Goal: Task Accomplishment & Management: Manage account settings

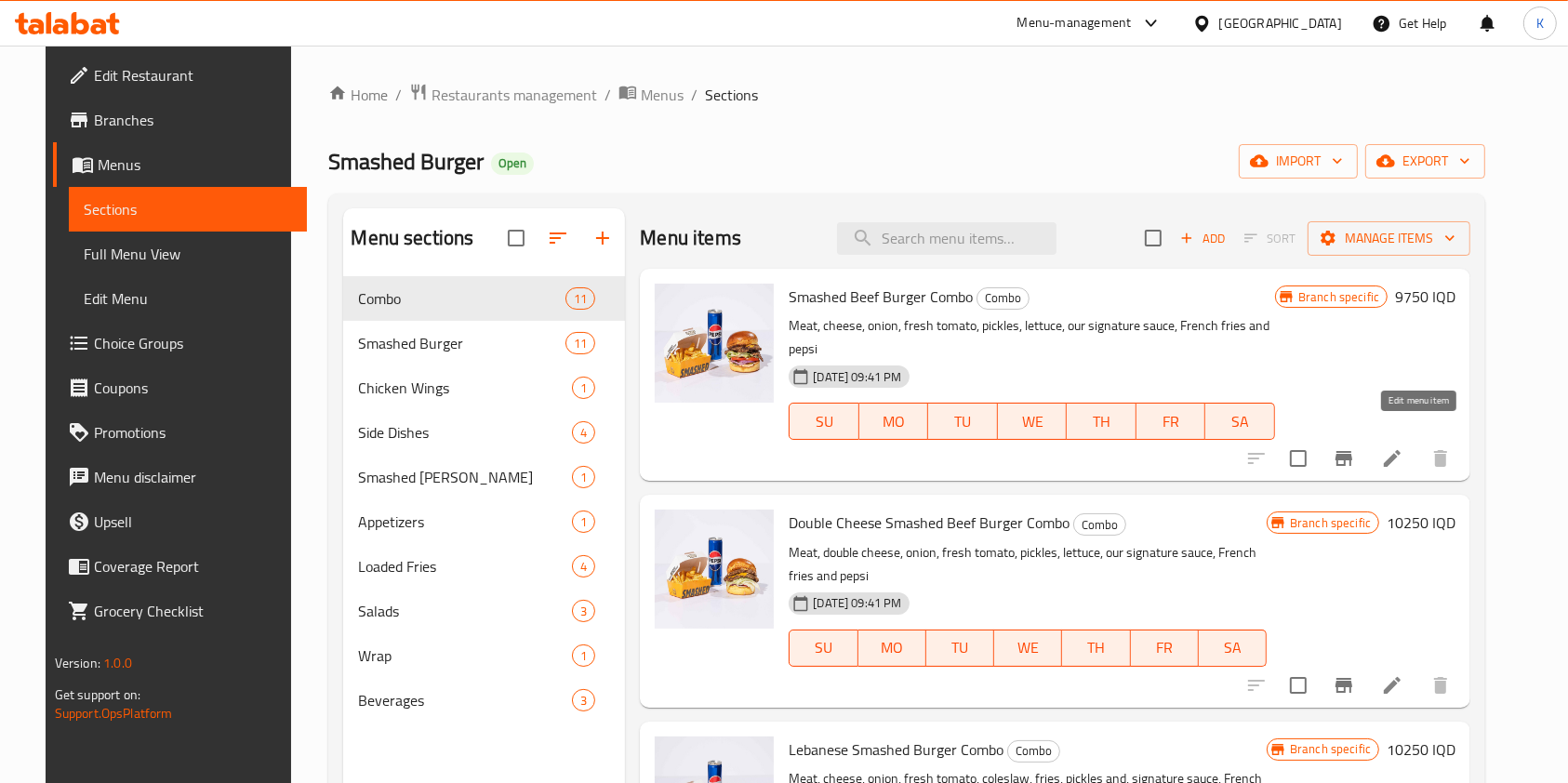
click at [1403, 448] on icon at bounding box center [1392, 458] width 22 height 22
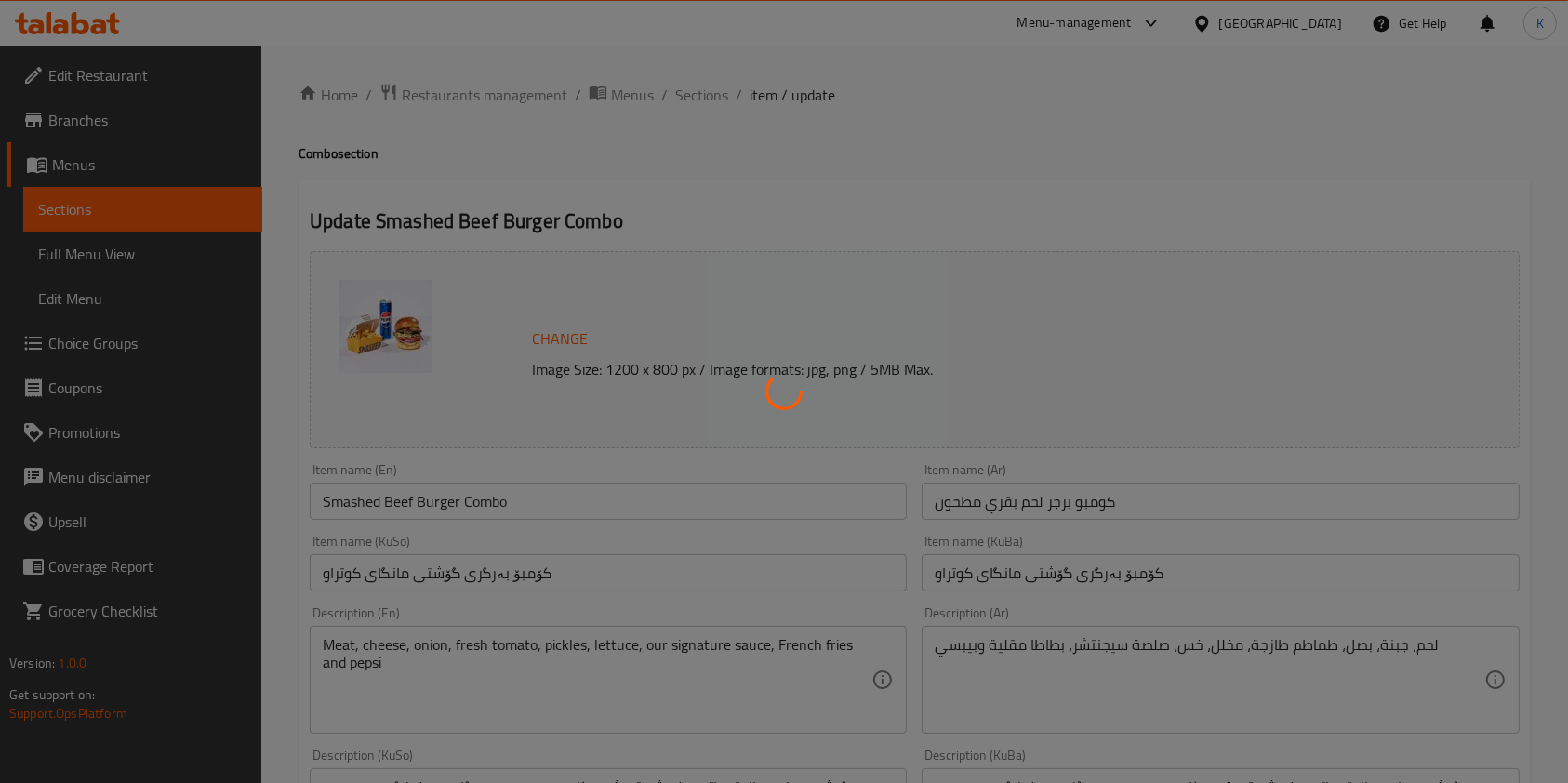
scroll to position [314, 0]
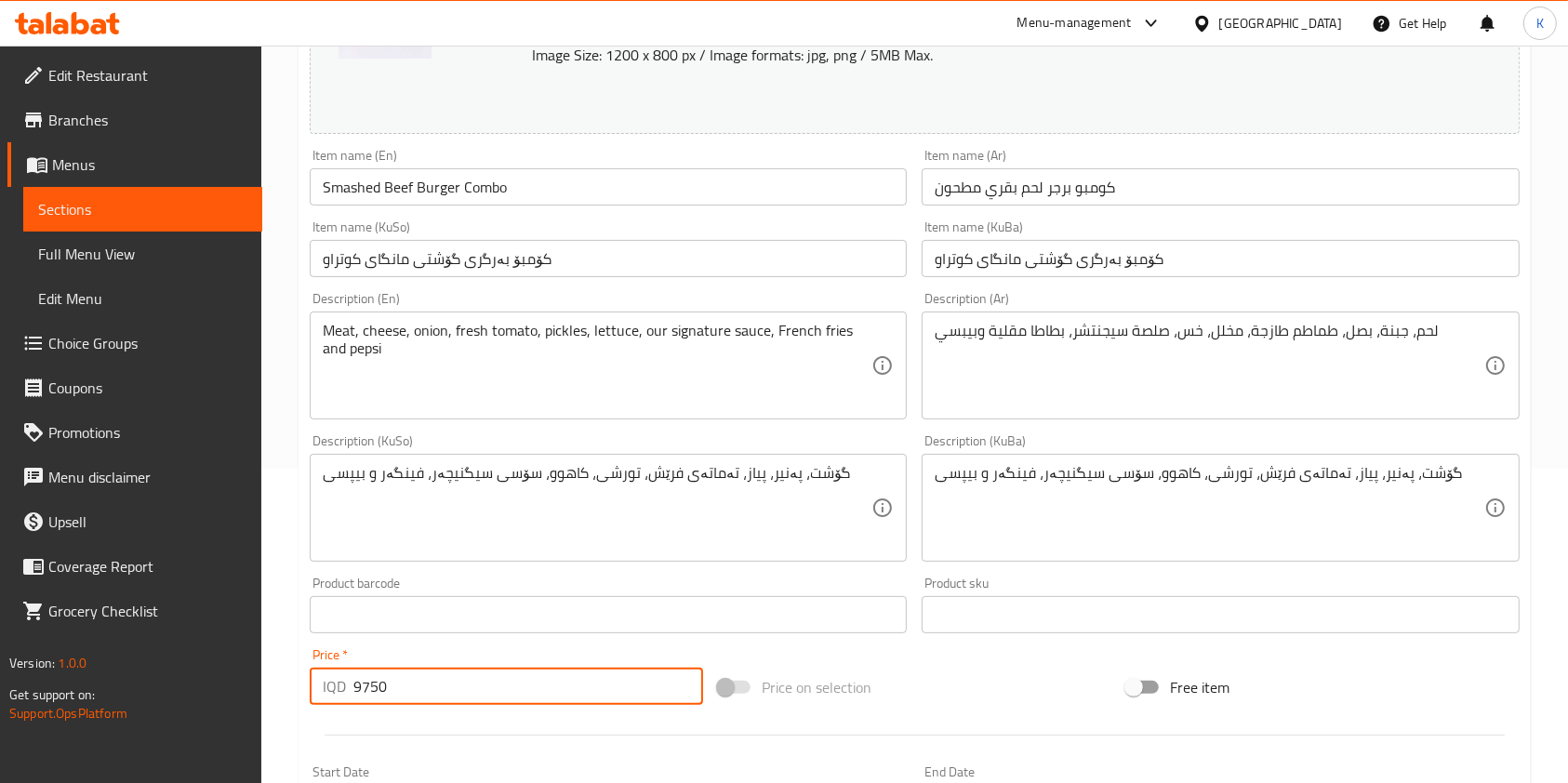
click at [363, 688] on input "9750" at bounding box center [527, 686] width 349 height 37
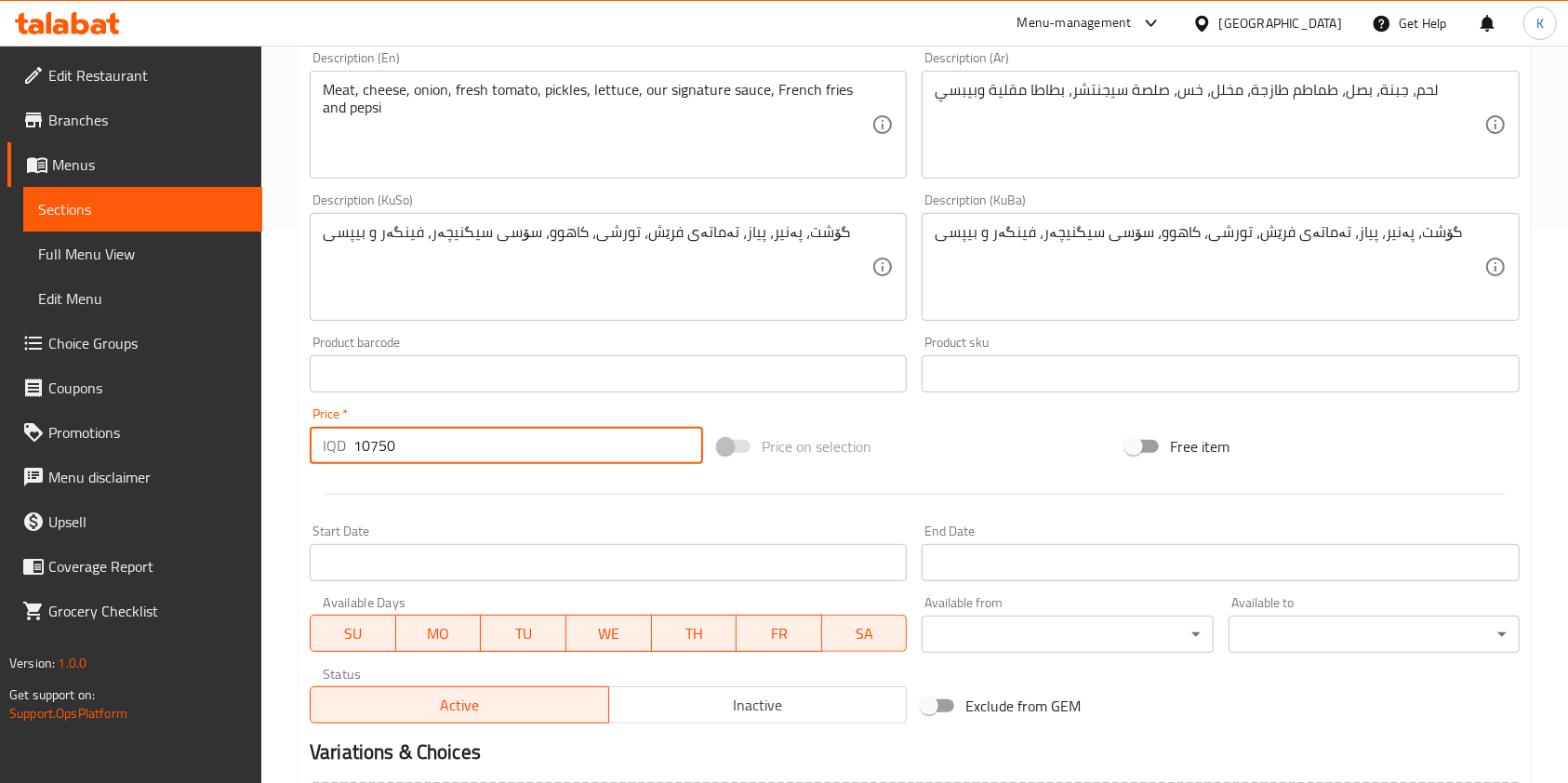
scroll to position [773, 0]
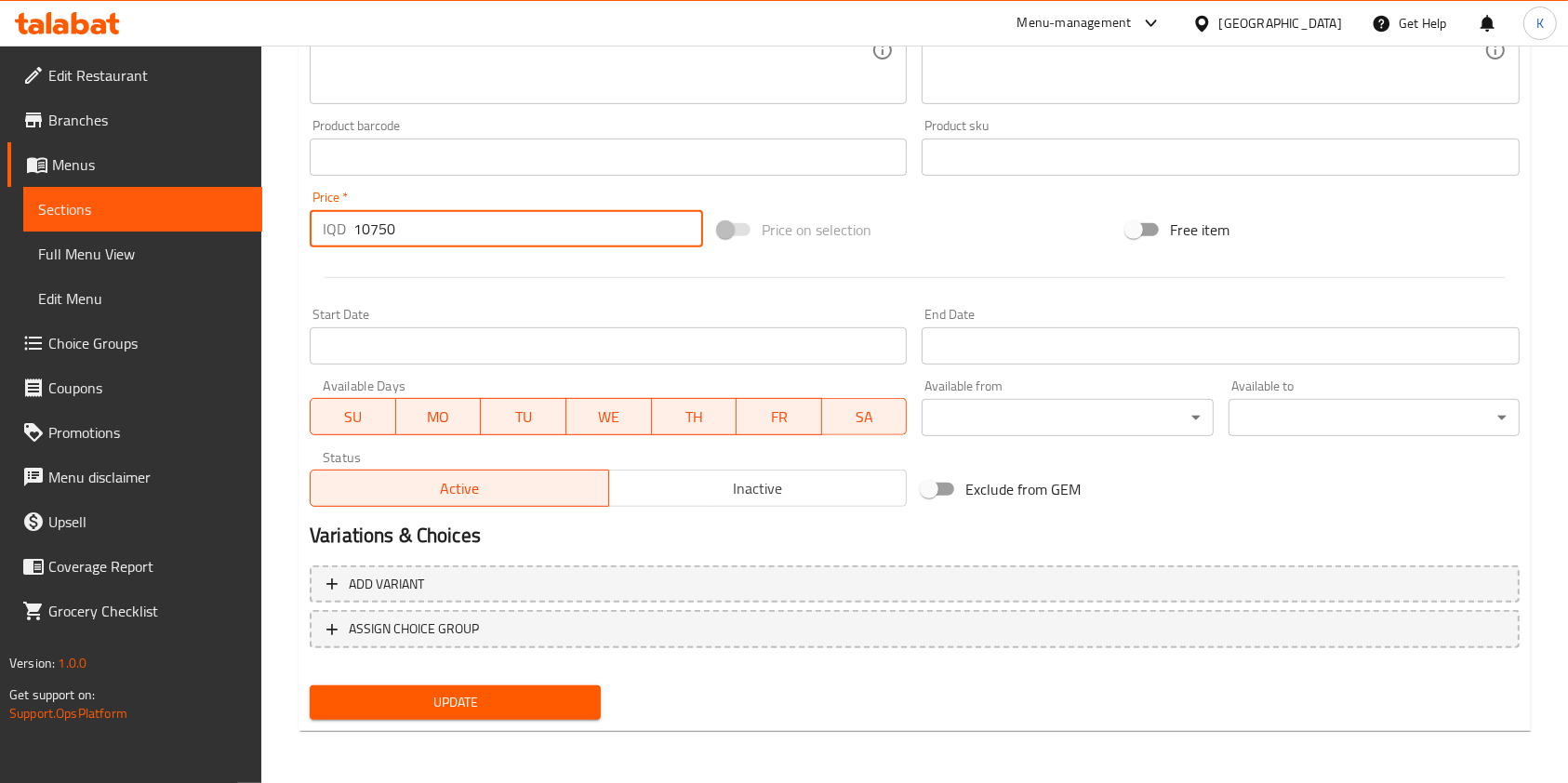
type input "10750"
click at [514, 696] on span "Update" at bounding box center [455, 703] width 261 height 23
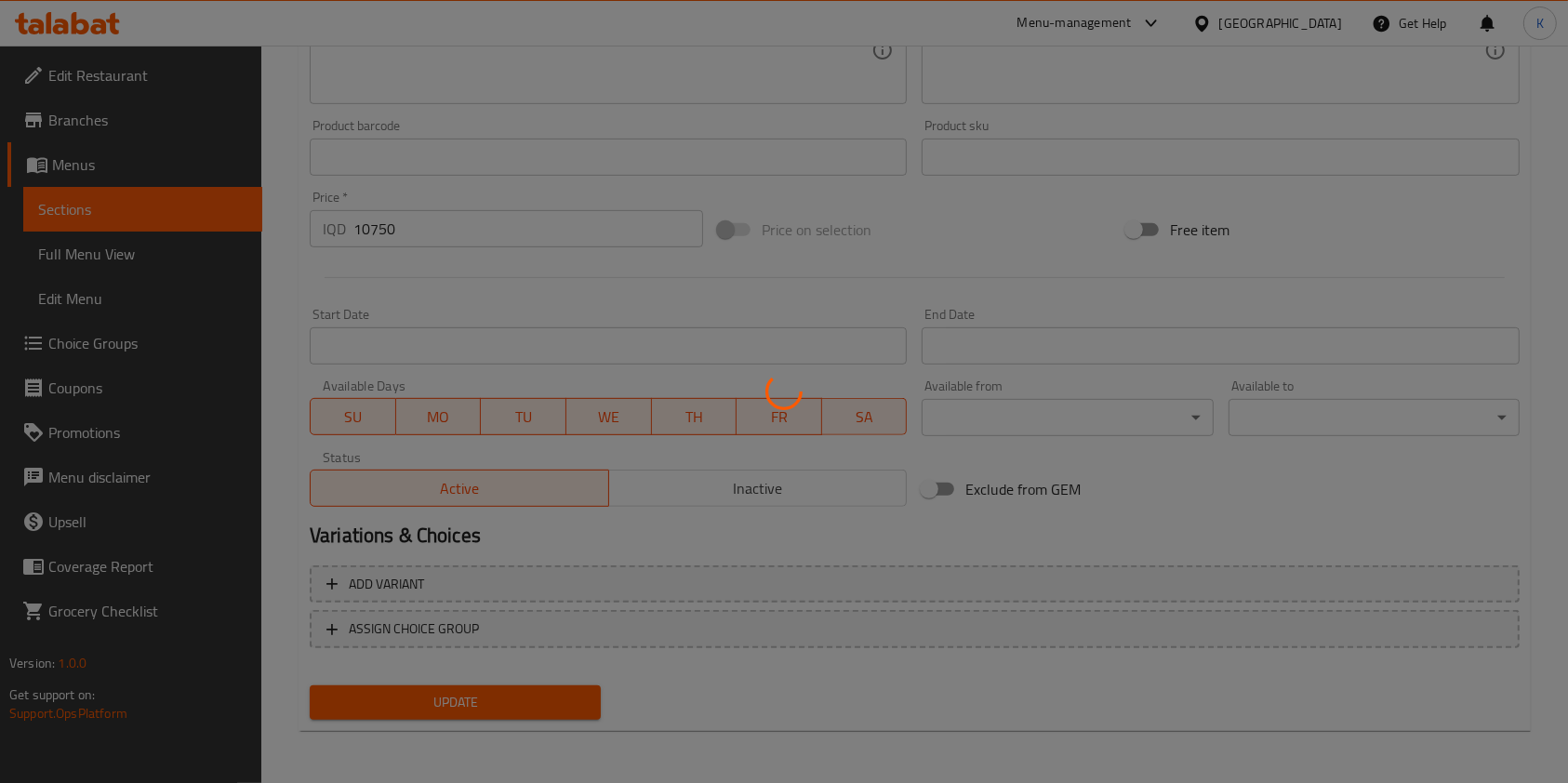
scroll to position [0, 0]
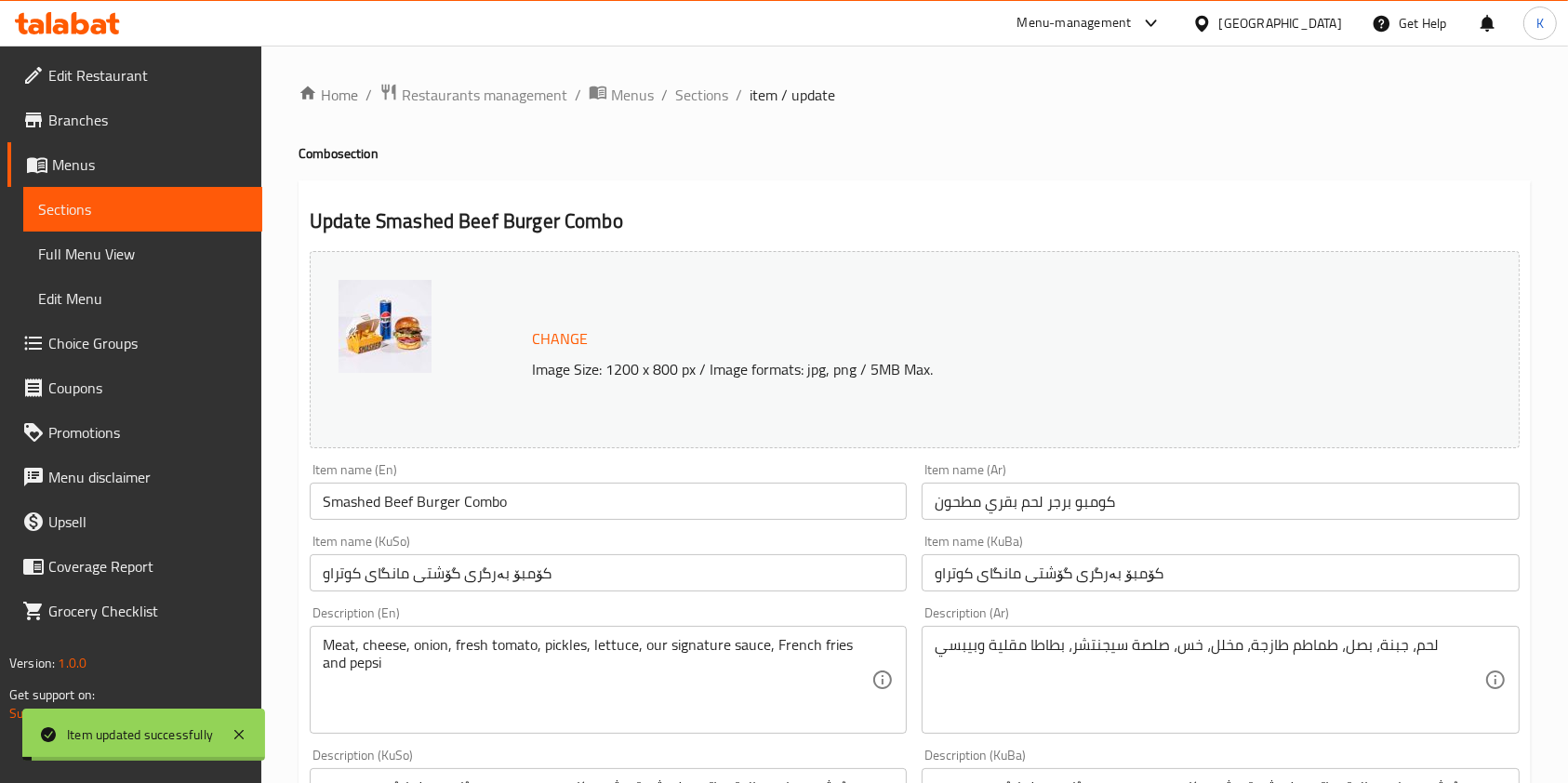
click at [700, 93] on span "Sections" at bounding box center [702, 94] width 53 height 22
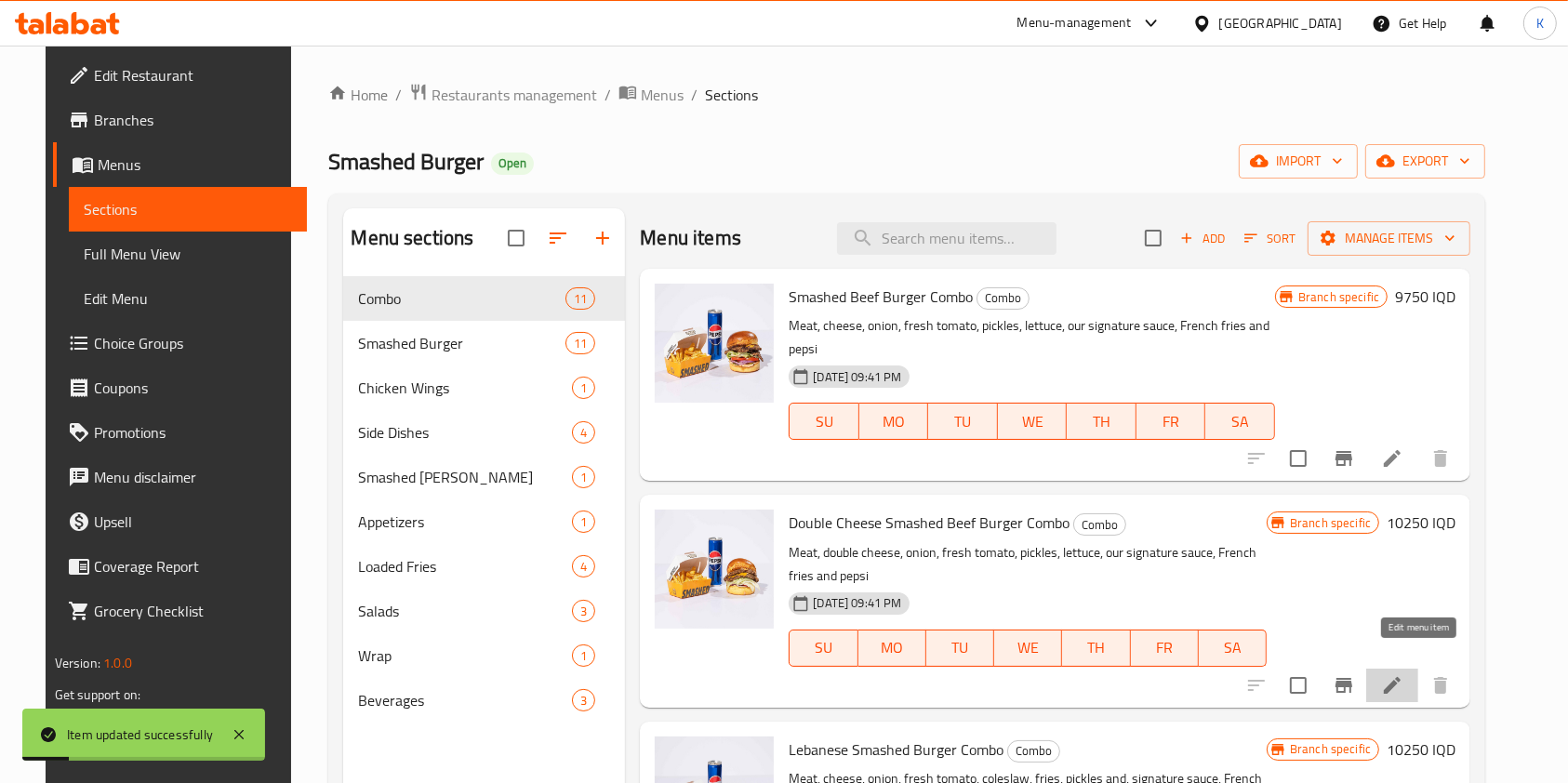
click at [1403, 674] on icon at bounding box center [1392, 685] width 22 height 22
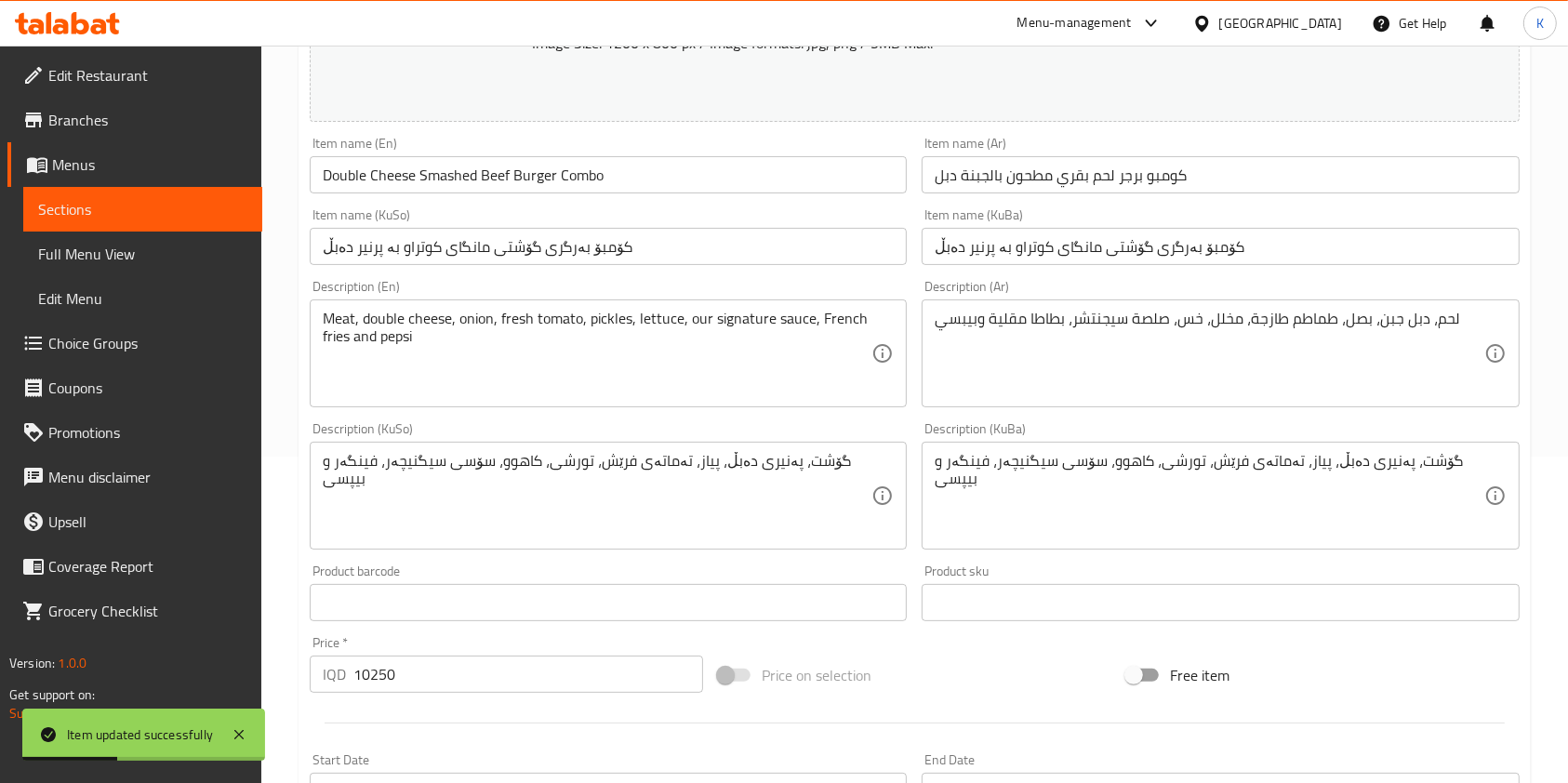
scroll to position [336, 0]
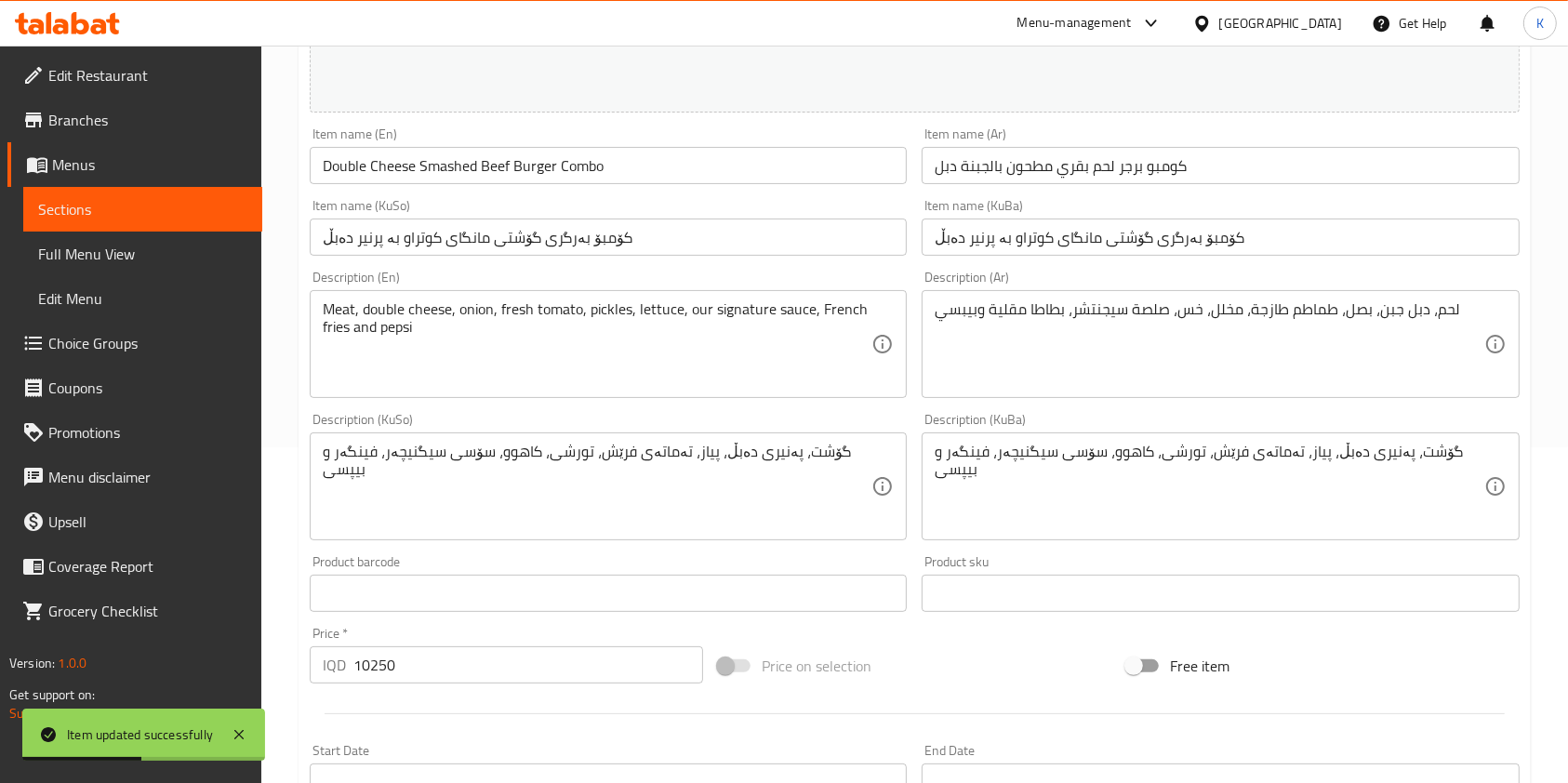
click at [370, 664] on input "10250" at bounding box center [527, 665] width 349 height 37
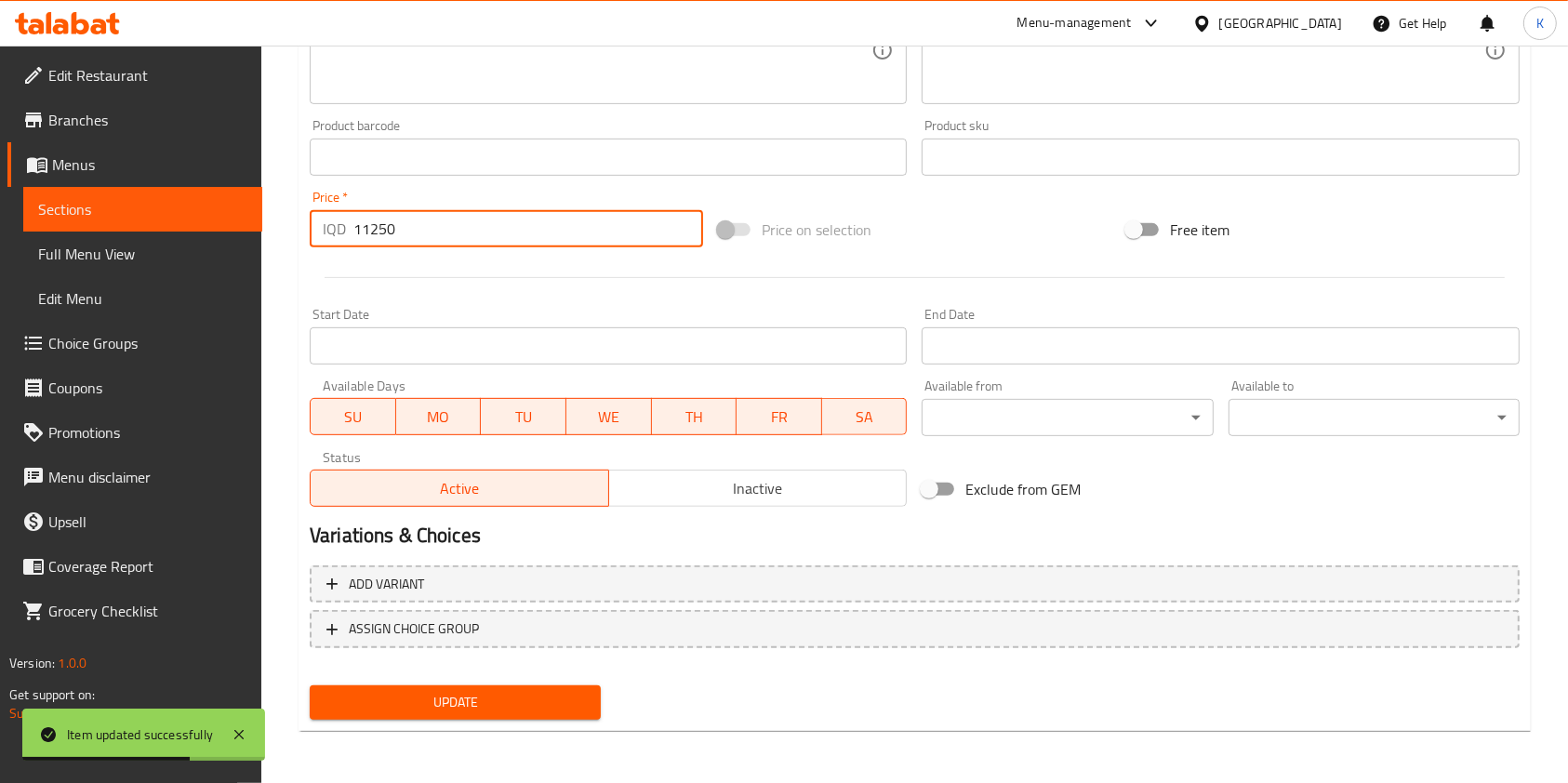
type input "11250"
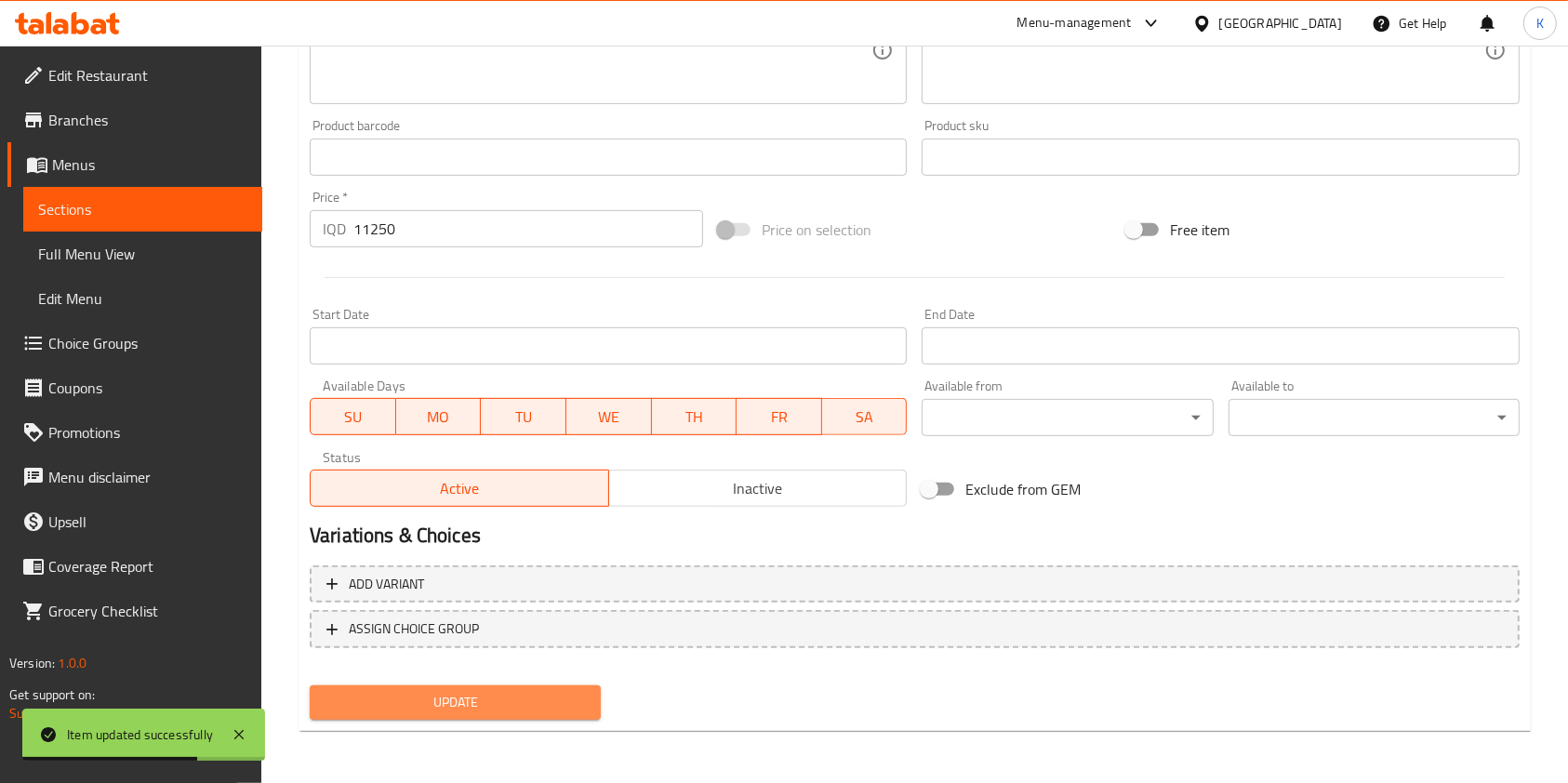
click at [417, 693] on span "Update" at bounding box center [455, 703] width 261 height 23
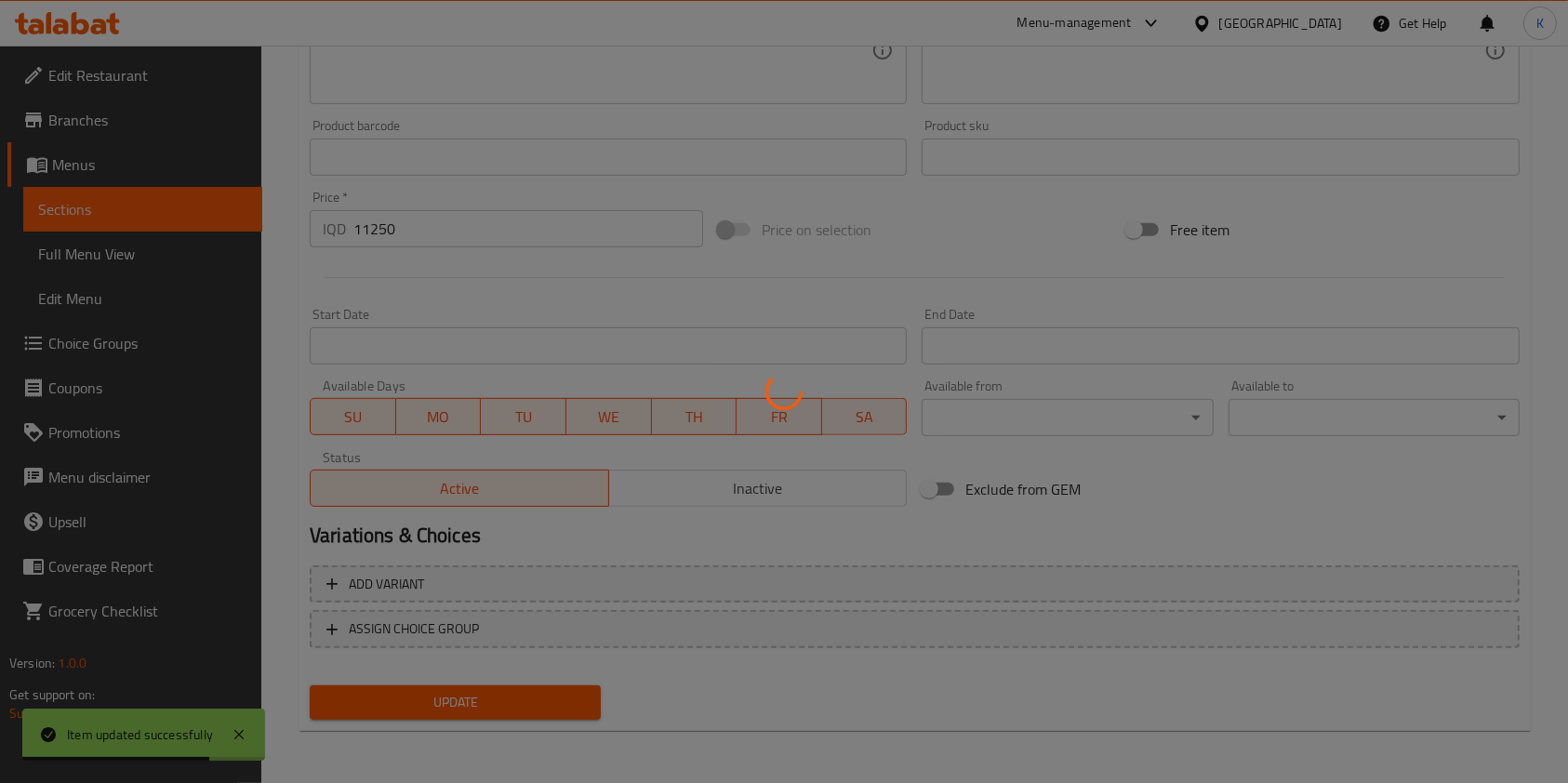
scroll to position [0, 0]
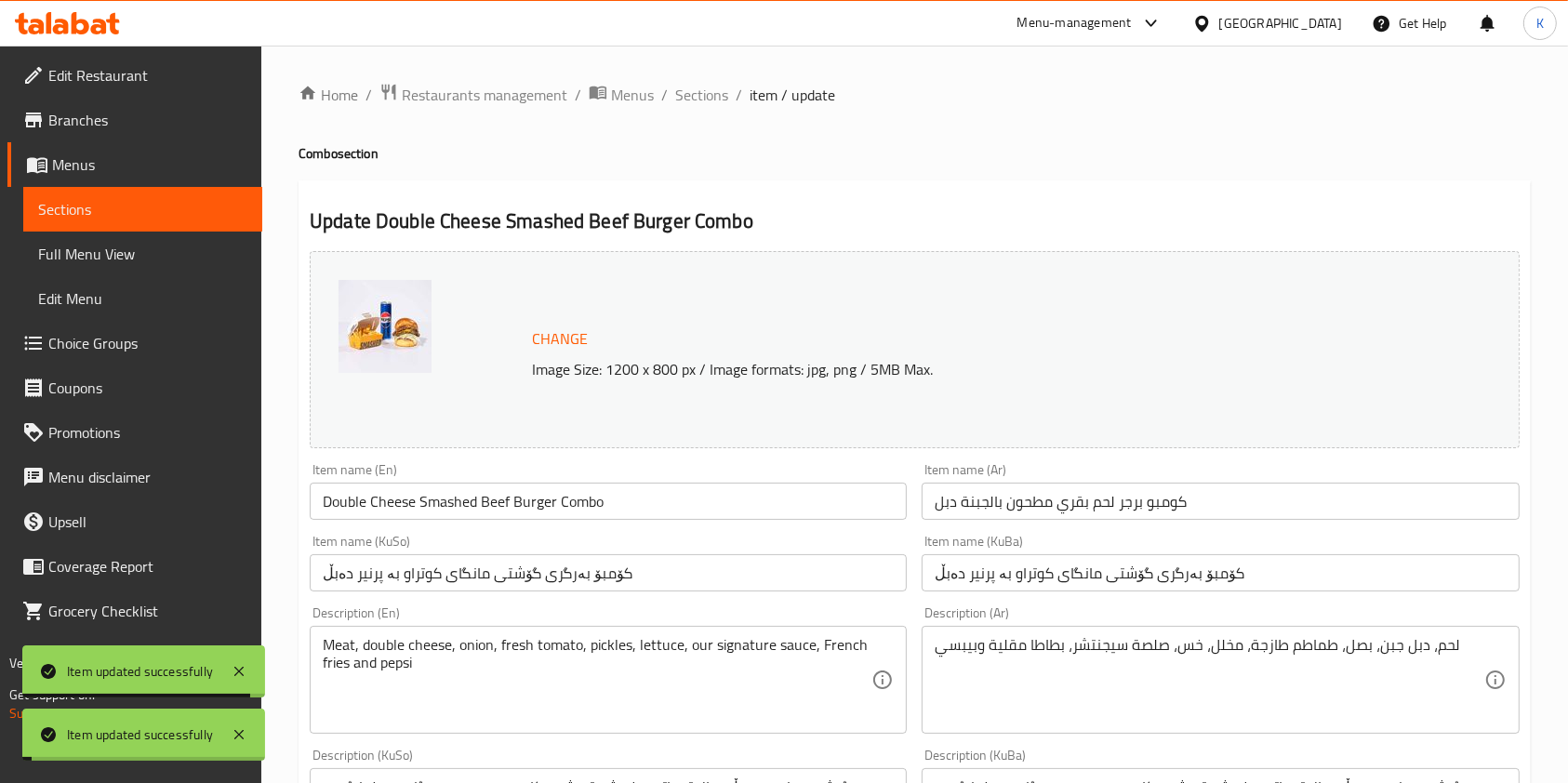
click at [709, 101] on span "Sections" at bounding box center [702, 94] width 53 height 22
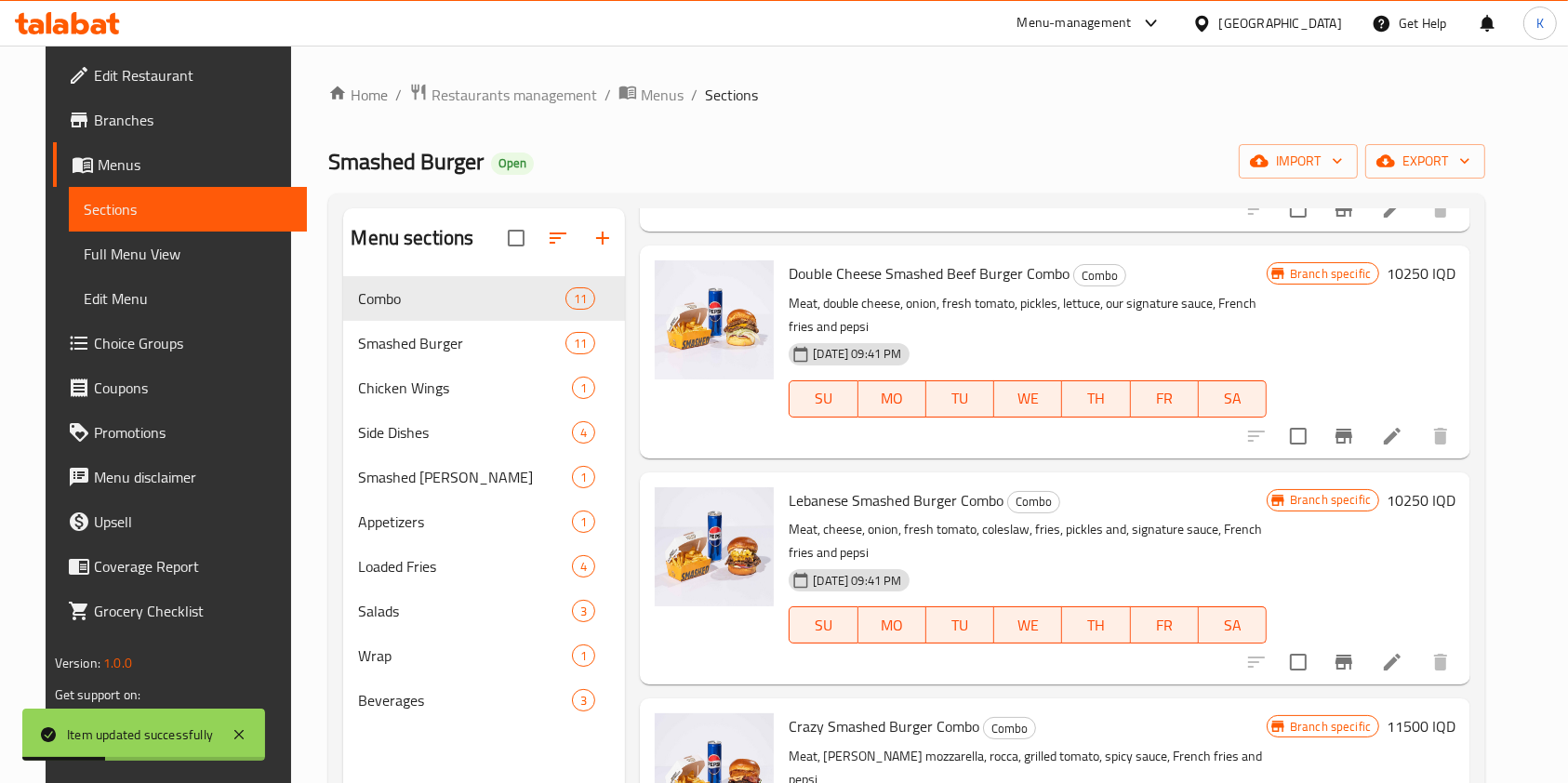
scroll to position [282, 0]
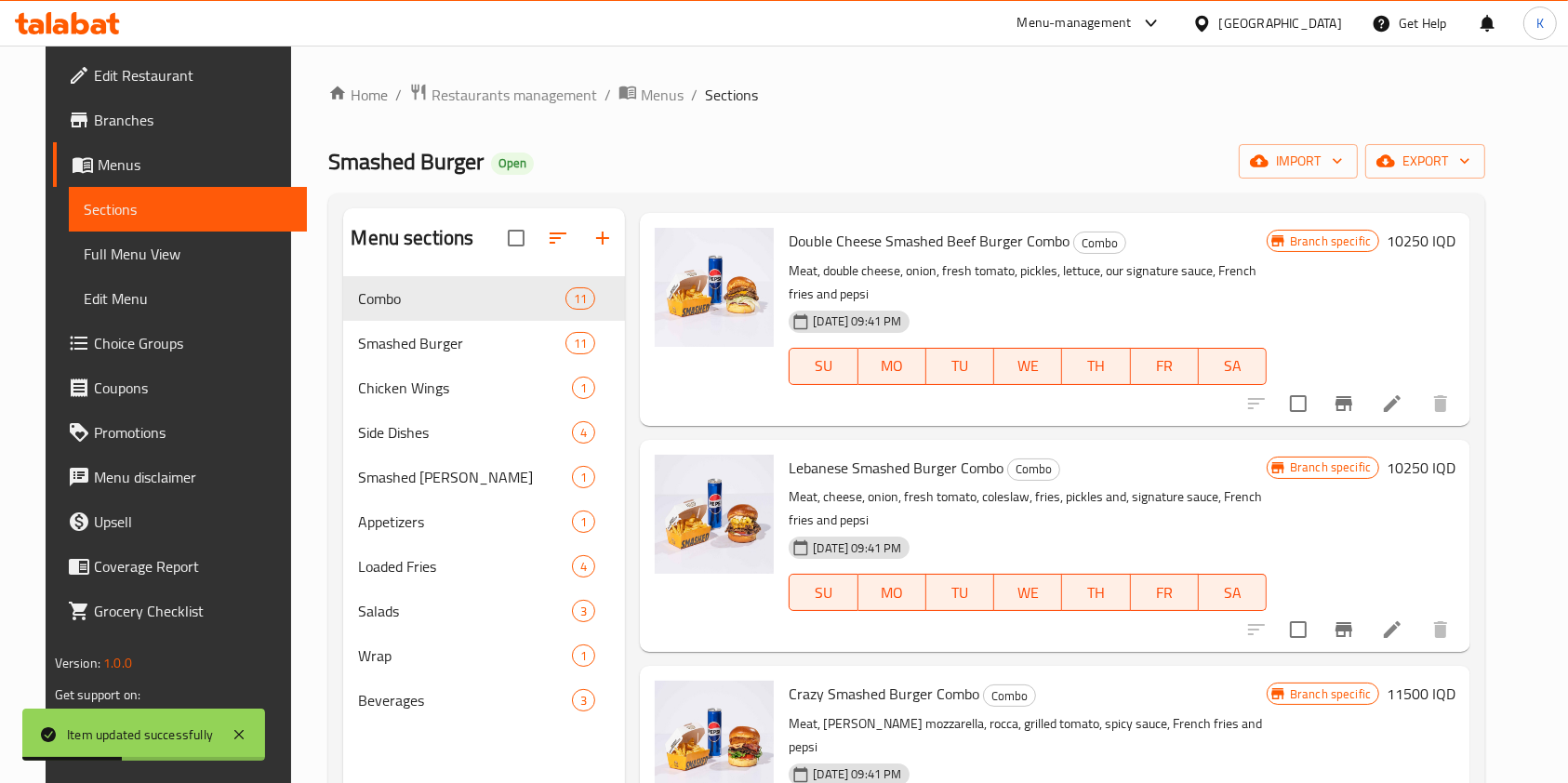
click at [1419, 613] on li at bounding box center [1392, 630] width 52 height 33
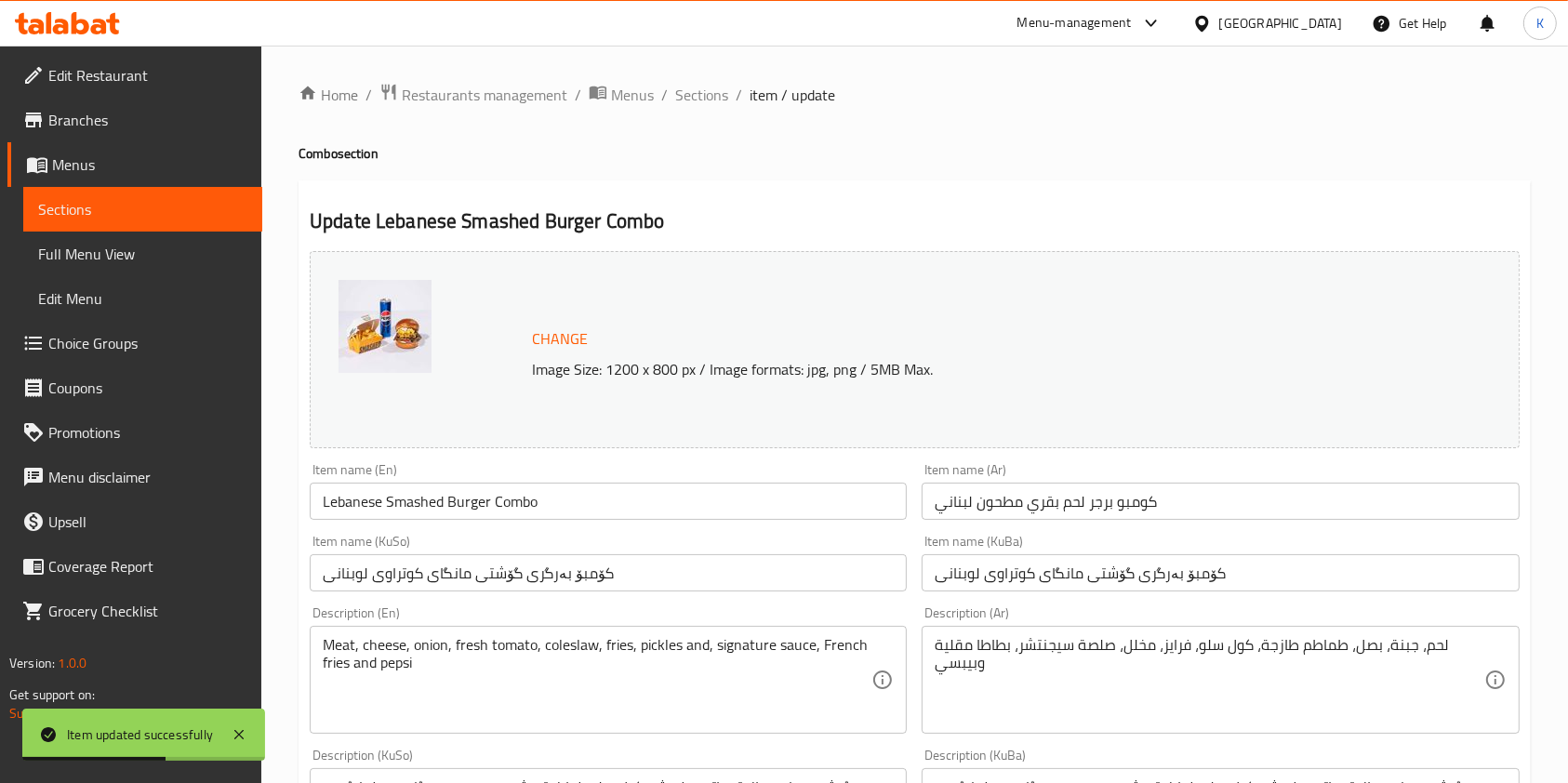
scroll to position [279, 0]
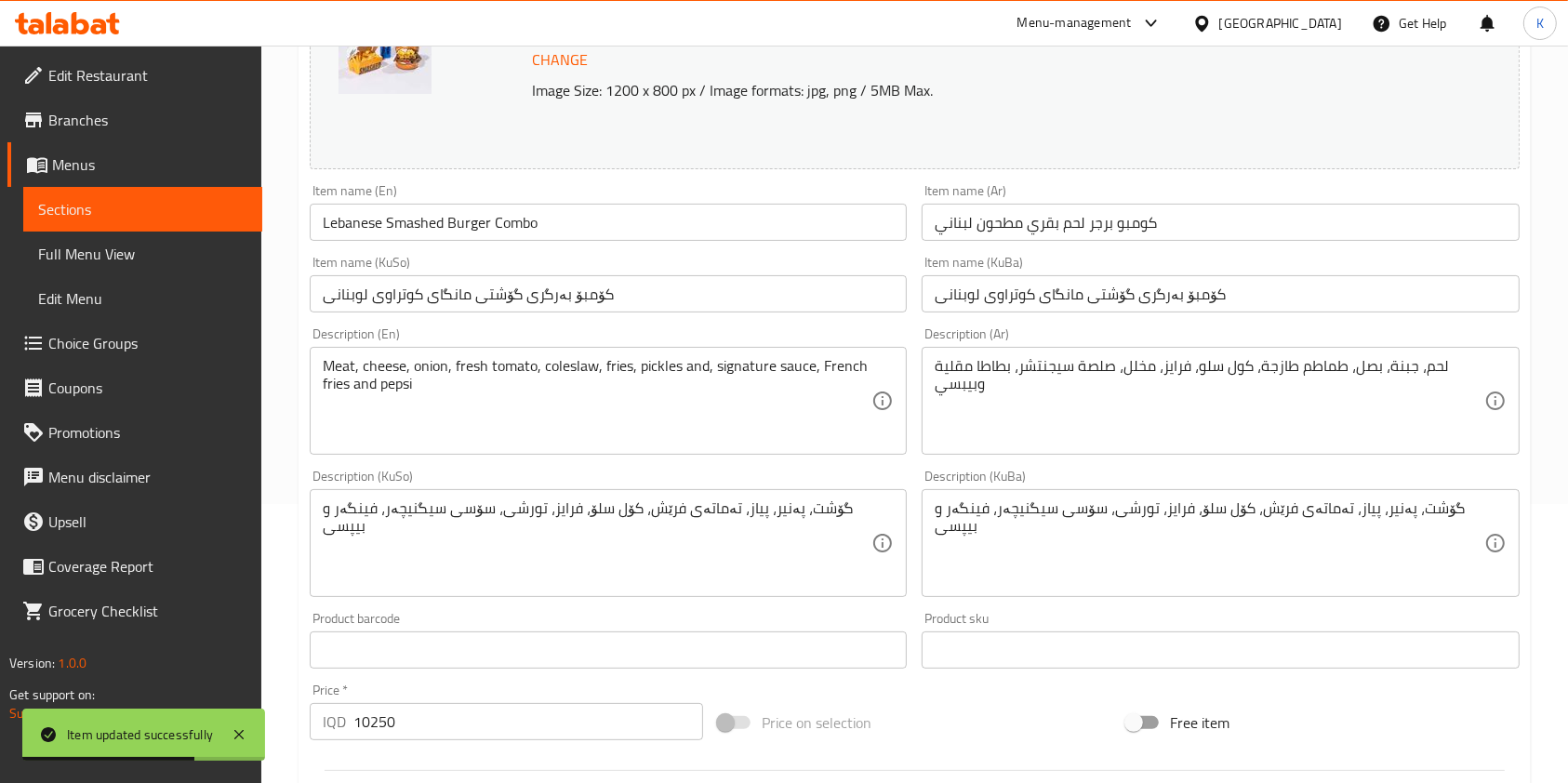
click at [367, 722] on input "10250" at bounding box center [527, 721] width 349 height 37
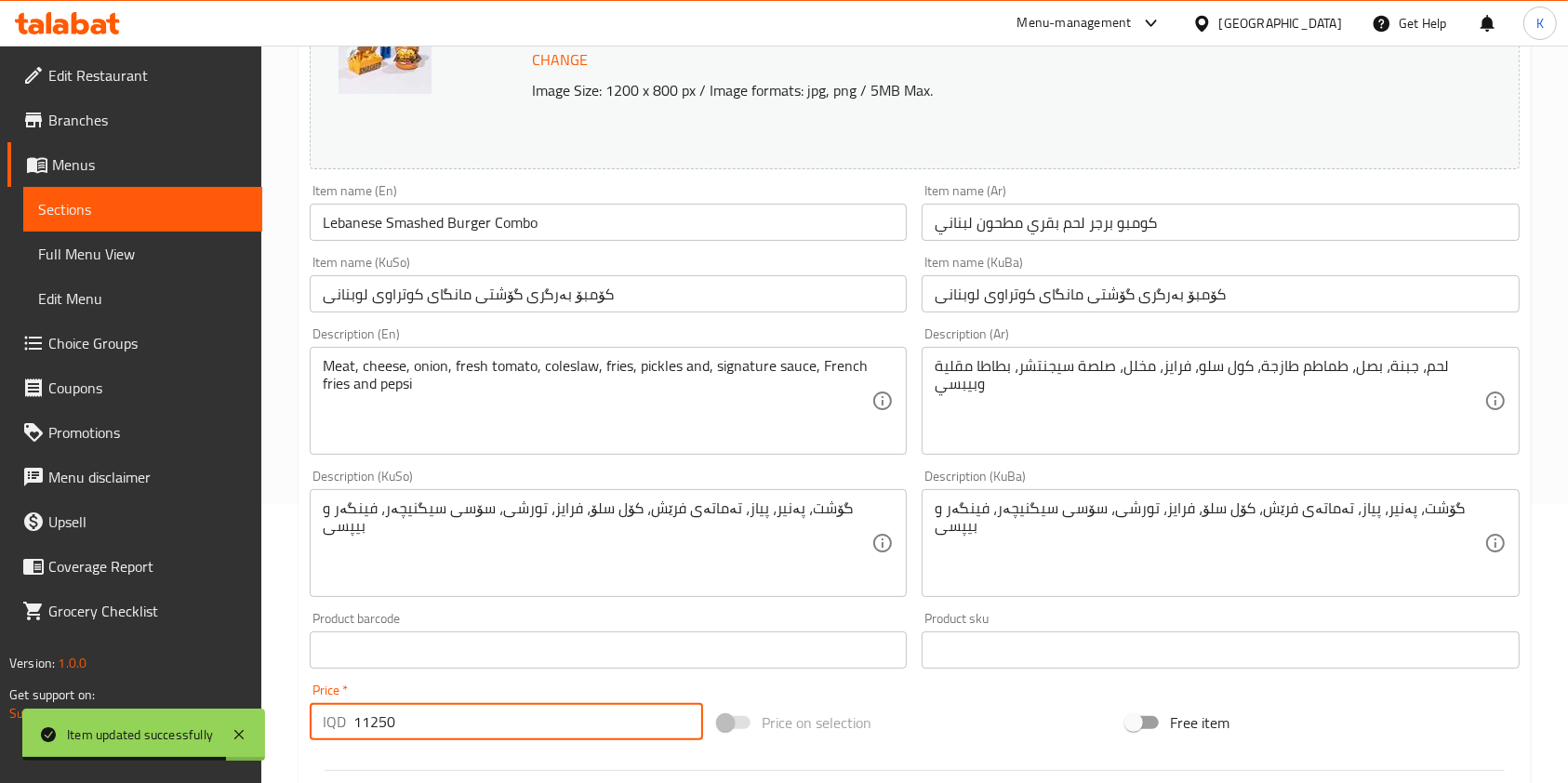
scroll to position [773, 0]
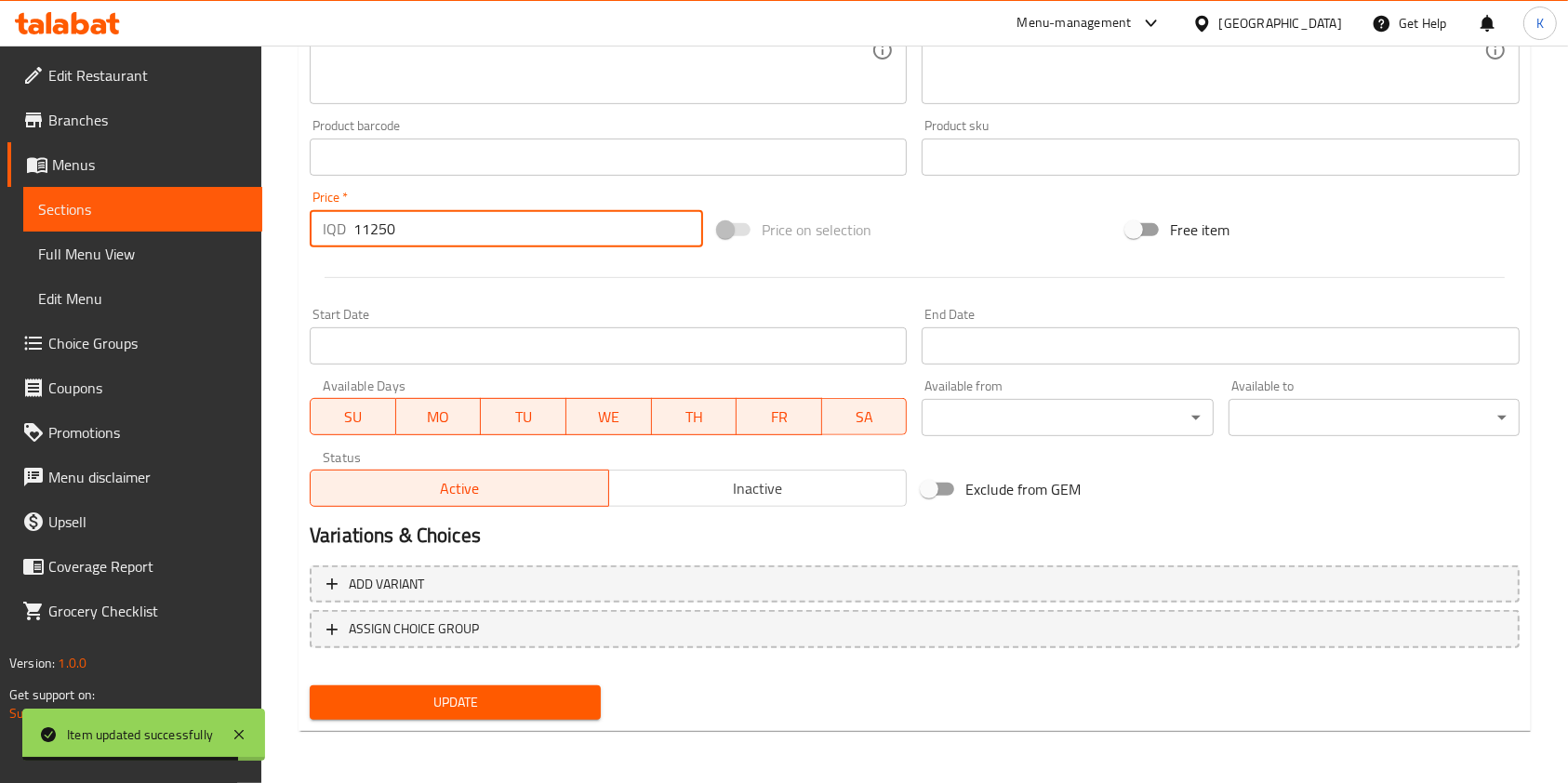
type input "11250"
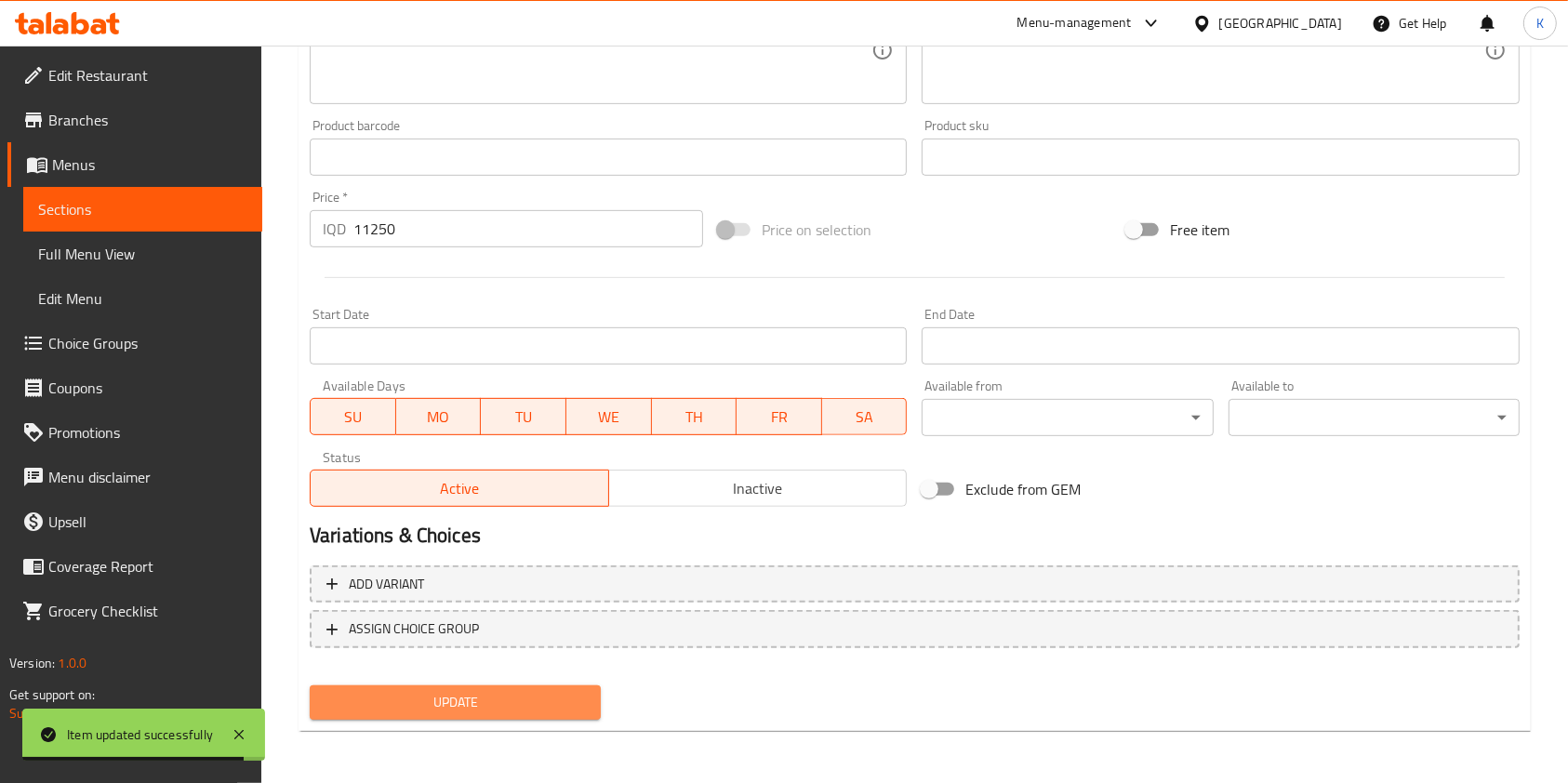
click at [506, 700] on span "Update" at bounding box center [455, 703] width 261 height 23
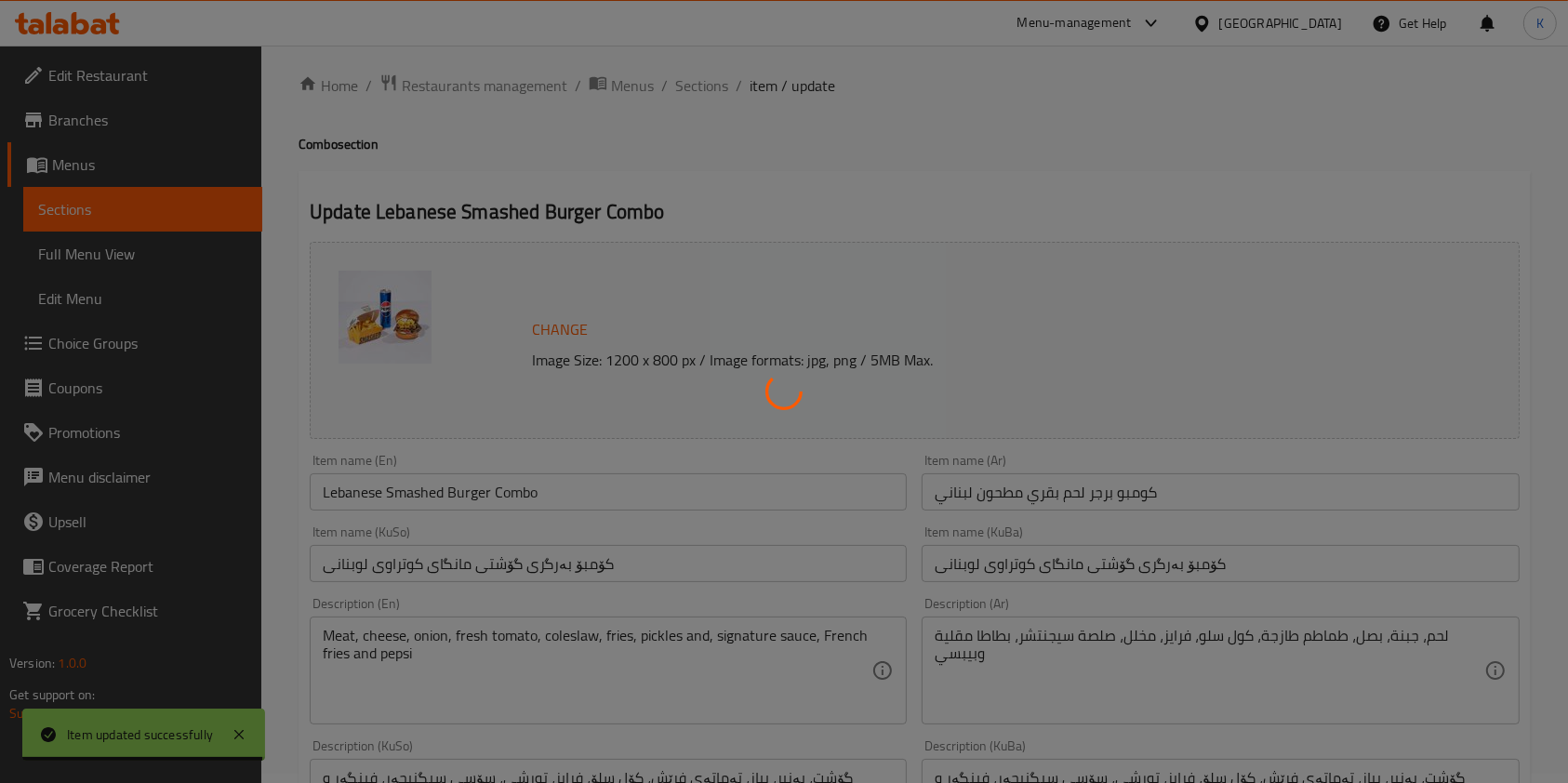
scroll to position [0, 0]
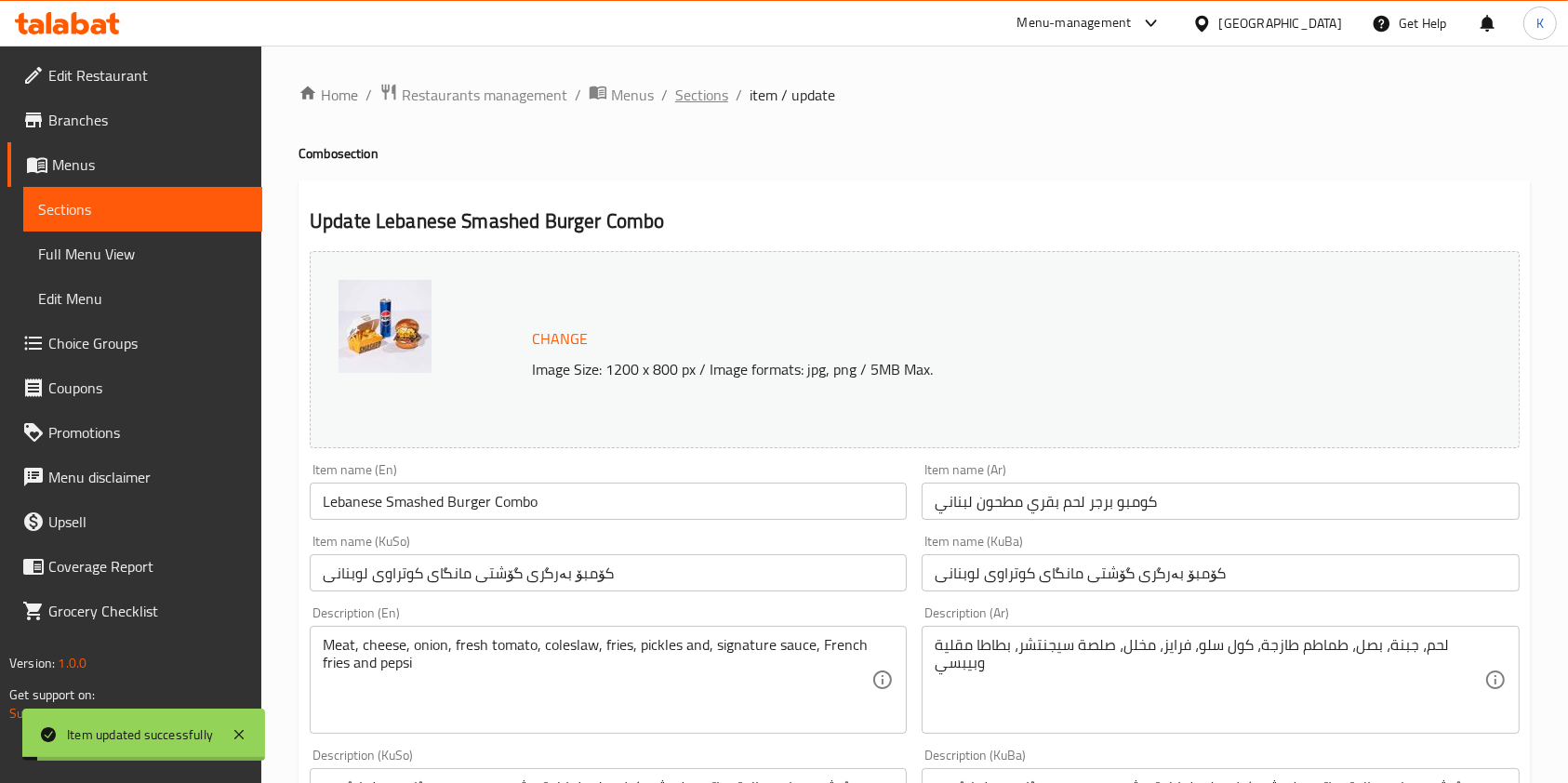
click at [684, 90] on span "Sections" at bounding box center [702, 94] width 53 height 22
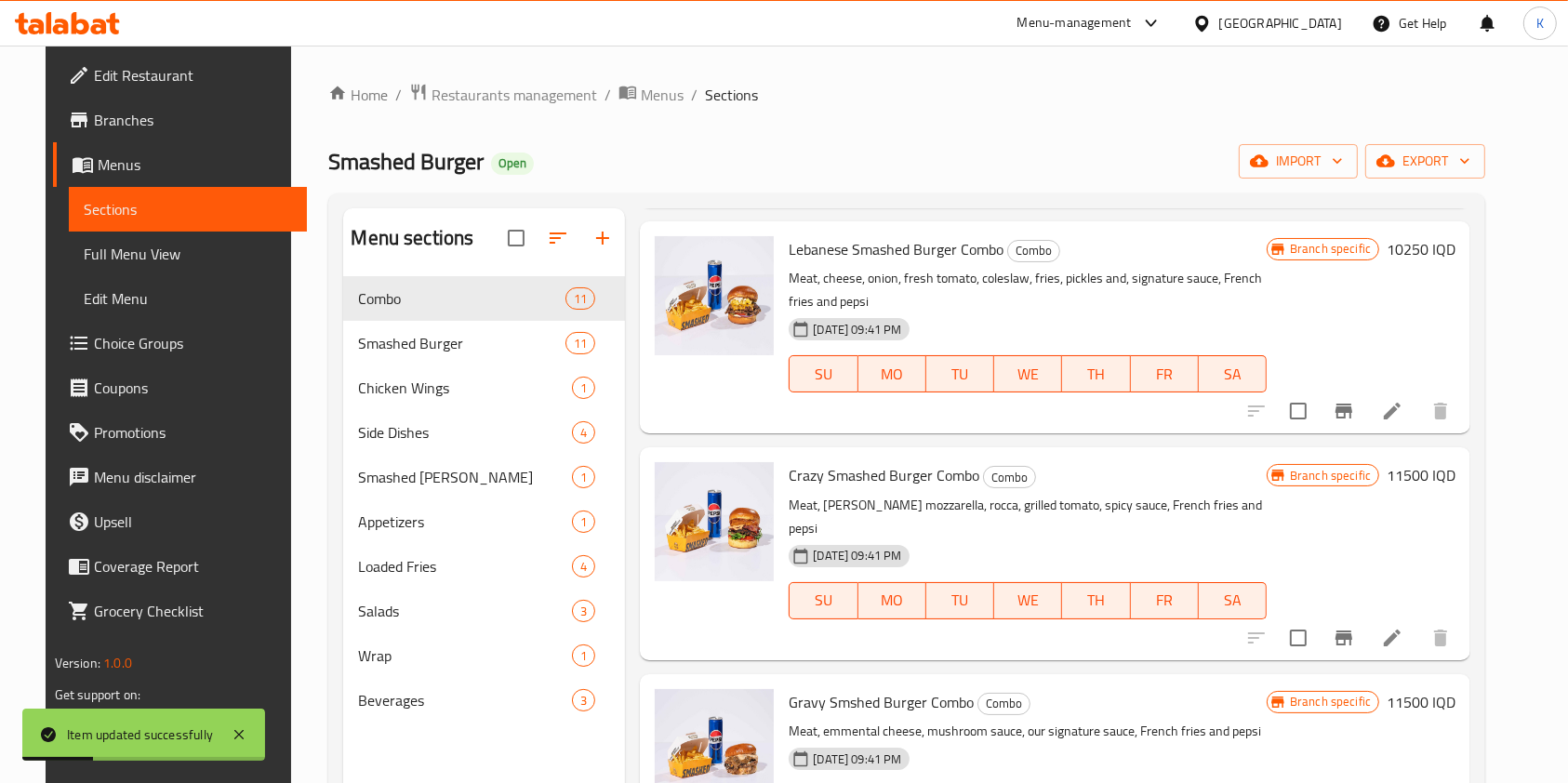
scroll to position [712, 0]
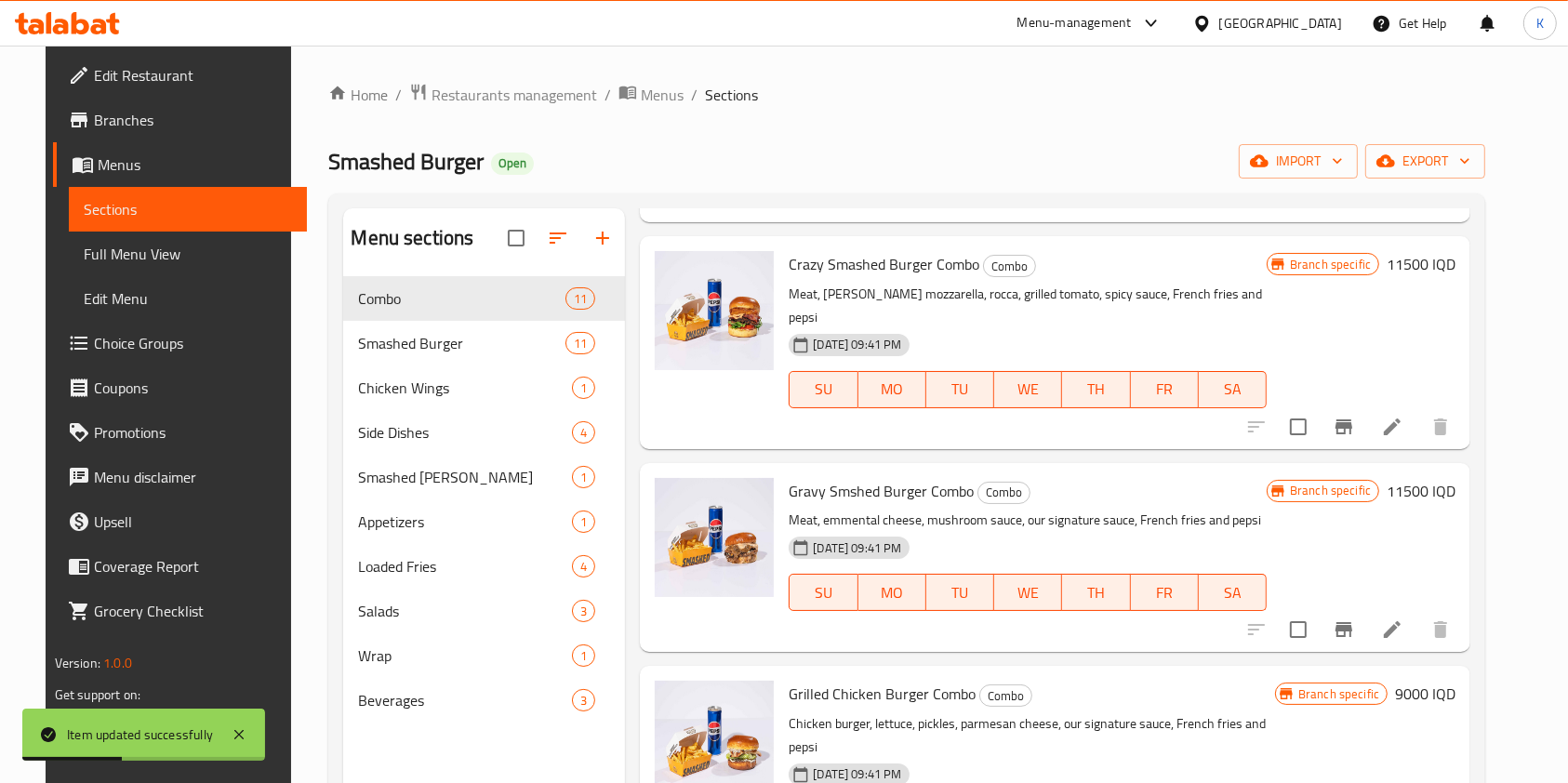
click at [1419, 411] on li at bounding box center [1392, 427] width 52 height 33
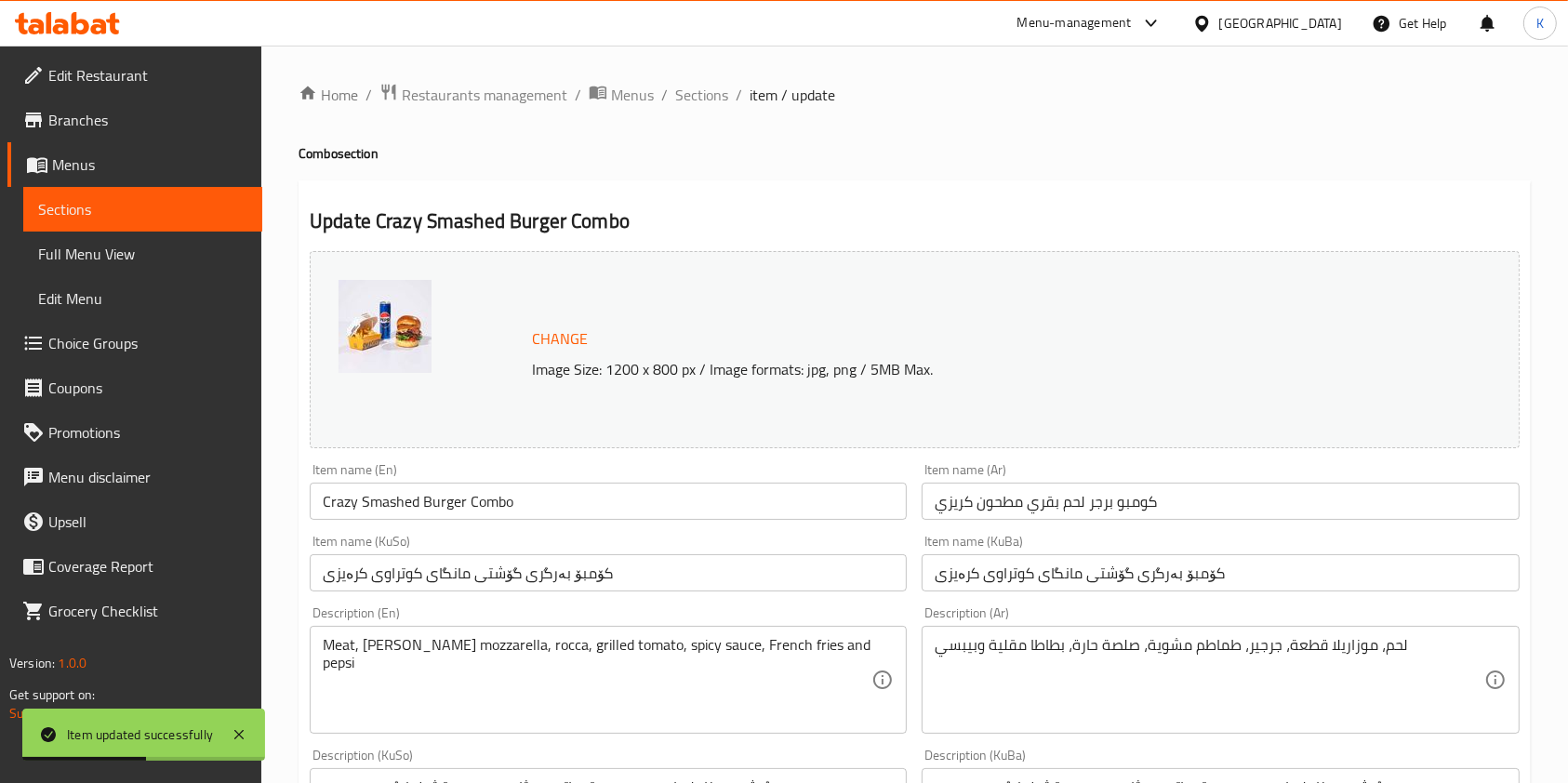
scroll to position [237, 0]
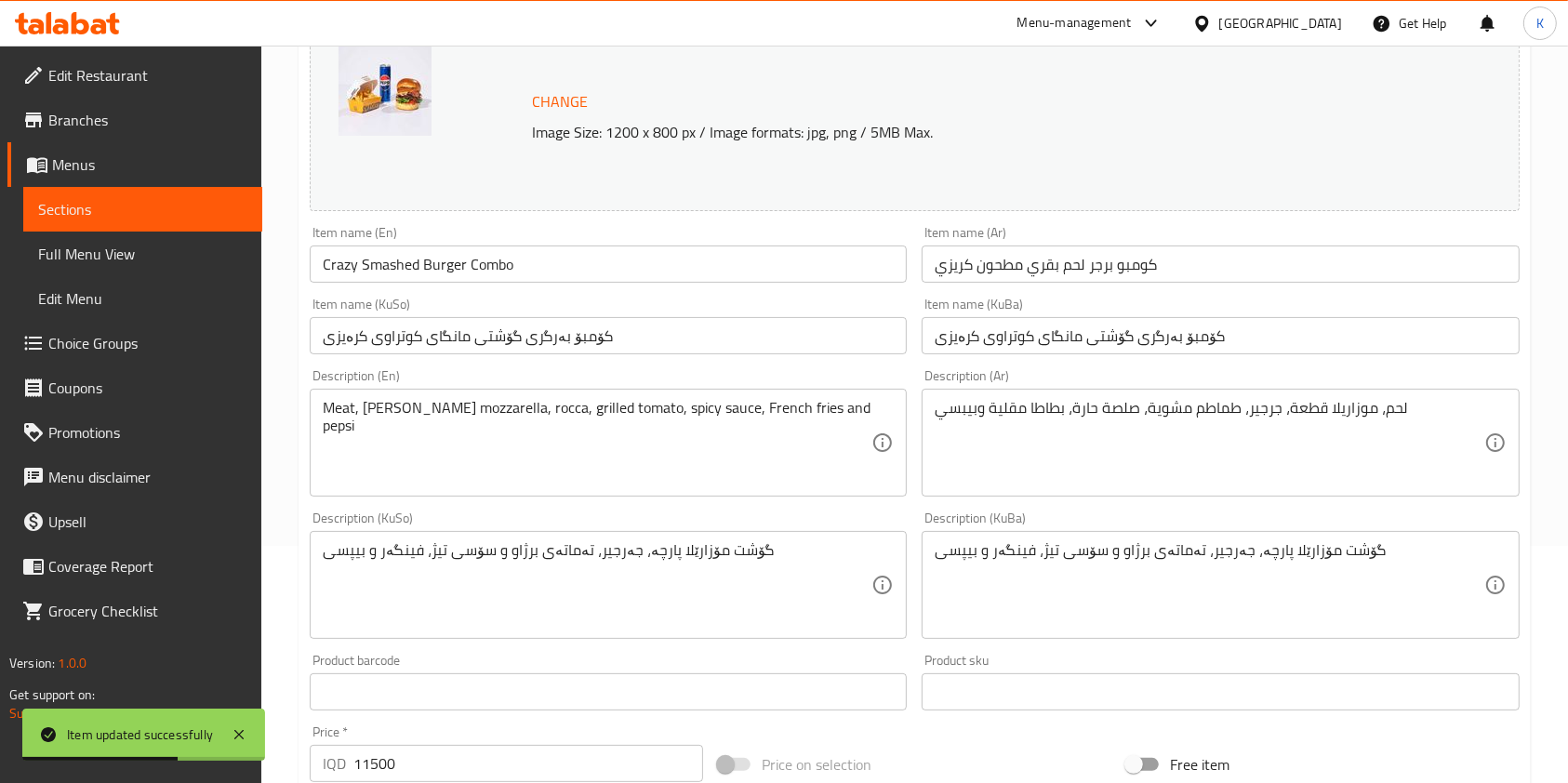
click at [369, 768] on input "11500" at bounding box center [527, 763] width 349 height 37
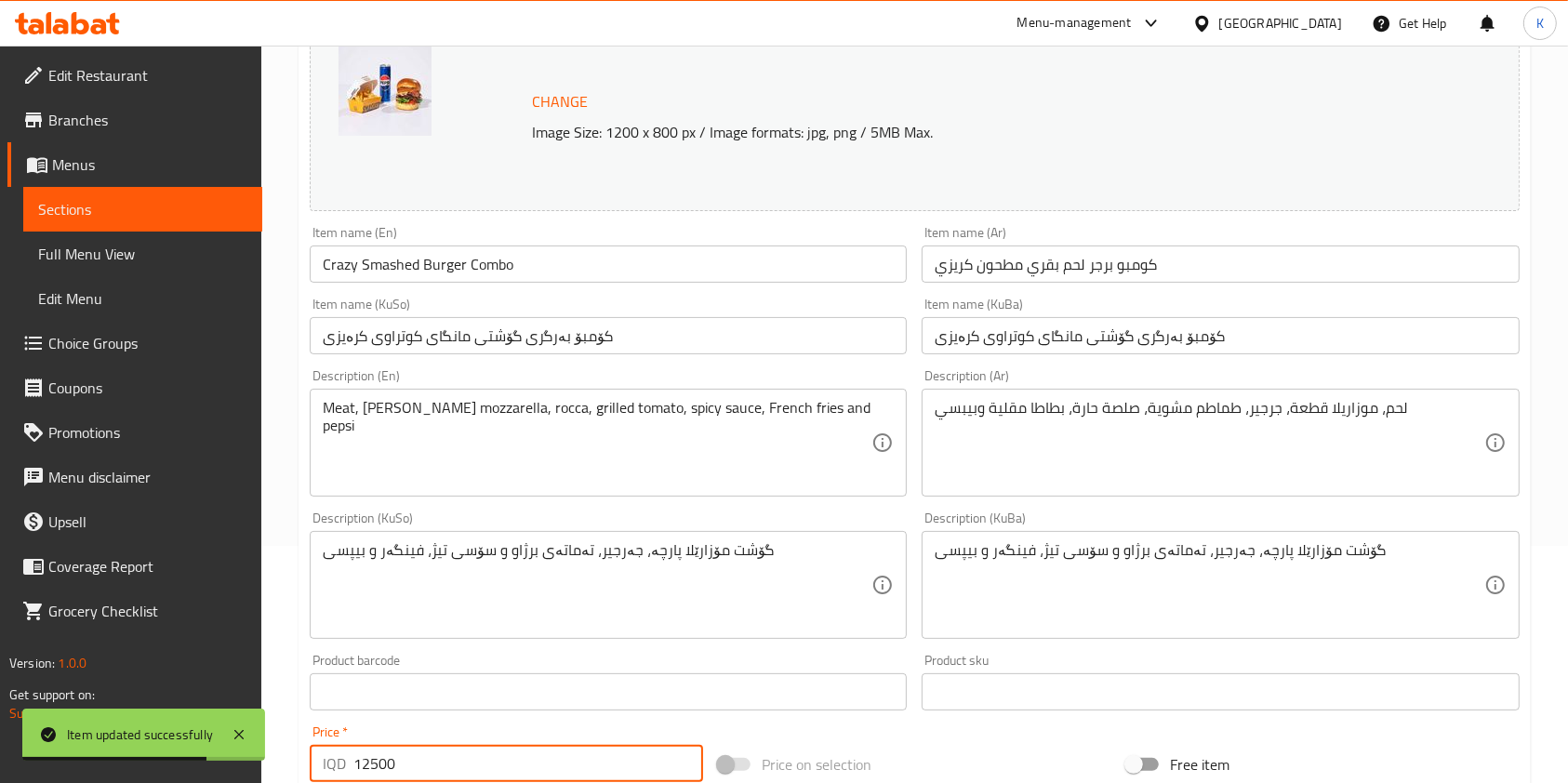
scroll to position [773, 0]
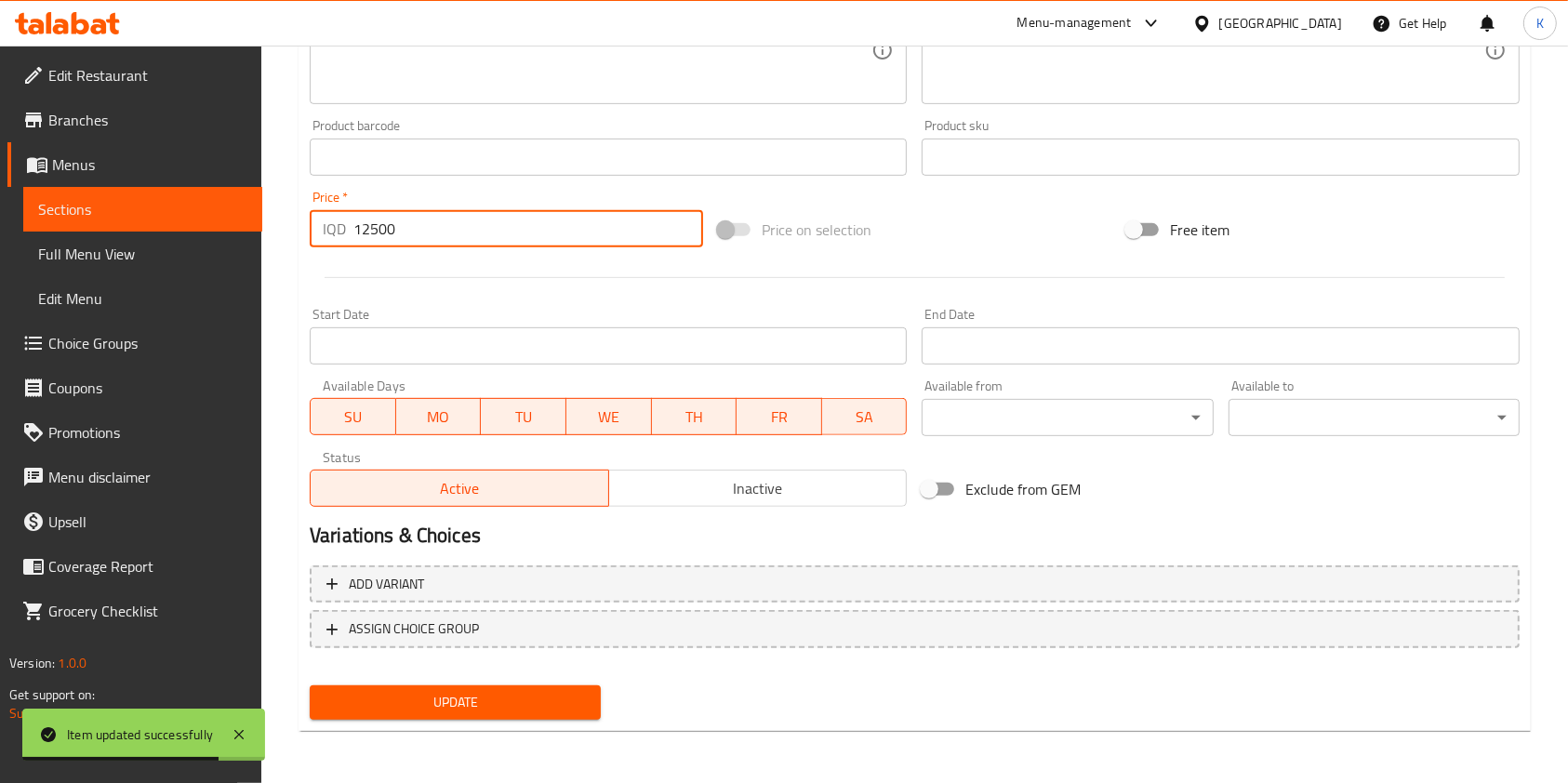
type input "12500"
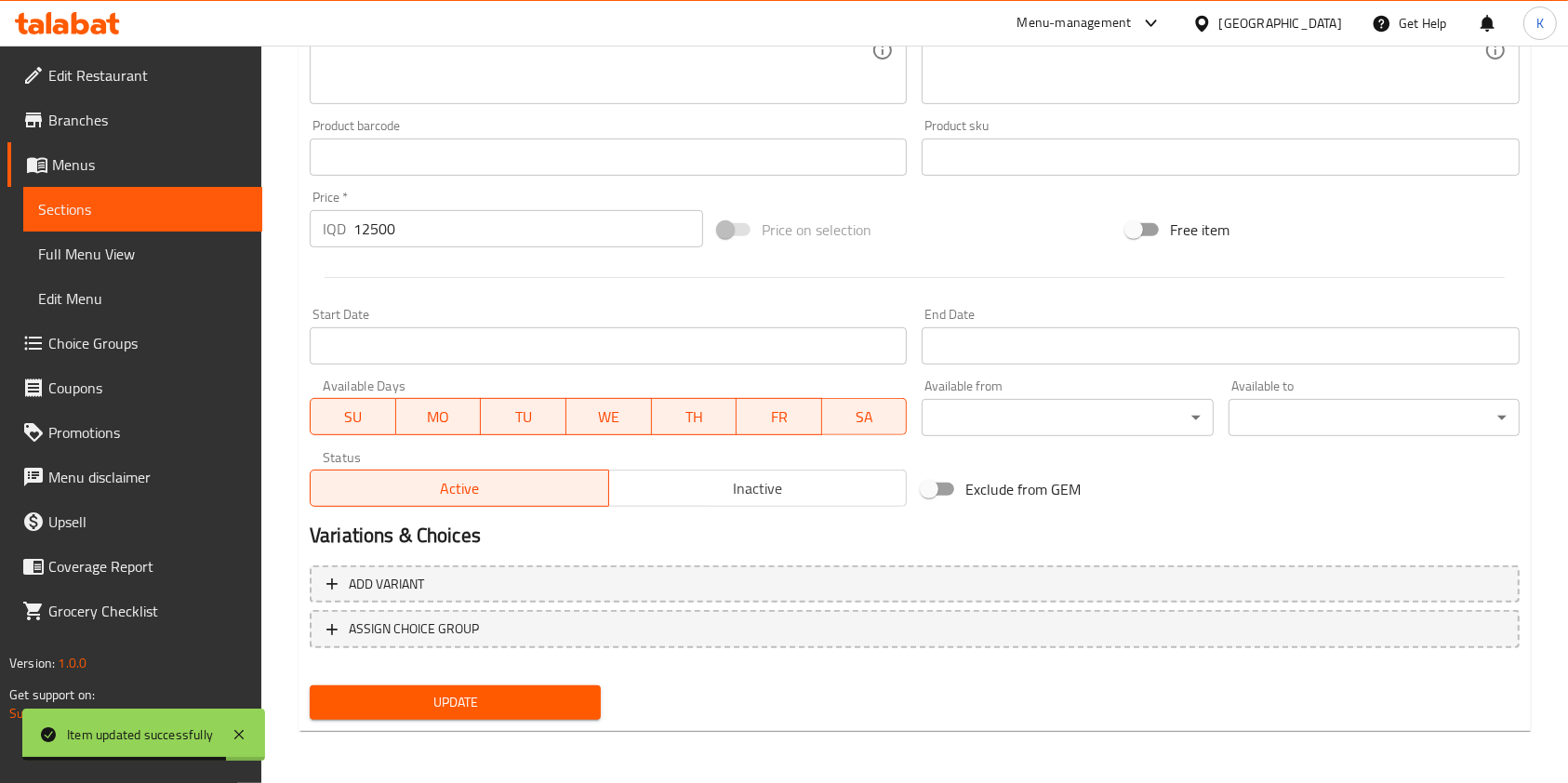
click at [498, 668] on nav at bounding box center [914, 664] width 1210 height 15
click at [419, 741] on div "Home / Restaurants management / Menus / Sections / item / update Combo section …" at bounding box center [915, 28] width 1232 height 1436
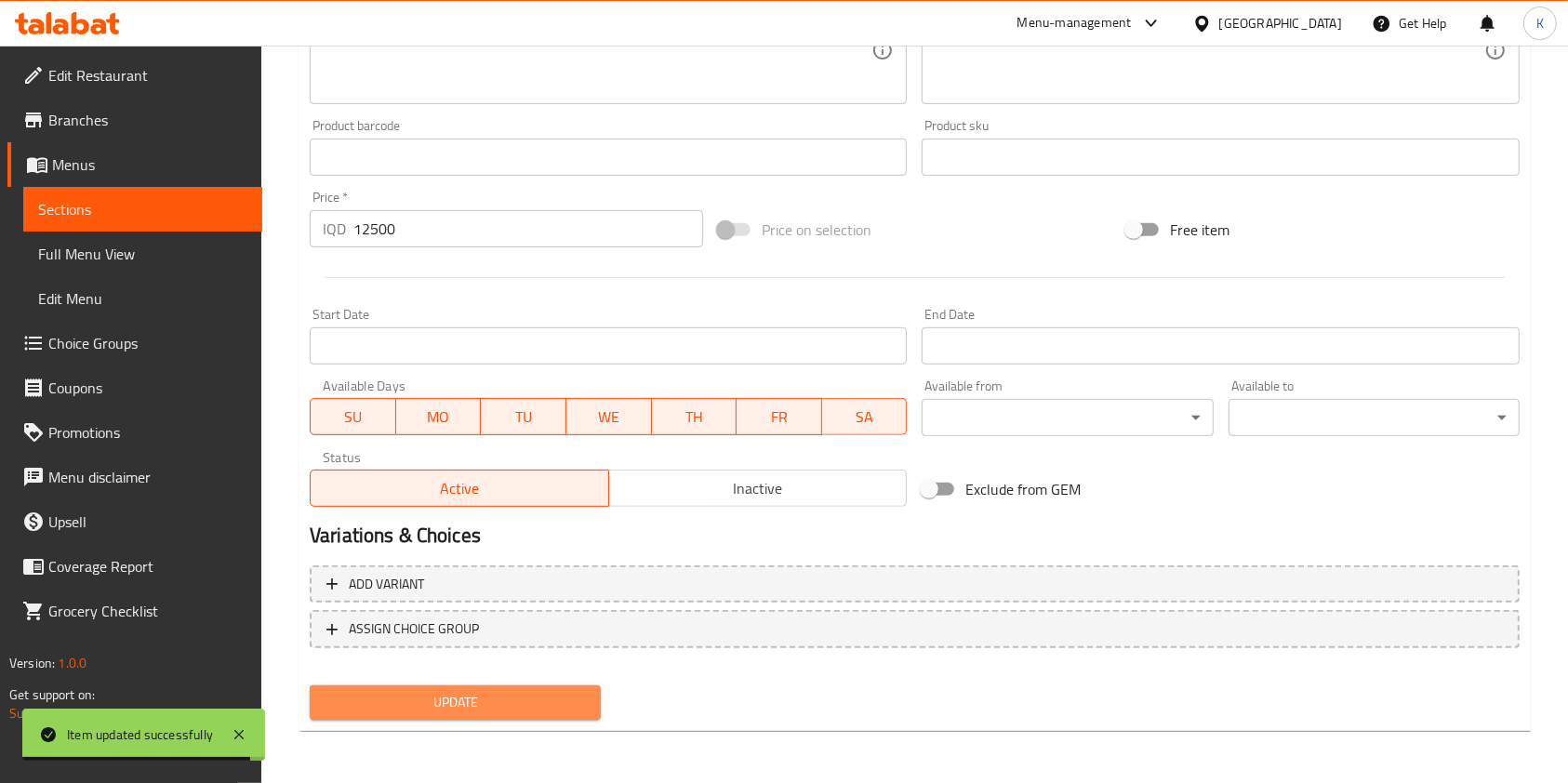
click at [442, 707] on span "Update" at bounding box center [455, 703] width 261 height 23
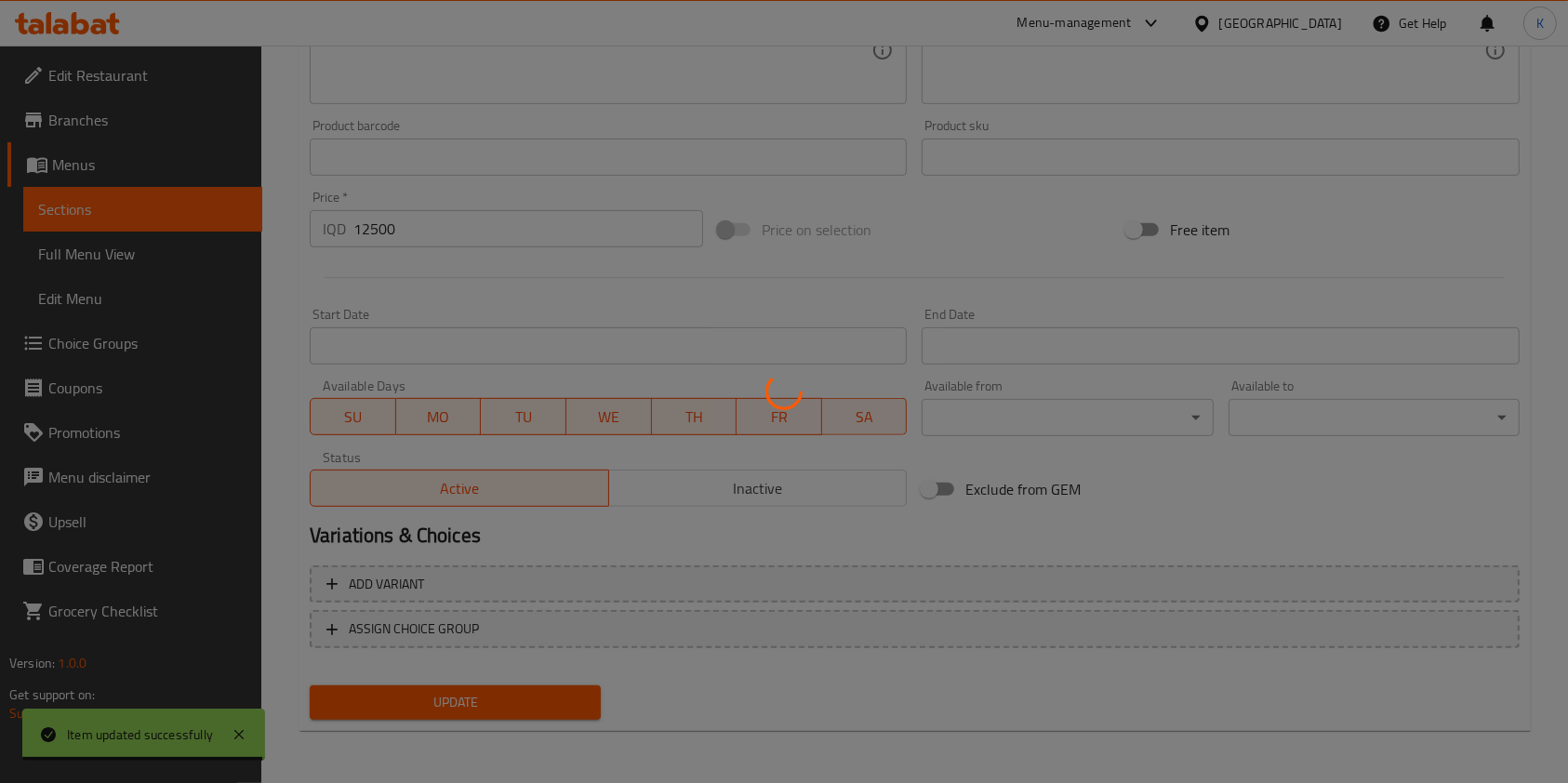
scroll to position [0, 0]
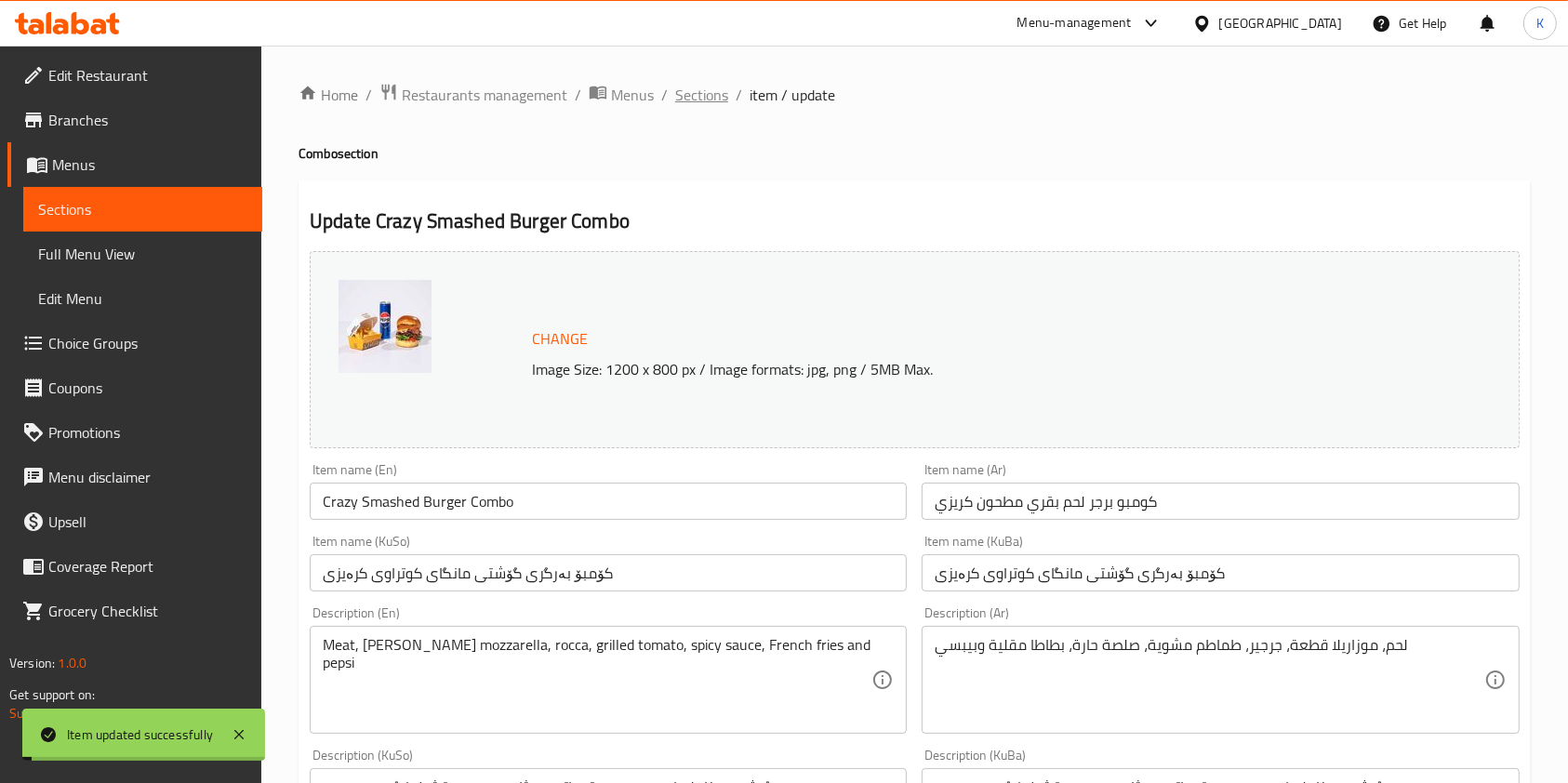
click at [713, 85] on span "Sections" at bounding box center [702, 94] width 53 height 22
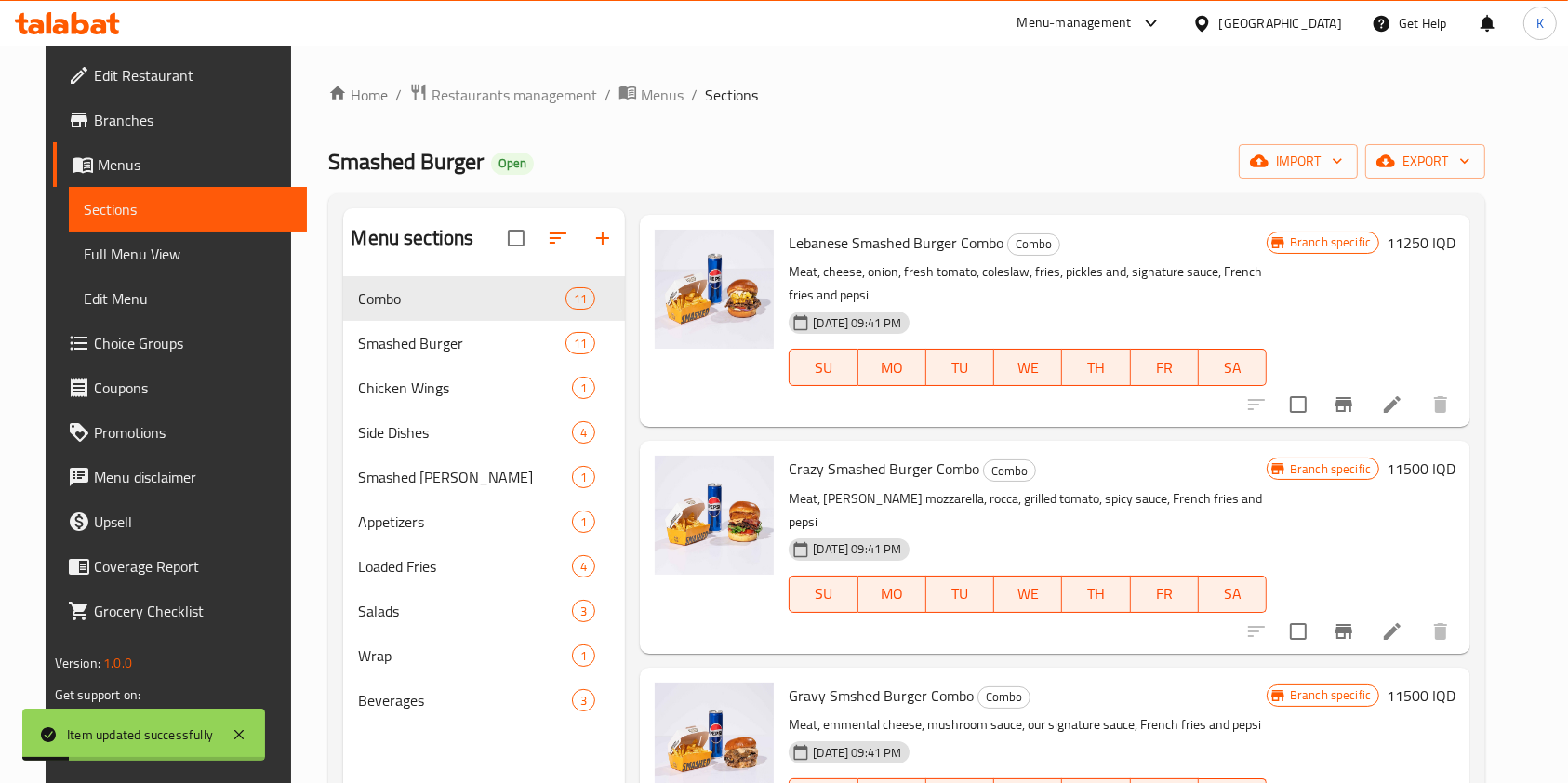
scroll to position [724, 0]
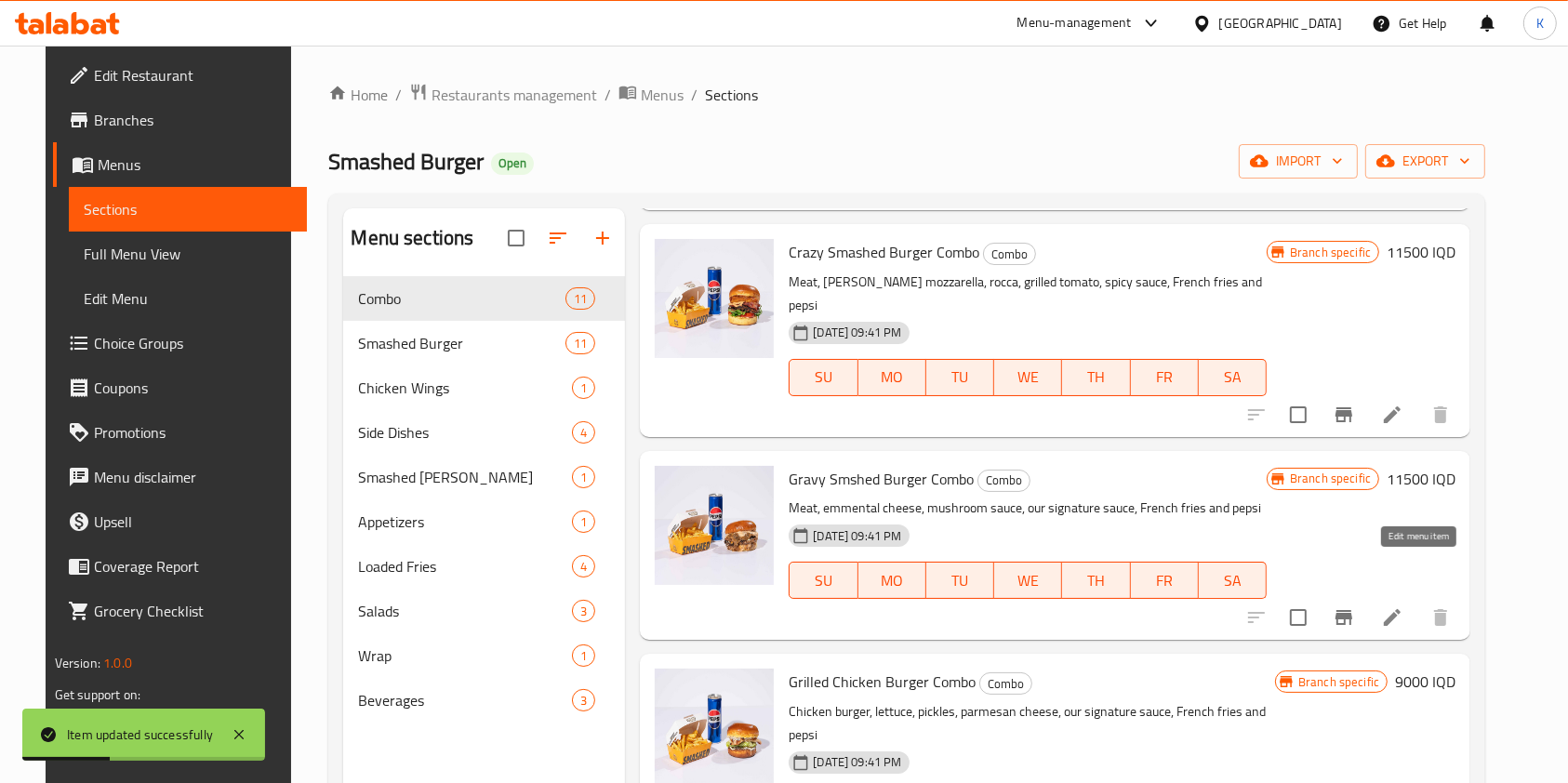
click at [1403, 607] on icon at bounding box center [1392, 617] width 22 height 22
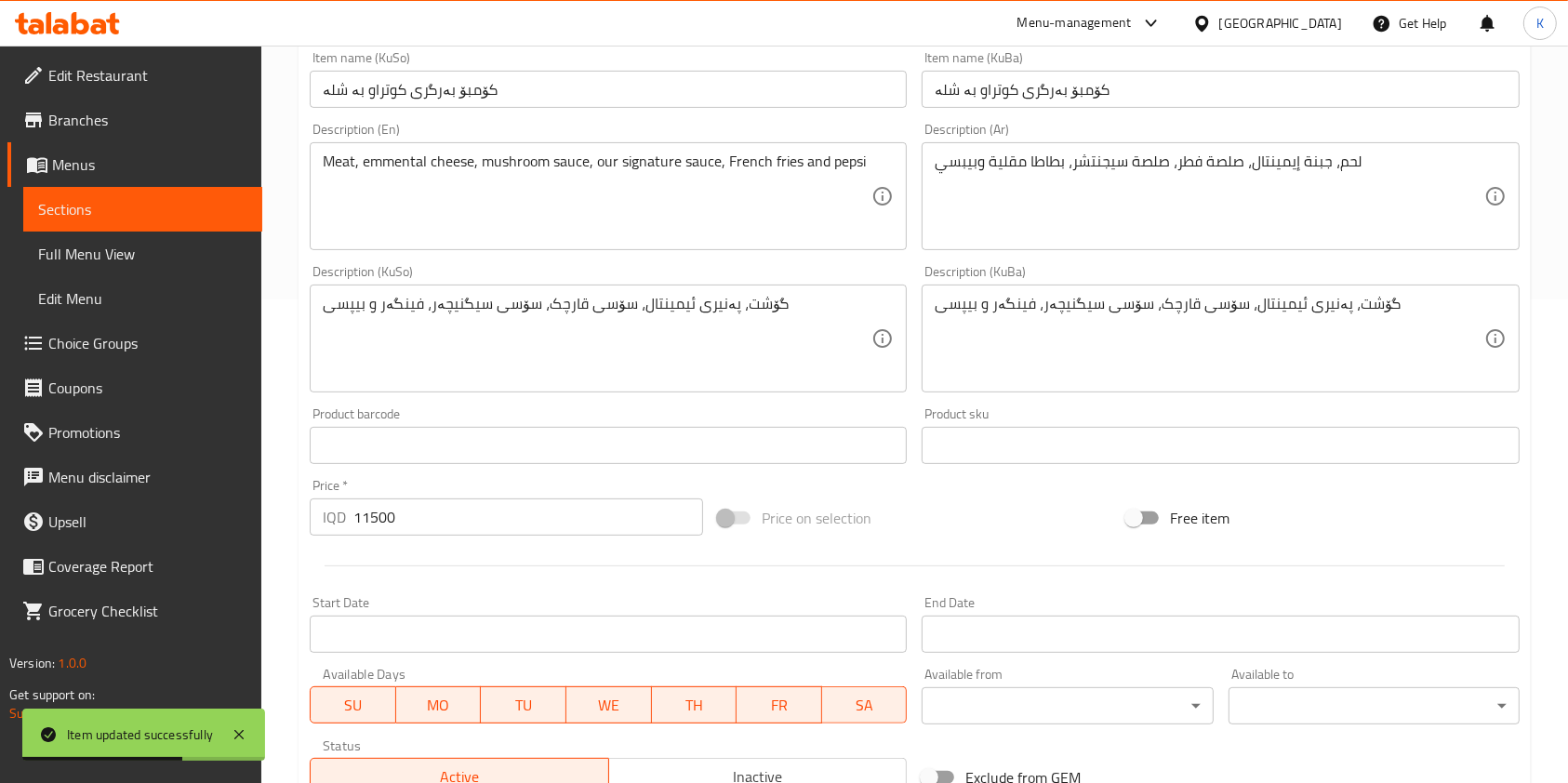
scroll to position [486, 0]
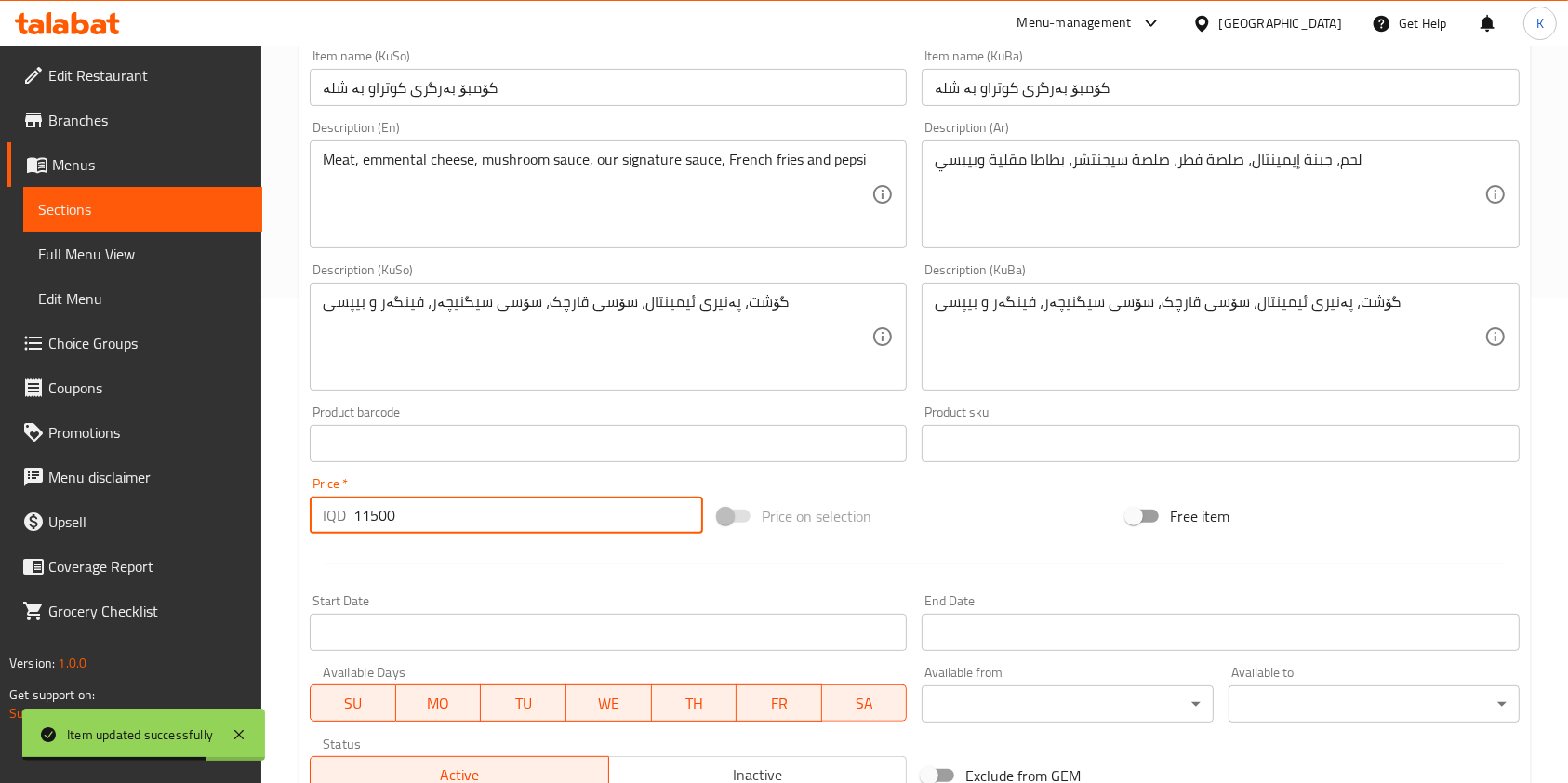
click at [374, 514] on input "11500" at bounding box center [527, 515] width 349 height 37
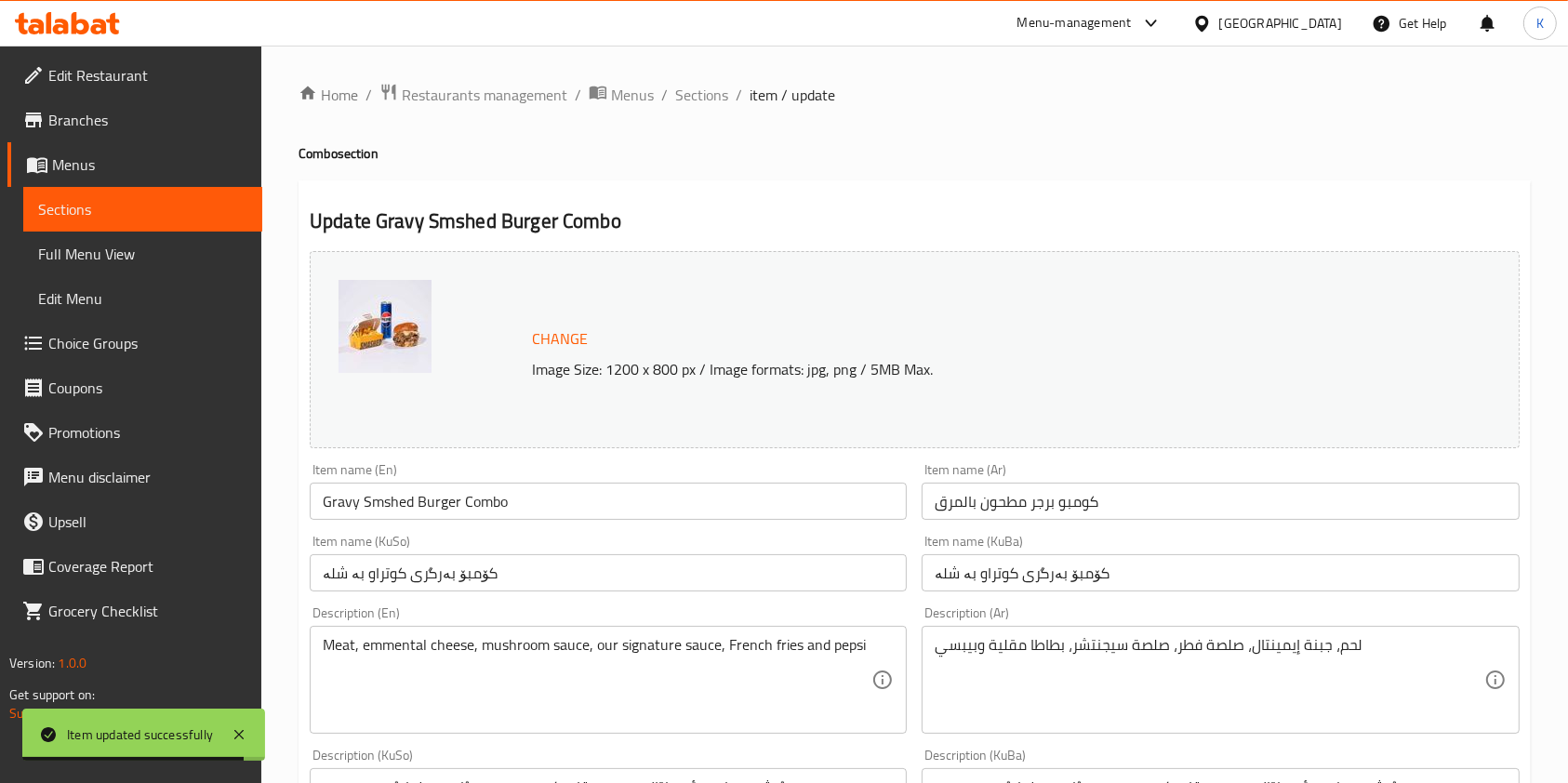
scroll to position [773, 0]
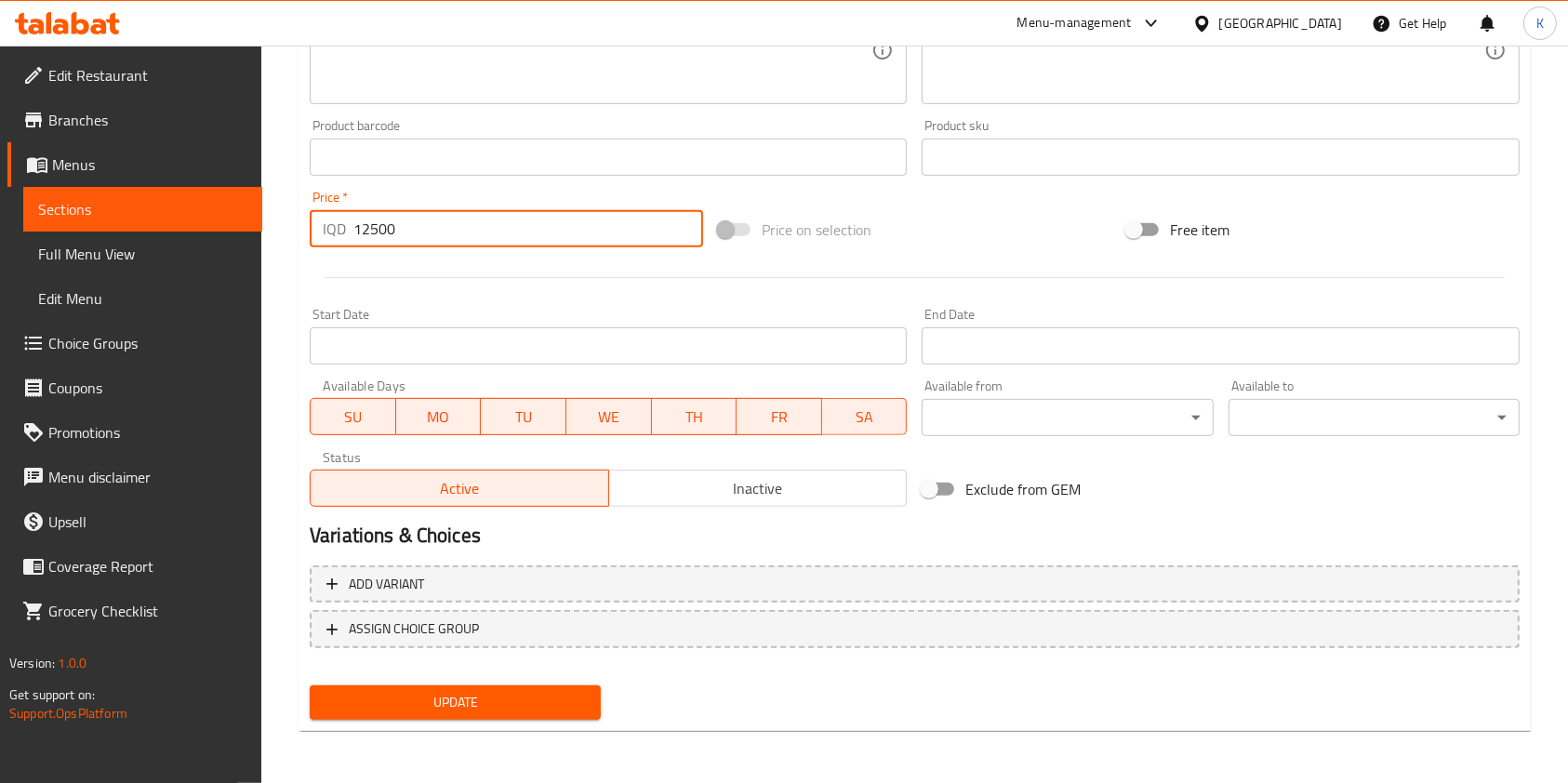
type input "12500"
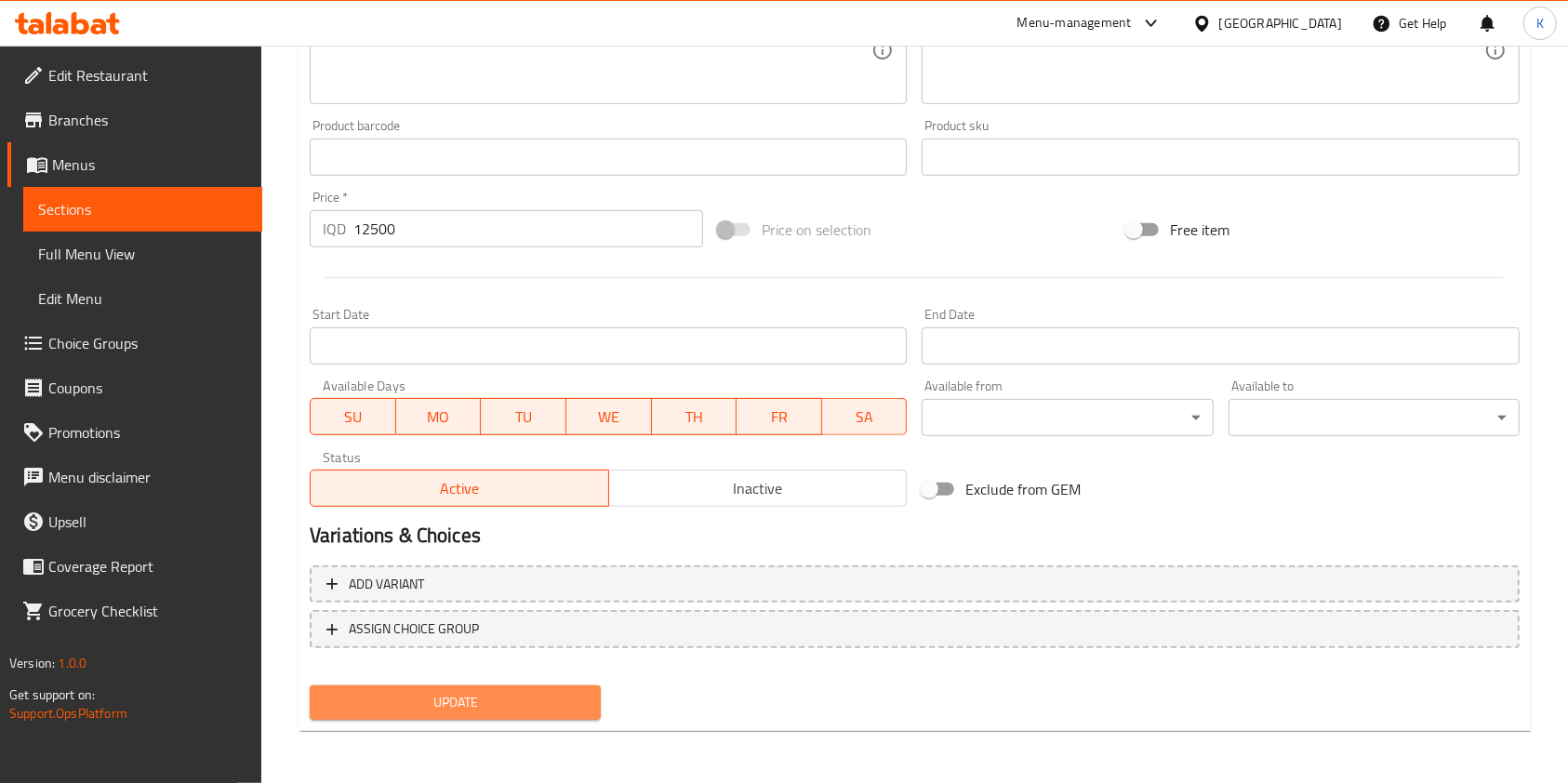
click at [521, 692] on span "Update" at bounding box center [455, 703] width 261 height 23
click at [526, 710] on span "Update" at bounding box center [455, 703] width 261 height 23
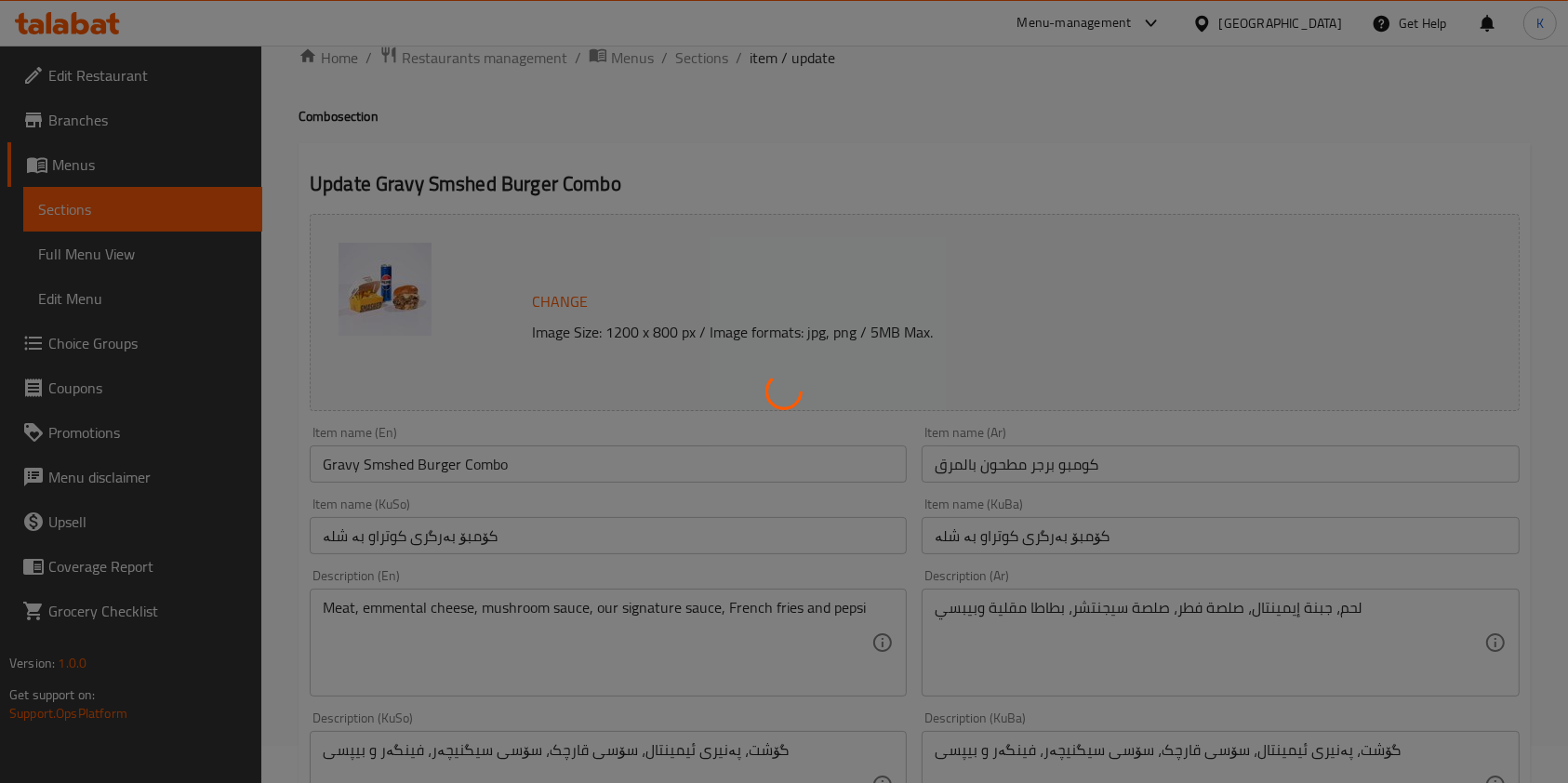
scroll to position [0, 0]
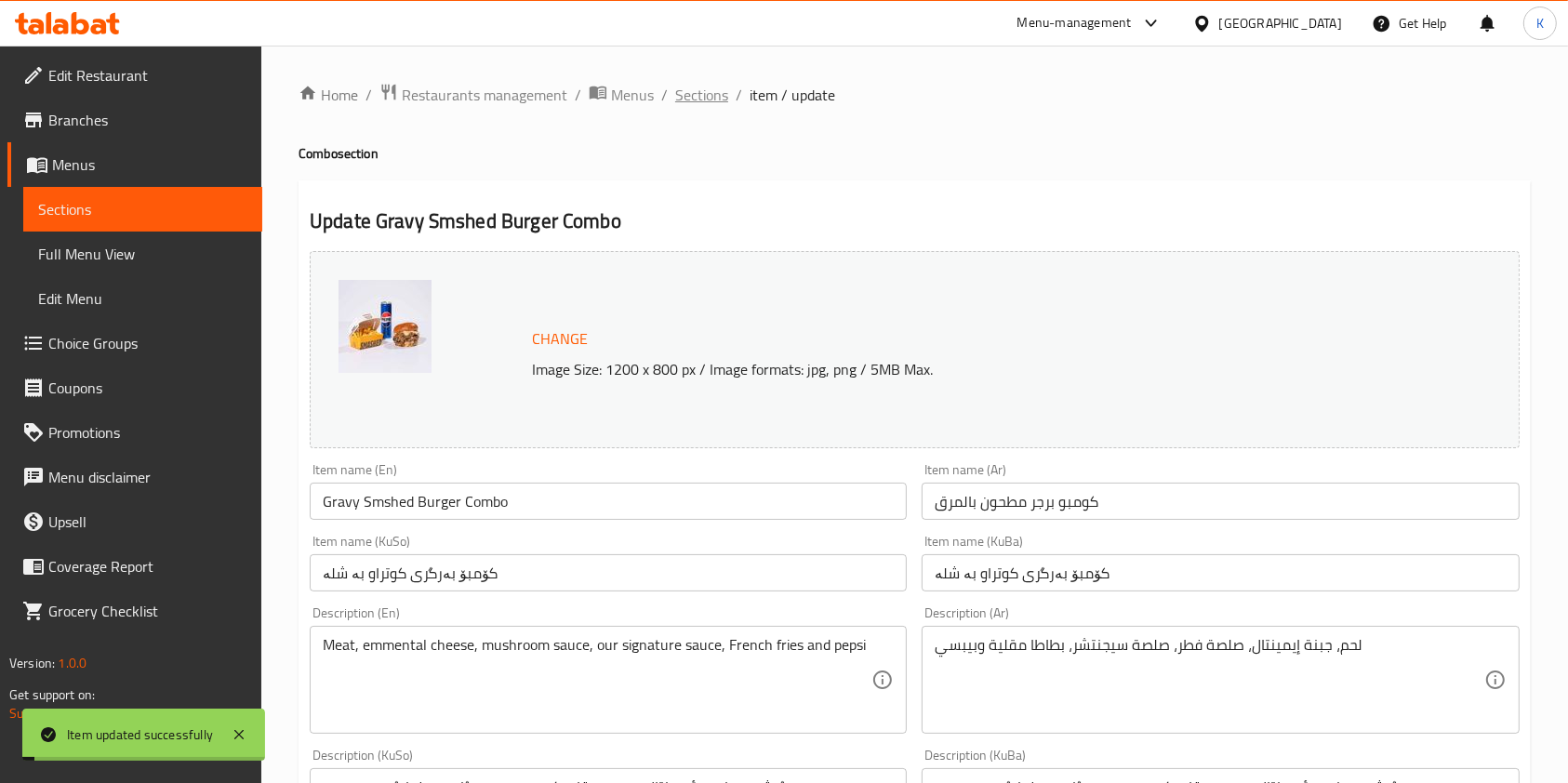
click at [705, 92] on span "Sections" at bounding box center [702, 94] width 53 height 22
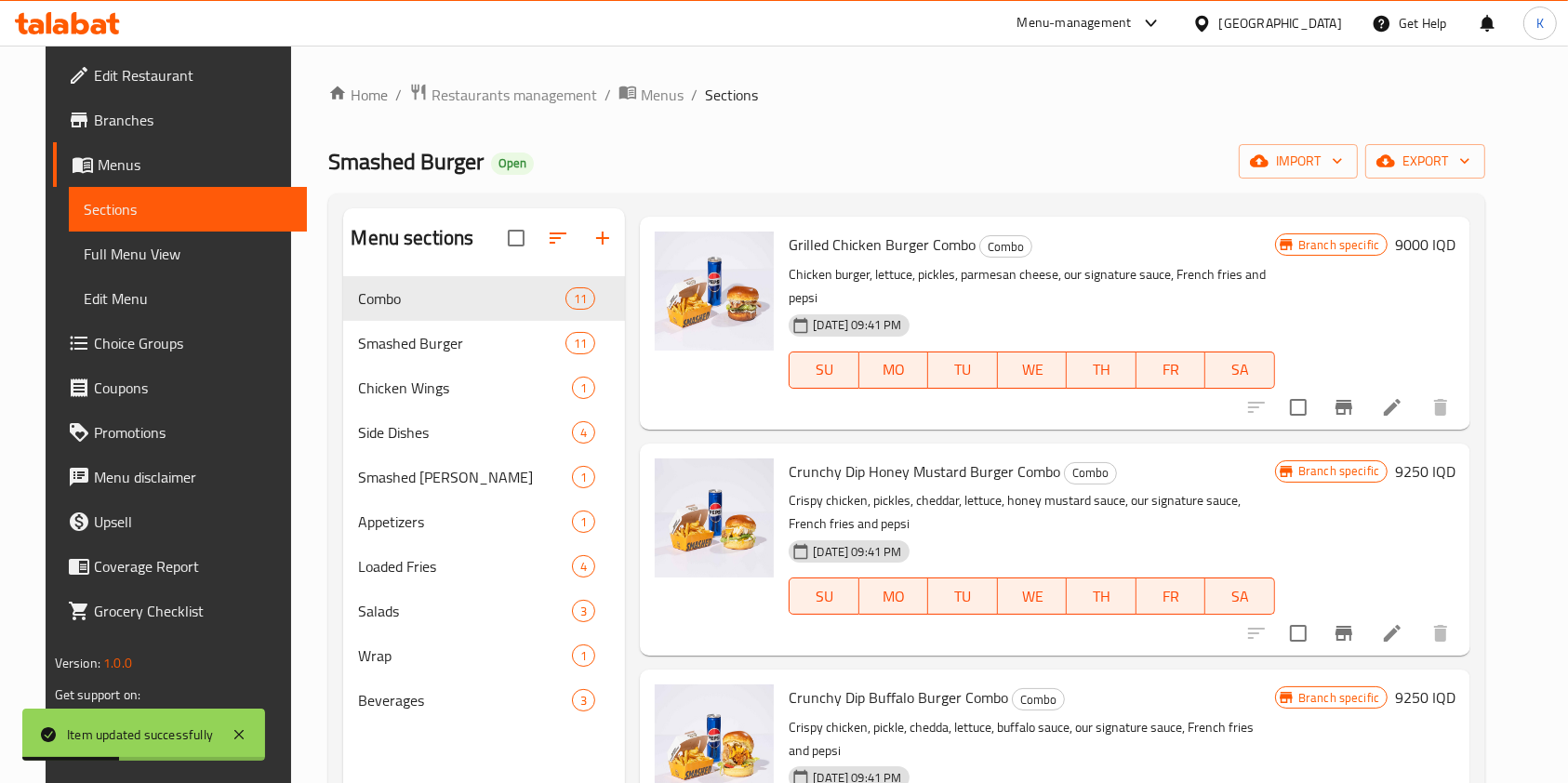
scroll to position [1068, 0]
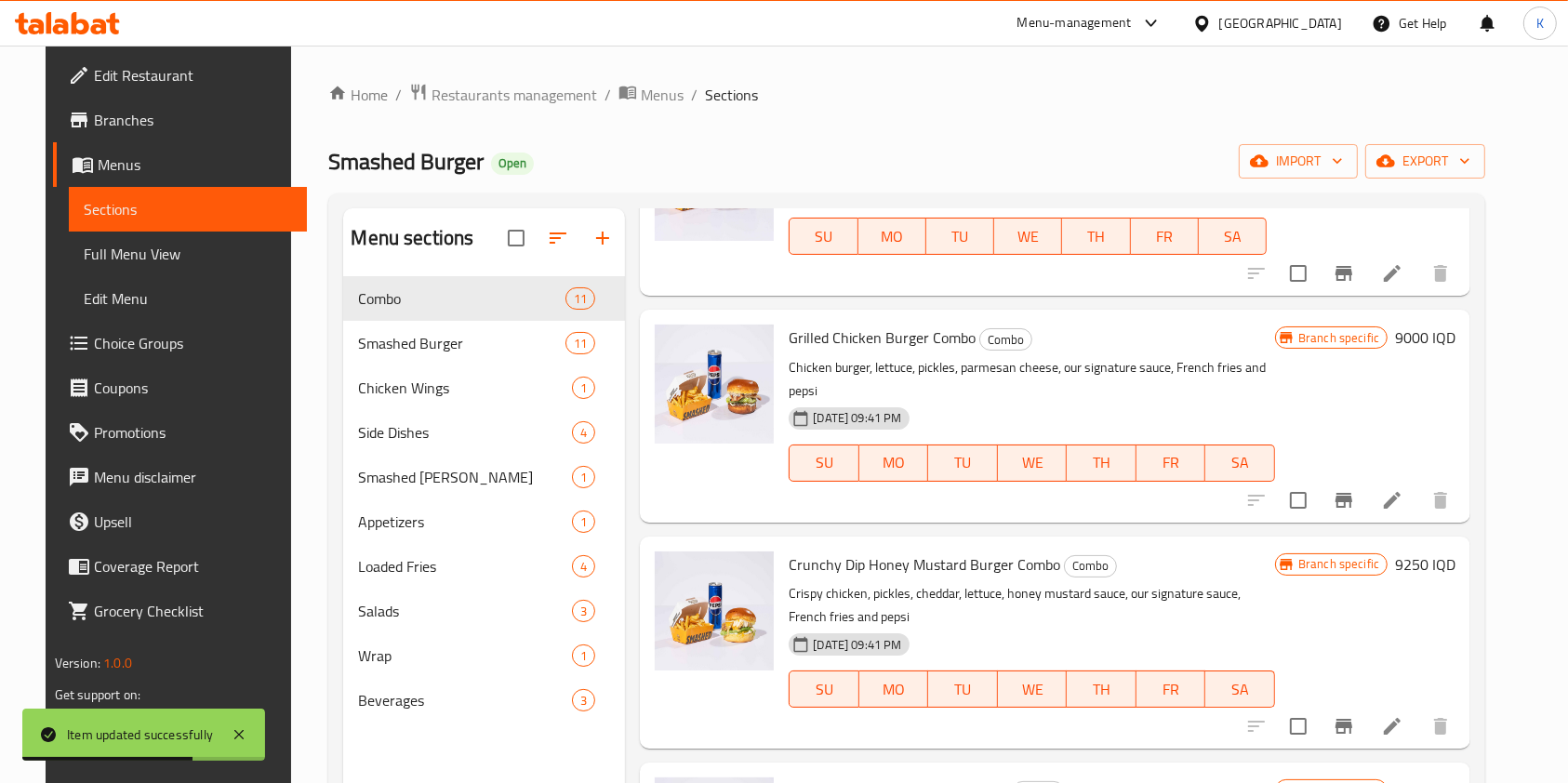
click at [1415, 478] on div at bounding box center [1348, 500] width 228 height 45
click at [1400, 492] on icon at bounding box center [1392, 501] width 17 height 17
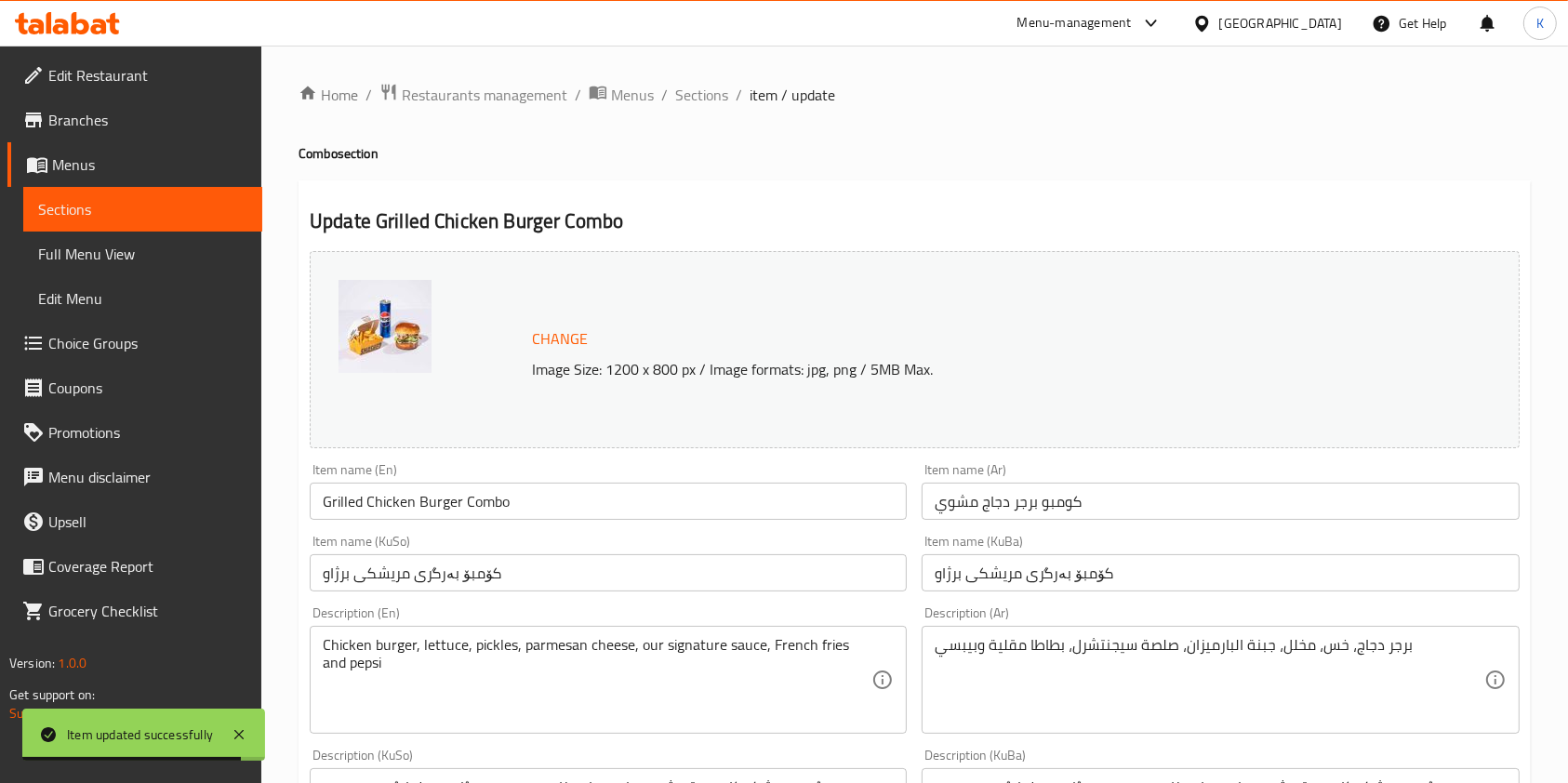
scroll to position [432, 0]
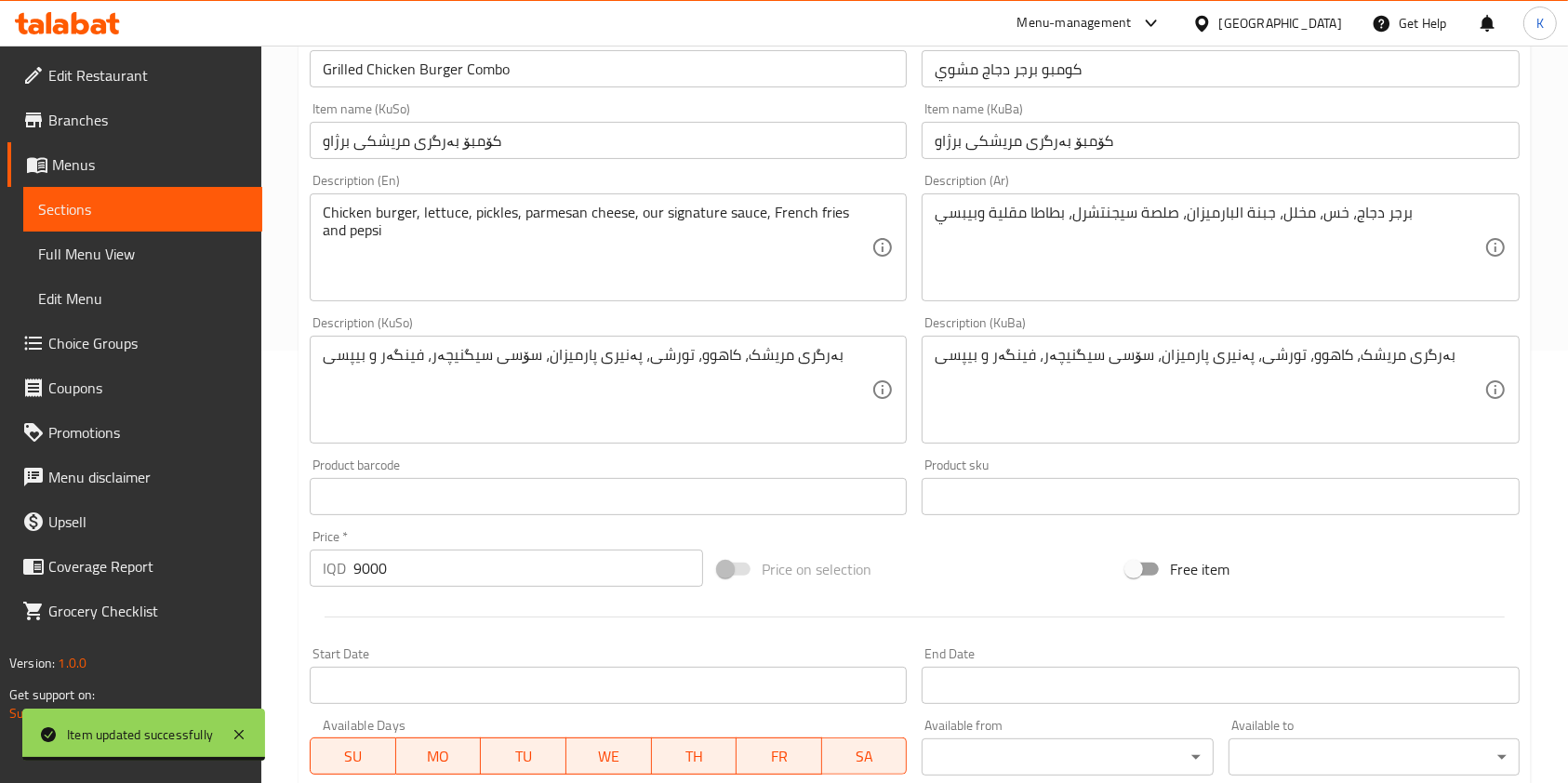
click at [358, 581] on input "9000" at bounding box center [527, 568] width 349 height 37
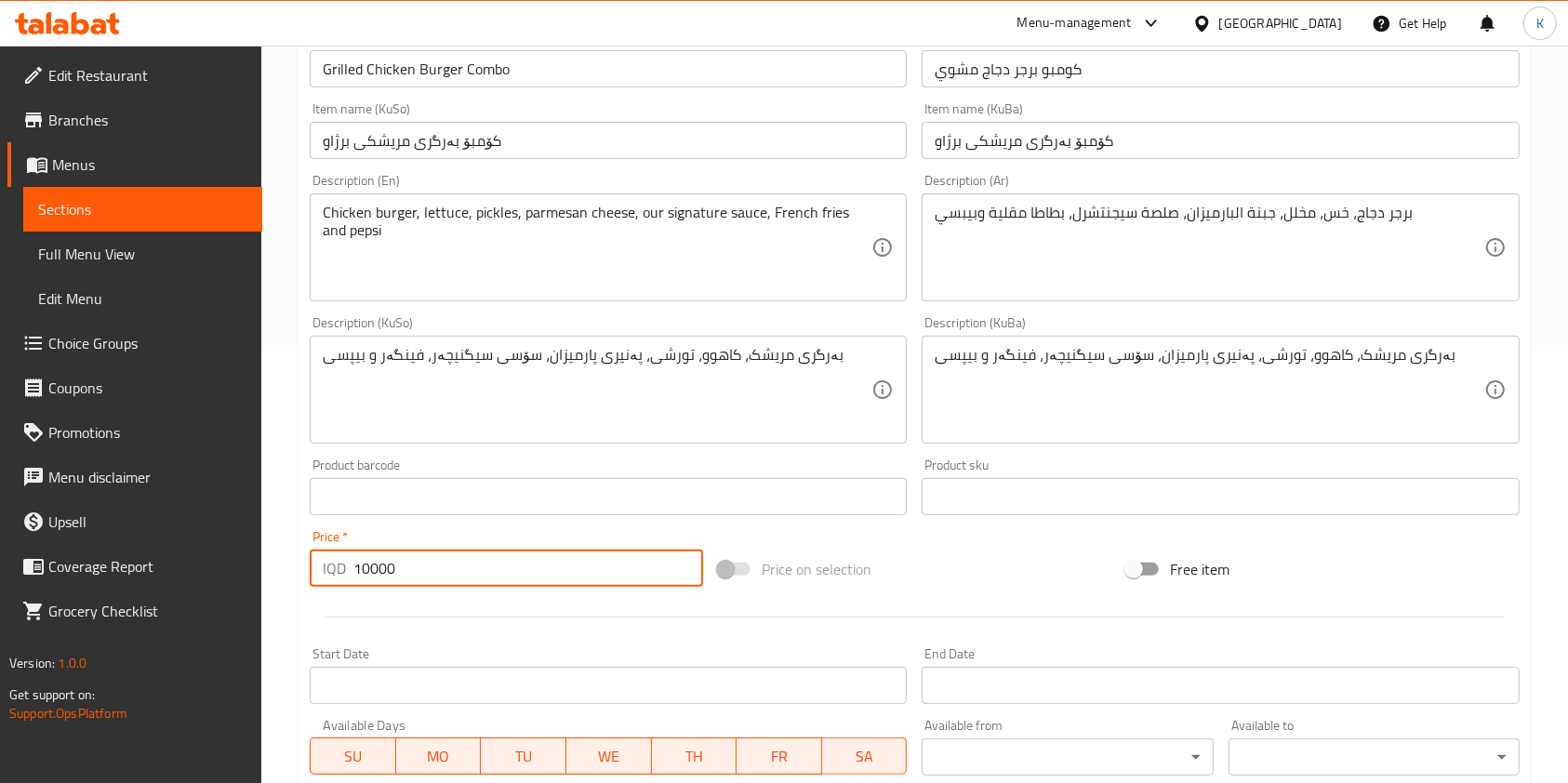
scroll to position [773, 0]
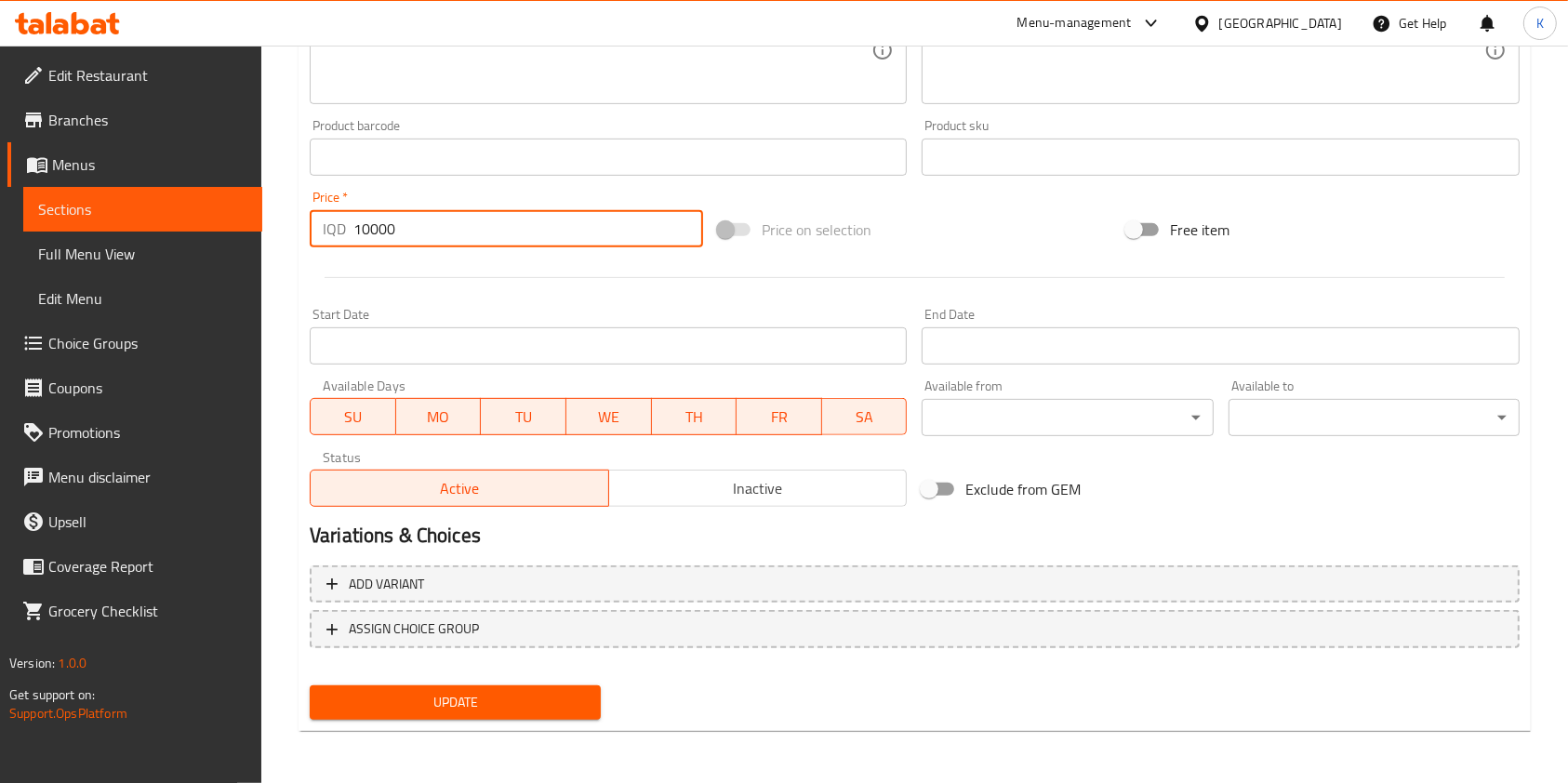
type input "10000"
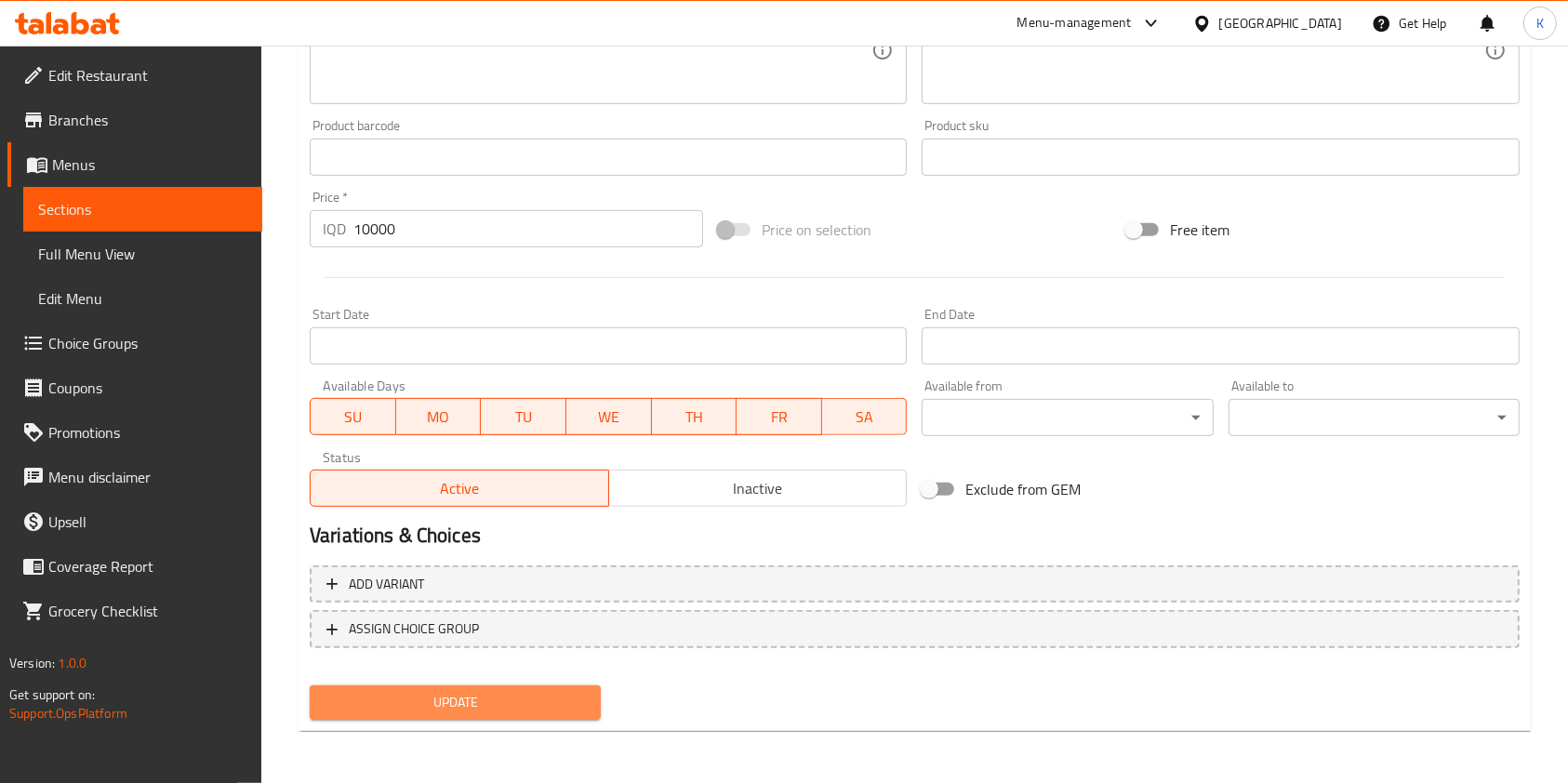
click at [433, 686] on button "Update" at bounding box center [455, 703] width 291 height 34
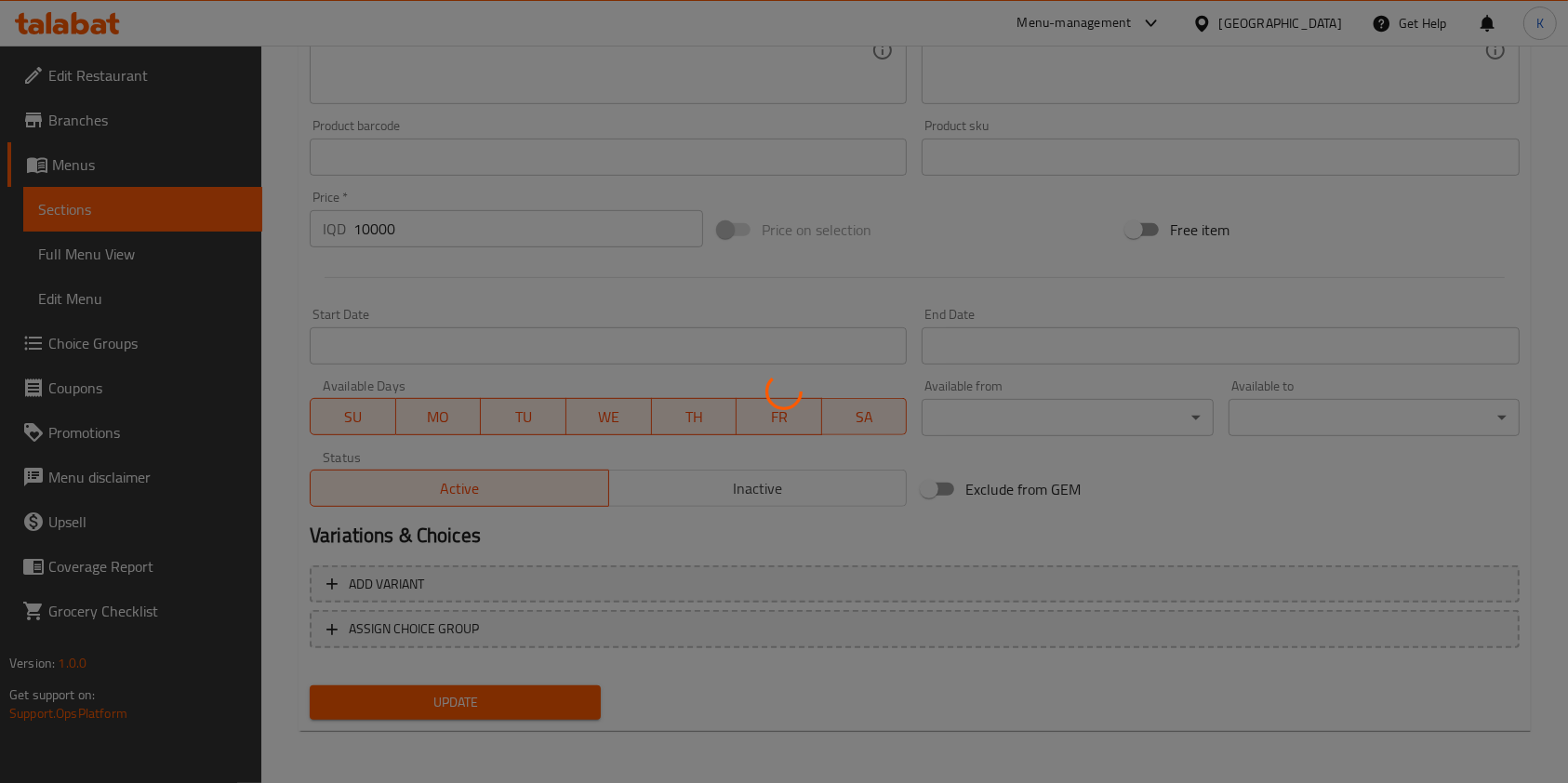
scroll to position [0, 0]
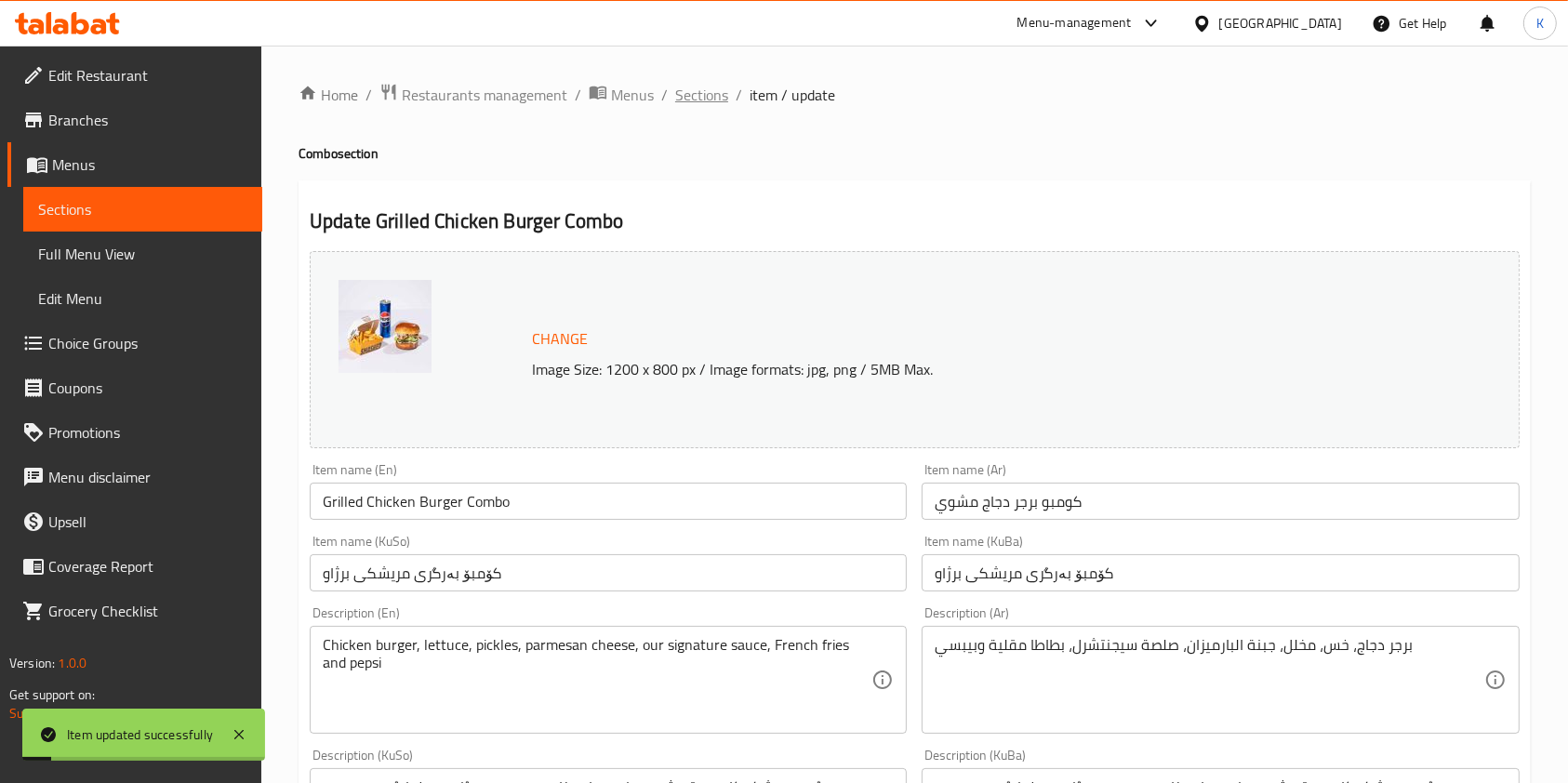
click at [708, 86] on span "Sections" at bounding box center [702, 94] width 53 height 22
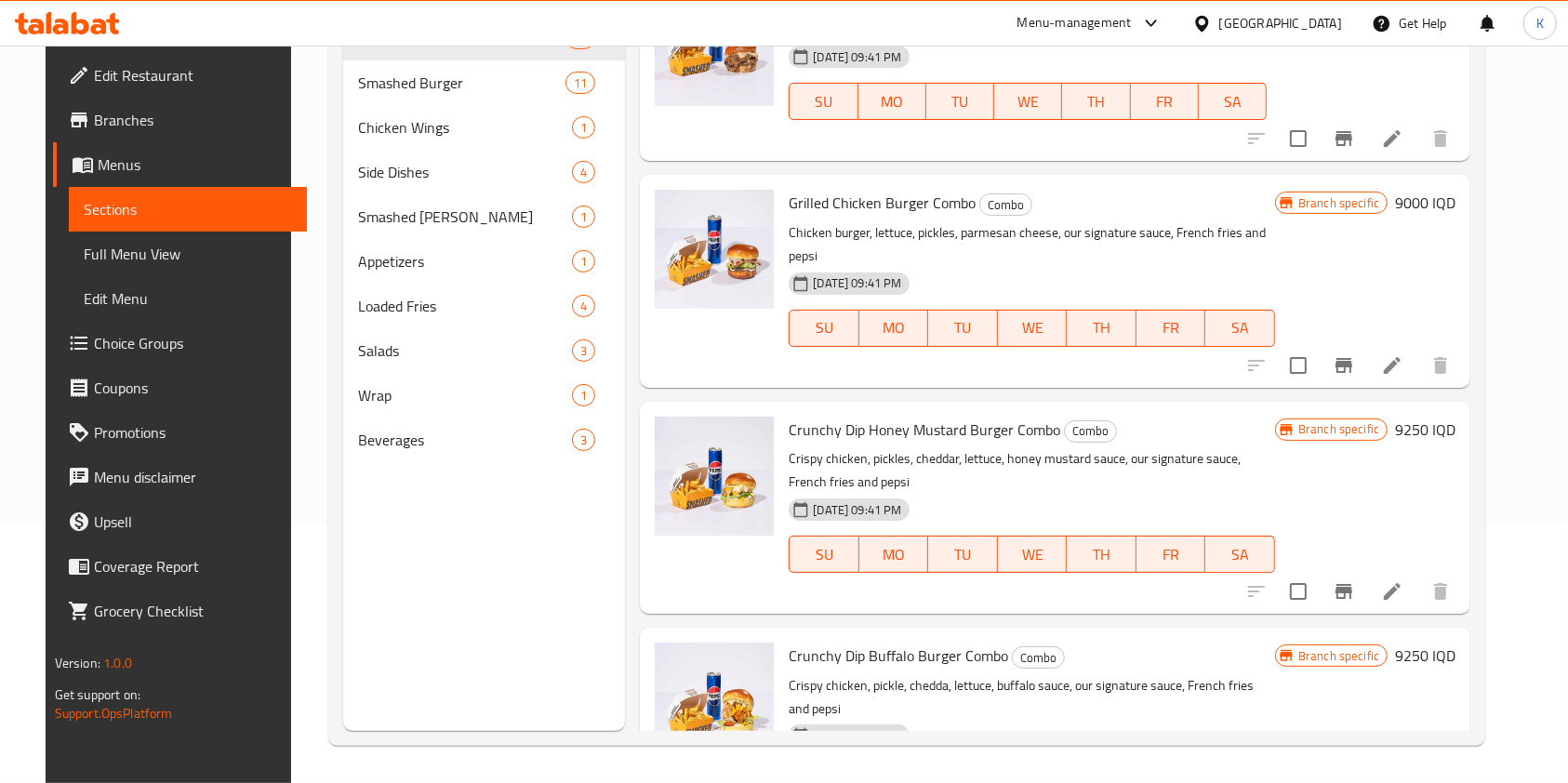
scroll to position [943, 0]
click at [1403, 580] on icon at bounding box center [1392, 591] width 22 height 22
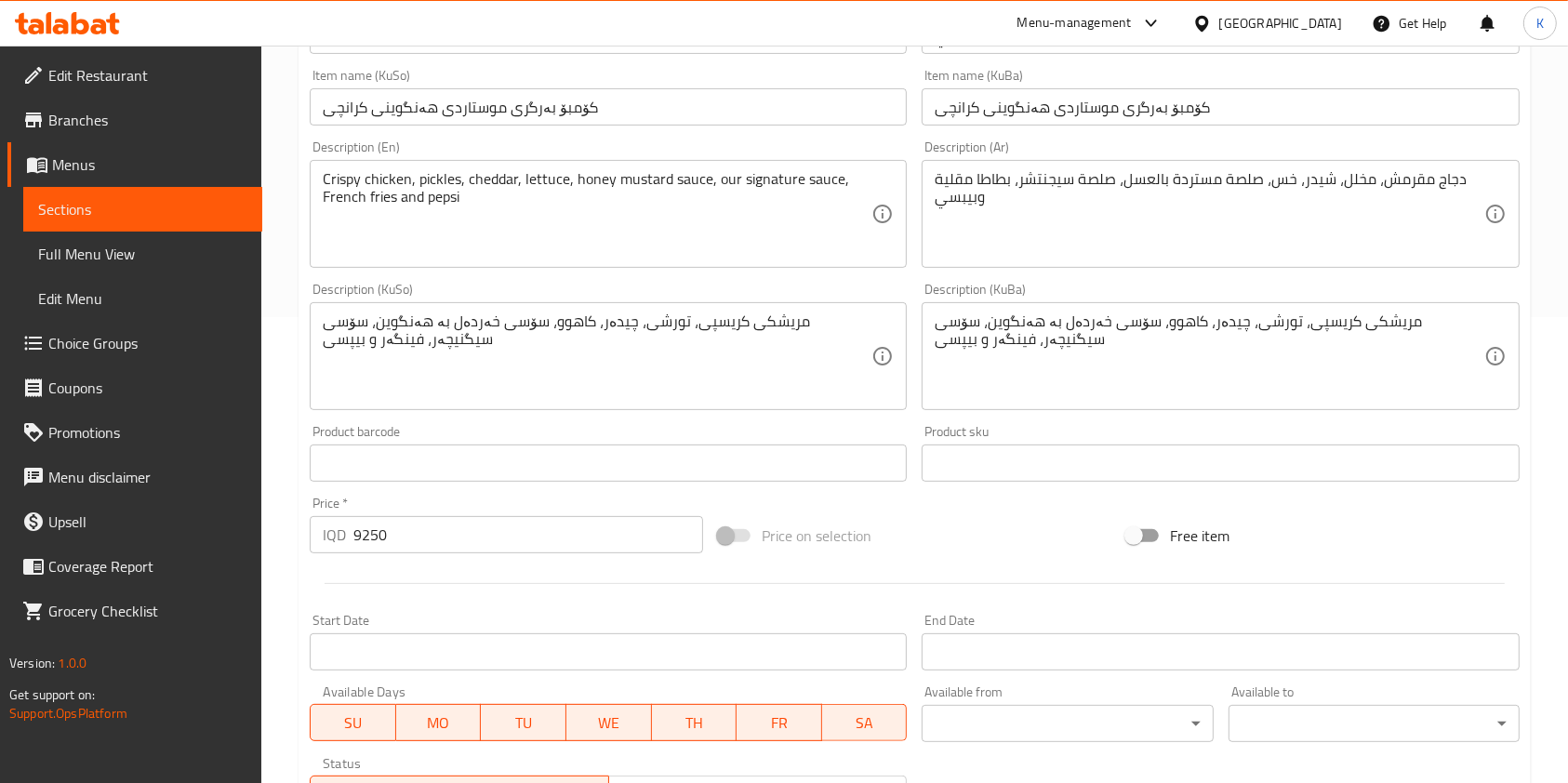
scroll to position [472, 0]
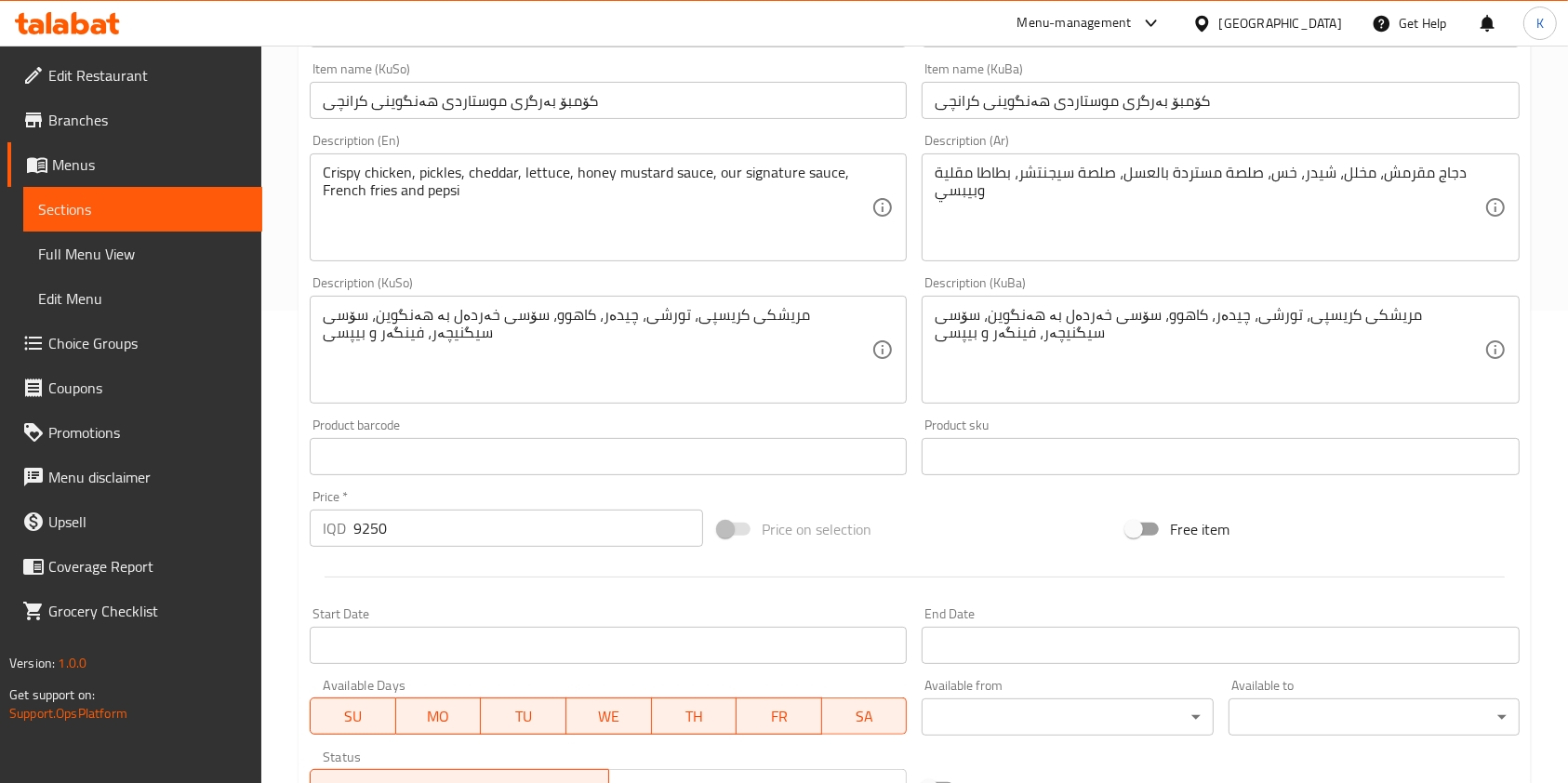
click at [353, 524] on input "9250" at bounding box center [527, 528] width 349 height 37
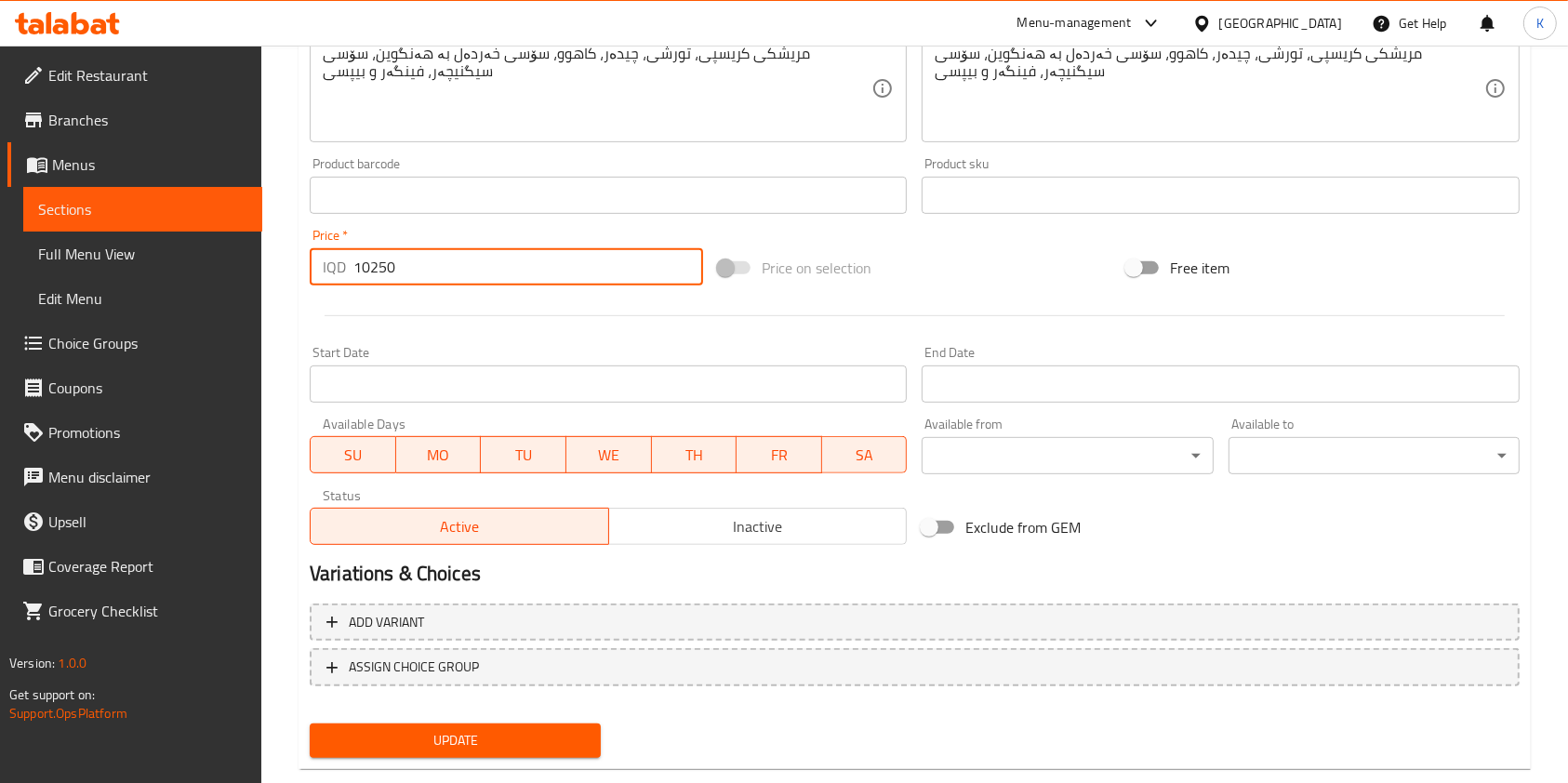
scroll to position [773, 0]
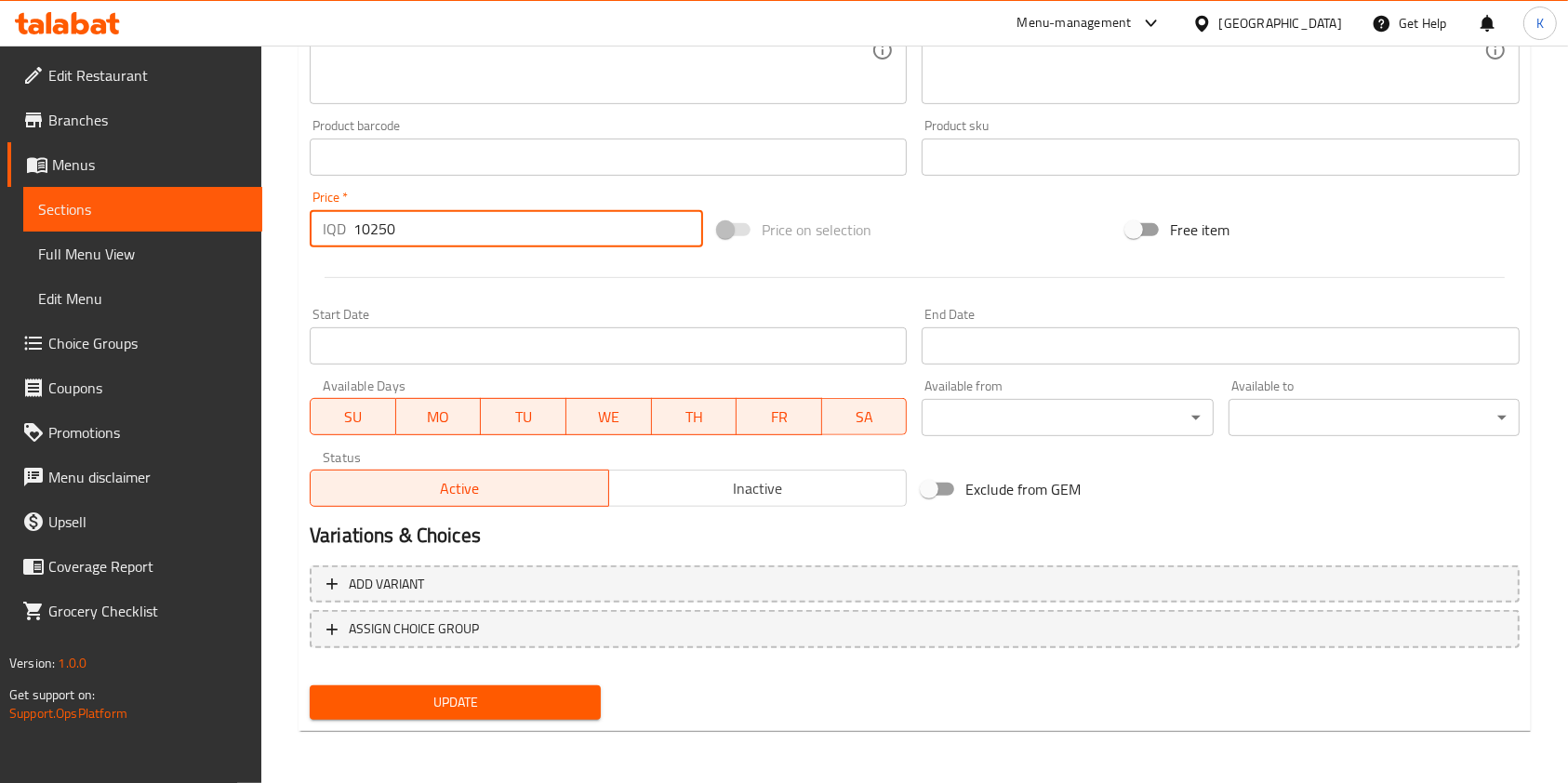
type input "10250"
click at [387, 712] on span "Update" at bounding box center [455, 703] width 261 height 23
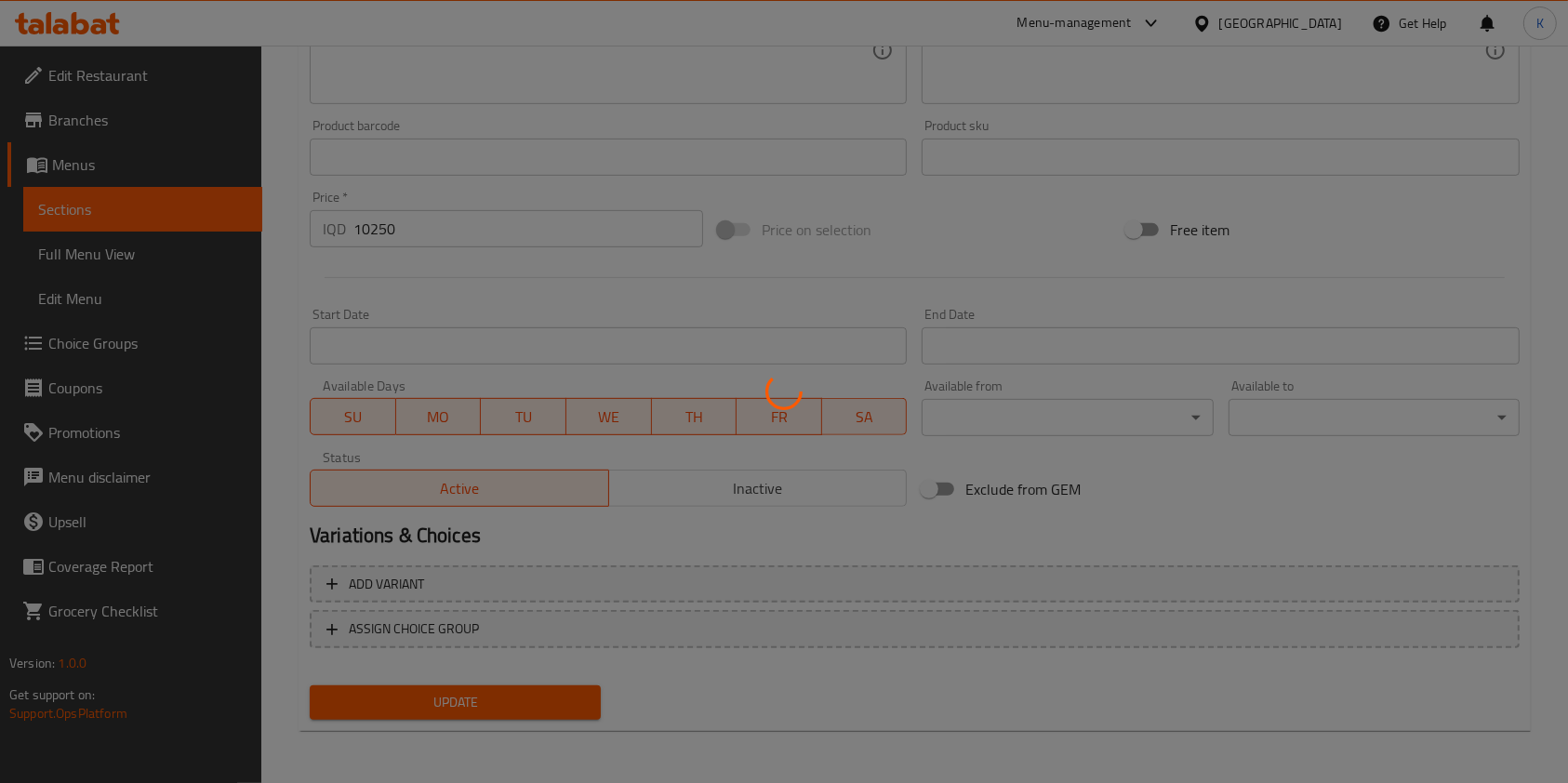
scroll to position [0, 0]
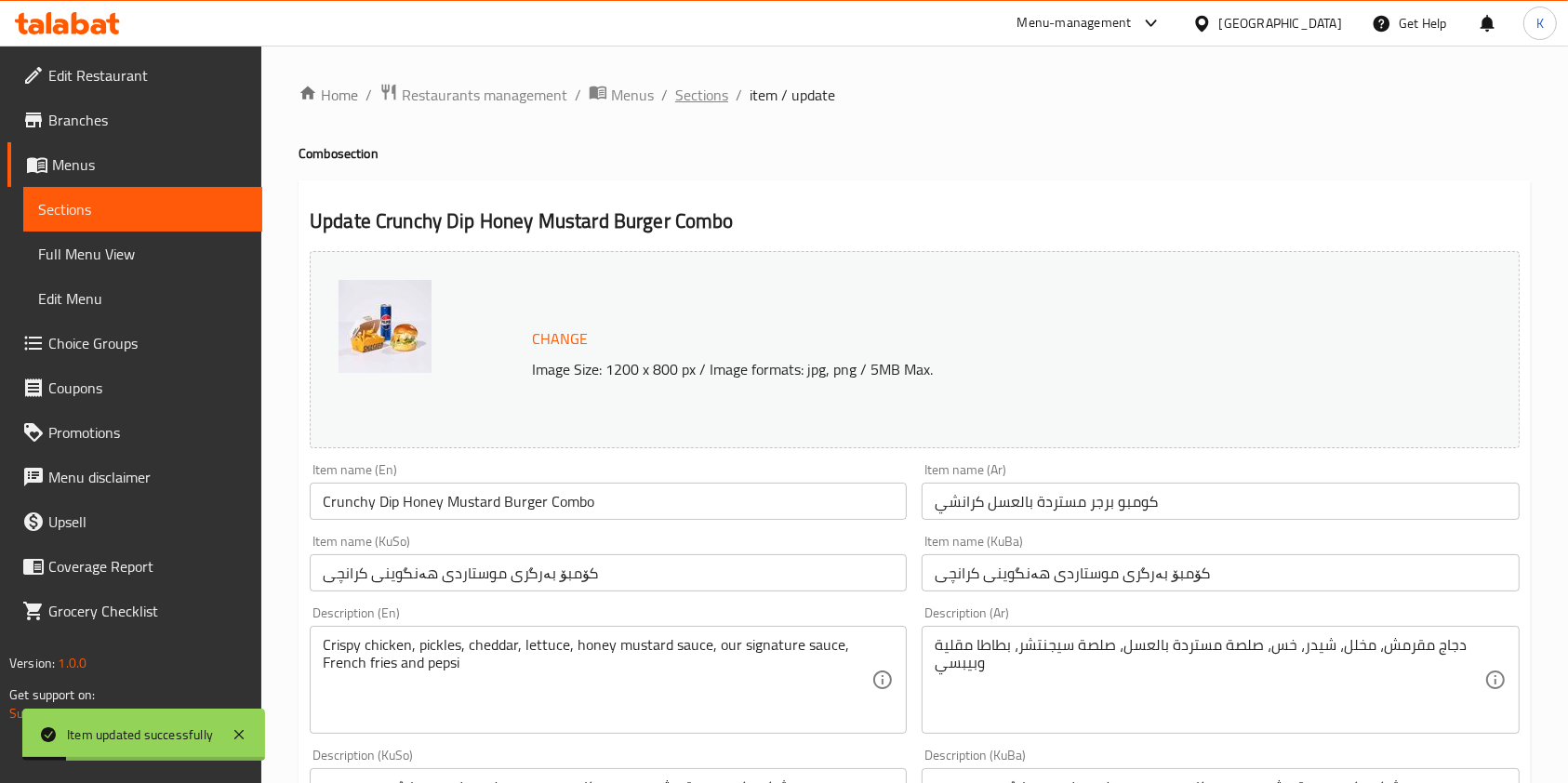
click at [705, 91] on span "Sections" at bounding box center [702, 94] width 53 height 22
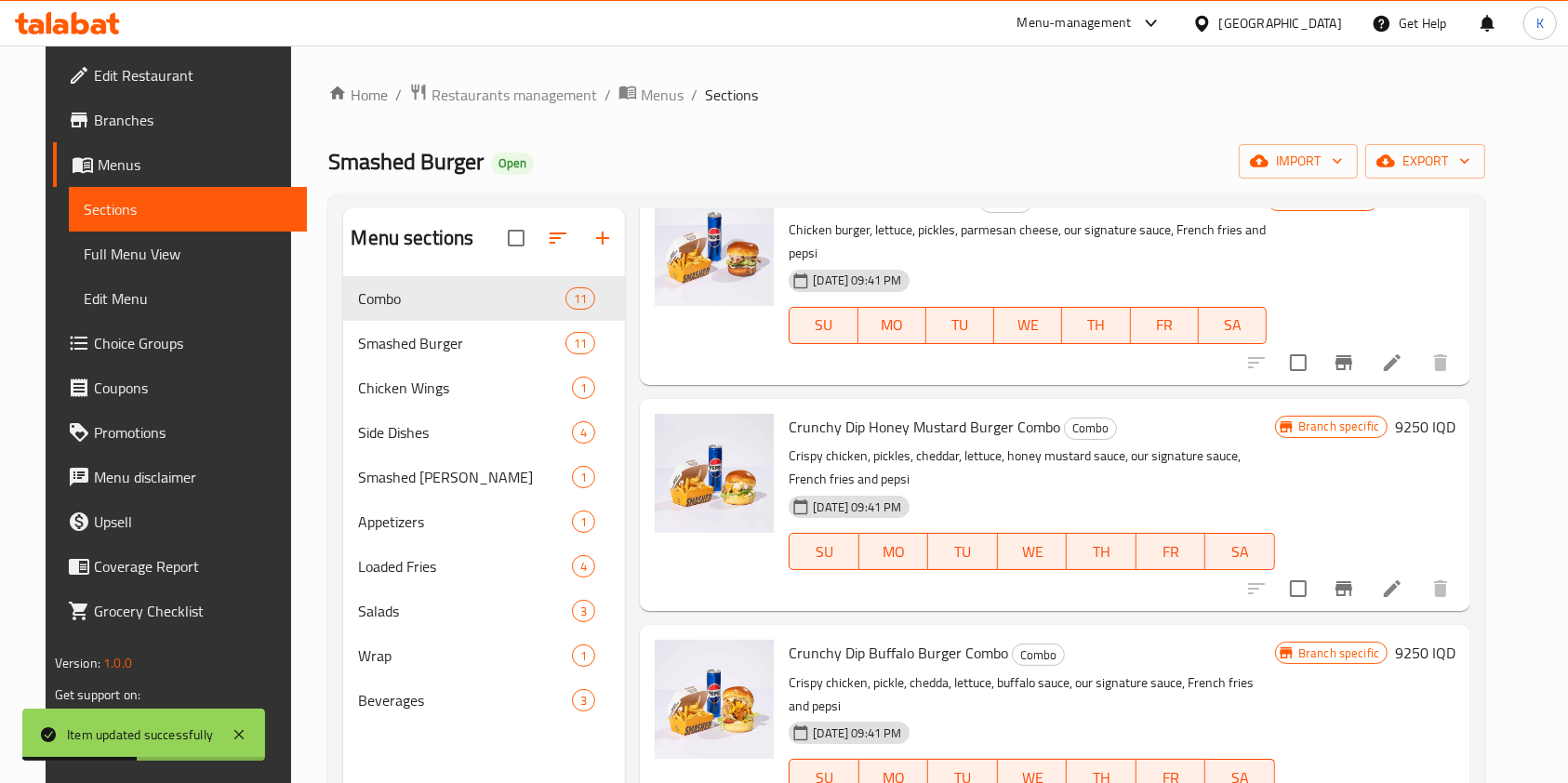
scroll to position [1370, 0]
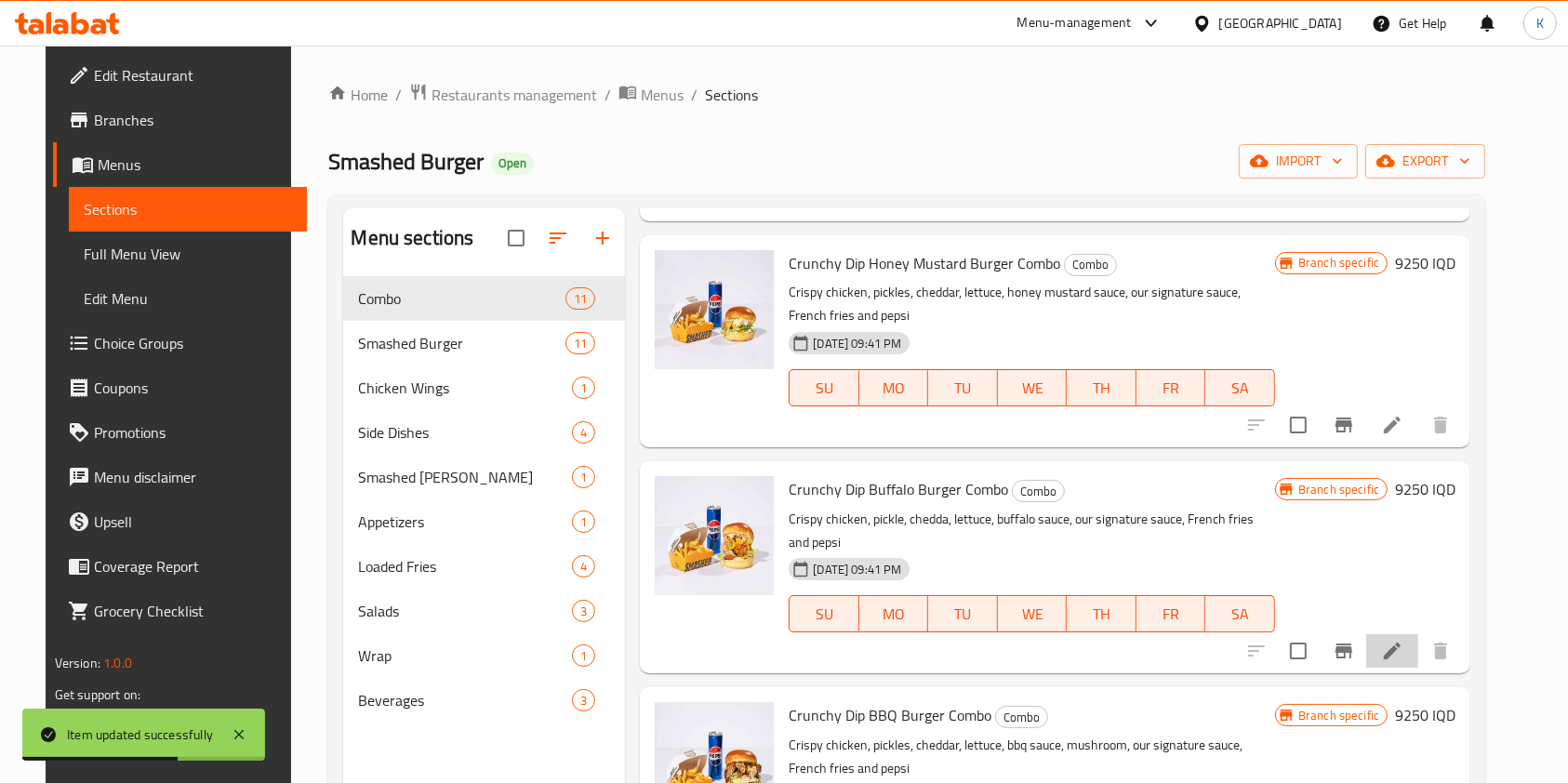
click at [1404, 634] on li at bounding box center [1392, 651] width 52 height 33
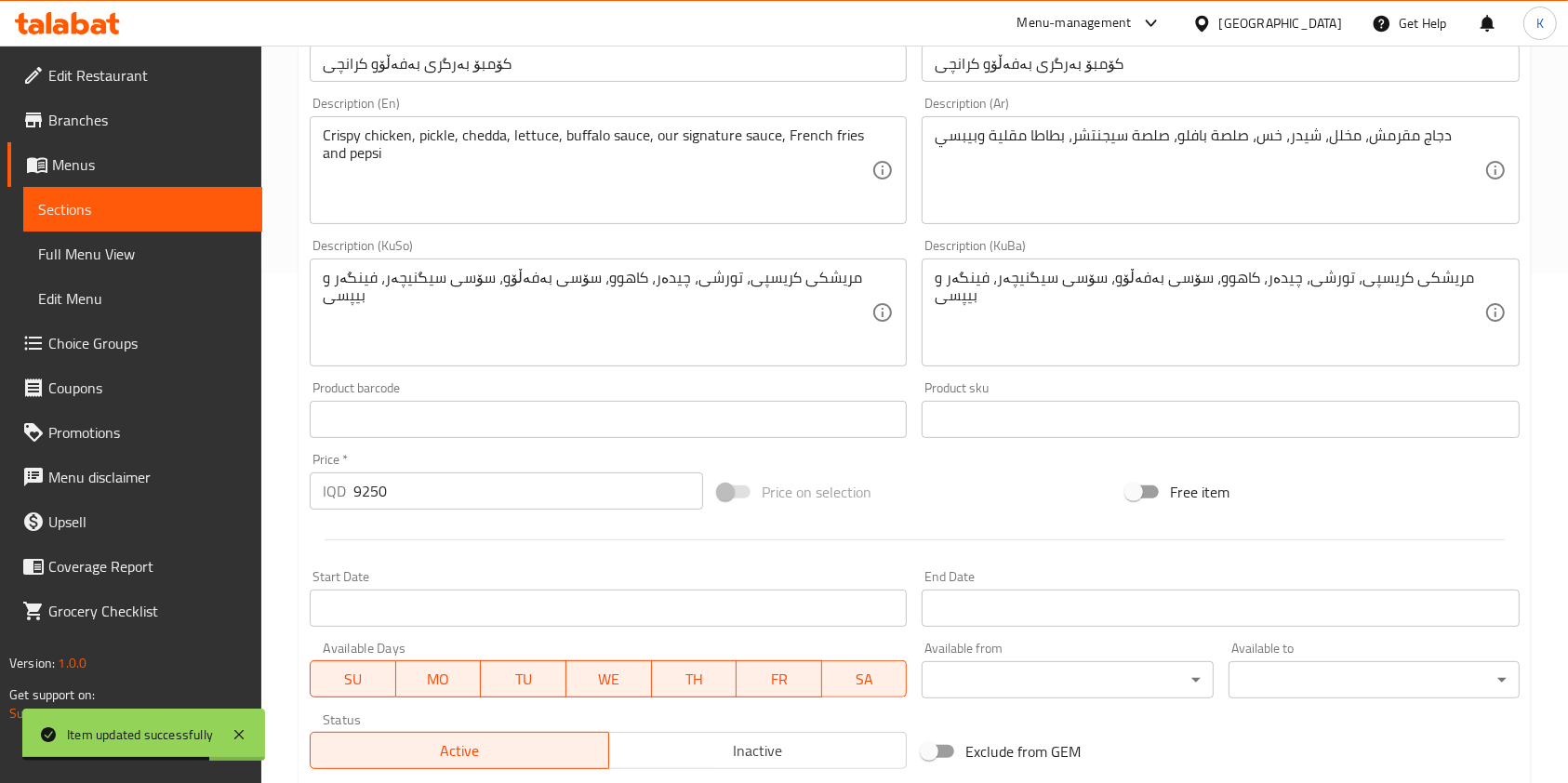
scroll to position [566, 0]
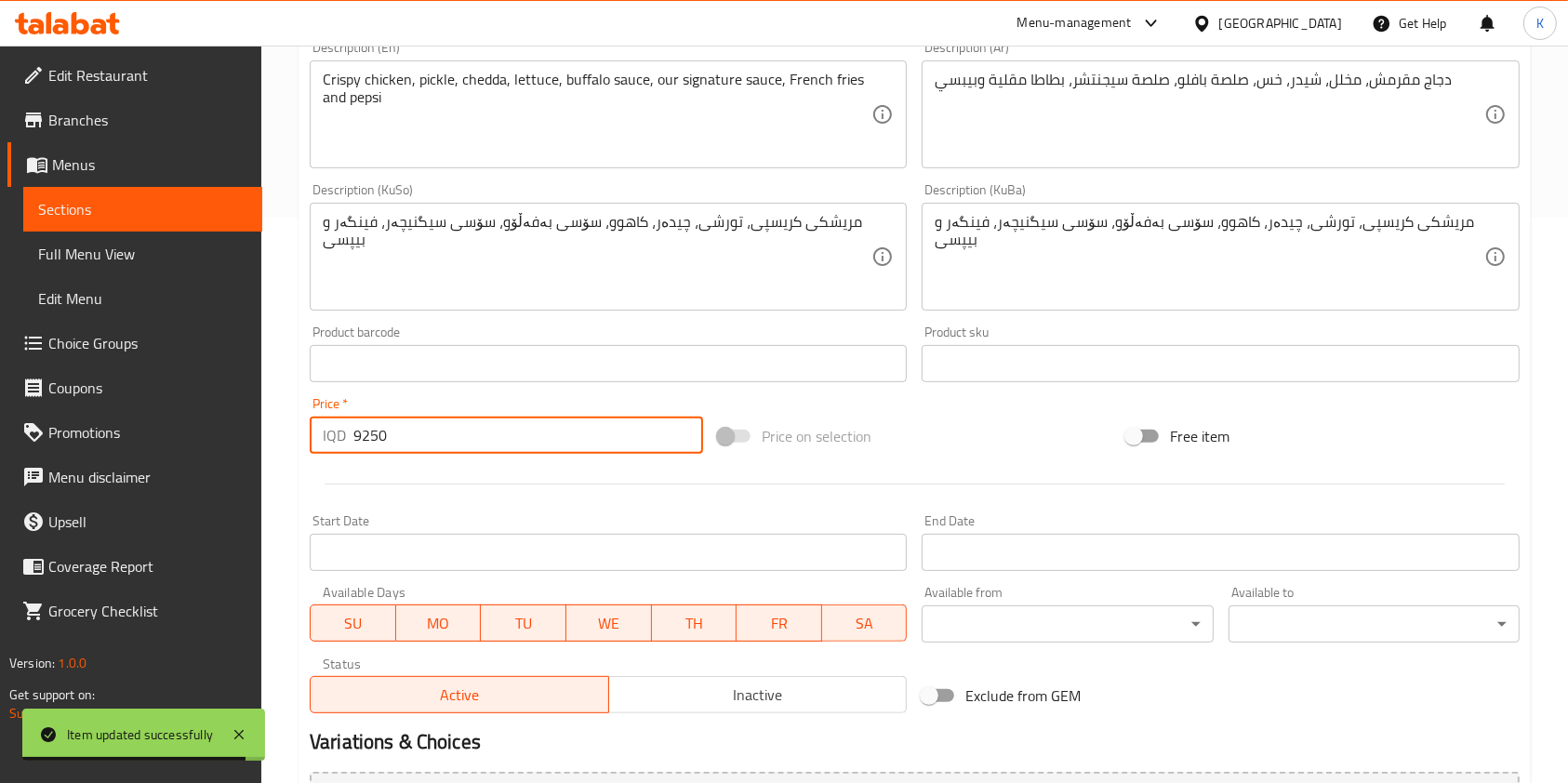
click at [364, 434] on input "9250" at bounding box center [527, 435] width 349 height 37
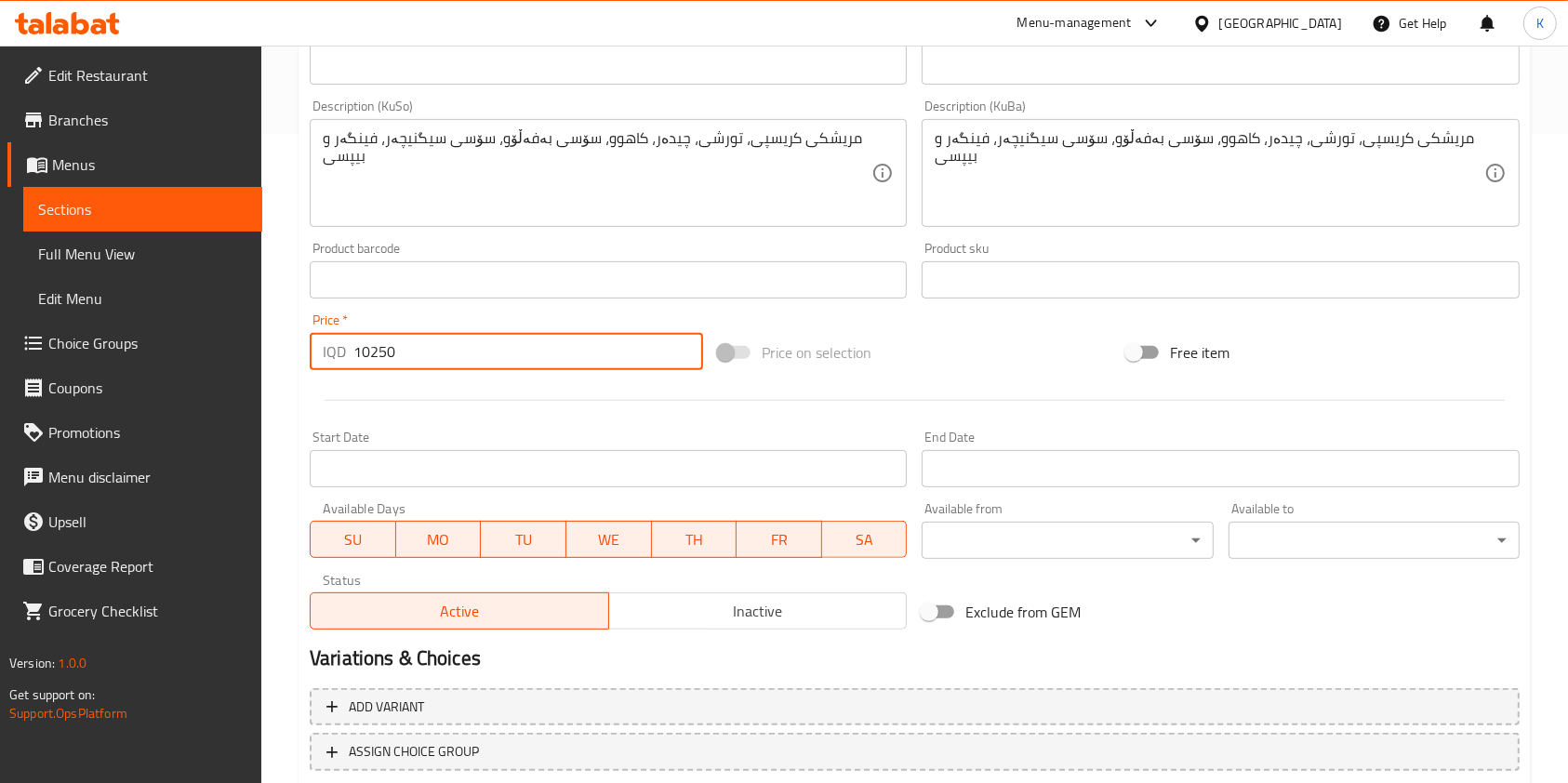
scroll to position [773, 0]
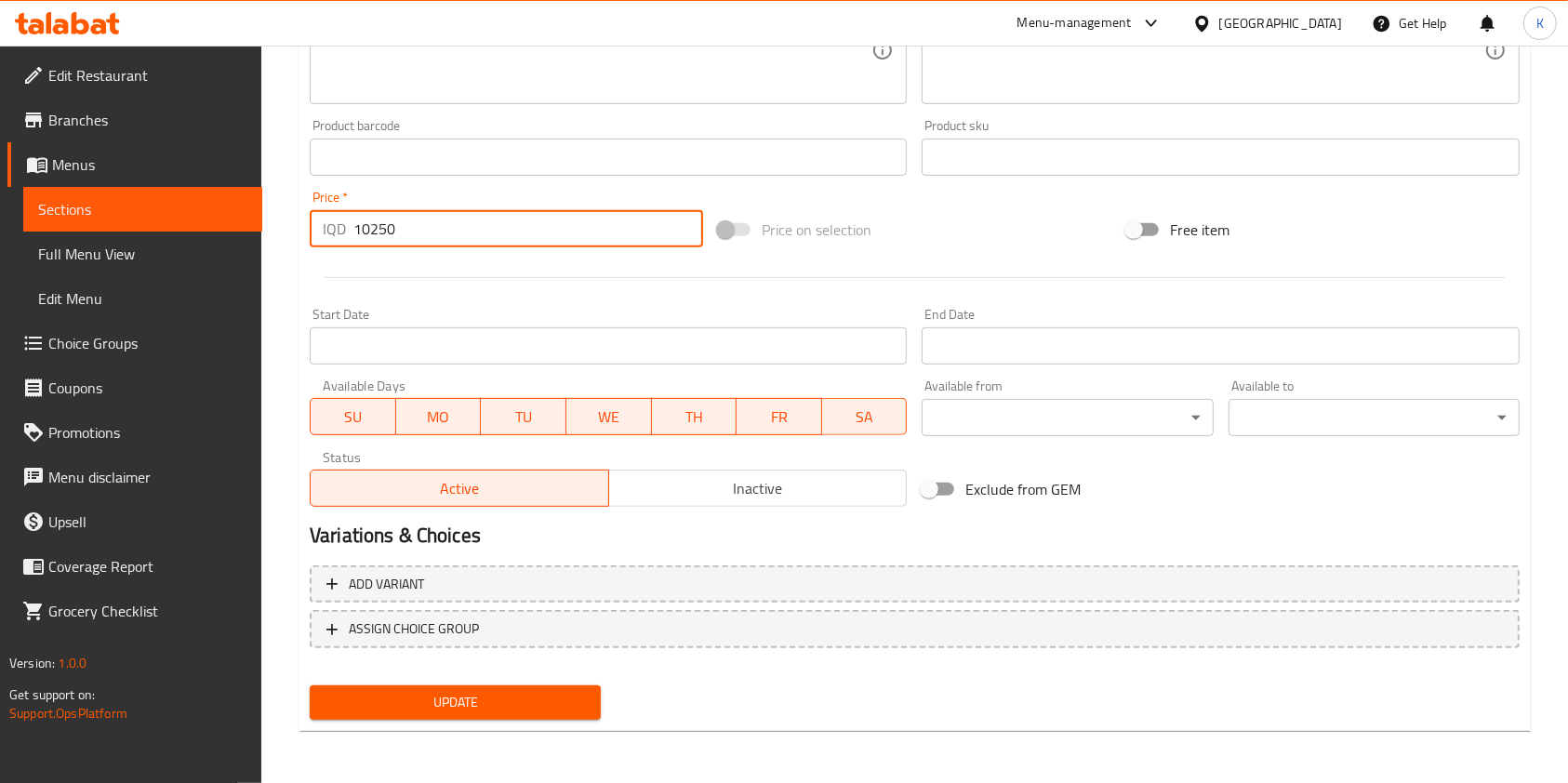
type input "10250"
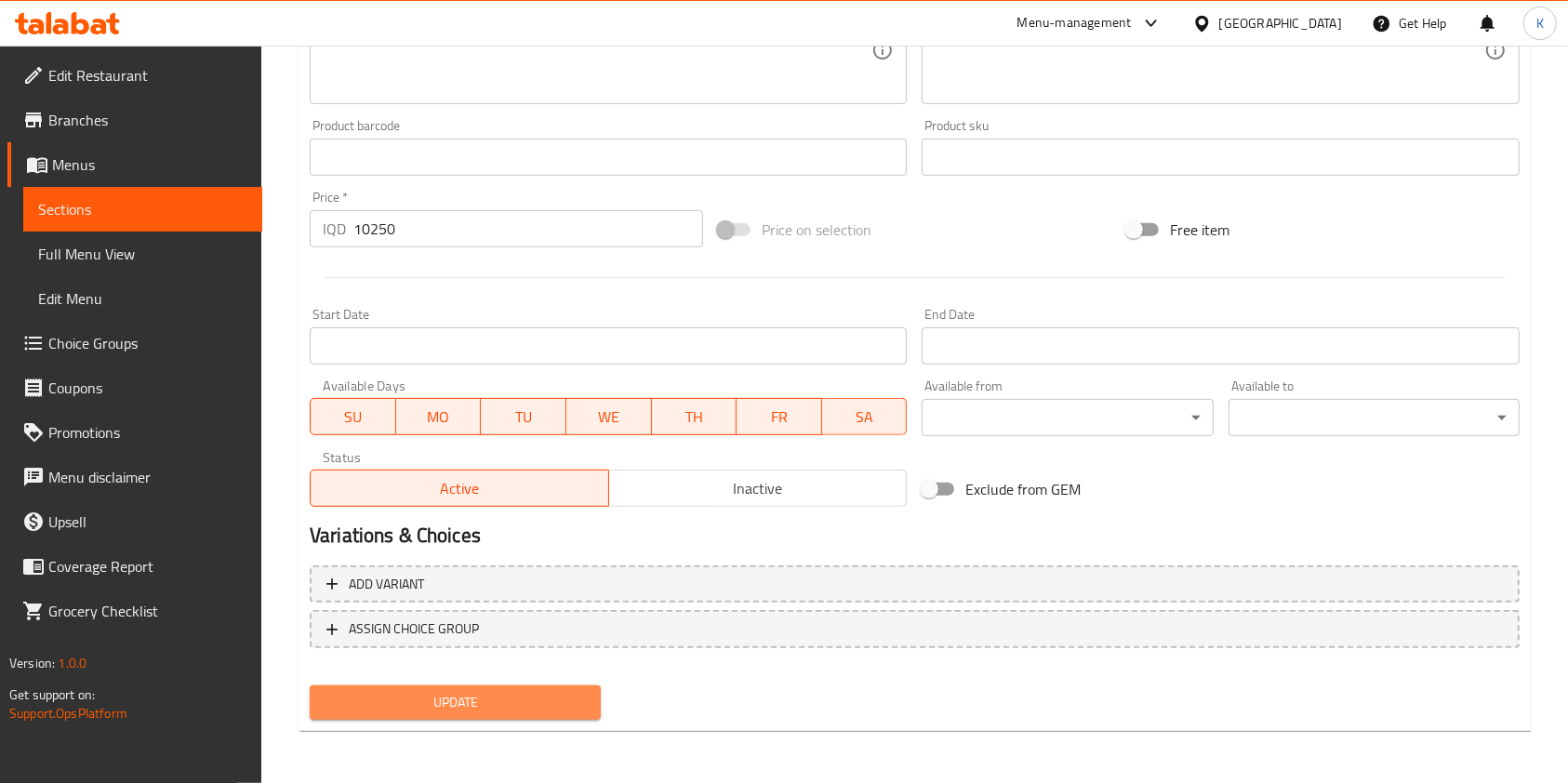
click at [470, 703] on span "Update" at bounding box center [455, 703] width 261 height 23
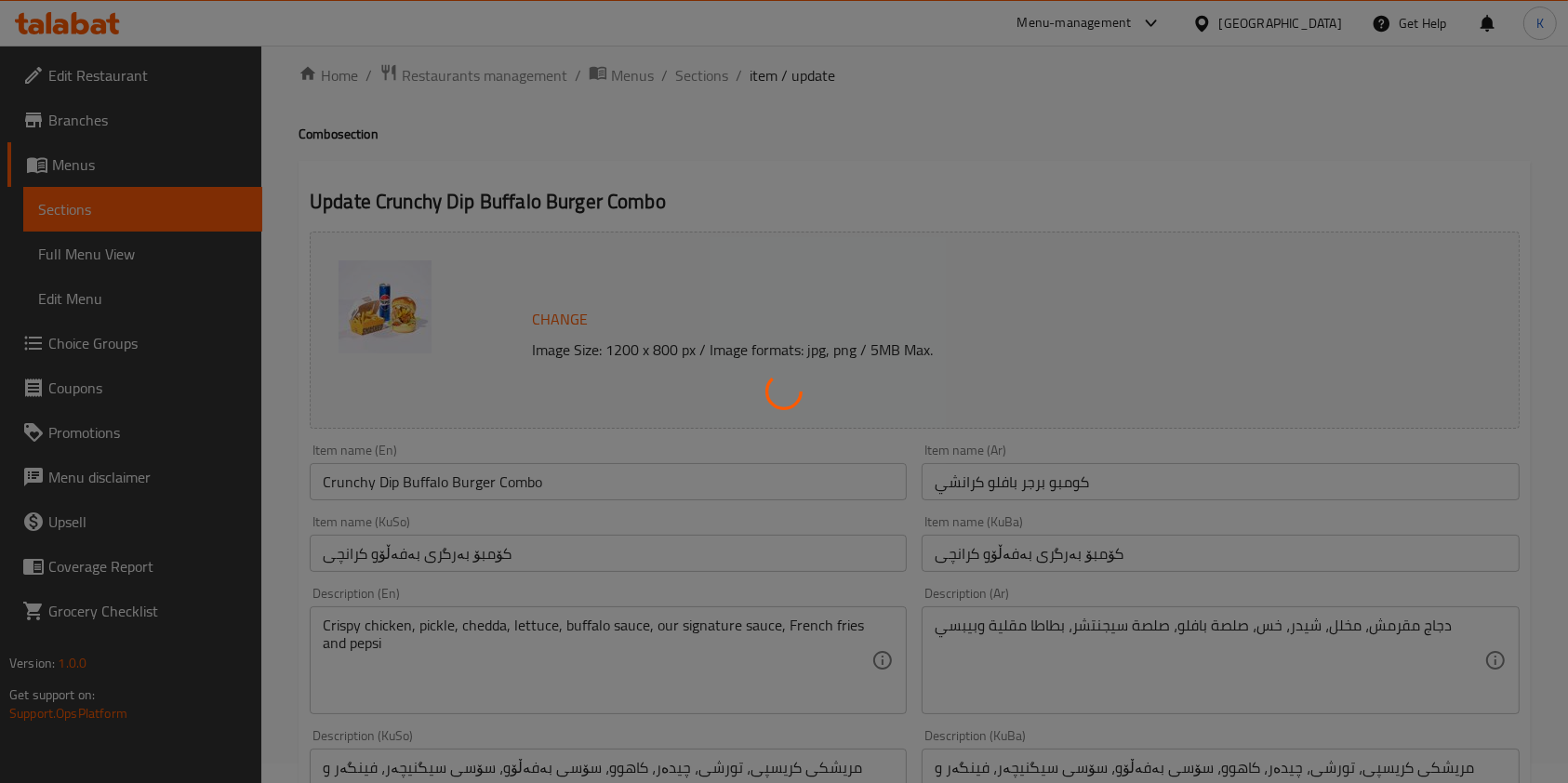
scroll to position [0, 0]
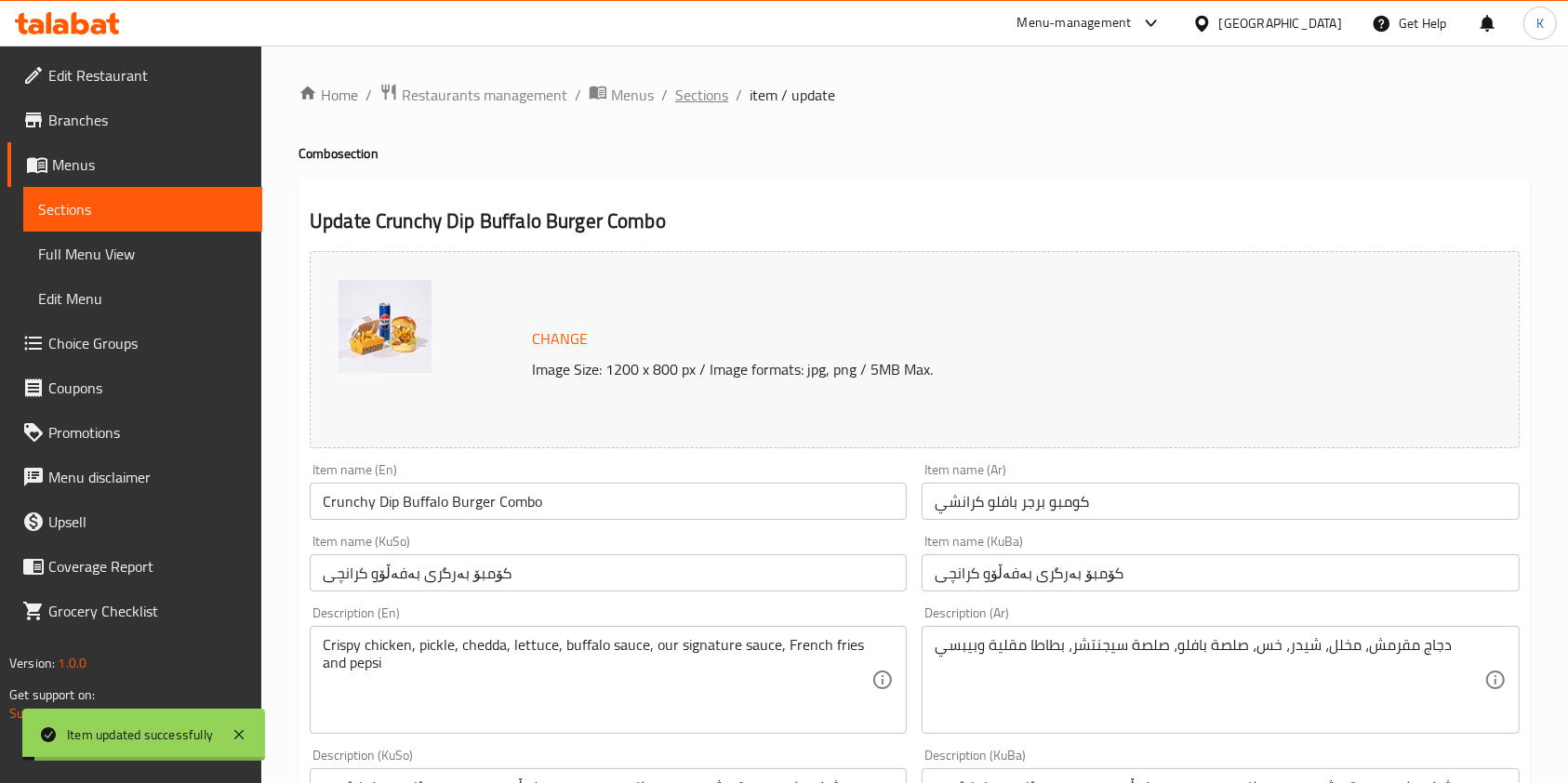
click at [691, 100] on span "Sections" at bounding box center [702, 94] width 53 height 22
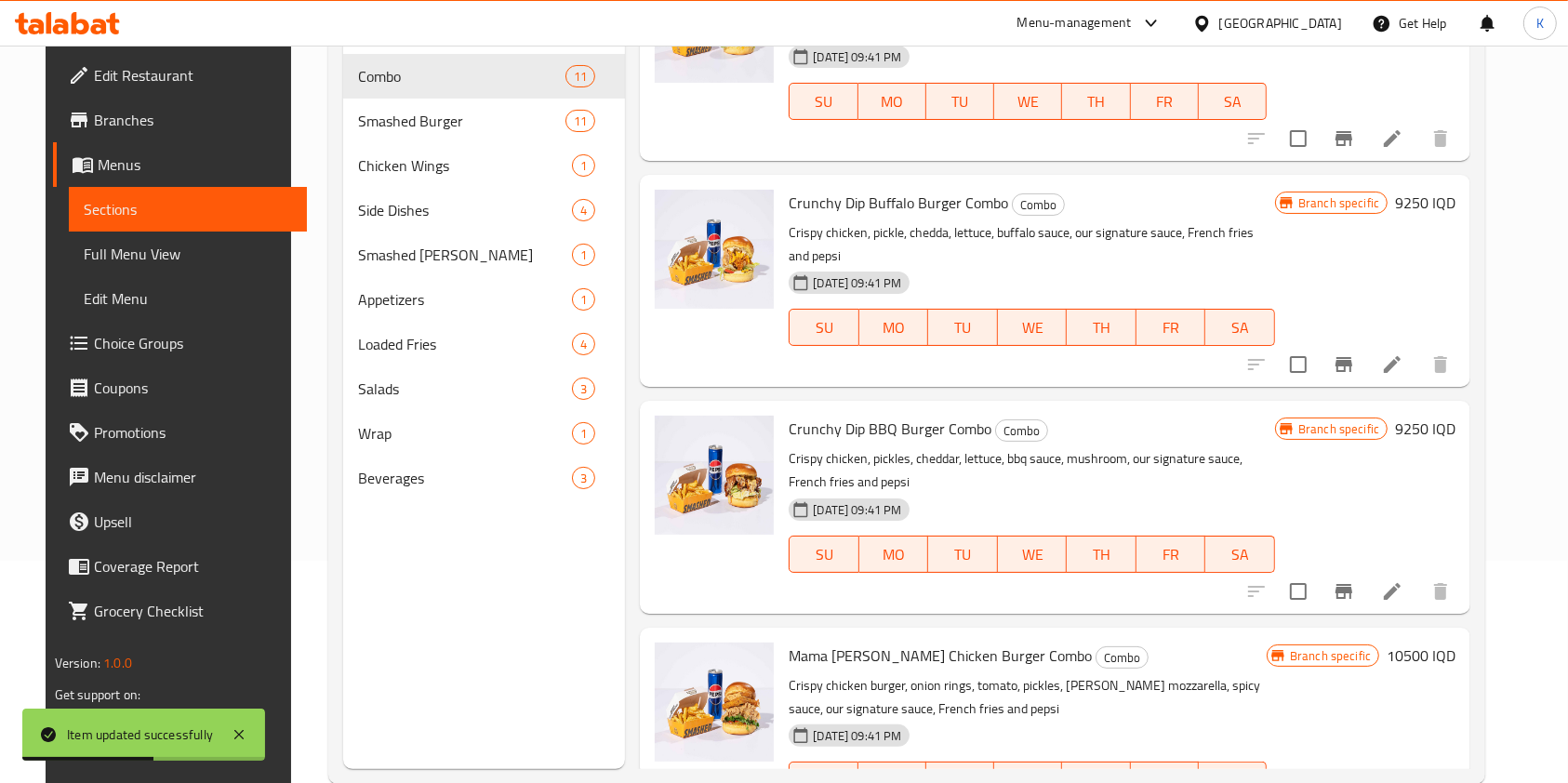
scroll to position [1442, 0]
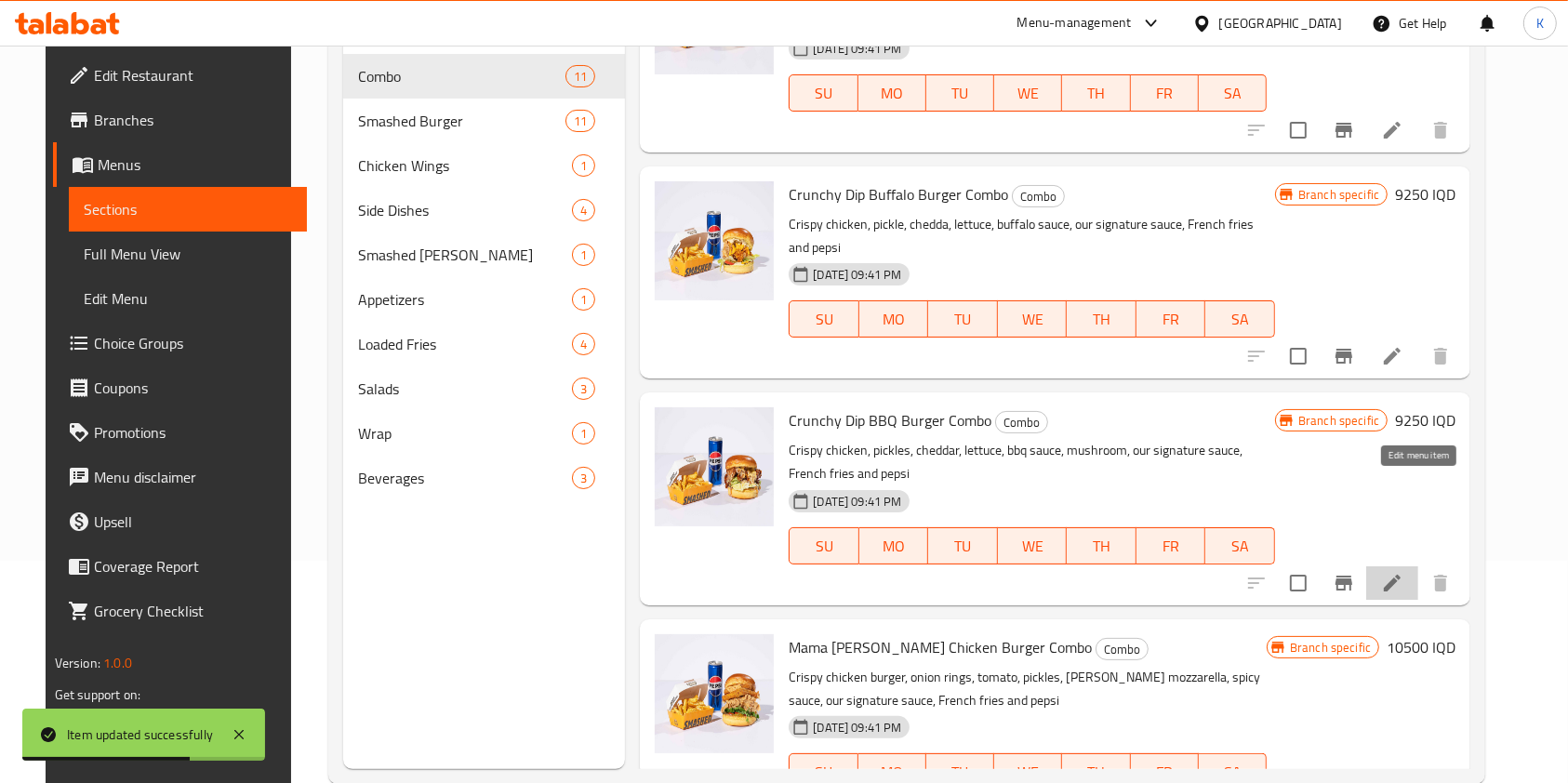
click at [1403, 572] on icon at bounding box center [1392, 583] width 22 height 22
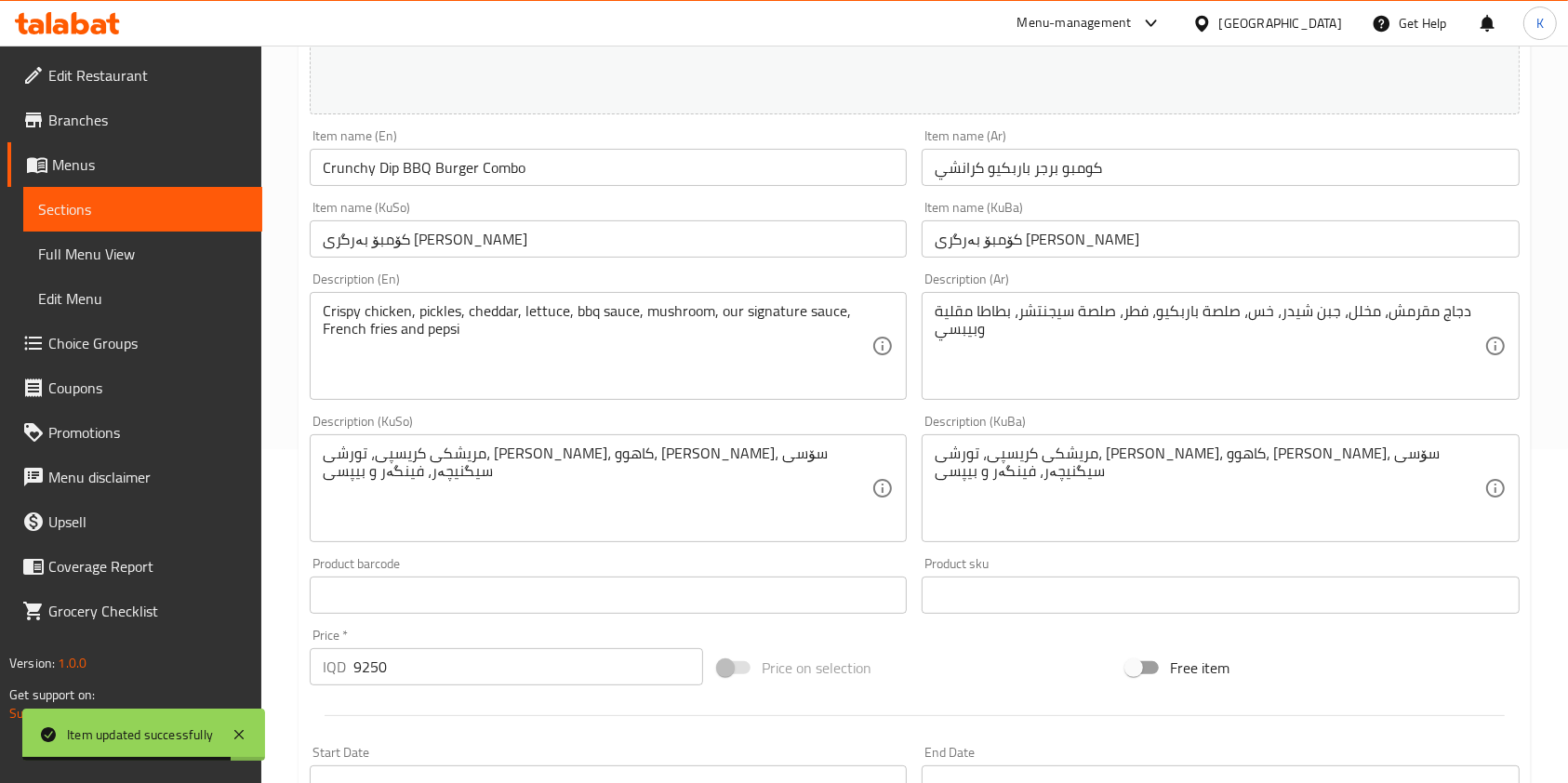
scroll to position [335, 0]
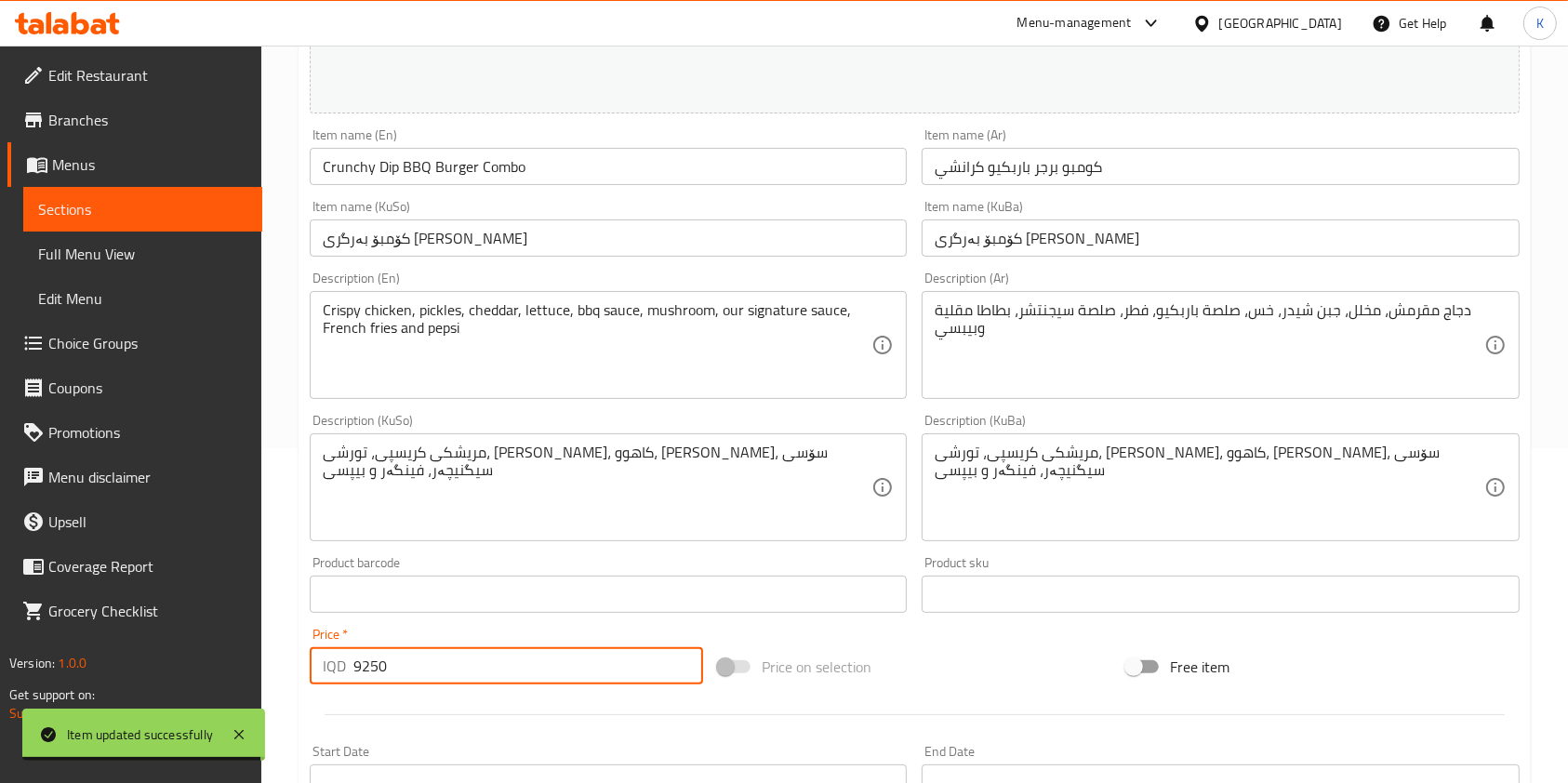
click at [360, 658] on input "9250" at bounding box center [527, 666] width 349 height 37
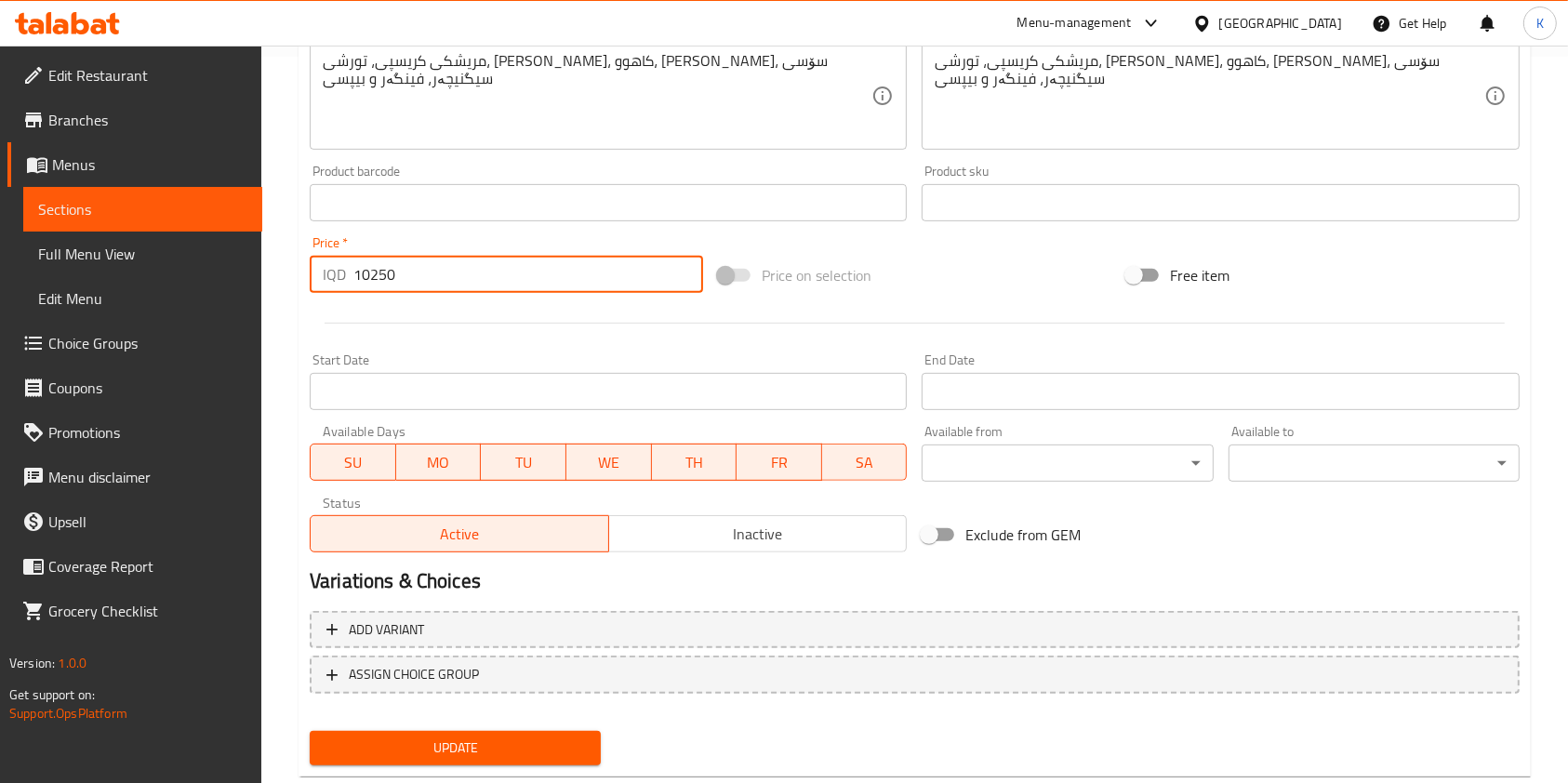
scroll to position [773, 0]
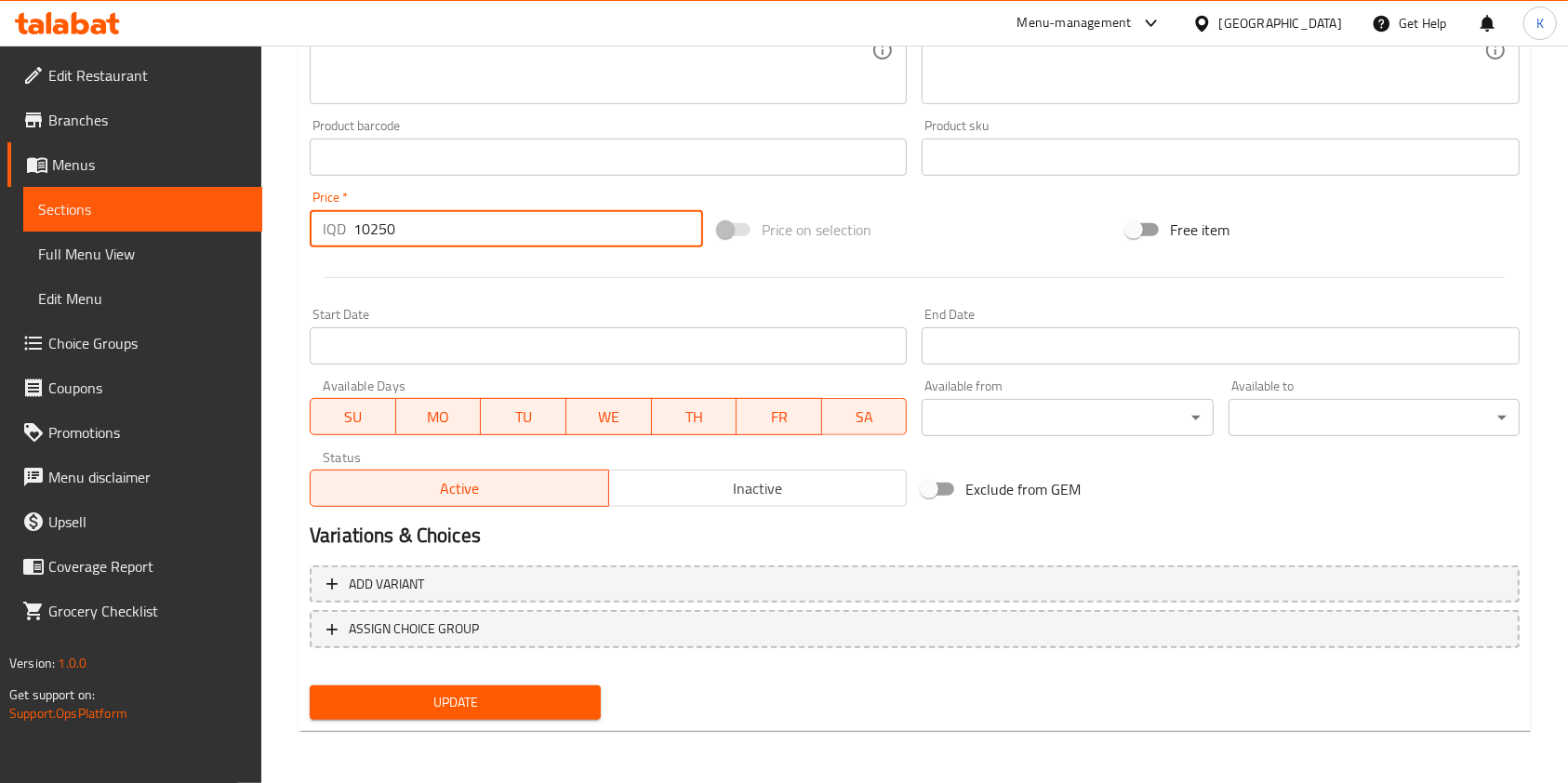
type input "10250"
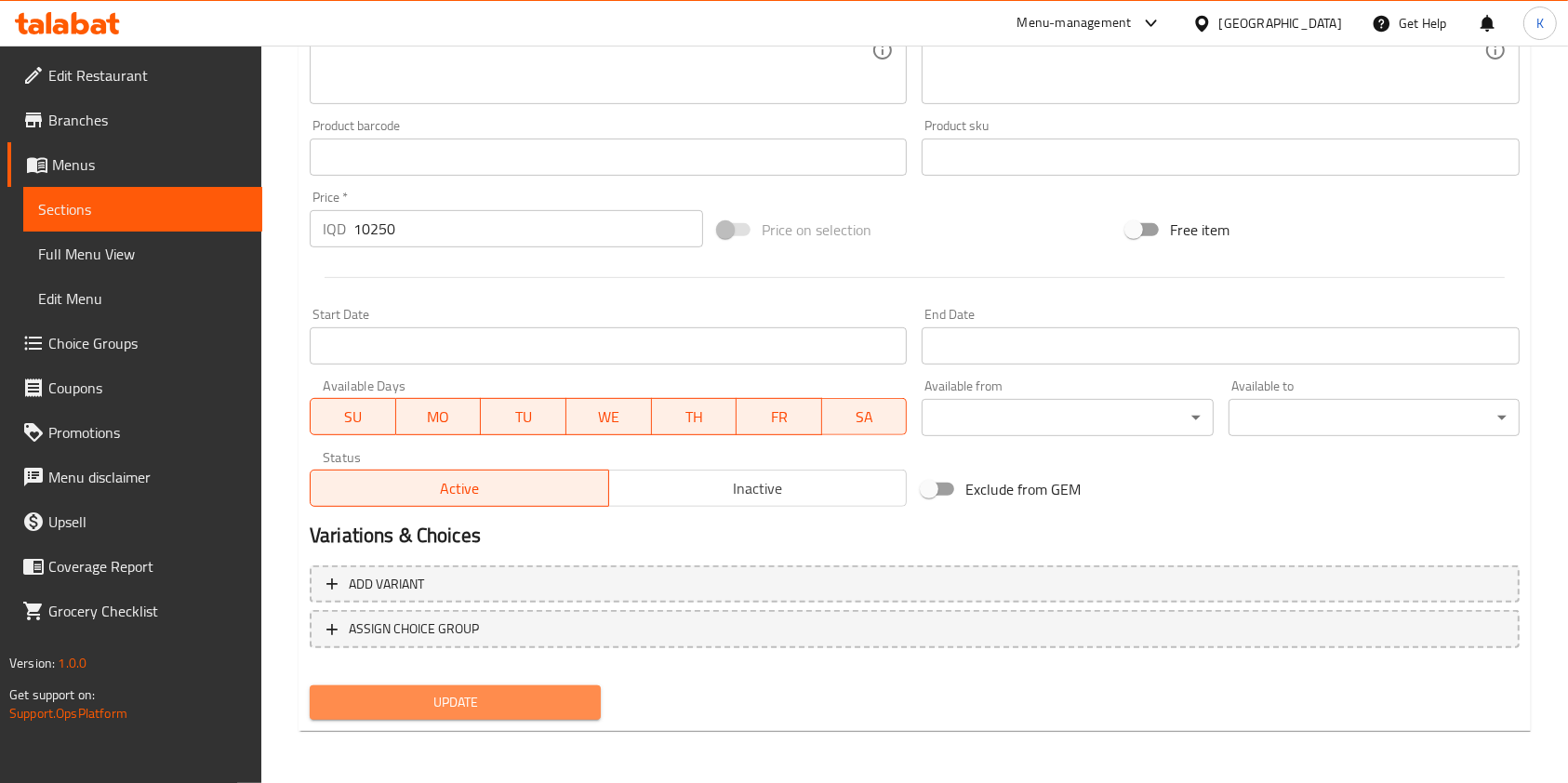
click at [517, 697] on span "Update" at bounding box center [455, 703] width 261 height 23
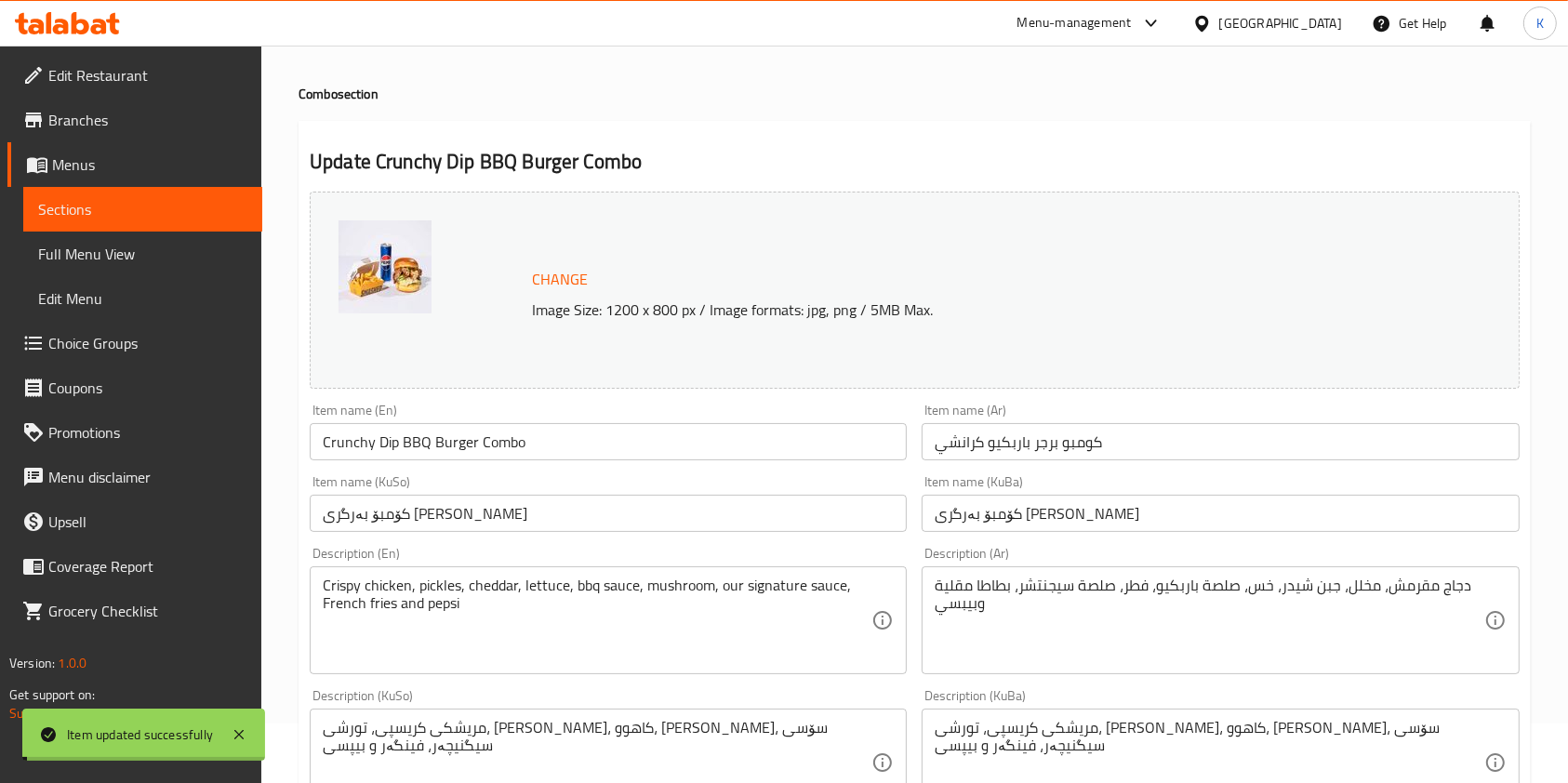
scroll to position [0, 0]
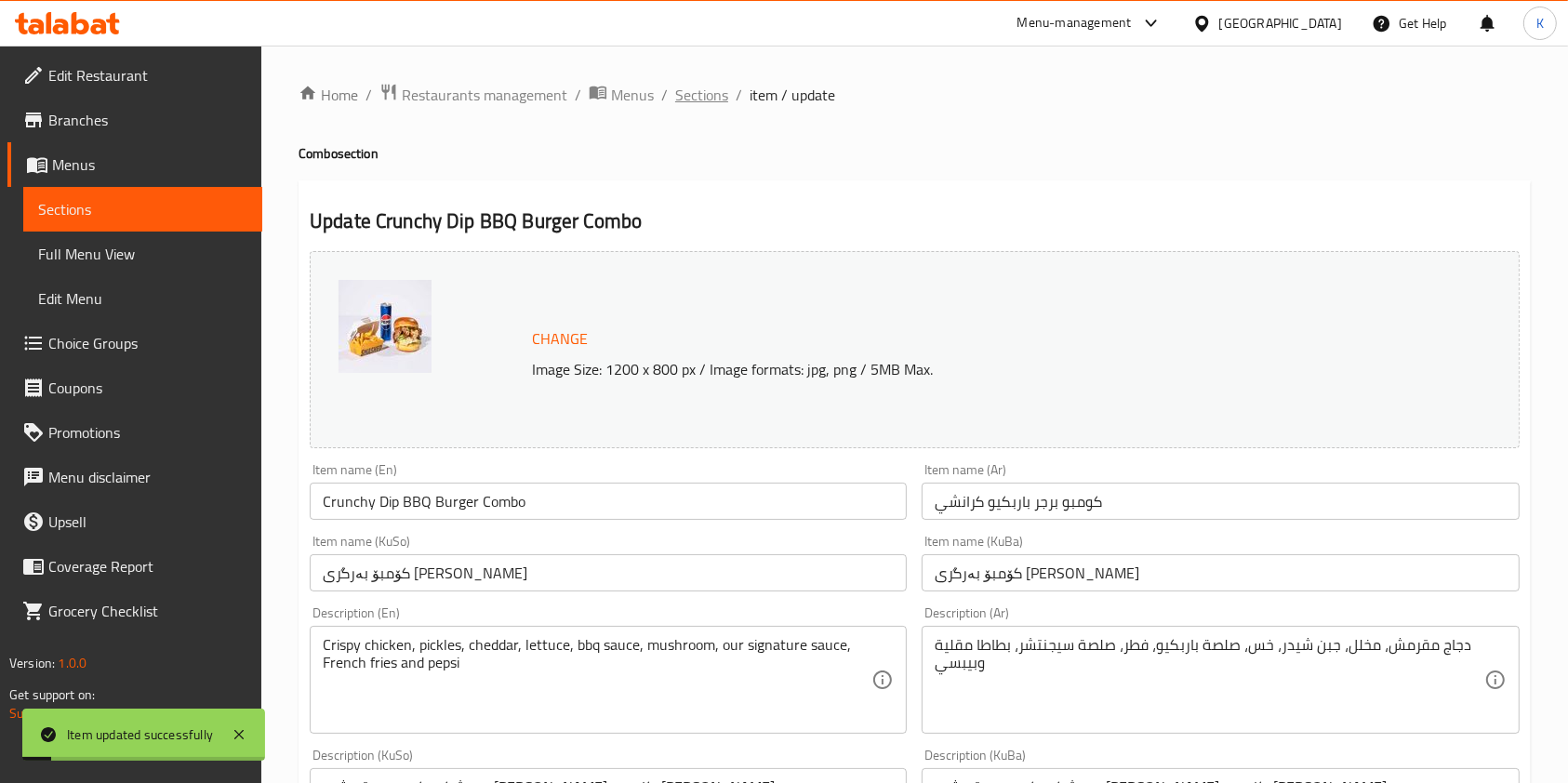
click at [680, 100] on span "Sections" at bounding box center [702, 94] width 53 height 22
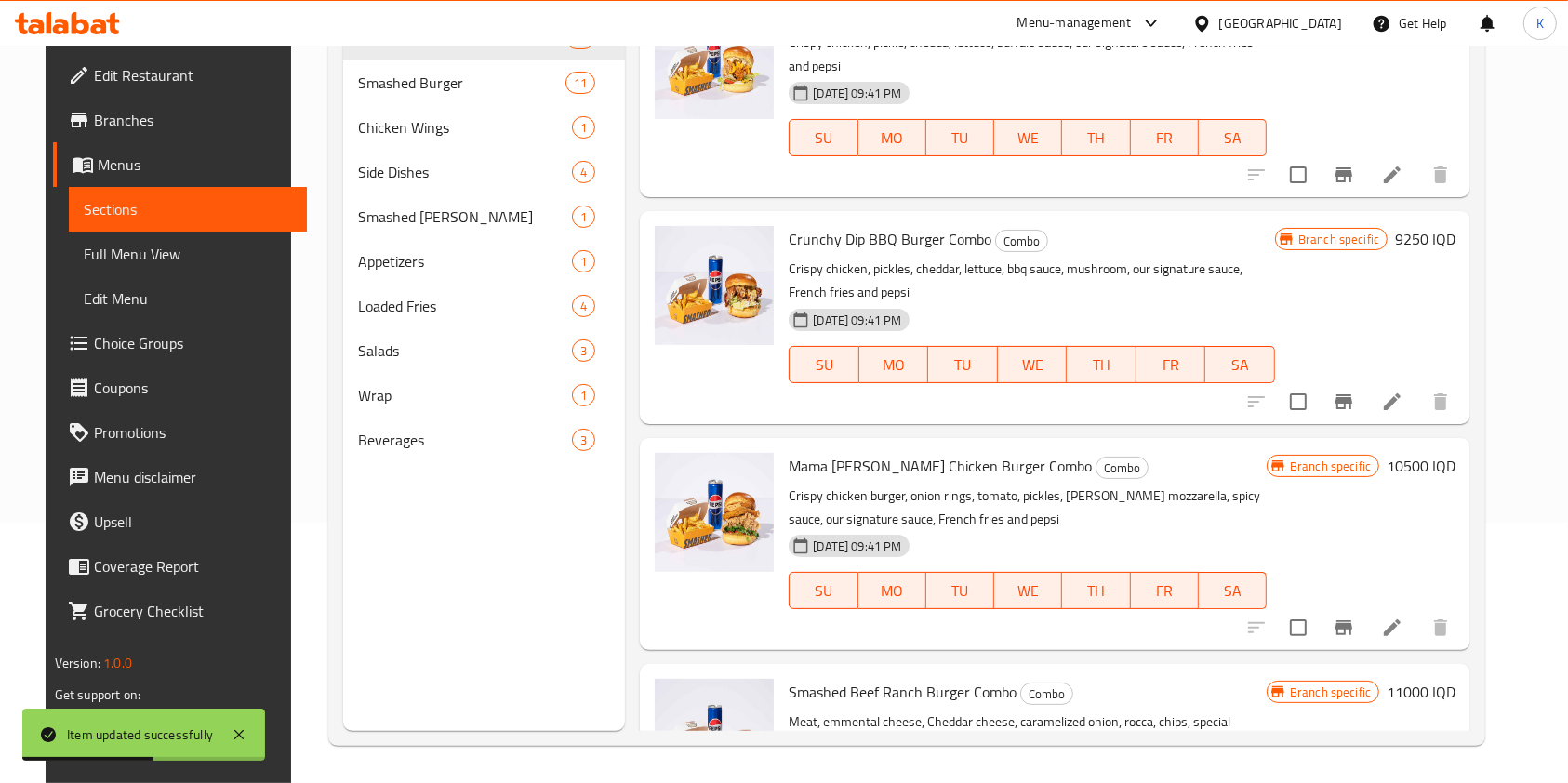
scroll to position [1588, 0]
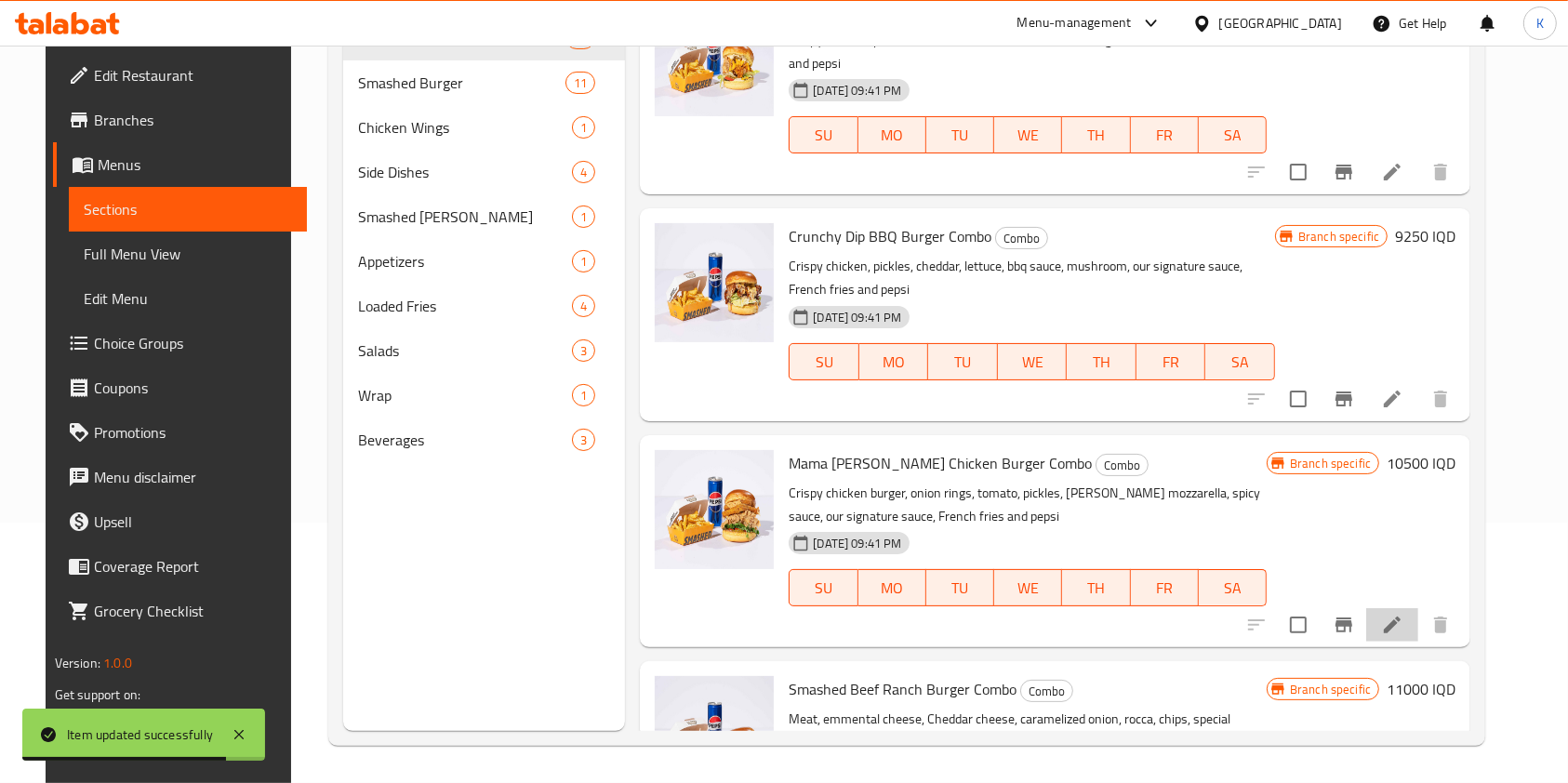
click at [1405, 609] on li at bounding box center [1392, 625] width 52 height 33
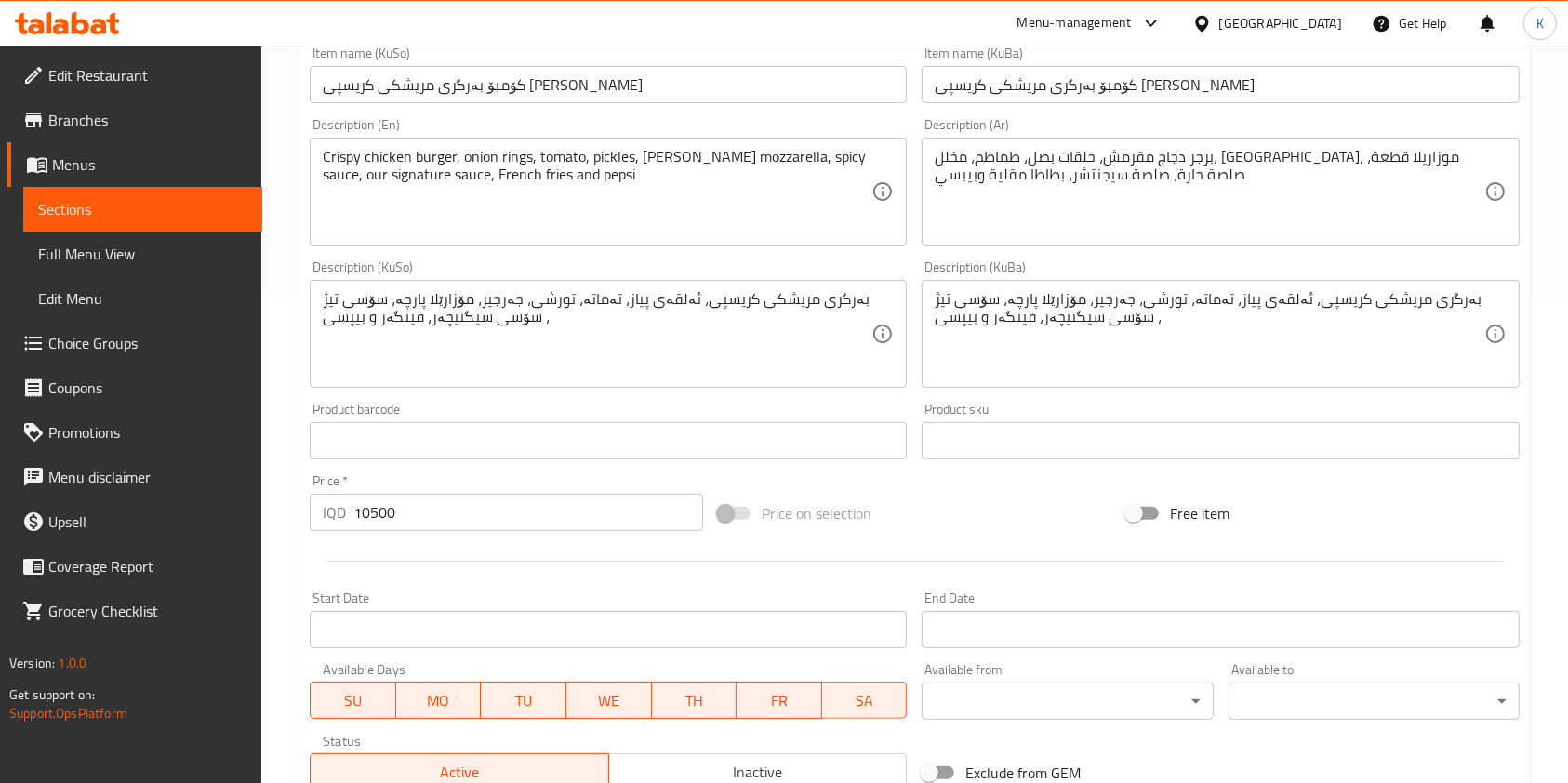
scroll to position [491, 0]
click at [364, 518] on input "10500" at bounding box center [527, 511] width 349 height 37
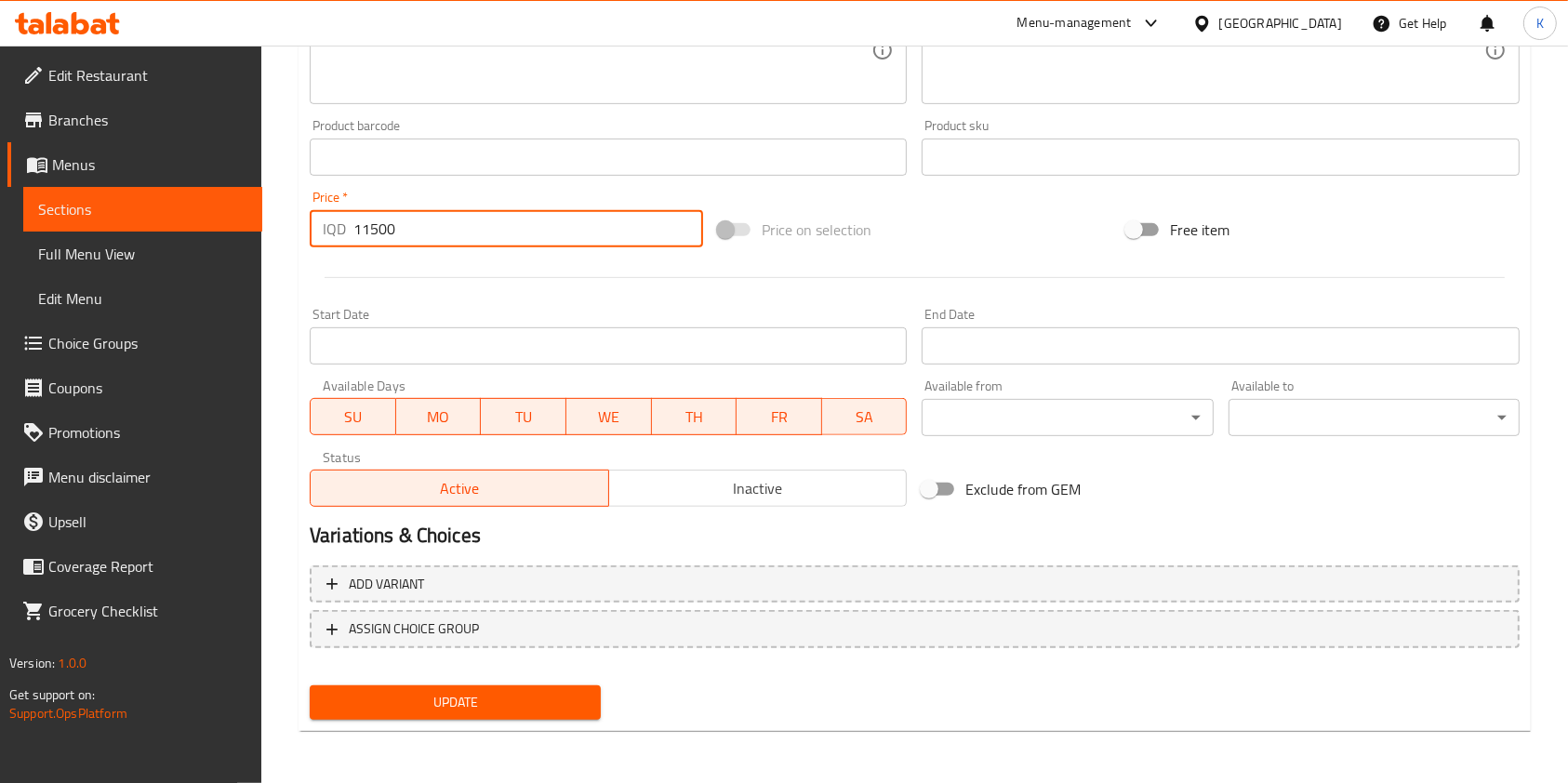
type input "11500"
click at [499, 711] on span "Update" at bounding box center [455, 703] width 261 height 23
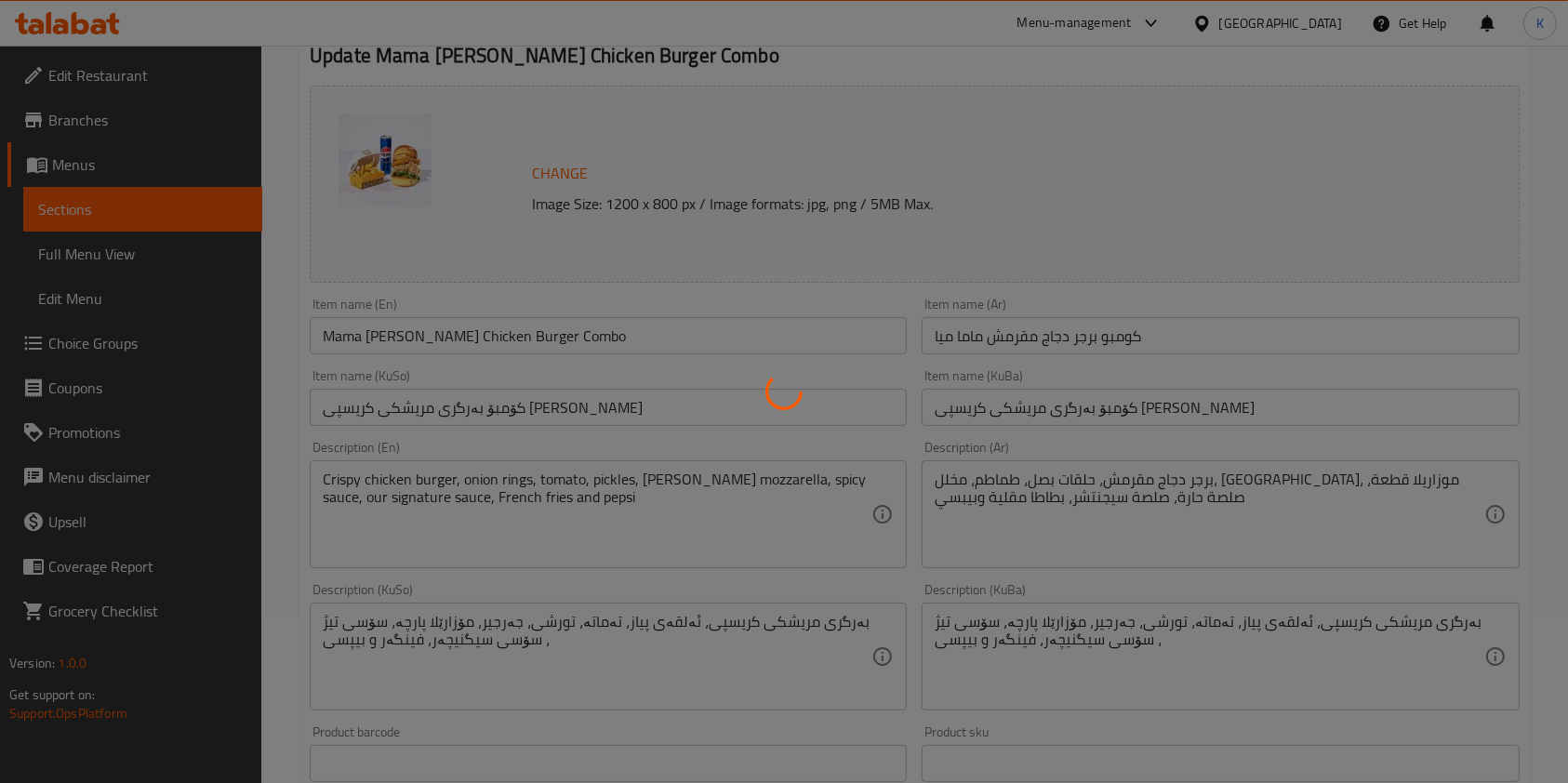
scroll to position [0, 0]
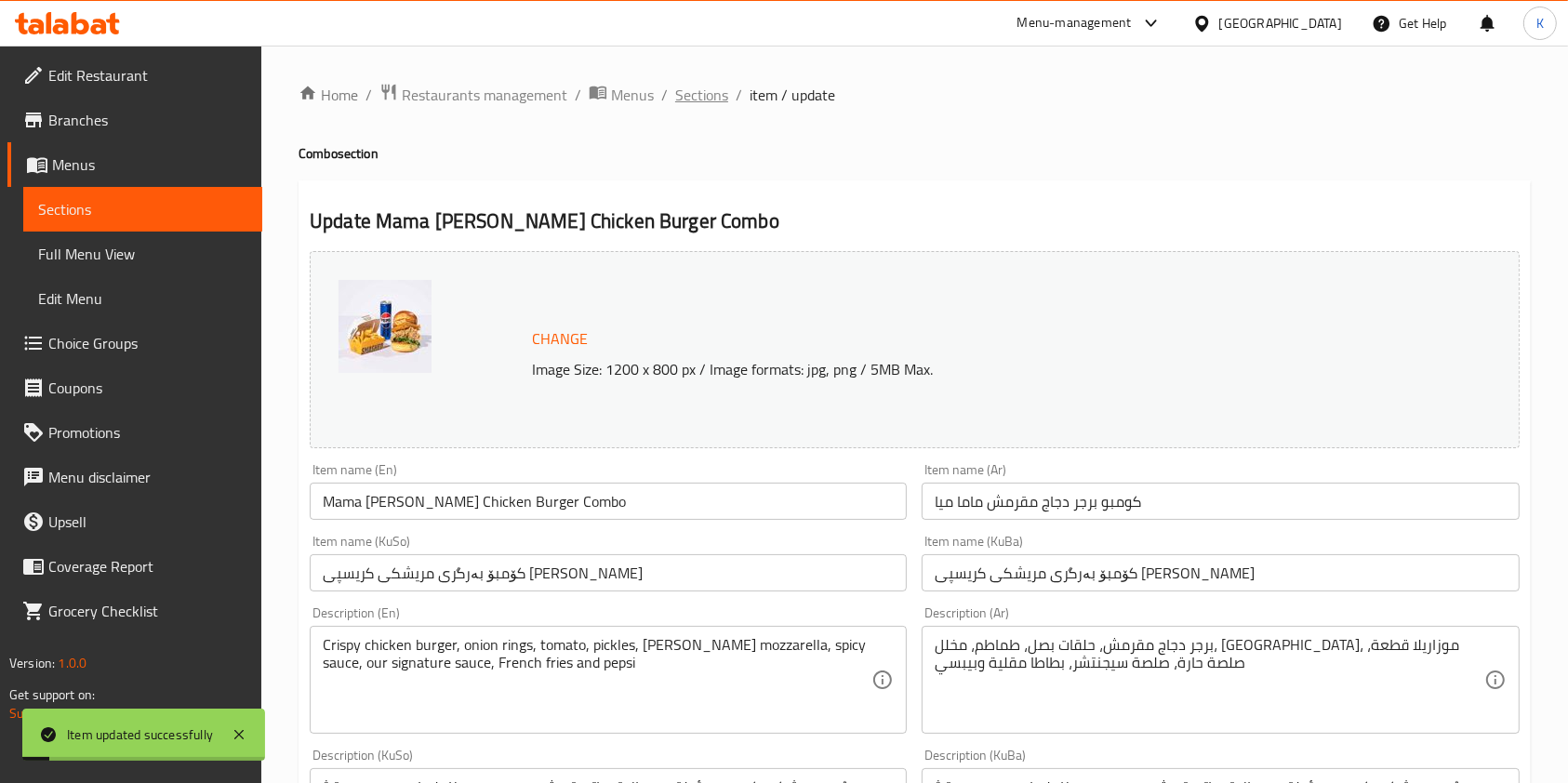
click at [700, 100] on span "Sections" at bounding box center [702, 94] width 53 height 22
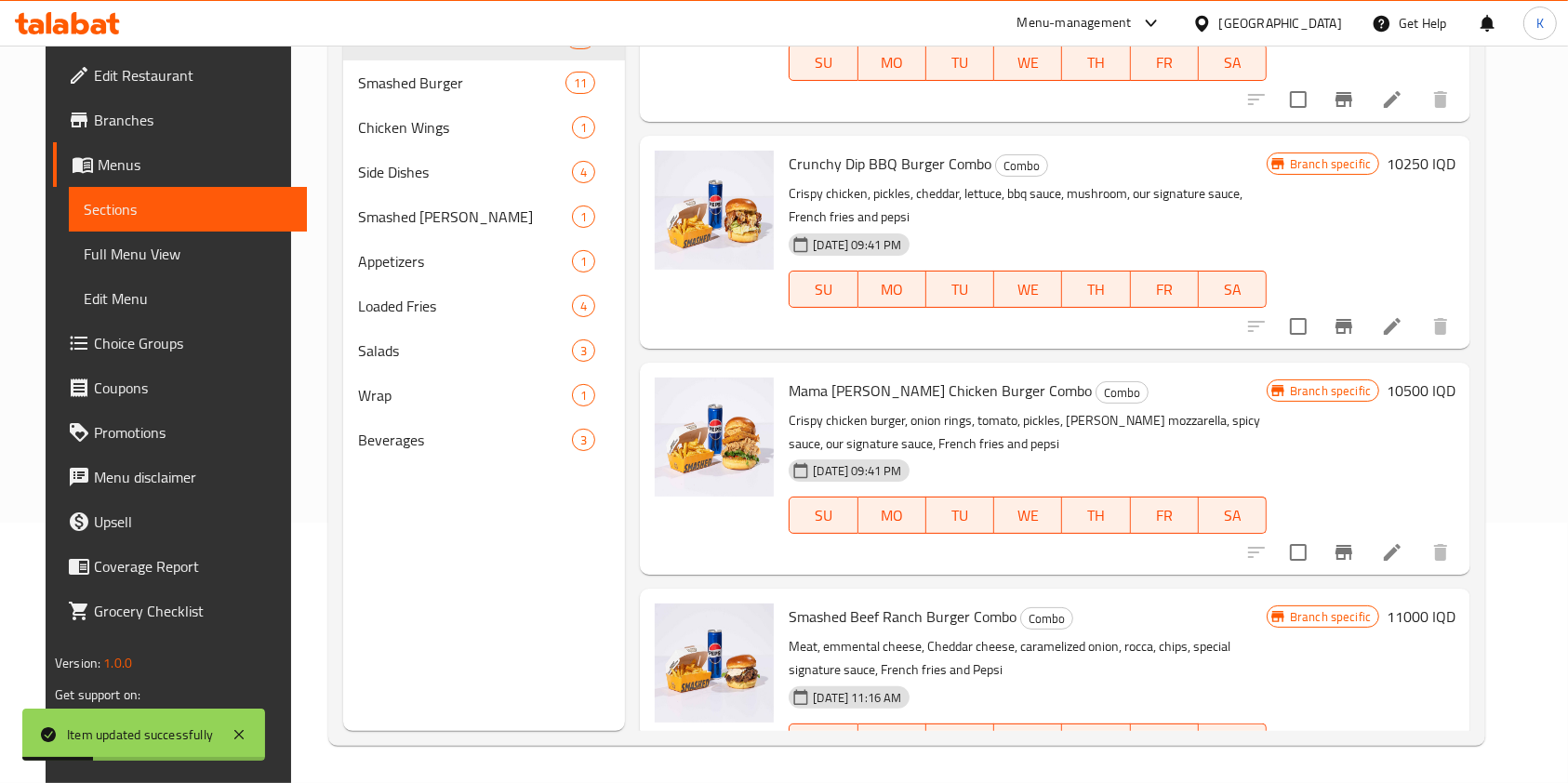
scroll to position [260, 0]
click at [1403, 770] on icon at bounding box center [1392, 780] width 22 height 22
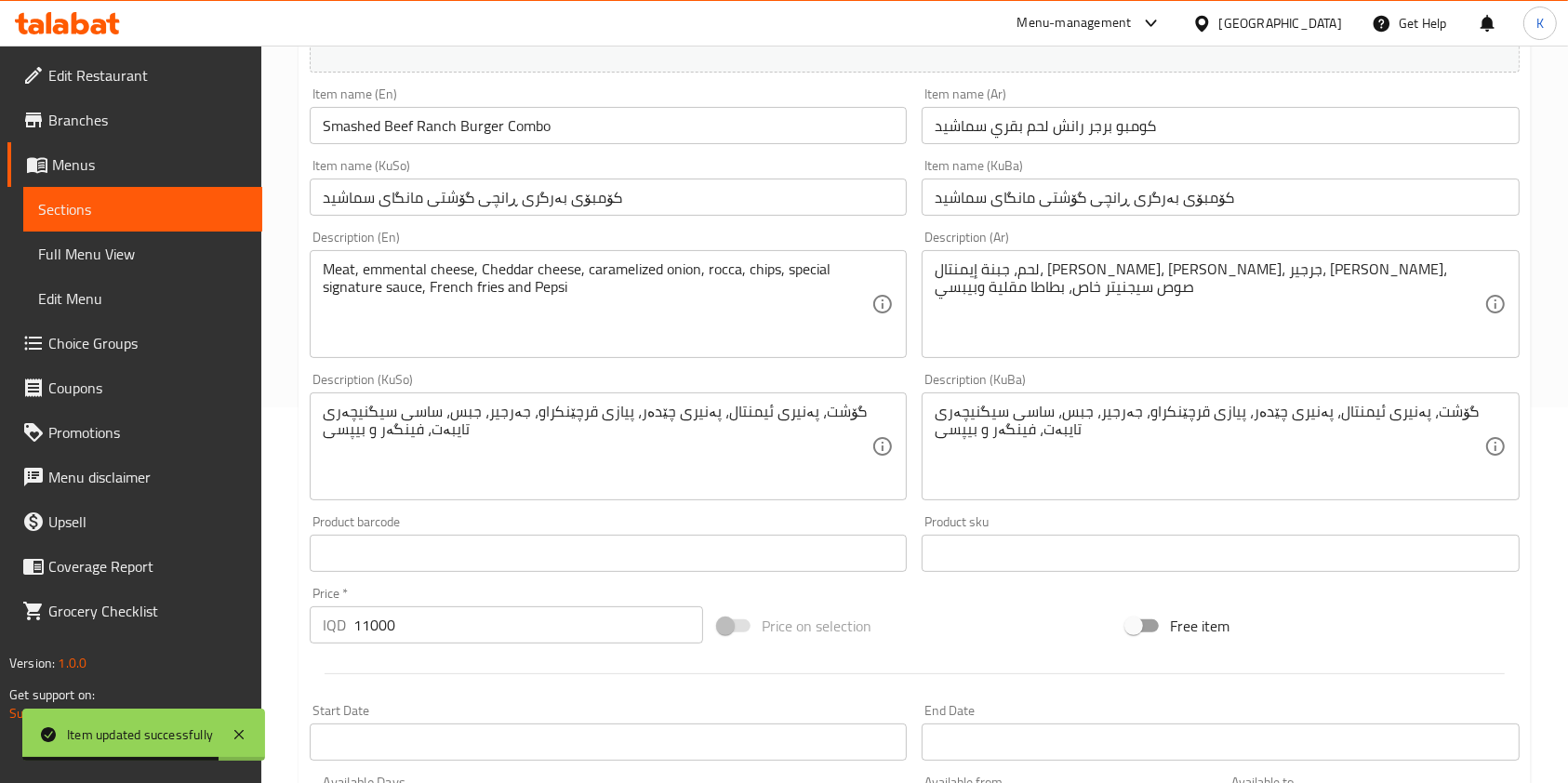
scroll to position [389, 0]
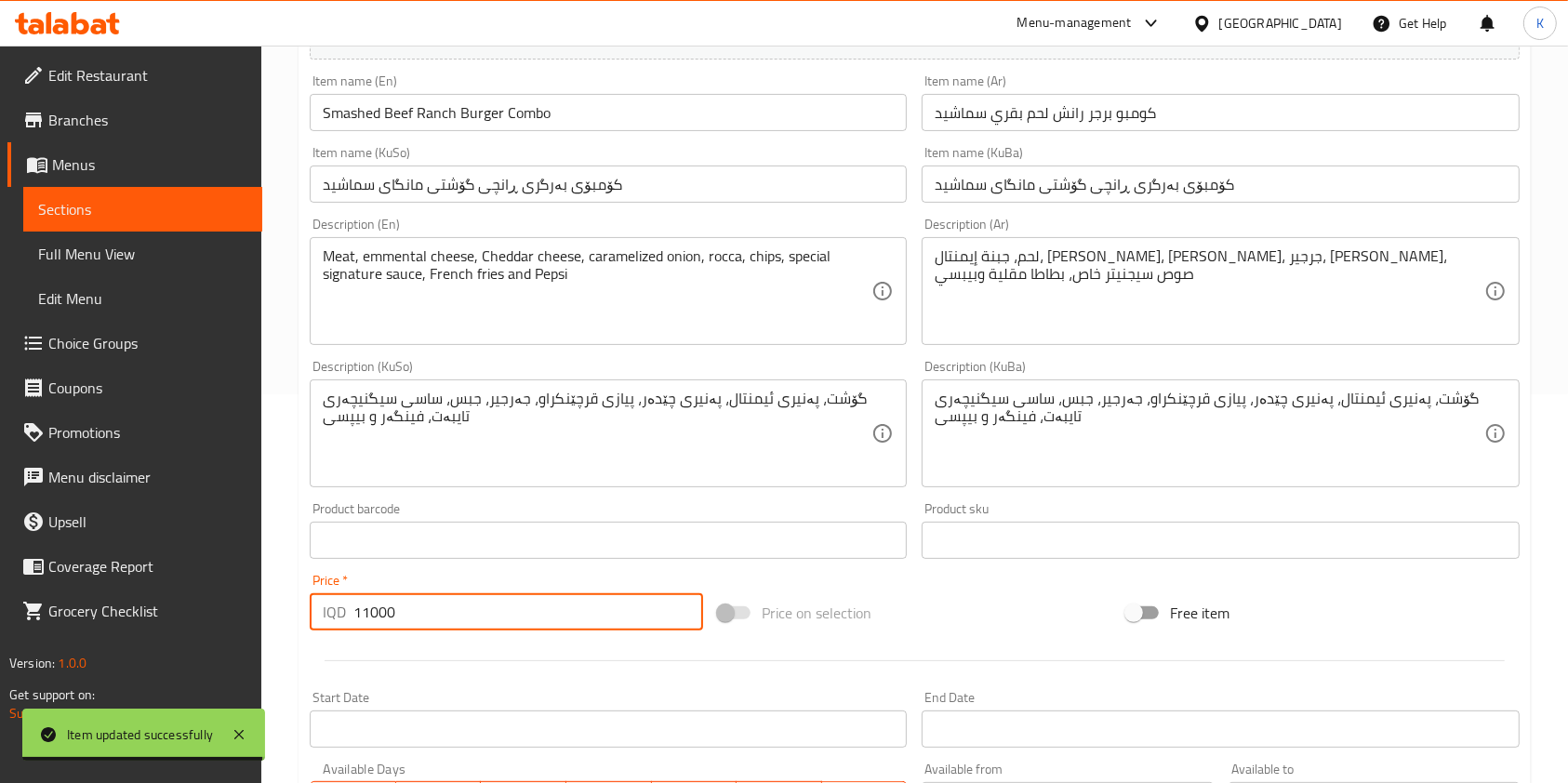
click at [372, 601] on input "11000" at bounding box center [527, 612] width 349 height 37
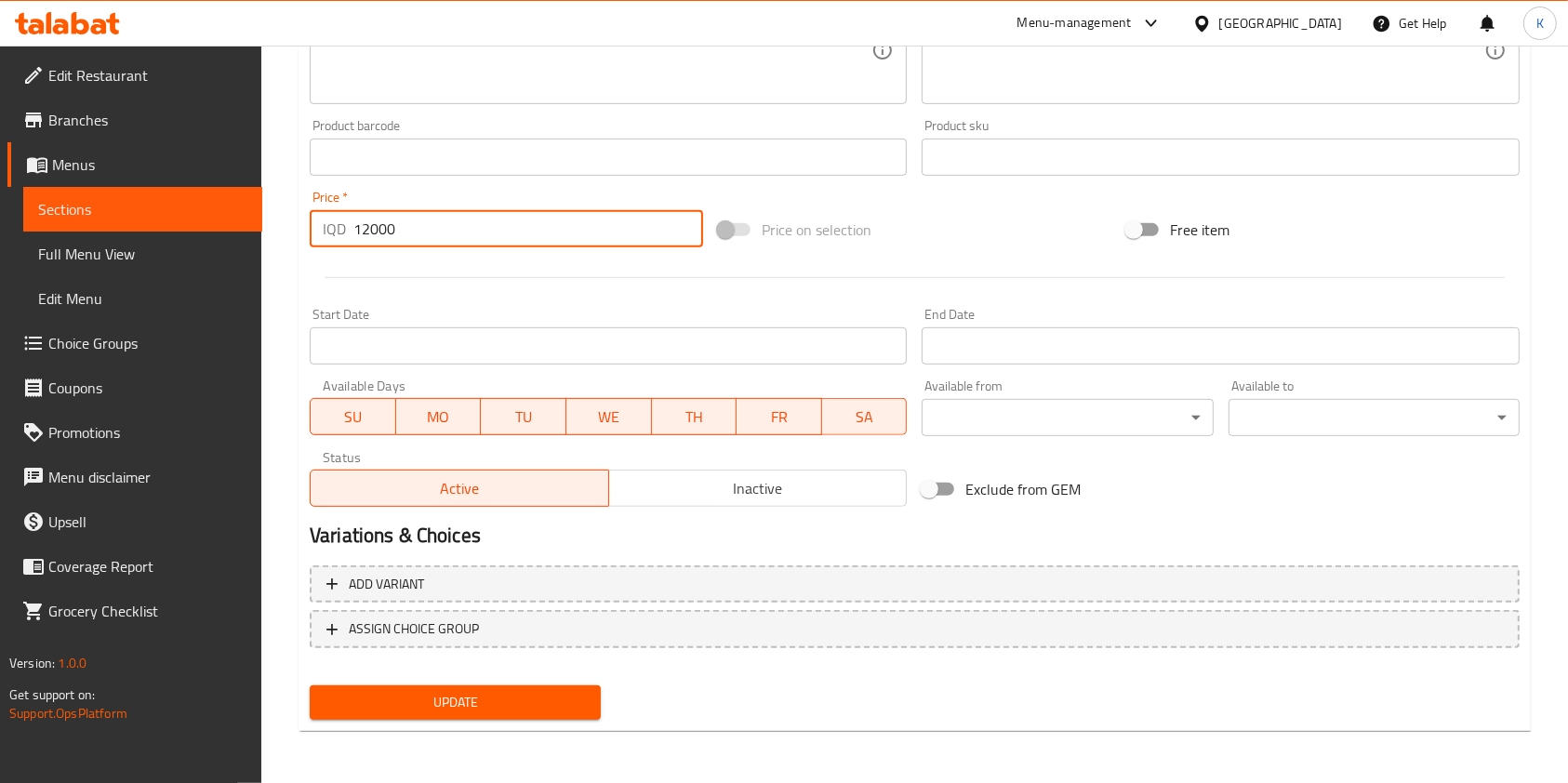
type input "12000"
click at [477, 692] on span "Update" at bounding box center [455, 703] width 261 height 23
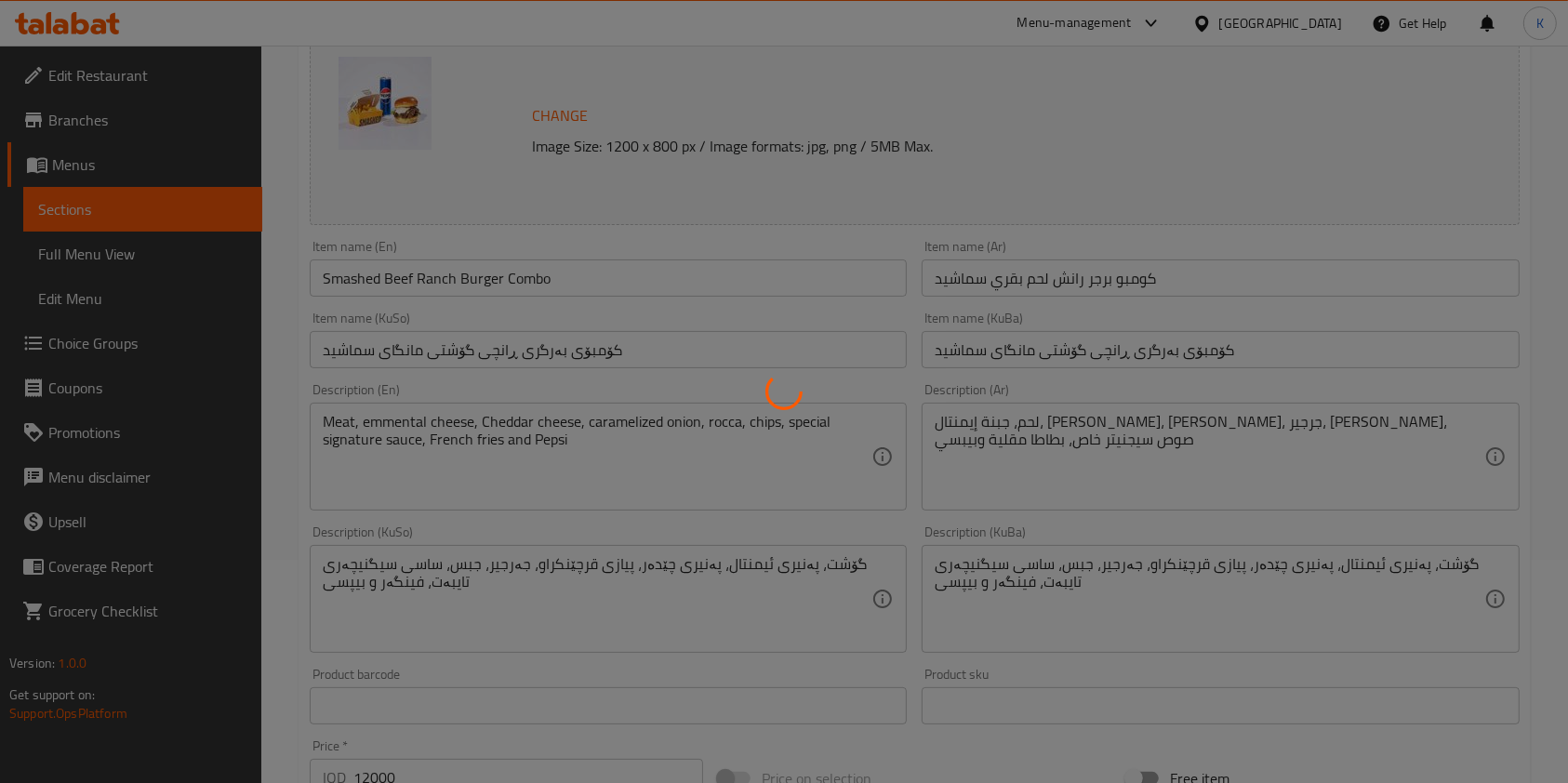
scroll to position [0, 0]
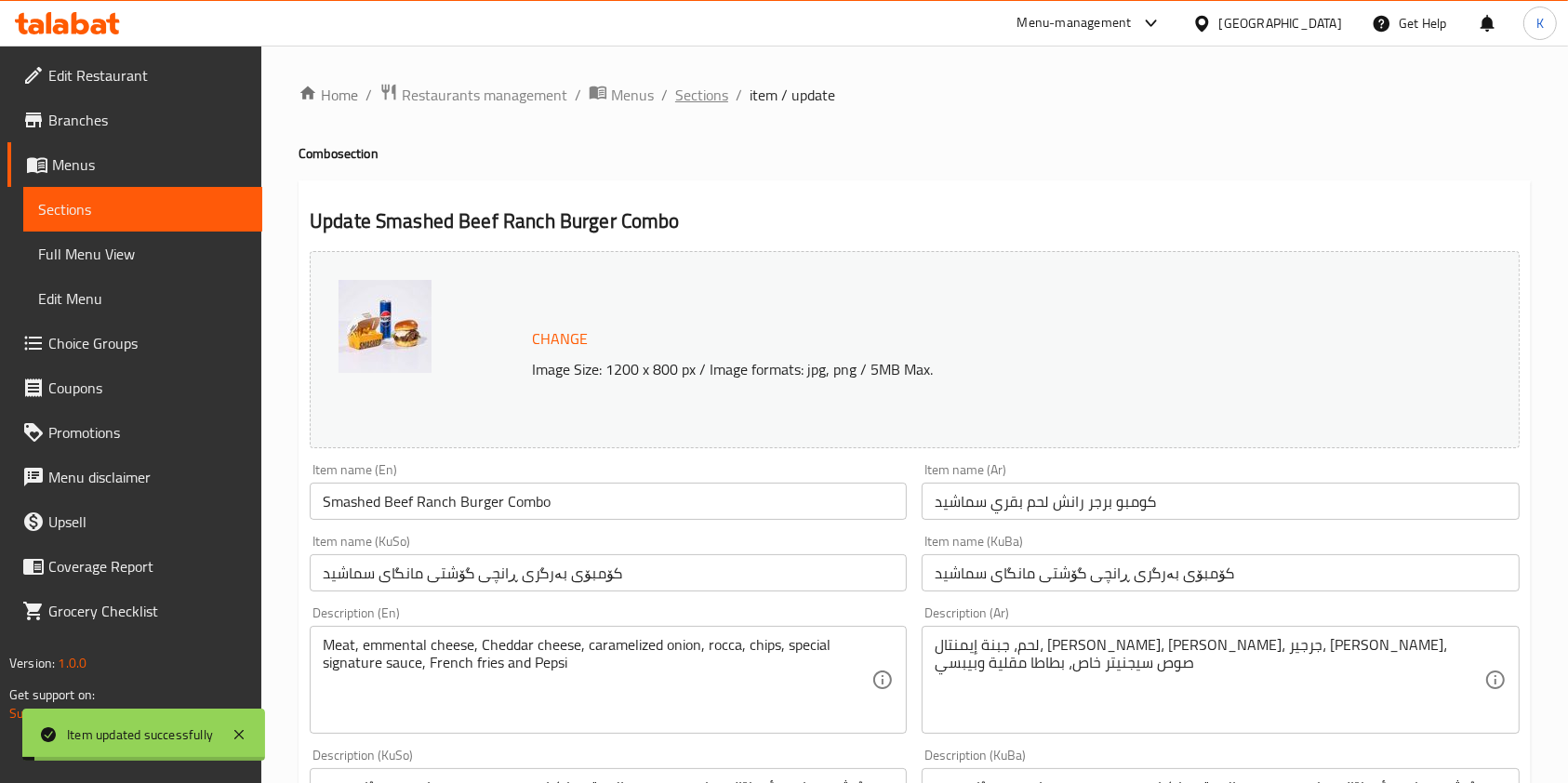
click at [704, 86] on span "Sections" at bounding box center [702, 94] width 53 height 22
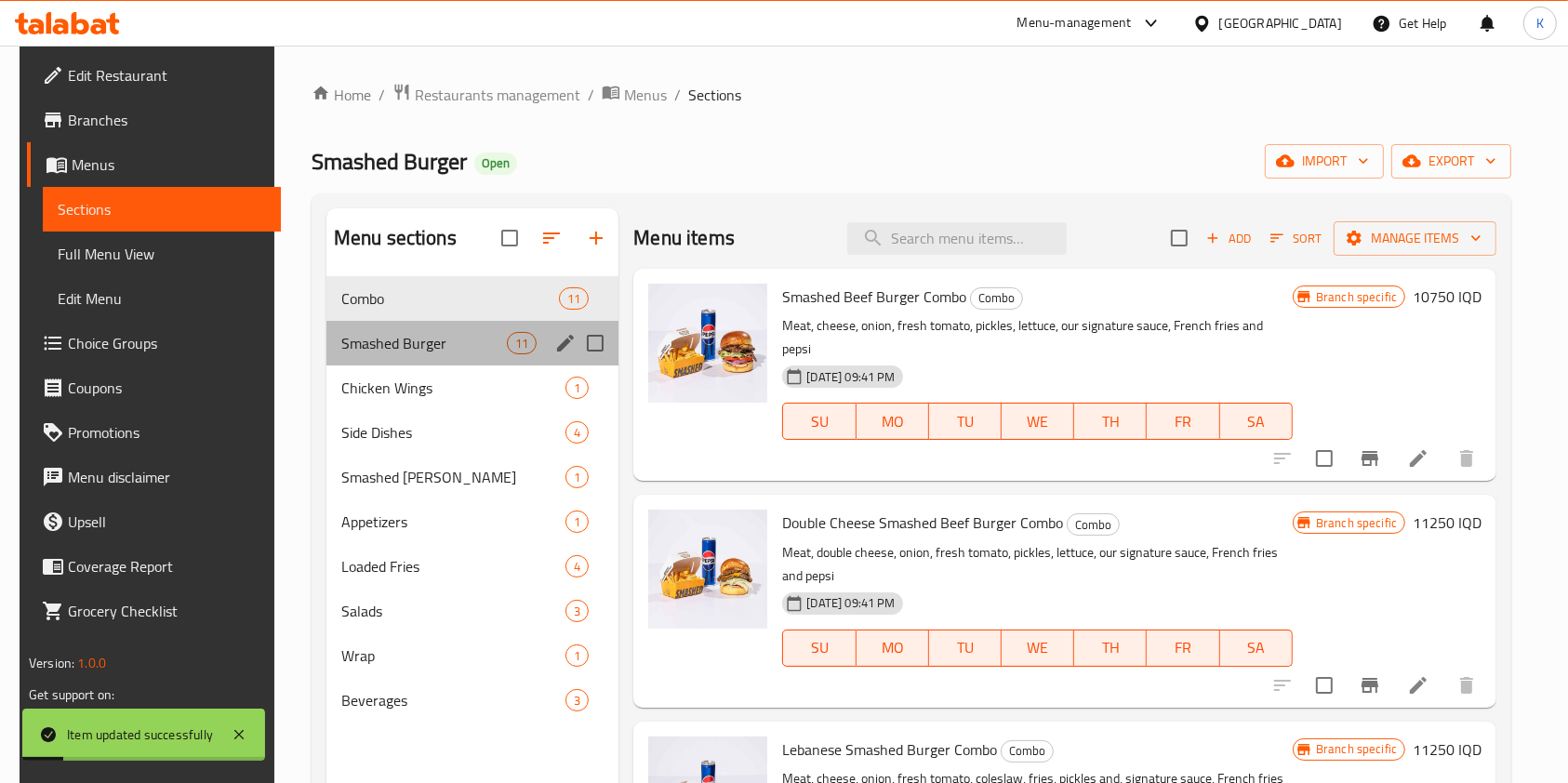
click at [501, 363] on div "Smashed Burger 11" at bounding box center [473, 343] width 293 height 45
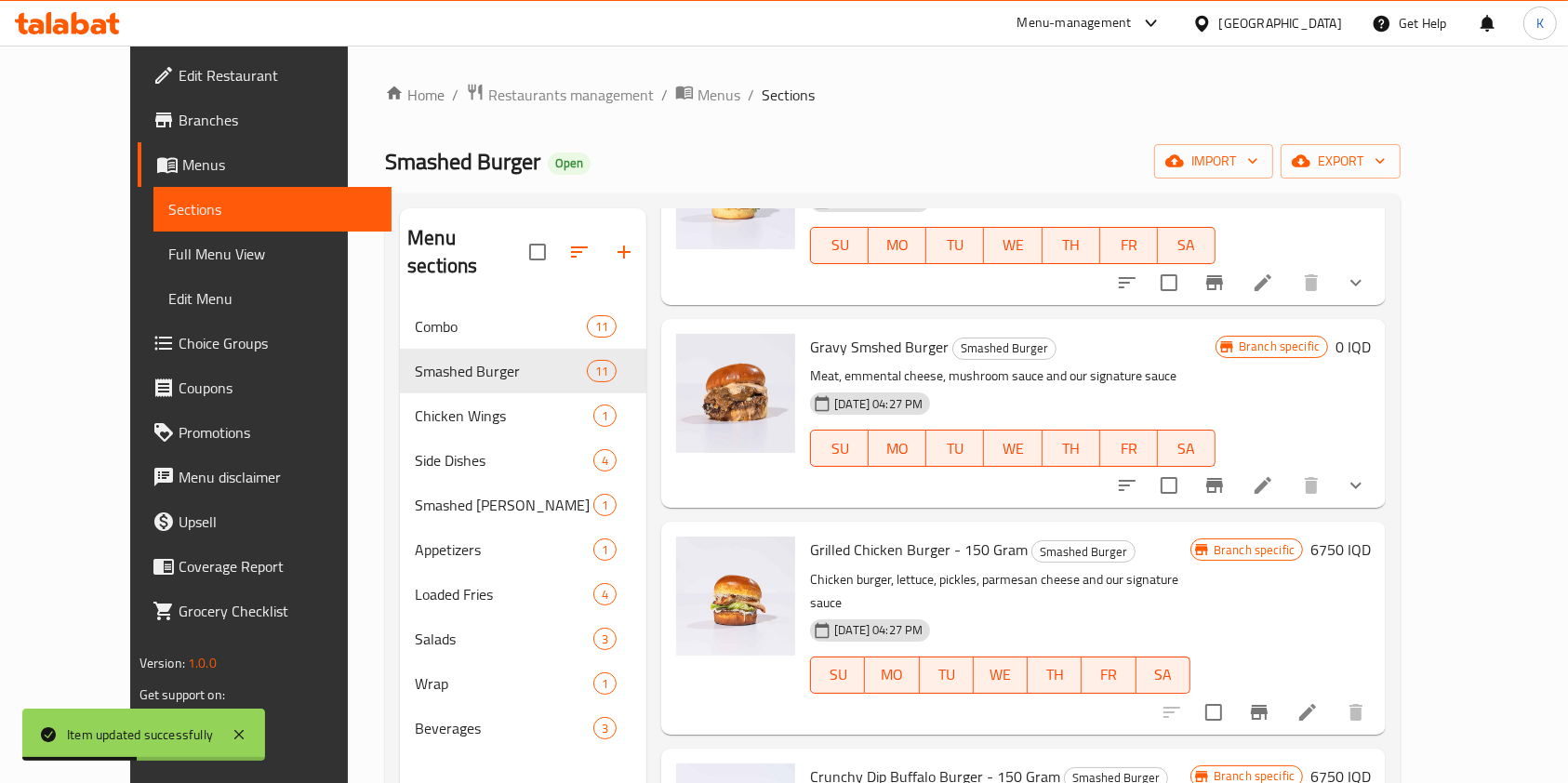
scroll to position [828, 0]
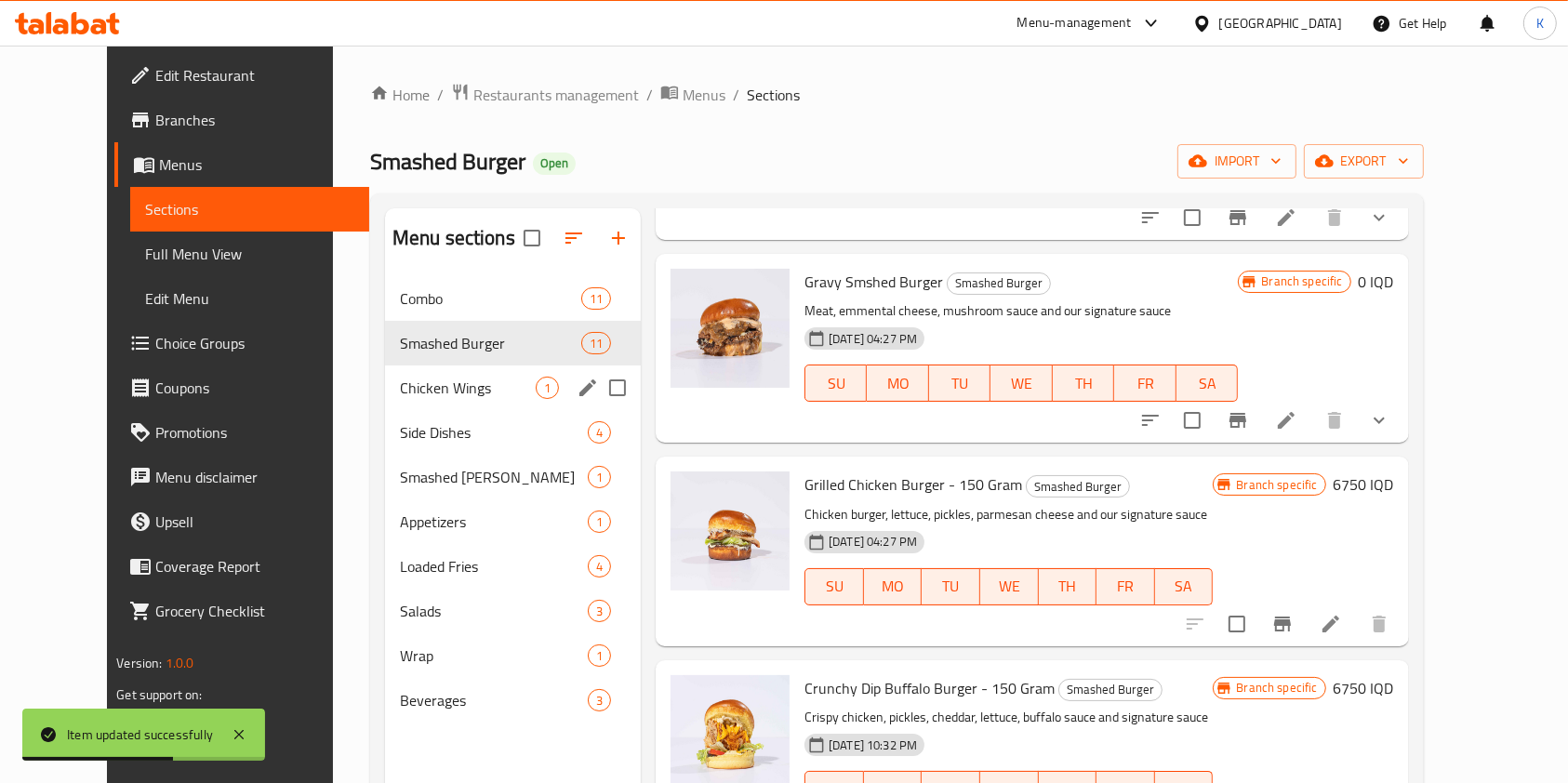
click at [447, 402] on div "Chicken Wings 1" at bounding box center [512, 388] width 256 height 45
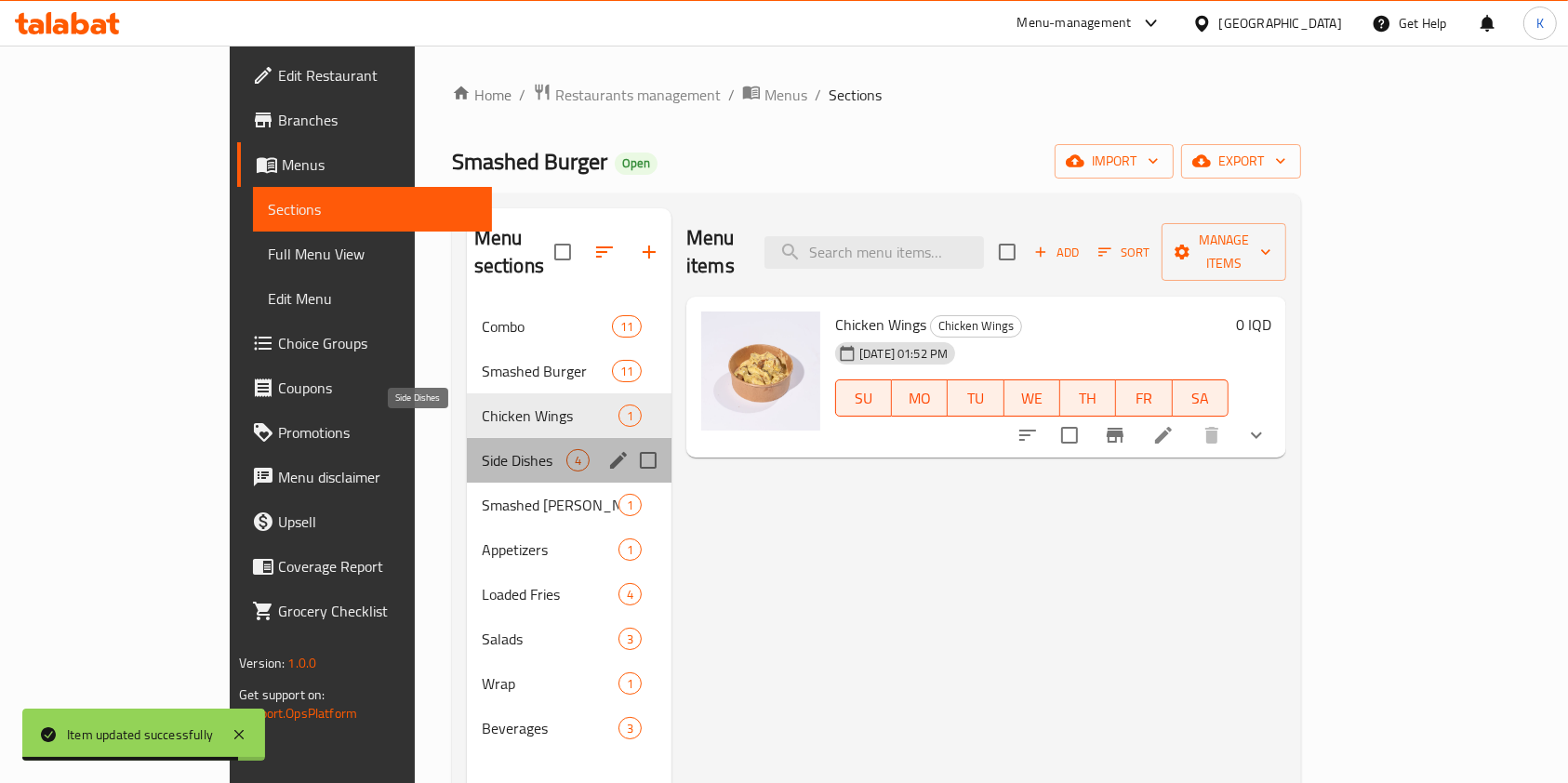
click at [482, 450] on span "Side Dishes" at bounding box center [524, 460] width 85 height 22
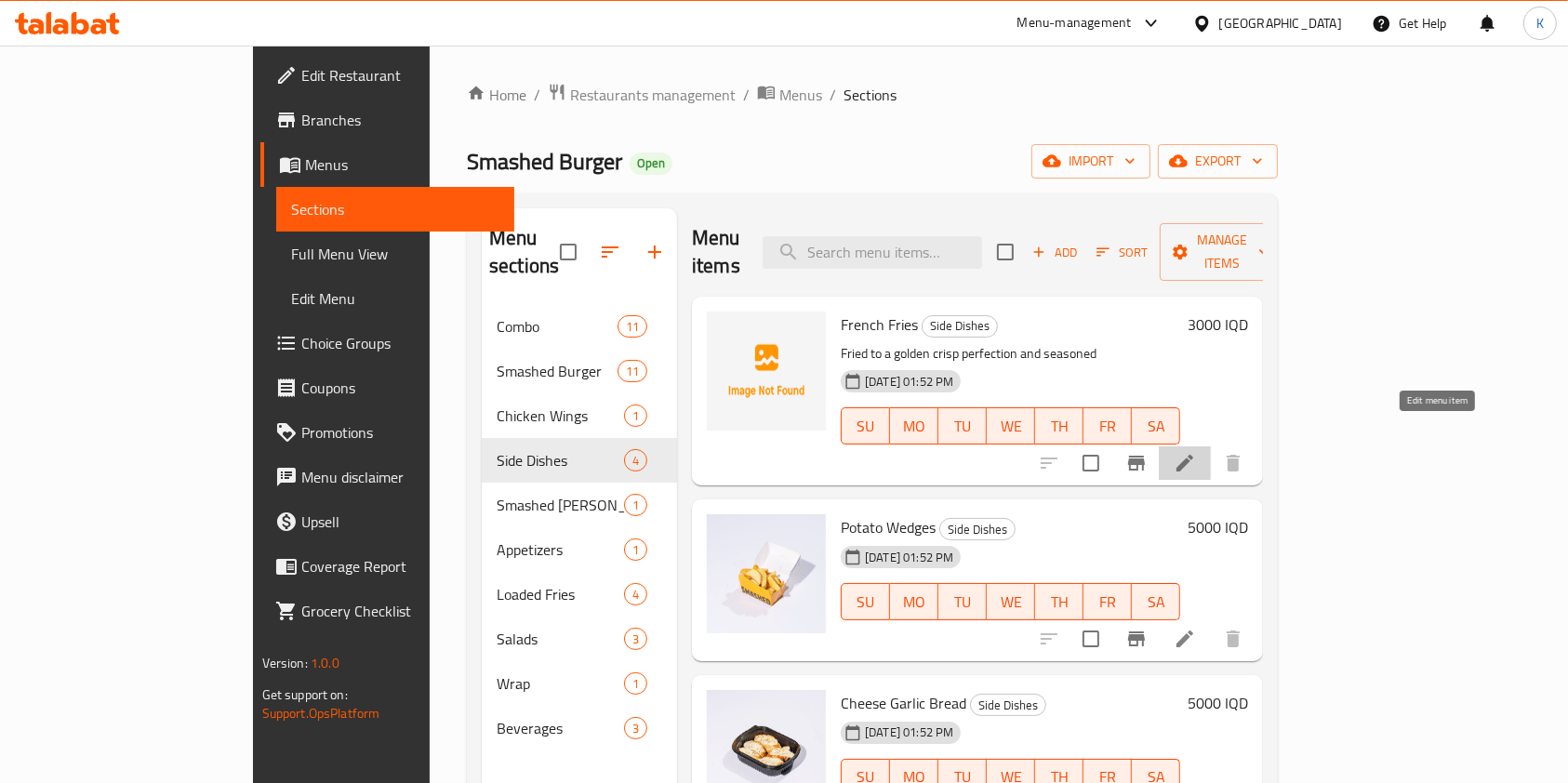
click at [1196, 452] on icon at bounding box center [1184, 463] width 22 height 22
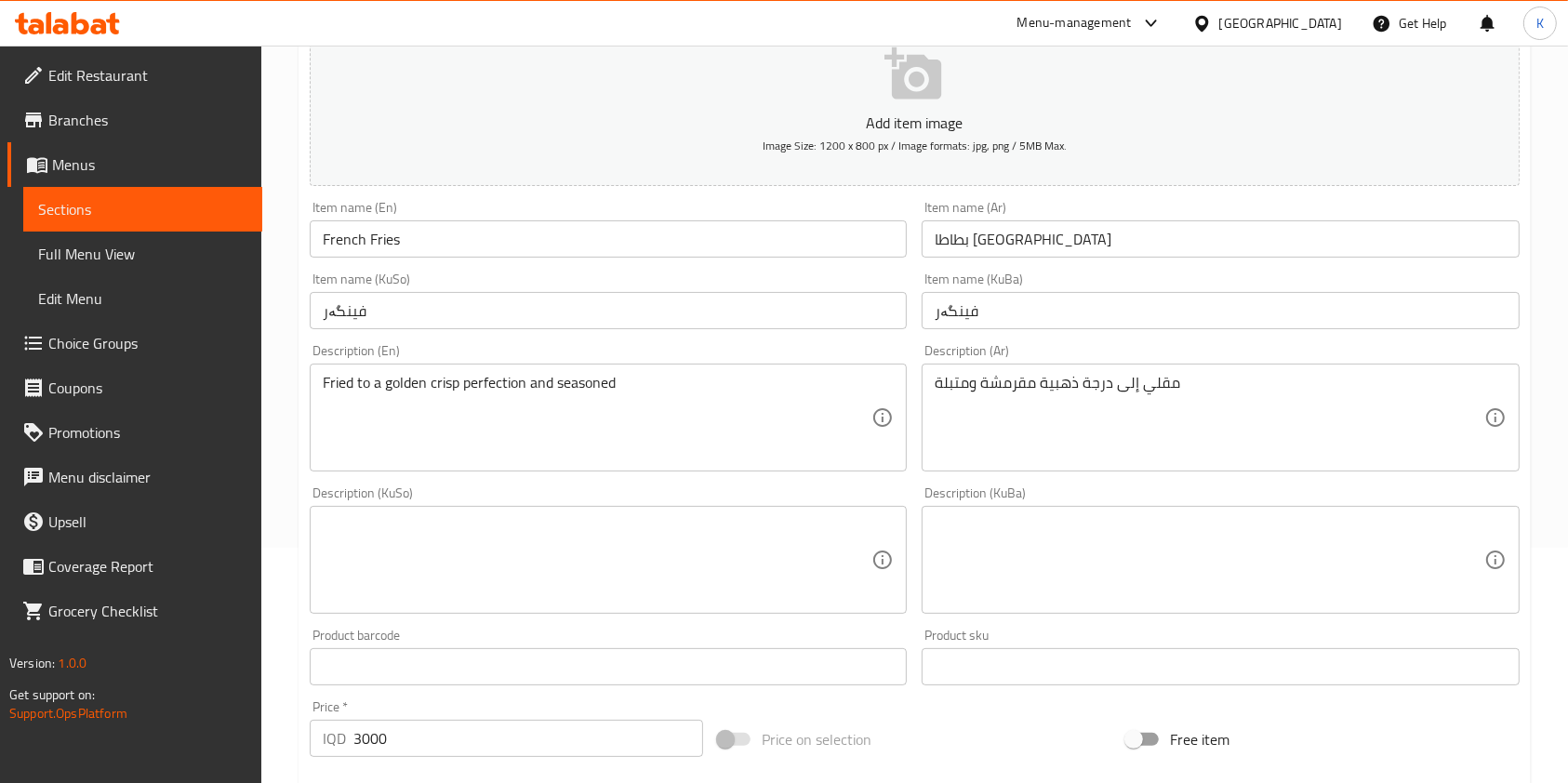
scroll to position [239, 0]
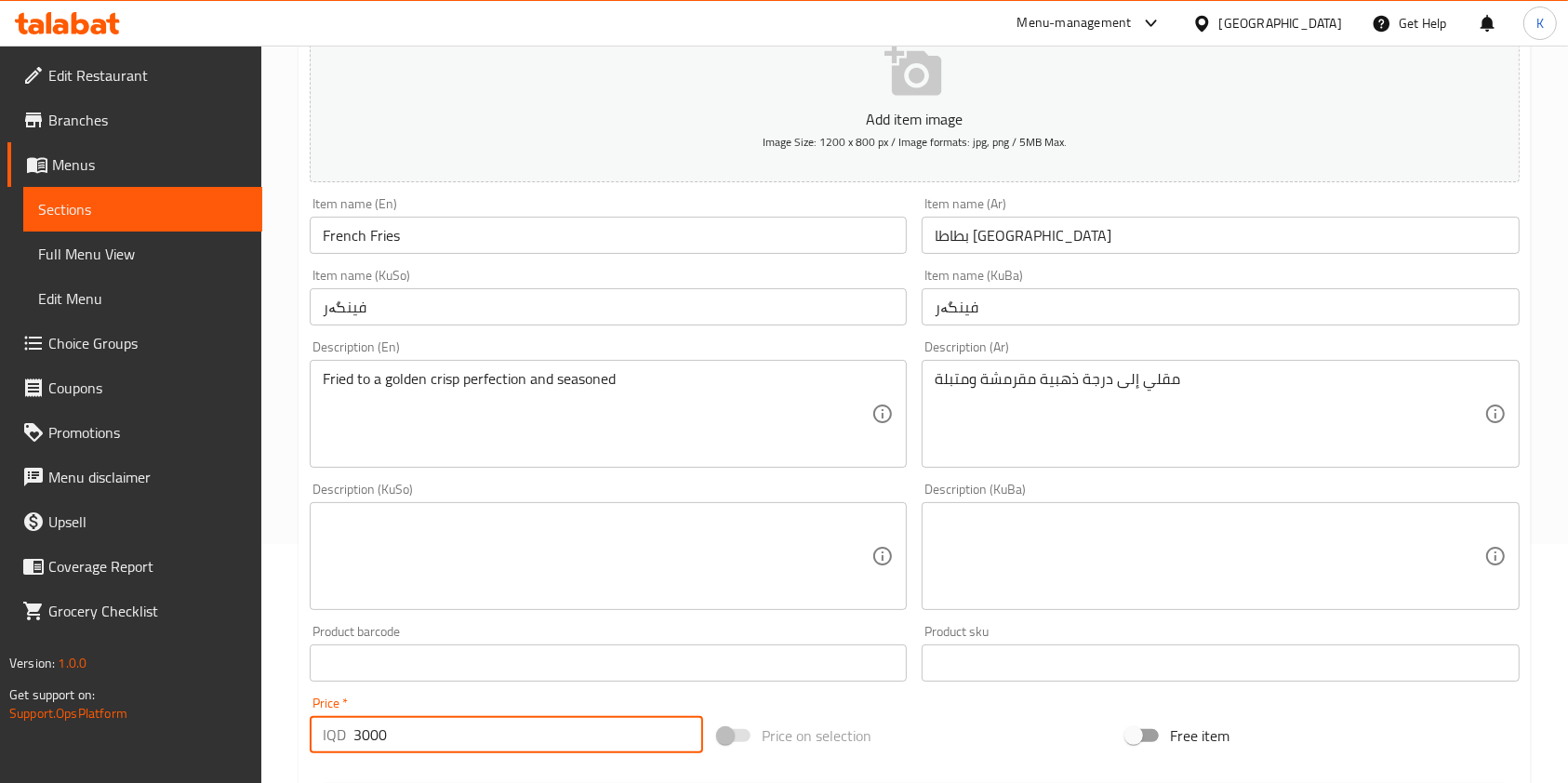
click at [365, 735] on input "3000" at bounding box center [527, 734] width 349 height 37
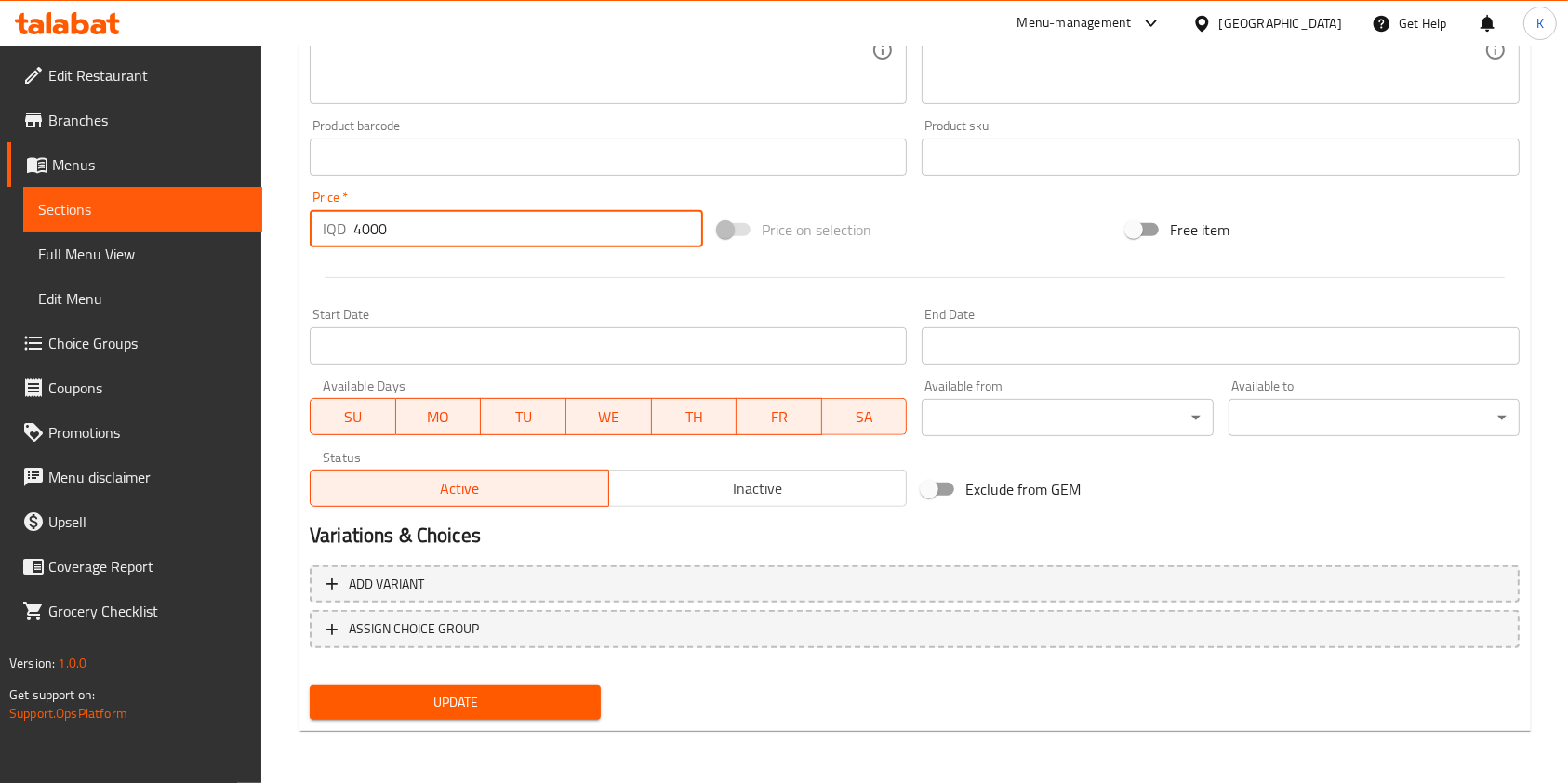
type input "4000"
click at [420, 678] on div "Update" at bounding box center [454, 703] width 306 height 50
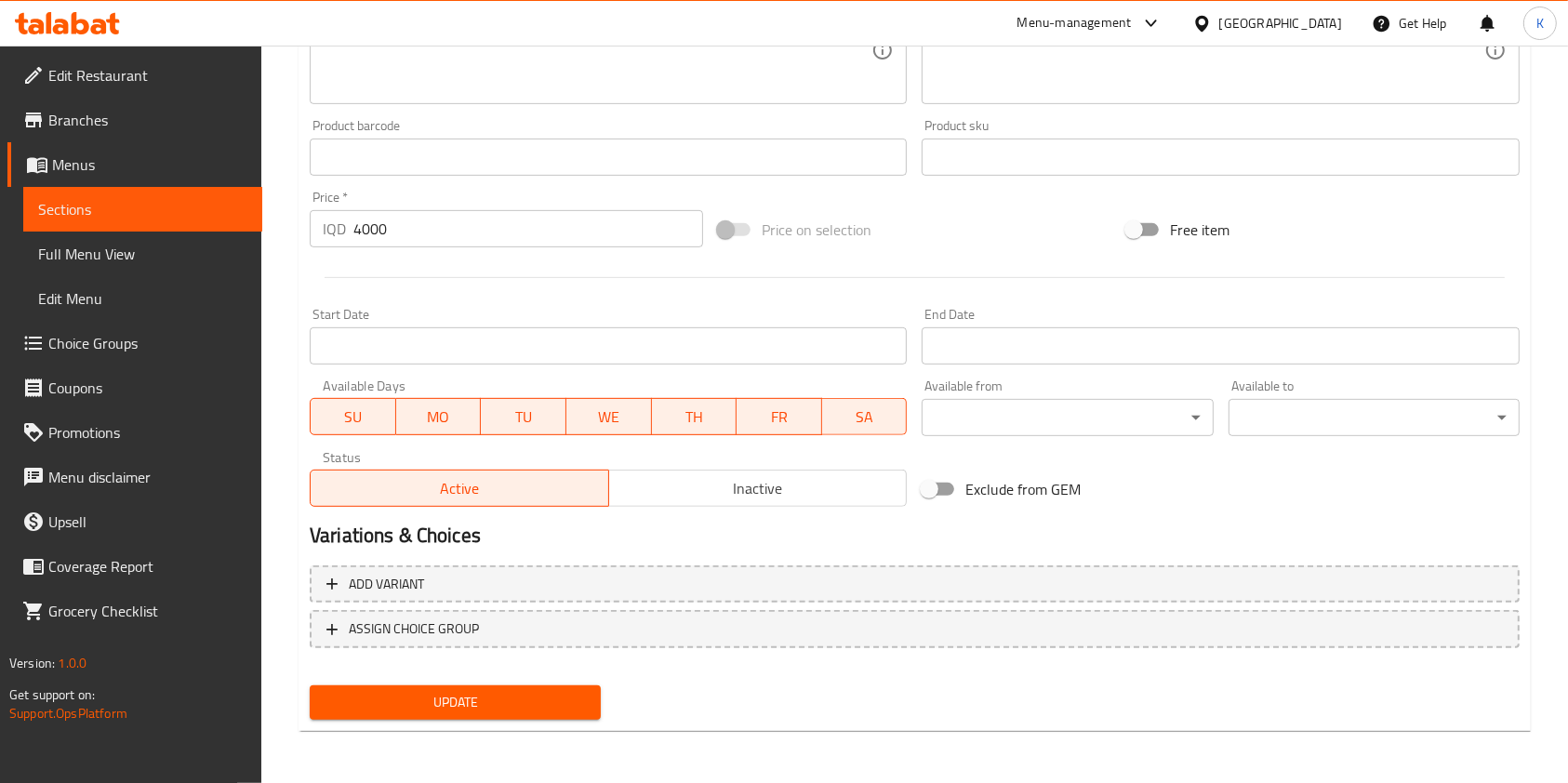
click at [413, 700] on span "Update" at bounding box center [455, 703] width 261 height 23
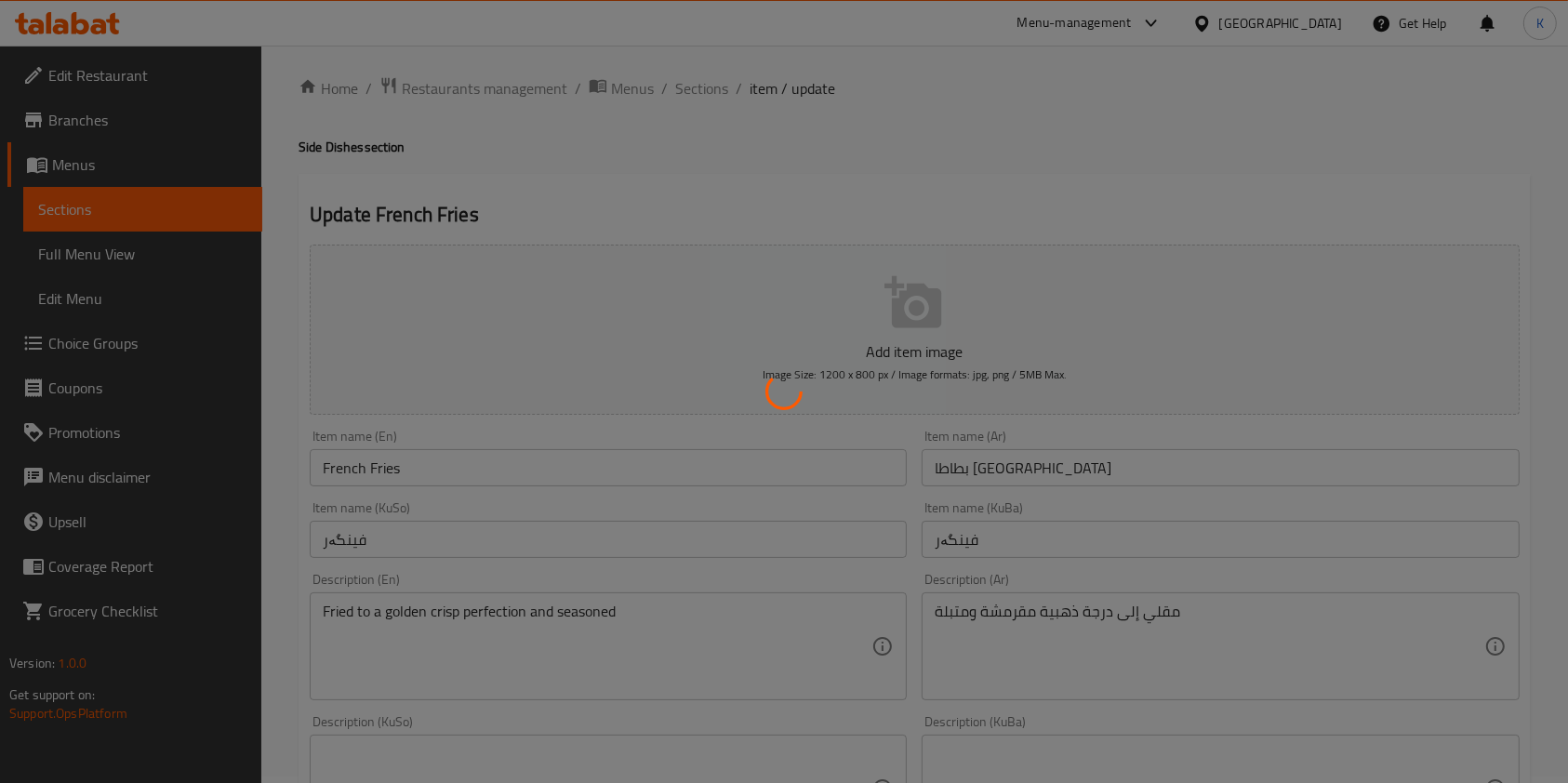
scroll to position [0, 0]
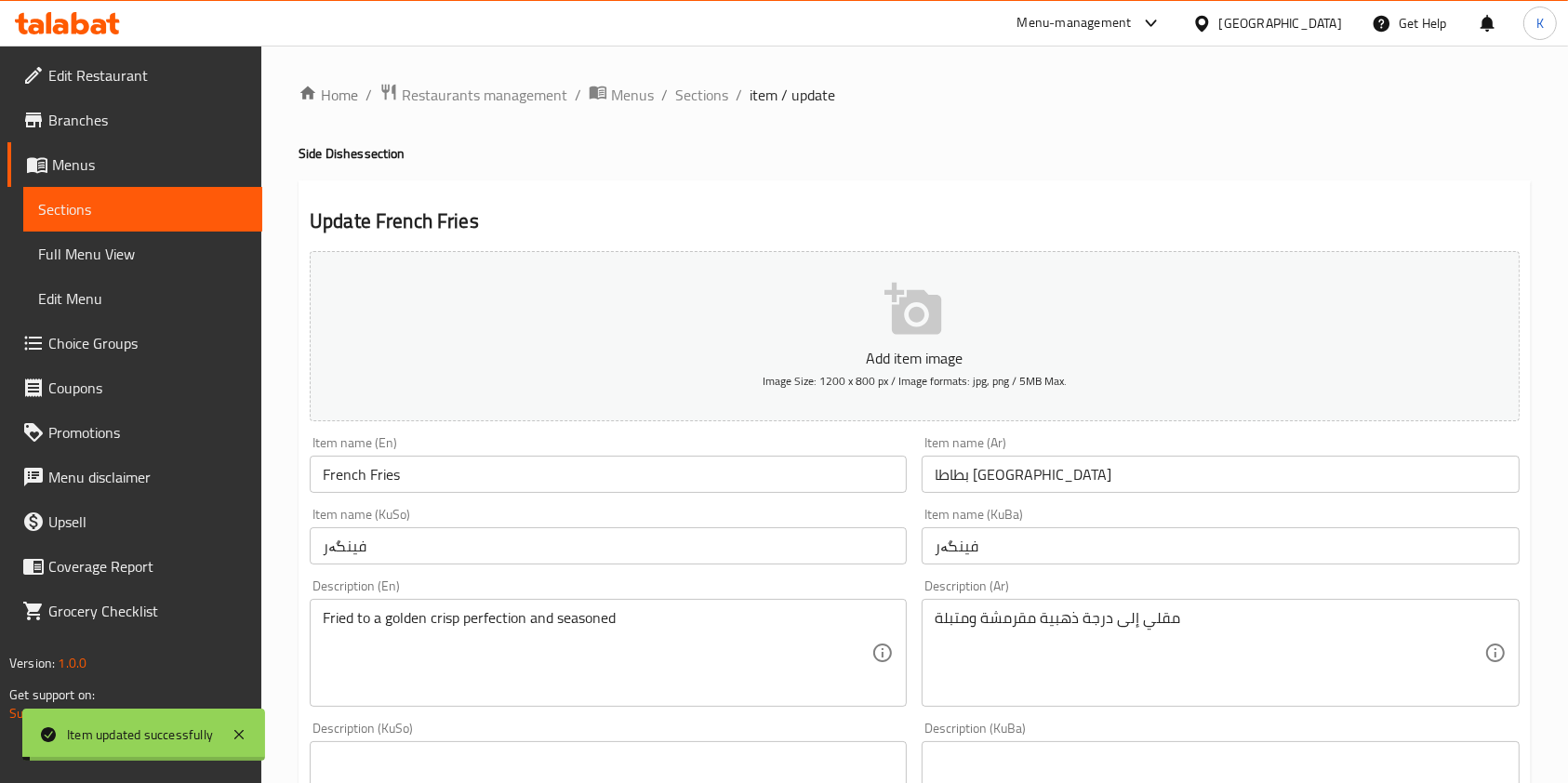
click at [704, 105] on span "Sections" at bounding box center [702, 94] width 53 height 22
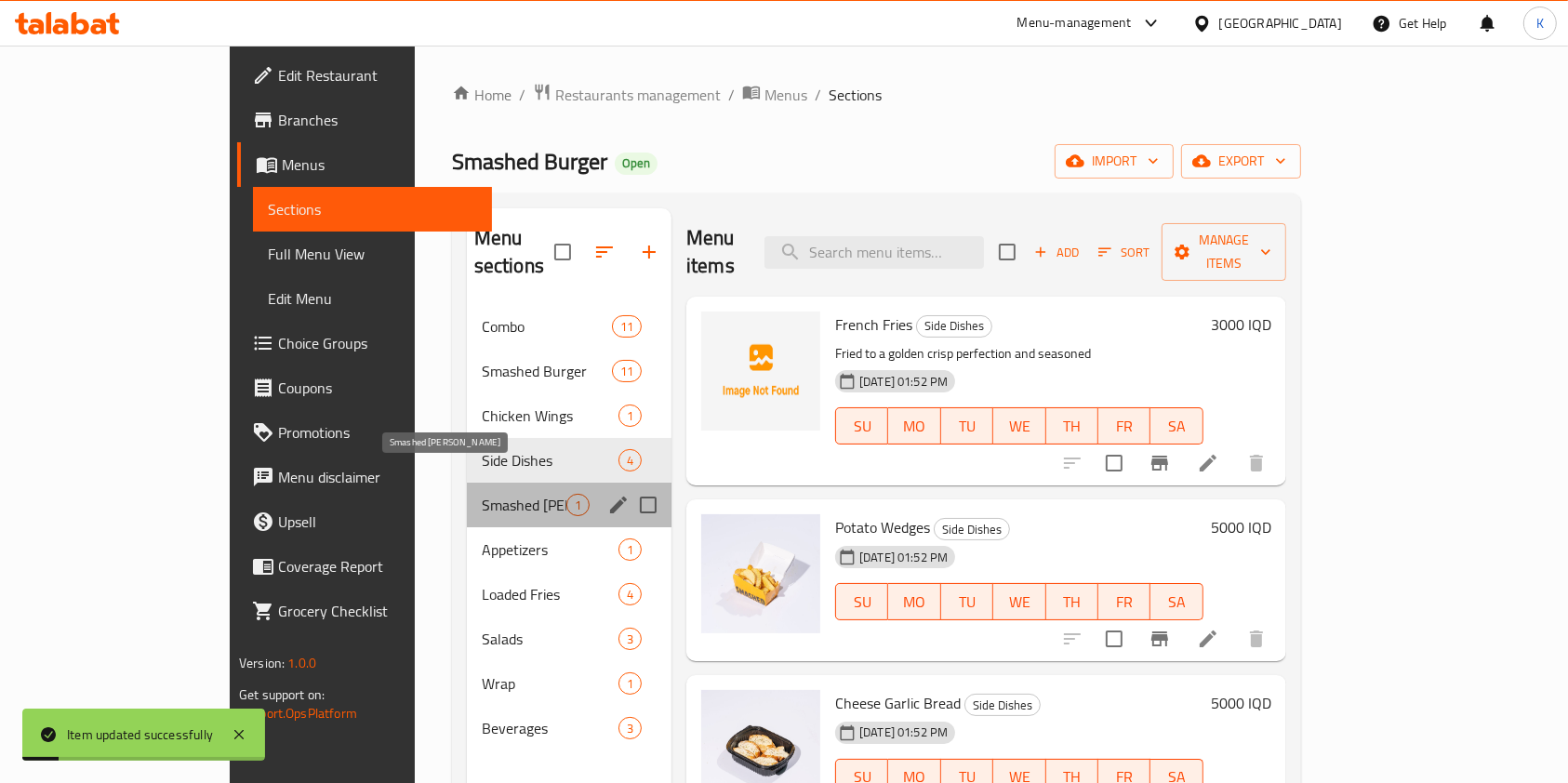
click at [482, 494] on span "Smashed [PERSON_NAME]" at bounding box center [524, 505] width 85 height 22
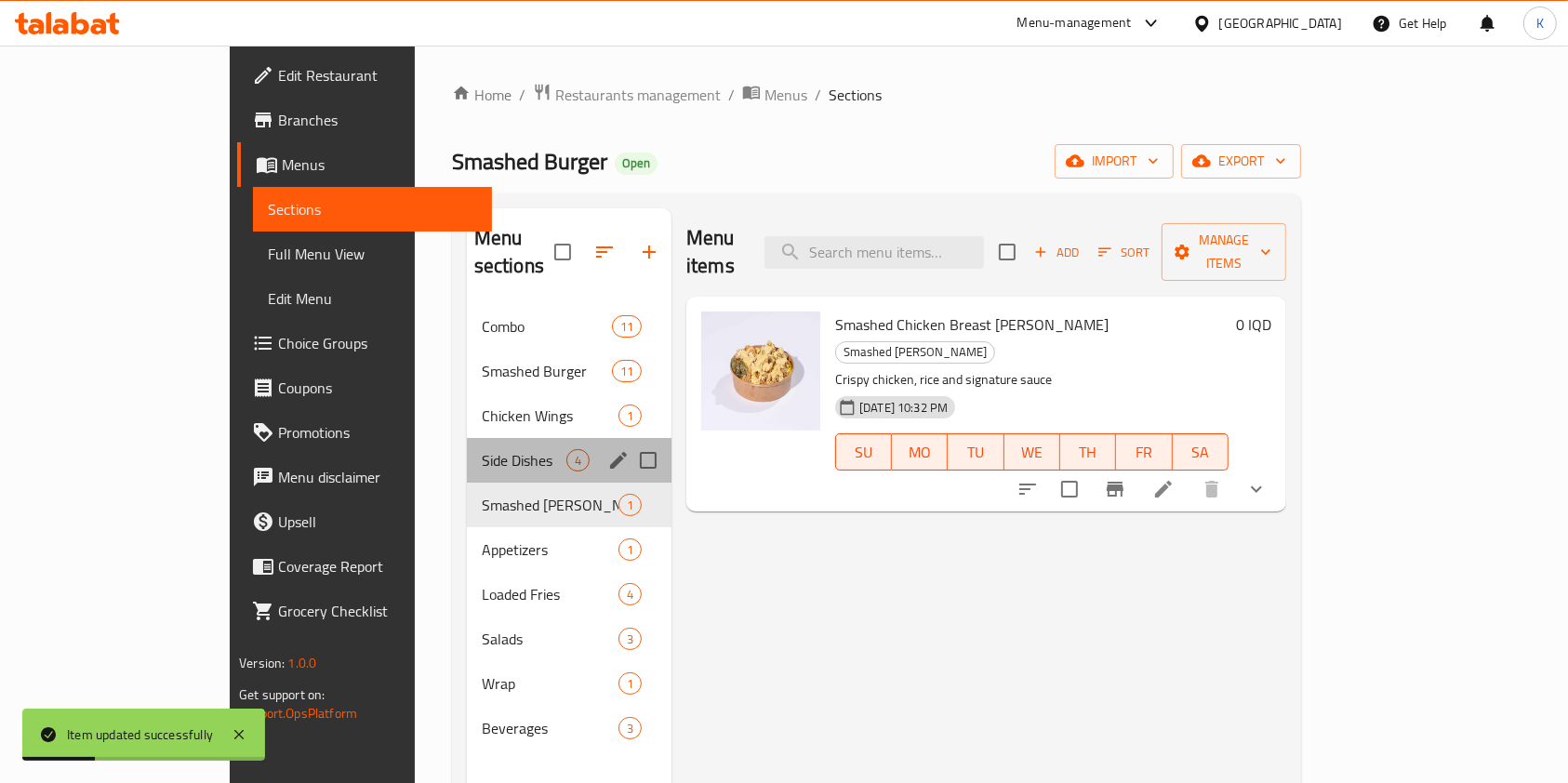
click at [466, 443] on div "Side Dishes 4" at bounding box center [568, 460] width 205 height 45
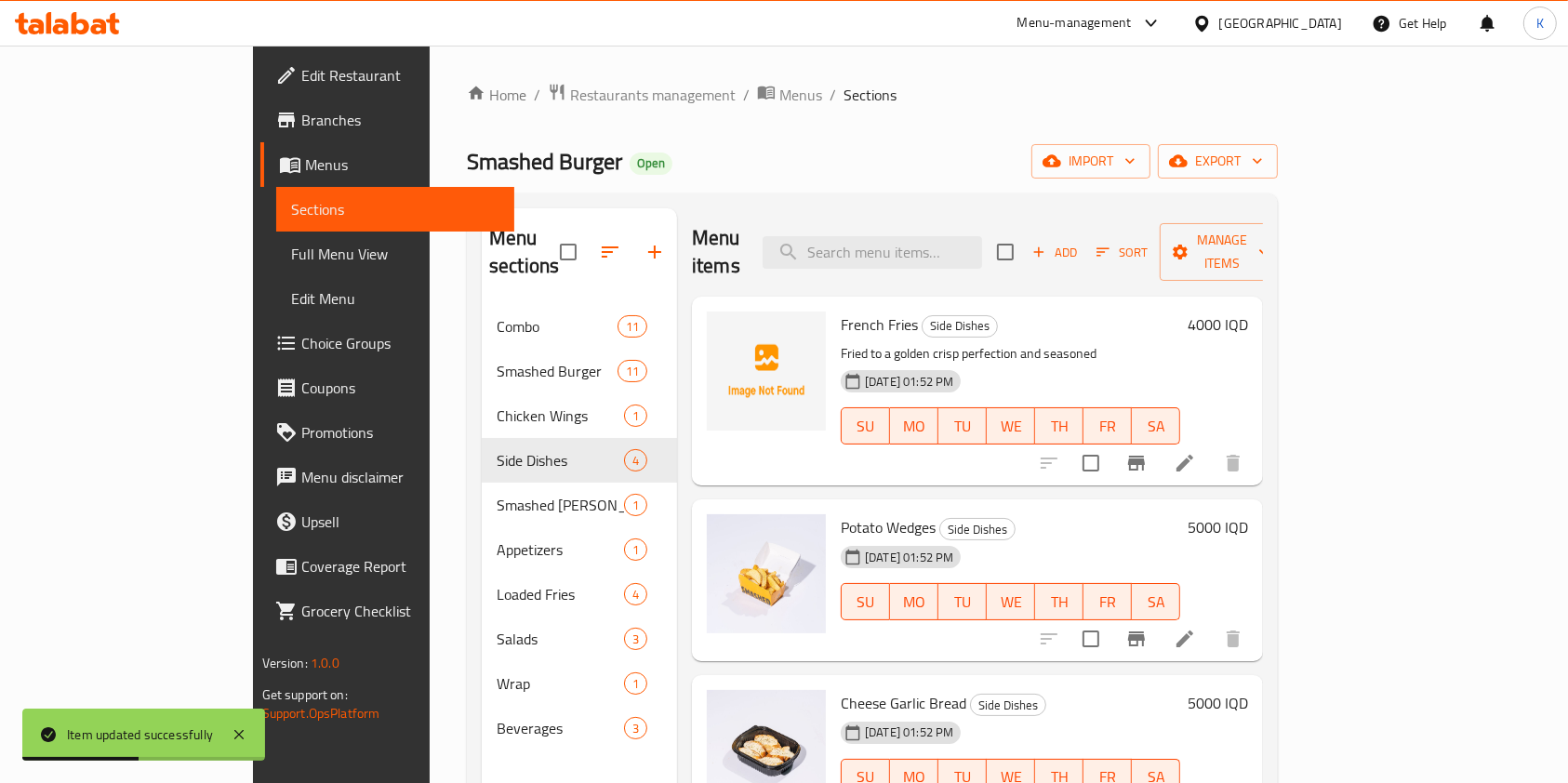
click at [1211, 622] on li at bounding box center [1184, 638] width 52 height 33
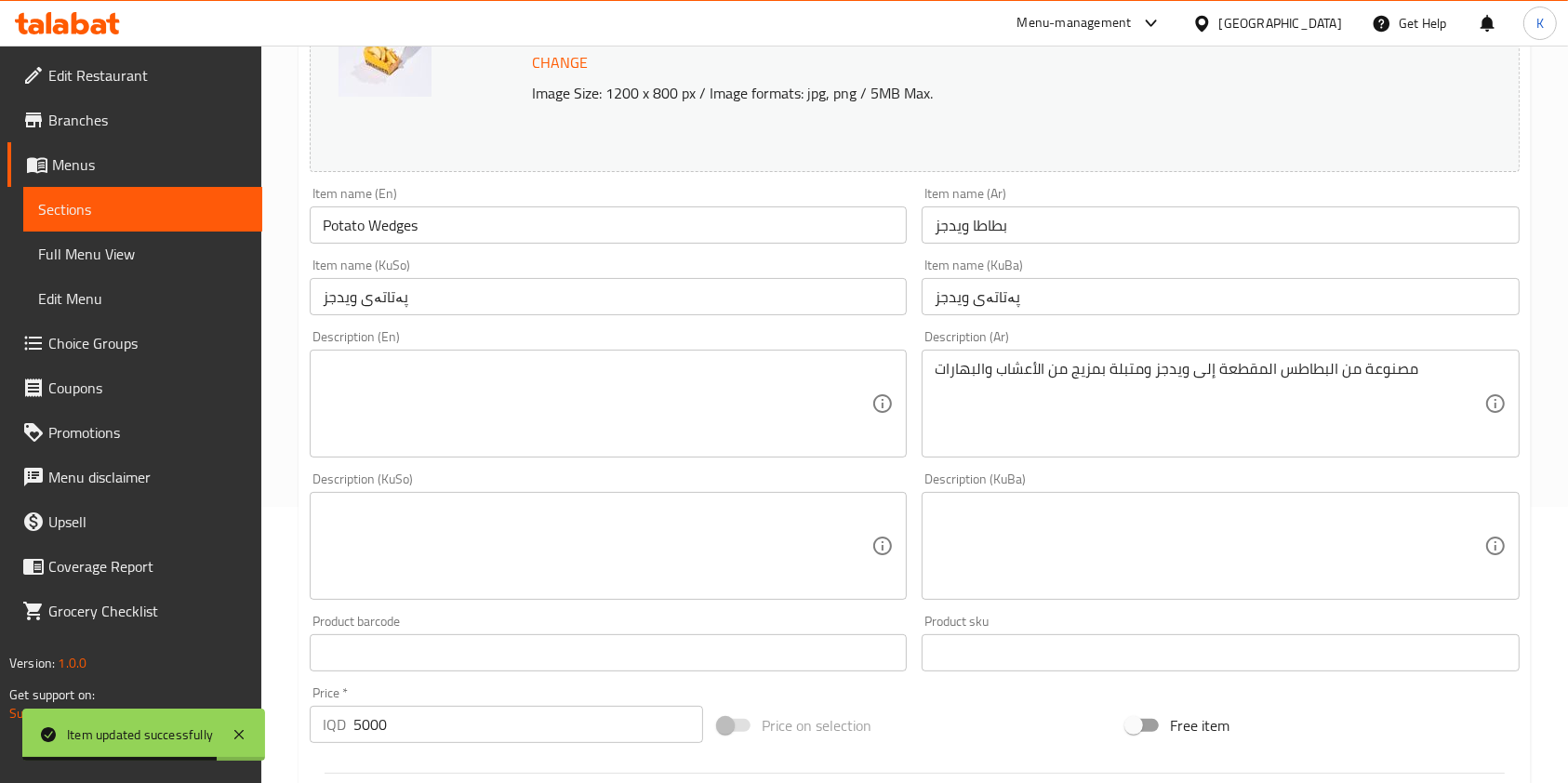
scroll to position [291, 0]
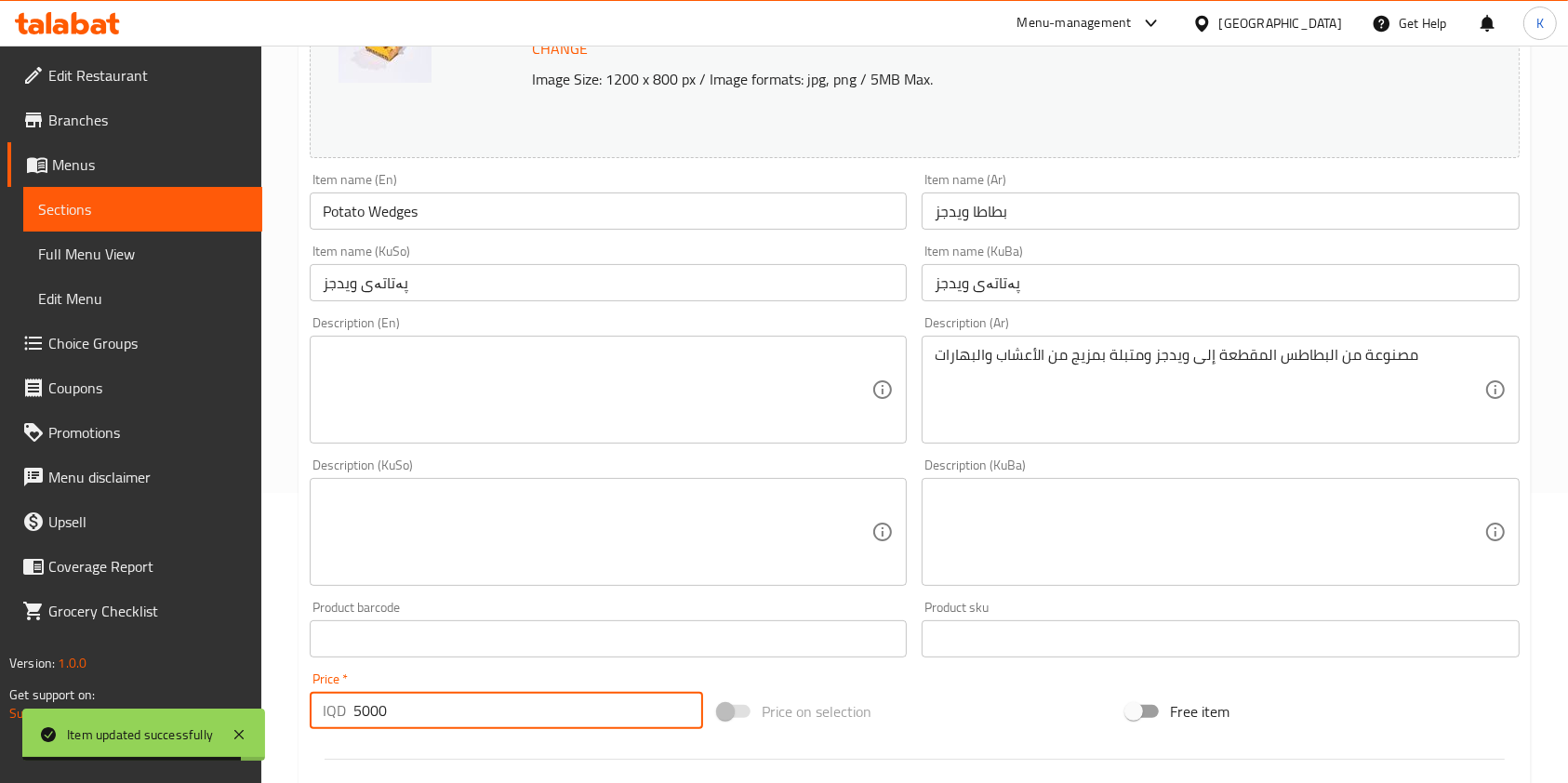
click at [365, 709] on input "5000" at bounding box center [527, 711] width 349 height 37
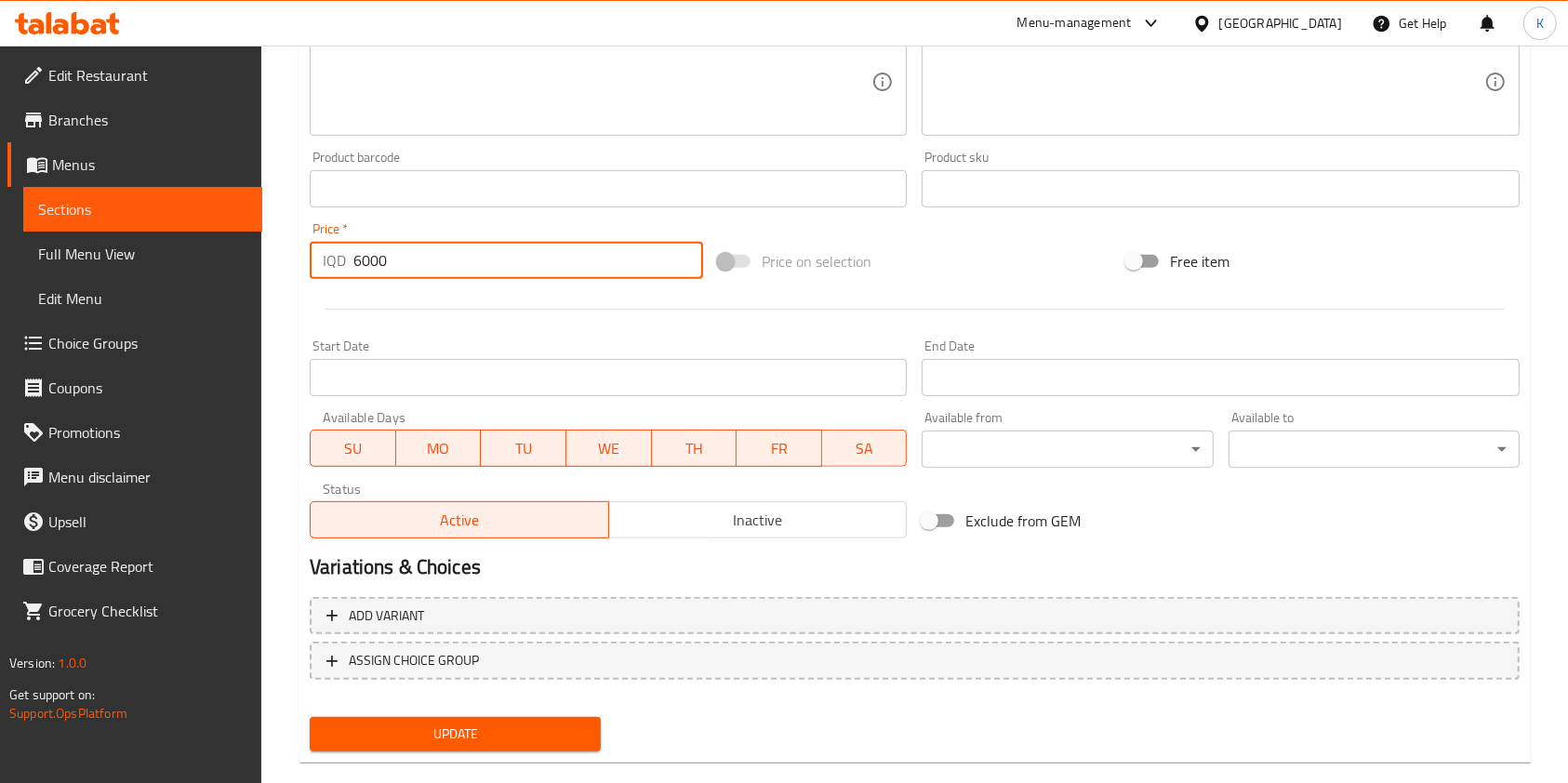
scroll to position [773, 0]
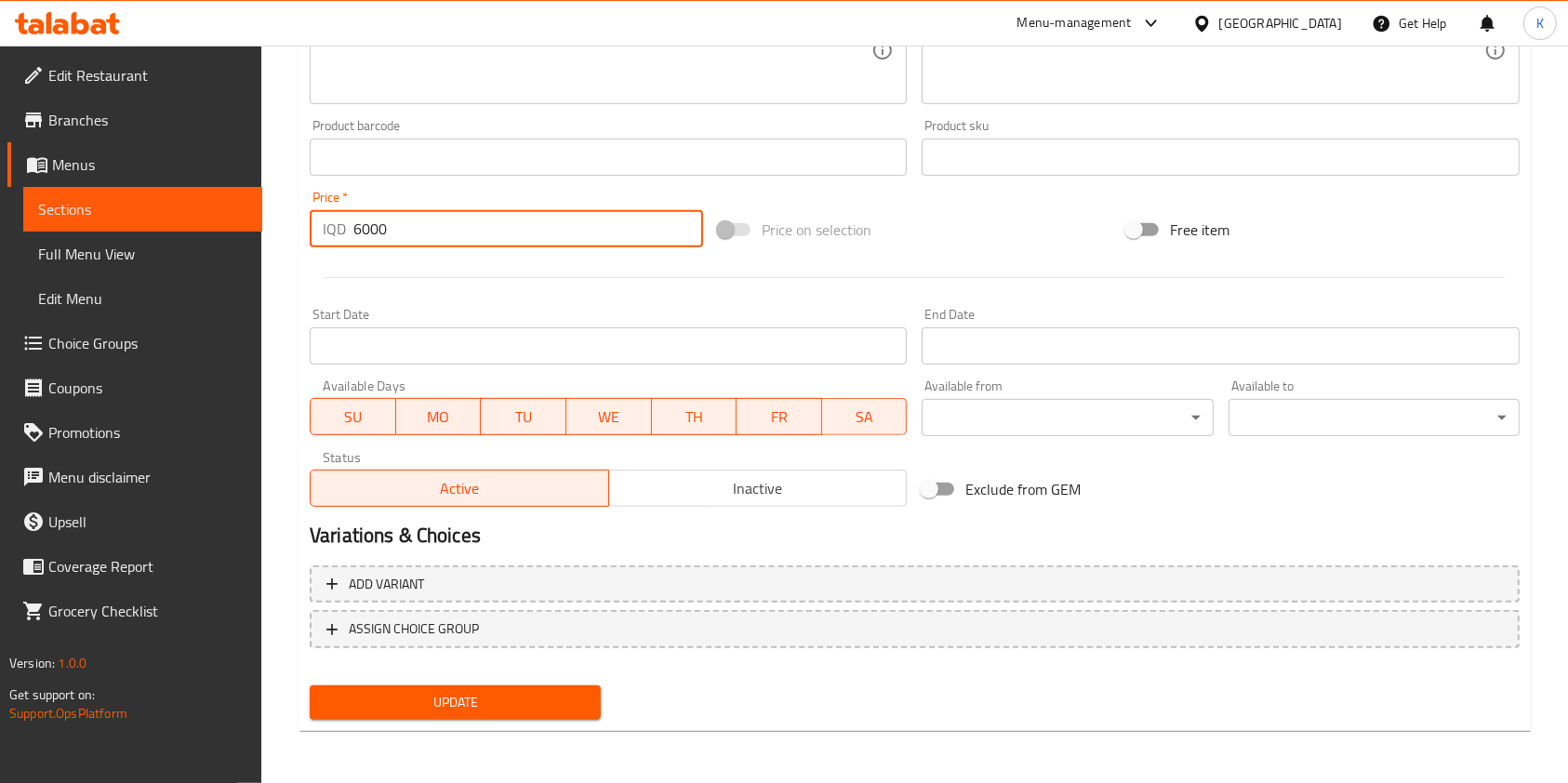
type input "6000"
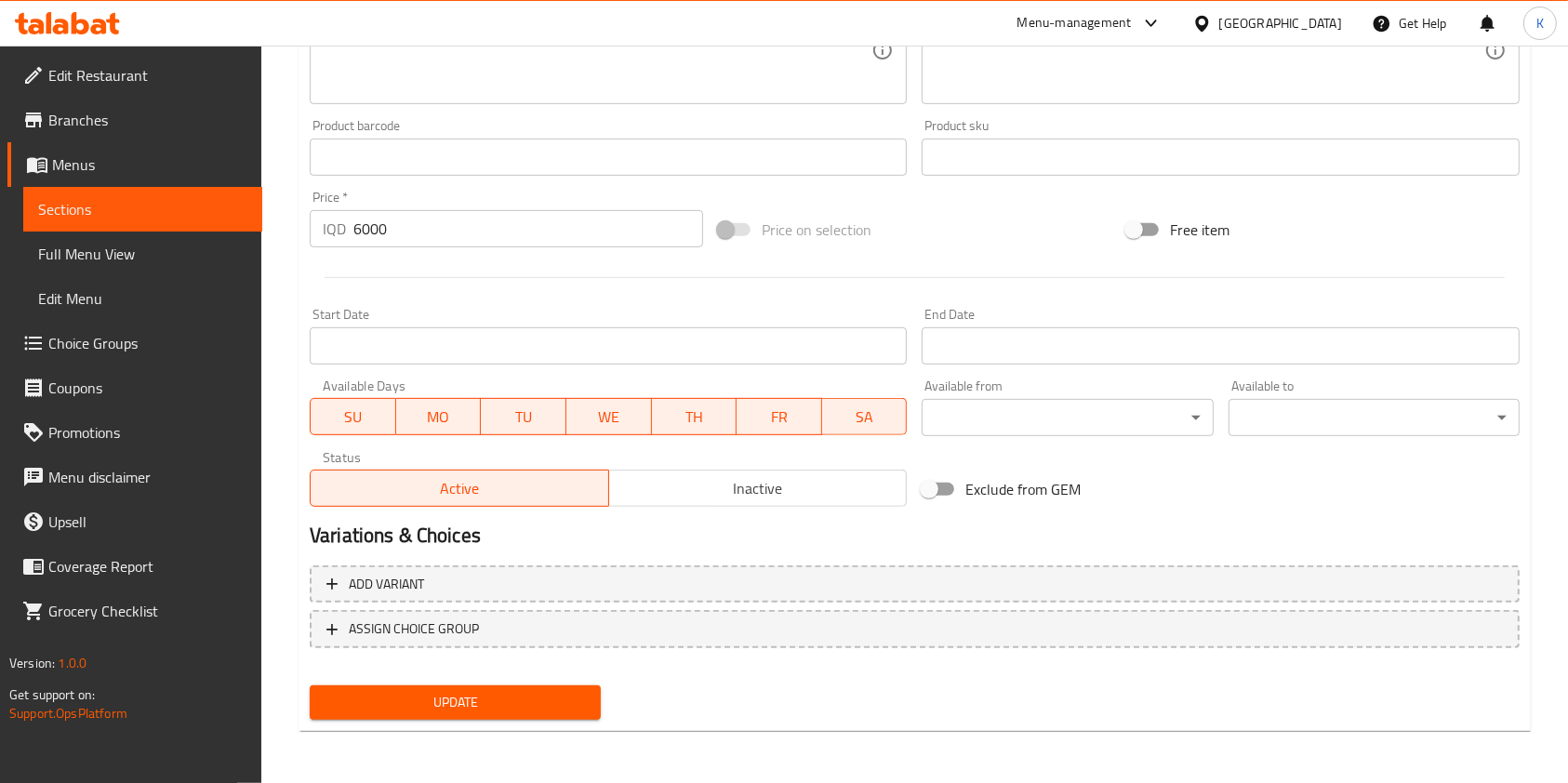
click at [455, 678] on div "Update" at bounding box center [454, 703] width 306 height 50
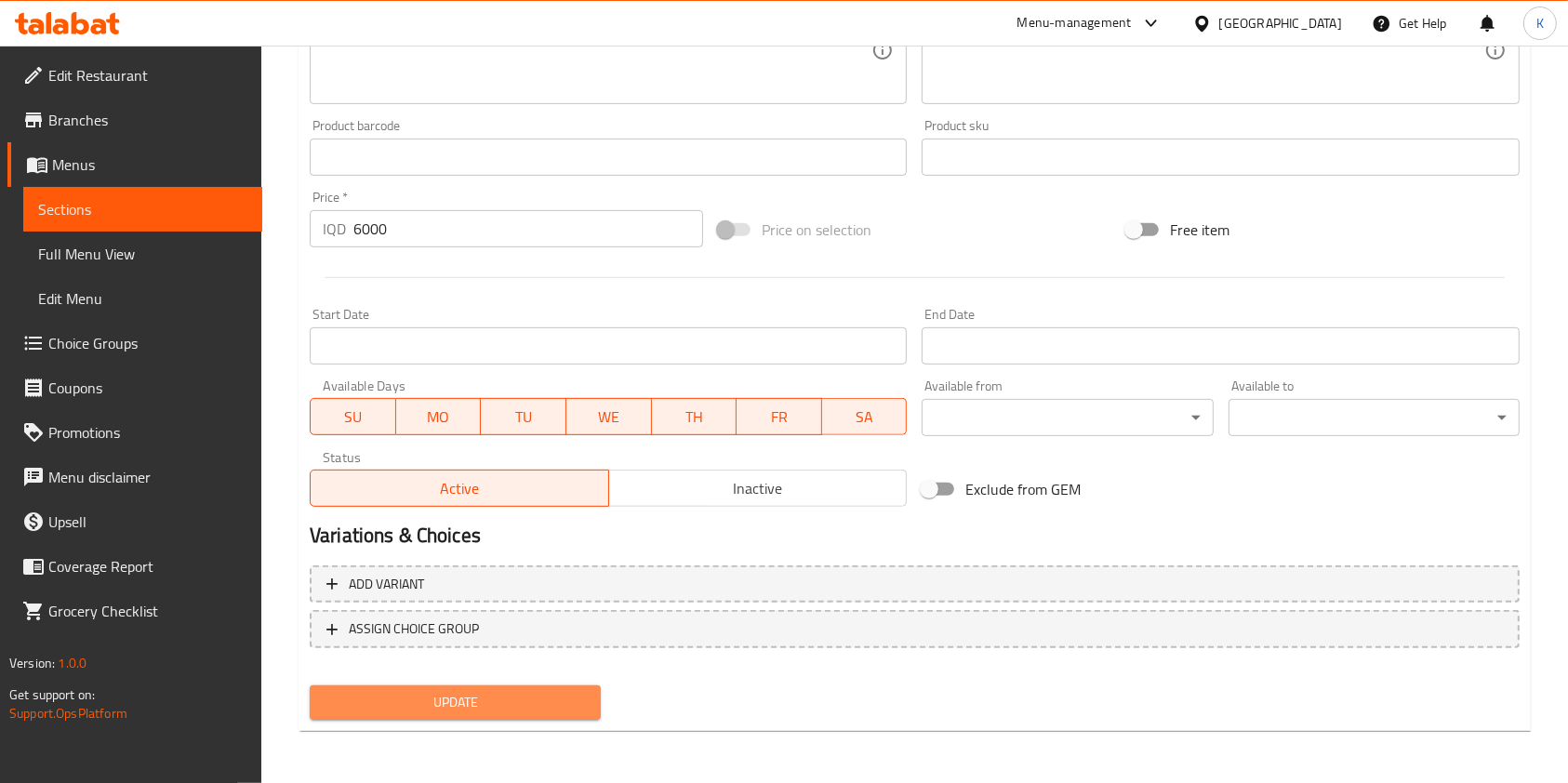
click at [454, 696] on span "Update" at bounding box center [455, 703] width 261 height 23
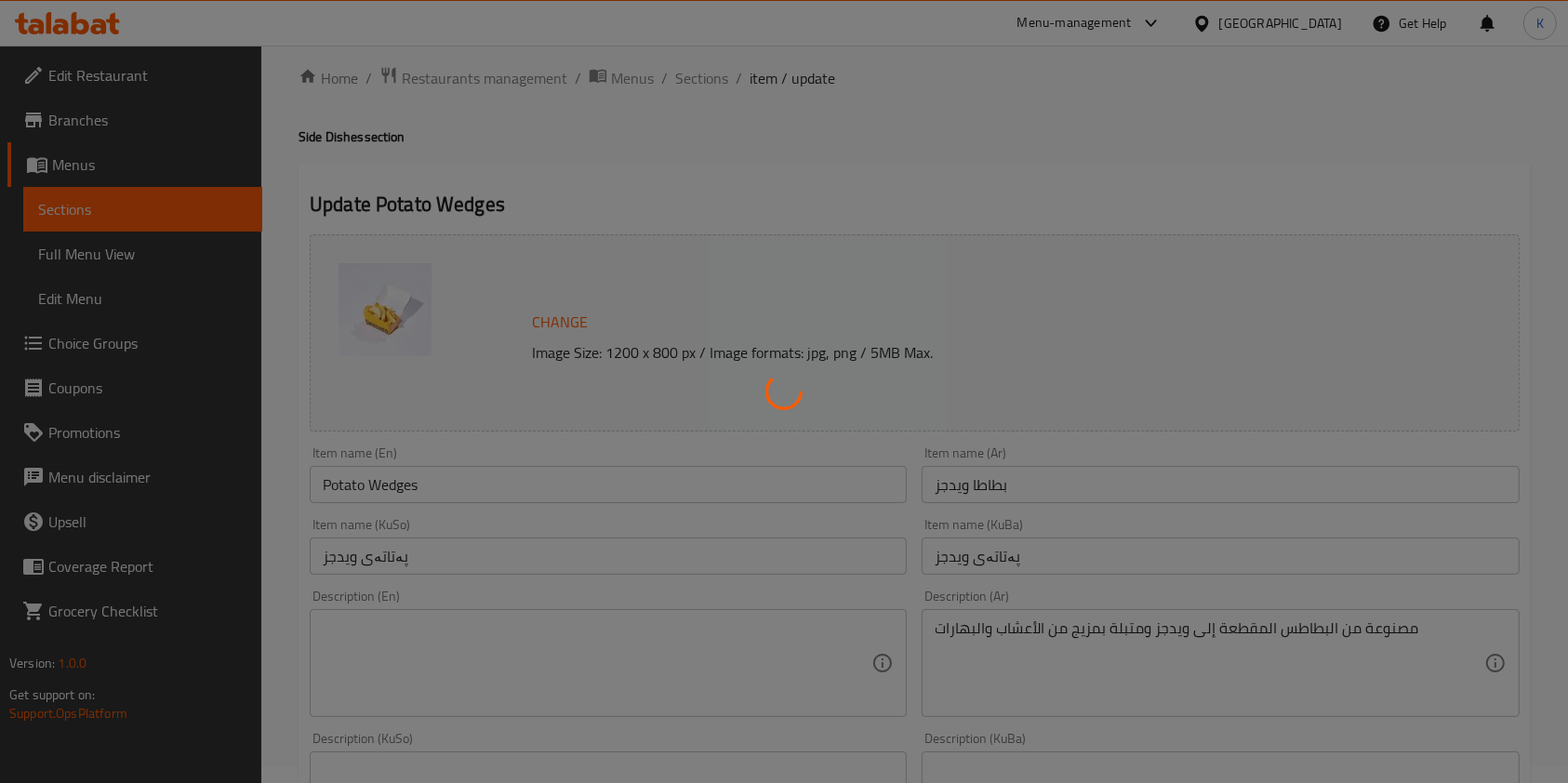
scroll to position [0, 0]
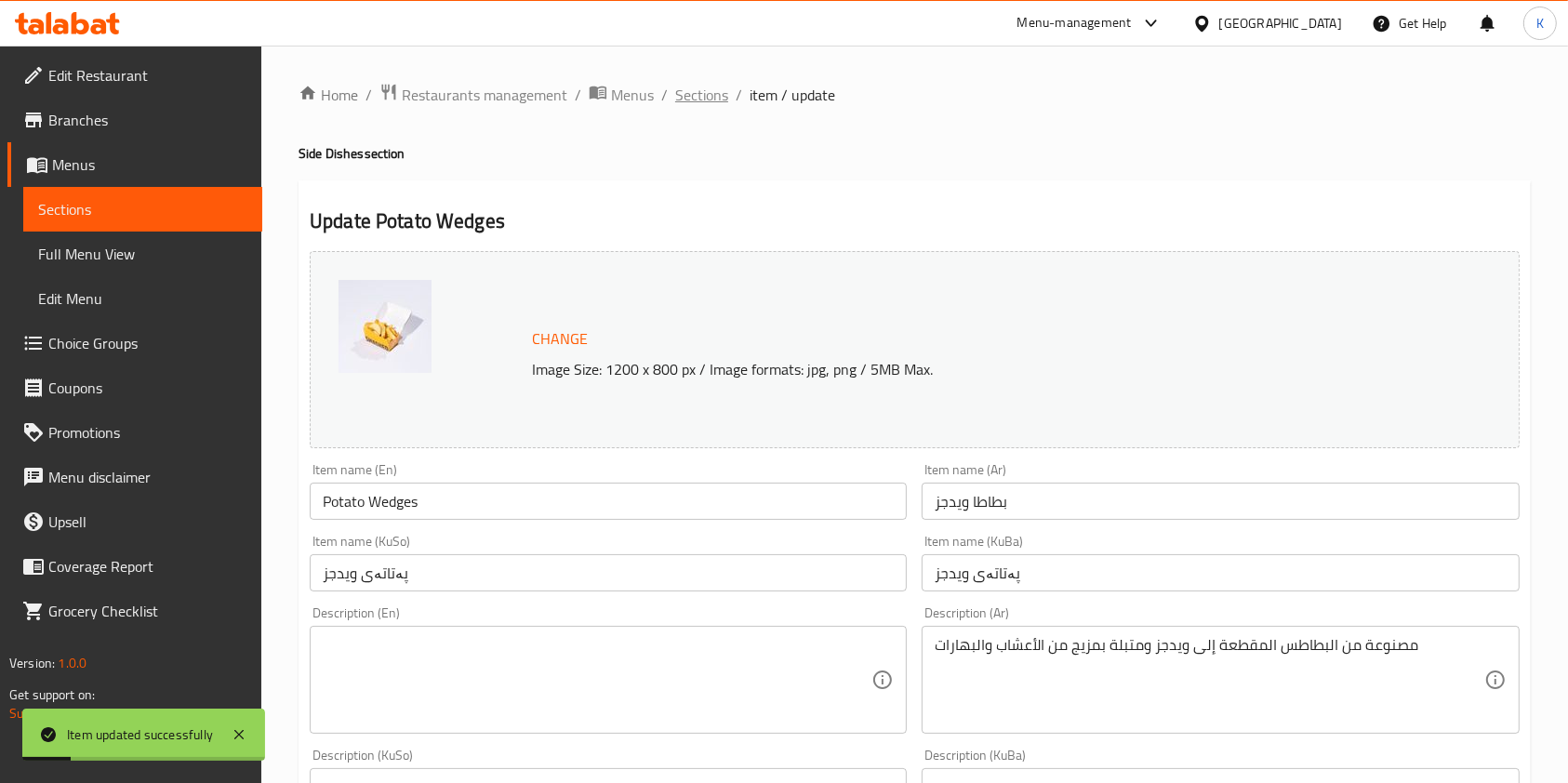
click at [698, 103] on span "Sections" at bounding box center [702, 94] width 53 height 22
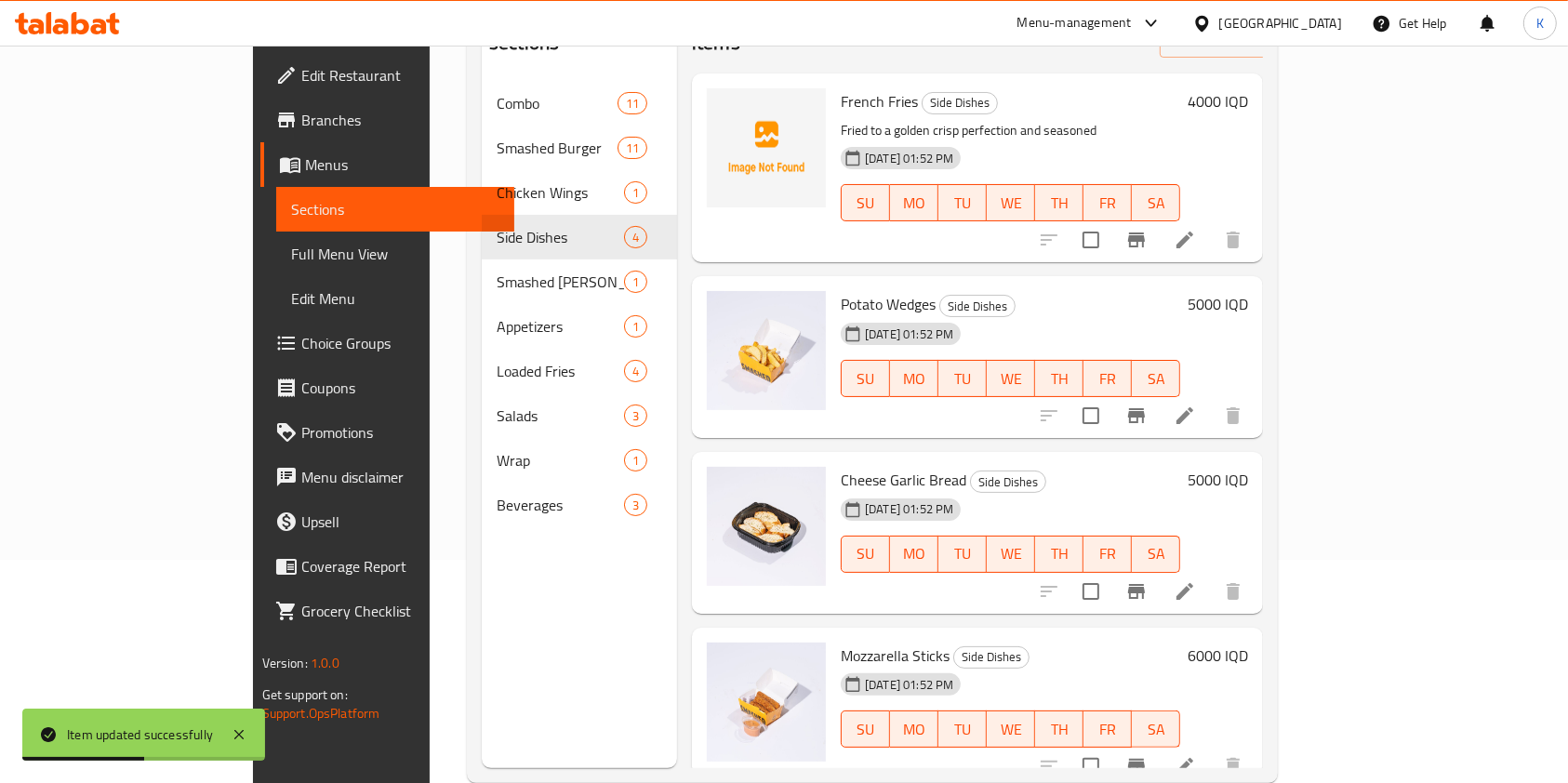
scroll to position [260, 0]
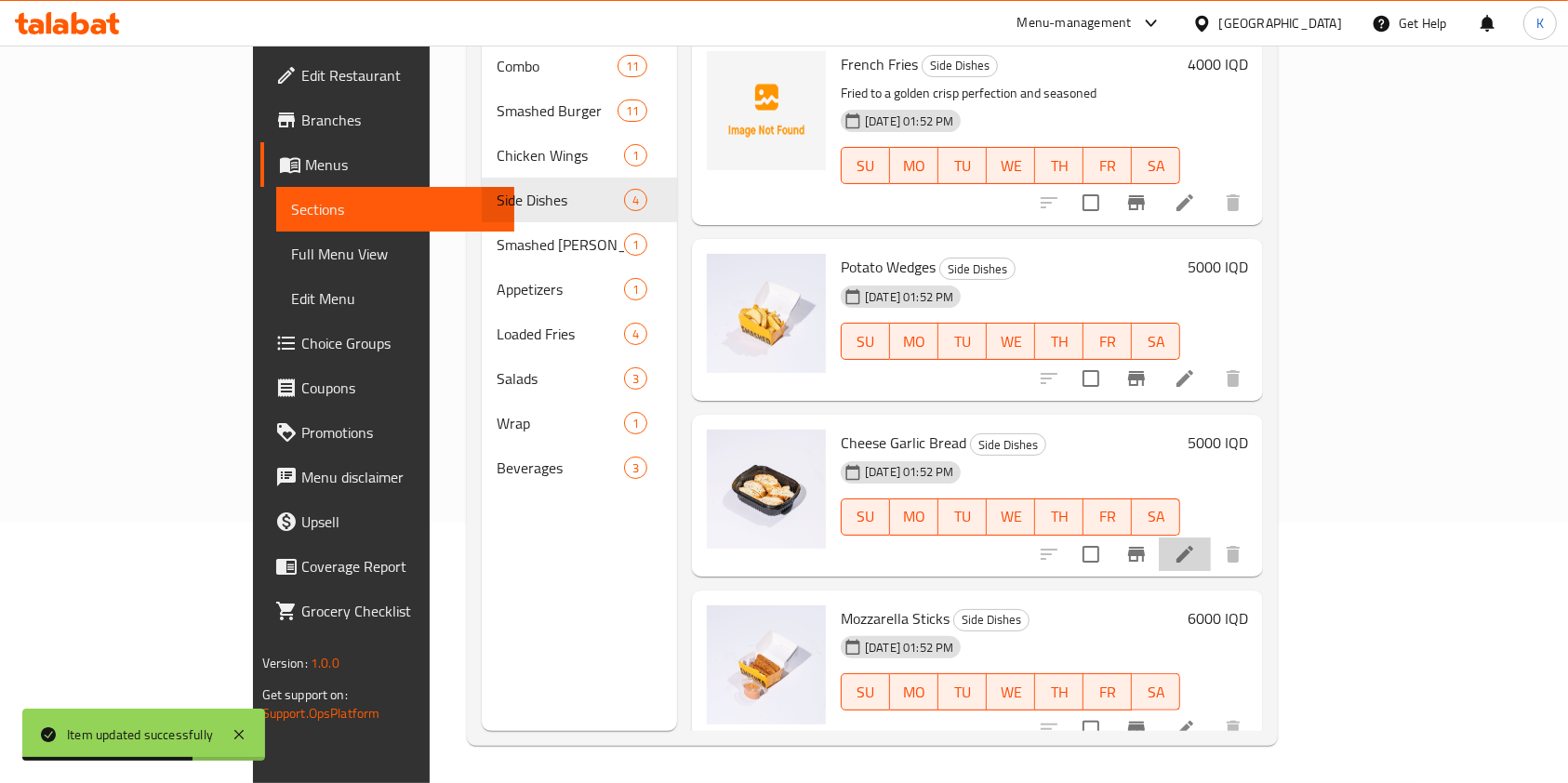
click at [1211, 538] on li at bounding box center [1184, 554] width 52 height 33
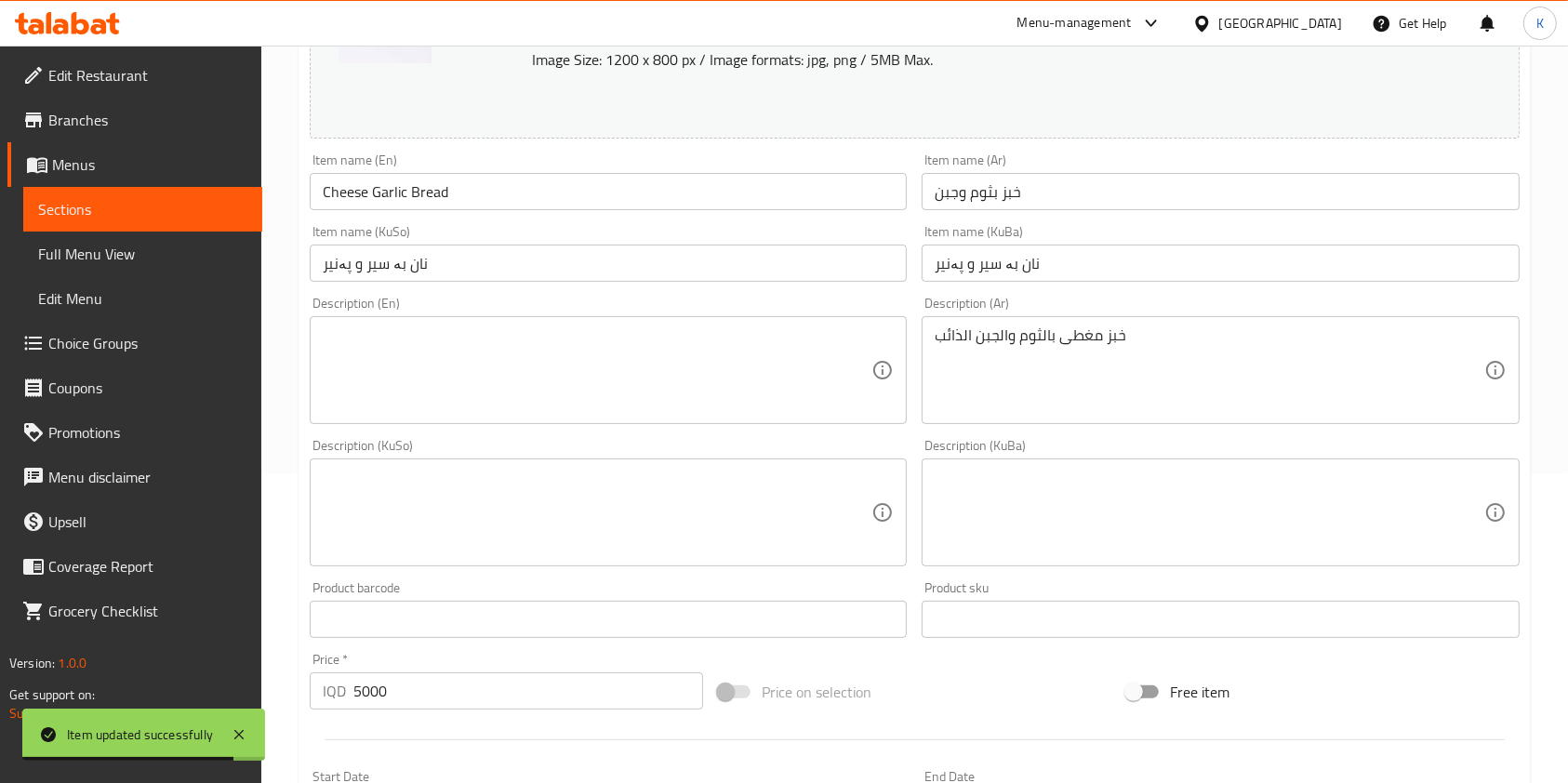
scroll to position [312, 0]
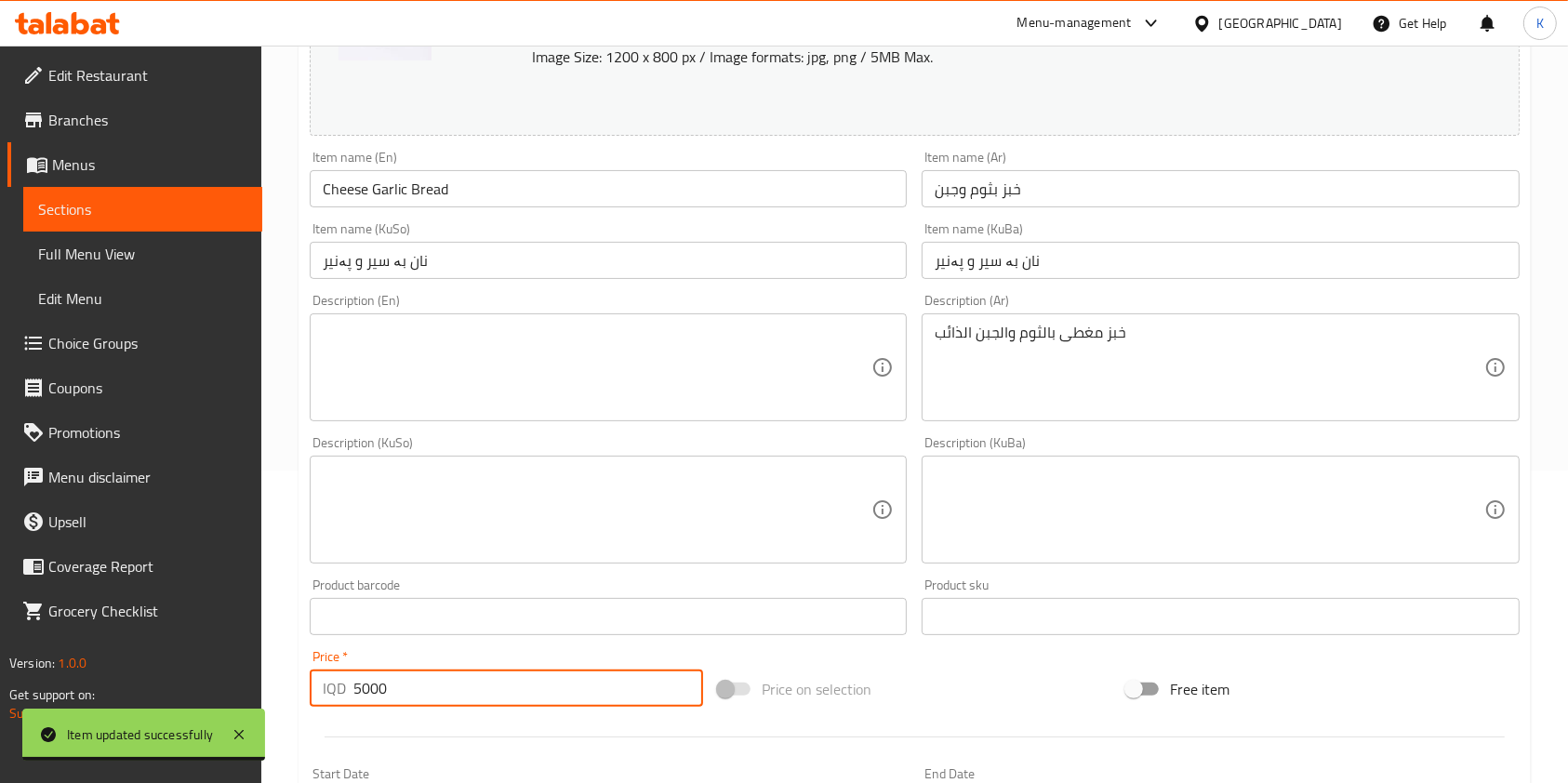
click at [361, 696] on input "5000" at bounding box center [527, 688] width 349 height 37
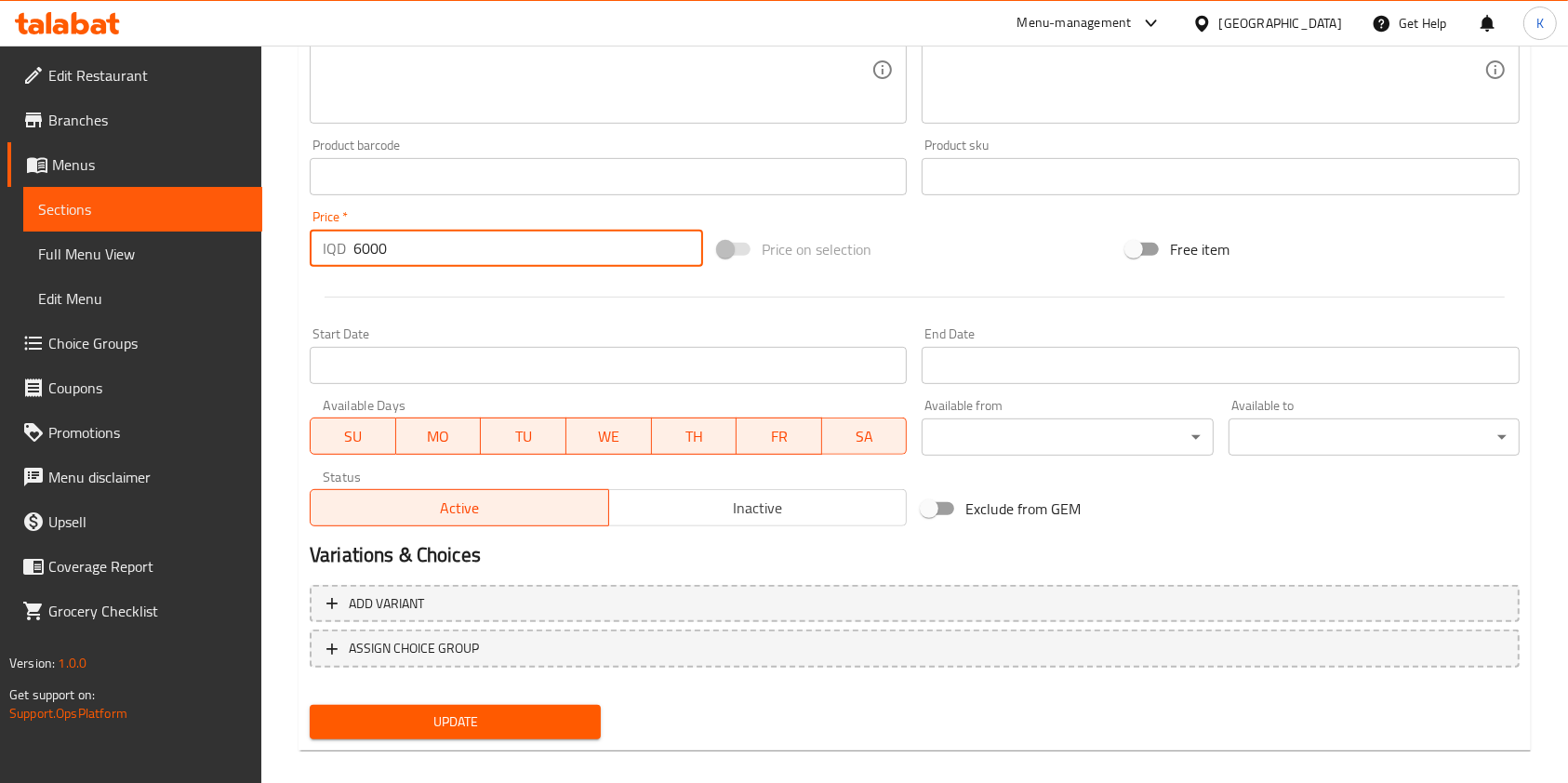
scroll to position [756, 0]
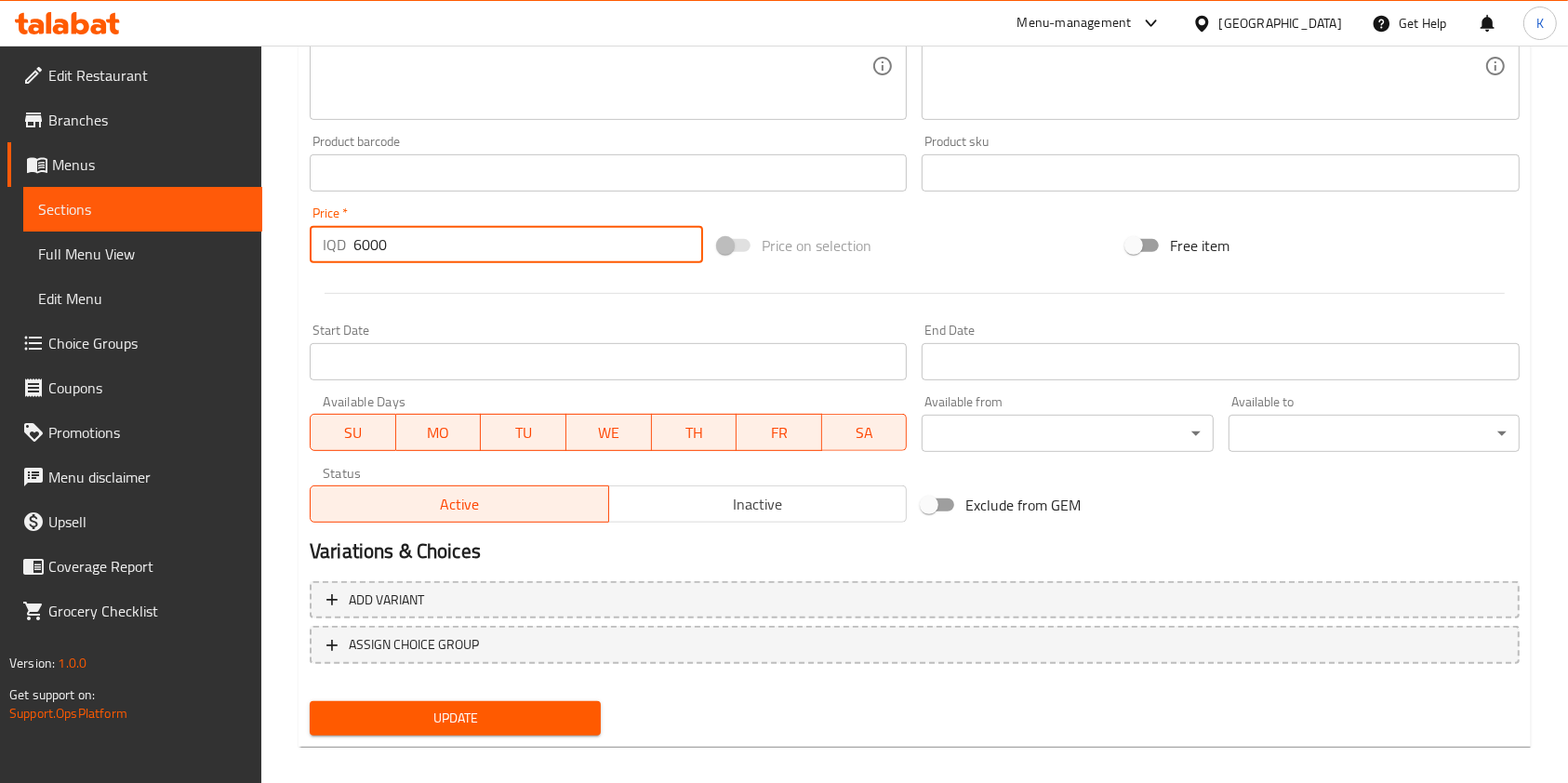
type input "6000"
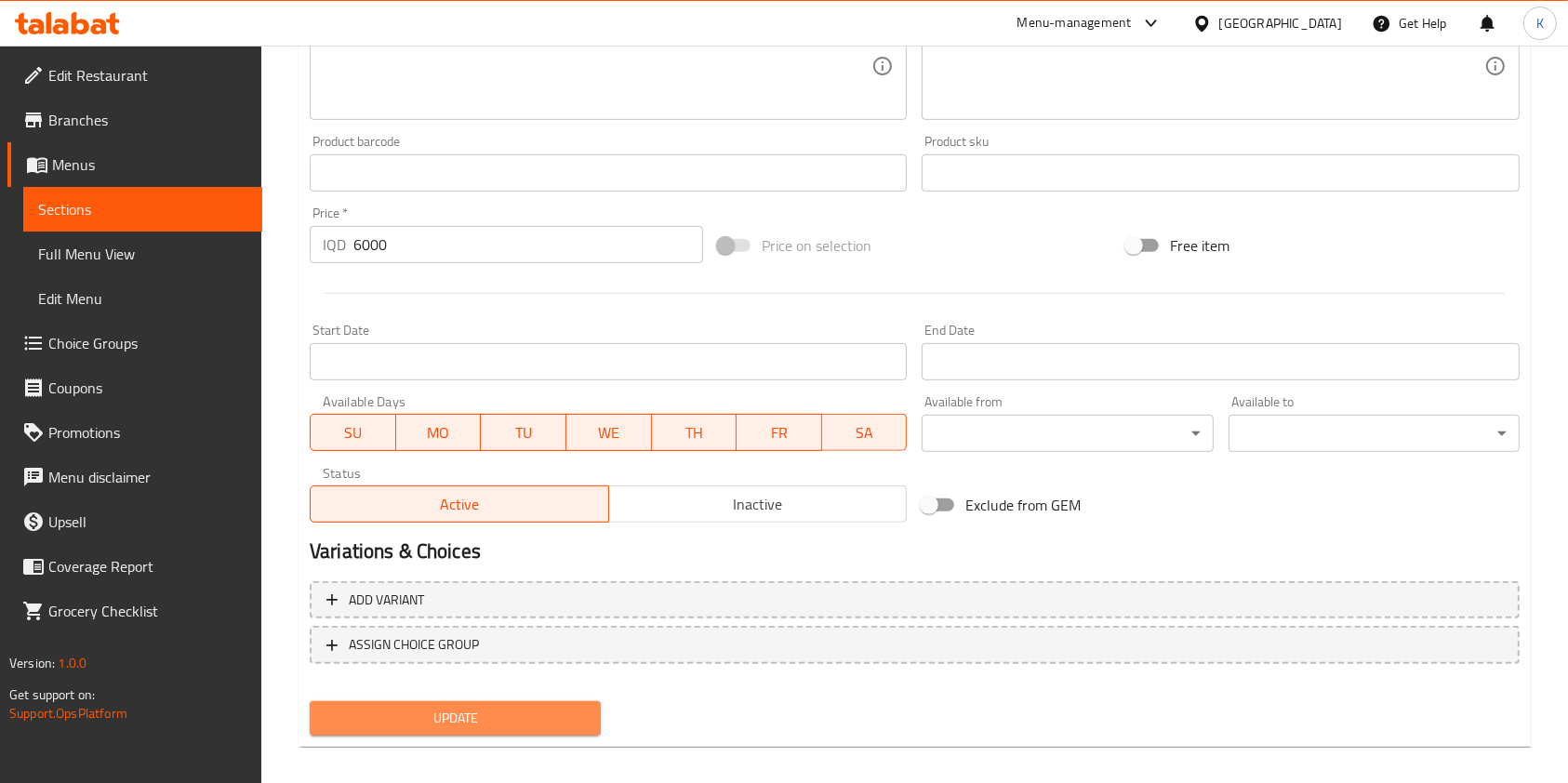
click at [464, 716] on span "Update" at bounding box center [455, 718] width 261 height 23
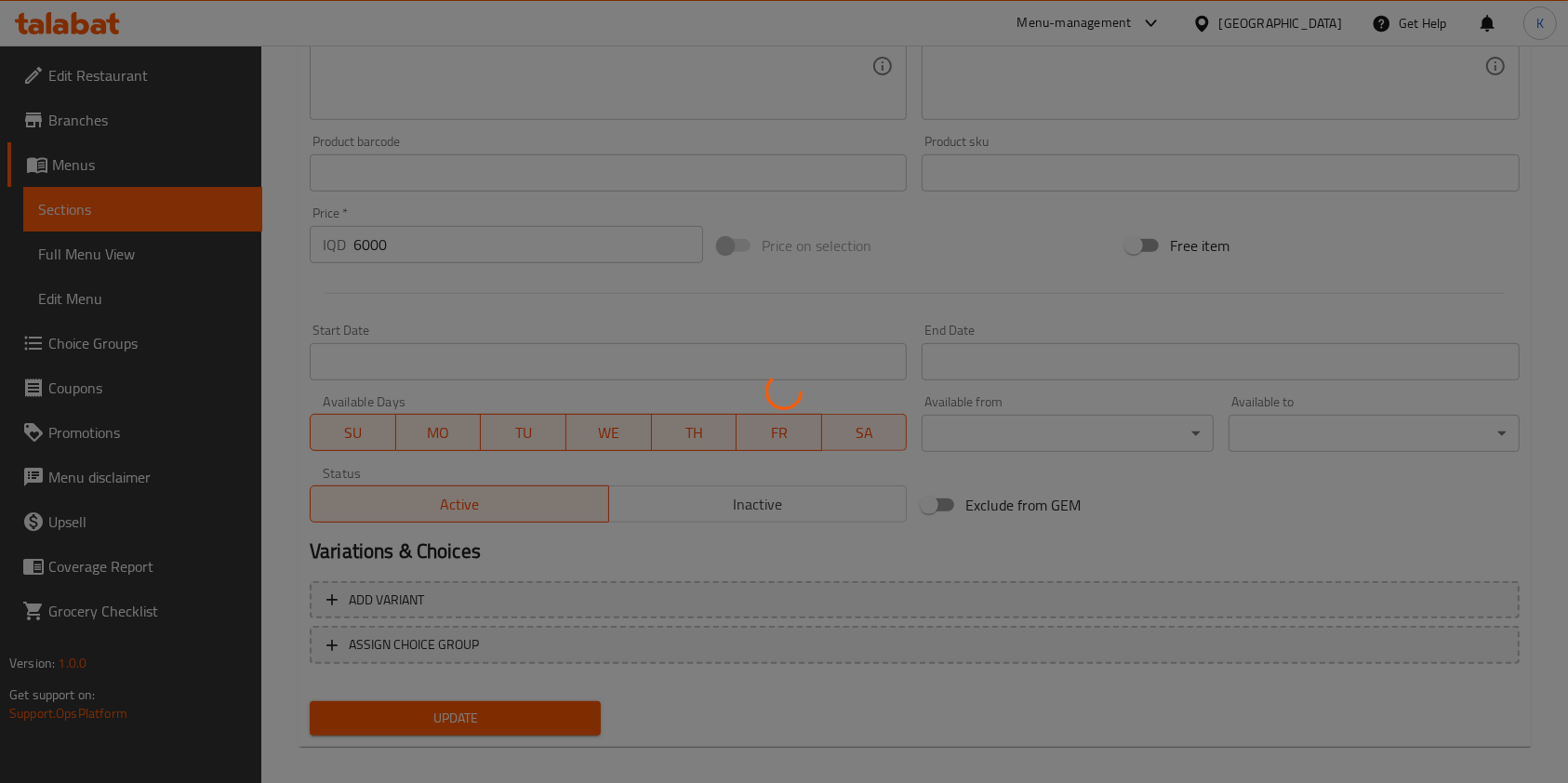
scroll to position [0, 0]
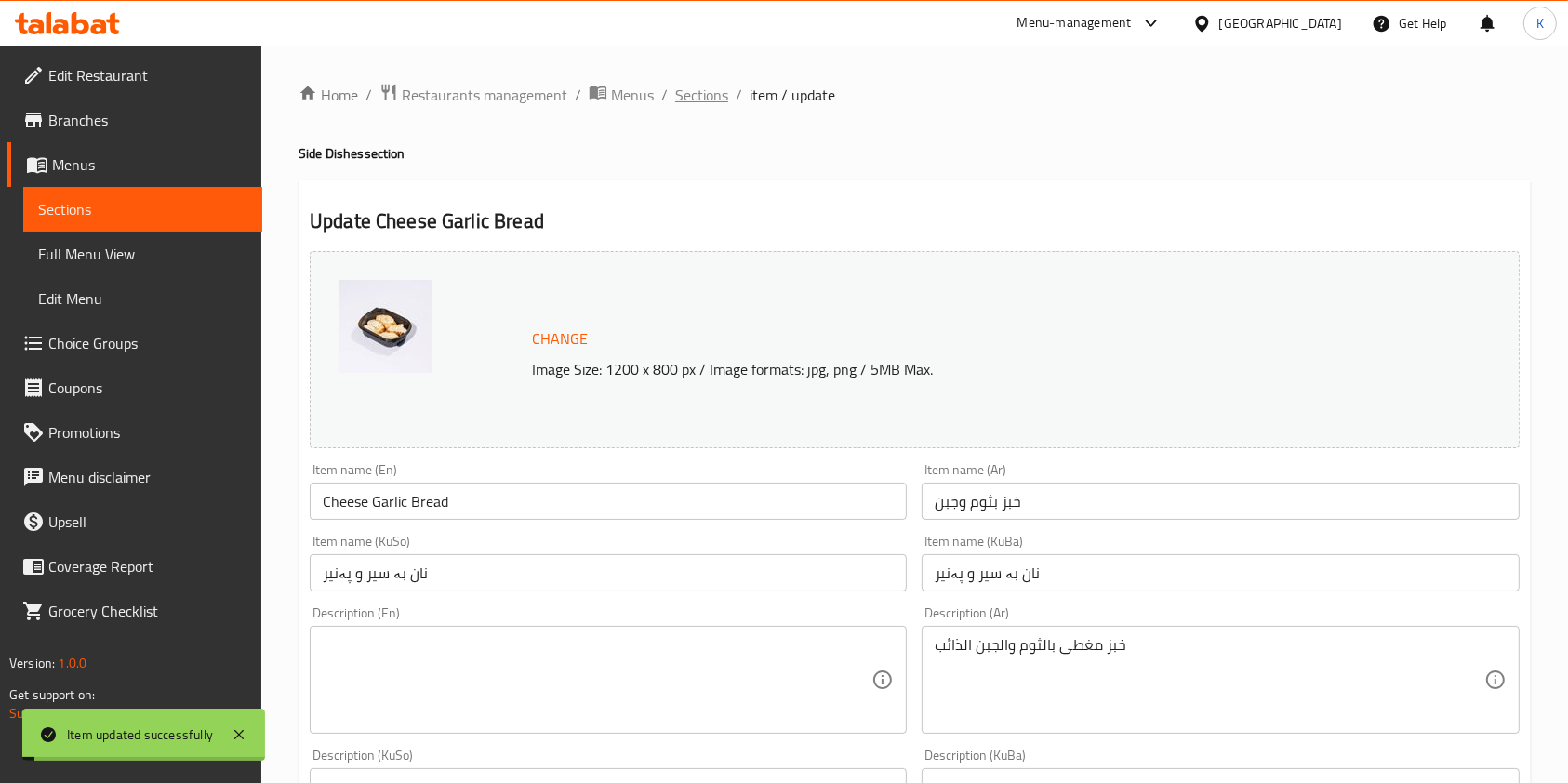
click at [707, 95] on span "Sections" at bounding box center [702, 94] width 53 height 22
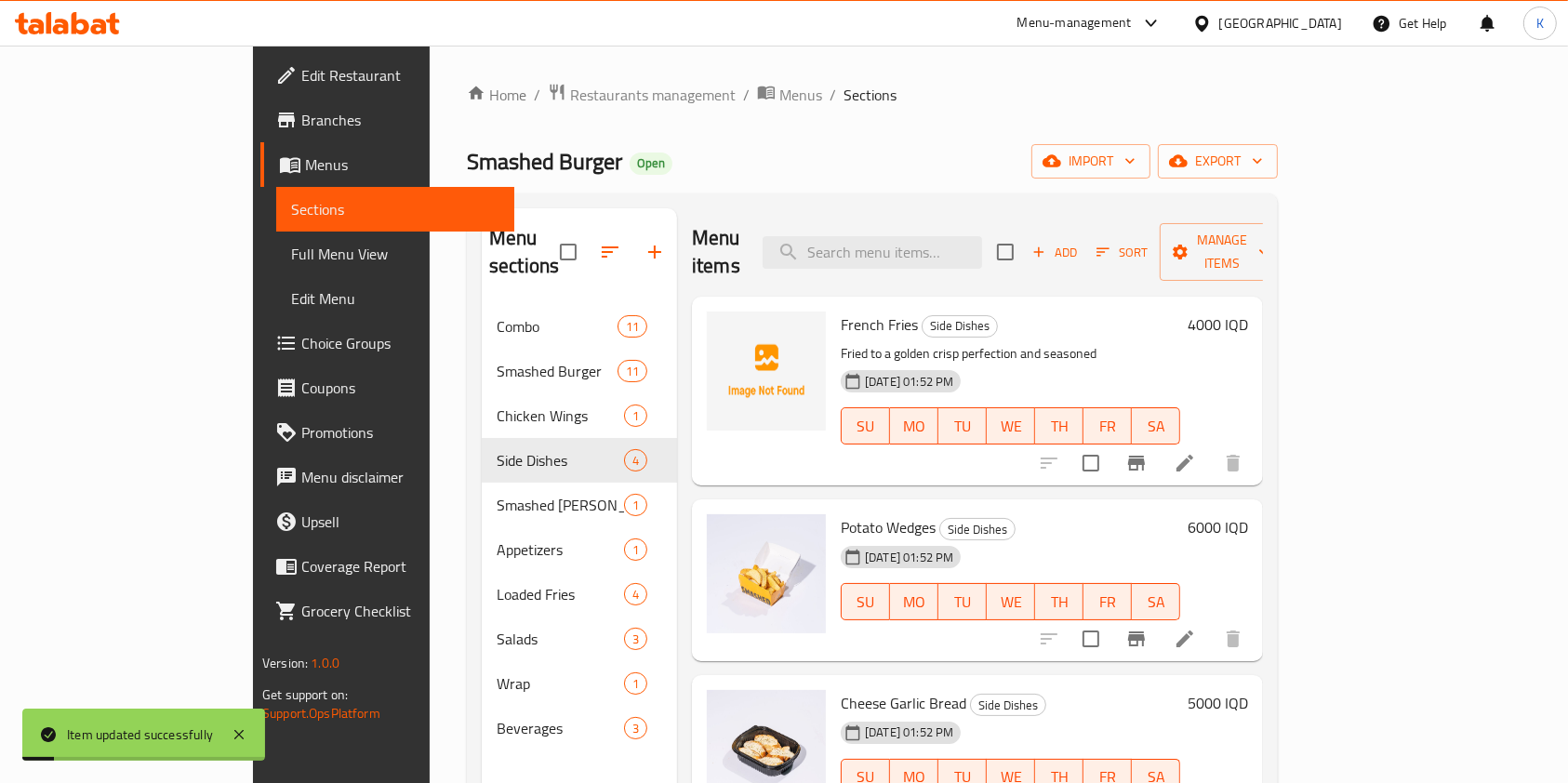
scroll to position [260, 0]
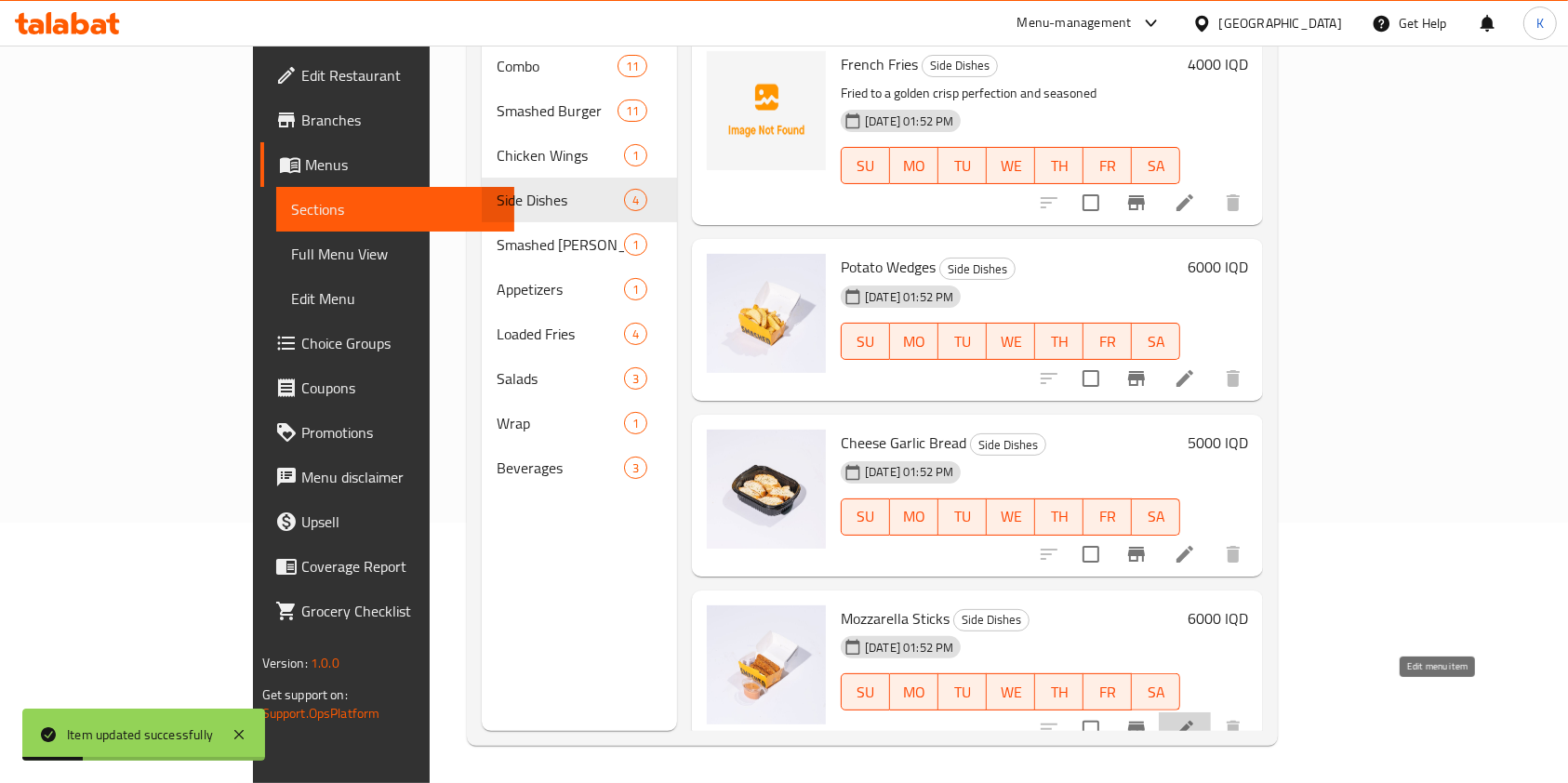
click at [1196, 718] on icon at bounding box center [1184, 729] width 22 height 22
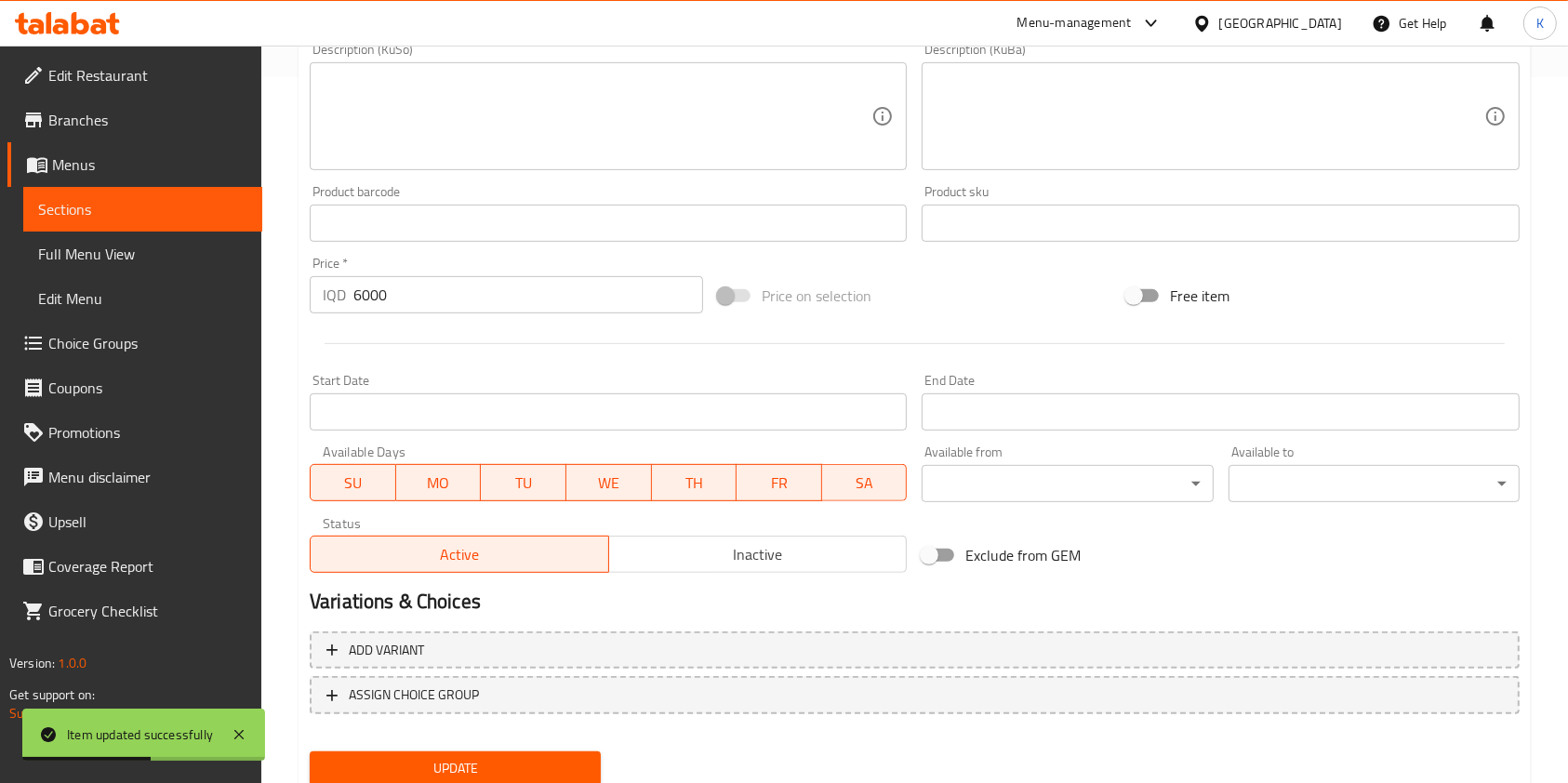
scroll to position [719, 0]
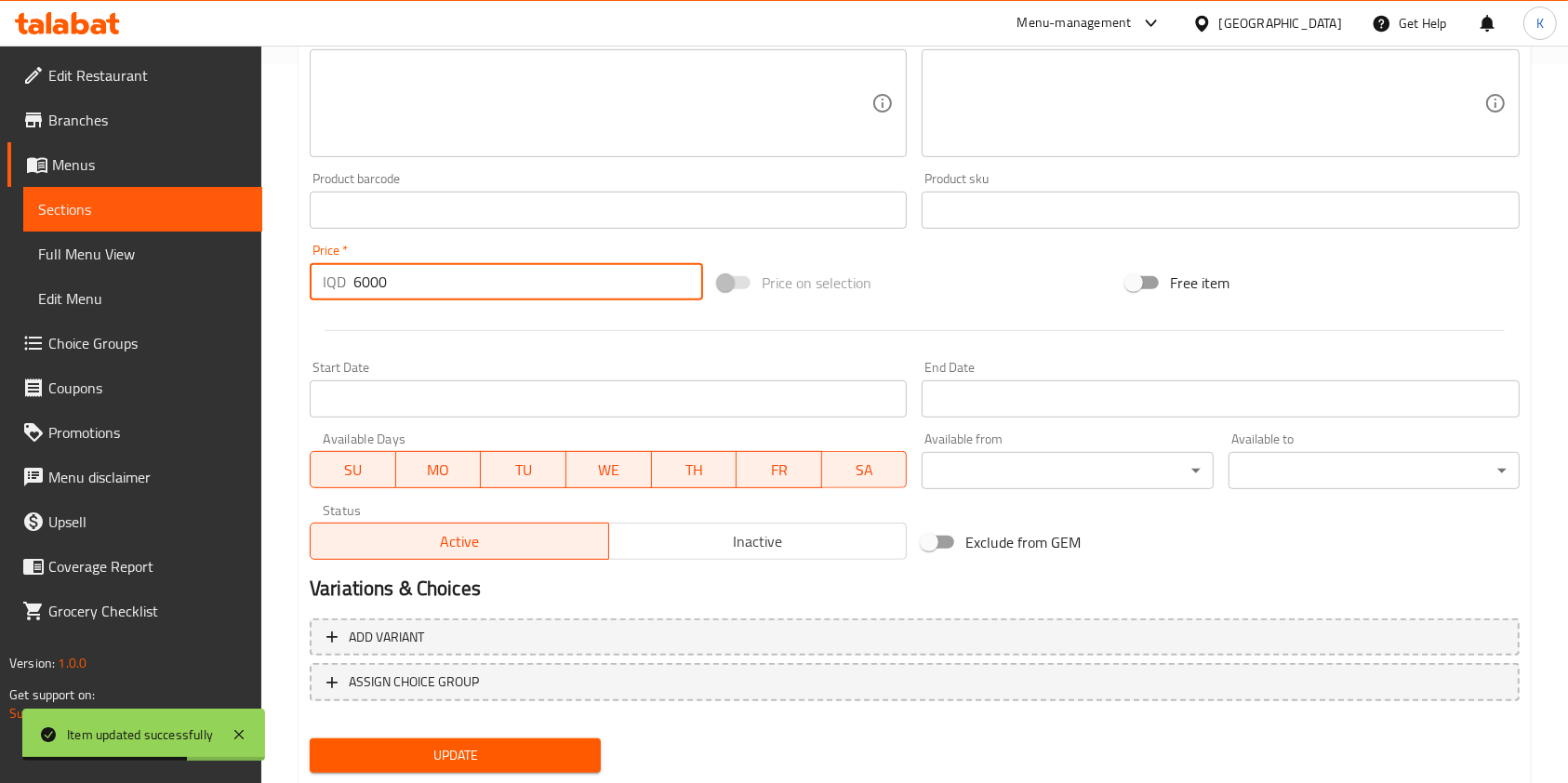
click at [362, 275] on input "6000" at bounding box center [527, 281] width 349 height 37
type input "7000"
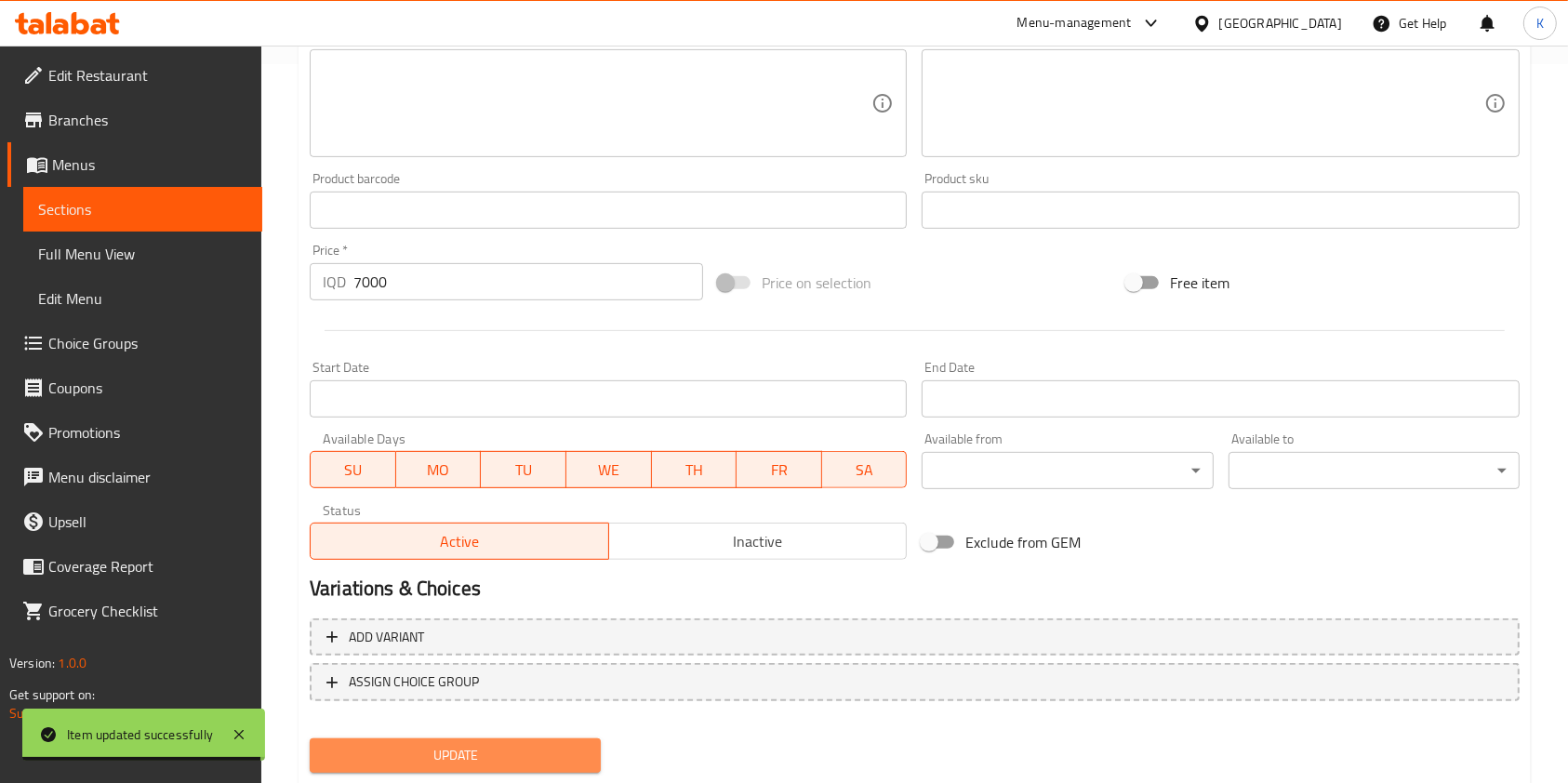
click at [458, 768] on button "Update" at bounding box center [455, 756] width 291 height 34
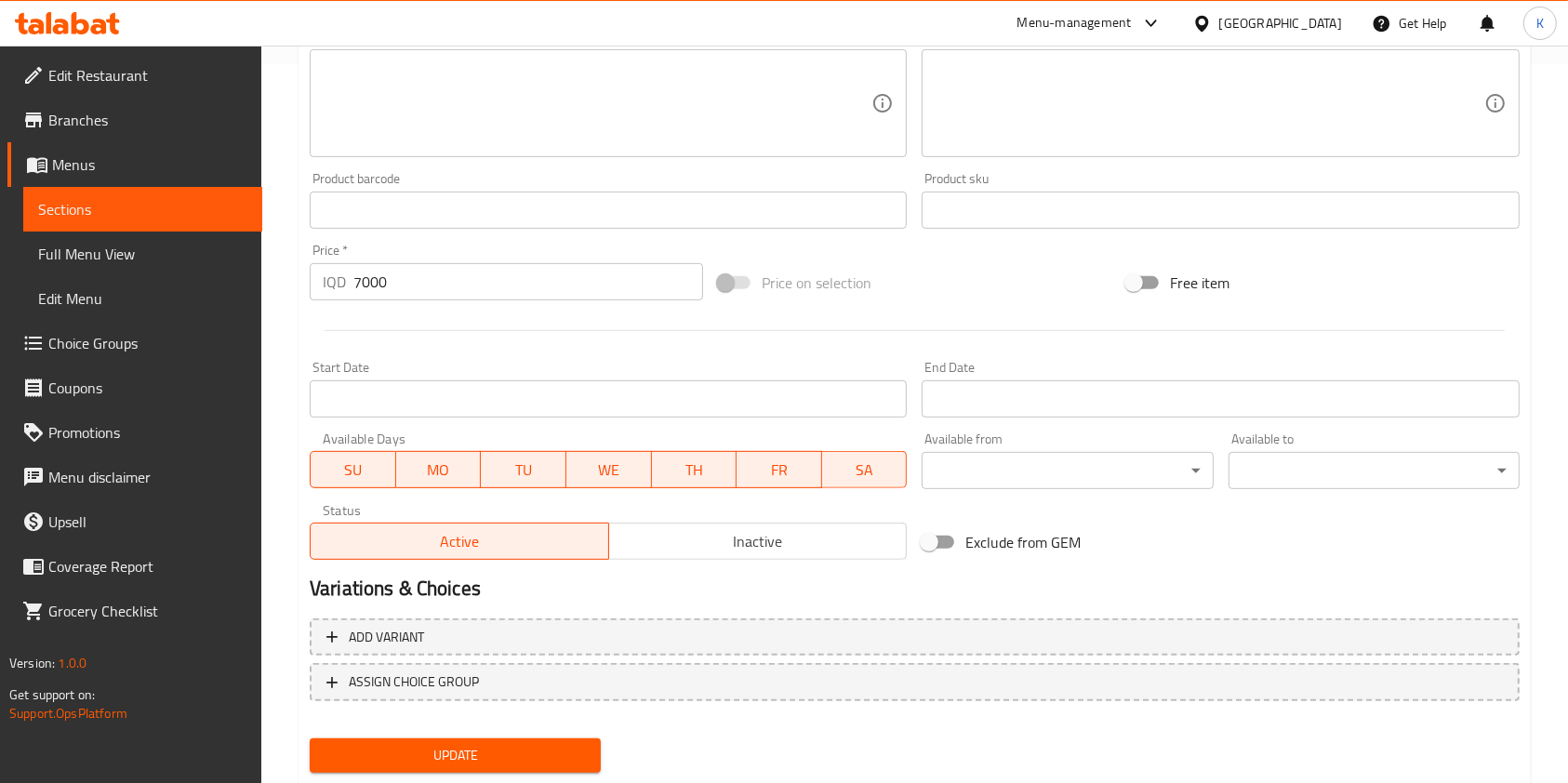
scroll to position [0, 0]
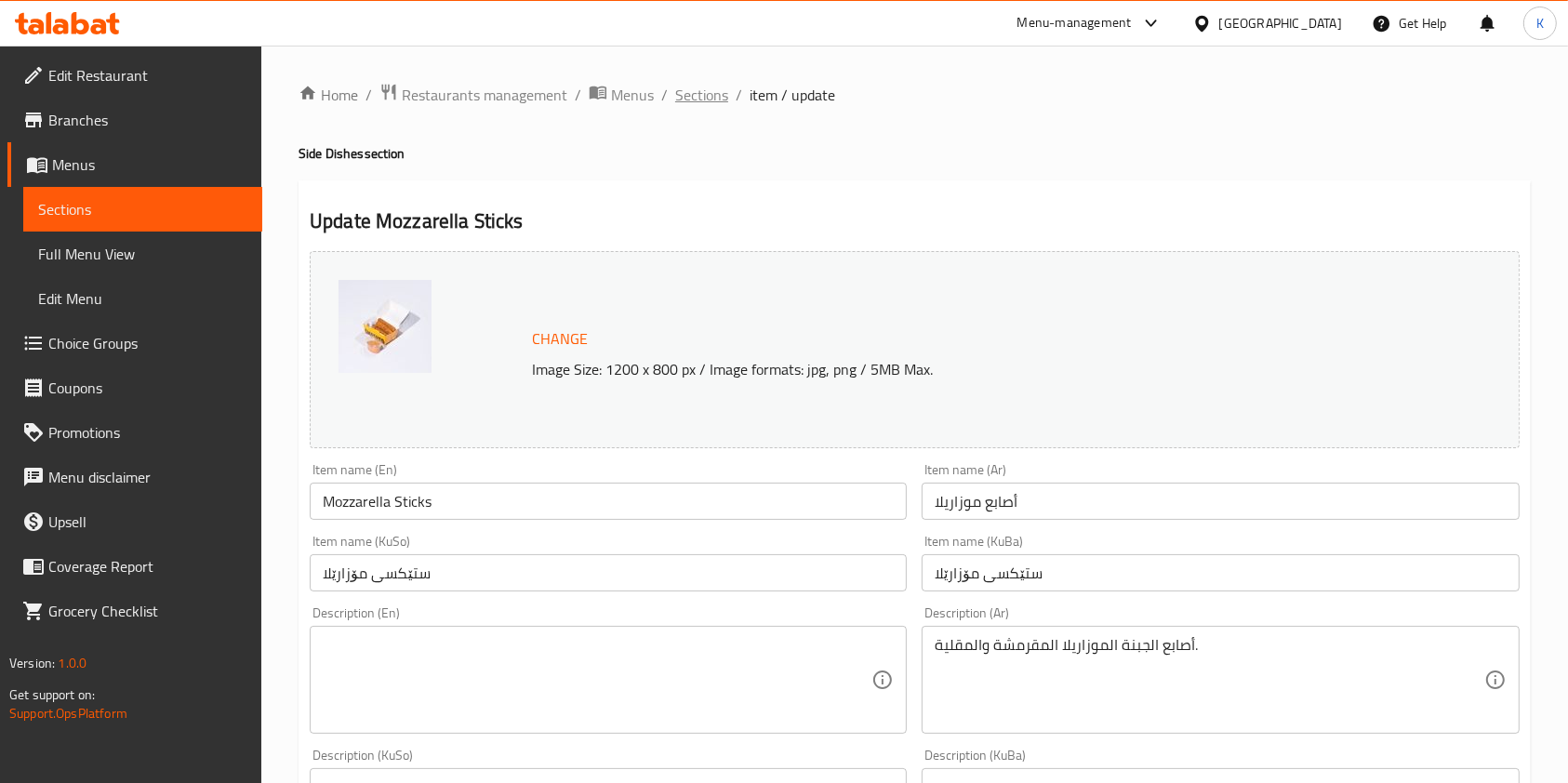
click at [698, 106] on span "Sections" at bounding box center [702, 94] width 53 height 22
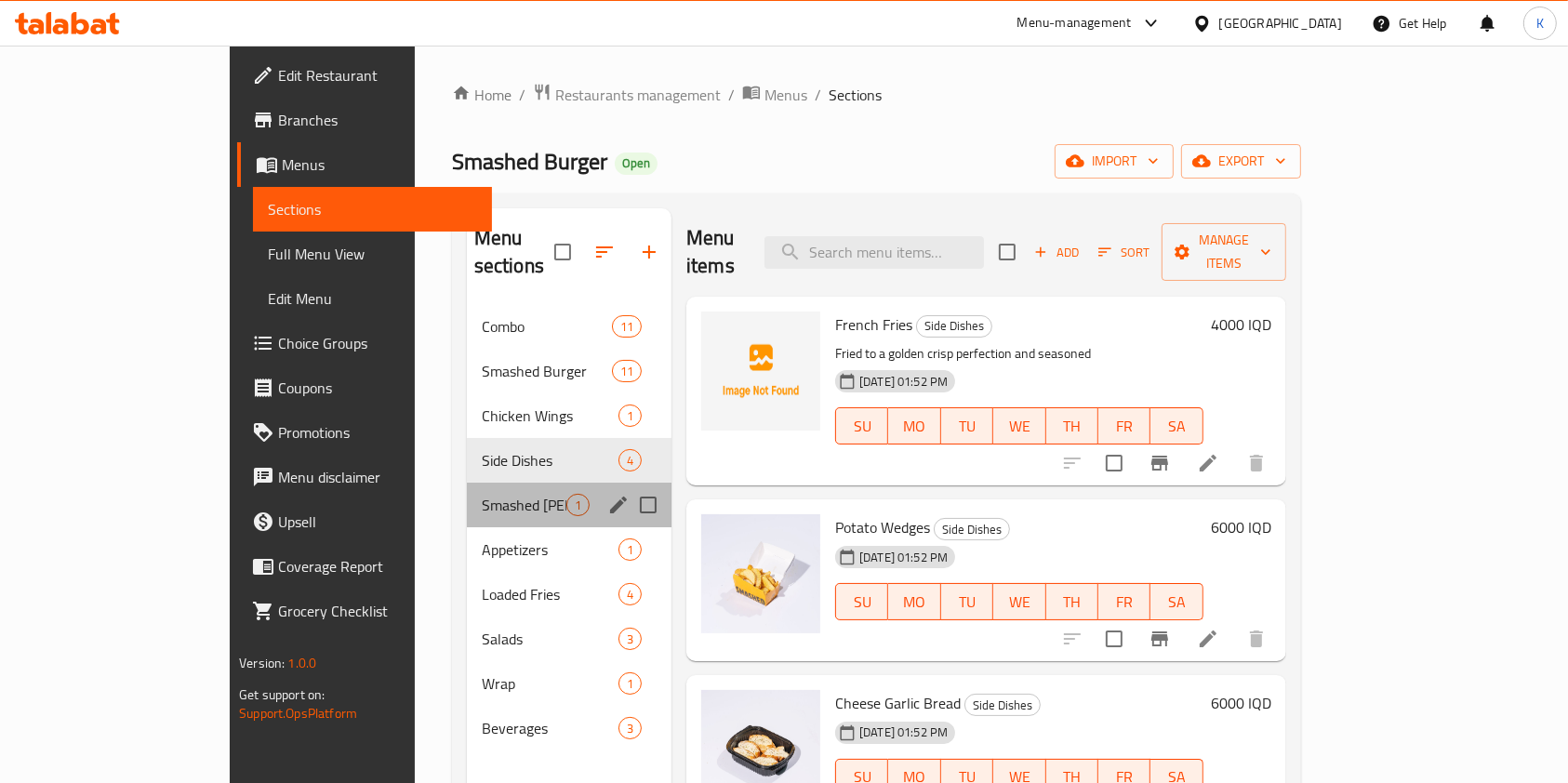
click at [466, 483] on div "Smashed [PERSON_NAME] 1" at bounding box center [568, 505] width 205 height 45
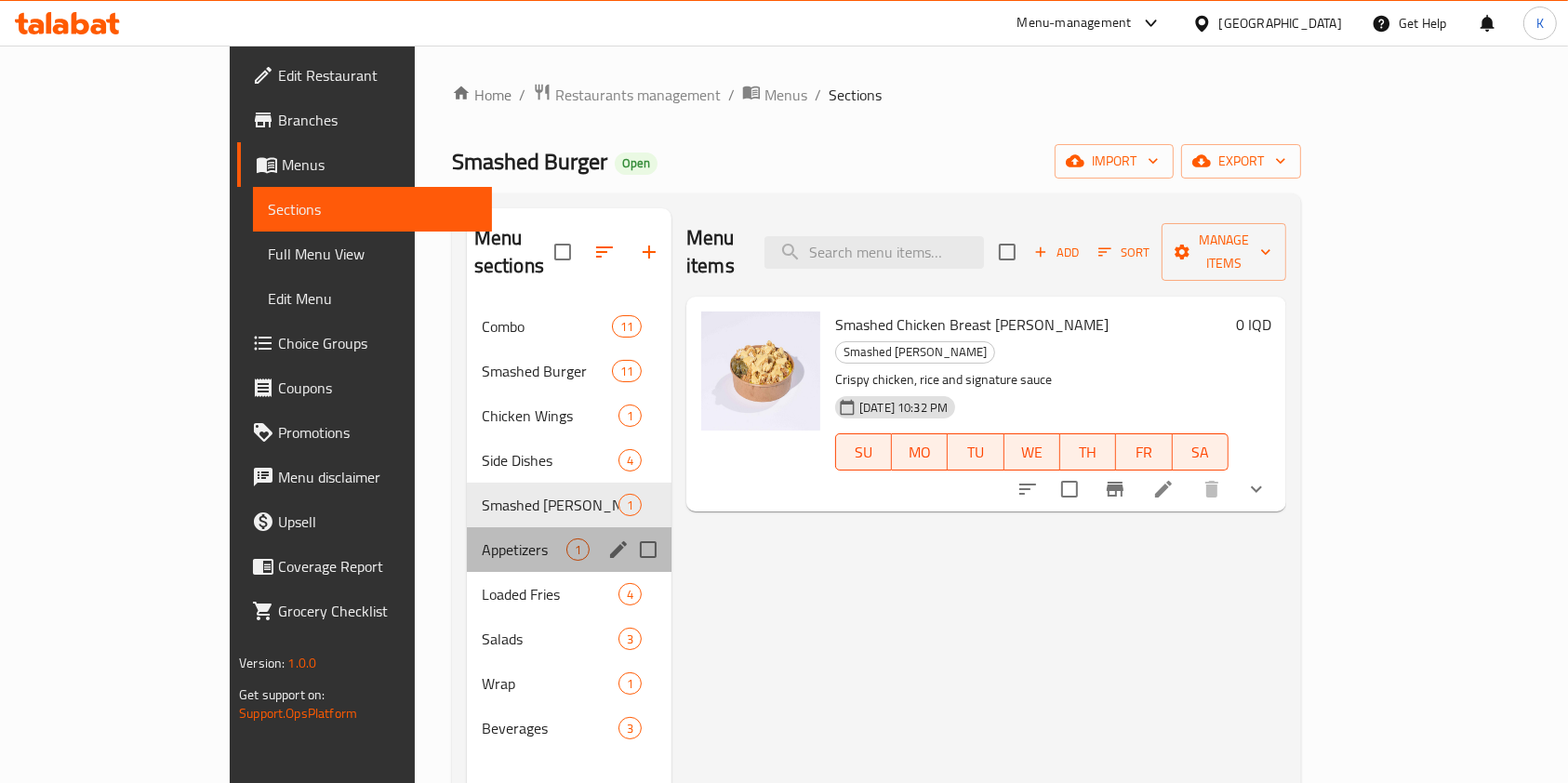
click at [466, 532] on div "Appetizers 1" at bounding box center [568, 550] width 205 height 45
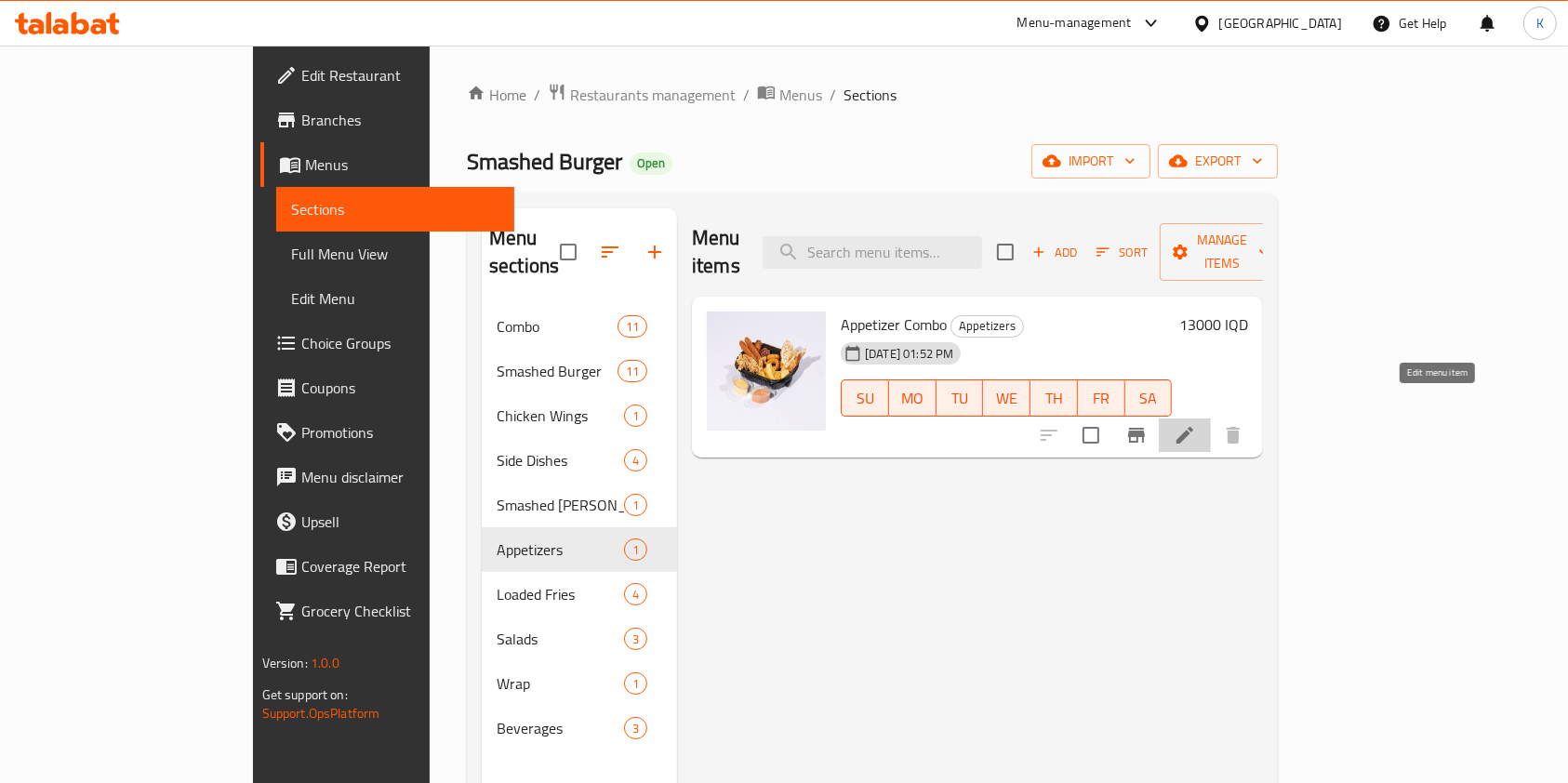
click at [1196, 424] on icon at bounding box center [1184, 434] width 22 height 22
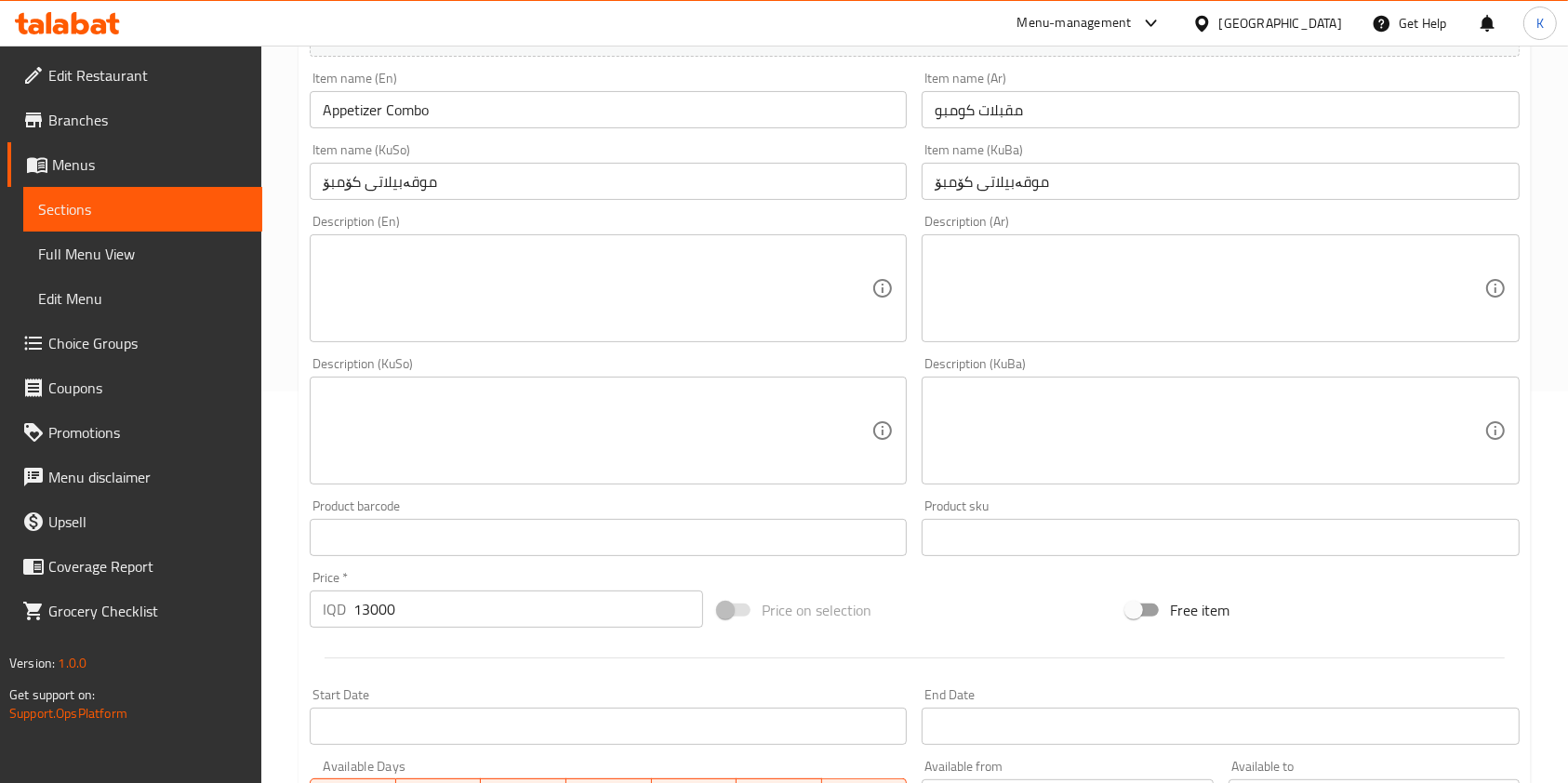
scroll to position [393, 0]
click at [368, 614] on input "13000" at bounding box center [527, 607] width 349 height 37
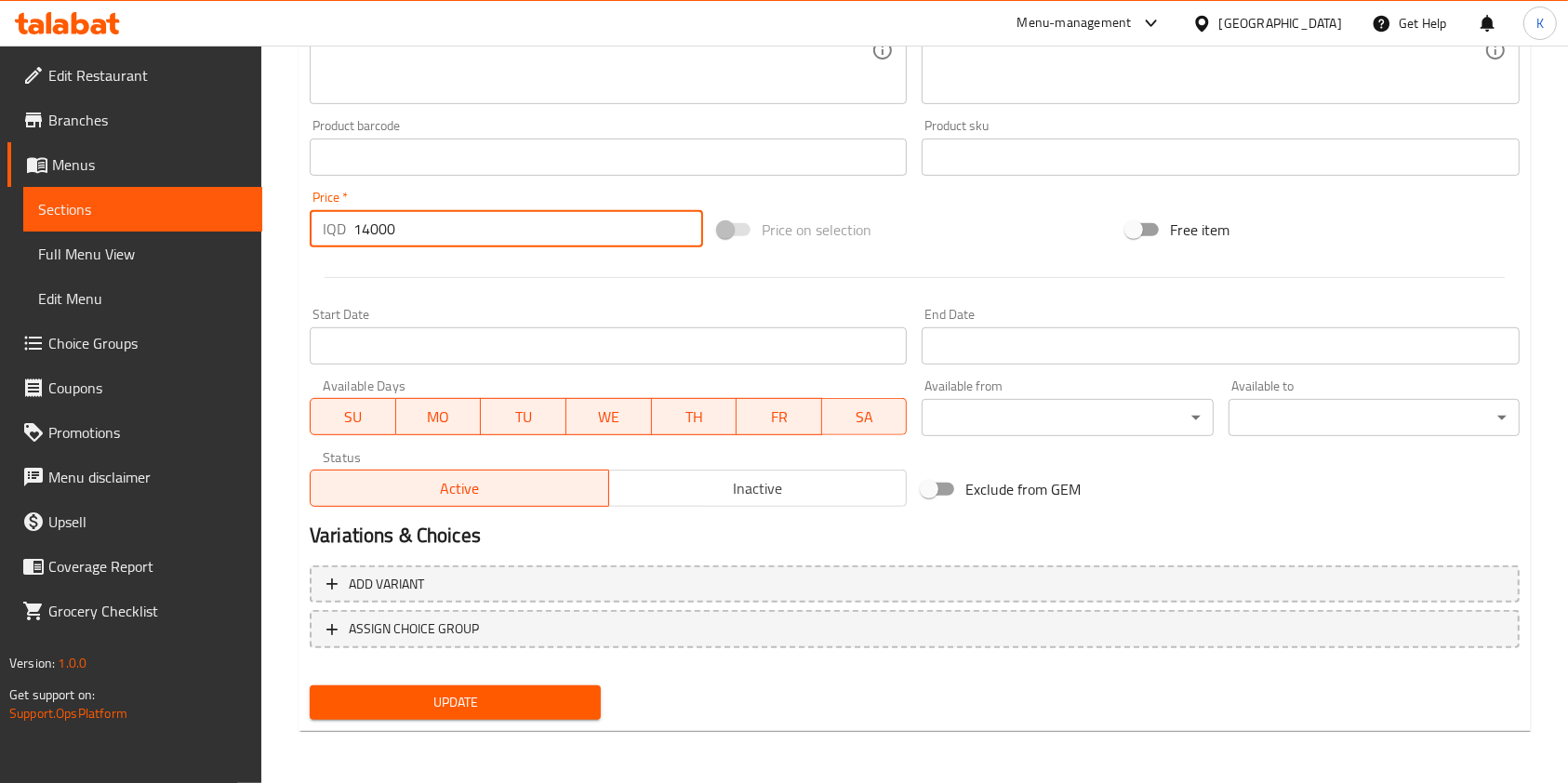
type input "14000"
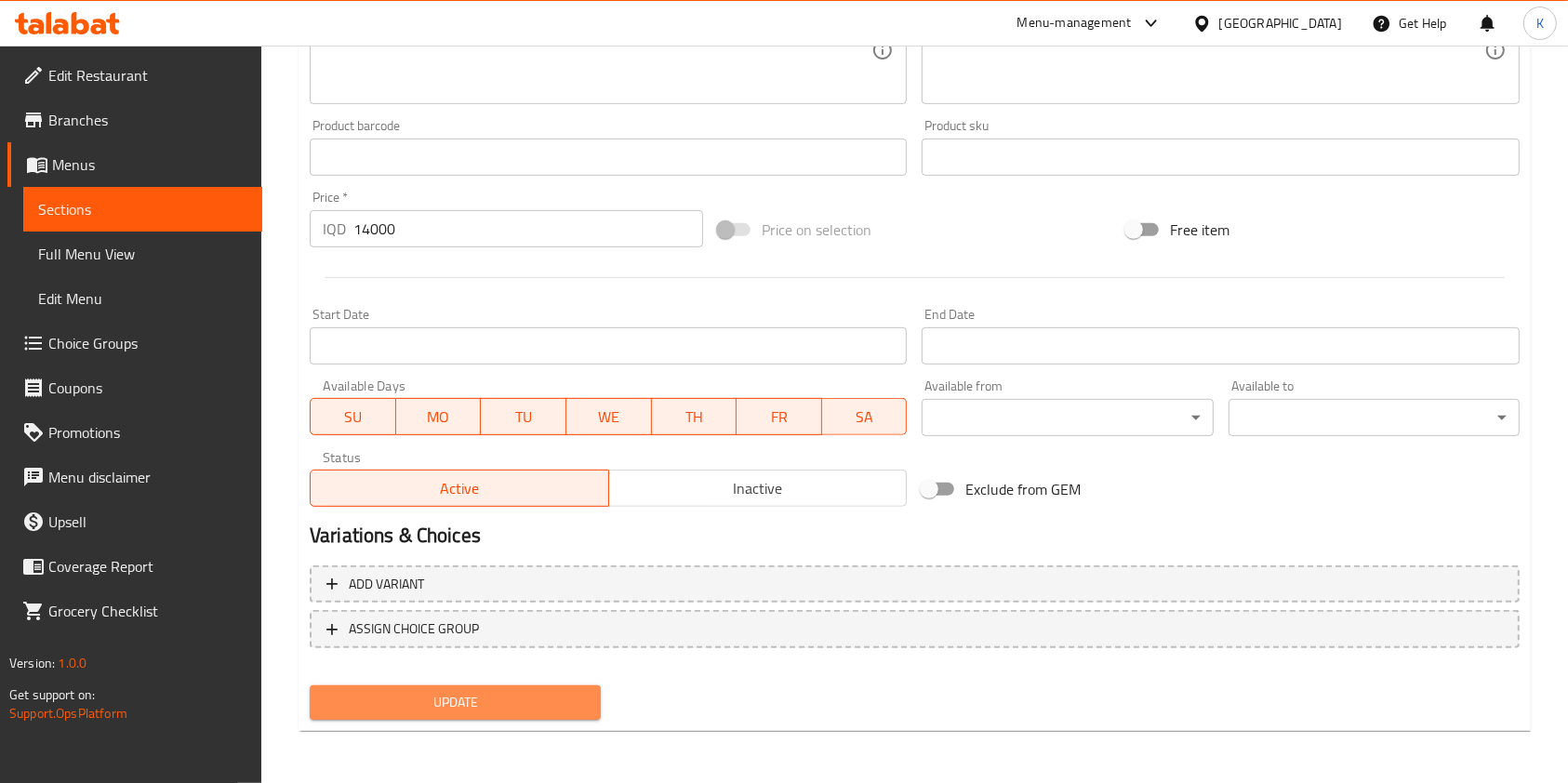
click at [490, 693] on span "Update" at bounding box center [455, 703] width 261 height 23
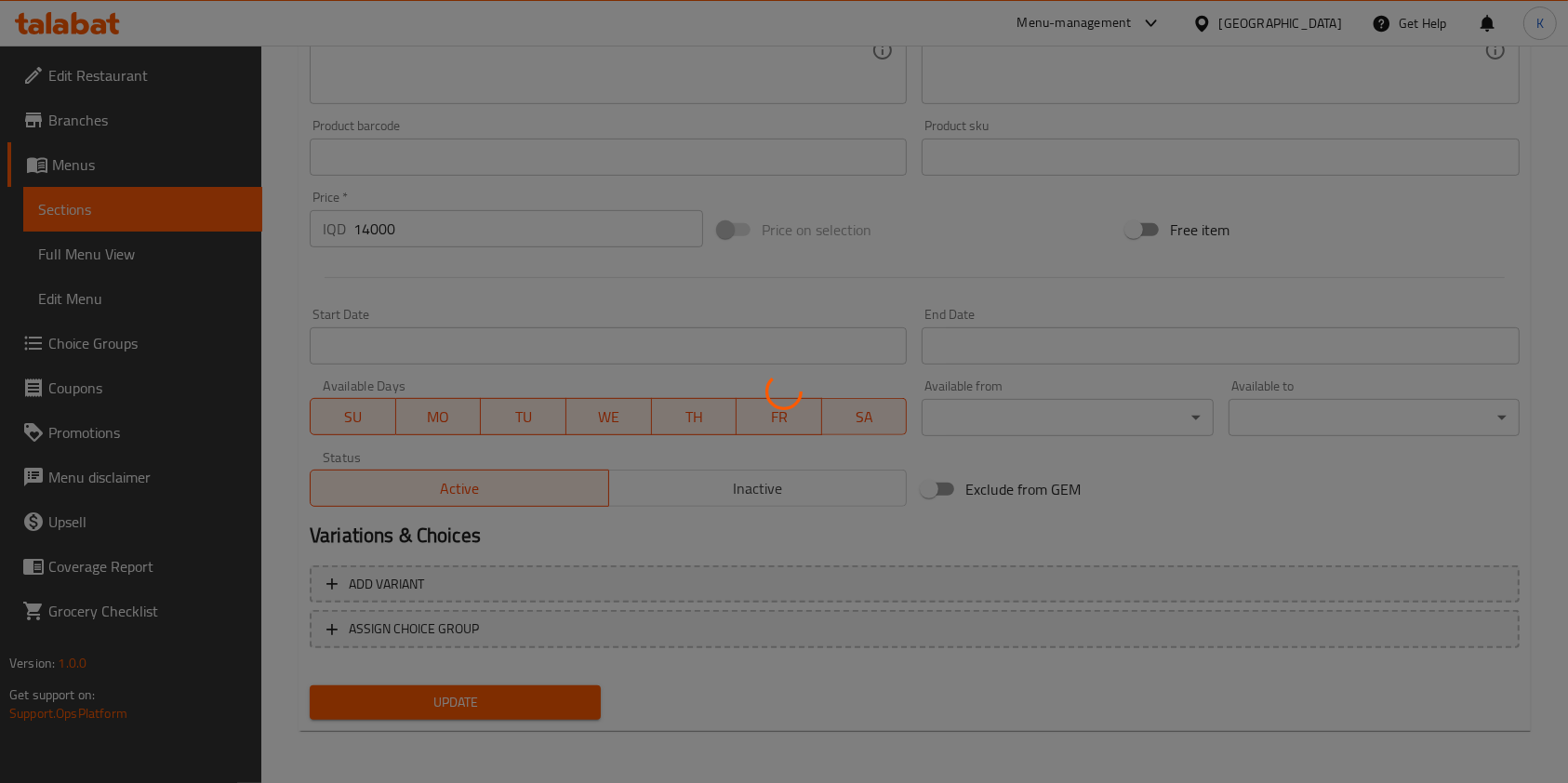
scroll to position [0, 0]
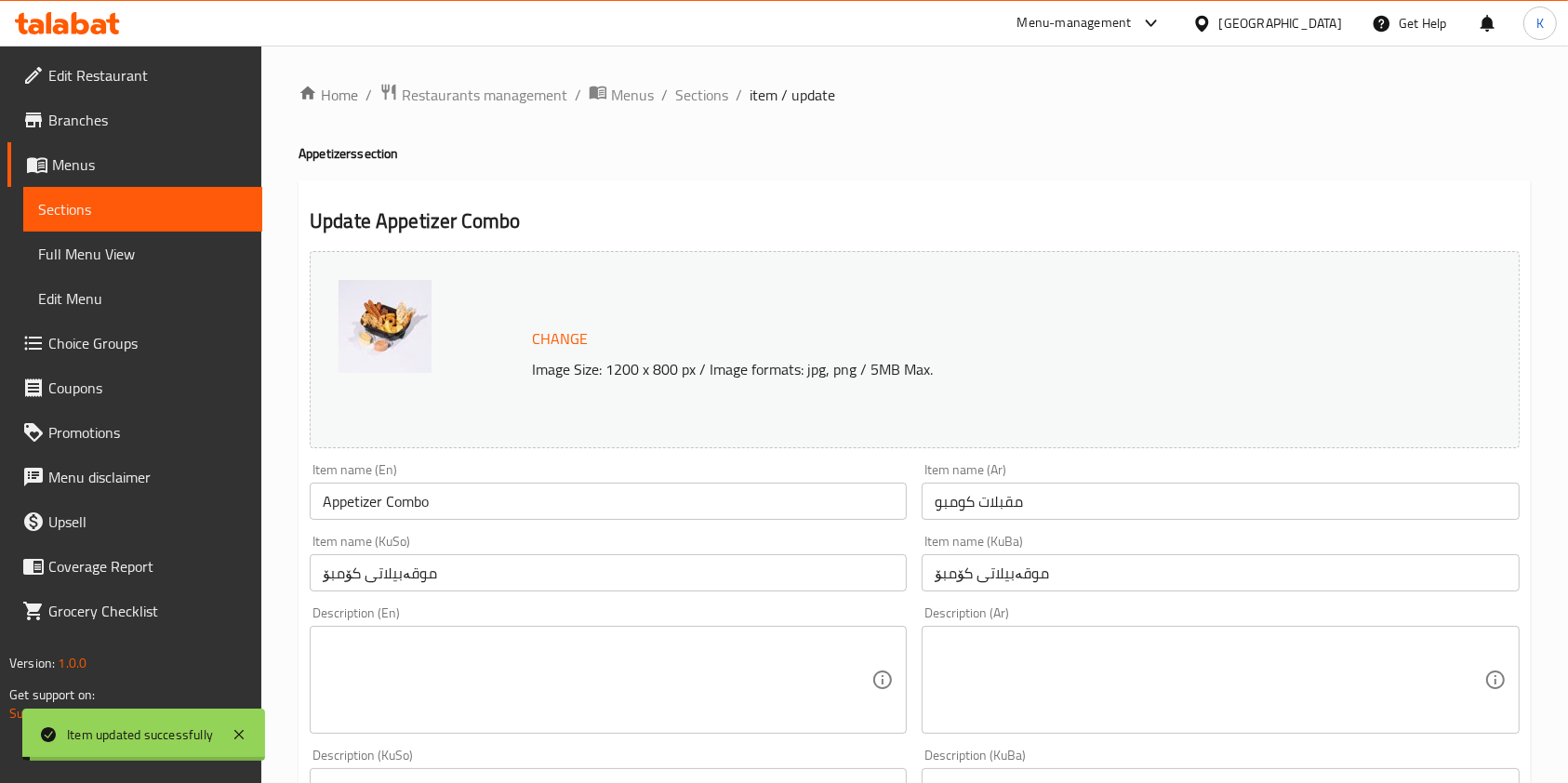
click at [711, 96] on span "Sections" at bounding box center [702, 94] width 53 height 22
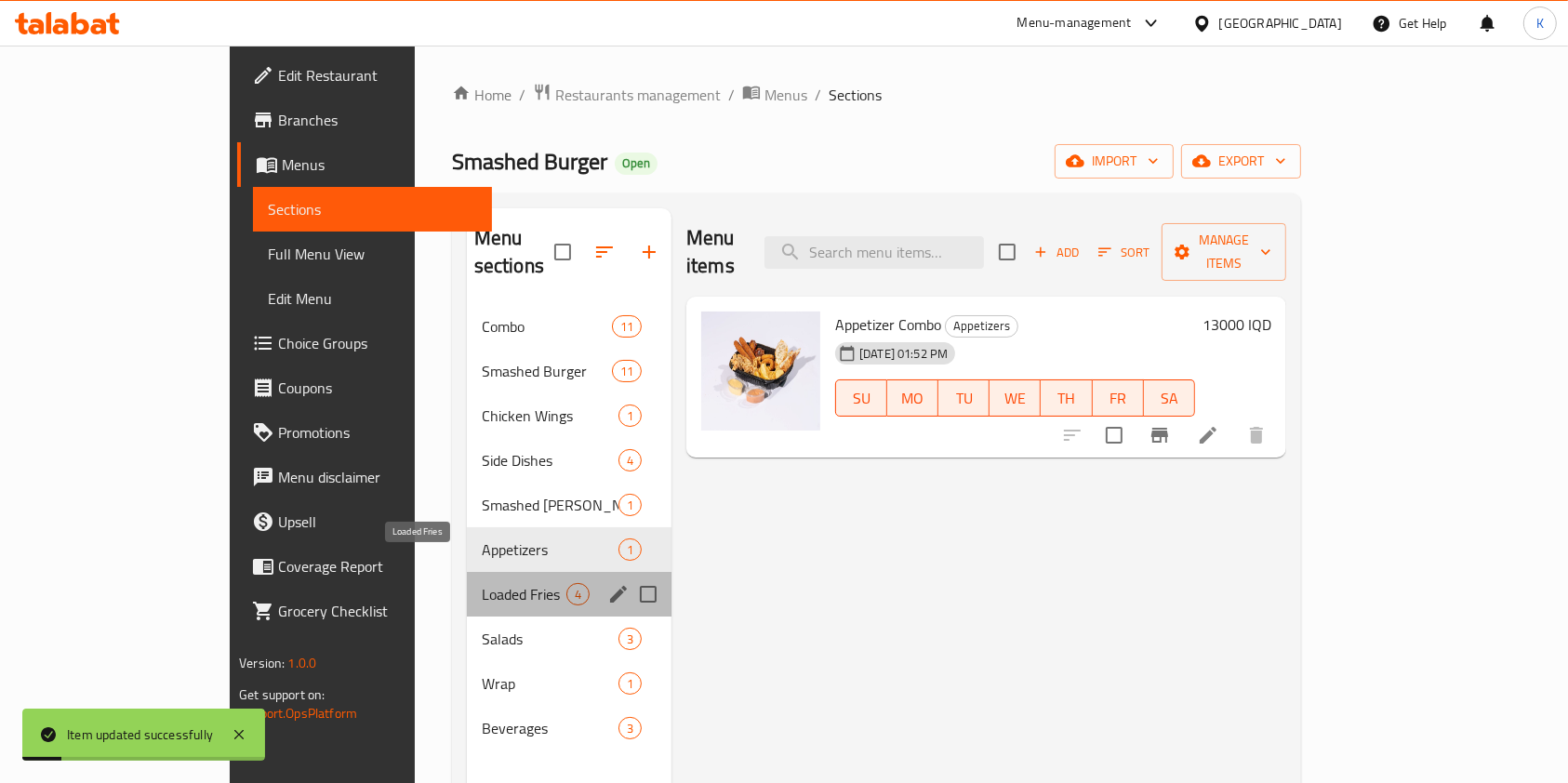
click at [482, 583] on span "Loaded Fries" at bounding box center [524, 593] width 85 height 22
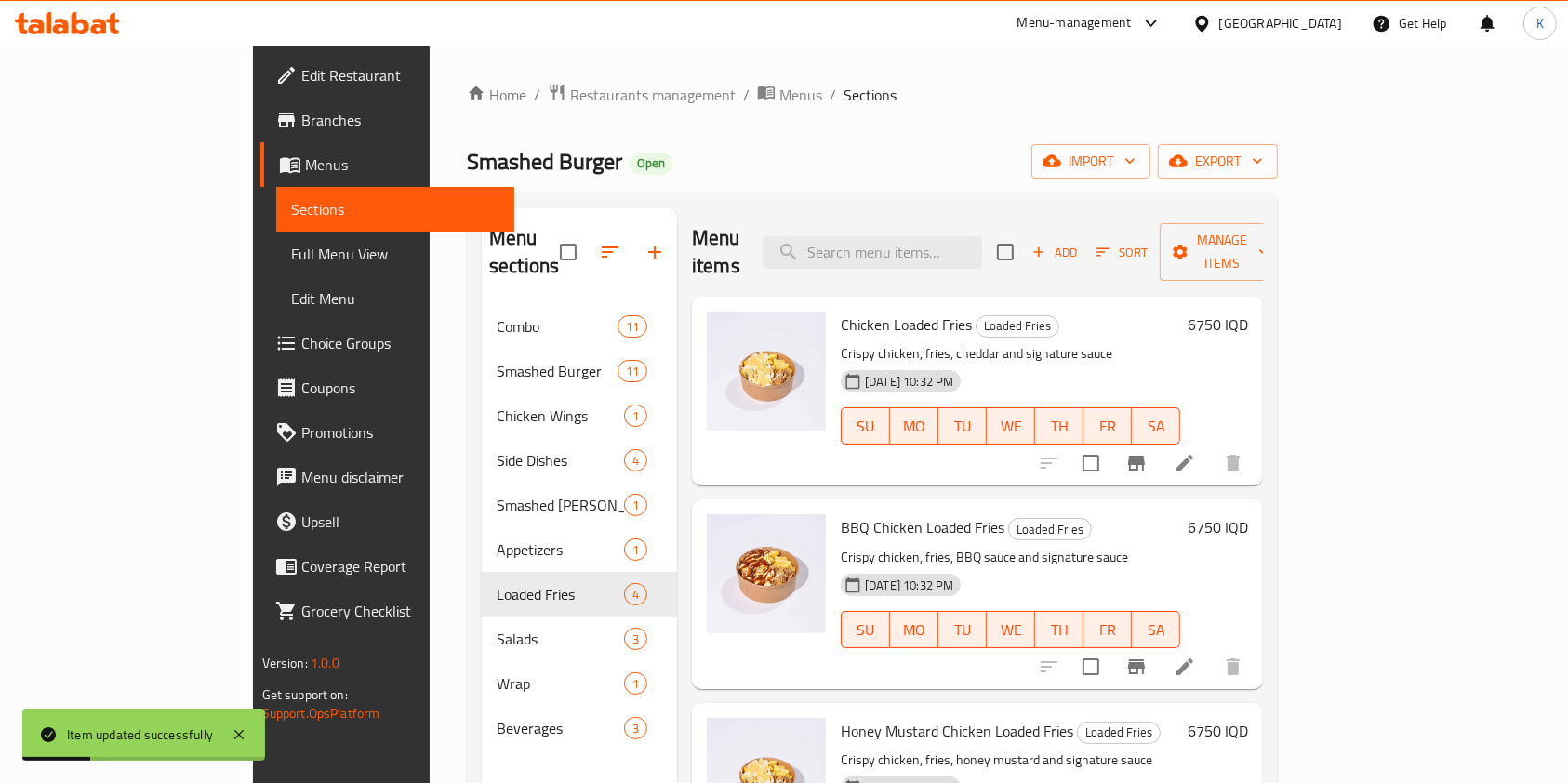
scroll to position [49, 0]
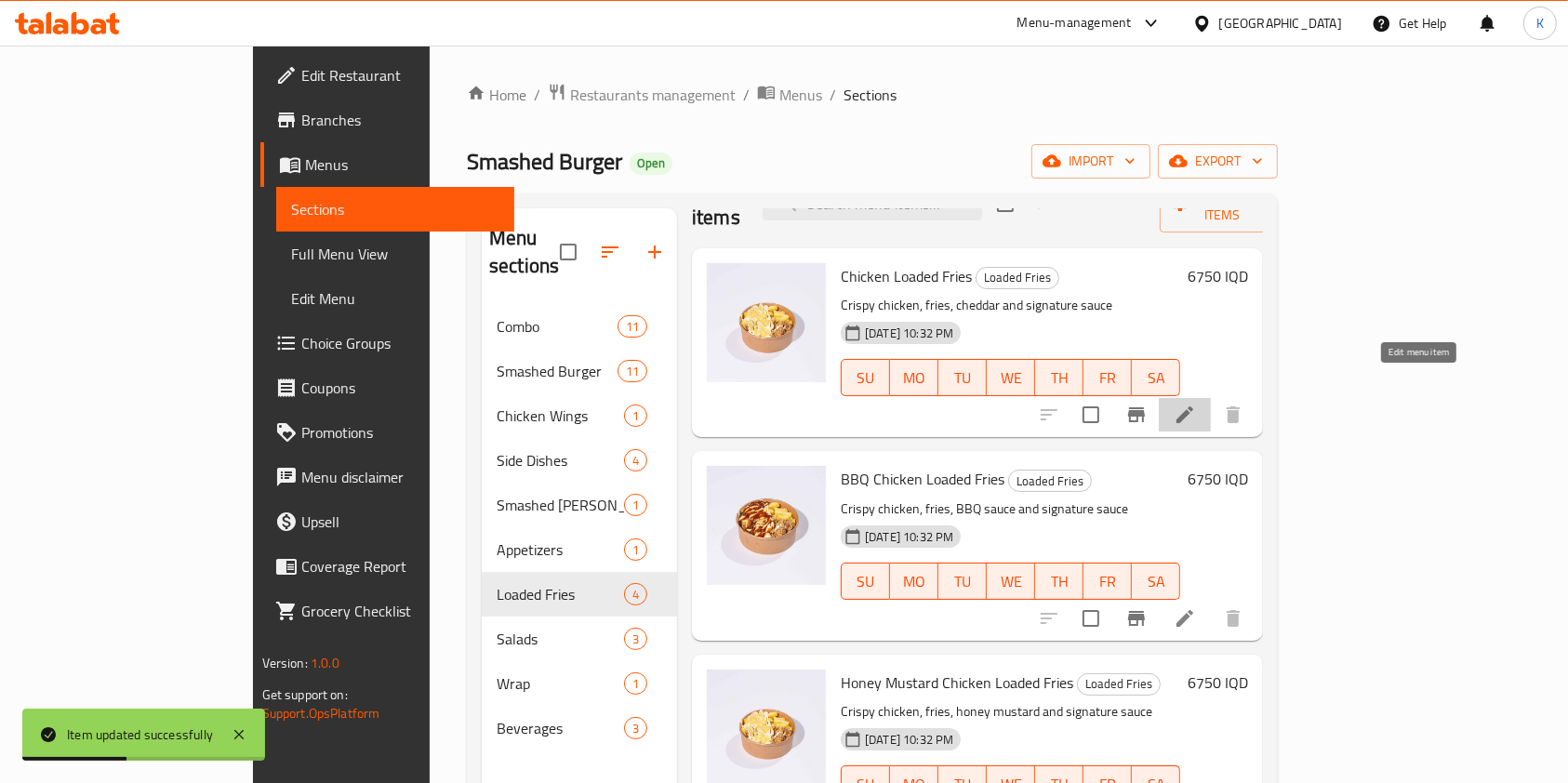
click at [1196, 404] on icon at bounding box center [1184, 414] width 22 height 22
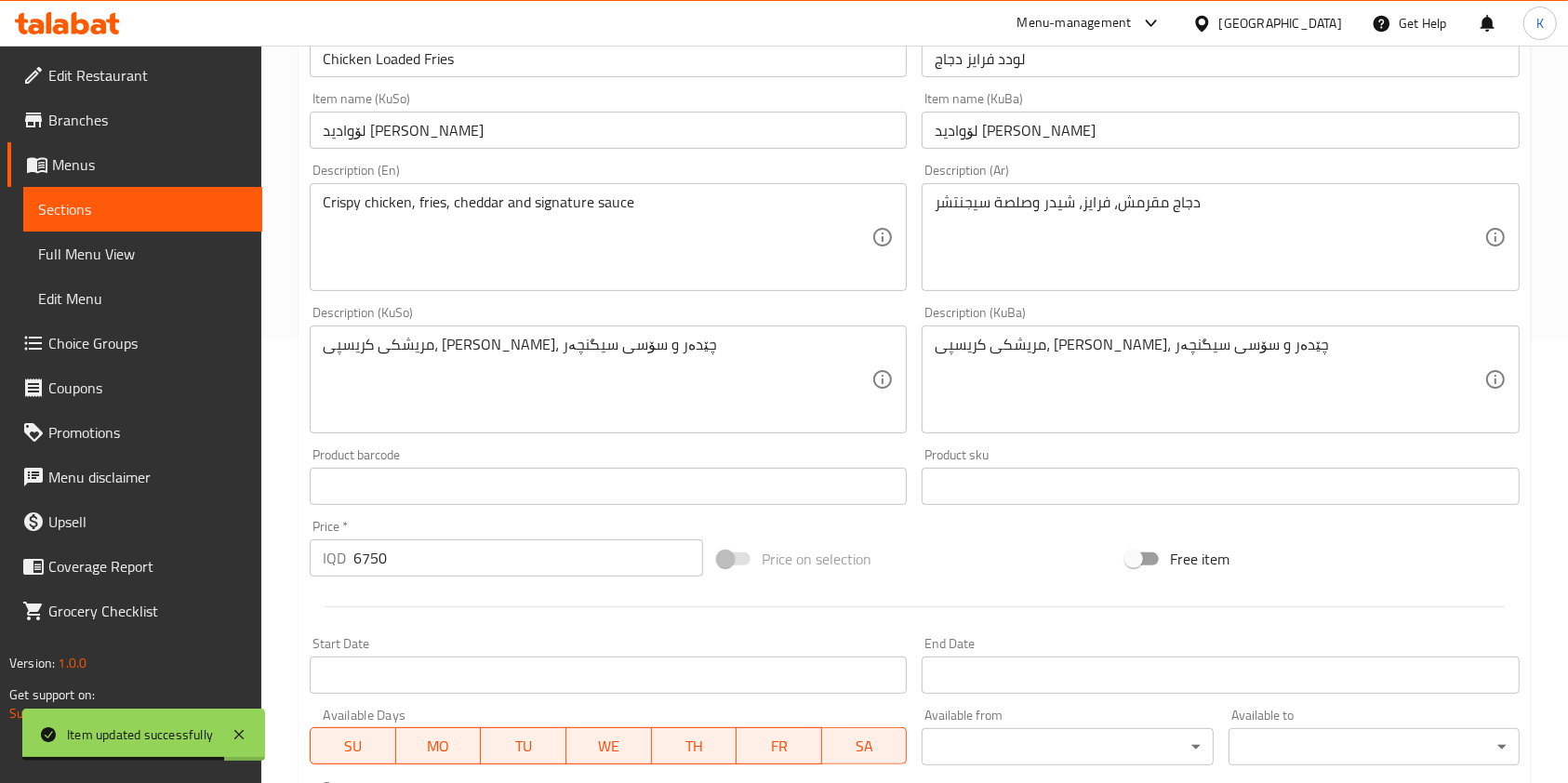
scroll to position [452, 0]
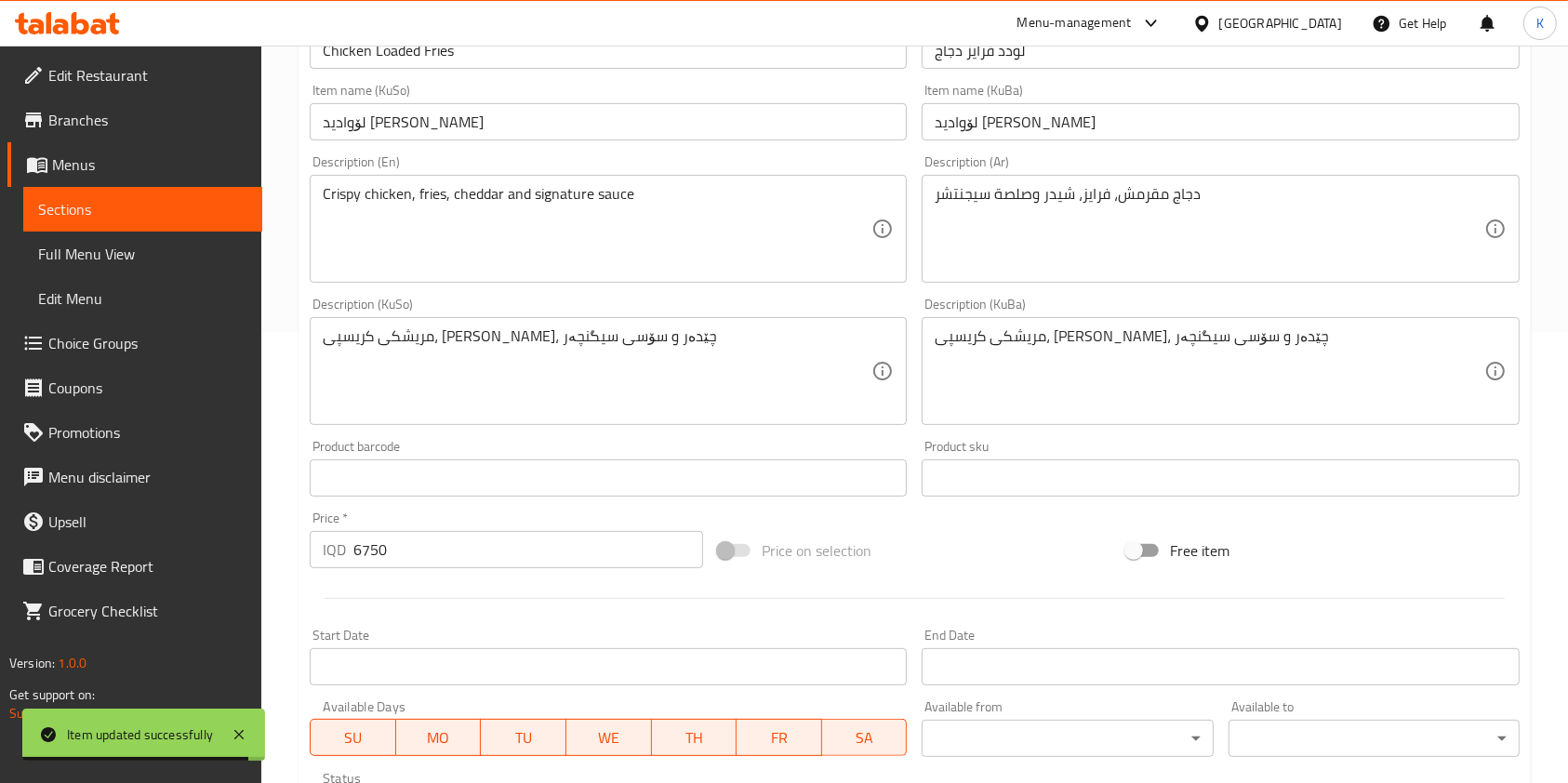
click at [364, 541] on input "6750" at bounding box center [527, 550] width 349 height 37
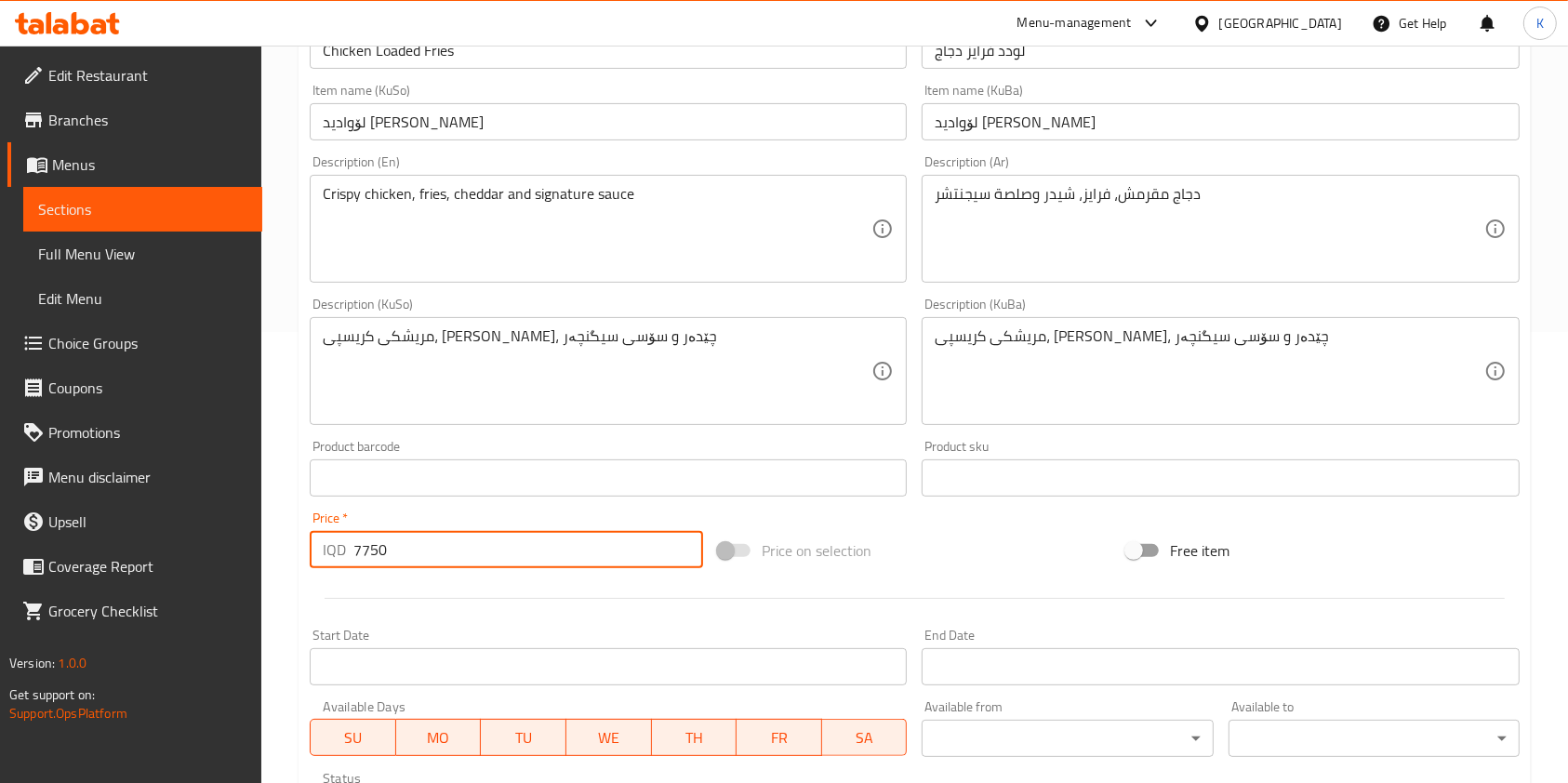
scroll to position [773, 0]
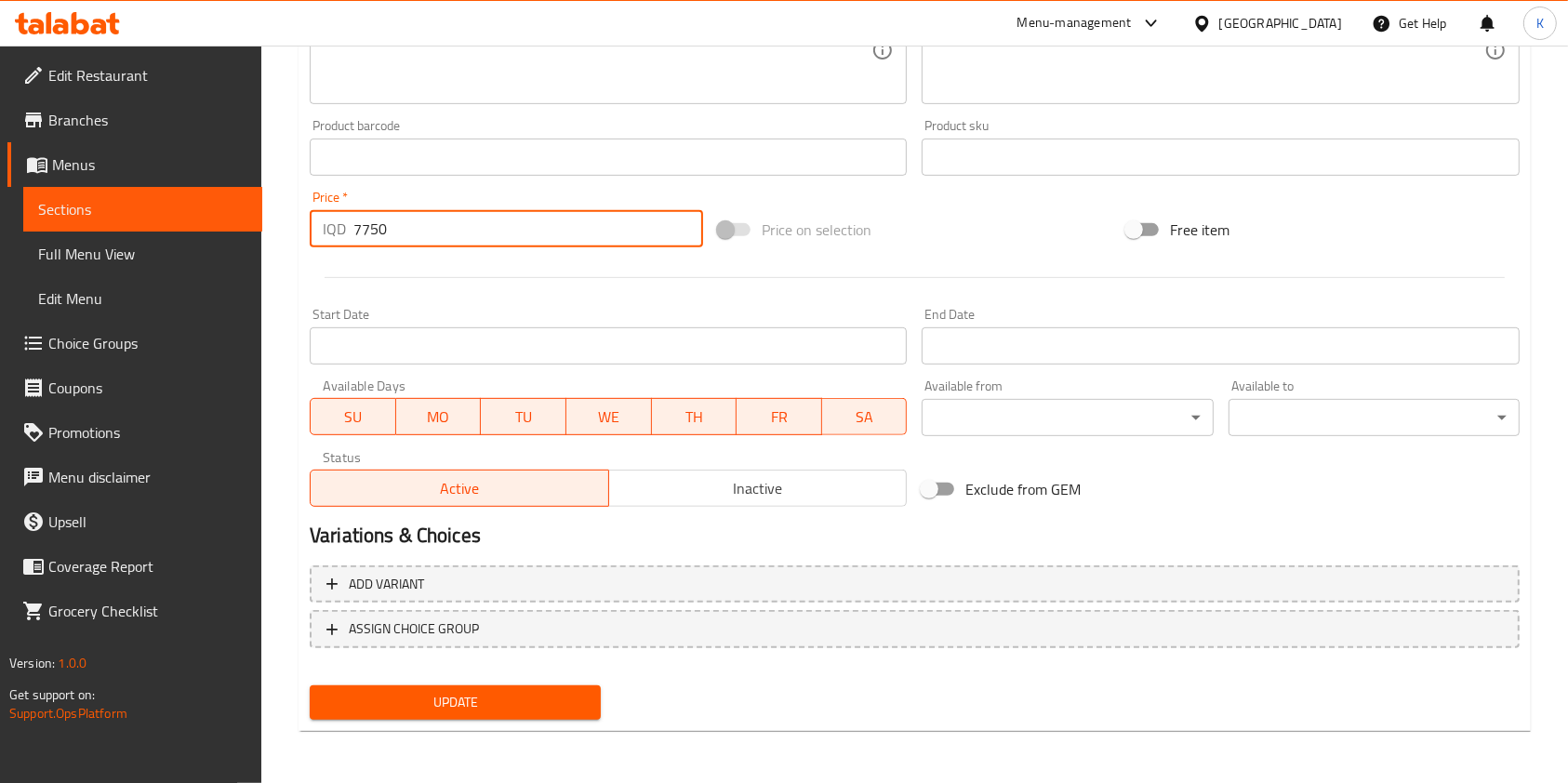
type input "7750"
click at [424, 699] on span "Update" at bounding box center [455, 703] width 261 height 23
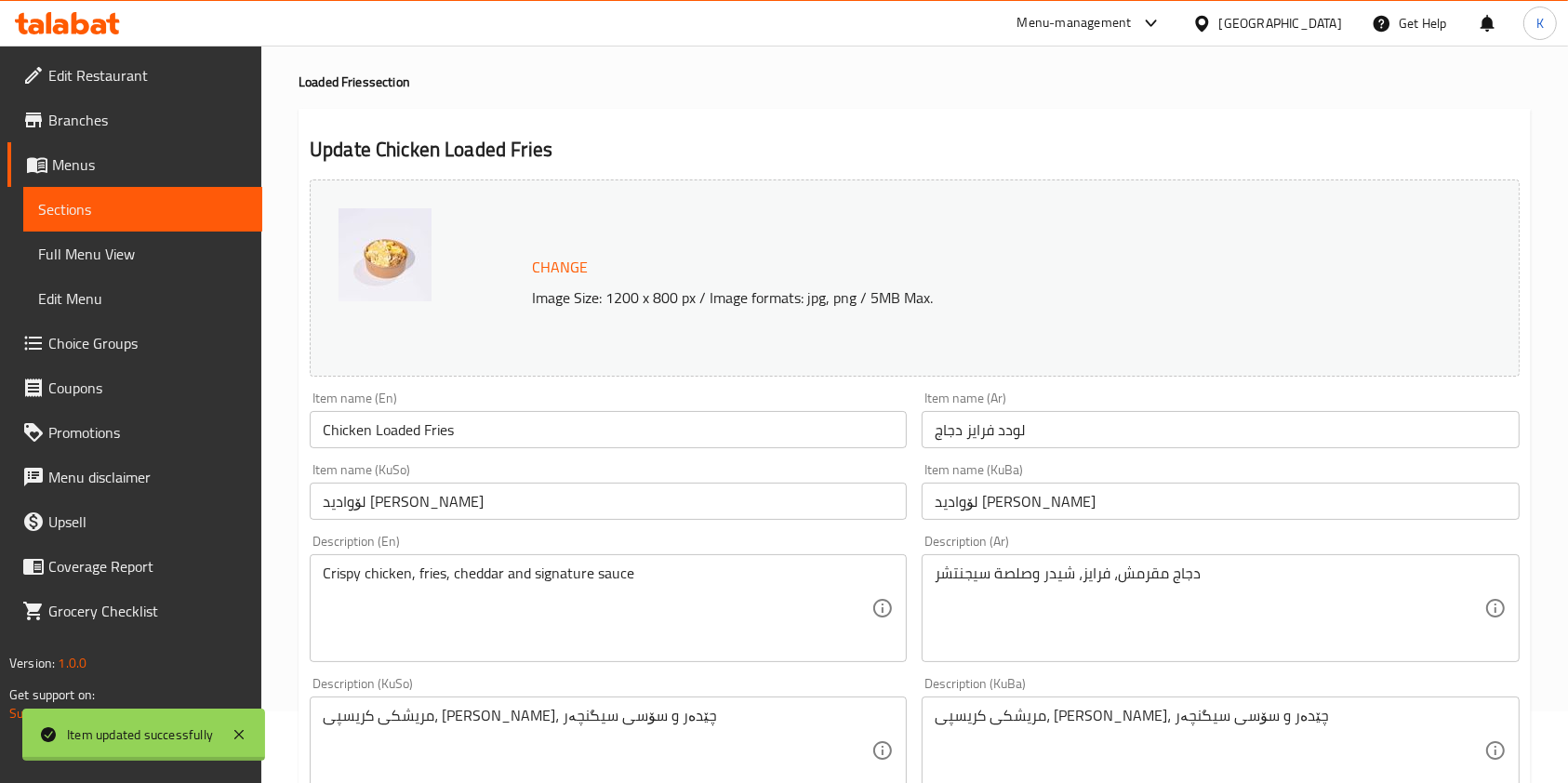
scroll to position [0, 0]
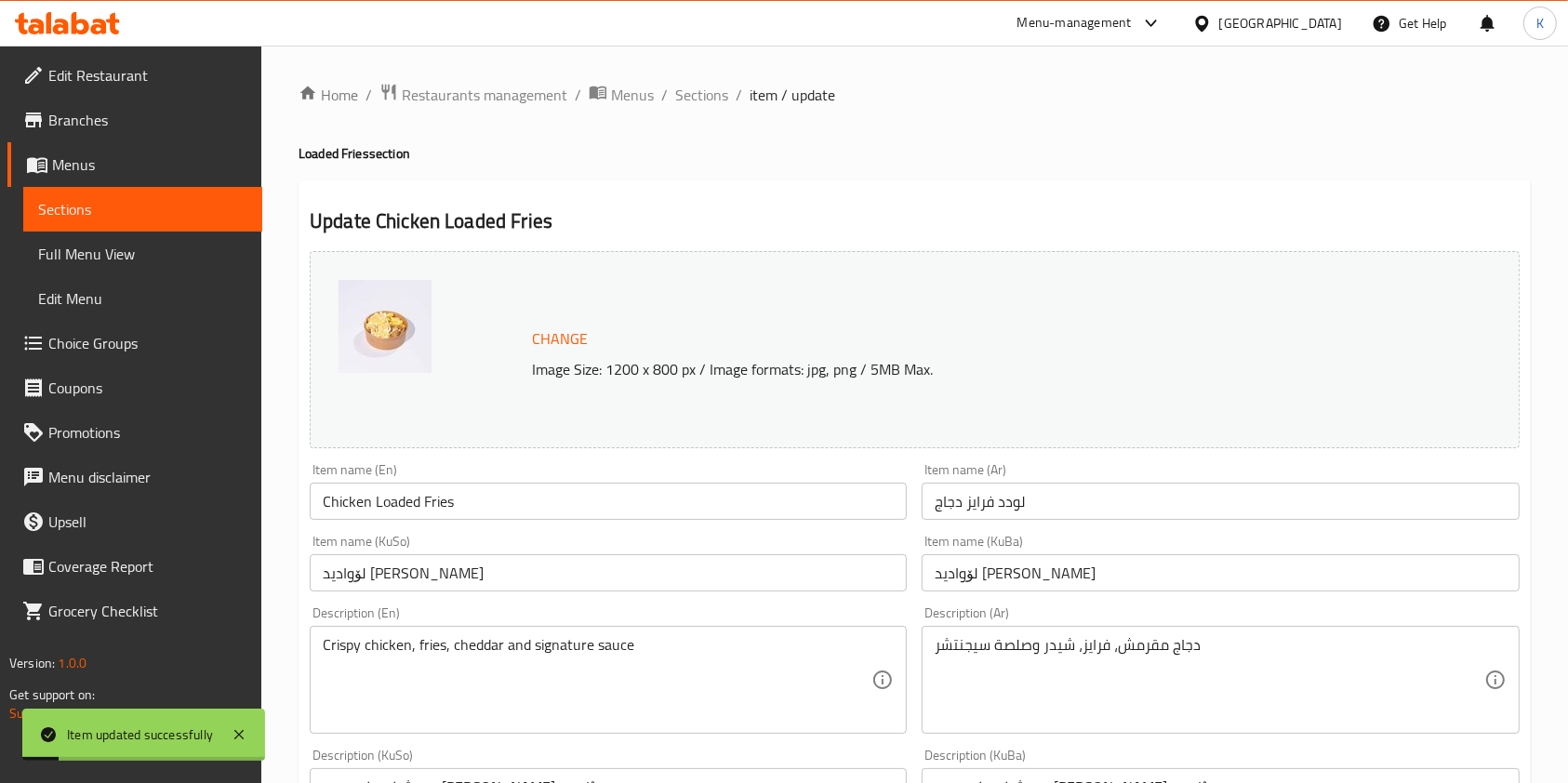
click at [708, 84] on span "Sections" at bounding box center [702, 94] width 53 height 22
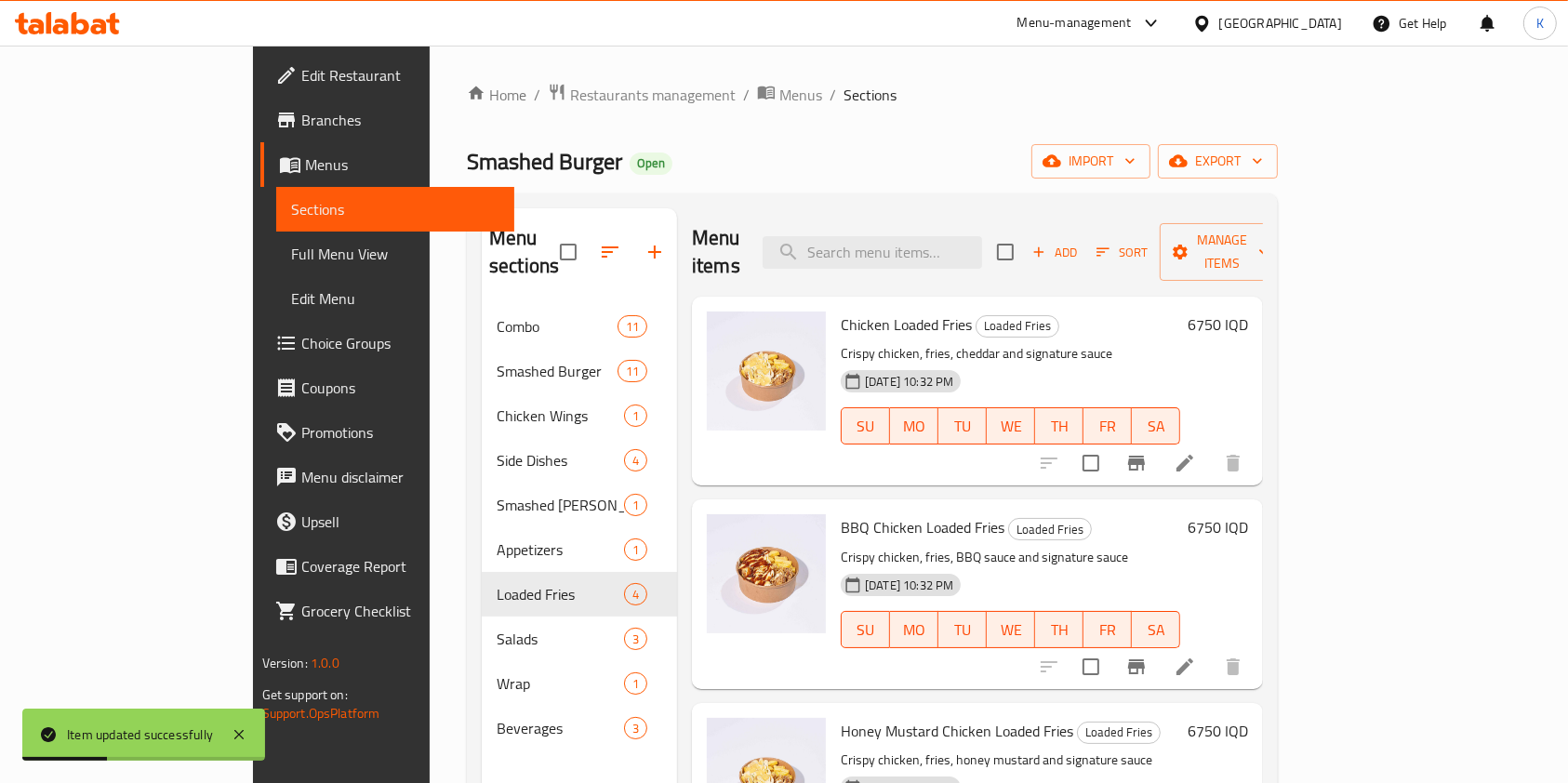
scroll to position [49, 0]
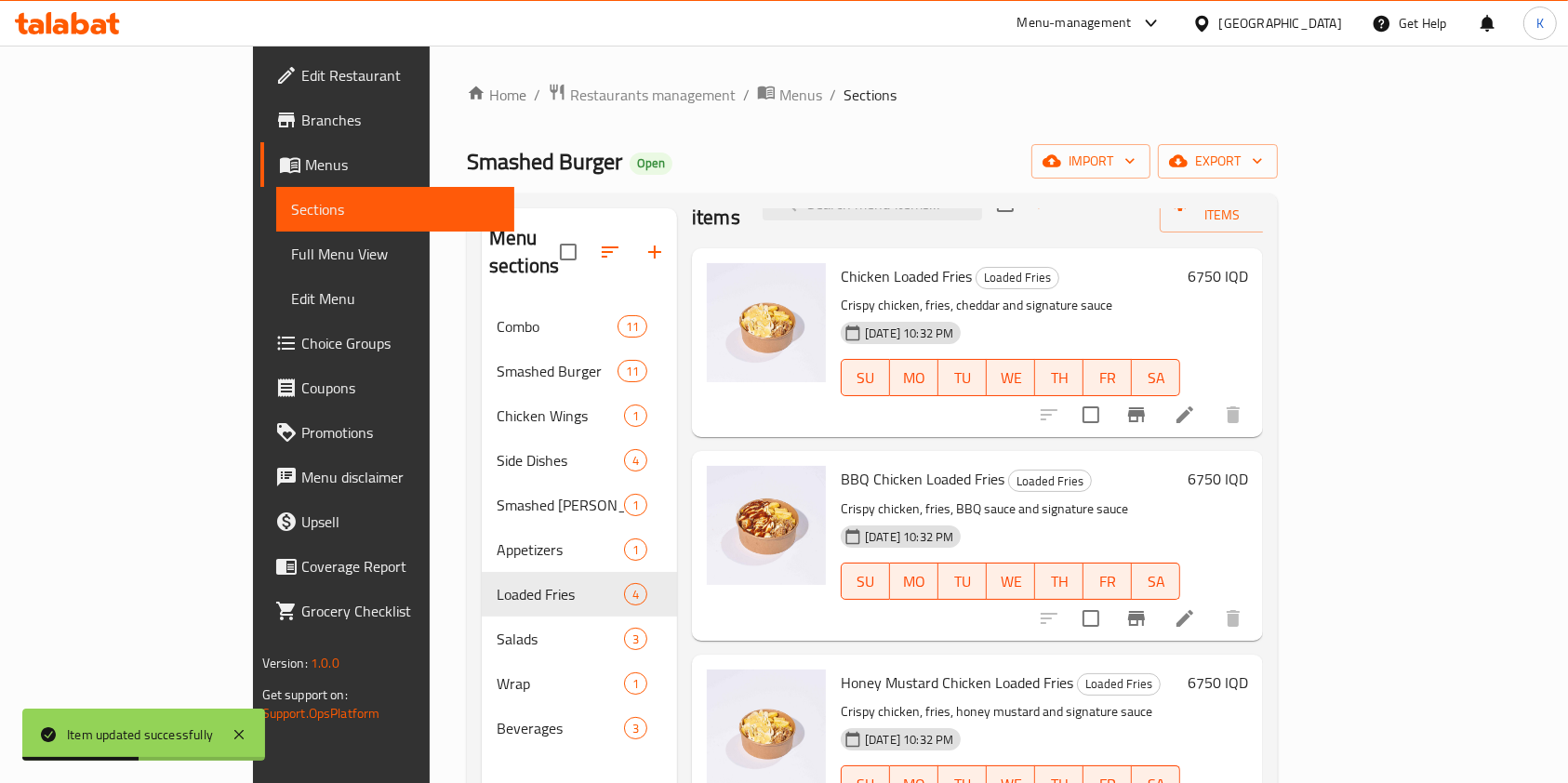
click at [1211, 606] on li at bounding box center [1184, 618] width 52 height 33
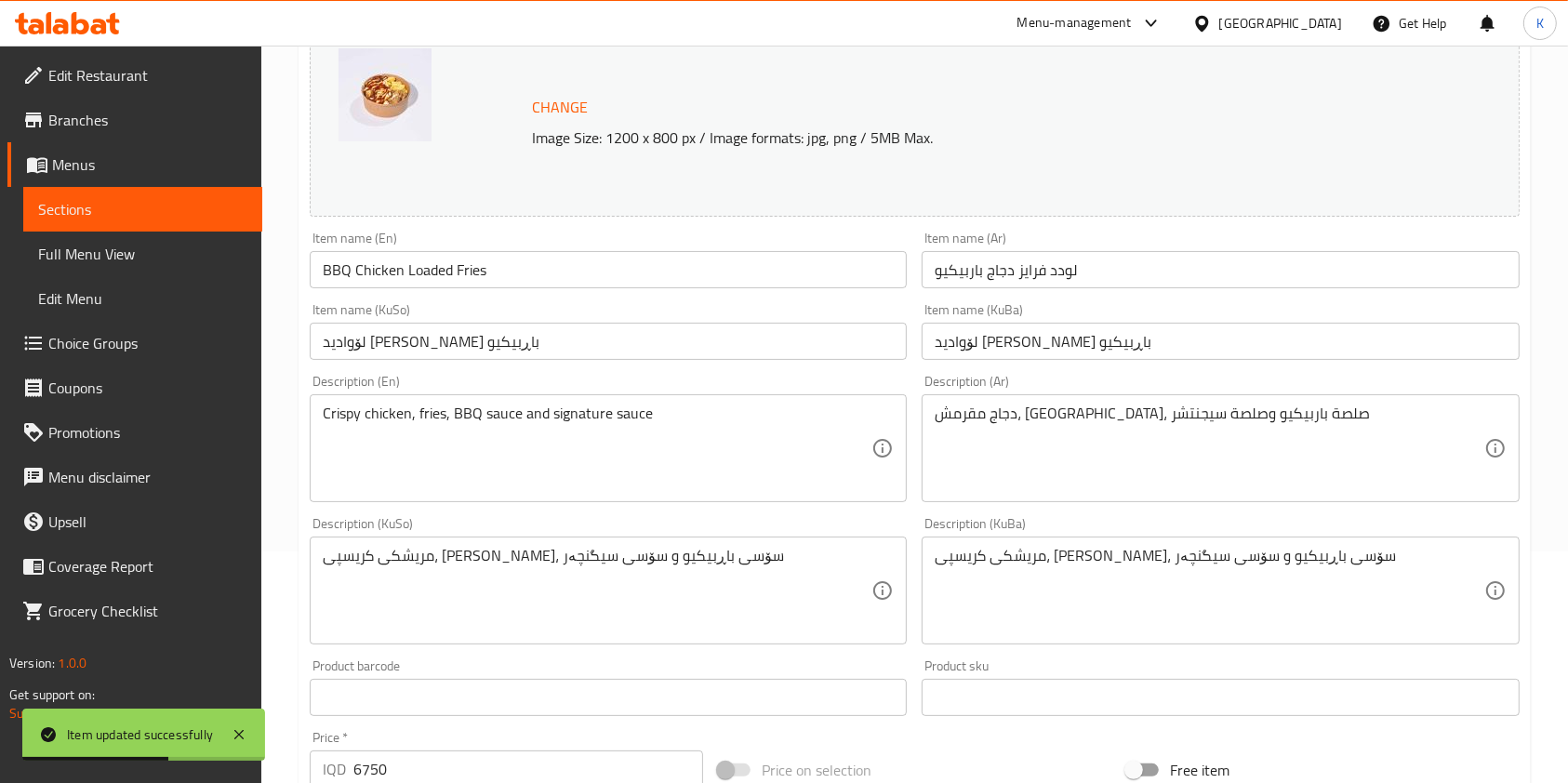
scroll to position [248, 0]
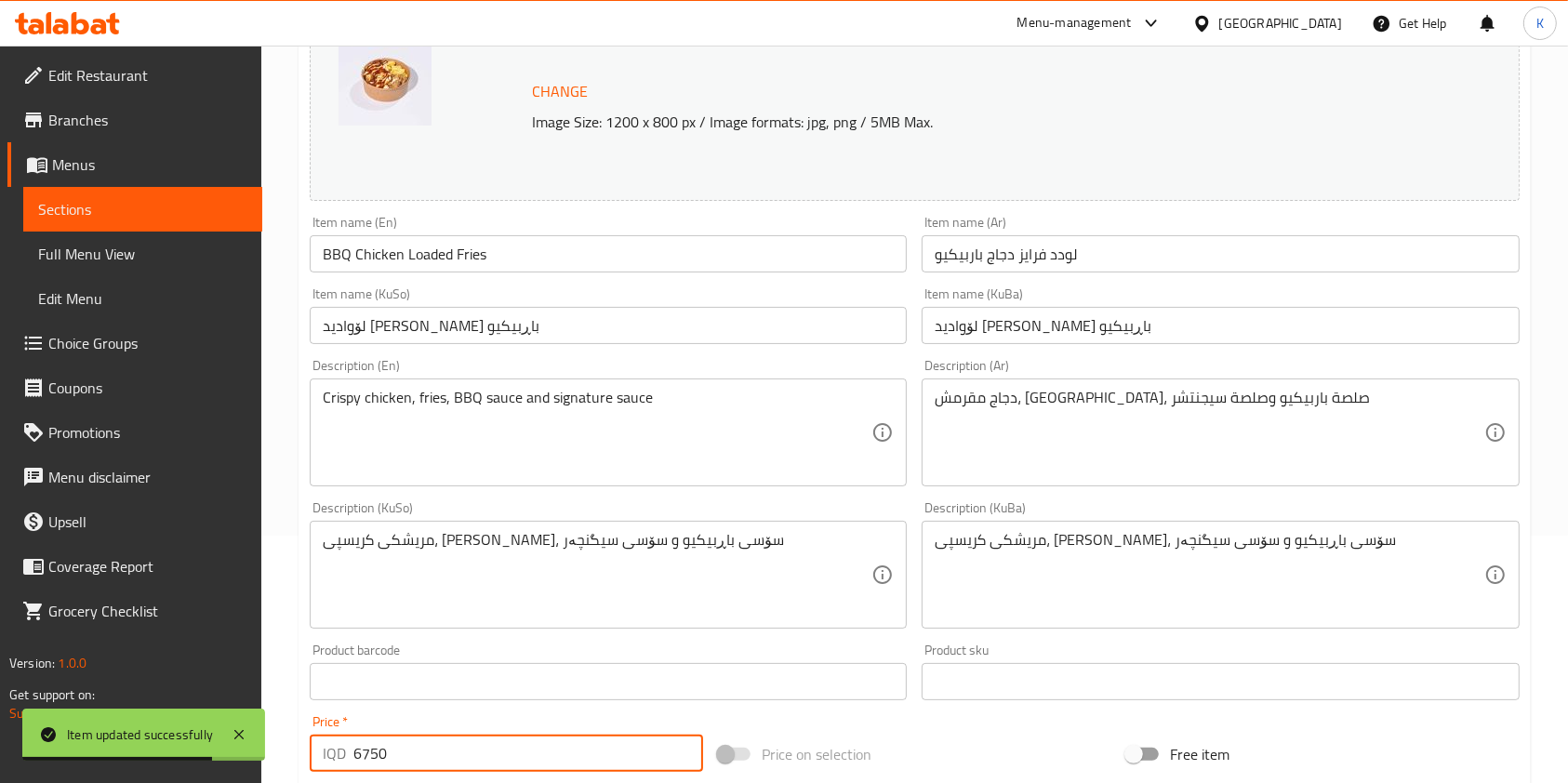
click at [359, 752] on input "6750" at bounding box center [527, 753] width 349 height 37
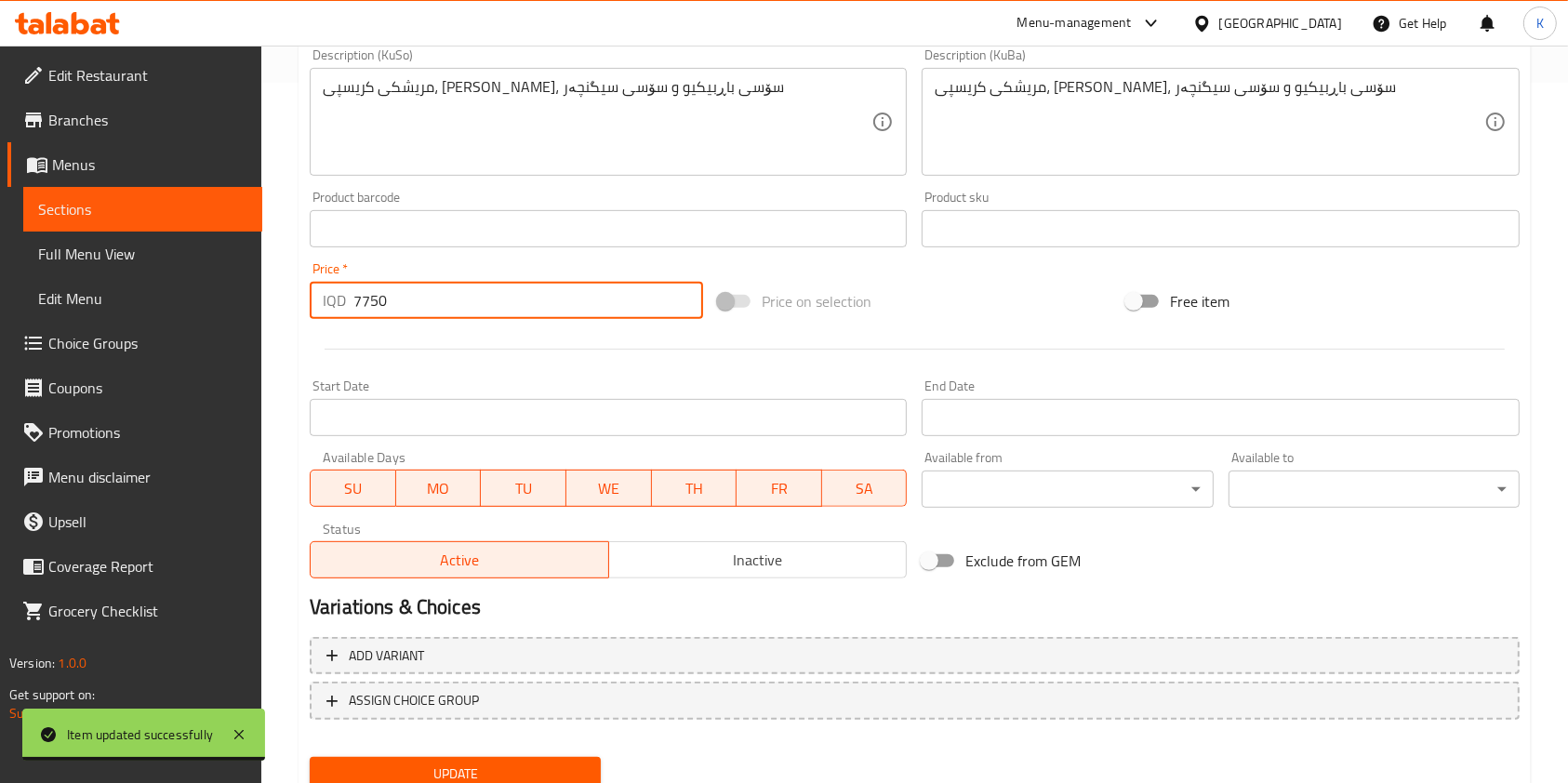
scroll to position [704, 0]
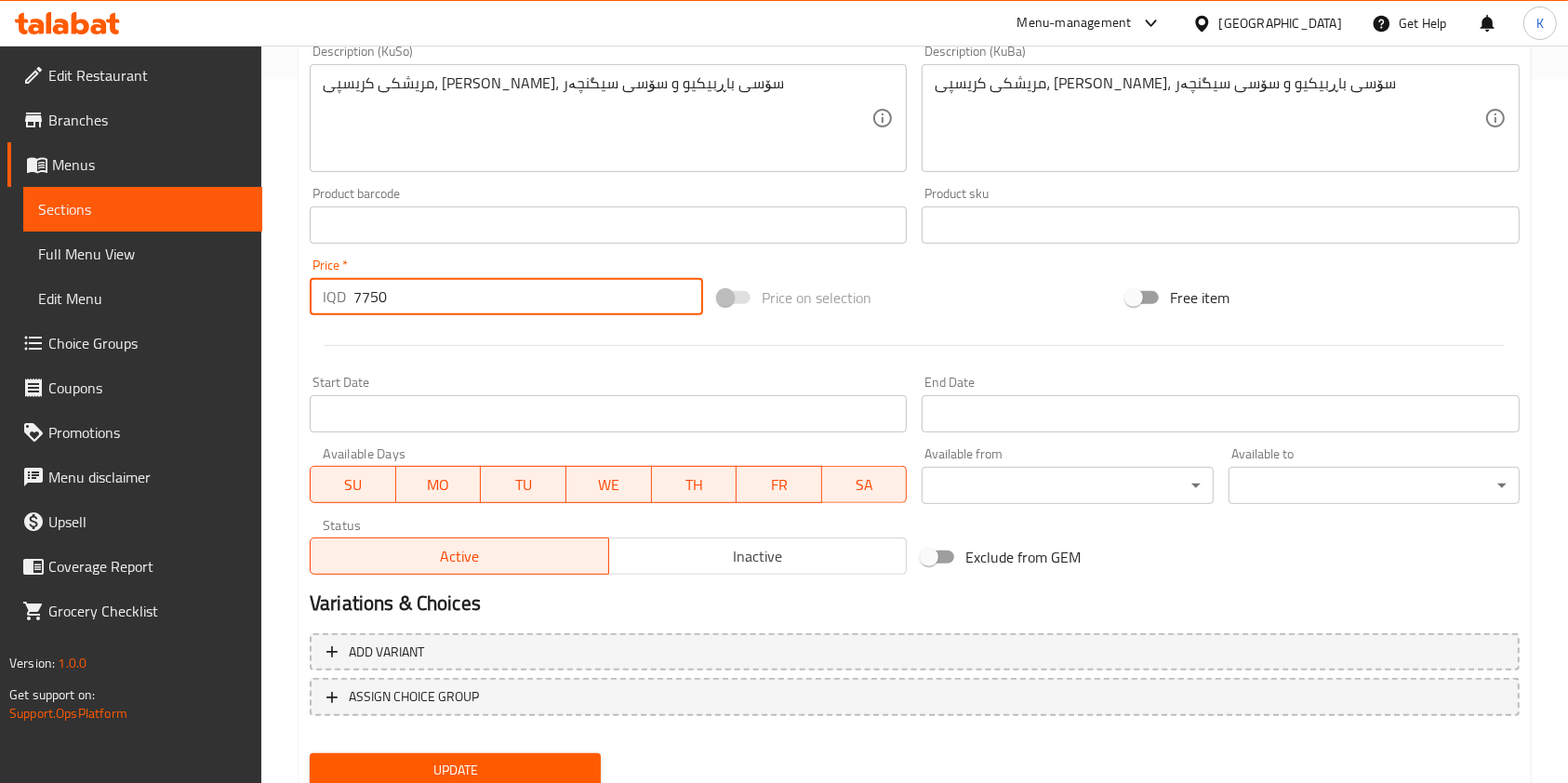
type input "7750"
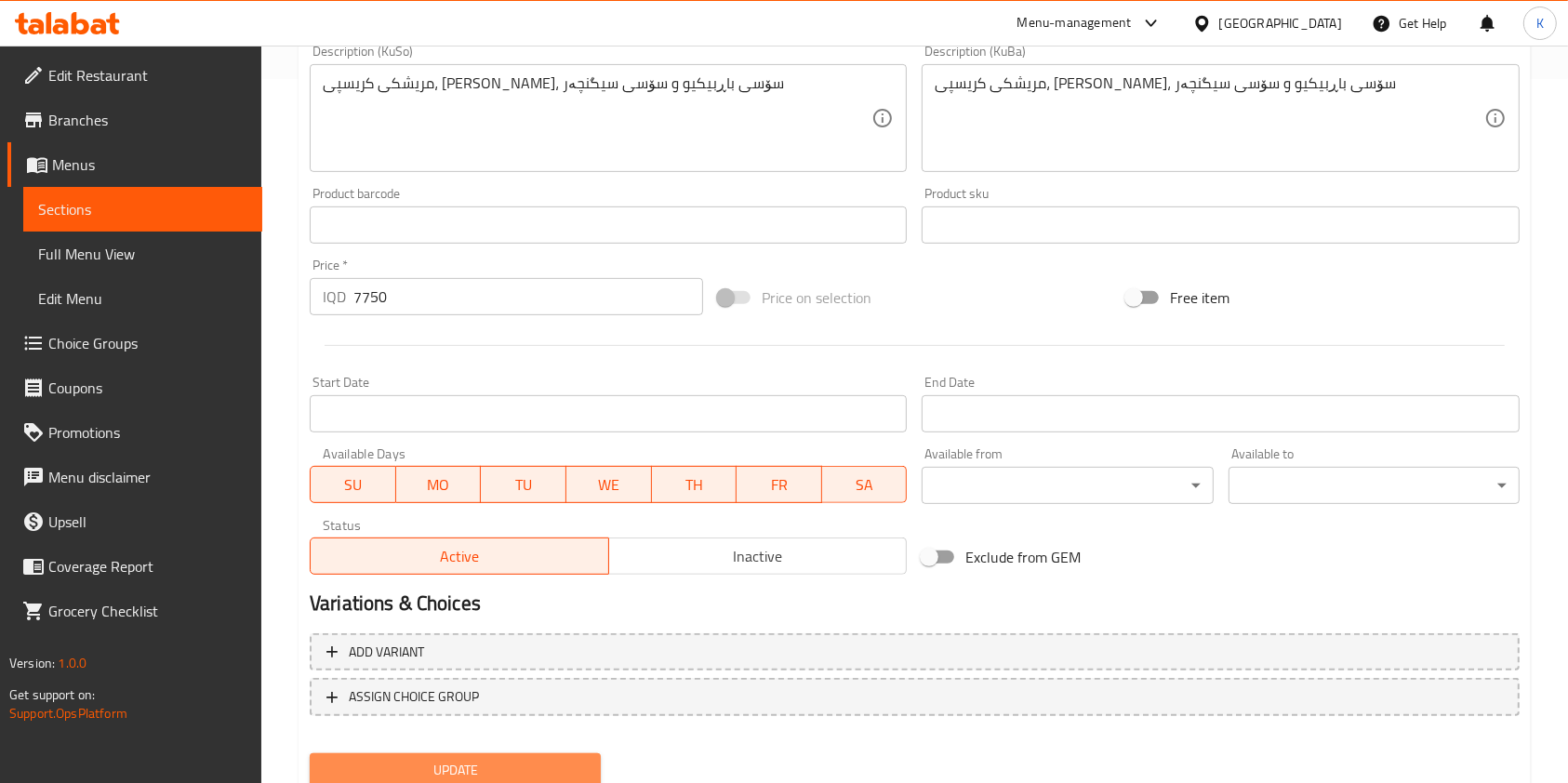
click at [383, 753] on button "Update" at bounding box center [455, 771] width 291 height 34
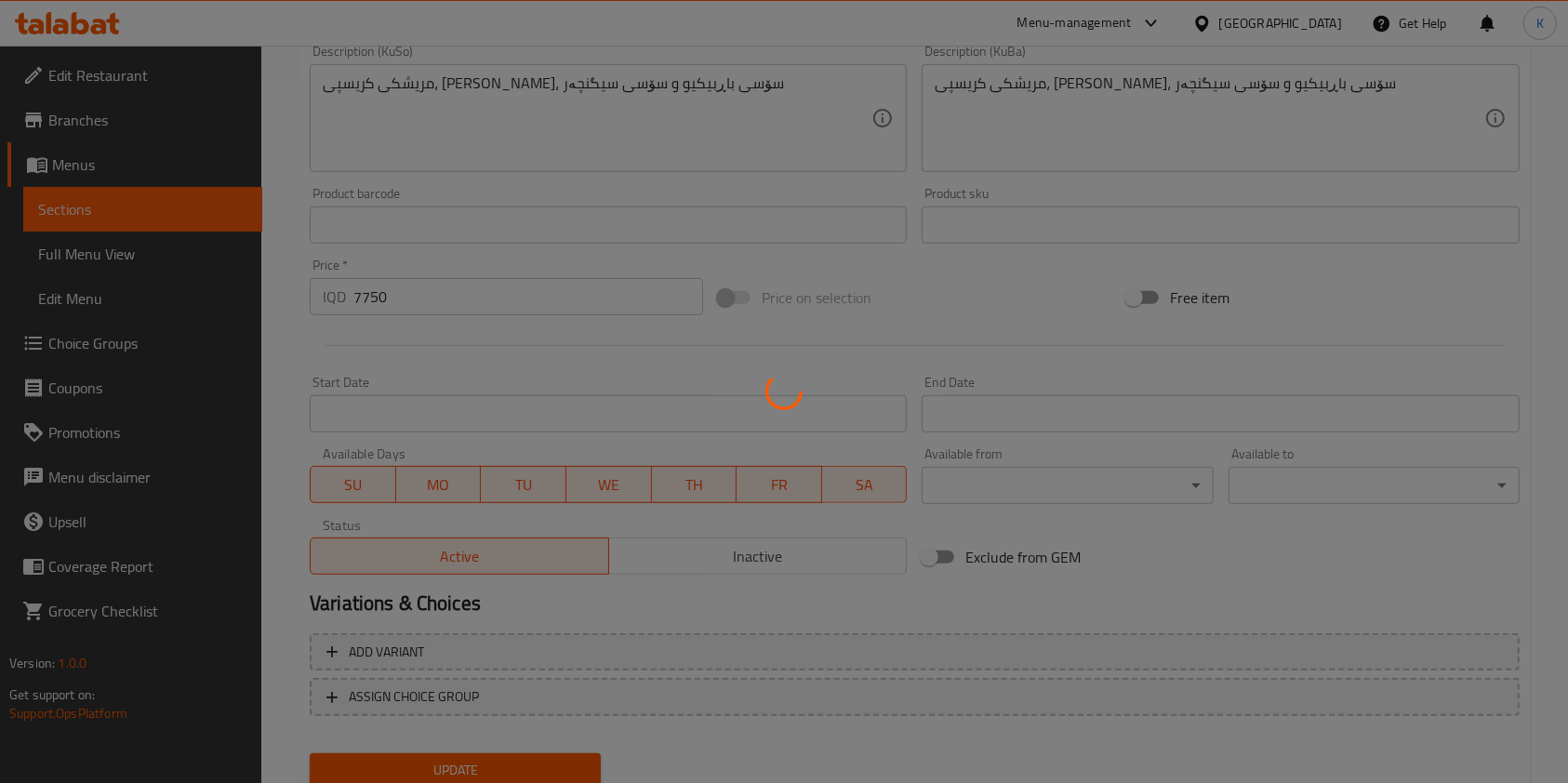
scroll to position [0, 0]
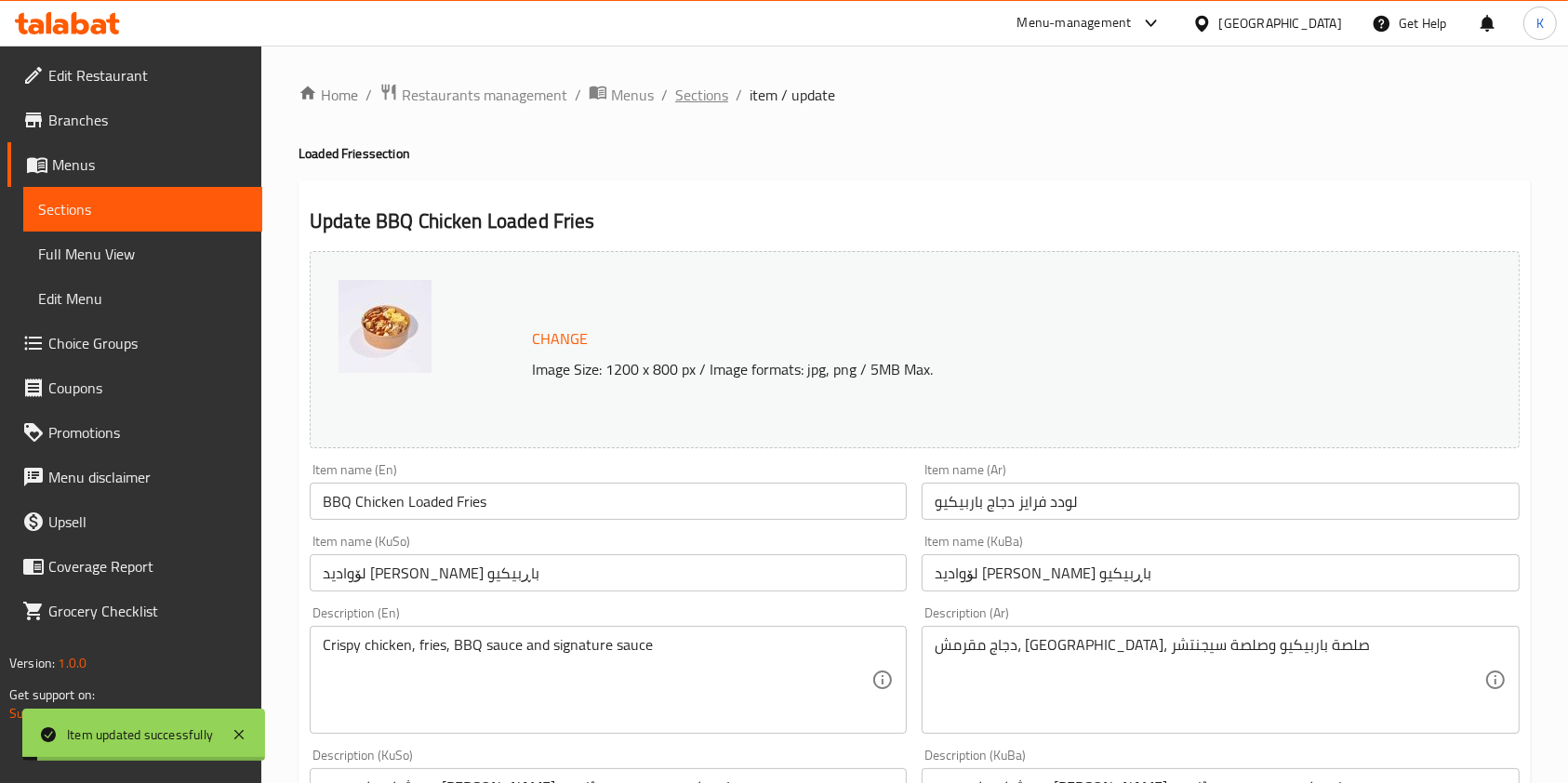
click at [694, 96] on span "Sections" at bounding box center [702, 94] width 53 height 22
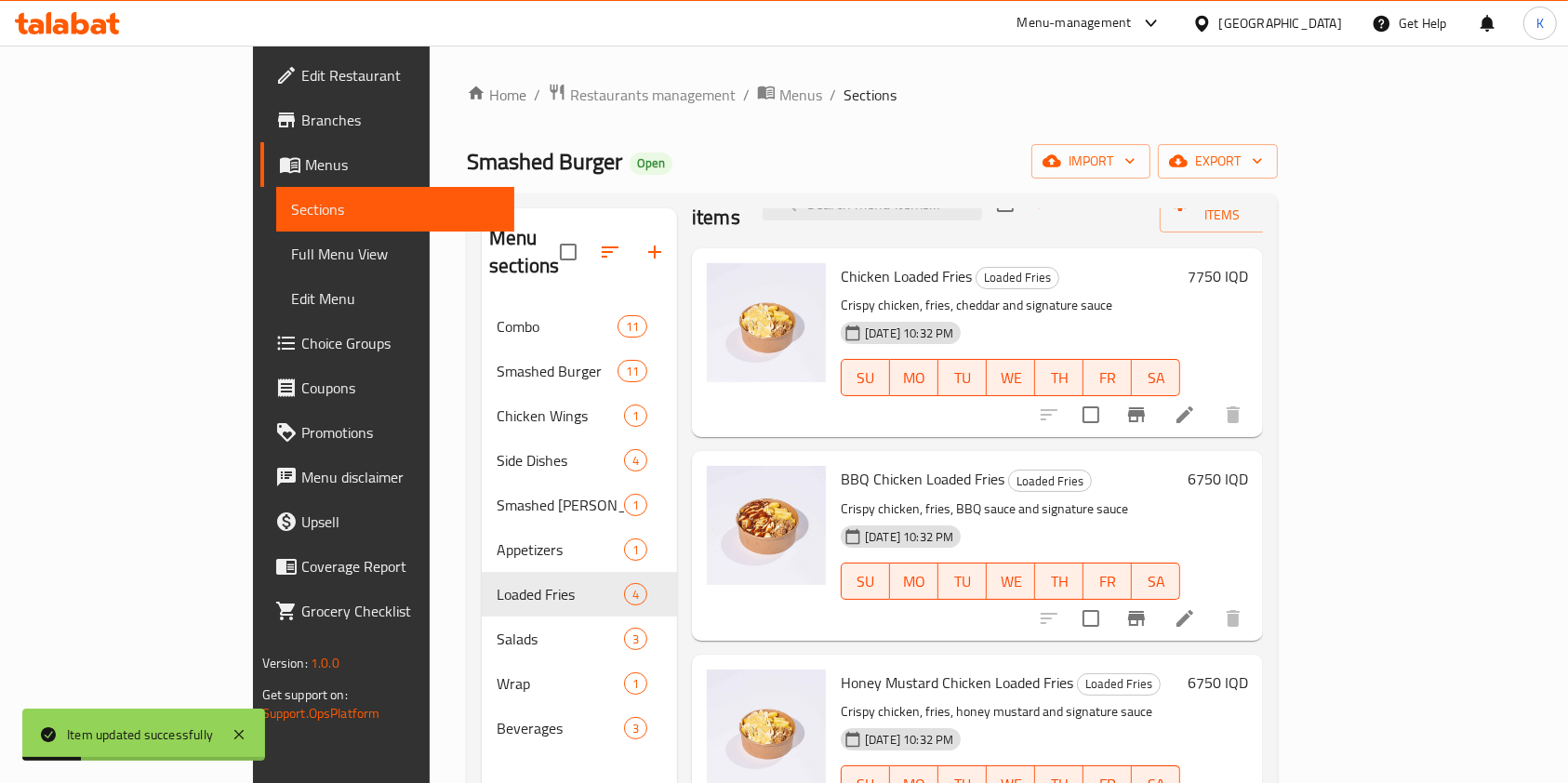
scroll to position [260, 0]
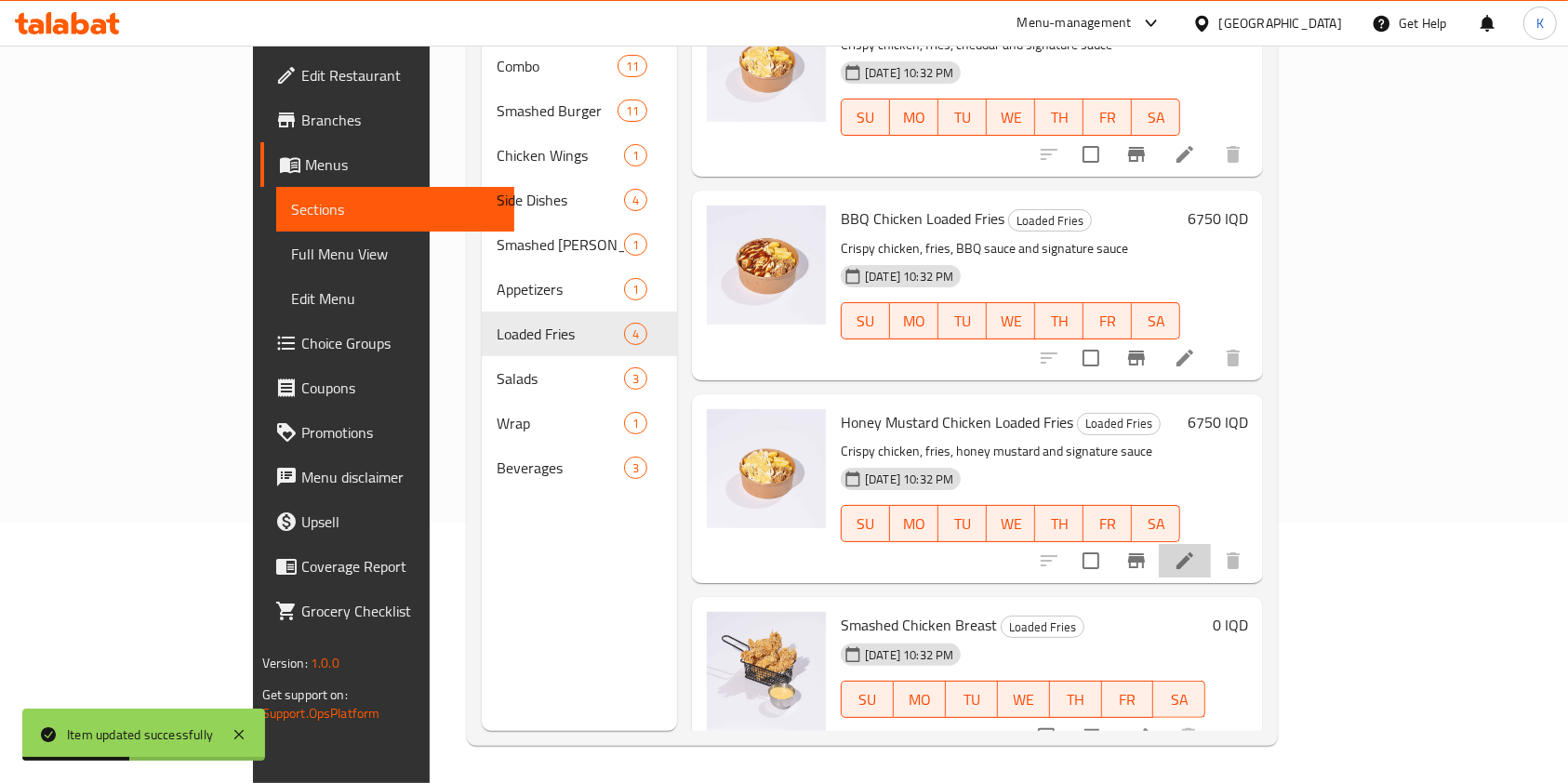
click at [1211, 544] on li at bounding box center [1184, 560] width 52 height 33
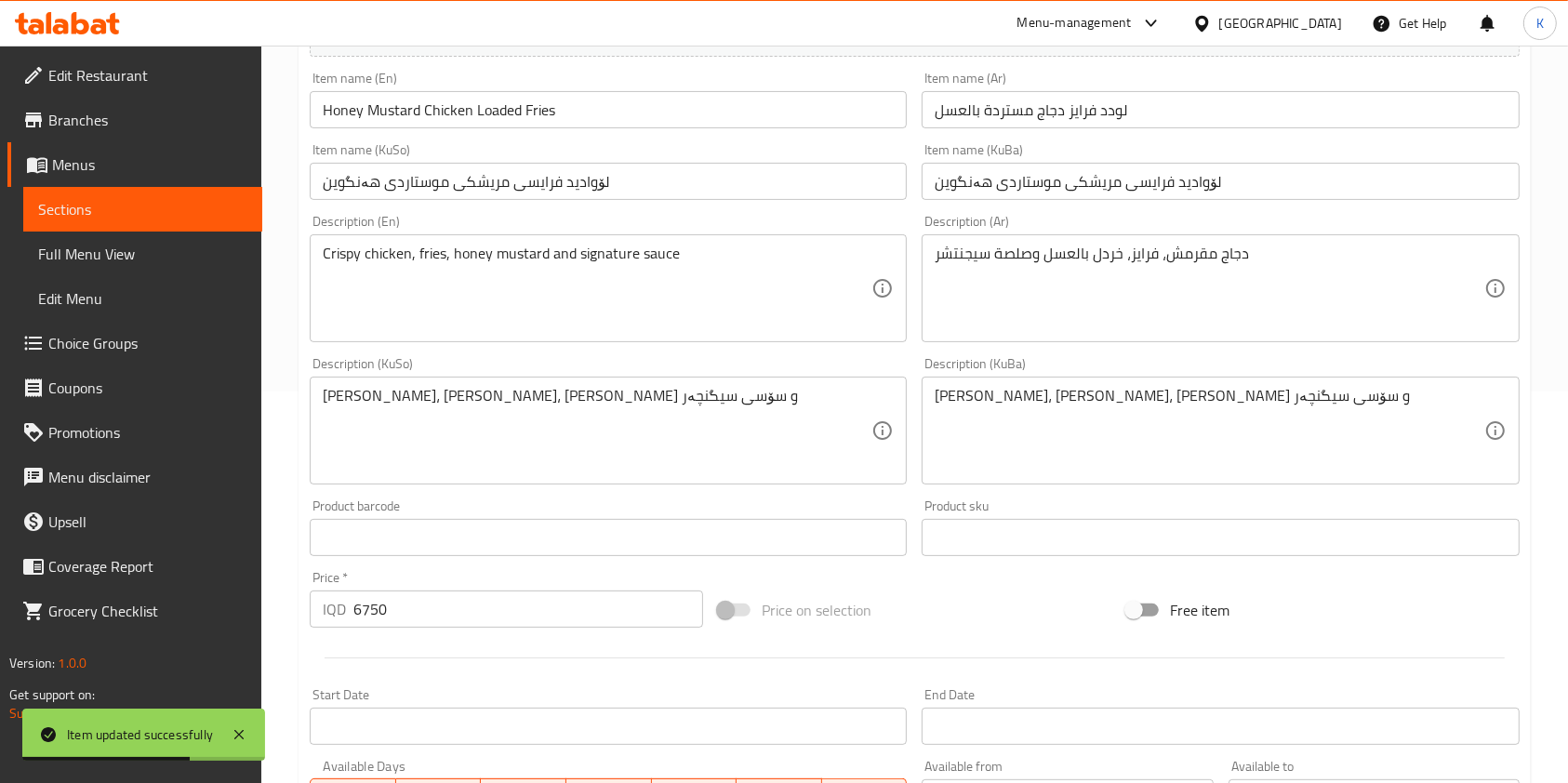
scroll to position [393, 0]
click at [367, 614] on input "6750" at bounding box center [527, 607] width 349 height 37
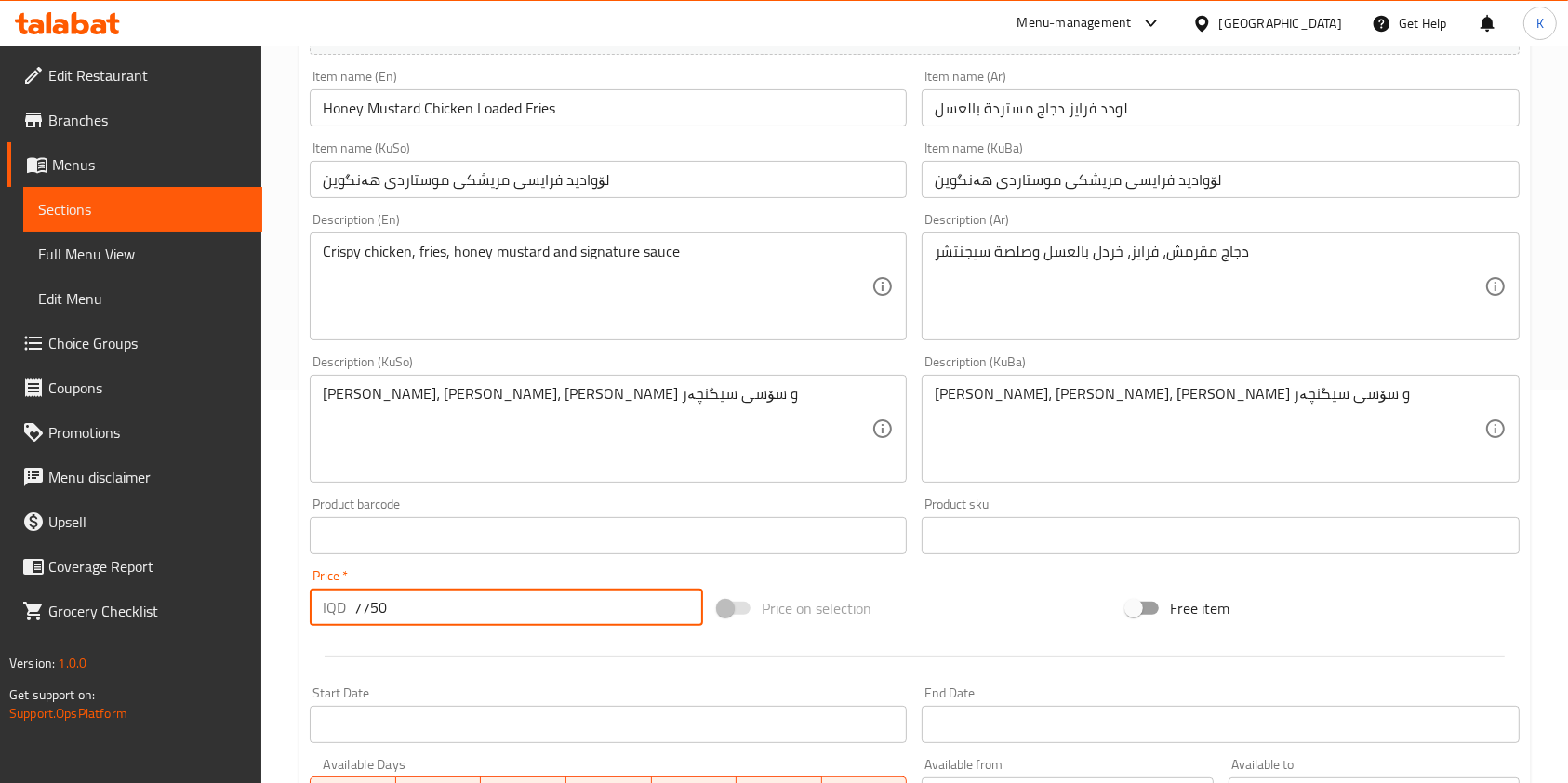
scroll to position [773, 0]
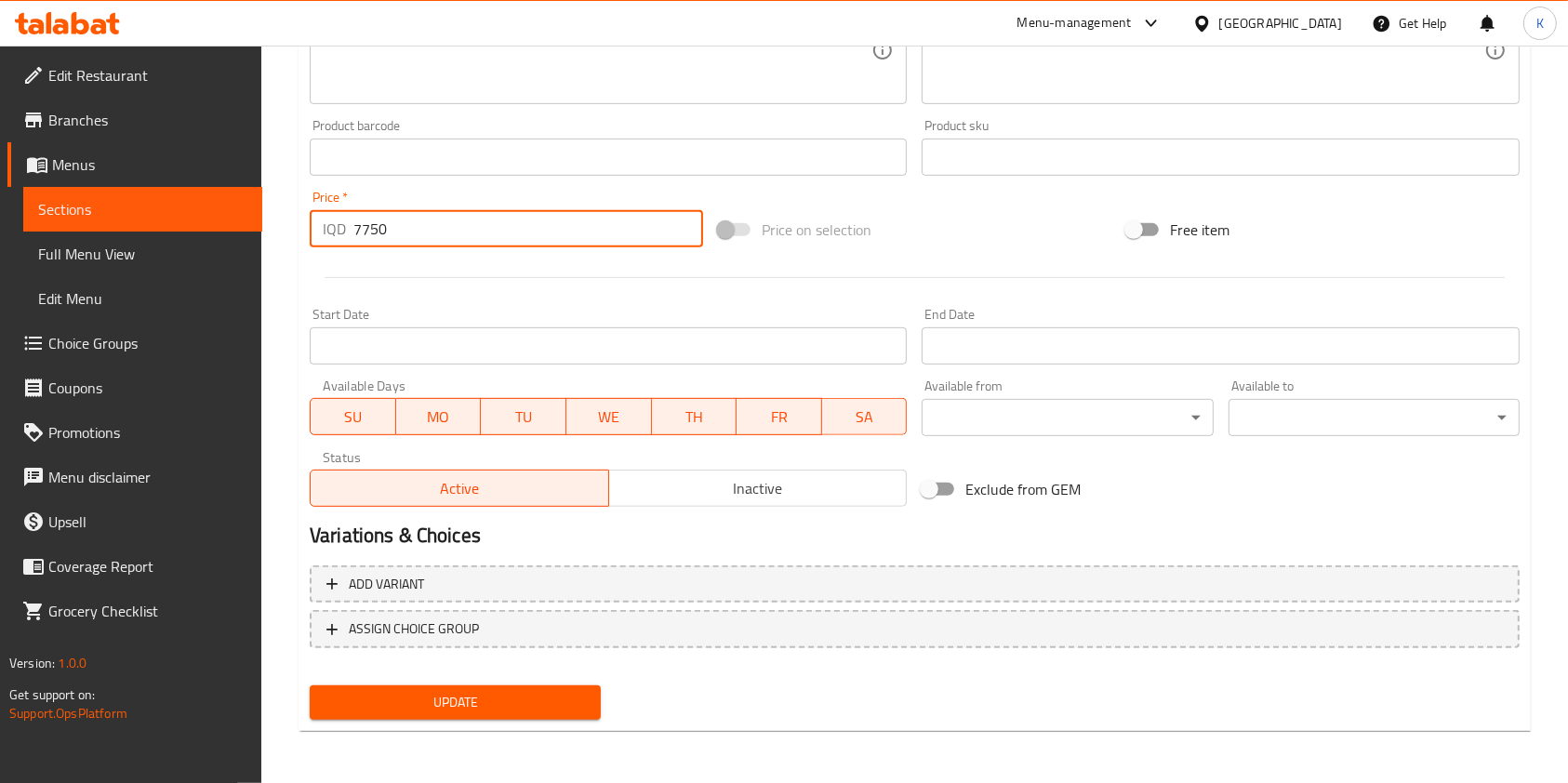
type input "7750"
click at [433, 720] on div "Update" at bounding box center [454, 703] width 306 height 50
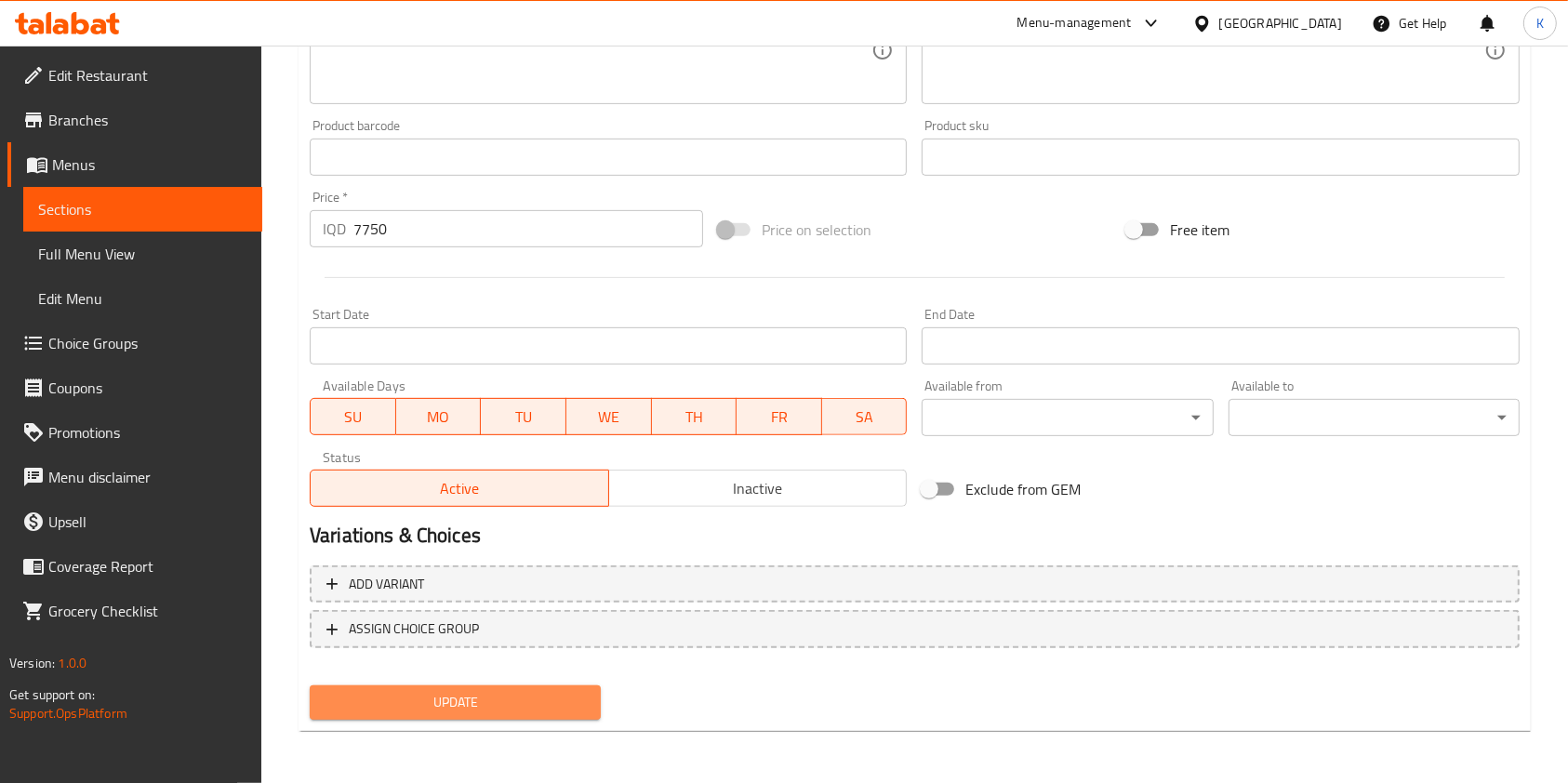
click at [437, 701] on span "Update" at bounding box center [455, 703] width 261 height 23
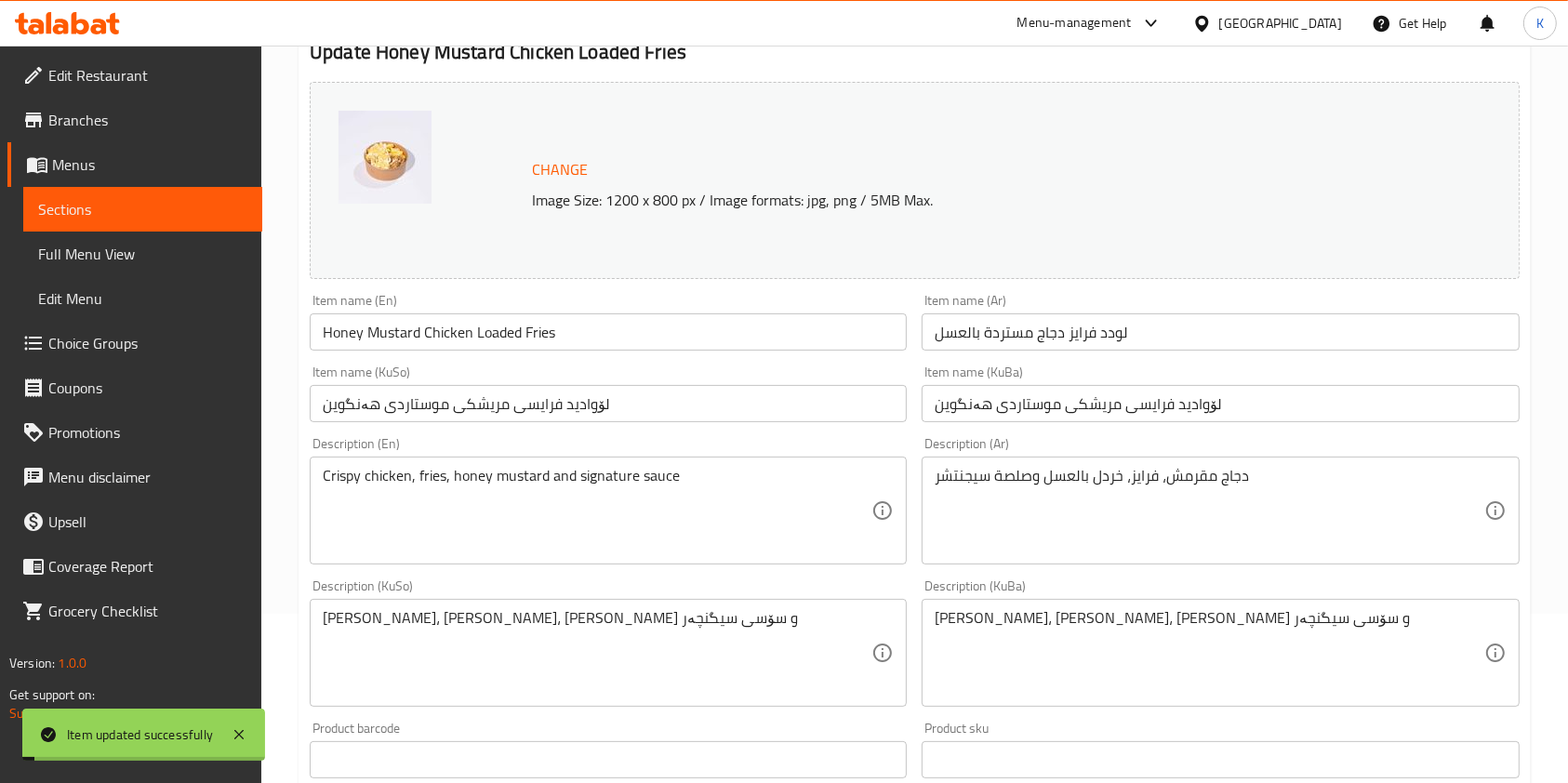
scroll to position [0, 0]
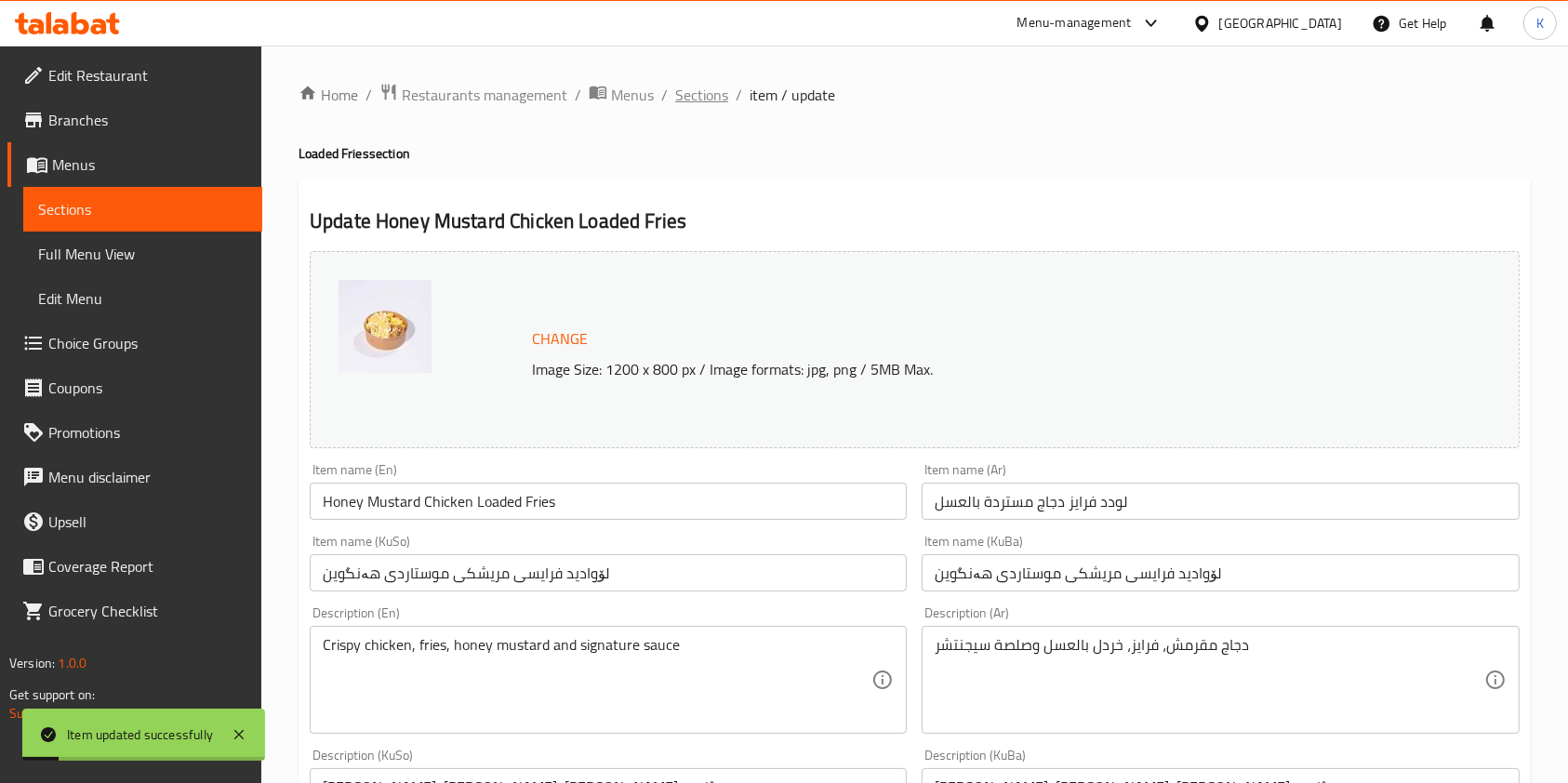
click at [701, 84] on span "Sections" at bounding box center [702, 94] width 53 height 22
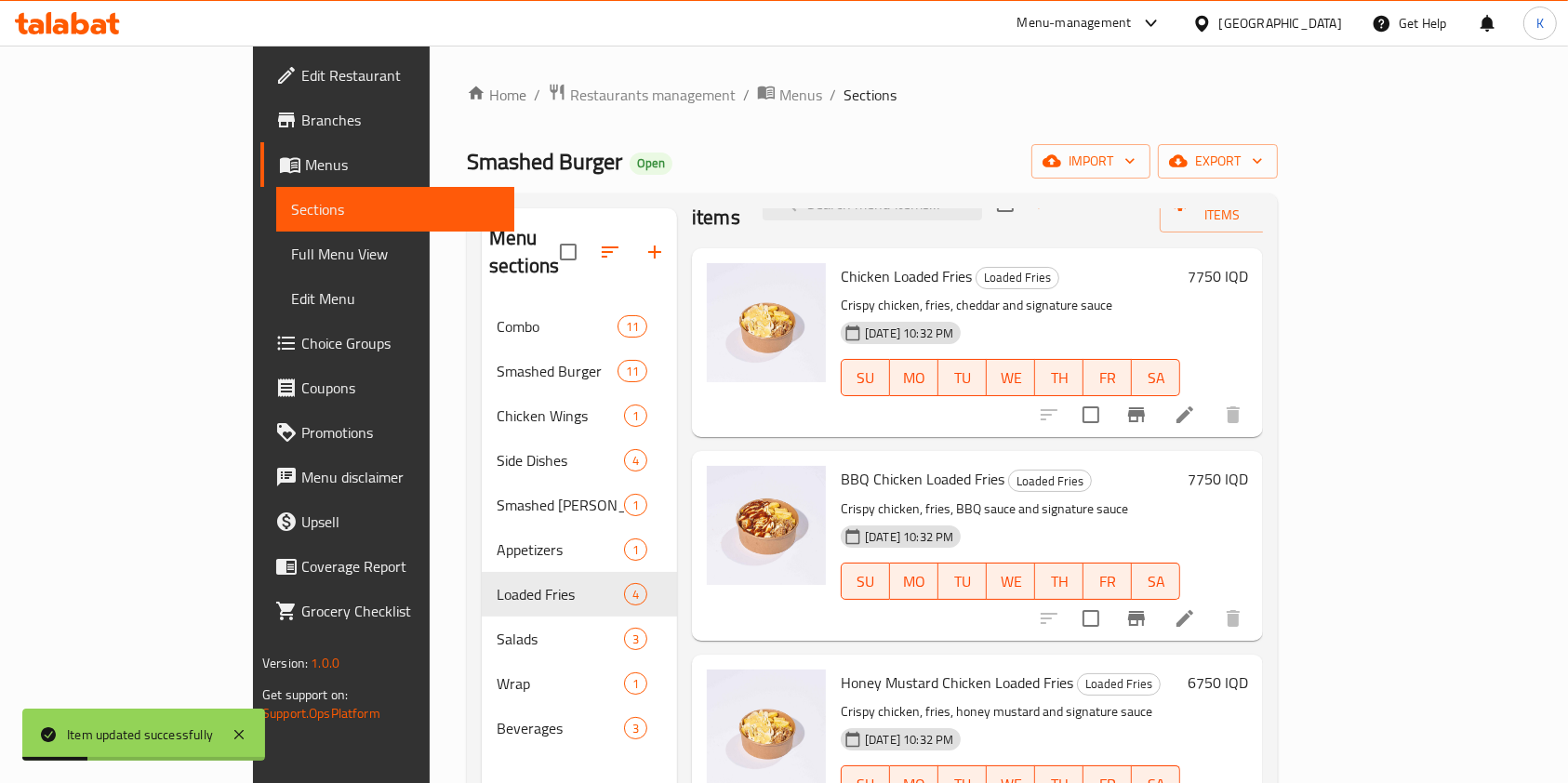
scroll to position [260, 0]
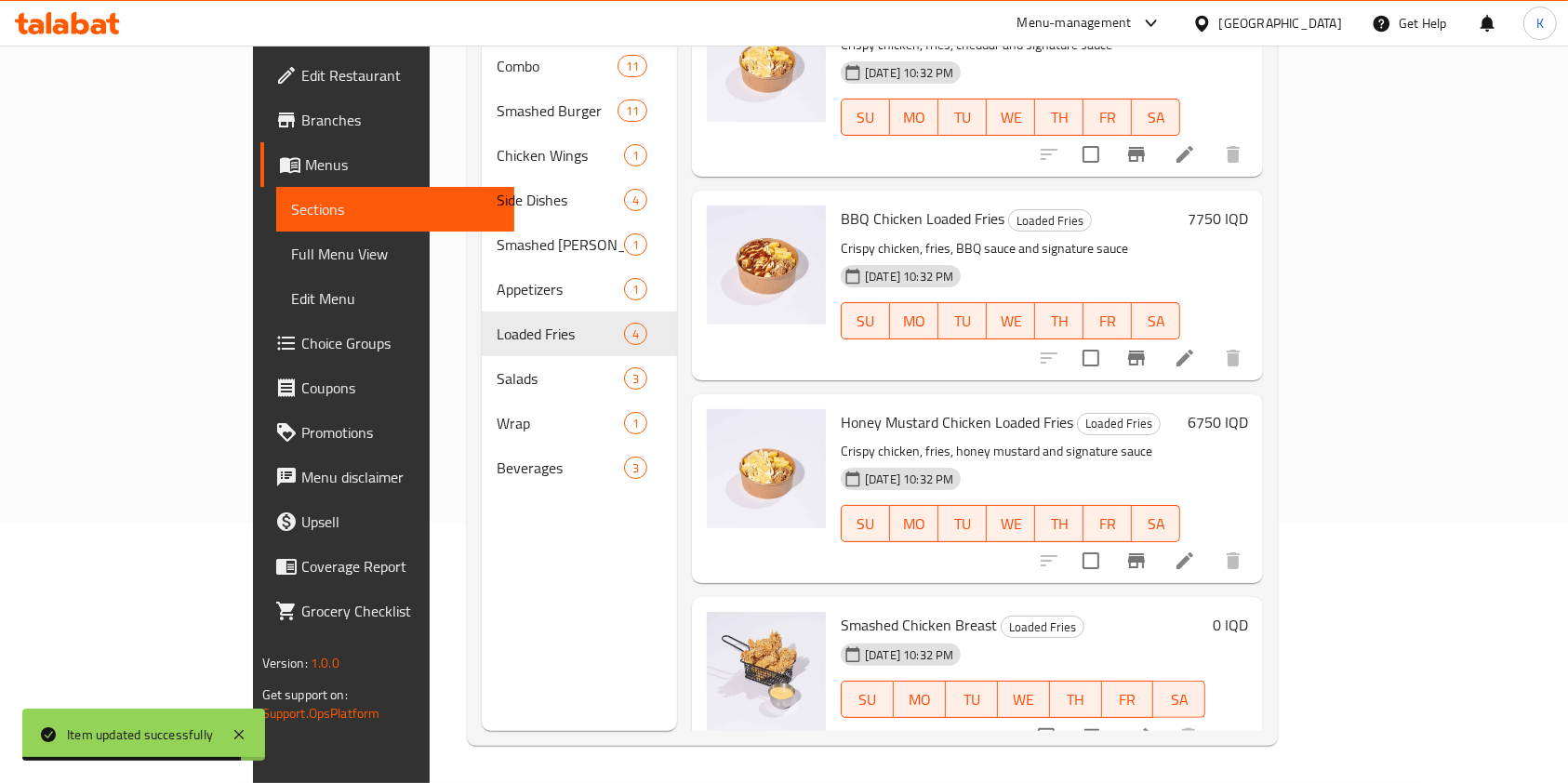
drag, startPoint x: 834, startPoint y: 579, endPoint x: 832, endPoint y: 591, distance: 12.2
click at [833, 605] on div "Smashed Chicken Breast Loaded Fries [DATE] 10:32 PM SU MO TU WE TH FR SA" at bounding box center [1022, 678] width 380 height 147
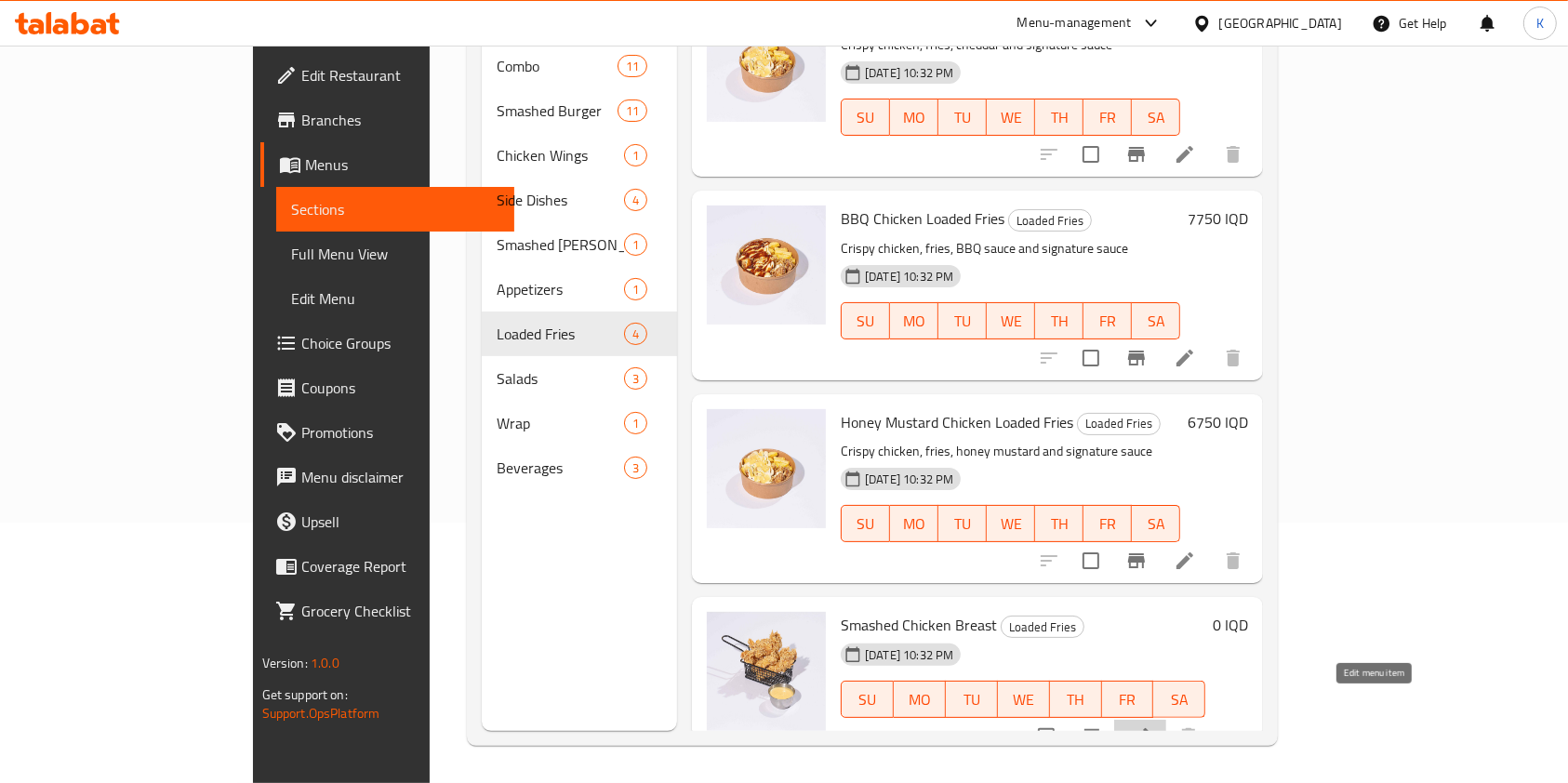
click at [1151, 726] on icon at bounding box center [1140, 736] width 22 height 22
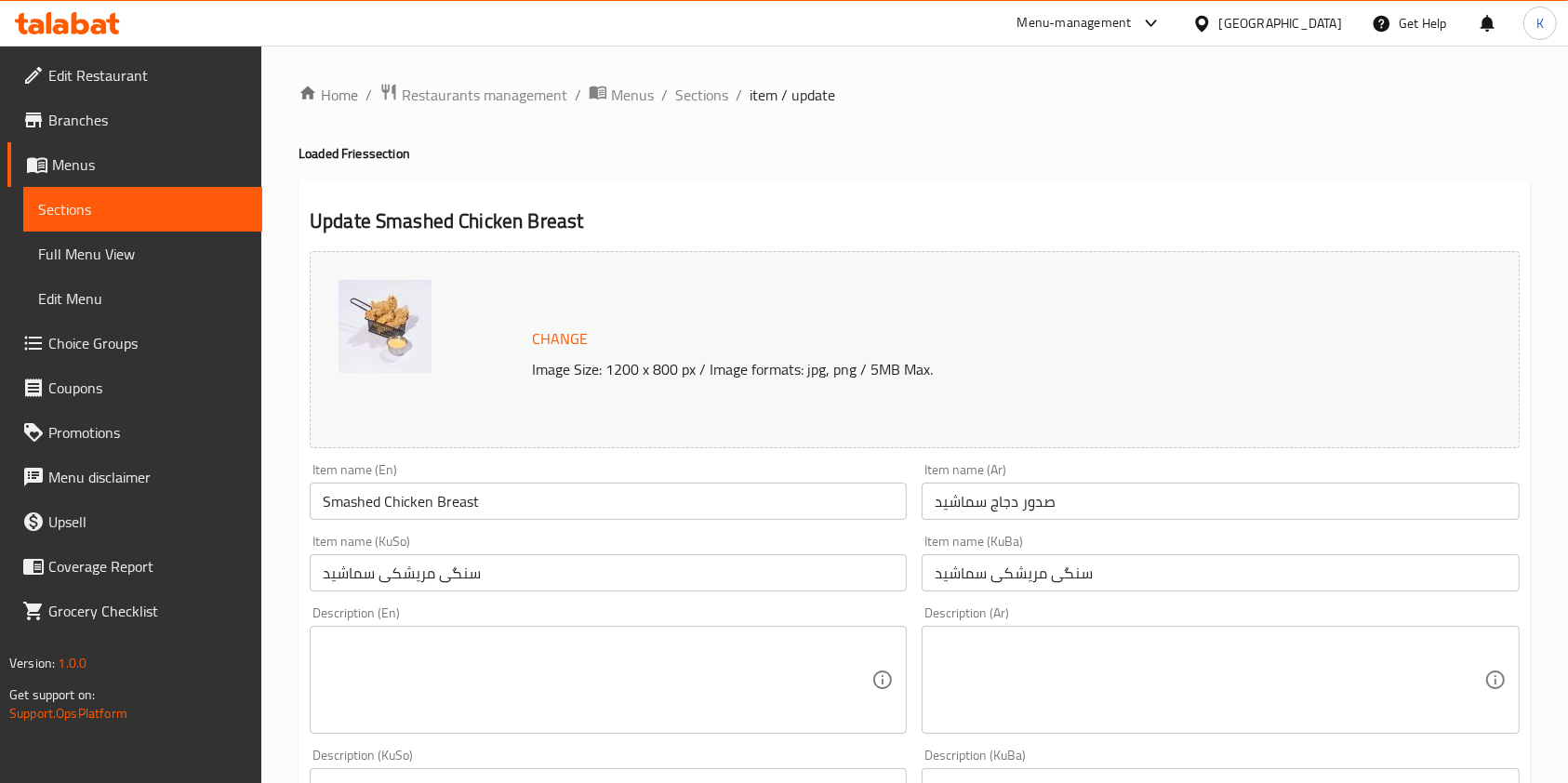
scroll to position [813, 0]
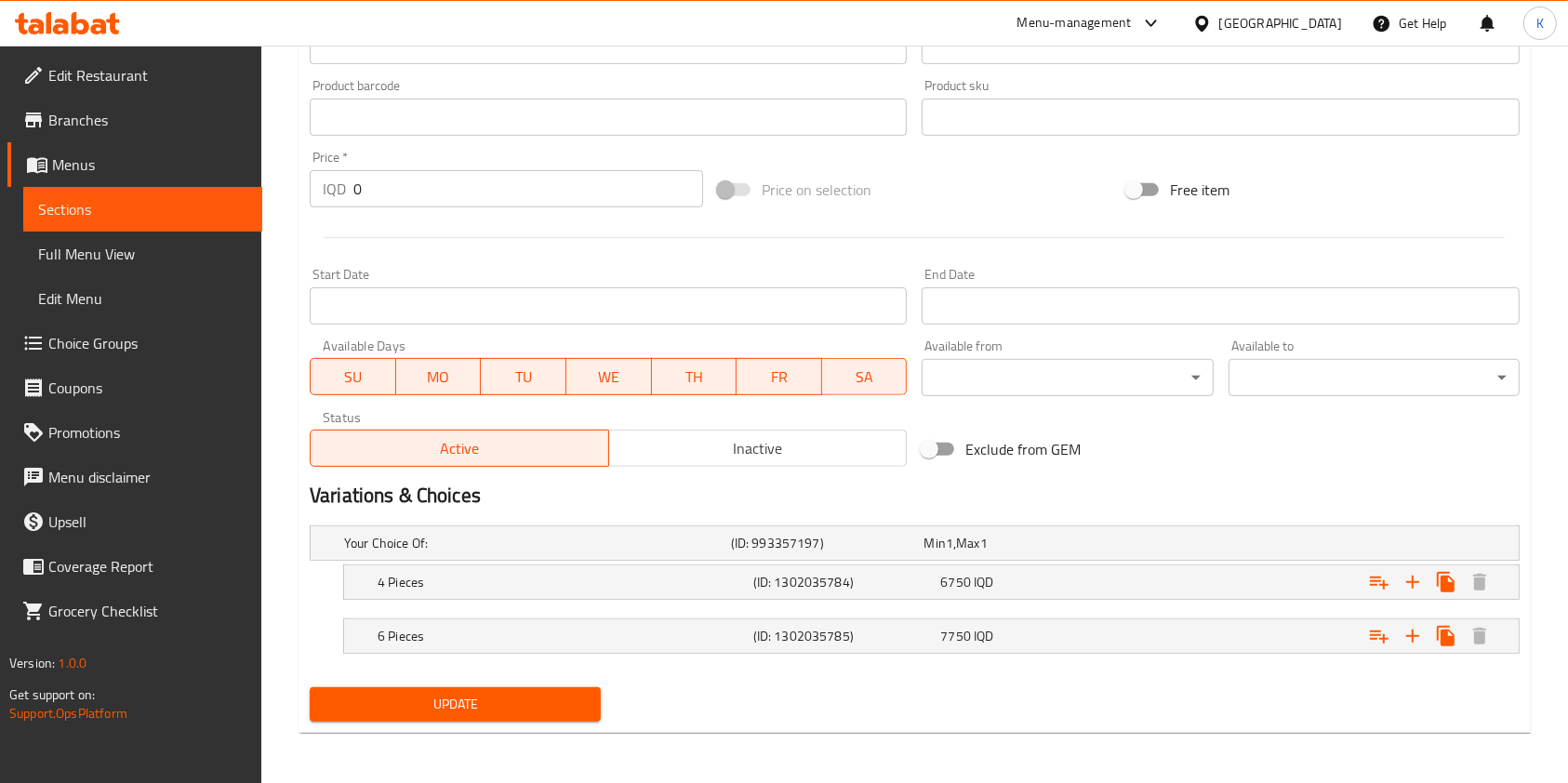
click at [505, 604] on nav at bounding box center [914, 612] width 1210 height 15
click at [506, 581] on h5 "4 Pieces" at bounding box center [562, 583] width 368 height 19
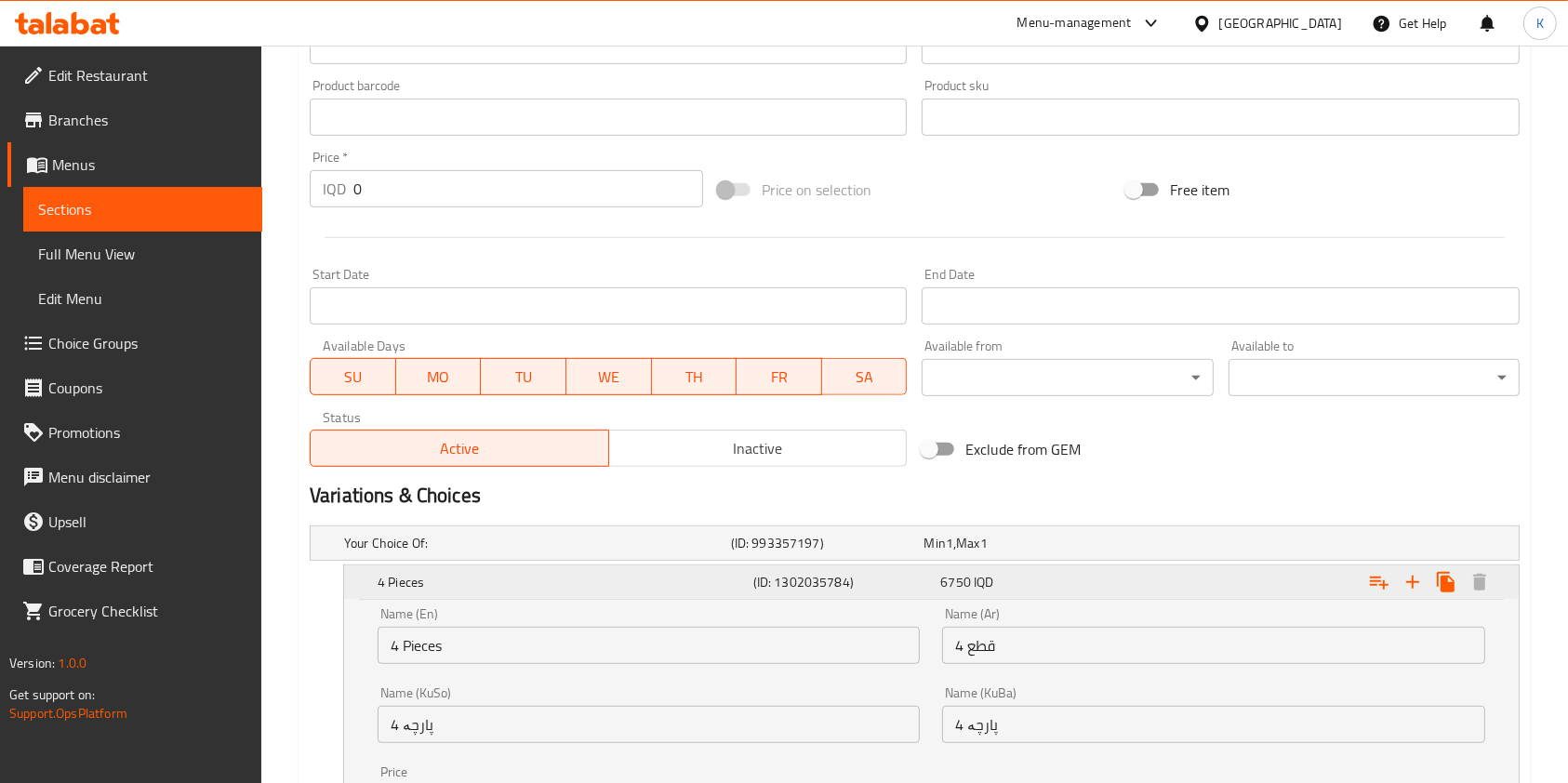
scroll to position [1051, 0]
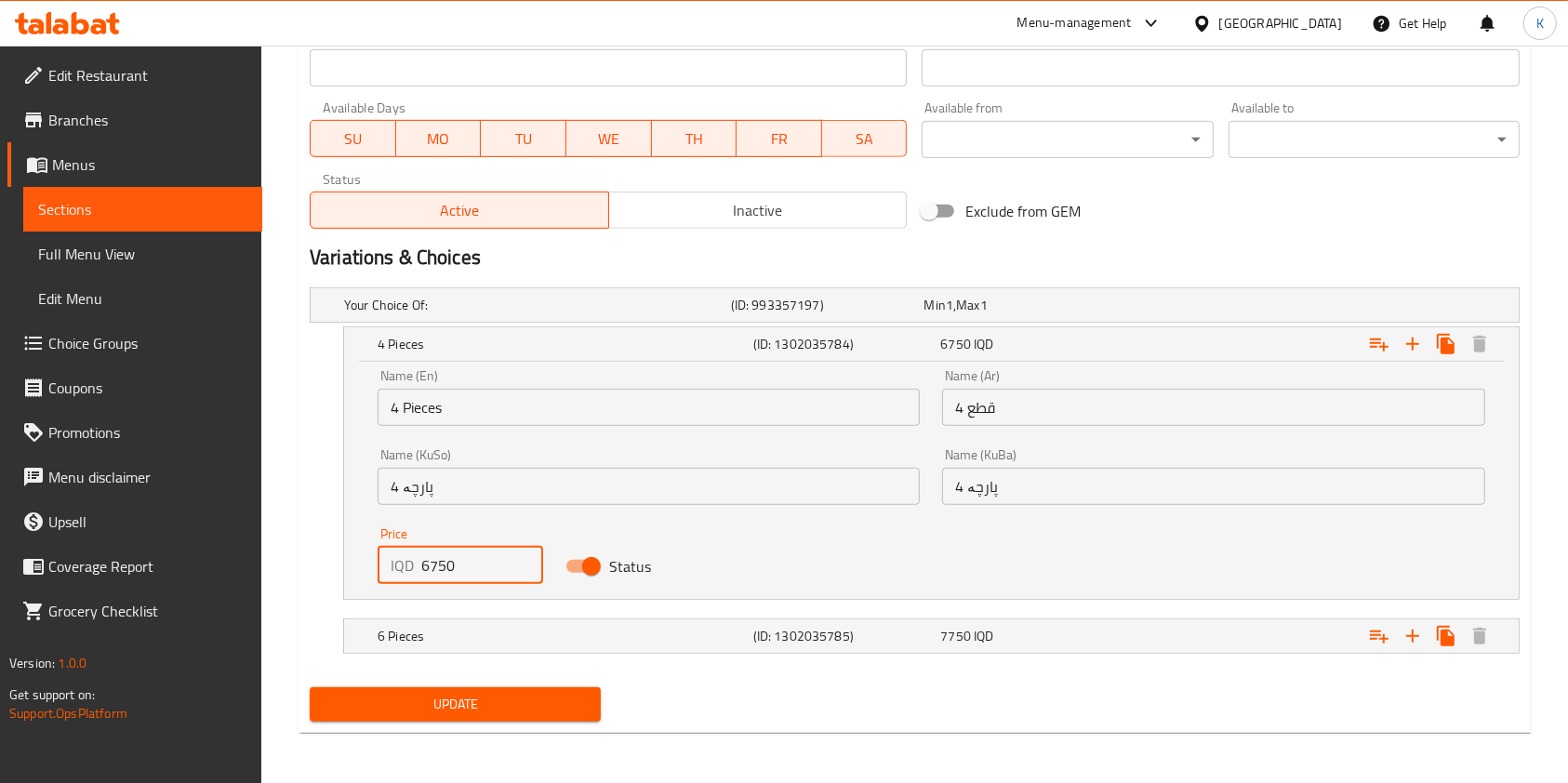
click at [438, 566] on input "6750" at bounding box center [482, 565] width 122 height 37
click at [425, 562] on input "6750" at bounding box center [482, 565] width 122 height 37
type input "7750"
click at [1450, 342] on icon "Expand" at bounding box center [1445, 344] width 18 height 20
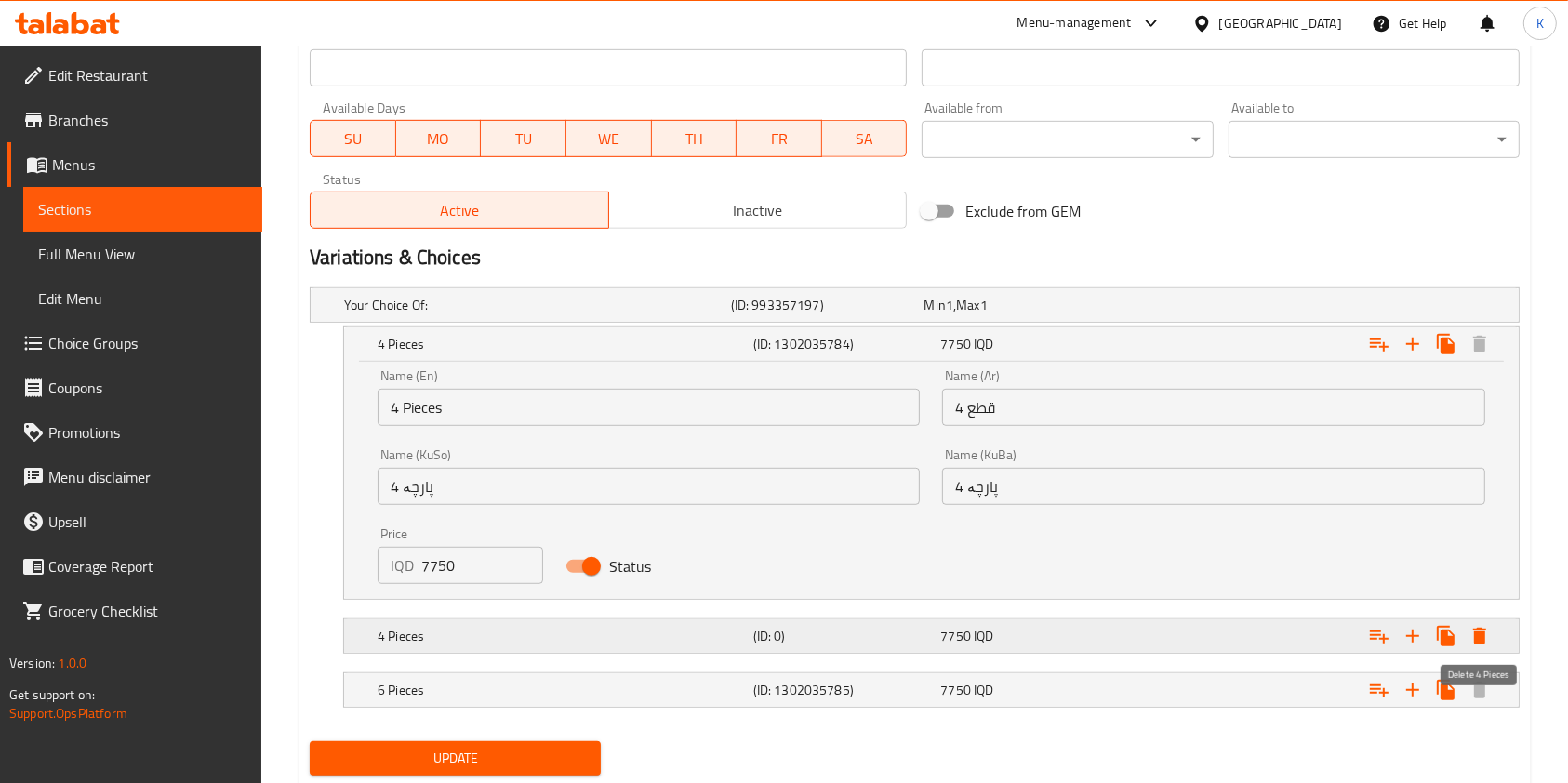
click at [1472, 637] on icon "Expand" at bounding box center [1479, 635] width 22 height 22
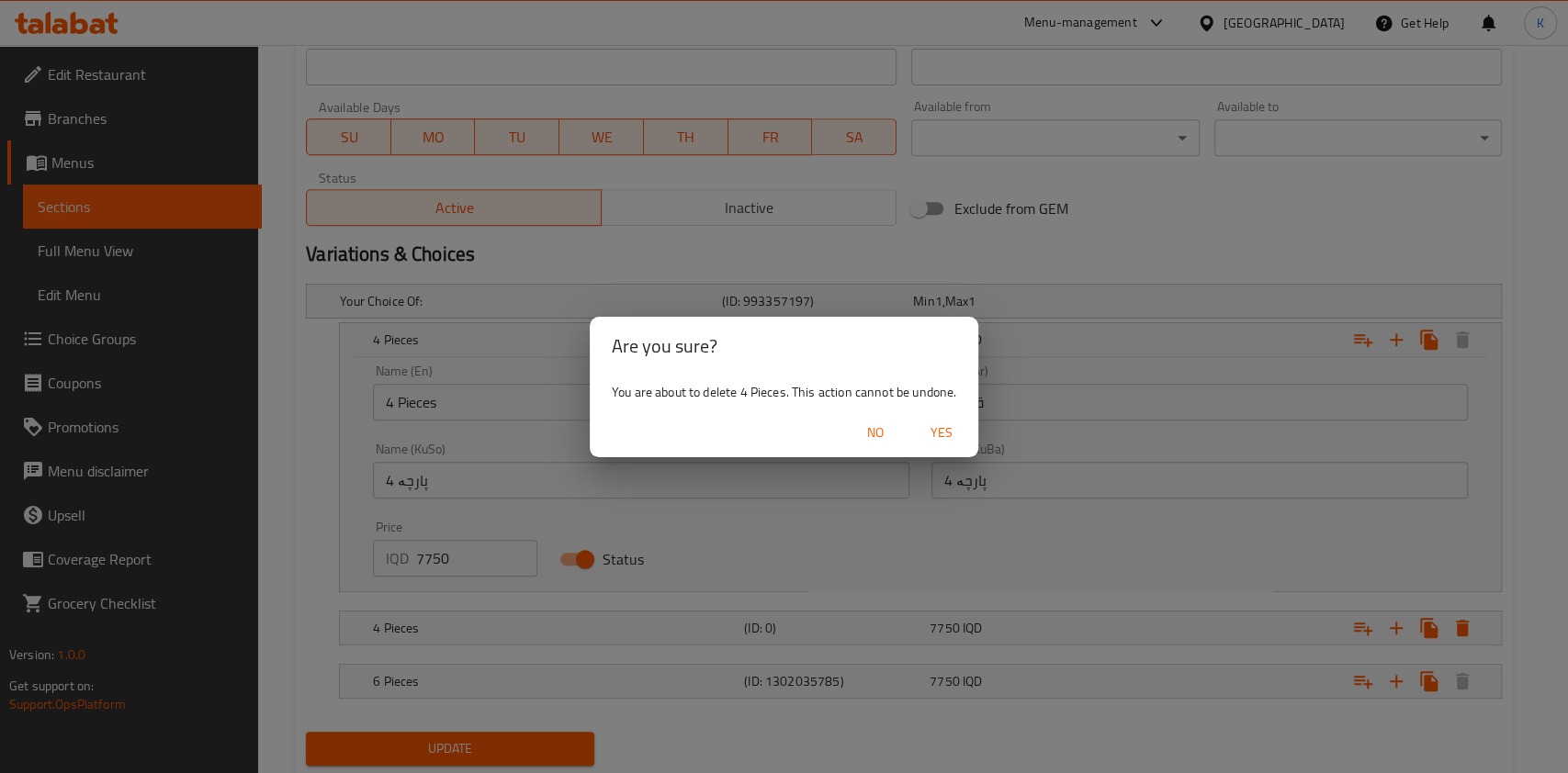
click at [947, 422] on span "Yes" at bounding box center [942, 433] width 44 height 23
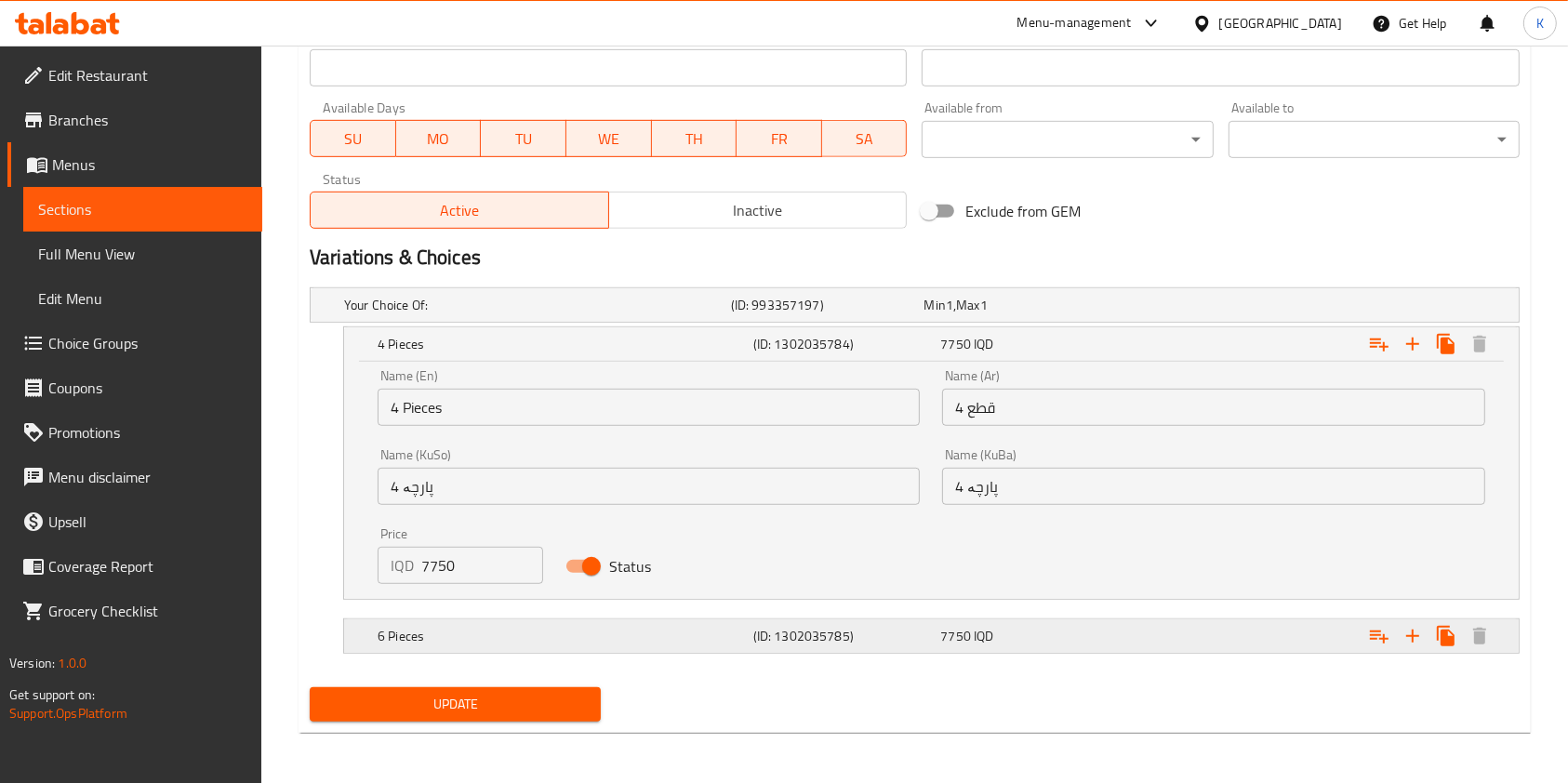
click at [525, 621] on div "6 Pieces (ID: 1302035785) 7750 IQD" at bounding box center [937, 636] width 1126 height 41
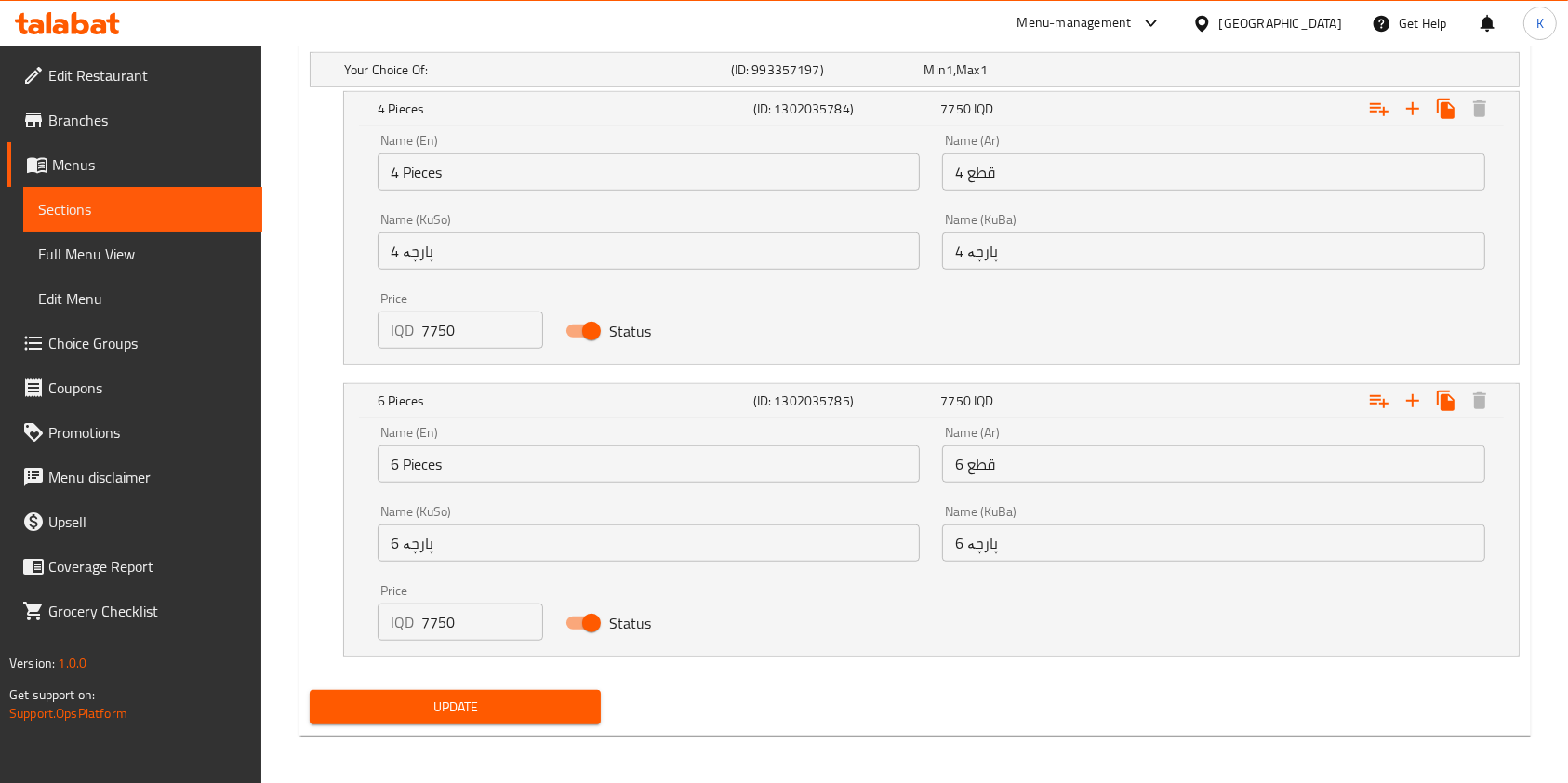
scroll to position [1289, 0]
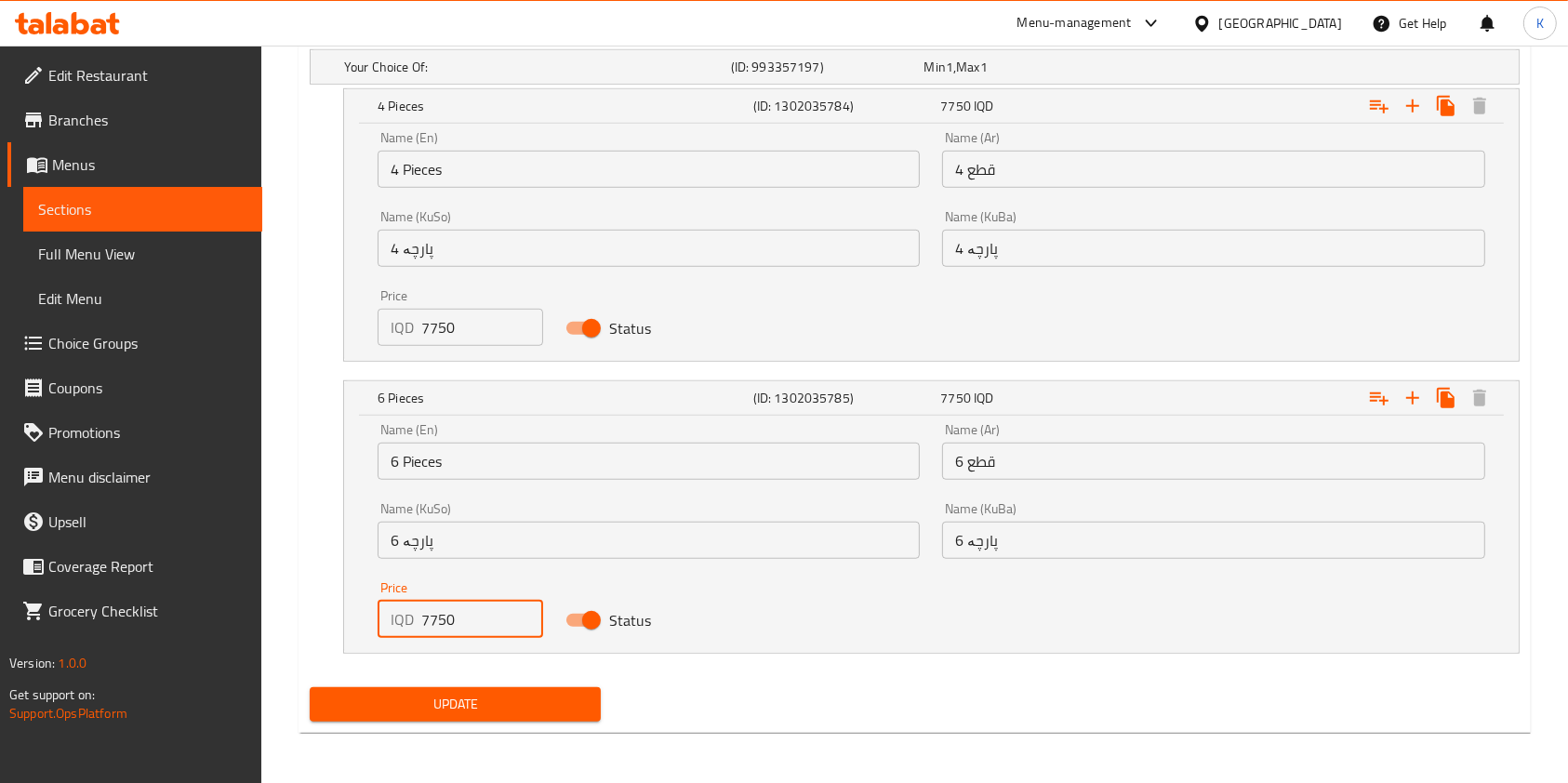
click at [447, 619] on input "7750" at bounding box center [482, 619] width 122 height 37
click at [431, 617] on input "7750" at bounding box center [482, 619] width 122 height 37
type input "8750"
click at [417, 704] on span "Update" at bounding box center [455, 705] width 261 height 23
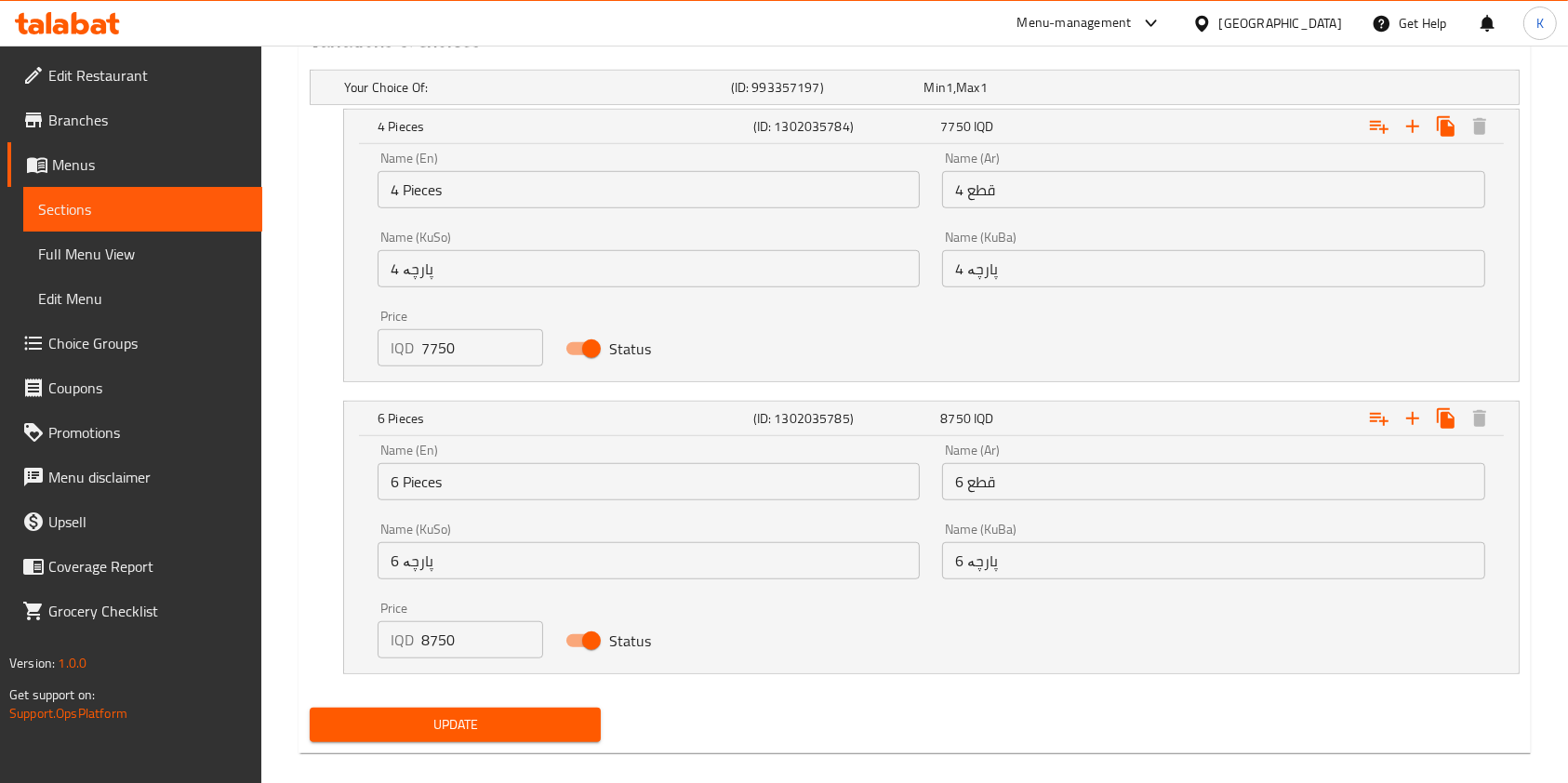
scroll to position [110, 0]
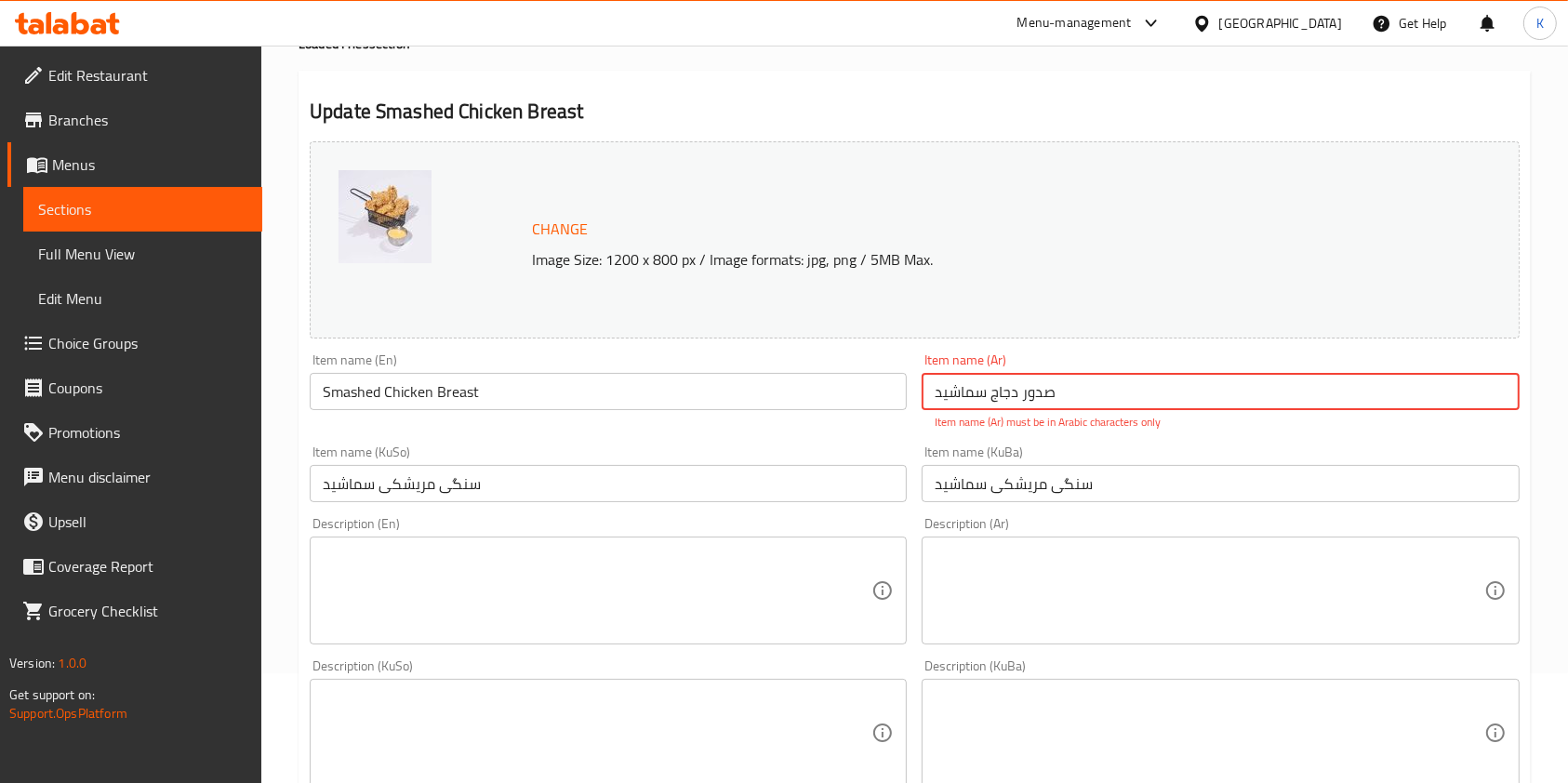
click at [964, 391] on input "صدور دجاج سماشید" at bounding box center [1220, 392] width 597 height 37
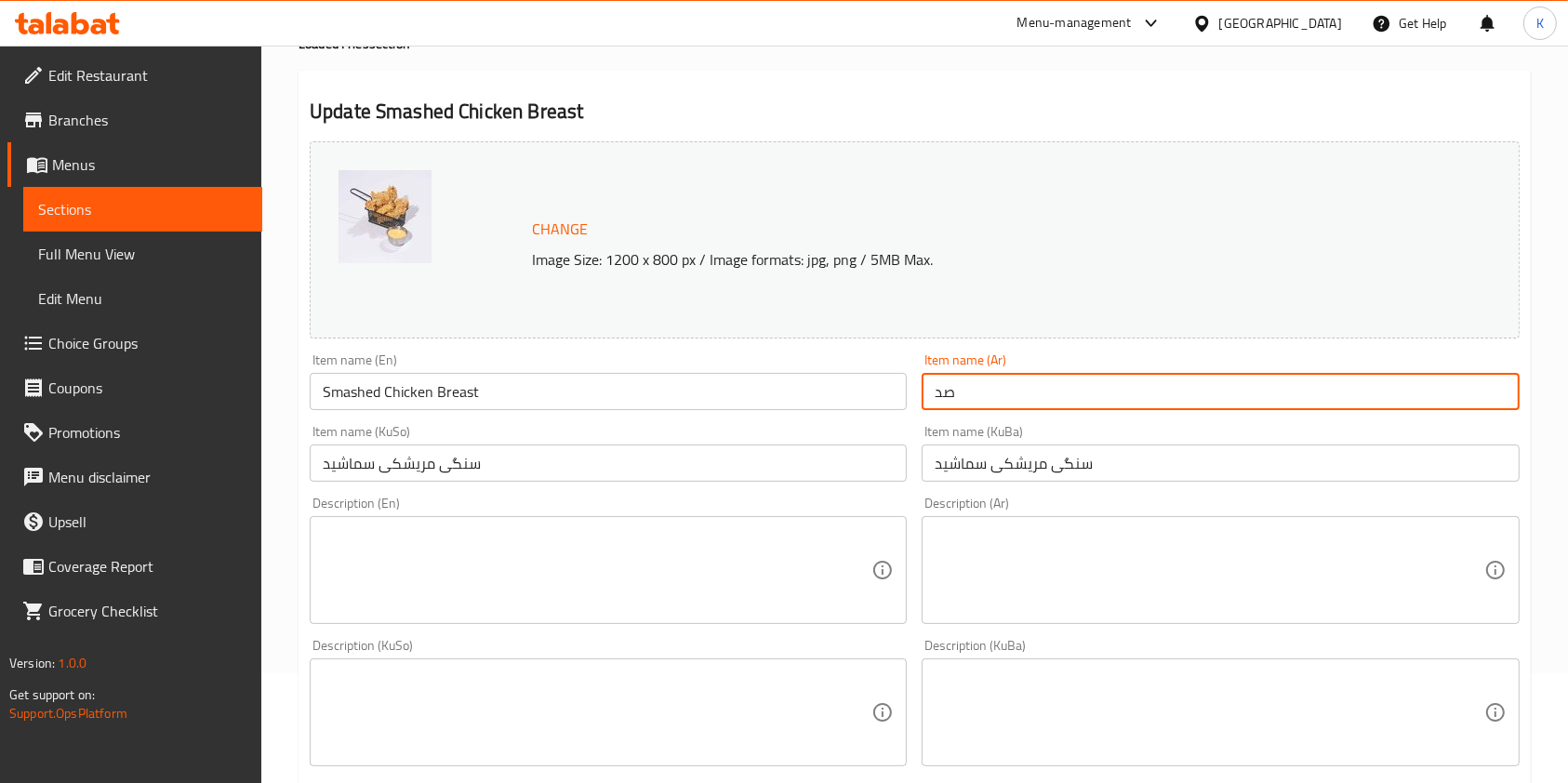
type input "ص"
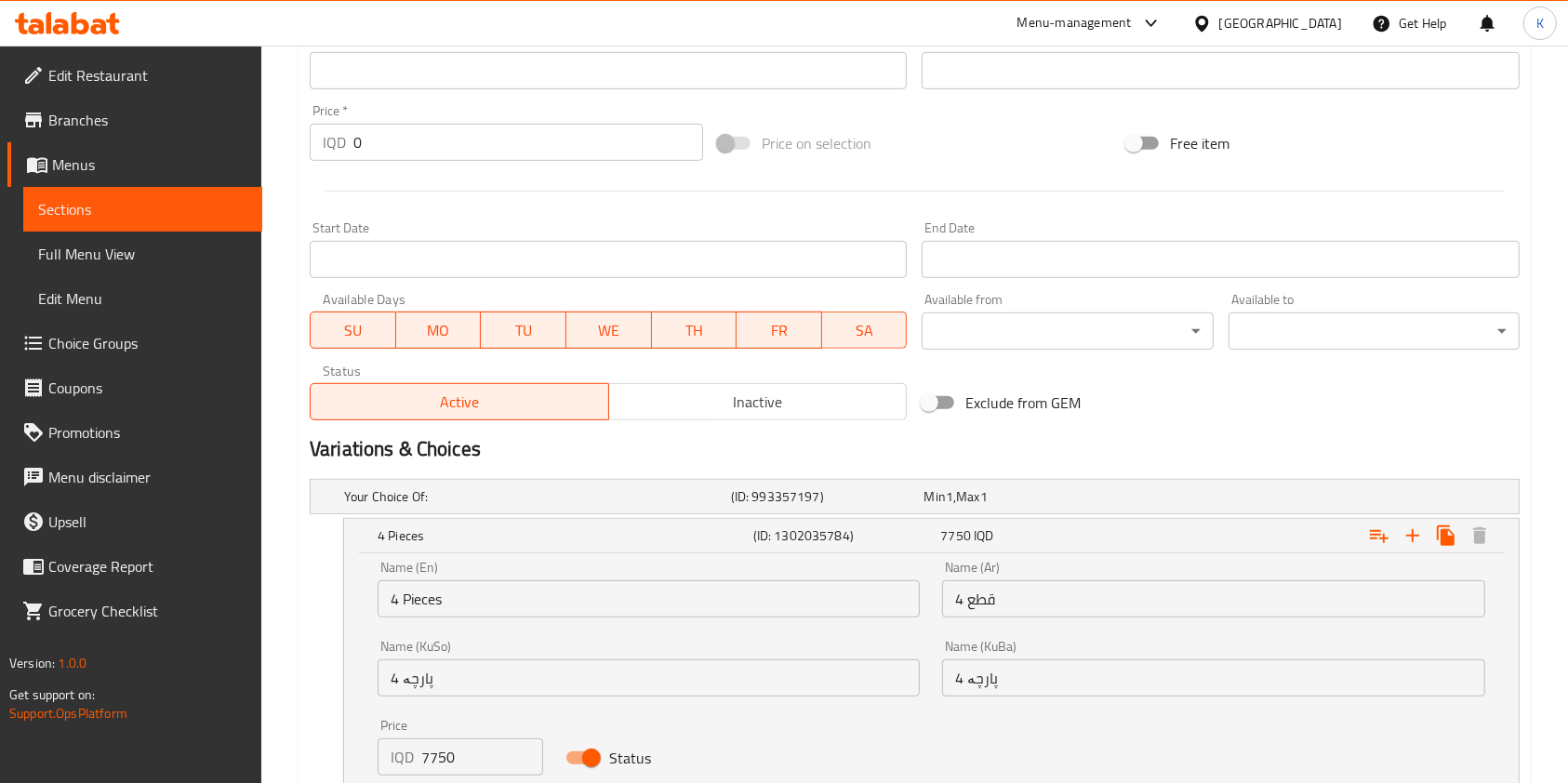
scroll to position [1289, 0]
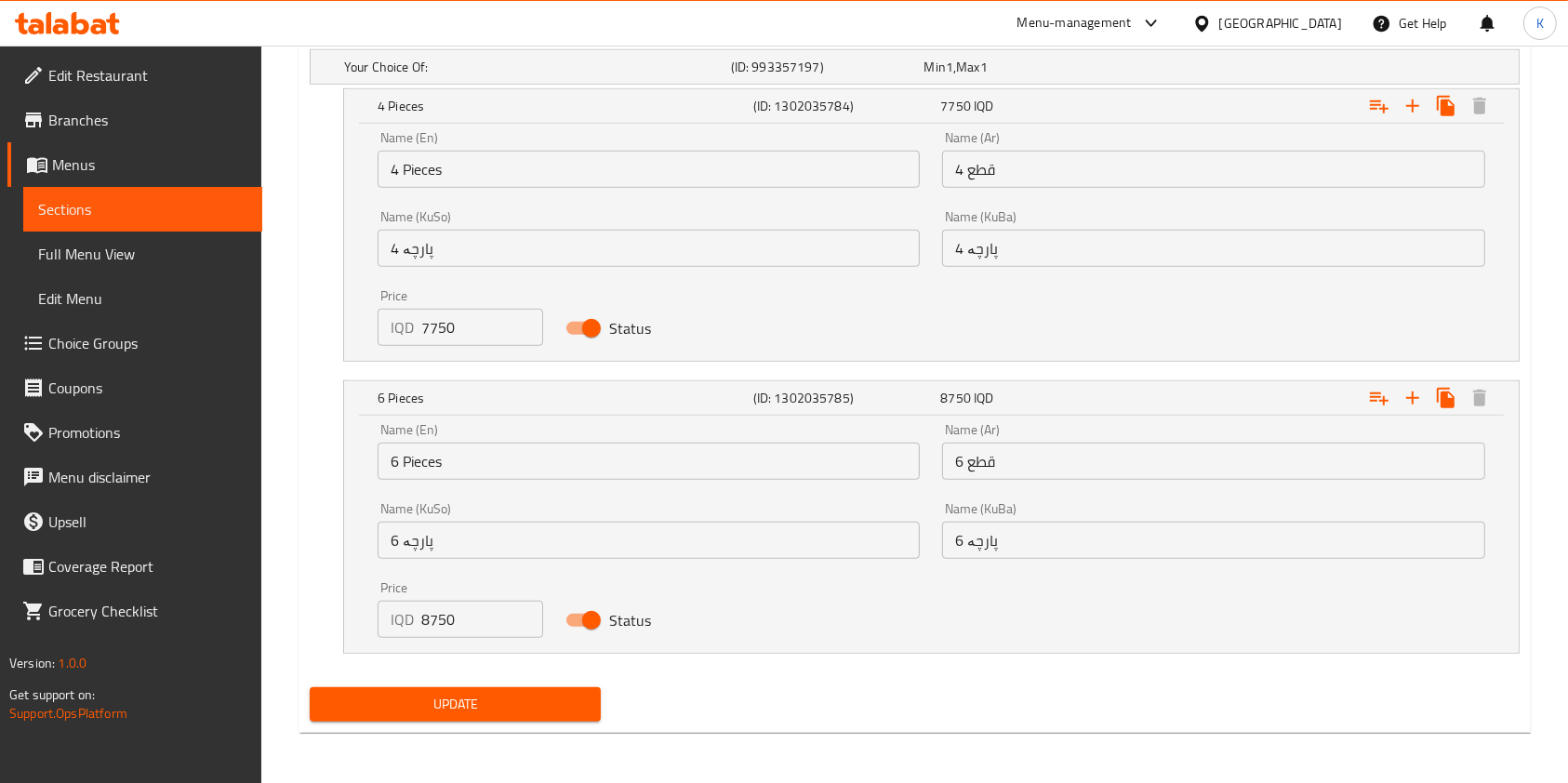
type input "صدر دجاج سماشد"
click at [433, 708] on span "Update" at bounding box center [455, 705] width 261 height 23
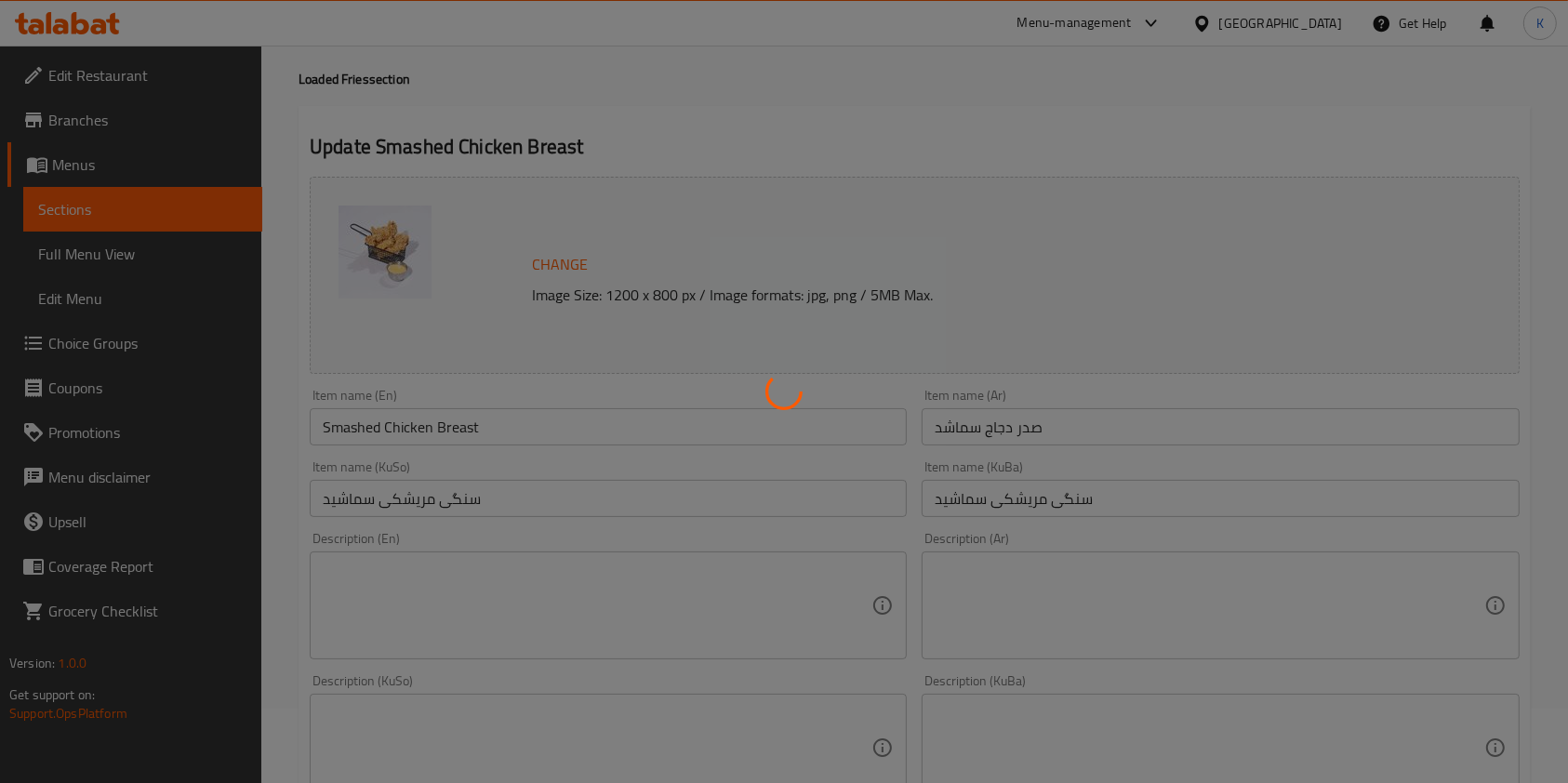
scroll to position [0, 0]
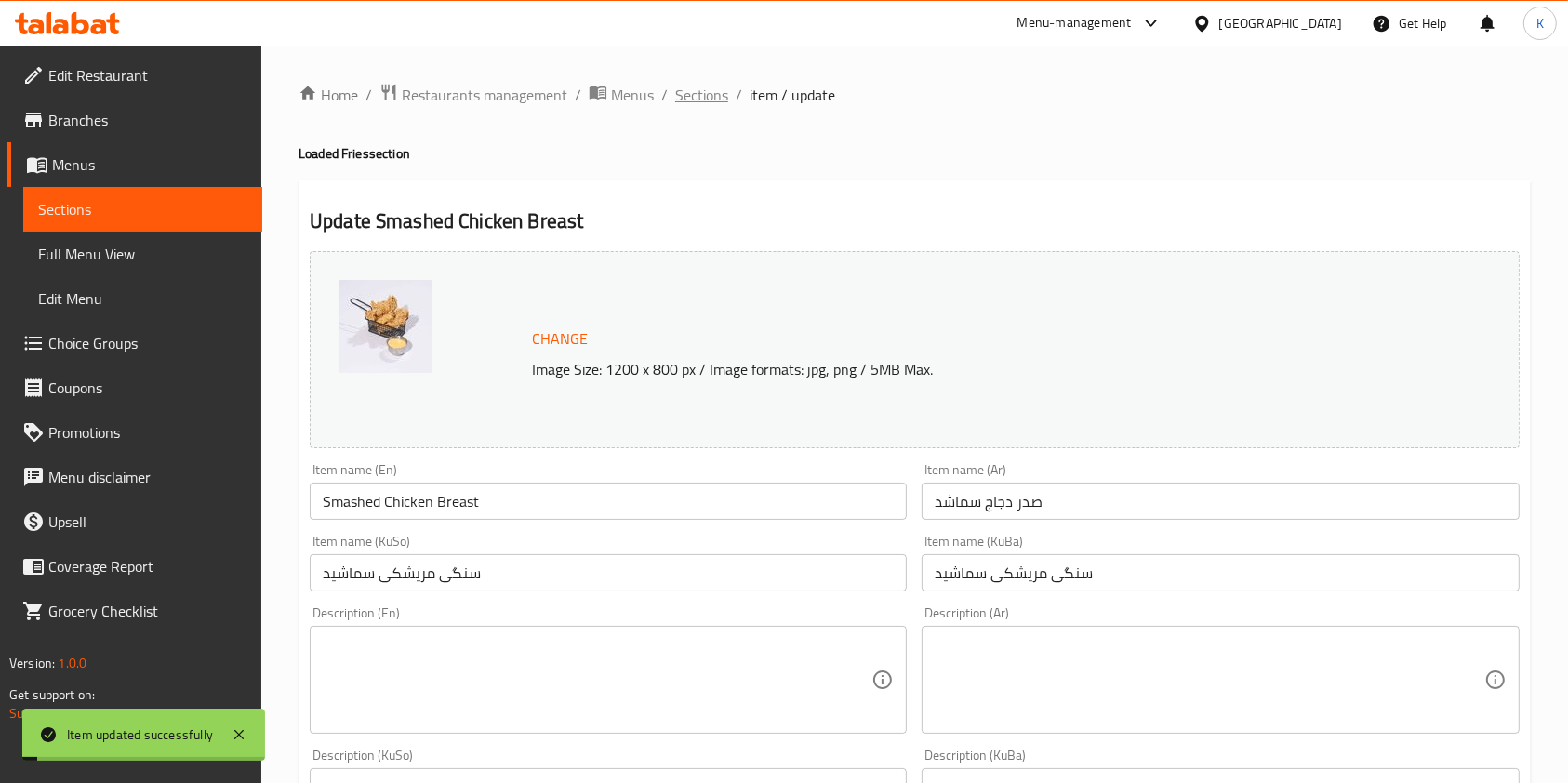
click at [685, 104] on span "Sections" at bounding box center [702, 94] width 53 height 22
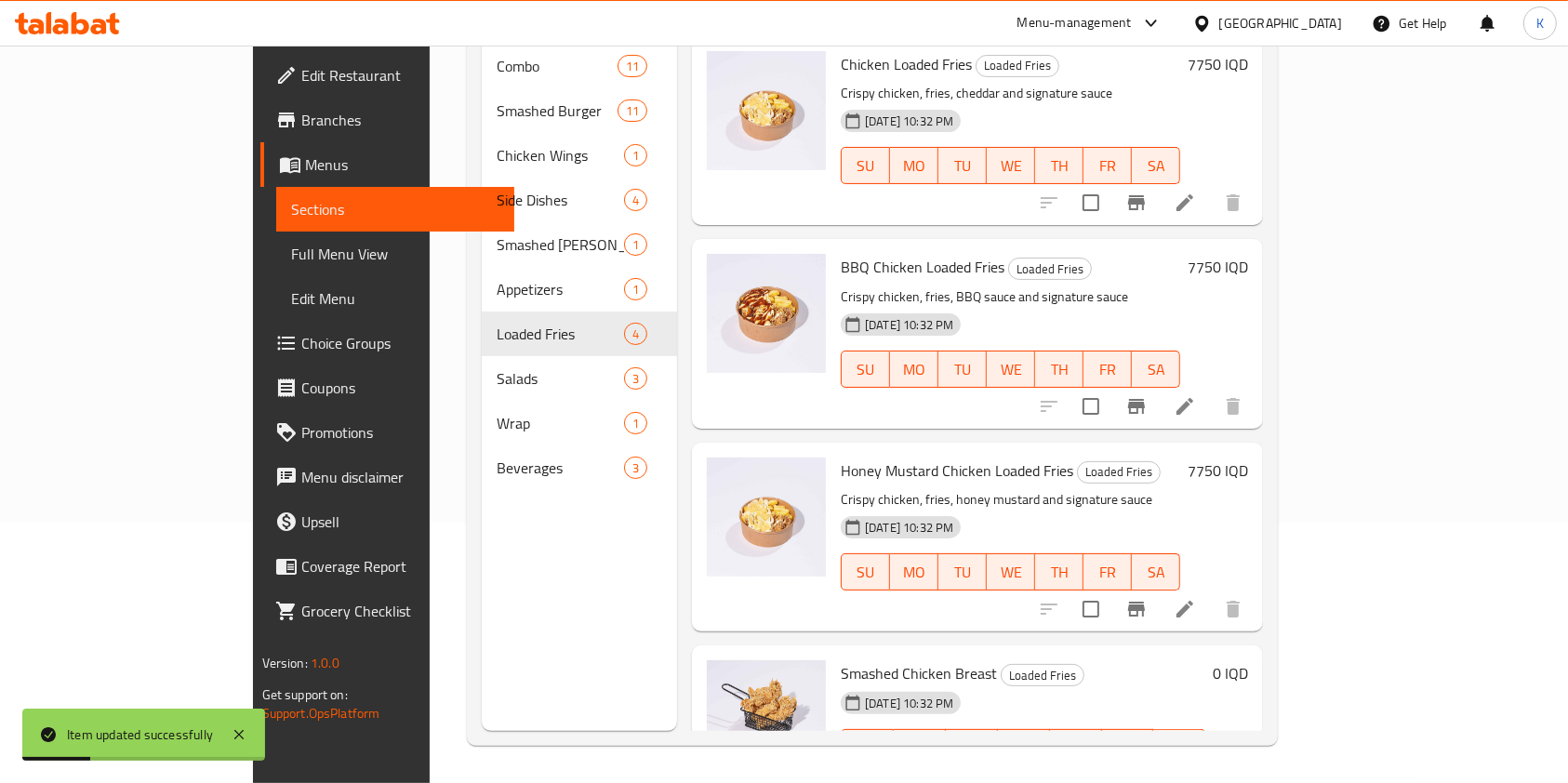
scroll to position [49, 0]
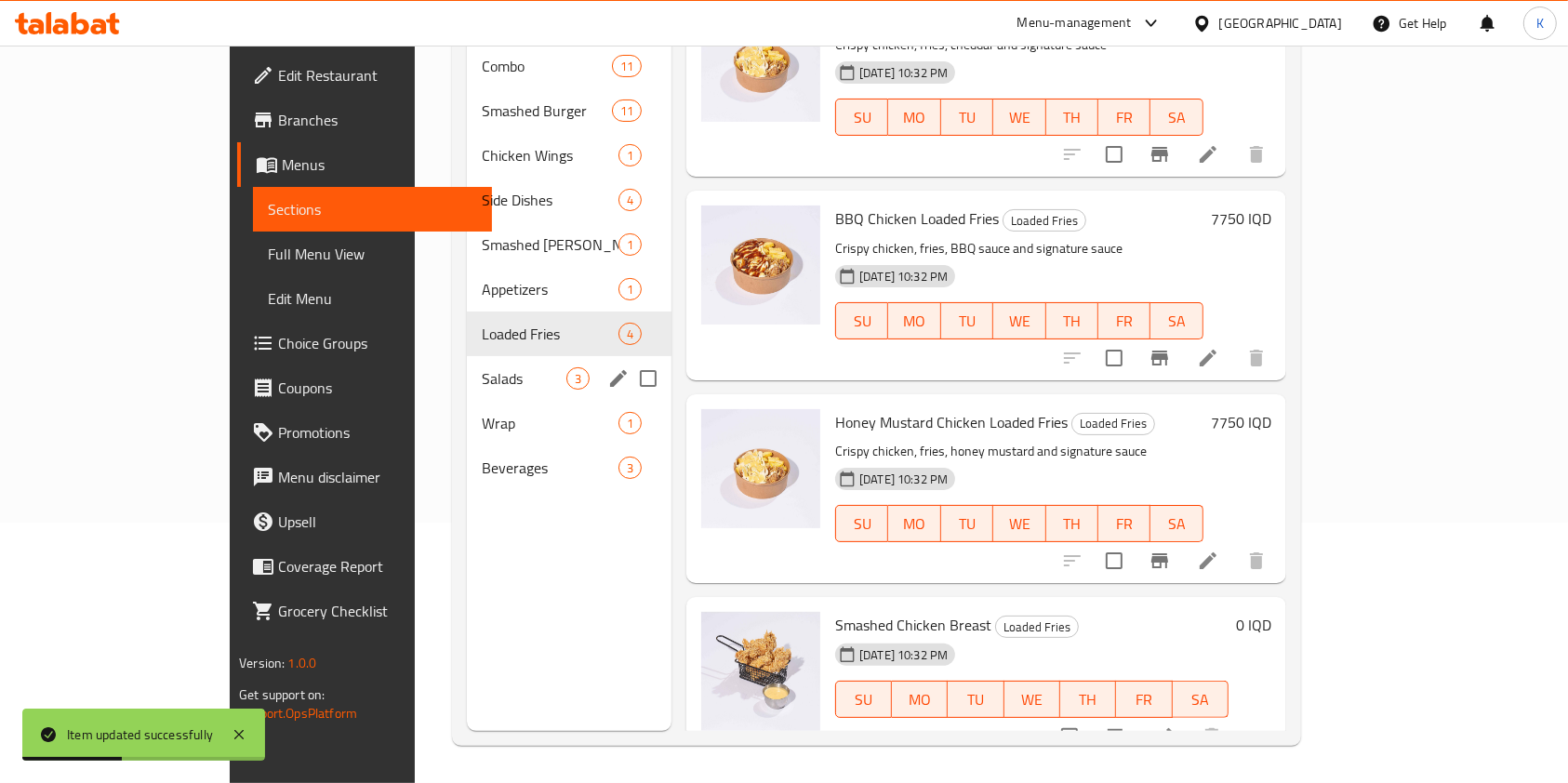
click at [484, 364] on div "Salads 3" at bounding box center [568, 378] width 205 height 45
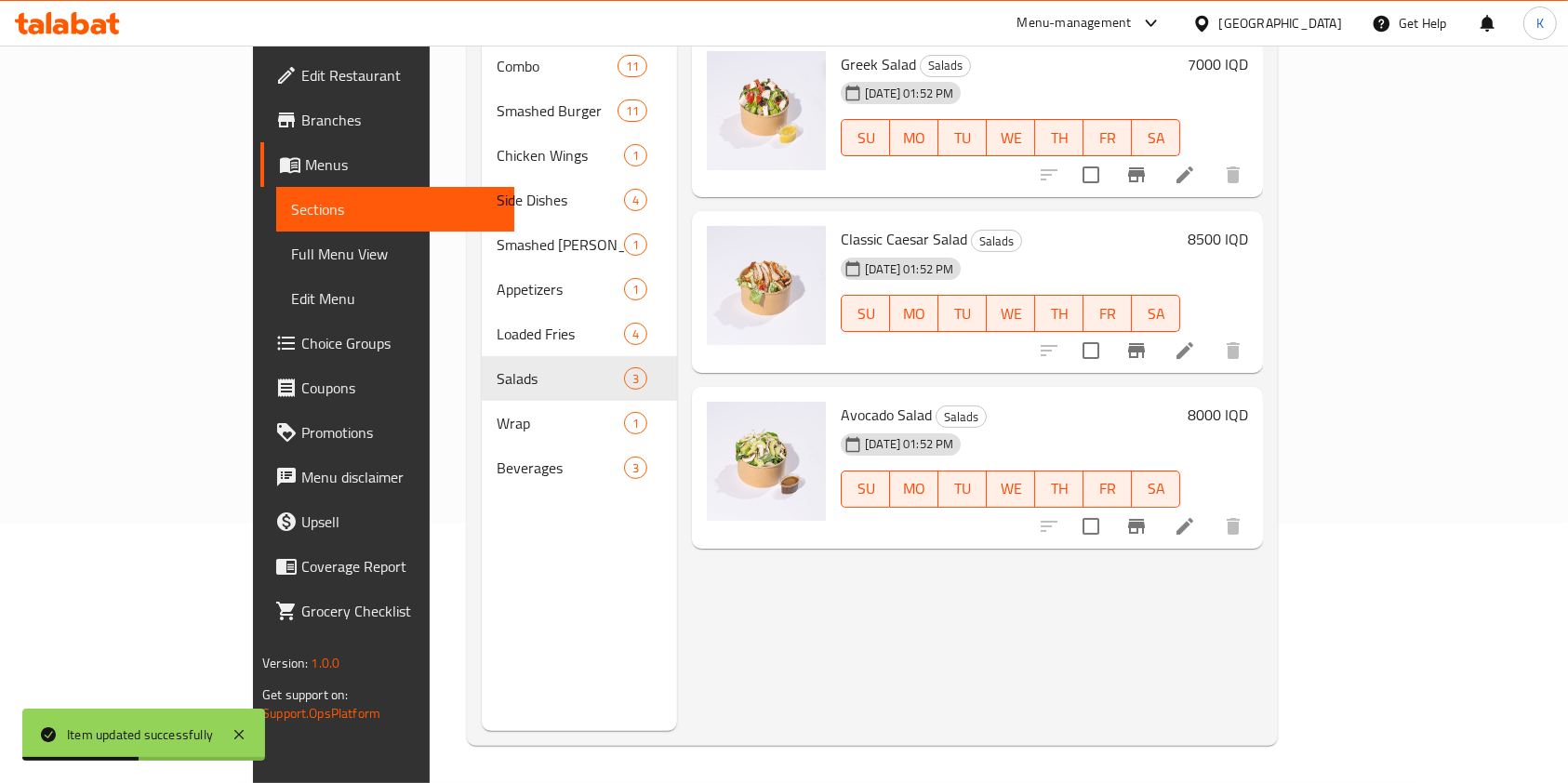
scroll to position [101, 0]
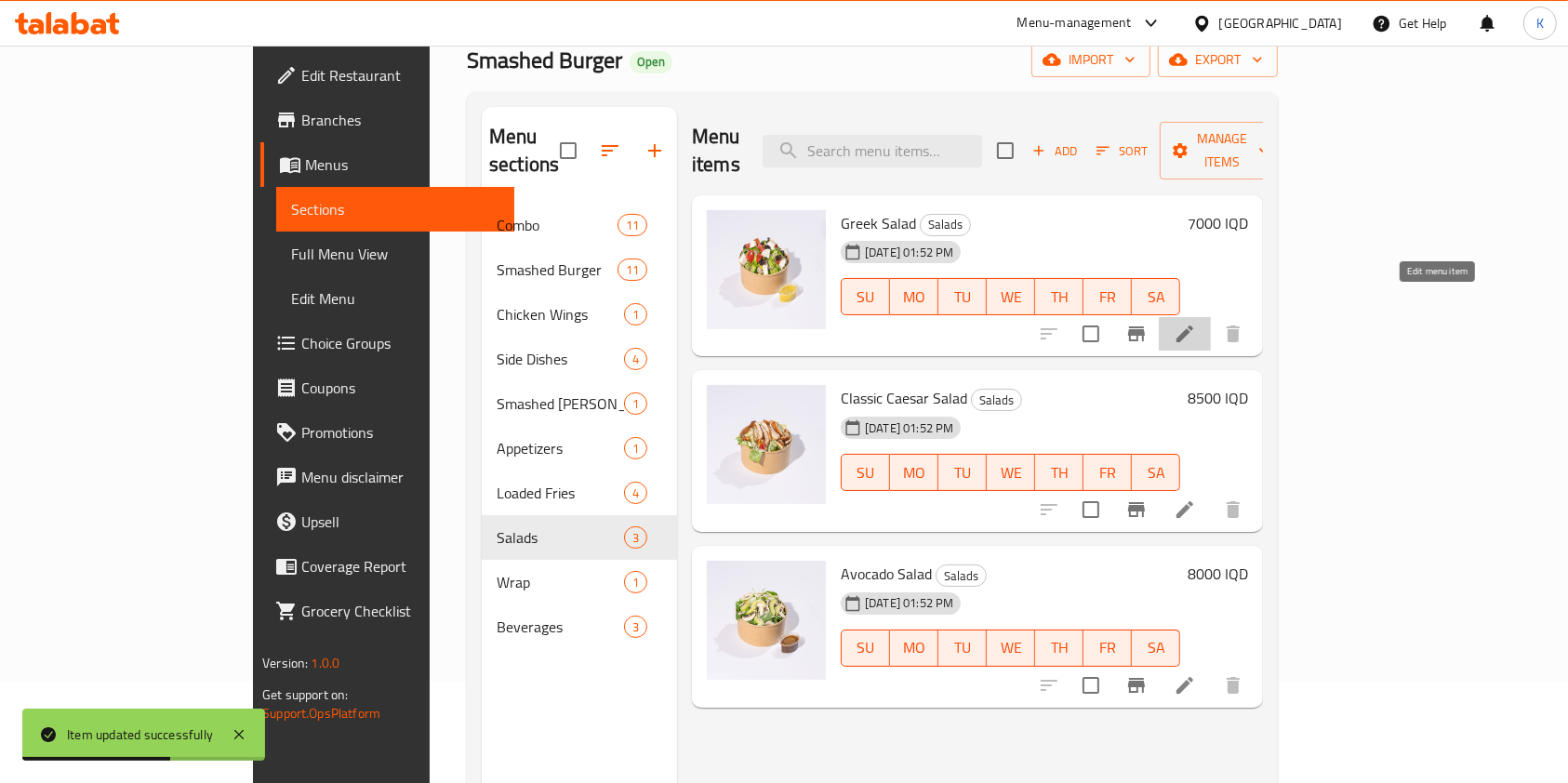
click at [1193, 326] on icon at bounding box center [1185, 334] width 17 height 17
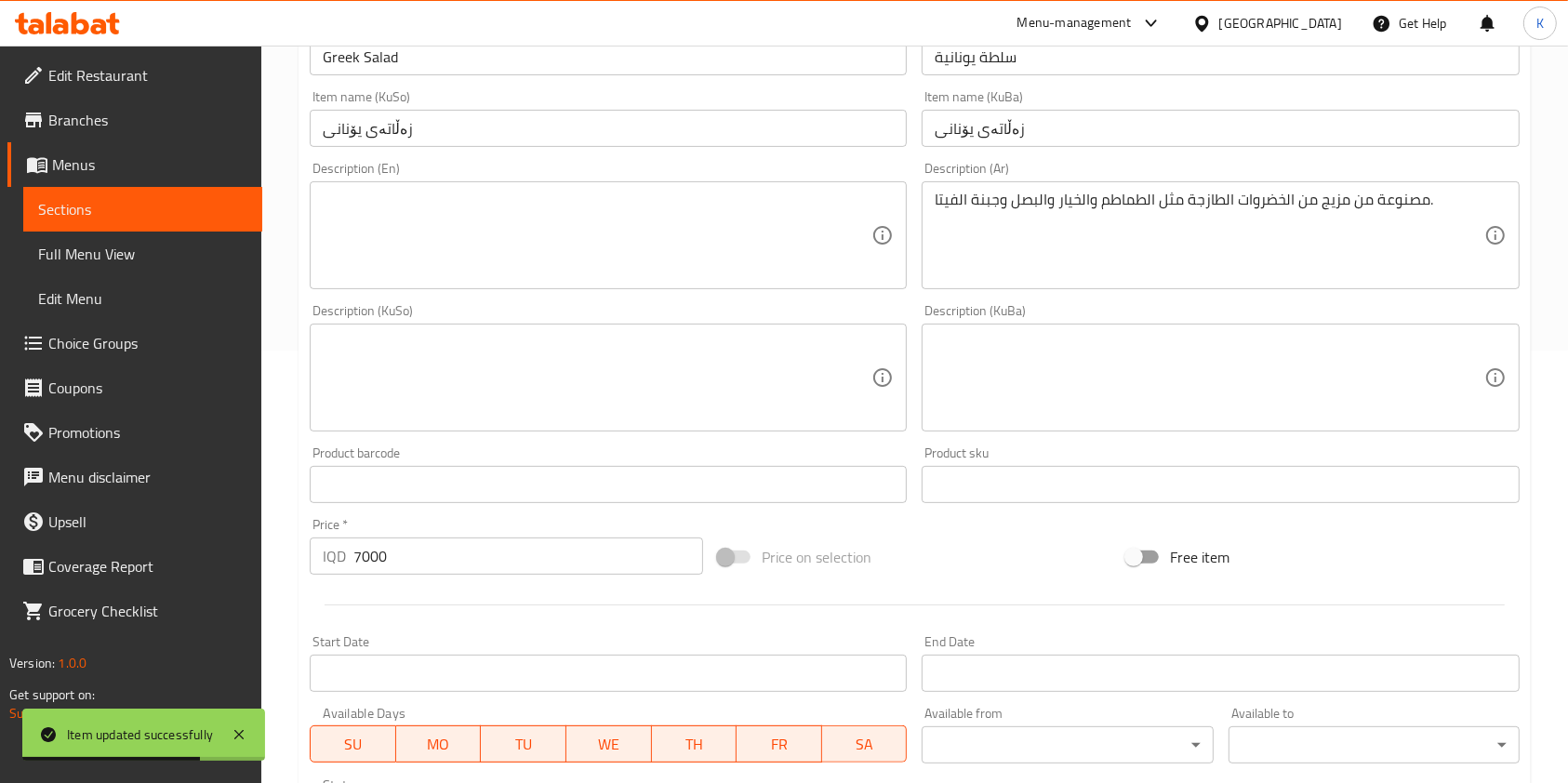
scroll to position [438, 0]
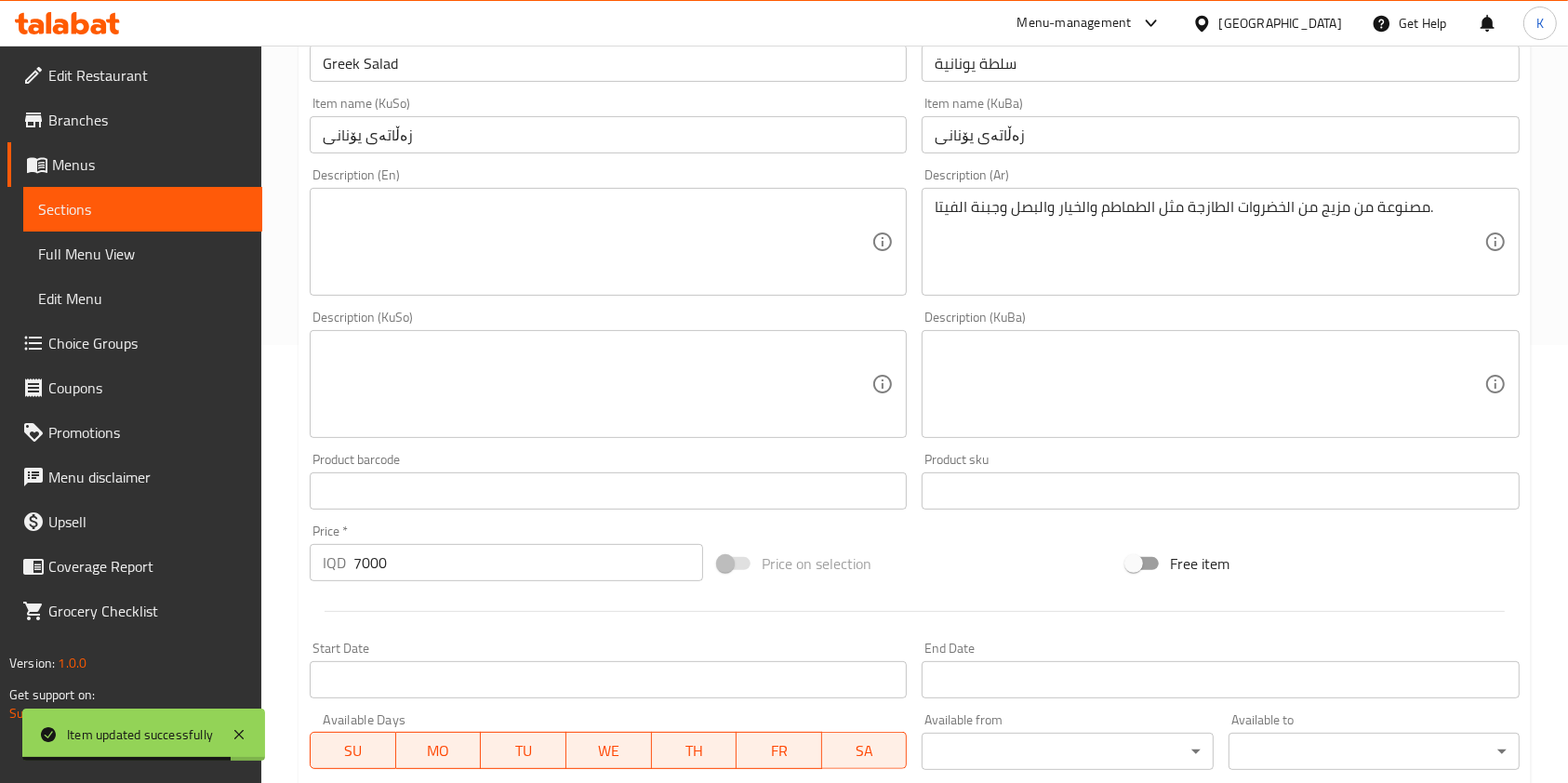
click at [374, 577] on input "7000" at bounding box center [527, 562] width 349 height 37
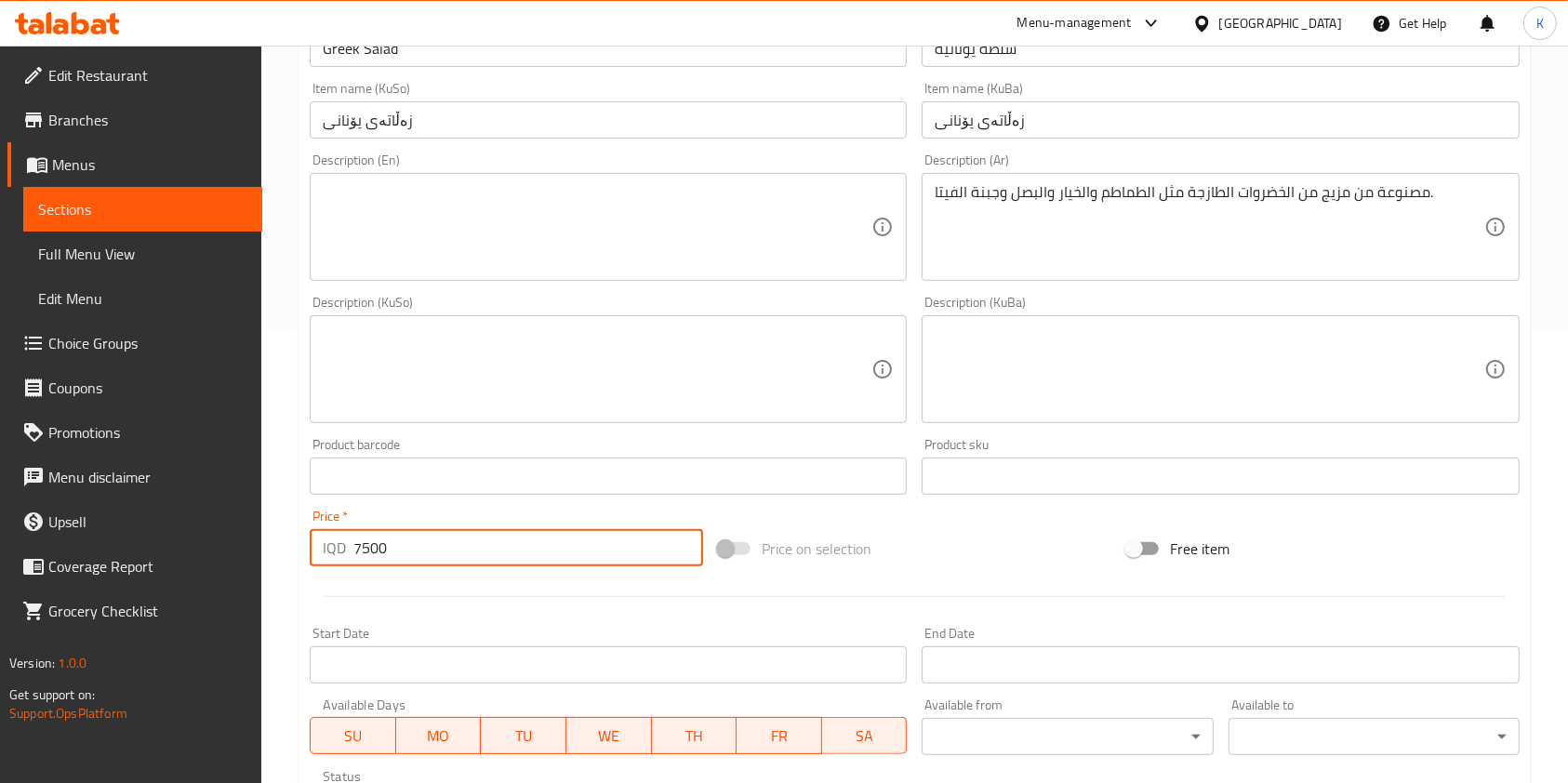
scroll to position [773, 0]
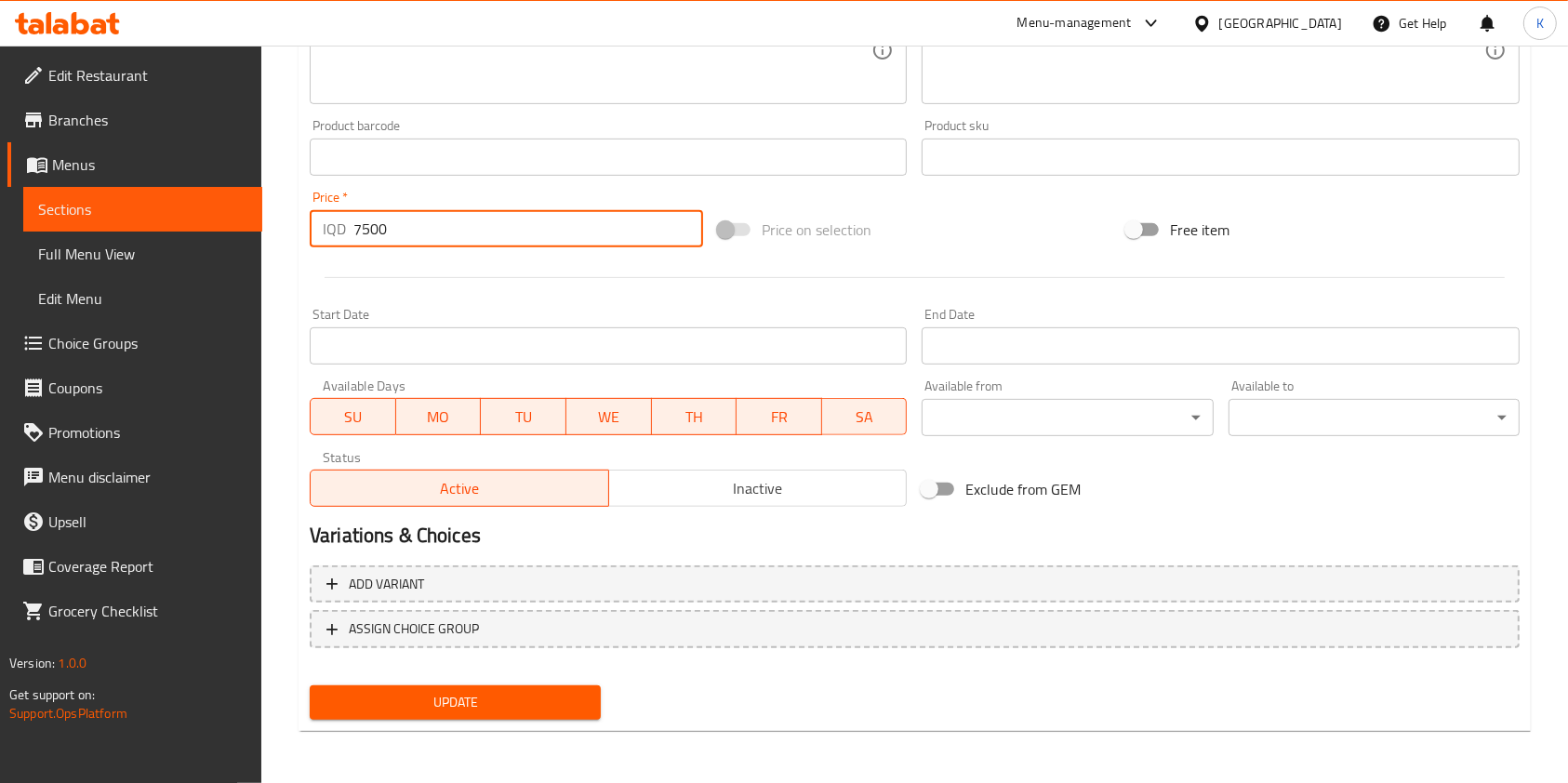
type input "7500"
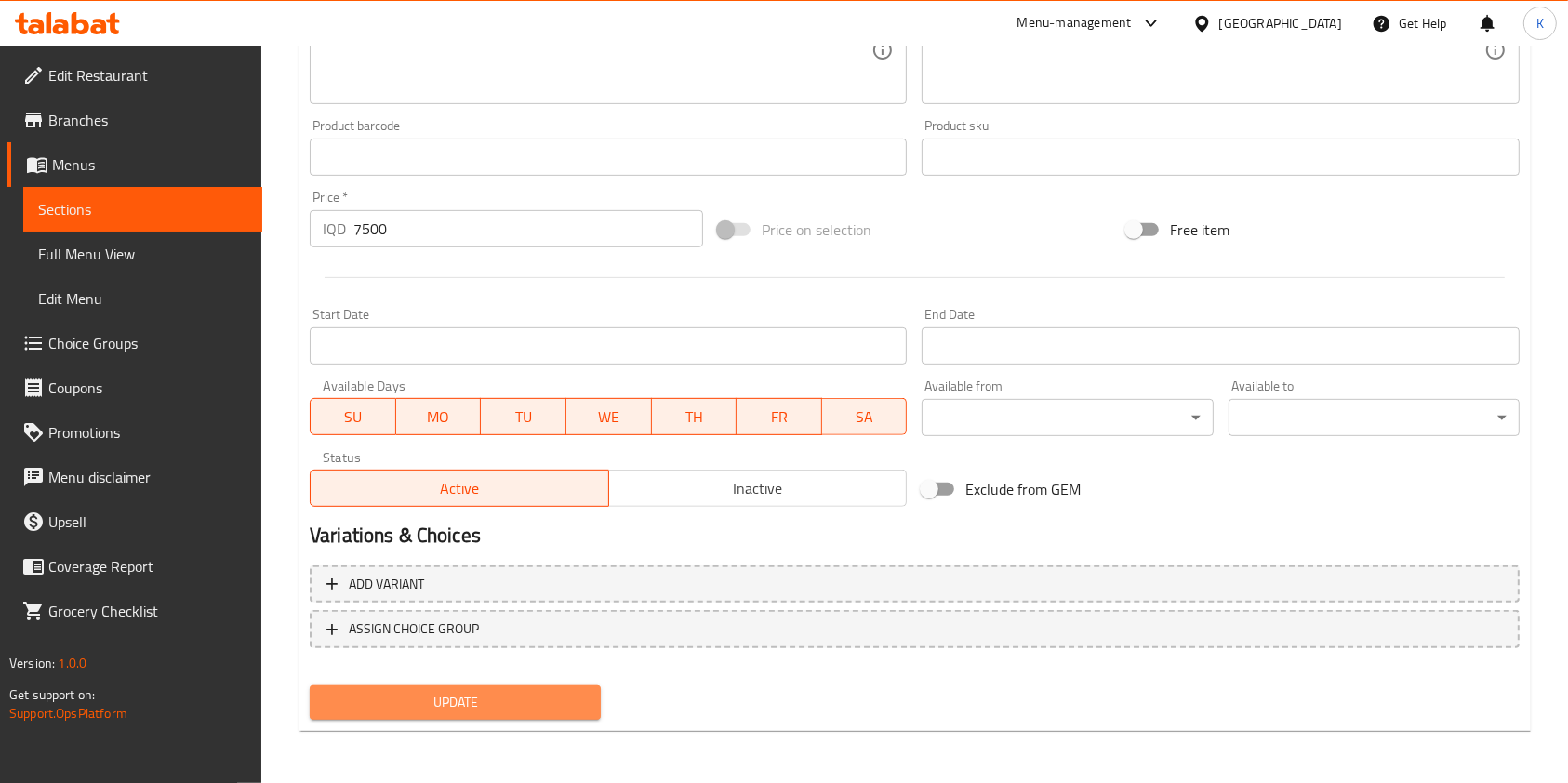
click at [442, 688] on button "Update" at bounding box center [455, 703] width 291 height 34
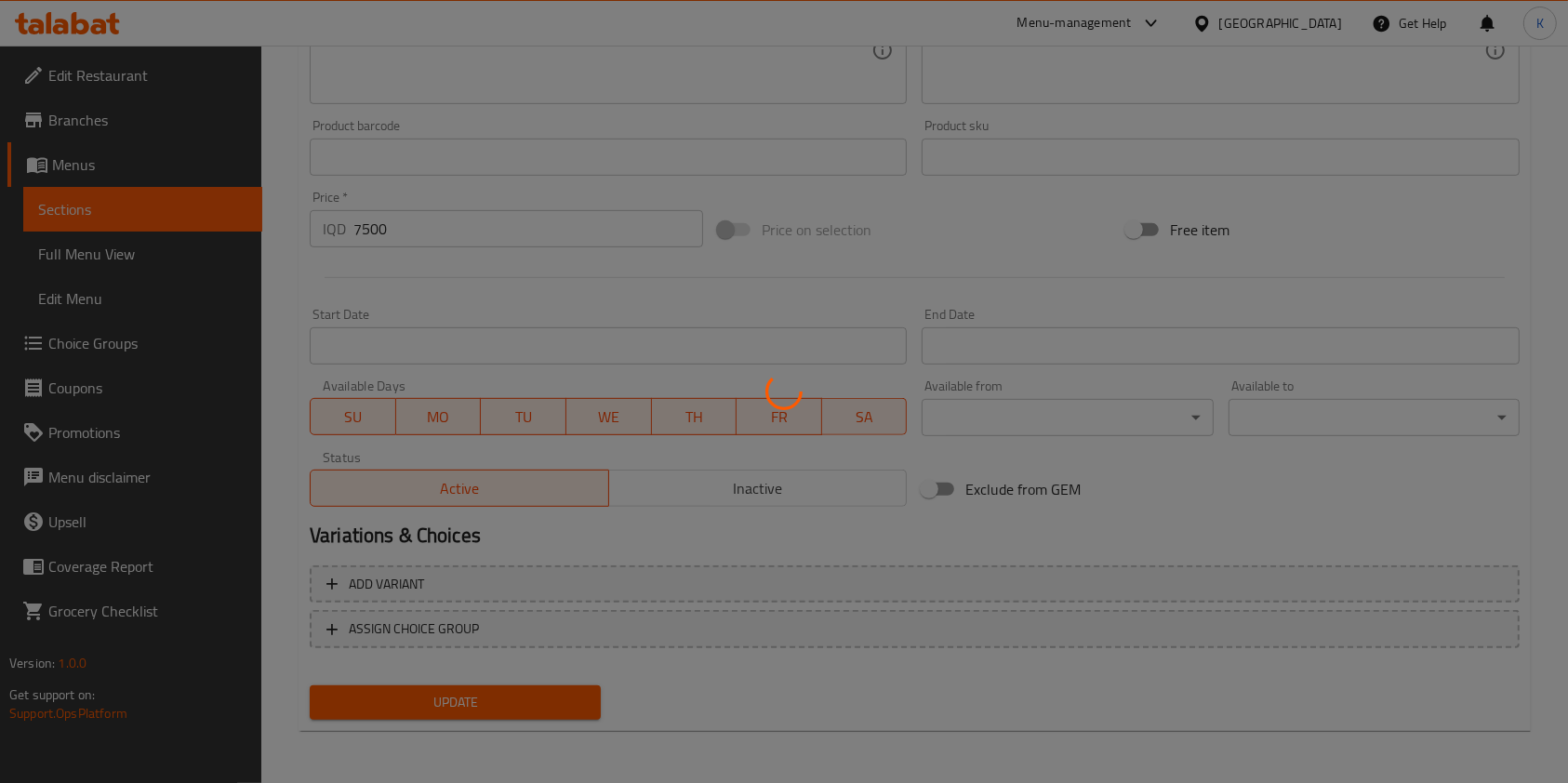
scroll to position [0, 0]
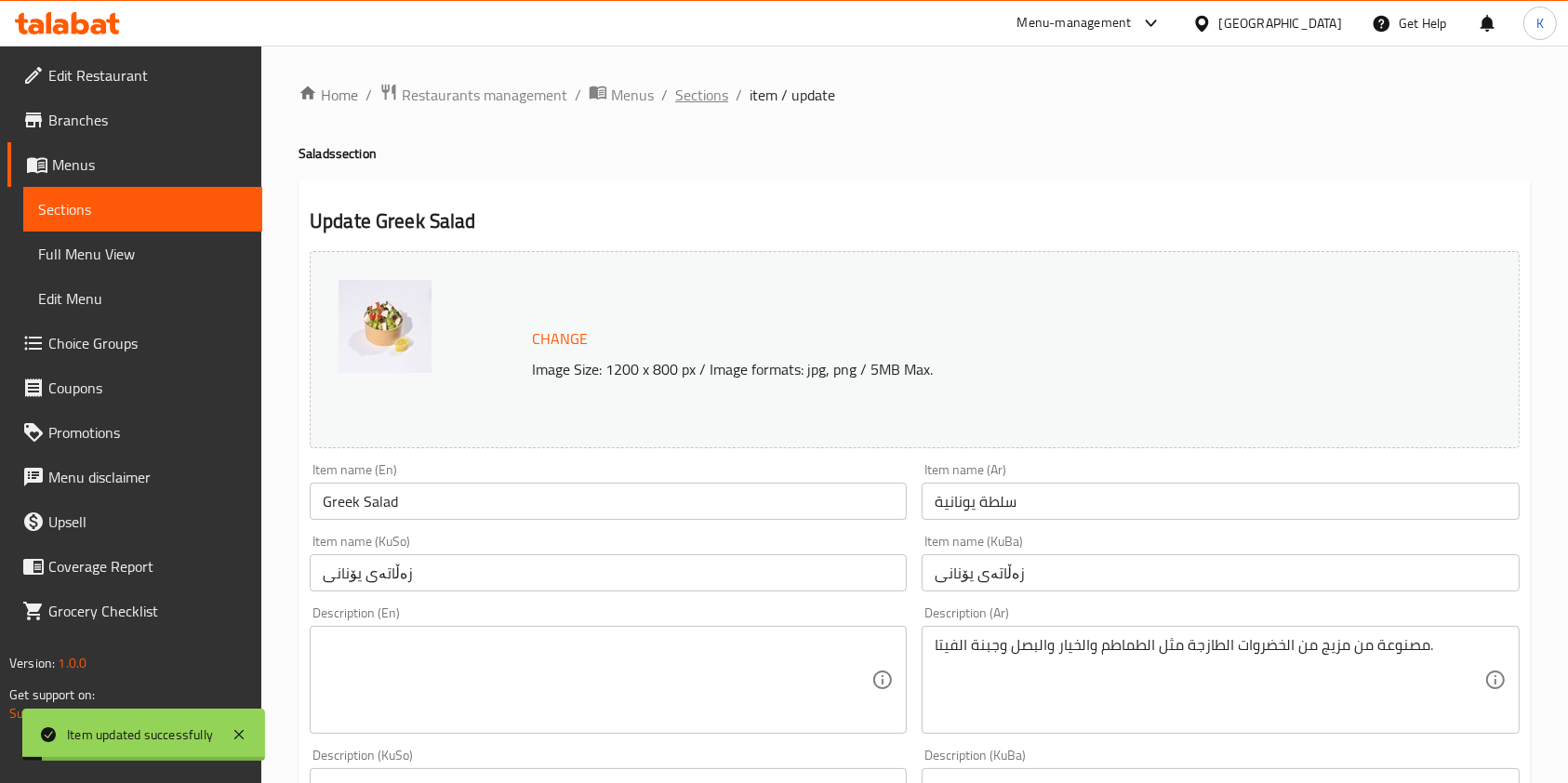
click at [675, 93] on span "Sections" at bounding box center [702, 94] width 53 height 22
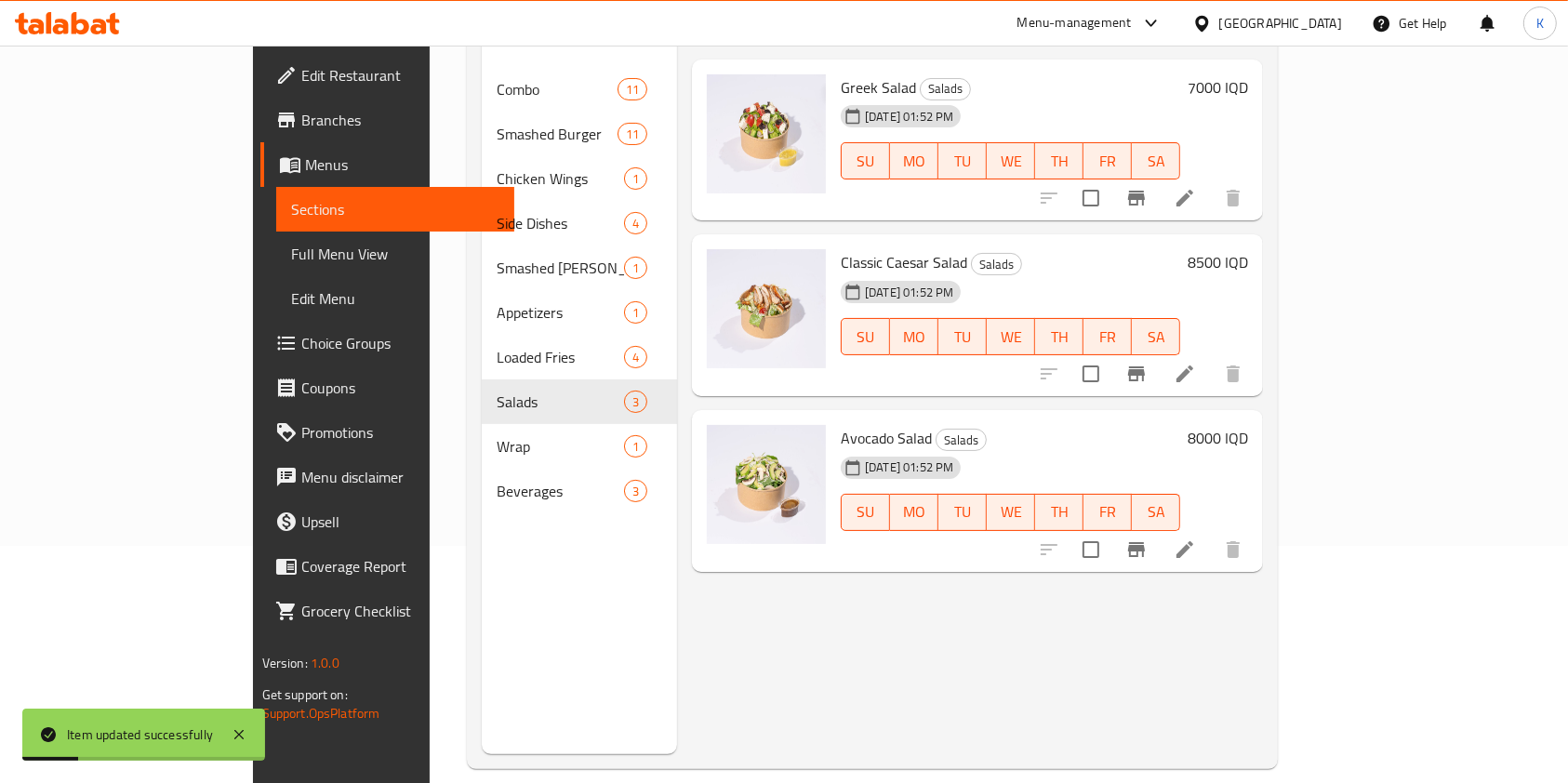
scroll to position [238, 0]
click at [1196, 362] on icon at bounding box center [1184, 372] width 22 height 22
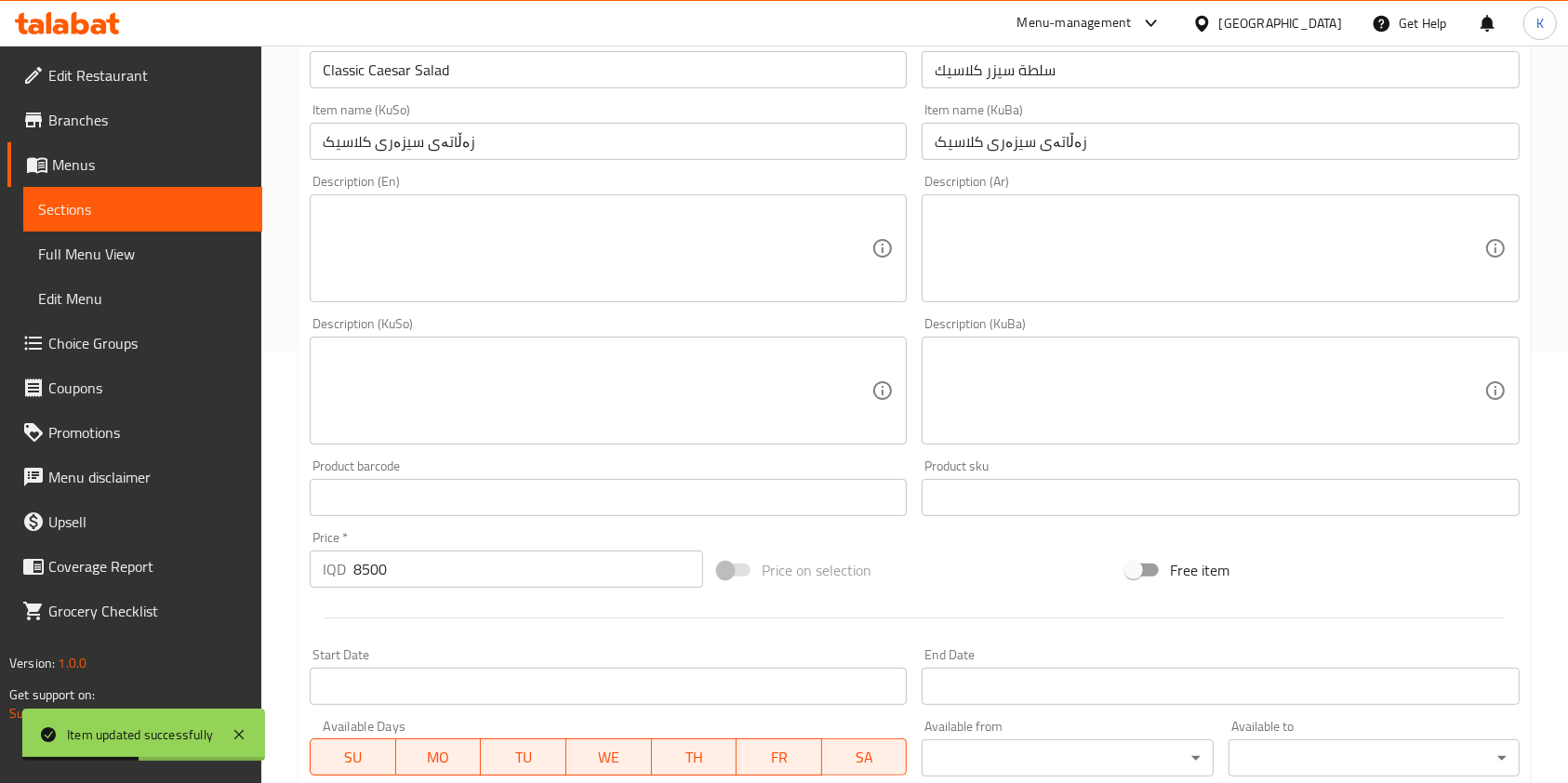
scroll to position [432, 0]
click at [362, 573] on input "8500" at bounding box center [527, 568] width 349 height 37
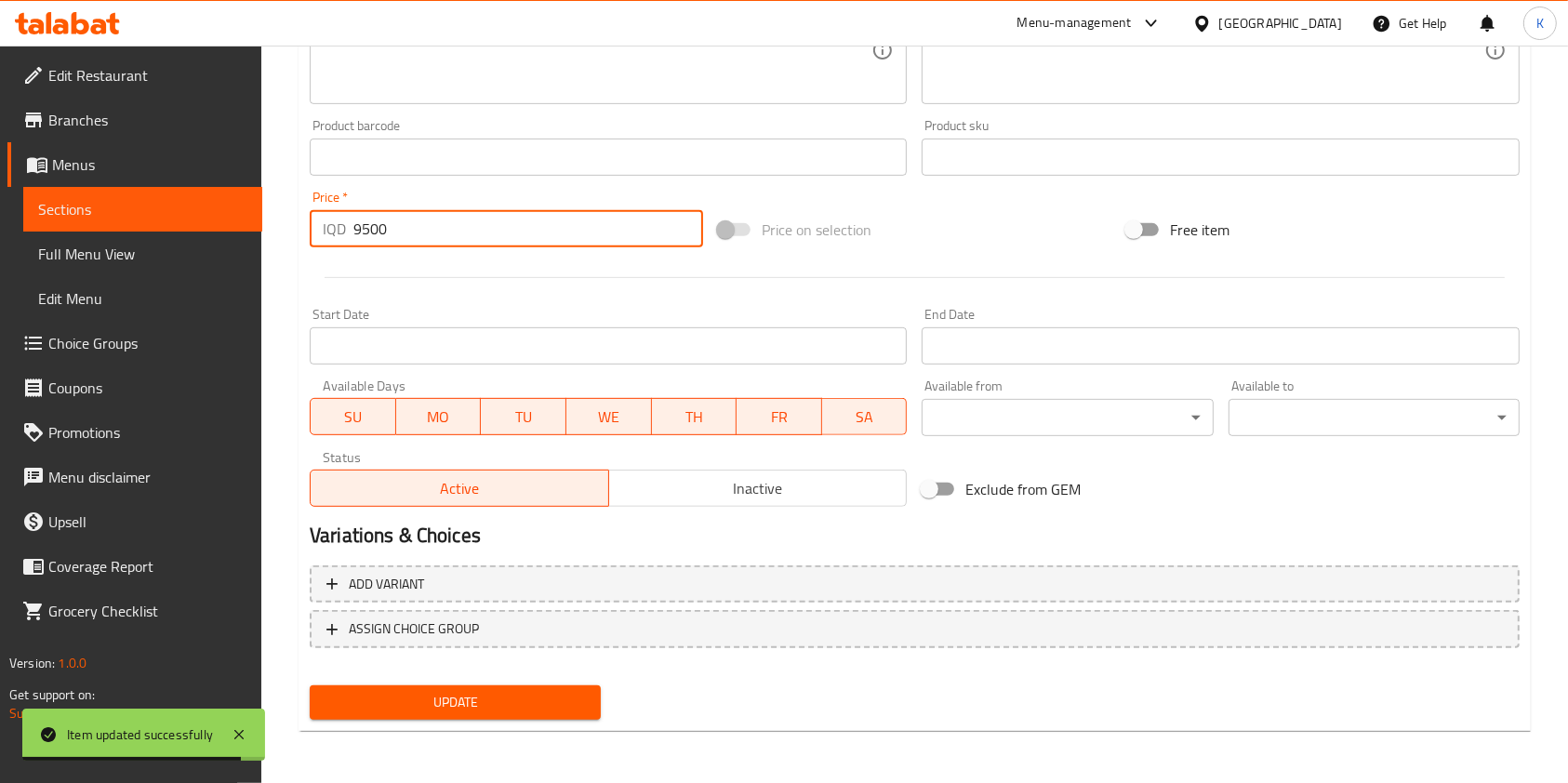
type input "9500"
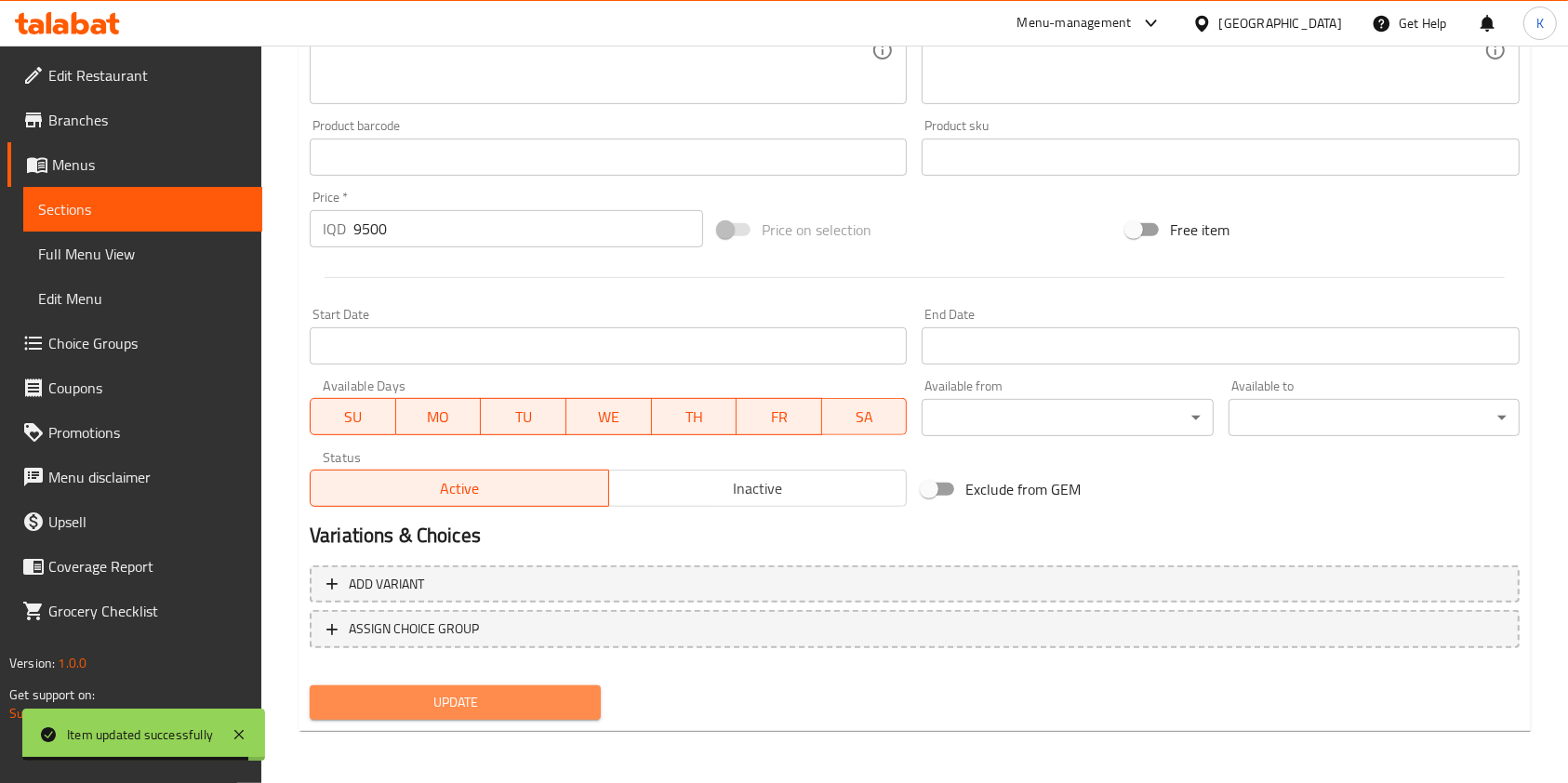
click at [405, 718] on button "Update" at bounding box center [455, 703] width 291 height 34
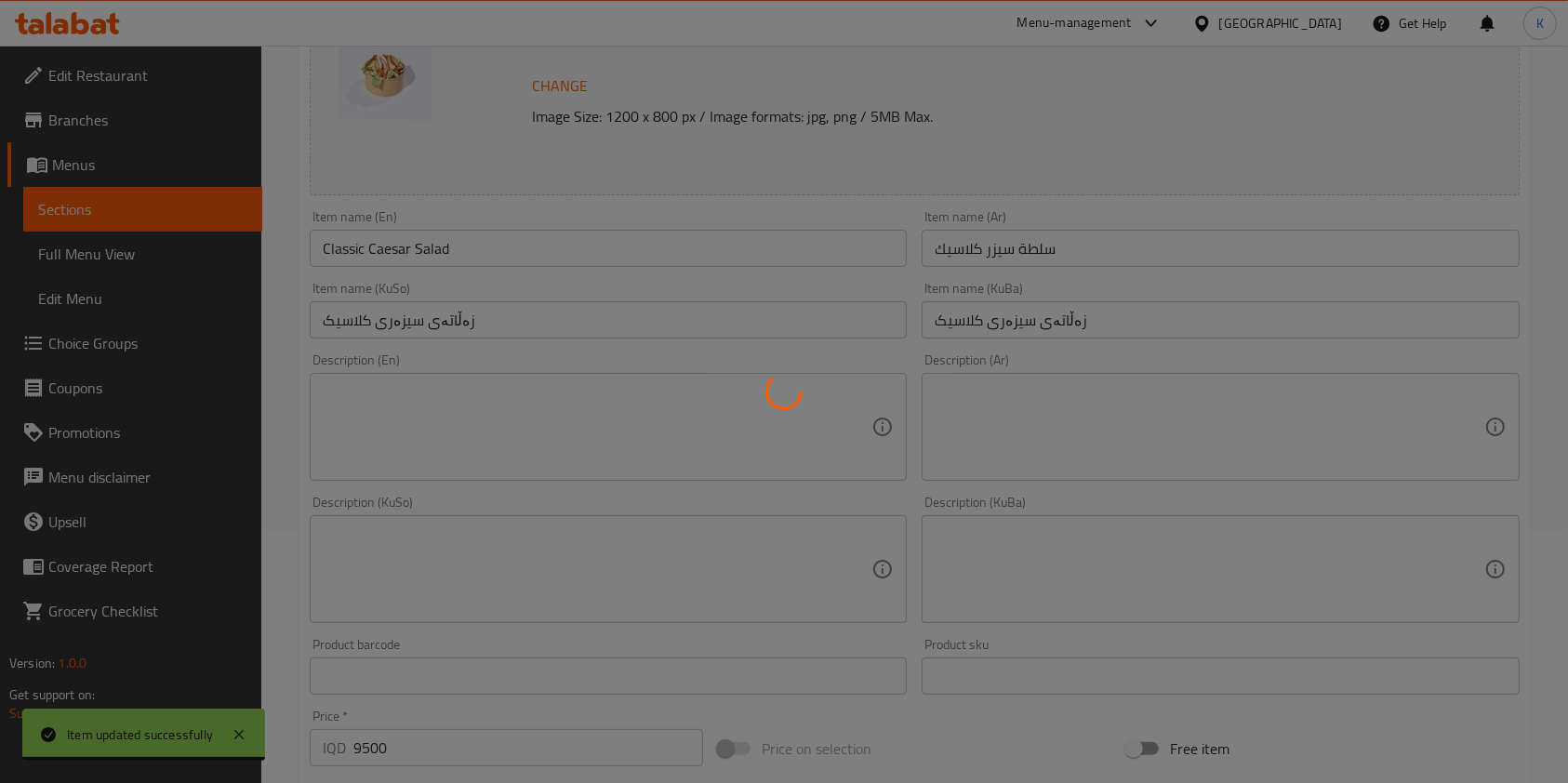
scroll to position [0, 0]
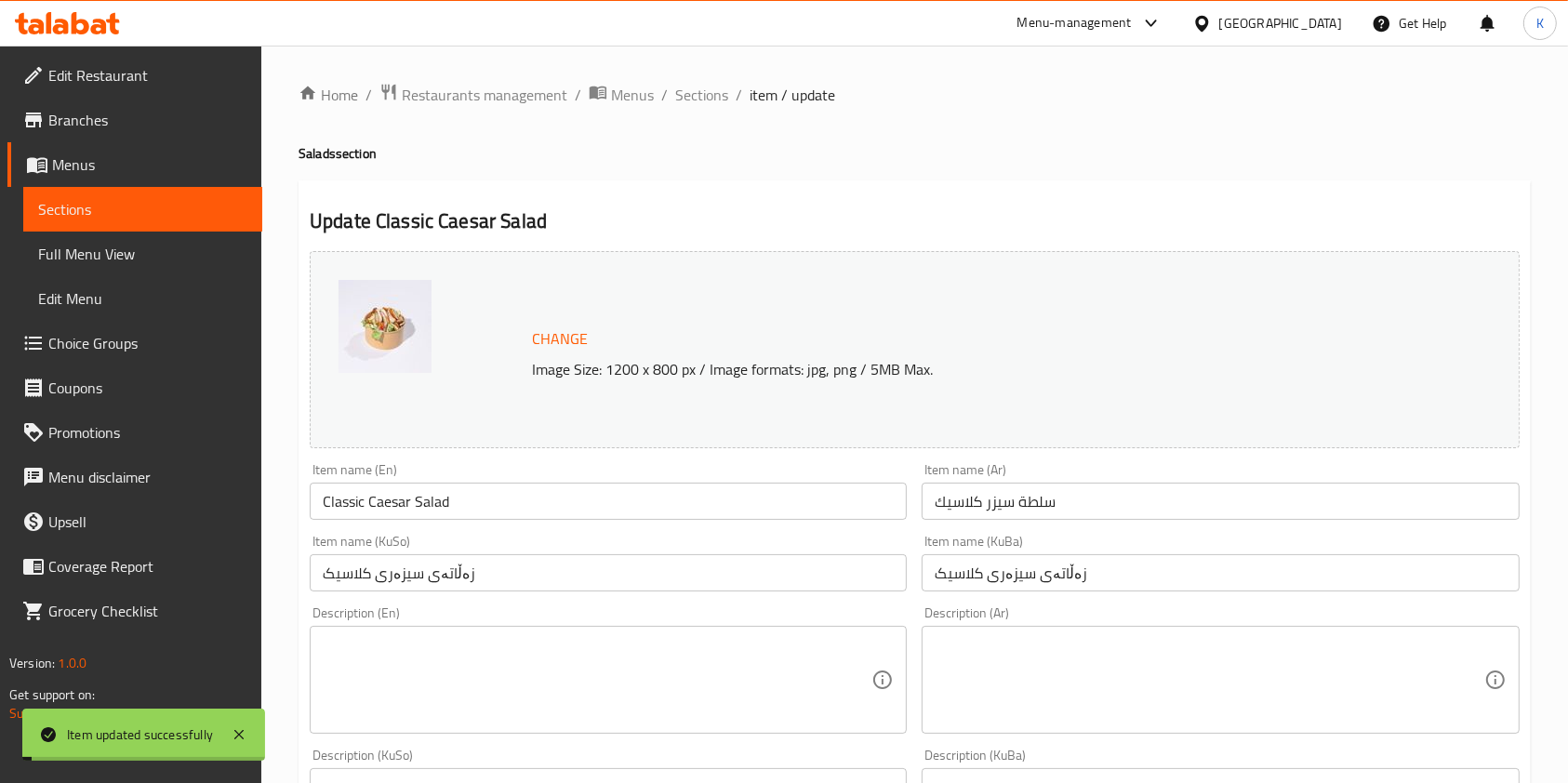
click at [692, 93] on span "Sections" at bounding box center [702, 94] width 53 height 22
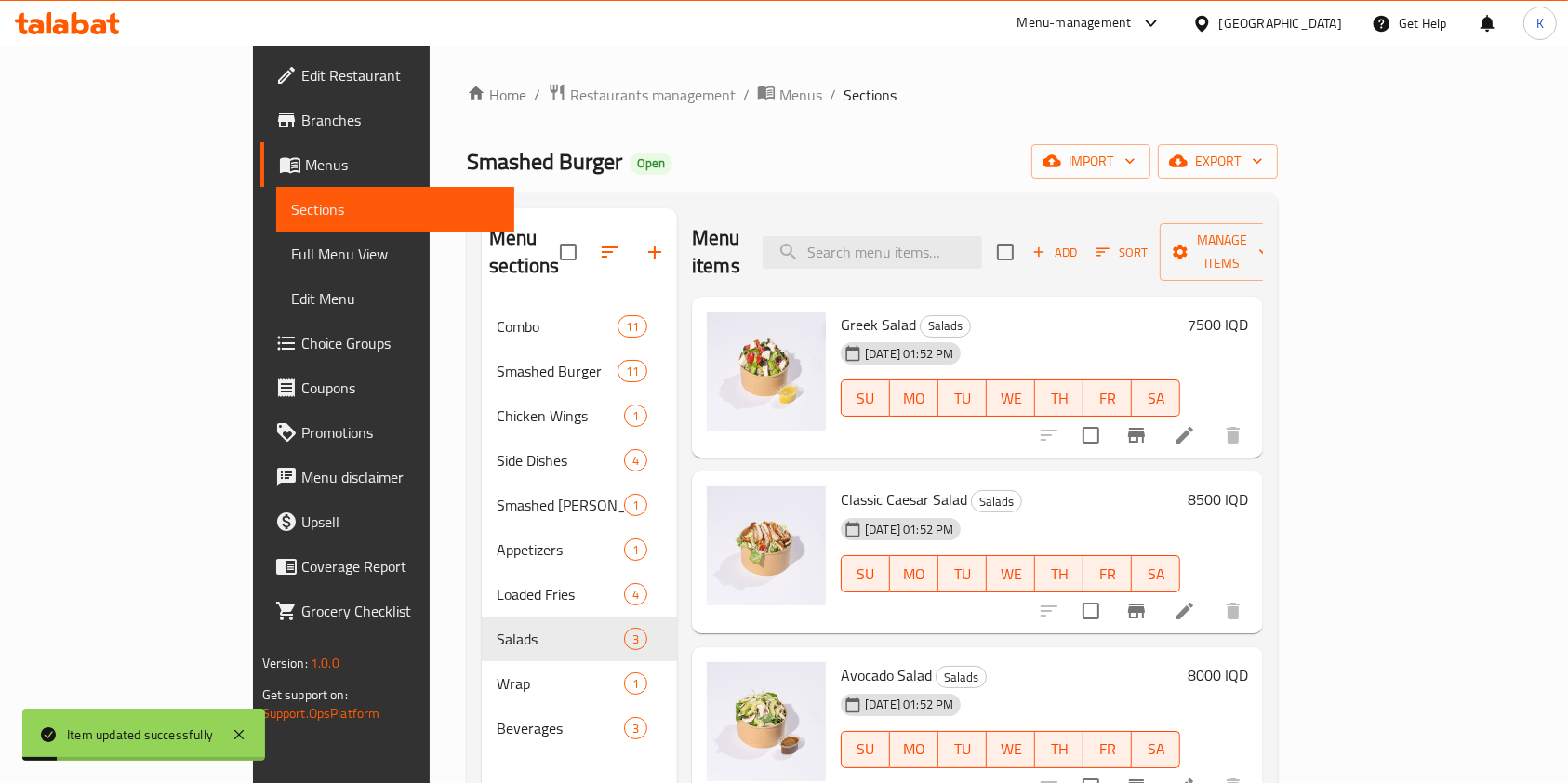
scroll to position [260, 0]
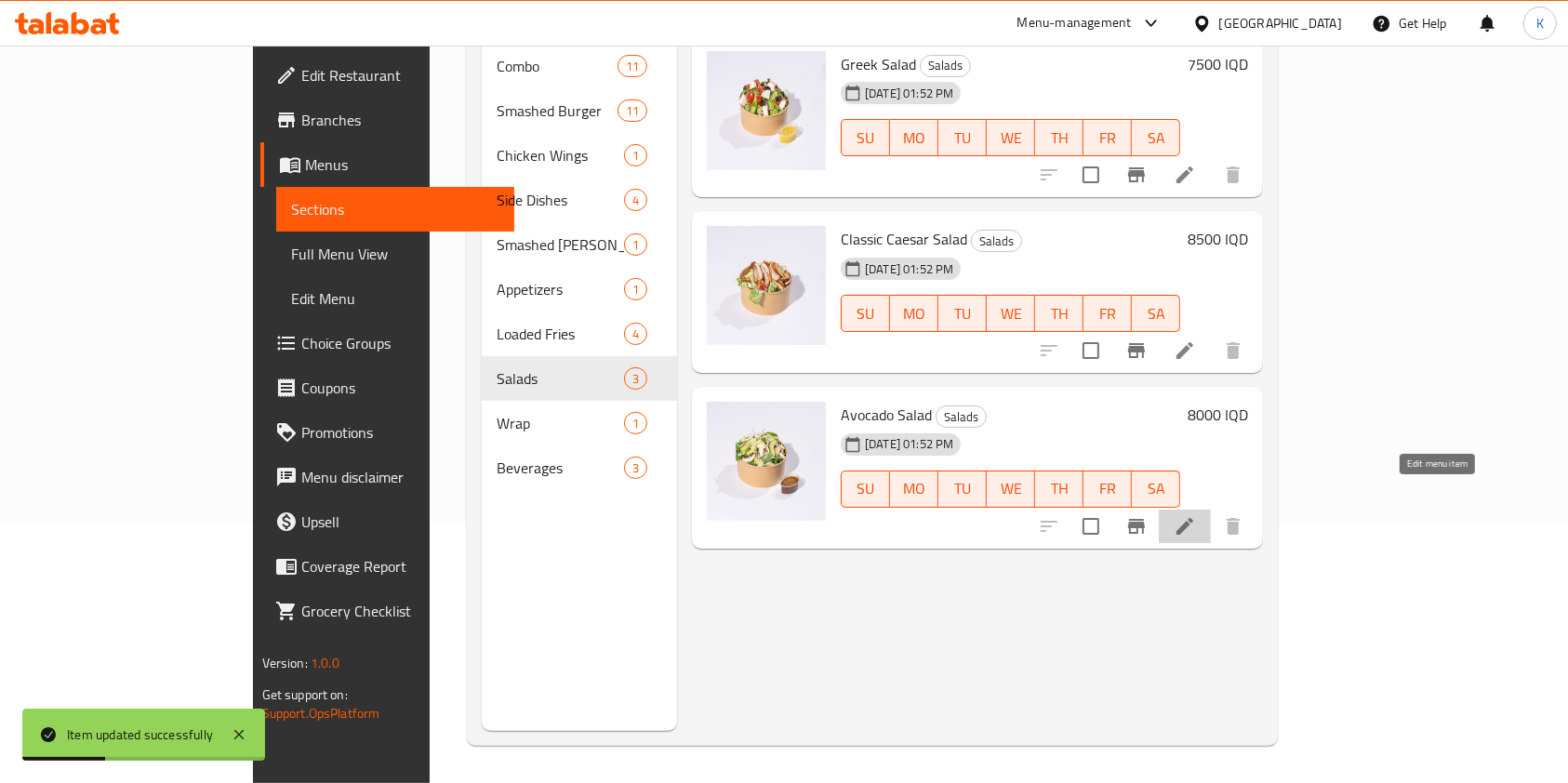
click at [1196, 515] on icon at bounding box center [1184, 526] width 22 height 22
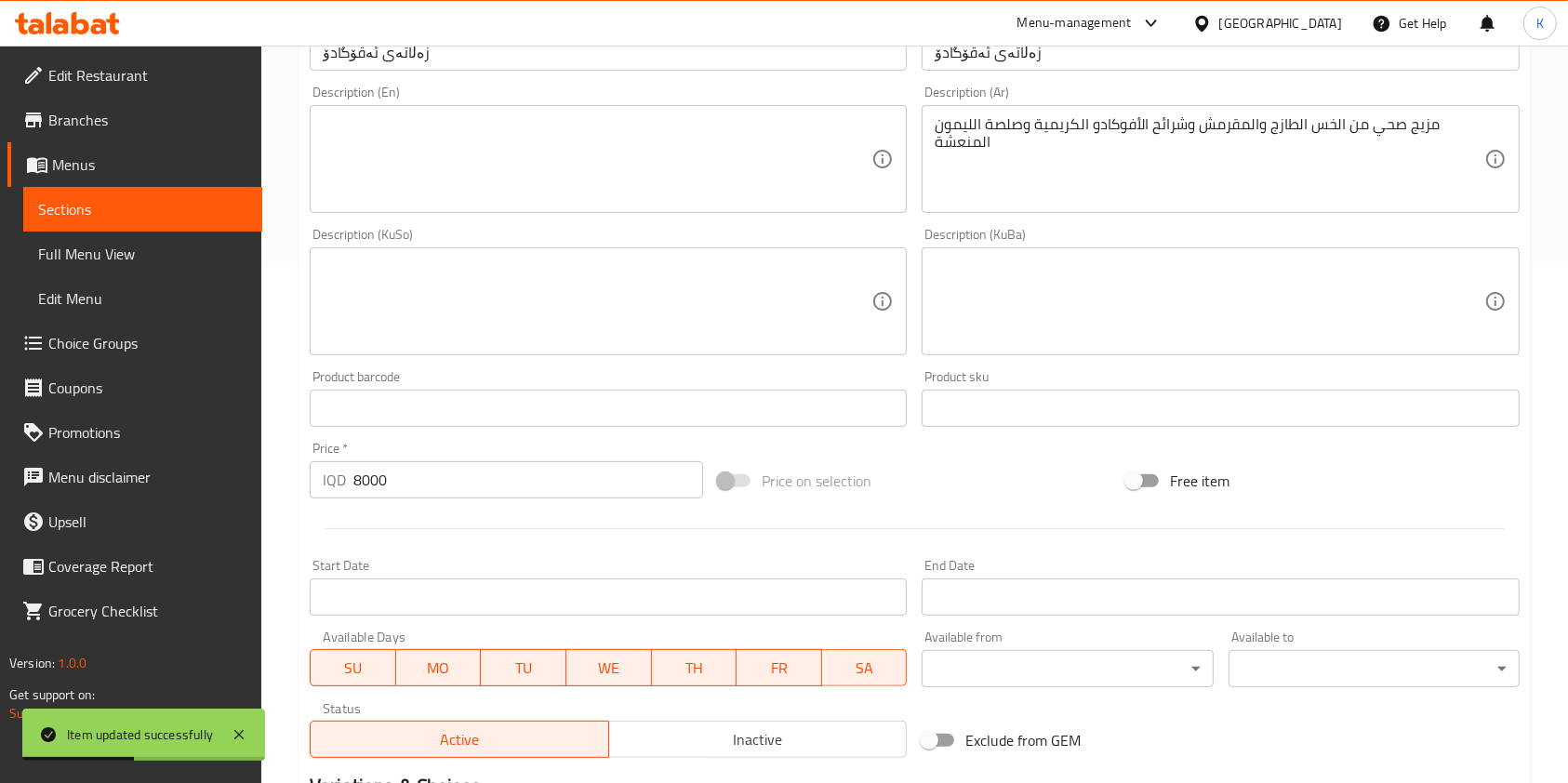
scroll to position [547, 0]
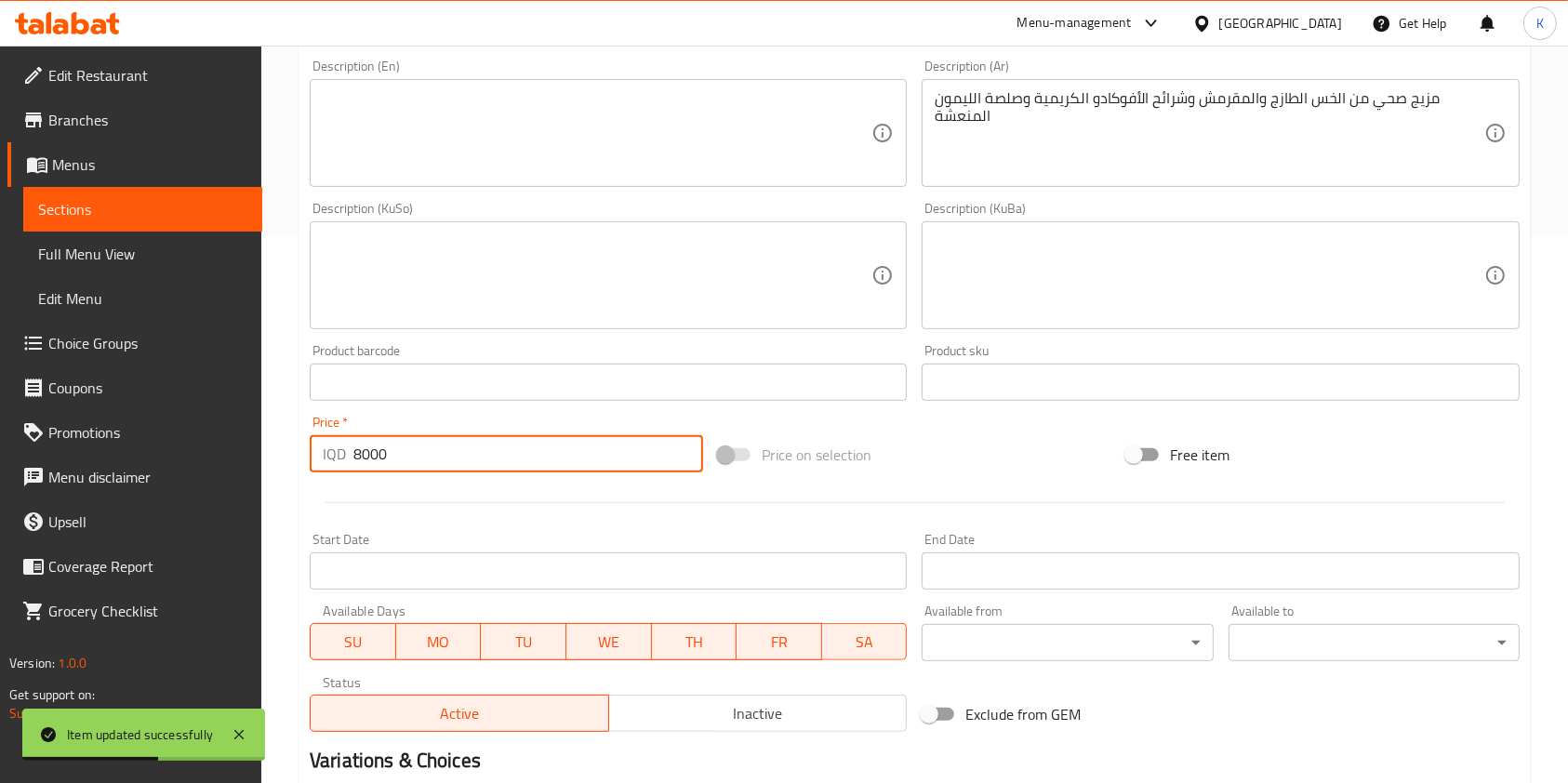
click at [365, 452] on input "8000" at bounding box center [527, 453] width 349 height 37
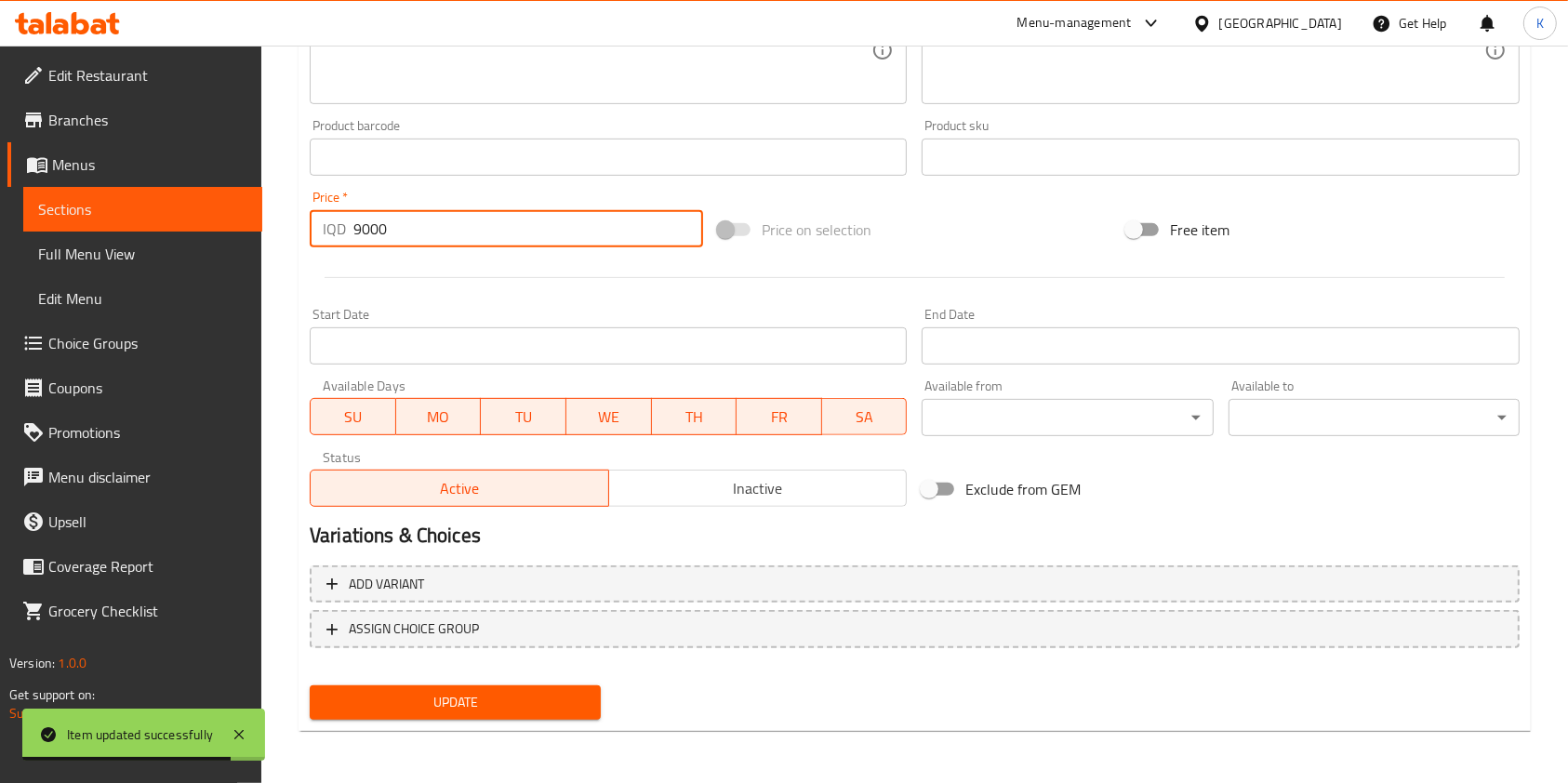
type input "9000"
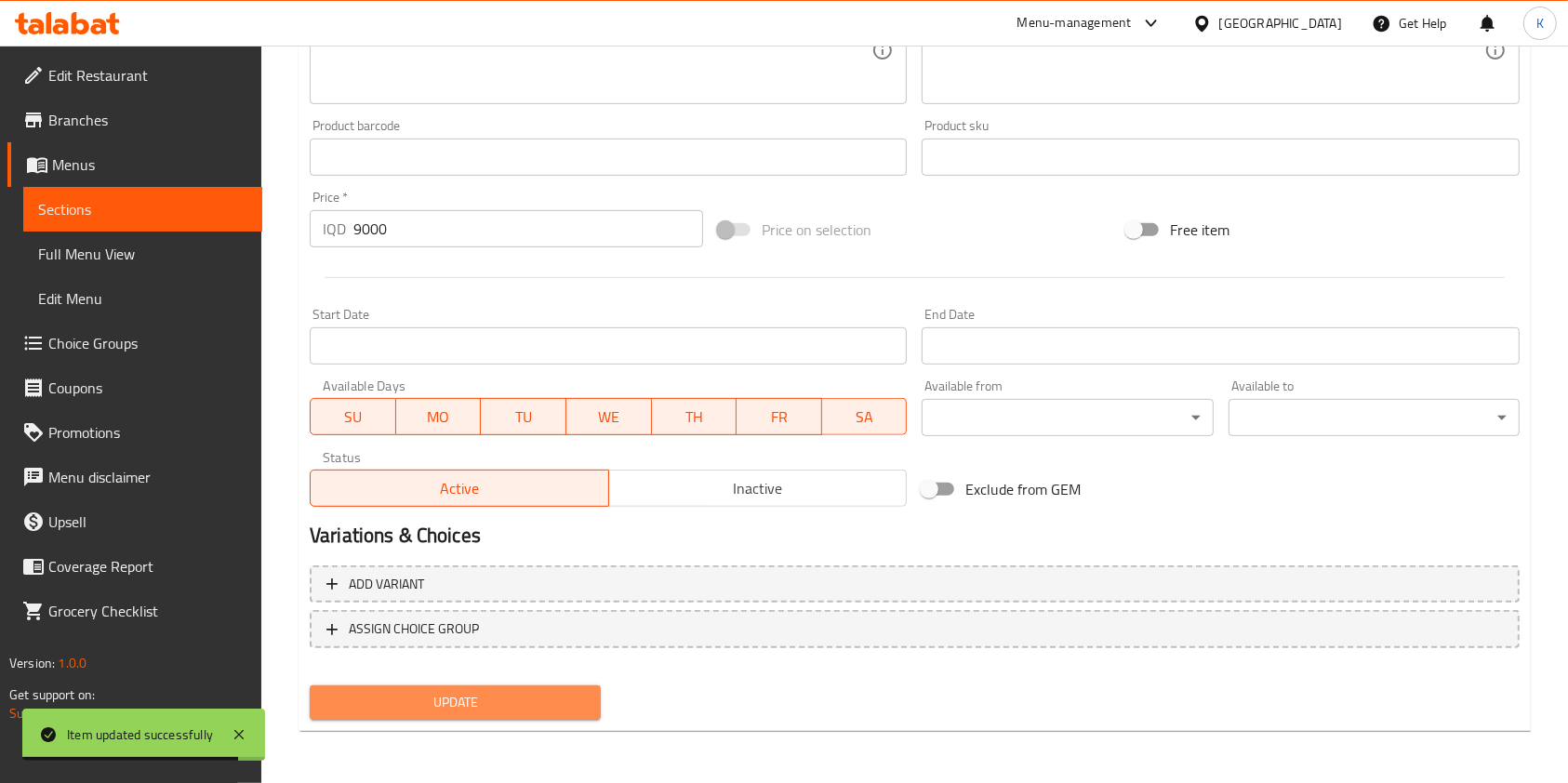
click at [496, 708] on span "Update" at bounding box center [455, 703] width 261 height 23
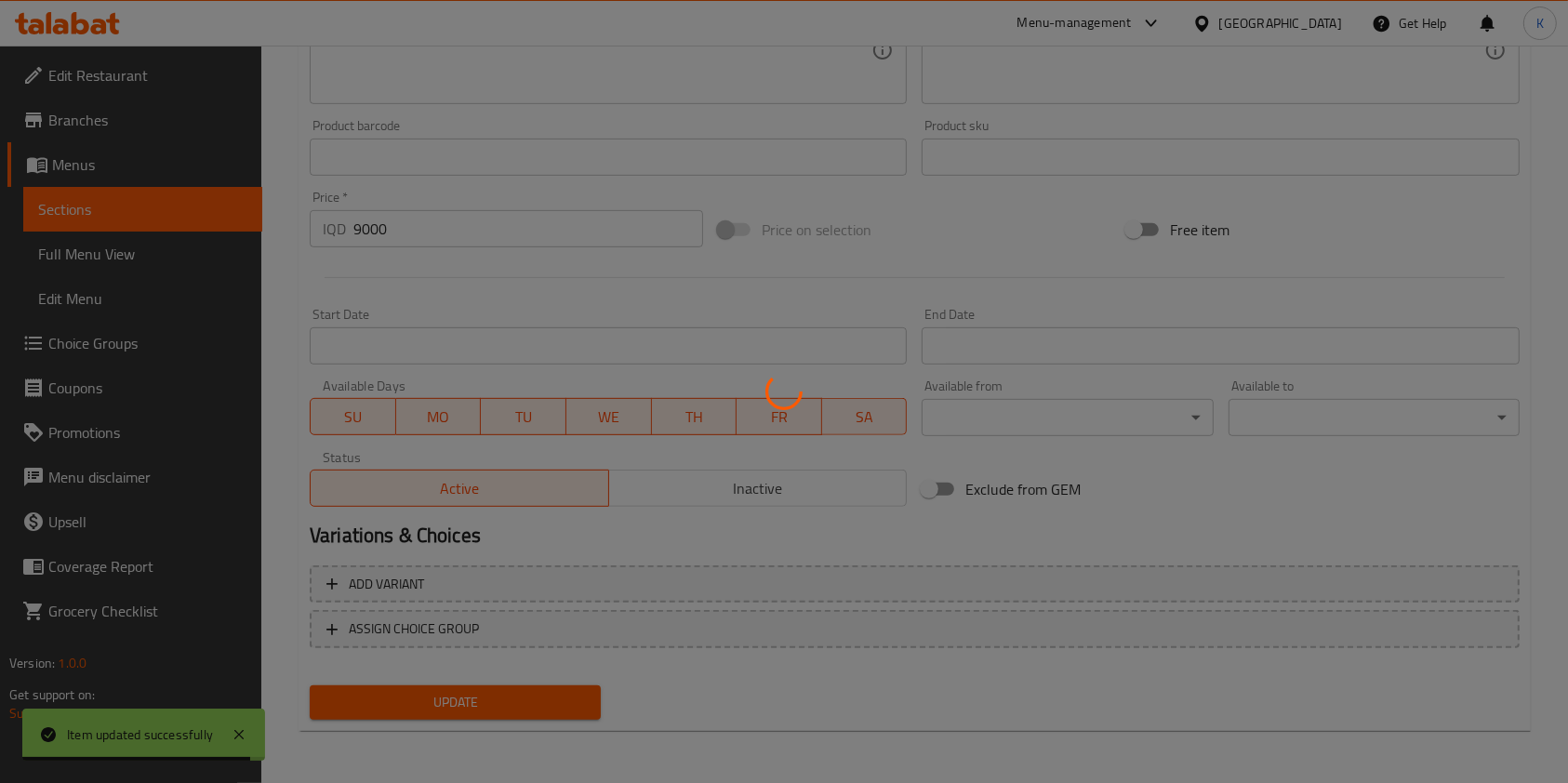
scroll to position [0, 0]
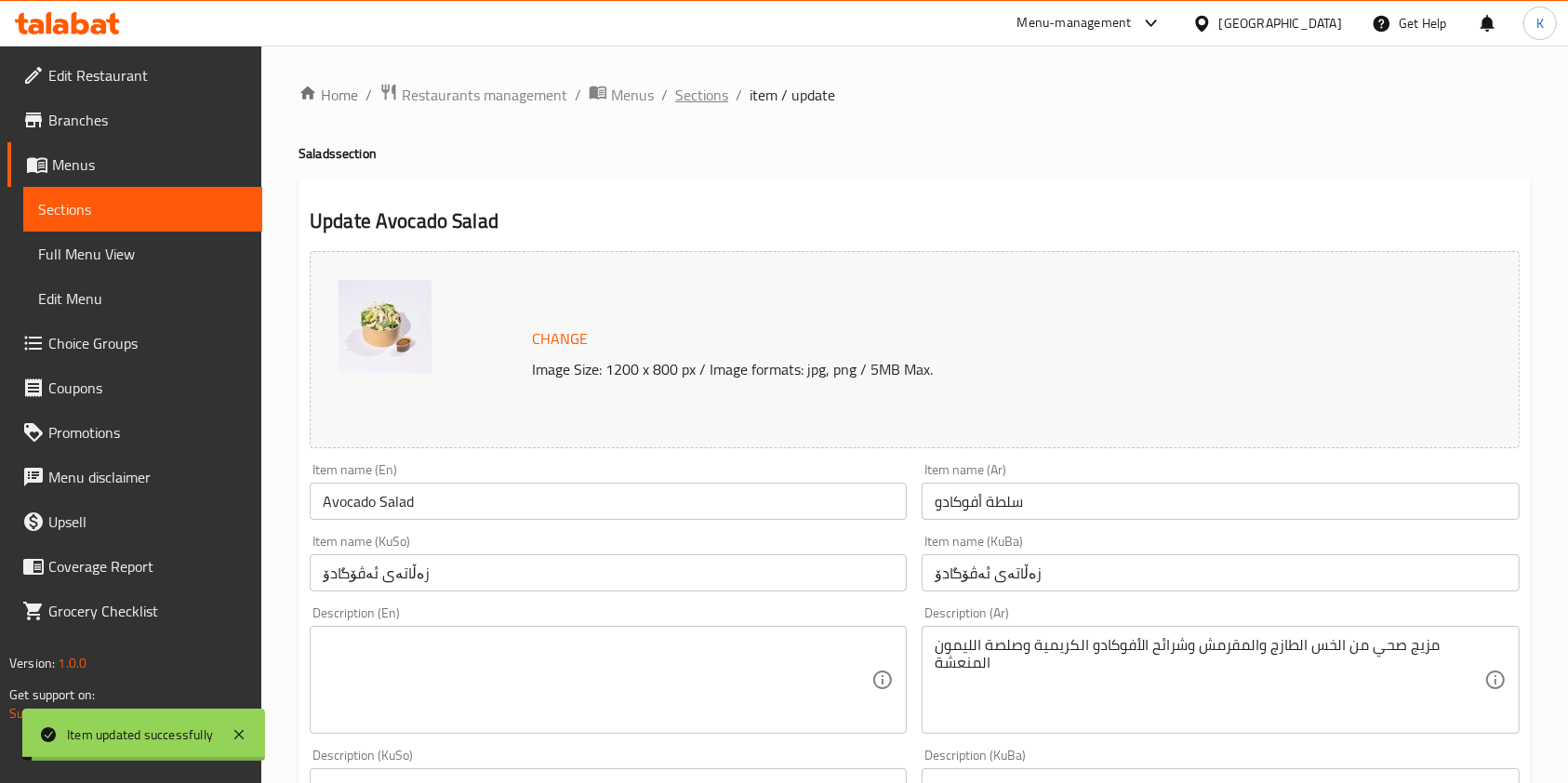
click at [700, 88] on span "Sections" at bounding box center [702, 94] width 53 height 22
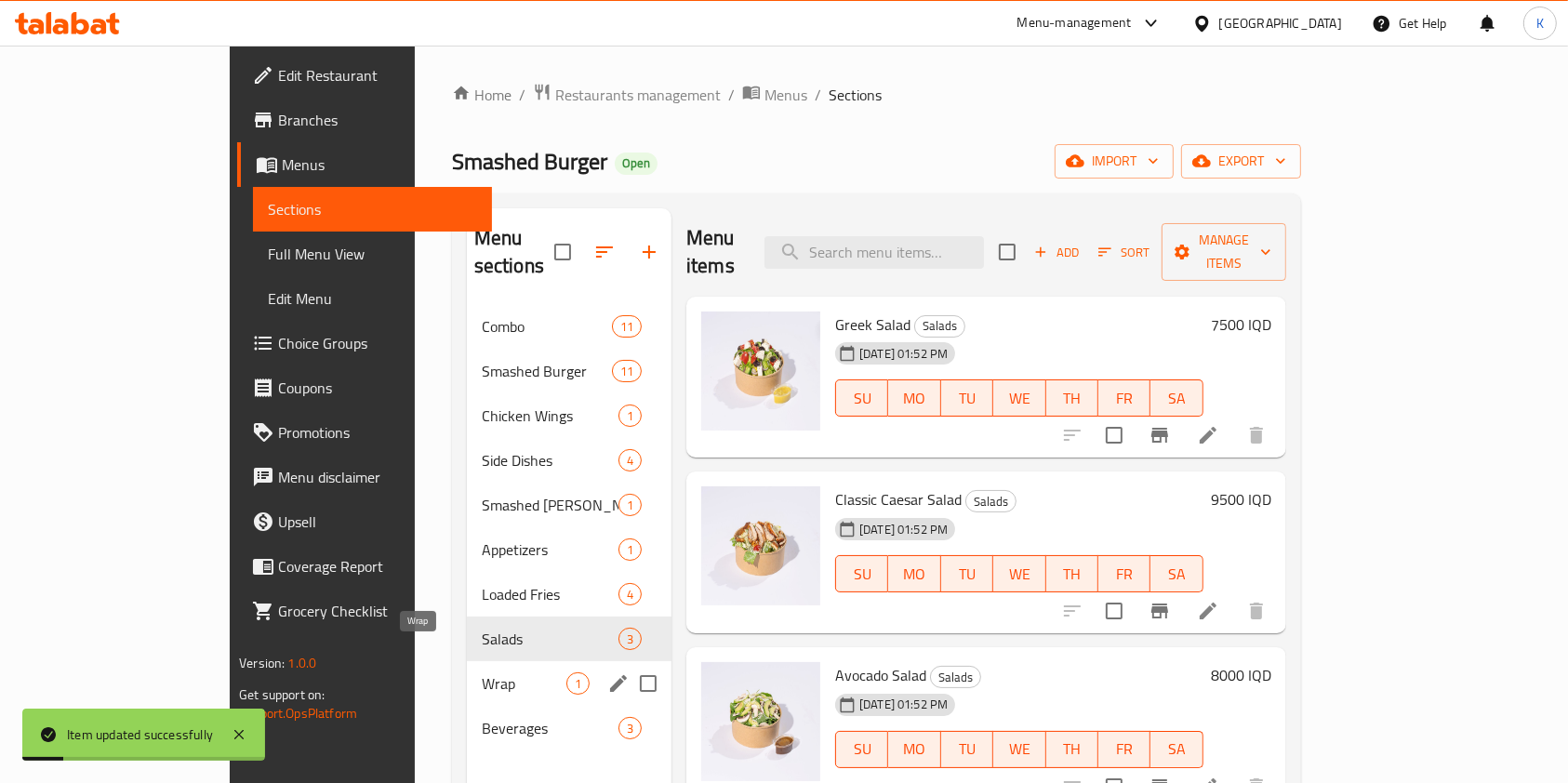
click at [482, 673] on span "Wrap" at bounding box center [524, 683] width 85 height 22
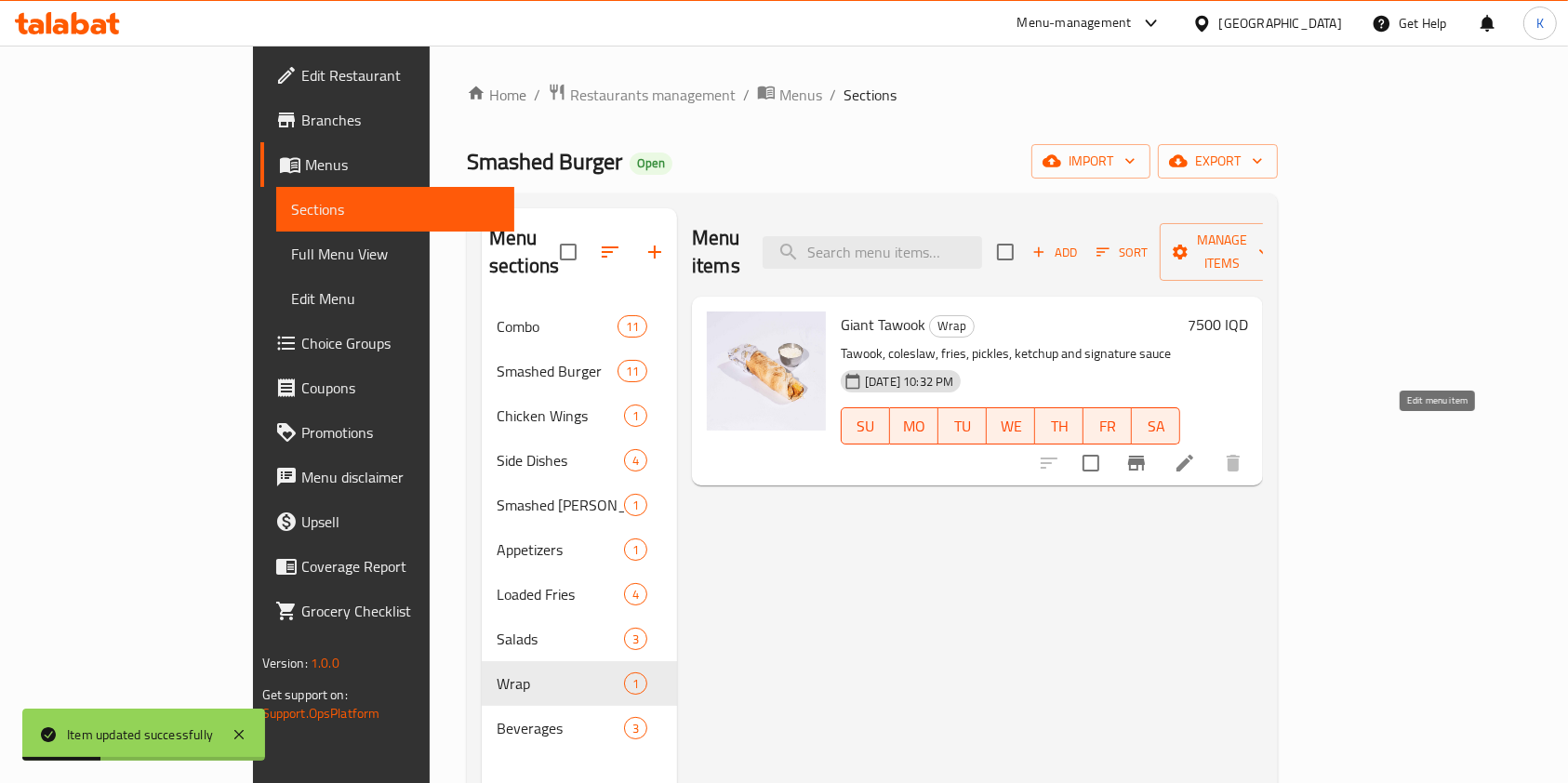
click at [1196, 452] on icon at bounding box center [1184, 463] width 22 height 22
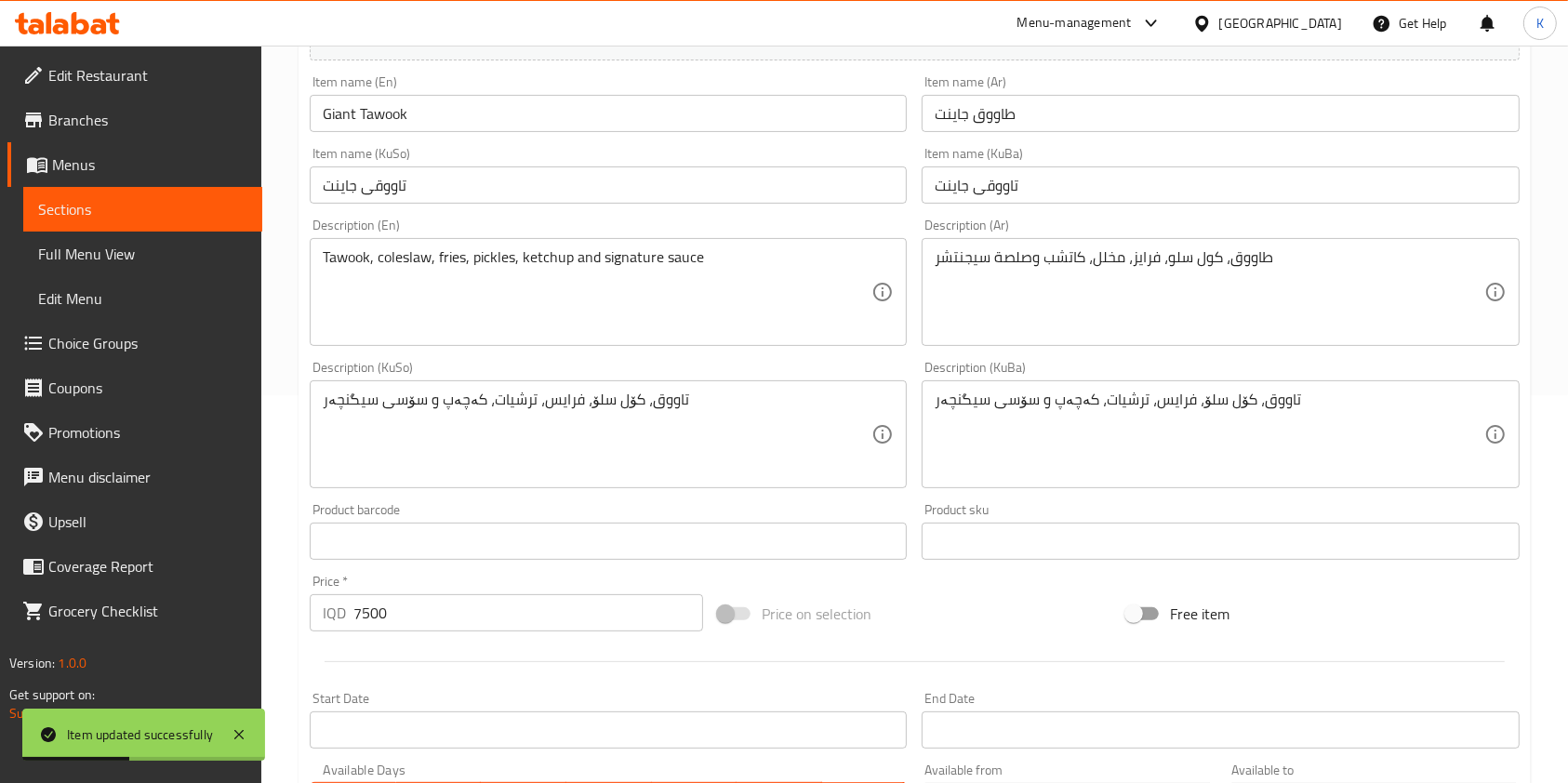
scroll to position [389, 0]
click at [359, 628] on input "7500" at bounding box center [527, 612] width 349 height 37
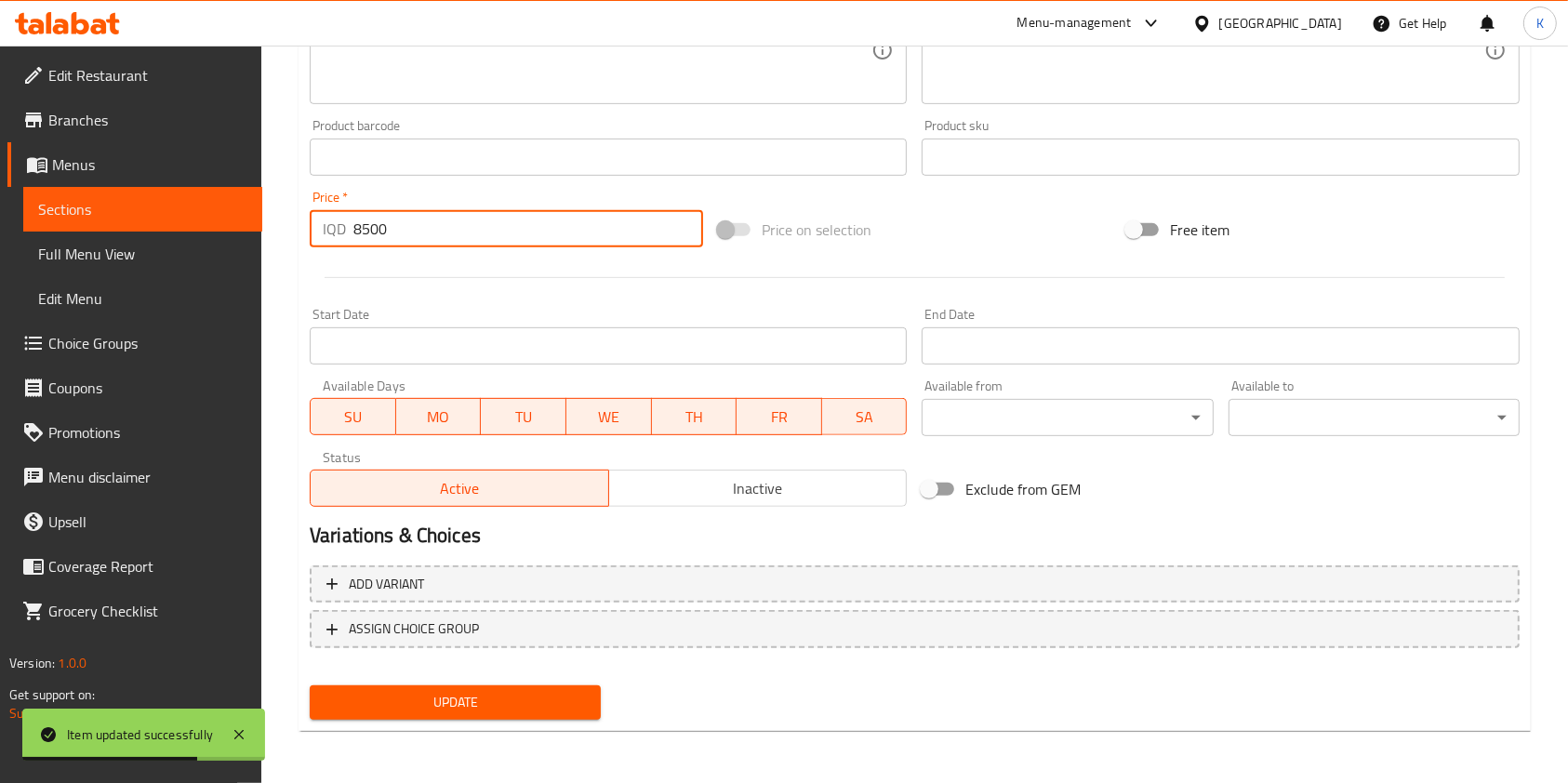
type input "8500"
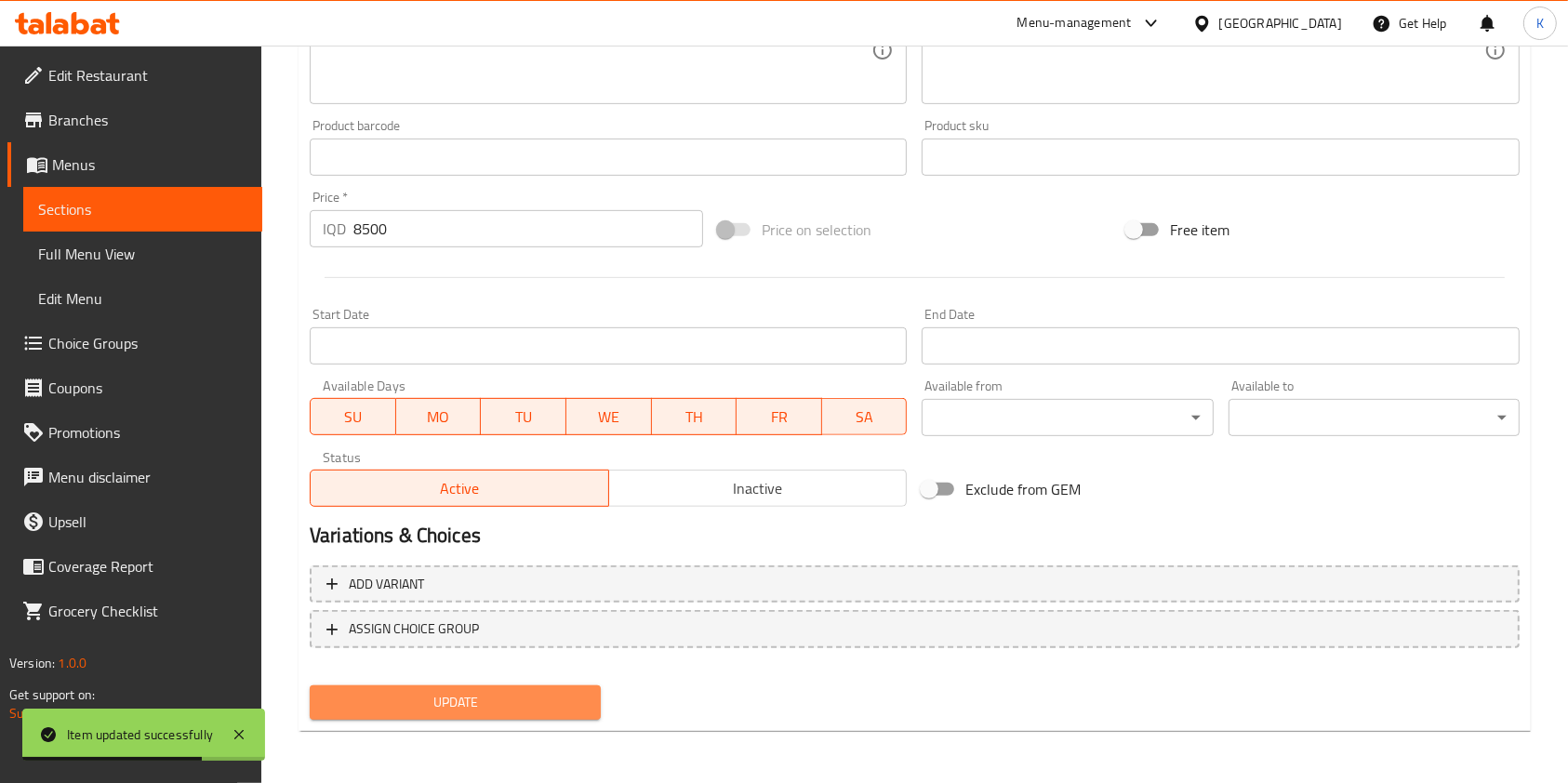
click at [414, 692] on span "Update" at bounding box center [455, 703] width 261 height 23
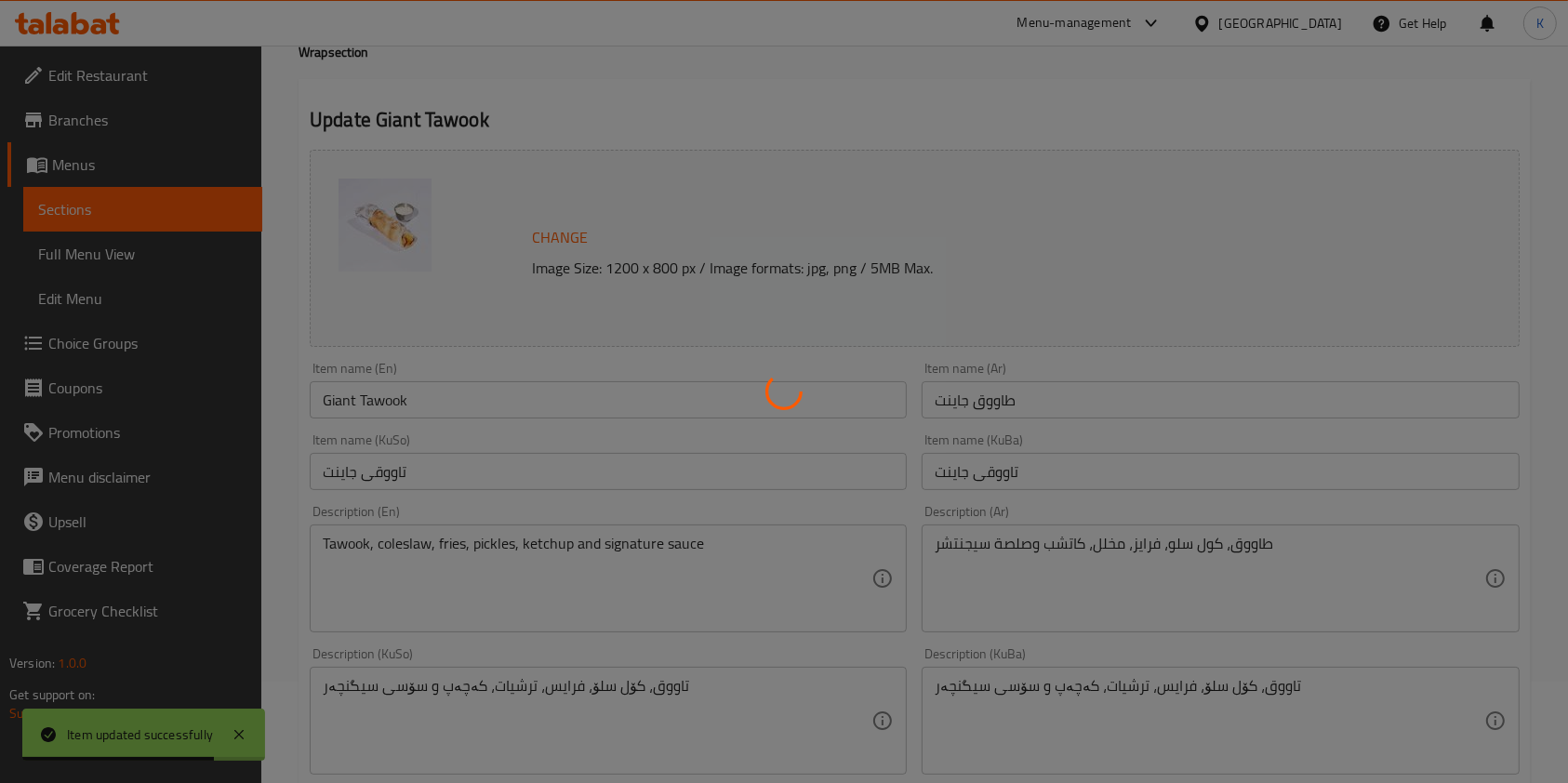
scroll to position [0, 0]
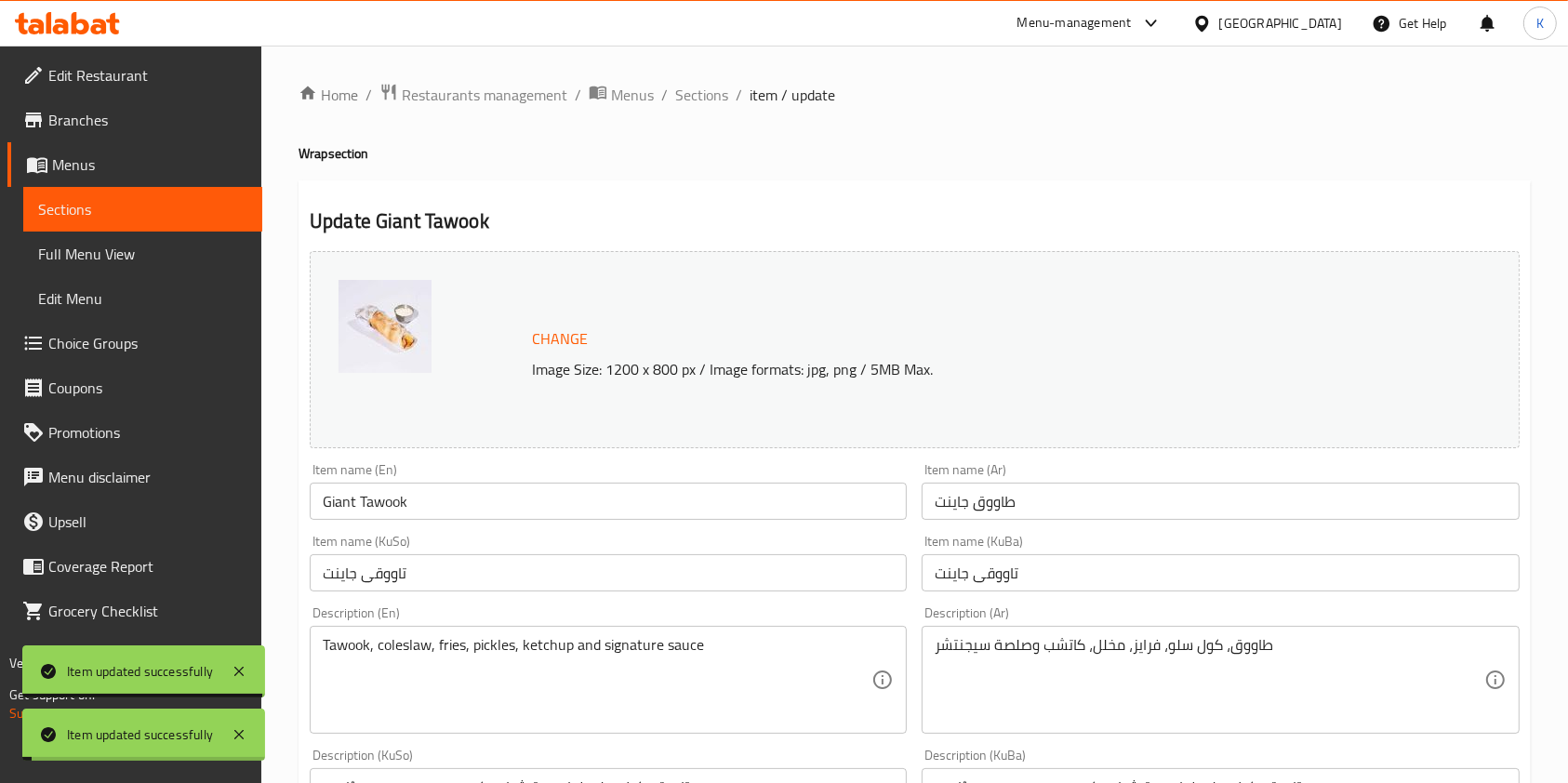
click at [707, 96] on span "Sections" at bounding box center [702, 94] width 53 height 22
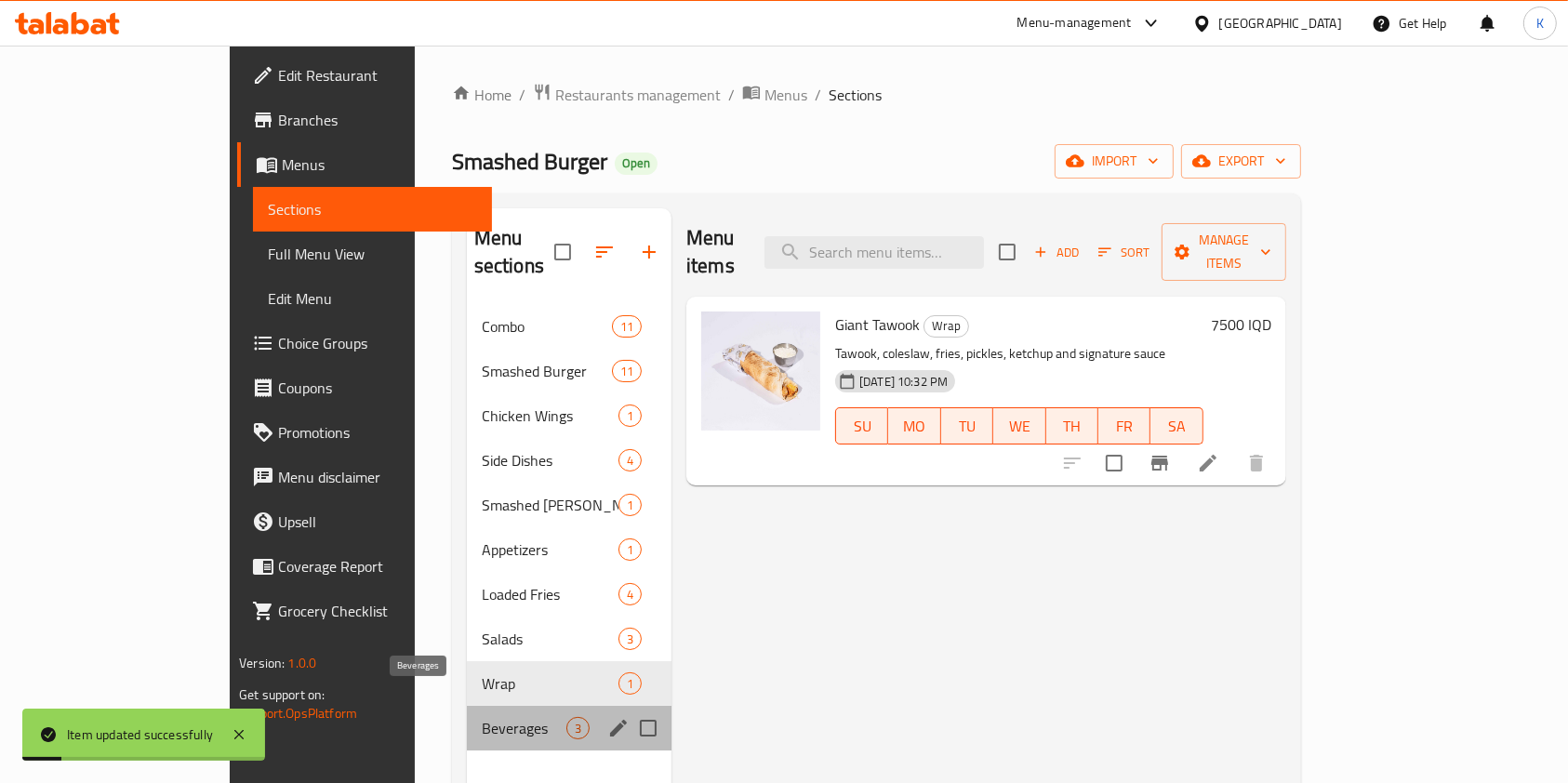
click at [482, 717] on span "Beverages" at bounding box center [524, 728] width 85 height 22
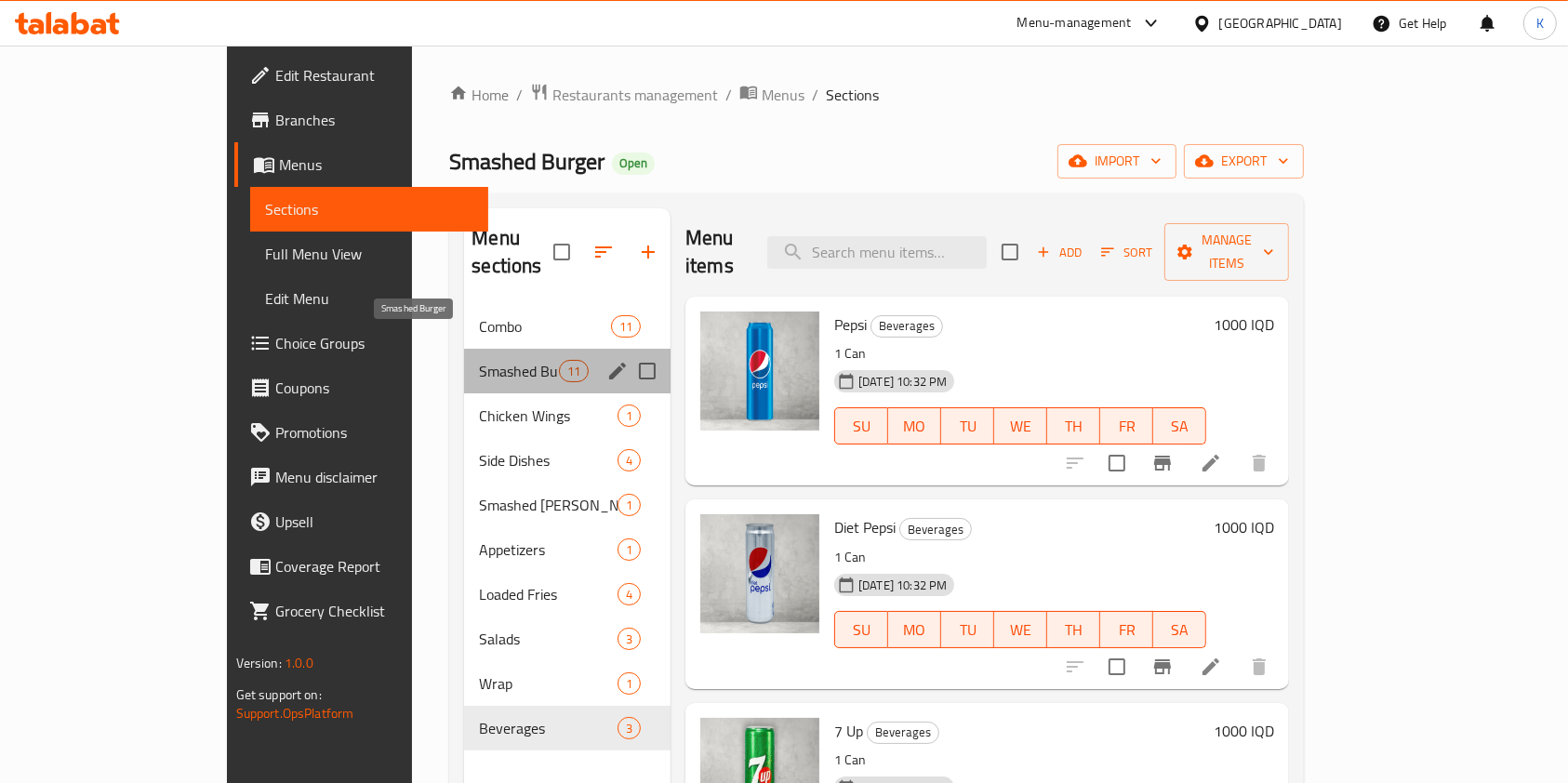
click at [479, 360] on span "Smashed Burger" at bounding box center [518, 371] width 79 height 22
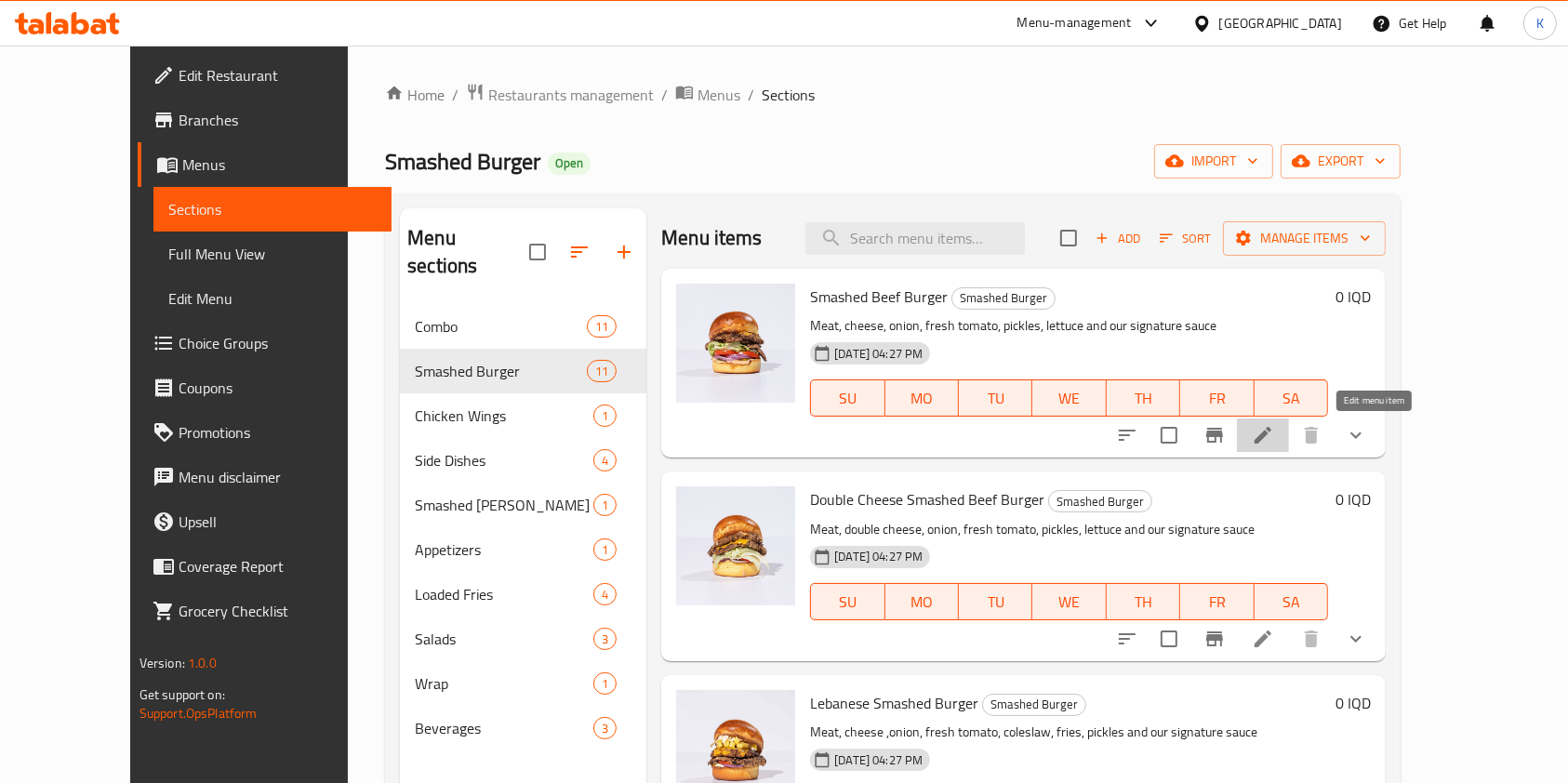
click at [1274, 424] on icon at bounding box center [1262, 434] width 22 height 22
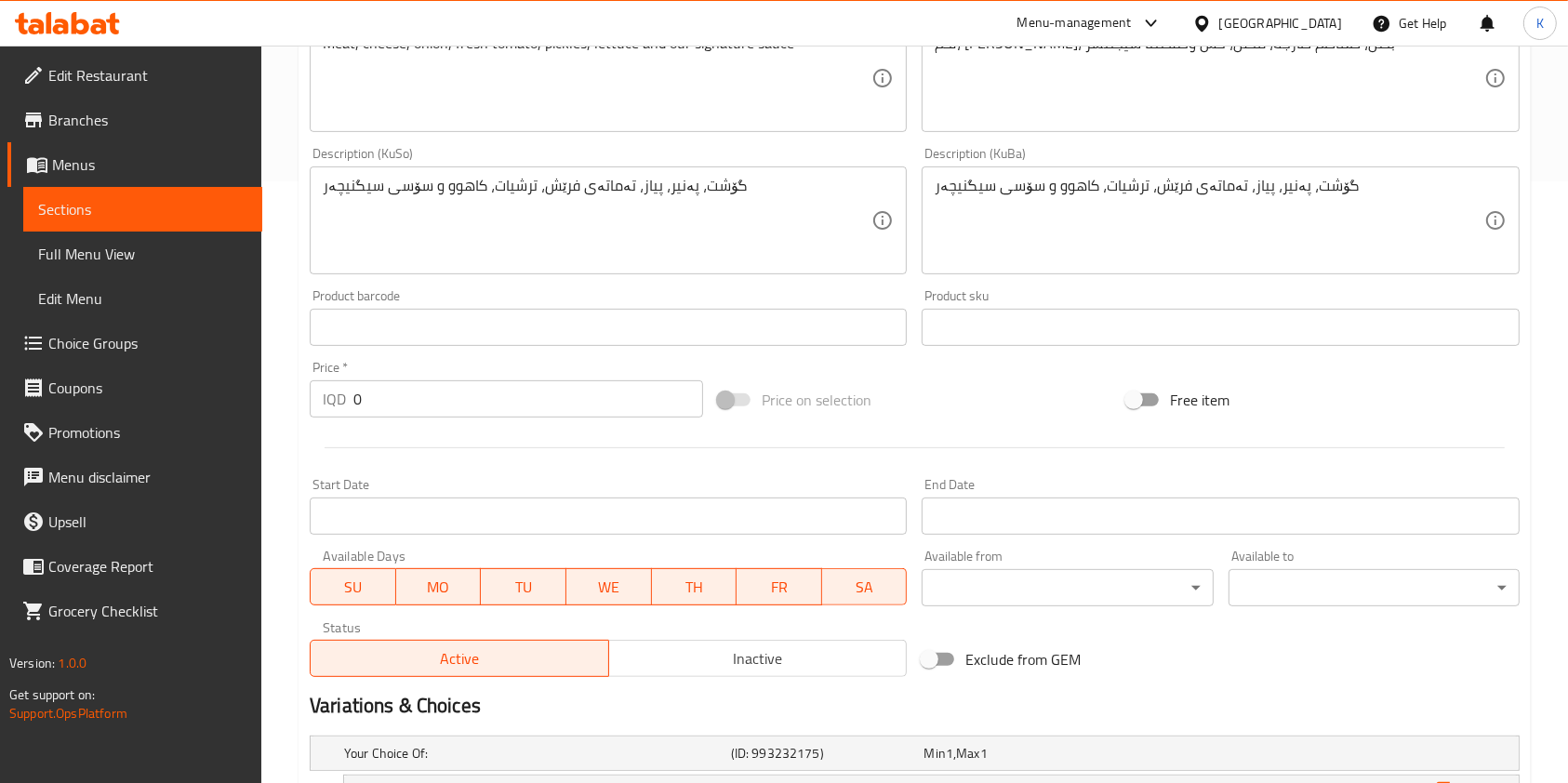
scroll to position [866, 0]
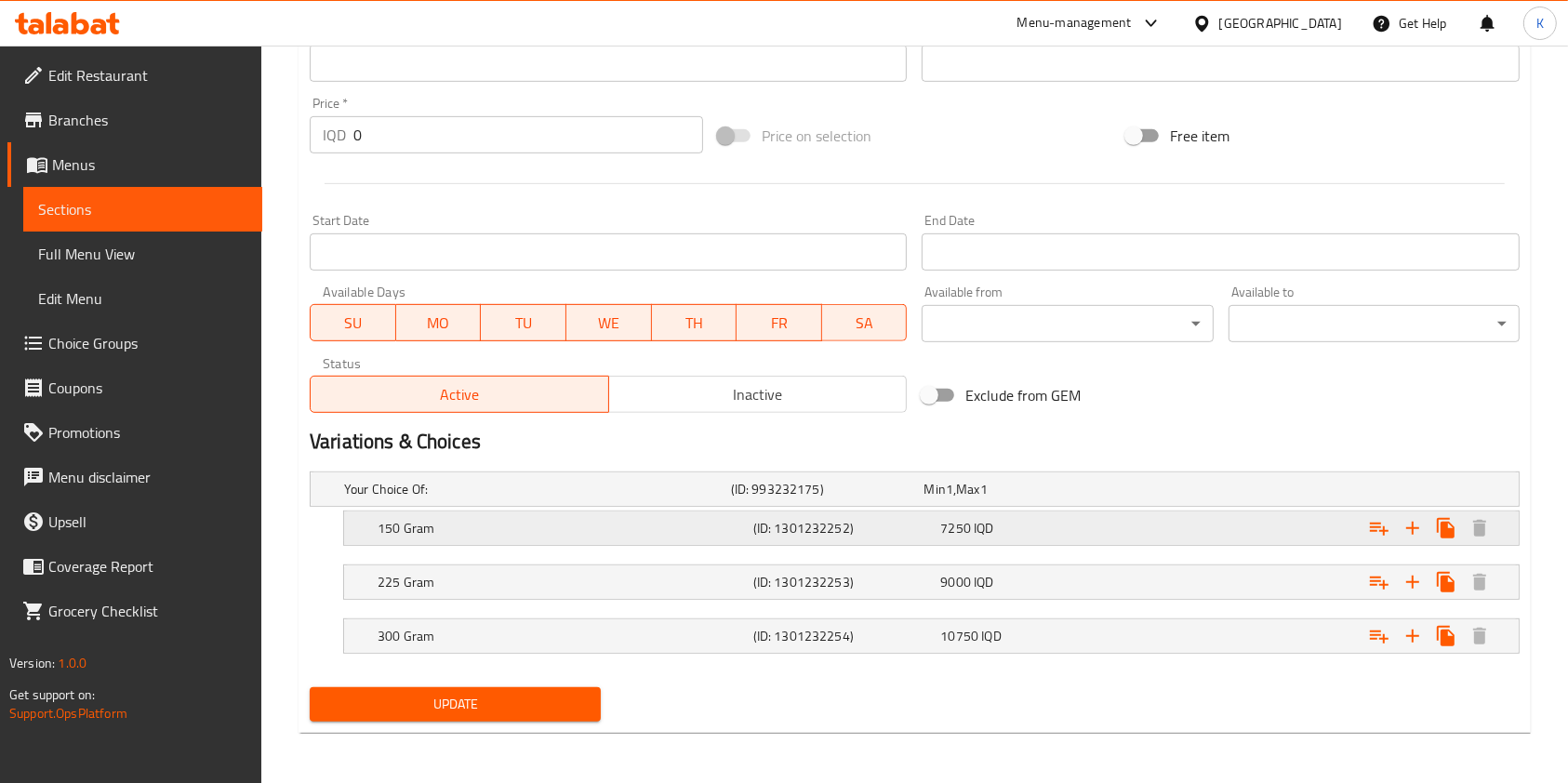
click at [583, 541] on div "150 Gram (ID: 1301232252) 7250 IQD" at bounding box center [937, 528] width 1126 height 41
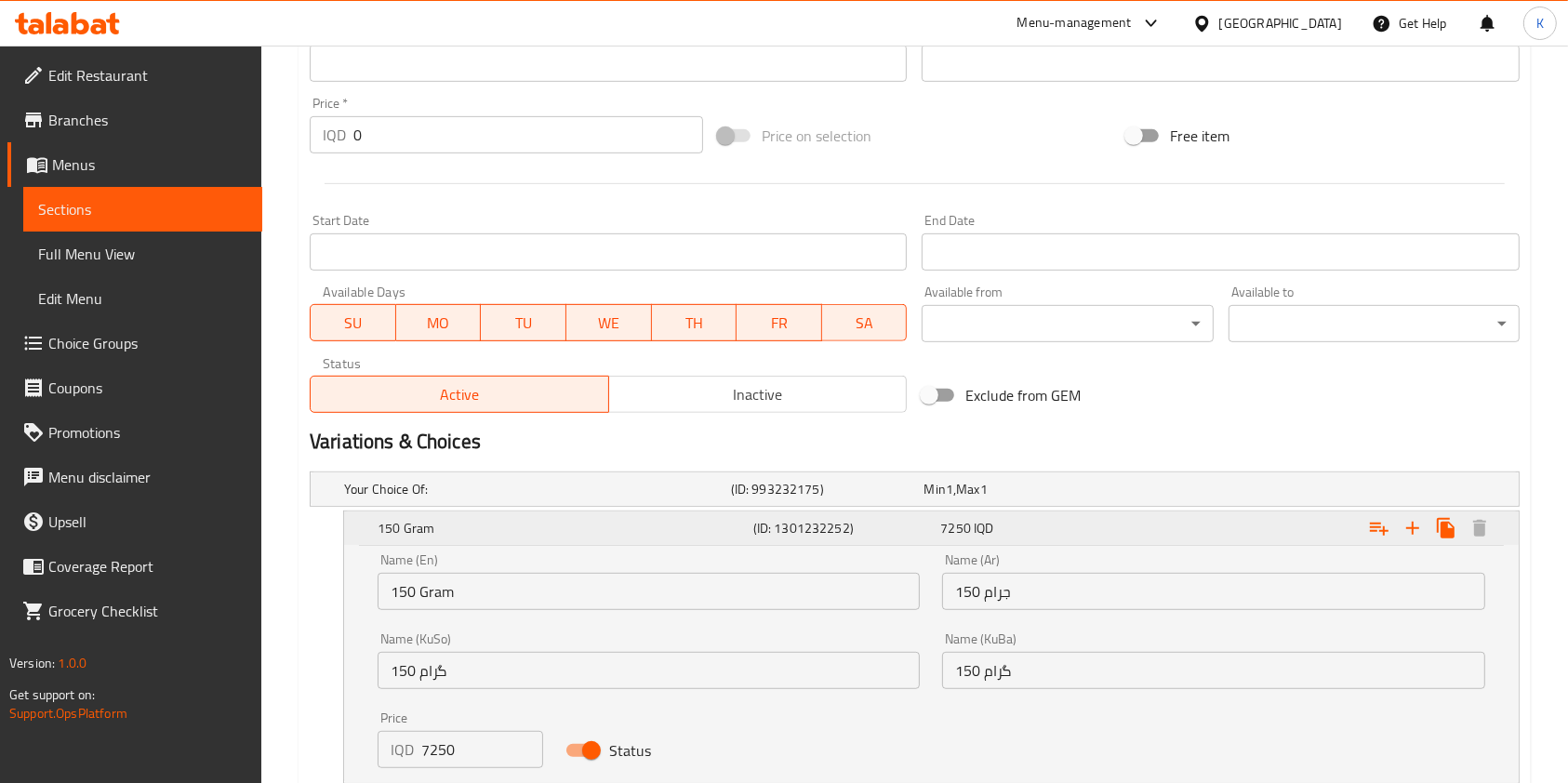
scroll to position [1104, 0]
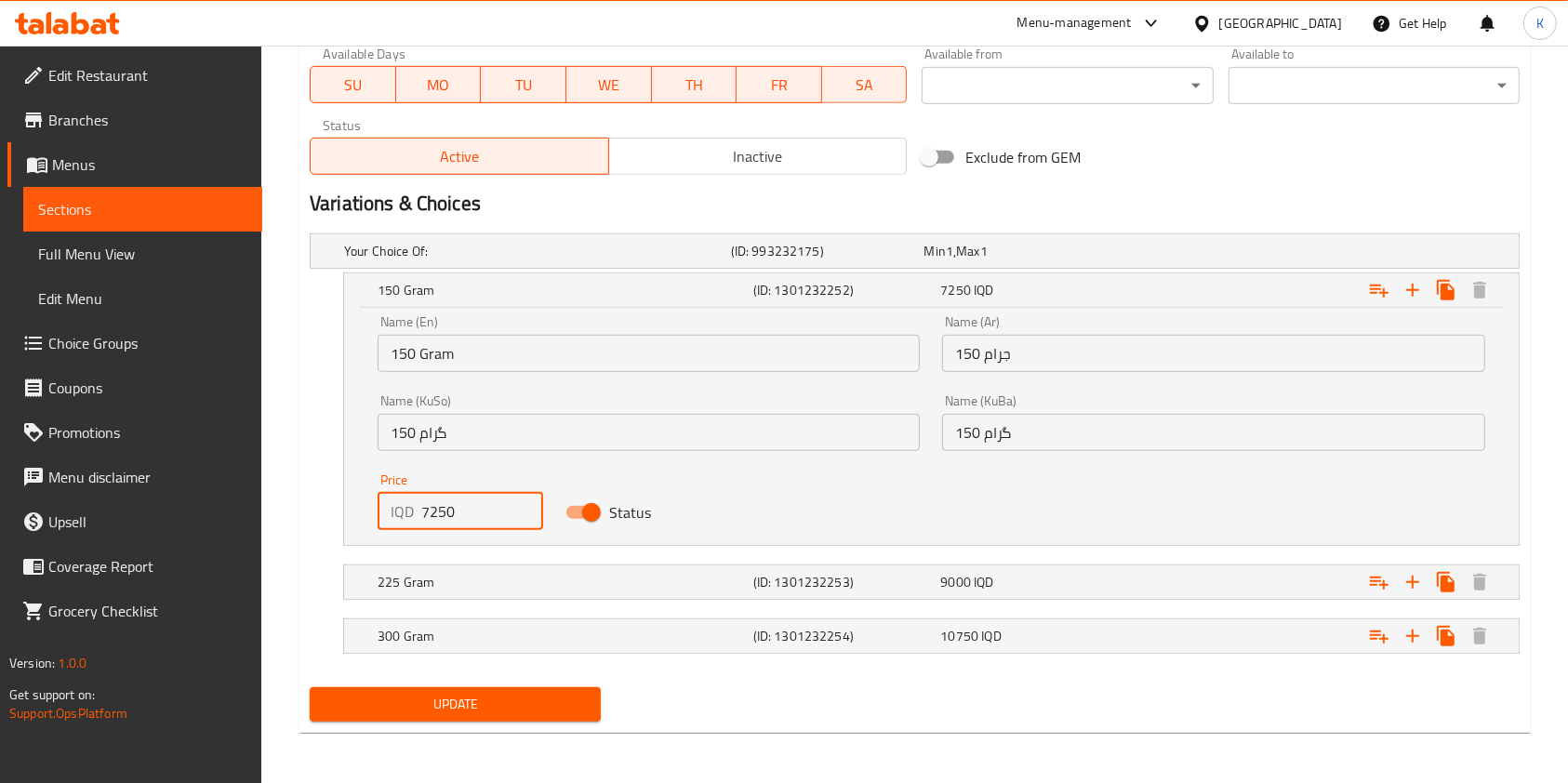
click at [425, 502] on input "7250" at bounding box center [482, 512] width 122 height 37
type input "8250"
click at [436, 570] on div "225 Gram" at bounding box center [562, 582] width 376 height 26
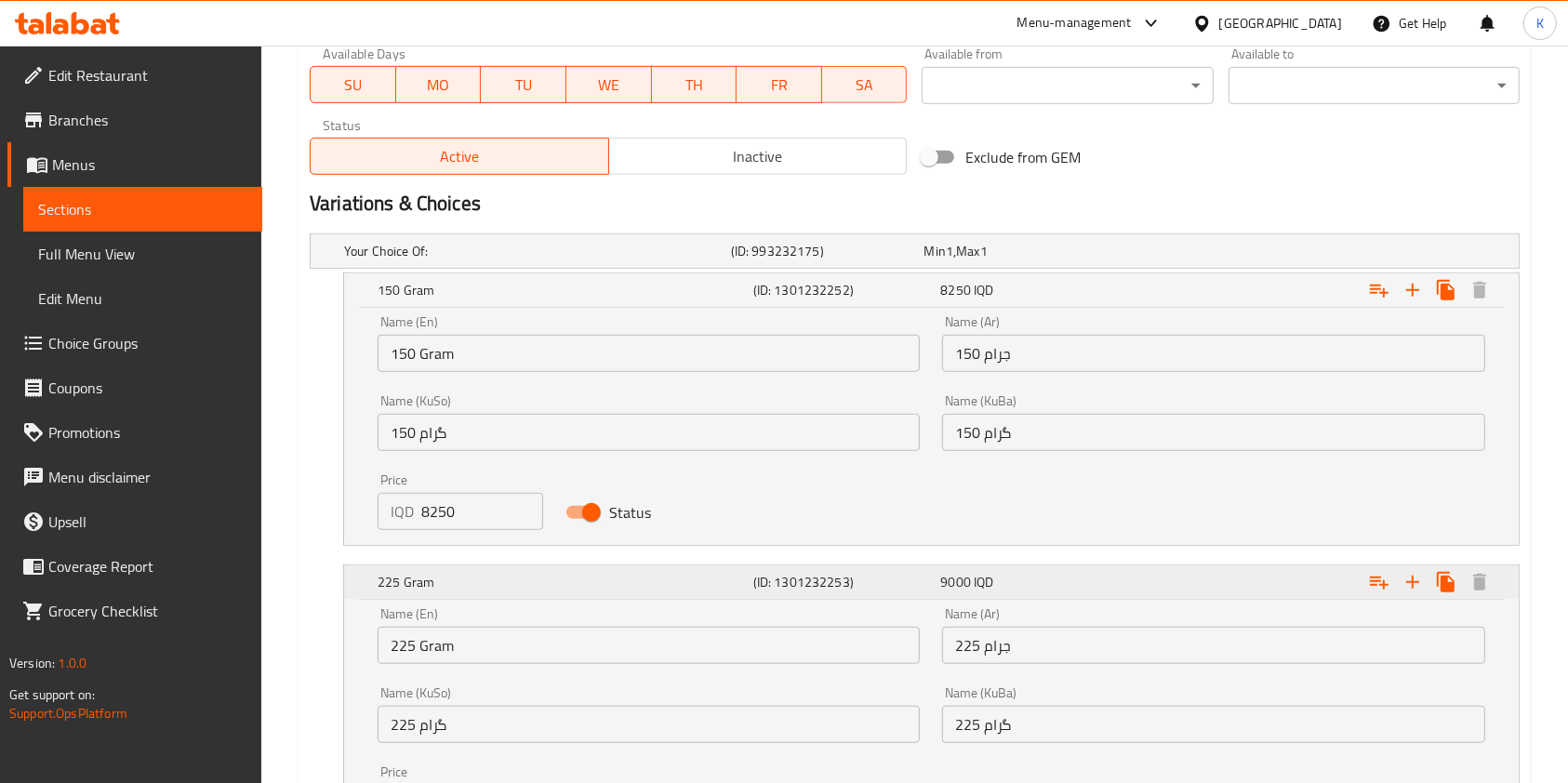
scroll to position [1342, 0]
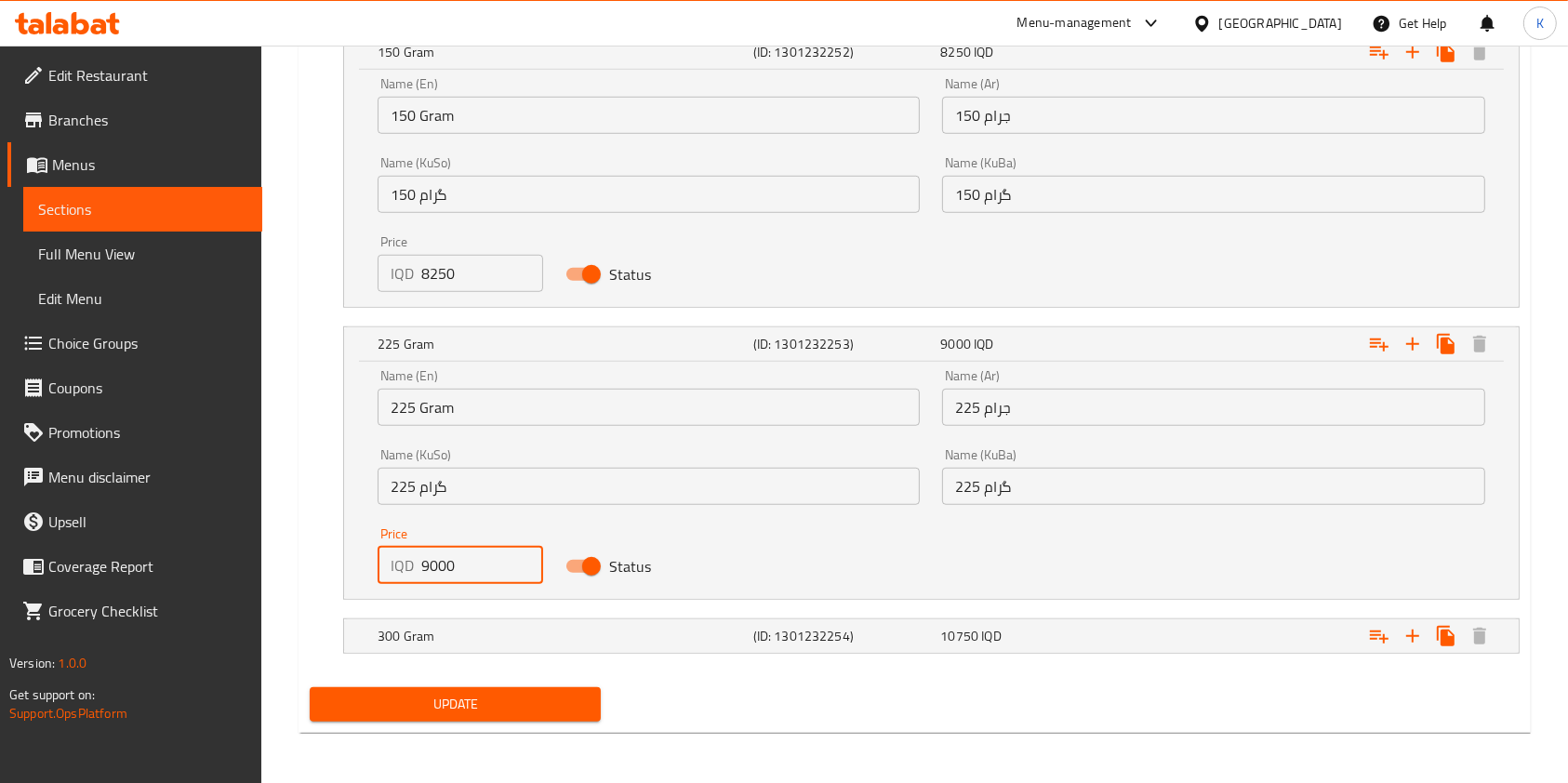
click at [426, 566] on input "9000" at bounding box center [482, 565] width 122 height 37
type input "10000"
click at [461, 623] on div "300 Gram" at bounding box center [562, 635] width 376 height 26
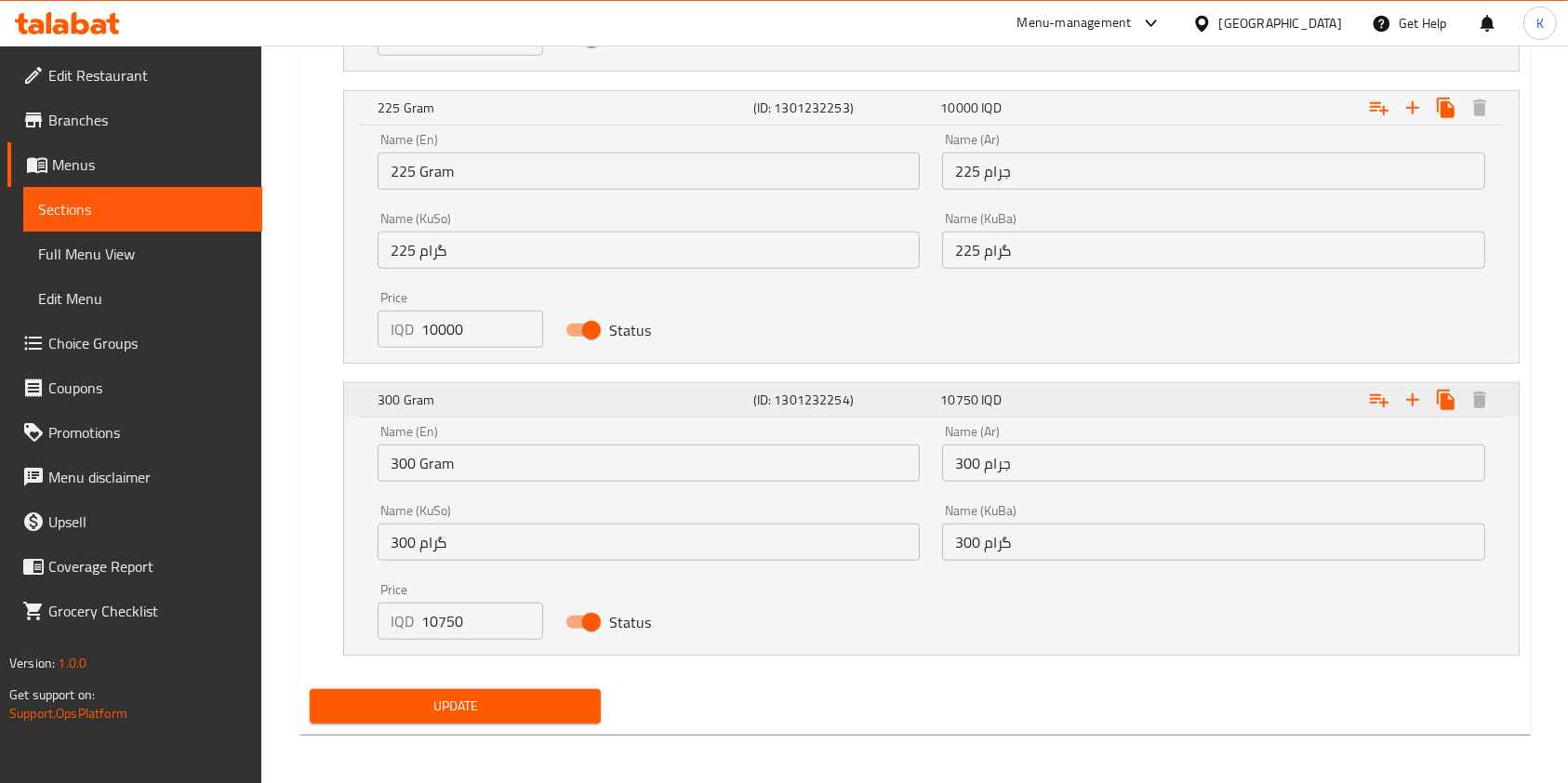
scroll to position [1580, 0]
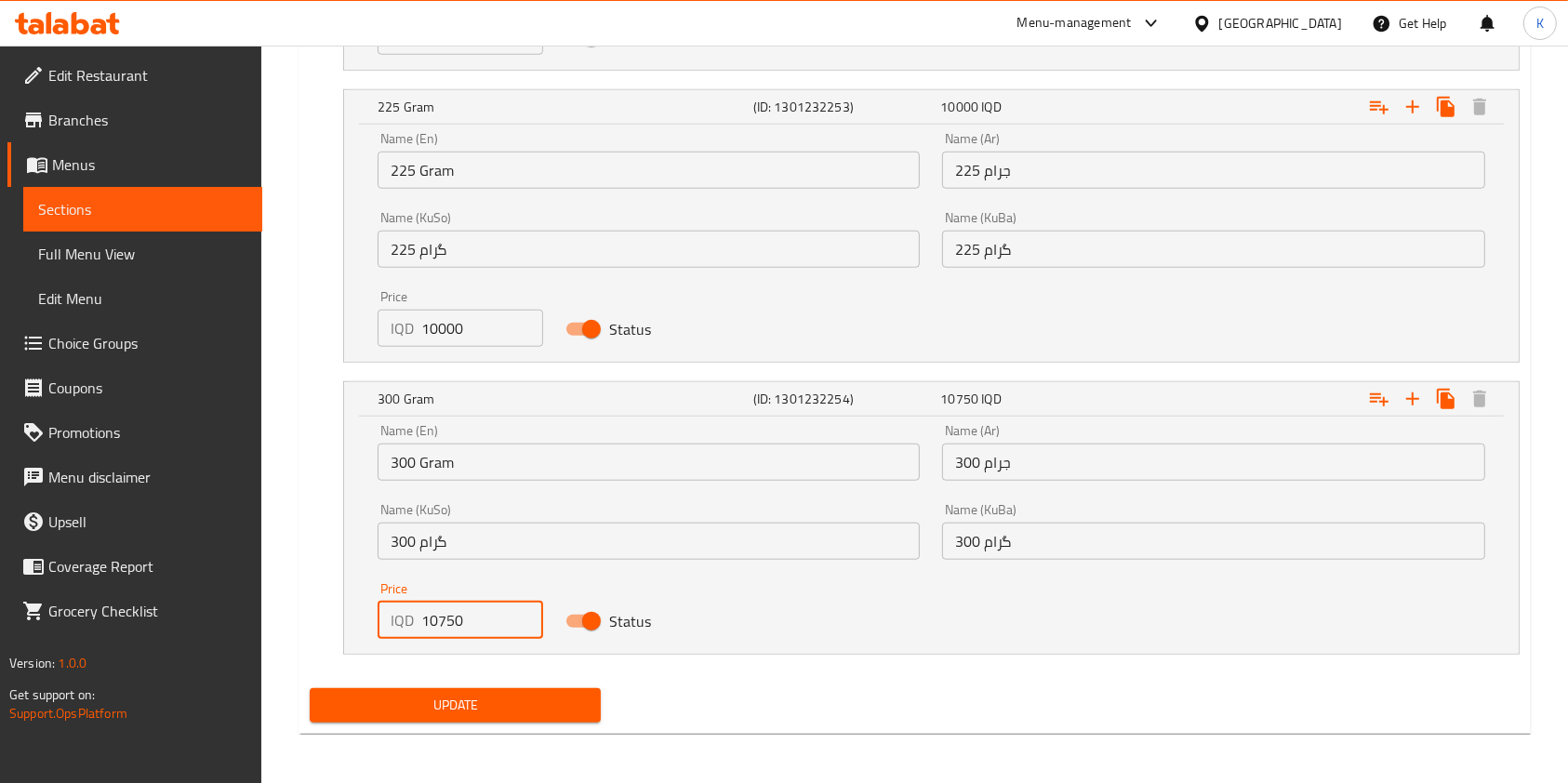
click at [433, 623] on input "10750" at bounding box center [482, 620] width 122 height 37
type input "11750"
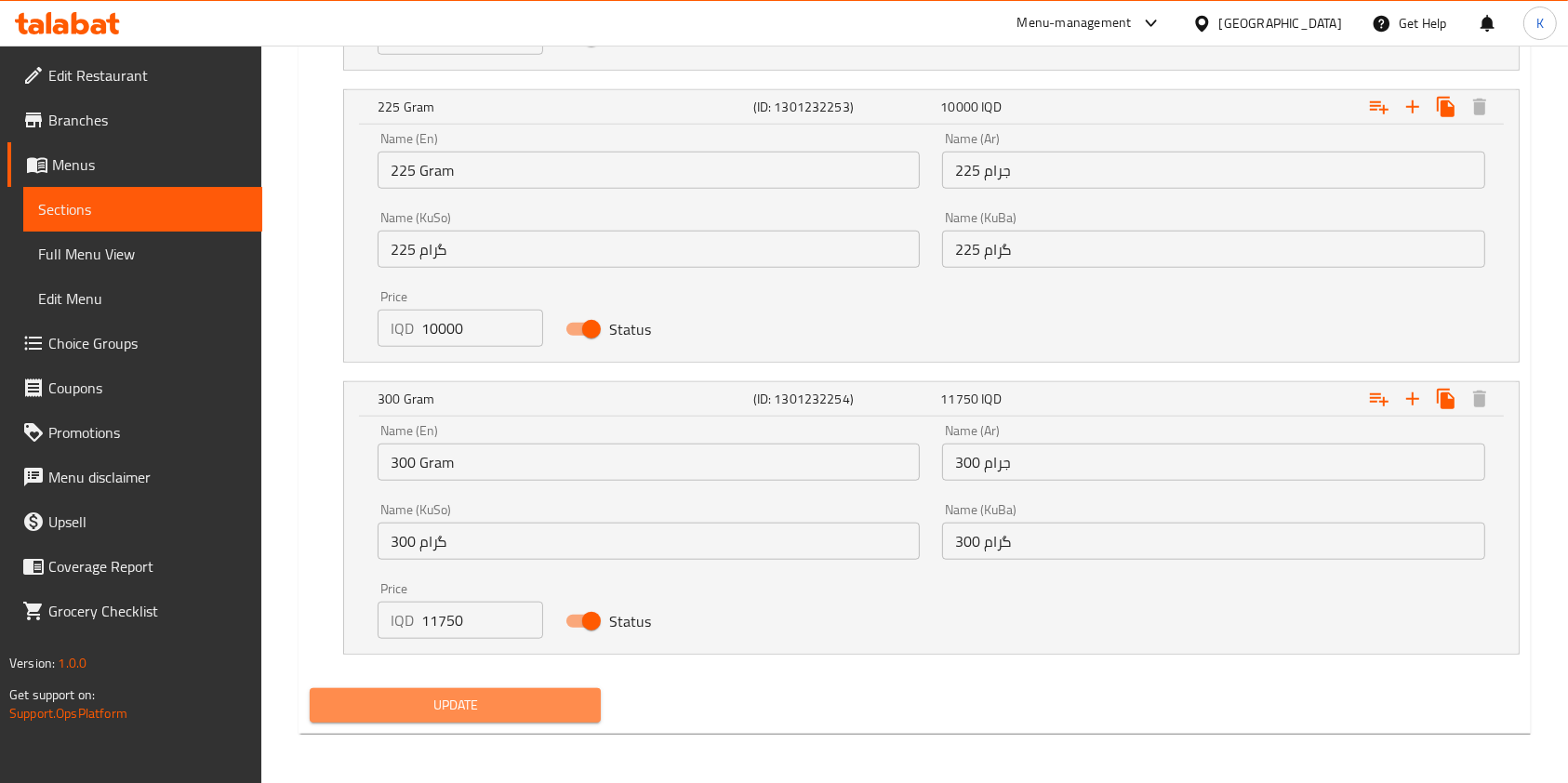
click at [476, 714] on span "Update" at bounding box center [455, 706] width 261 height 23
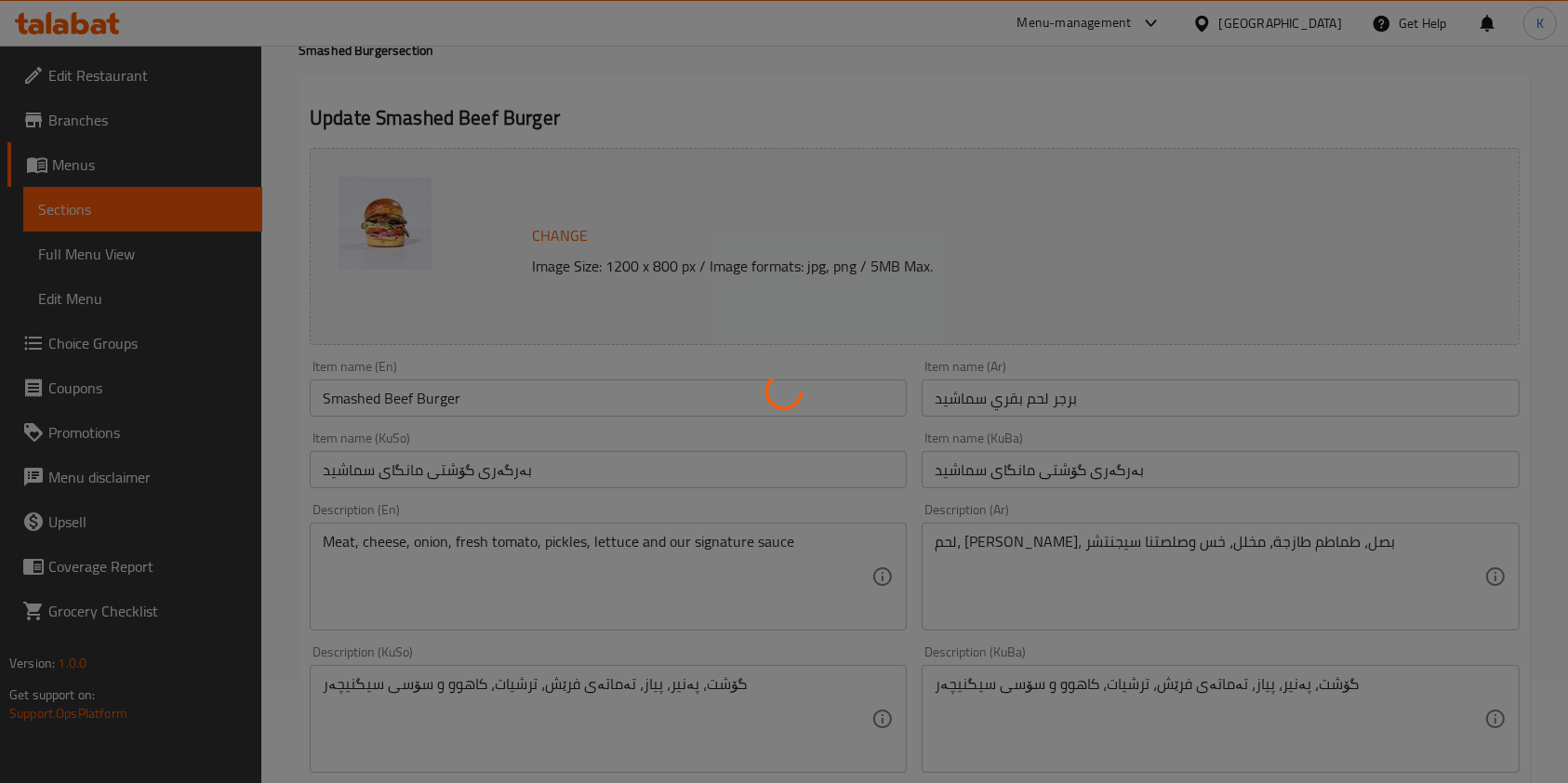
scroll to position [0, 0]
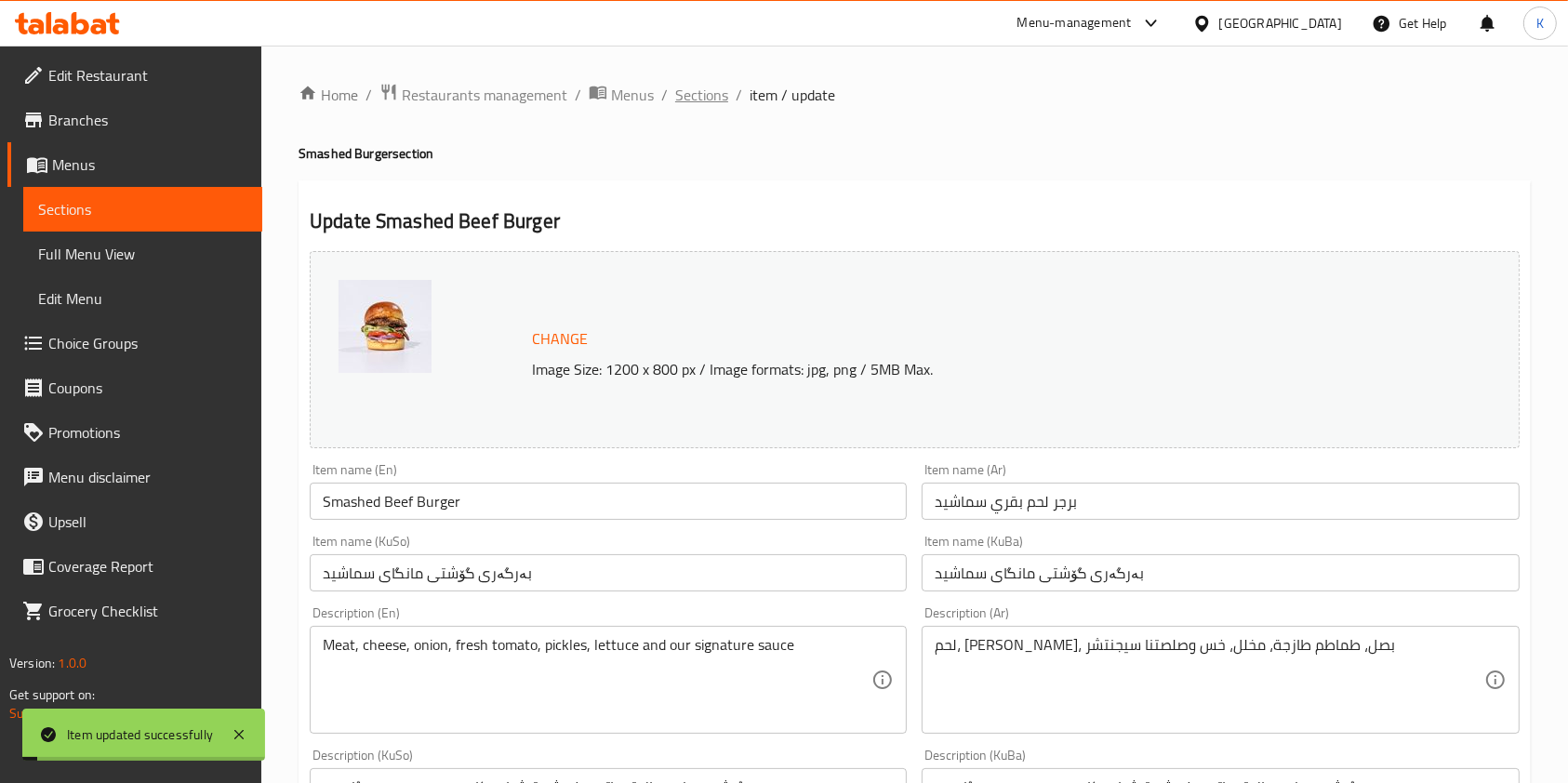
click at [705, 100] on span "Sections" at bounding box center [702, 94] width 53 height 22
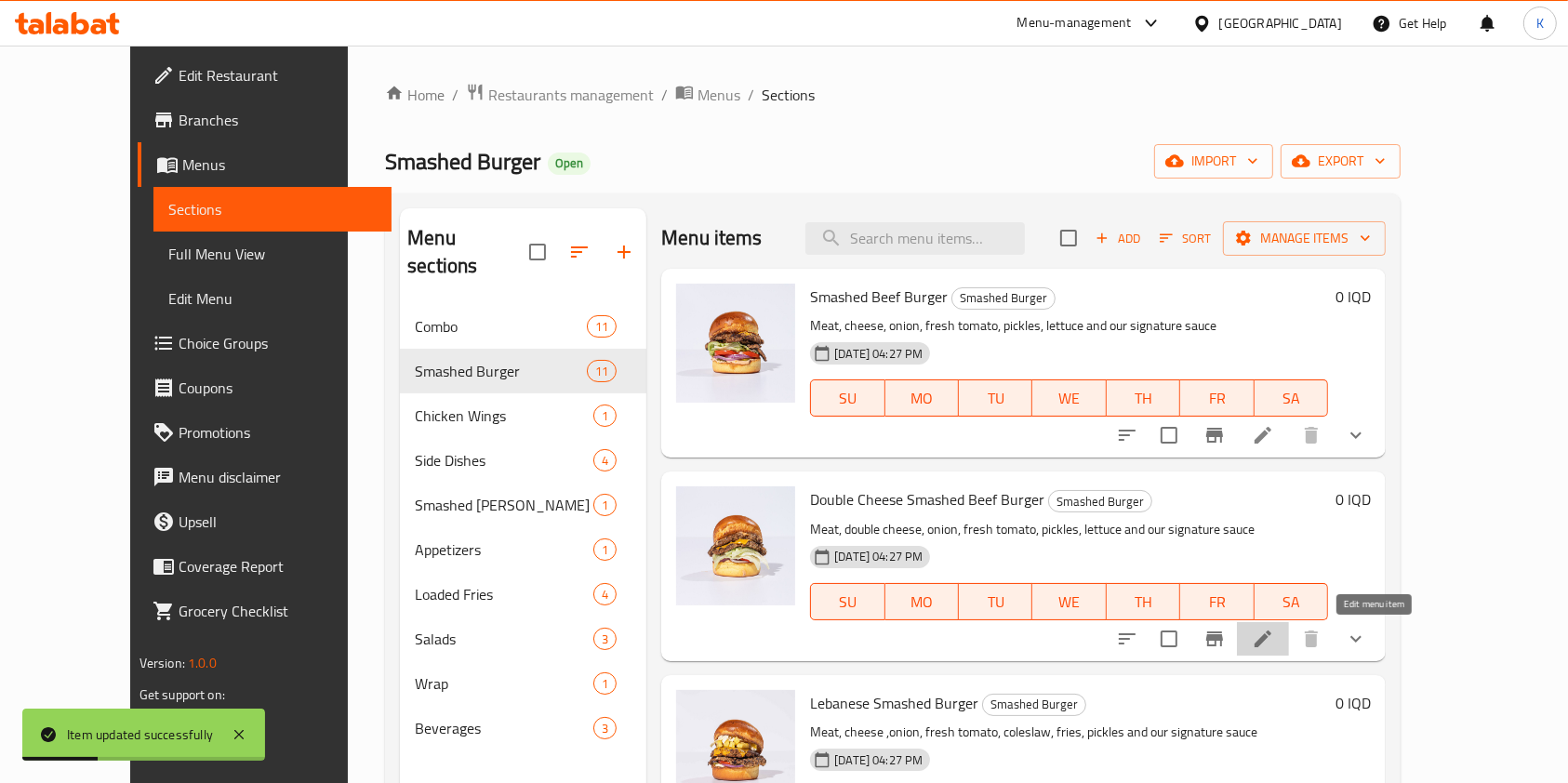
click at [1274, 639] on icon at bounding box center [1262, 638] width 22 height 22
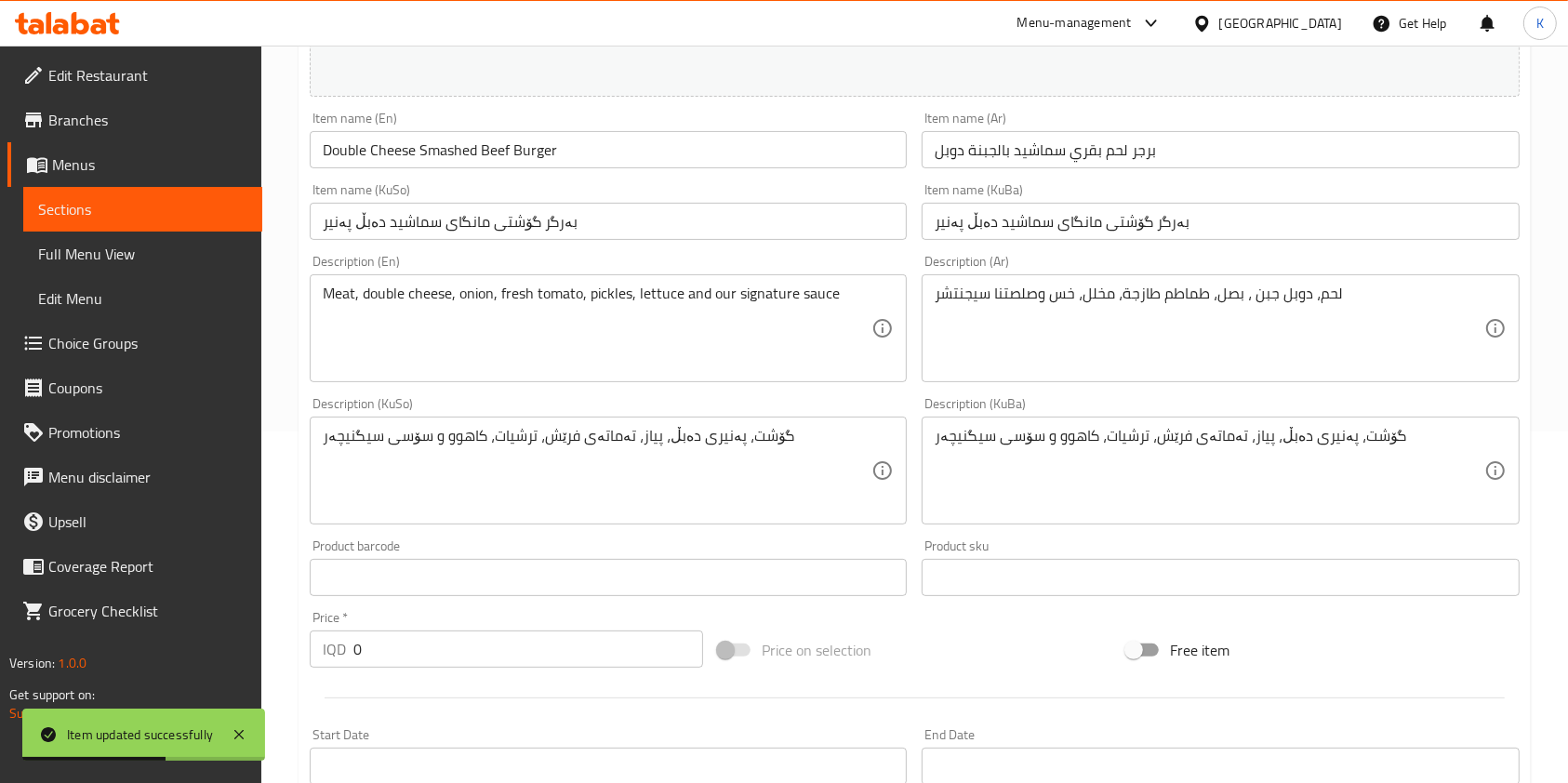
scroll to position [866, 0]
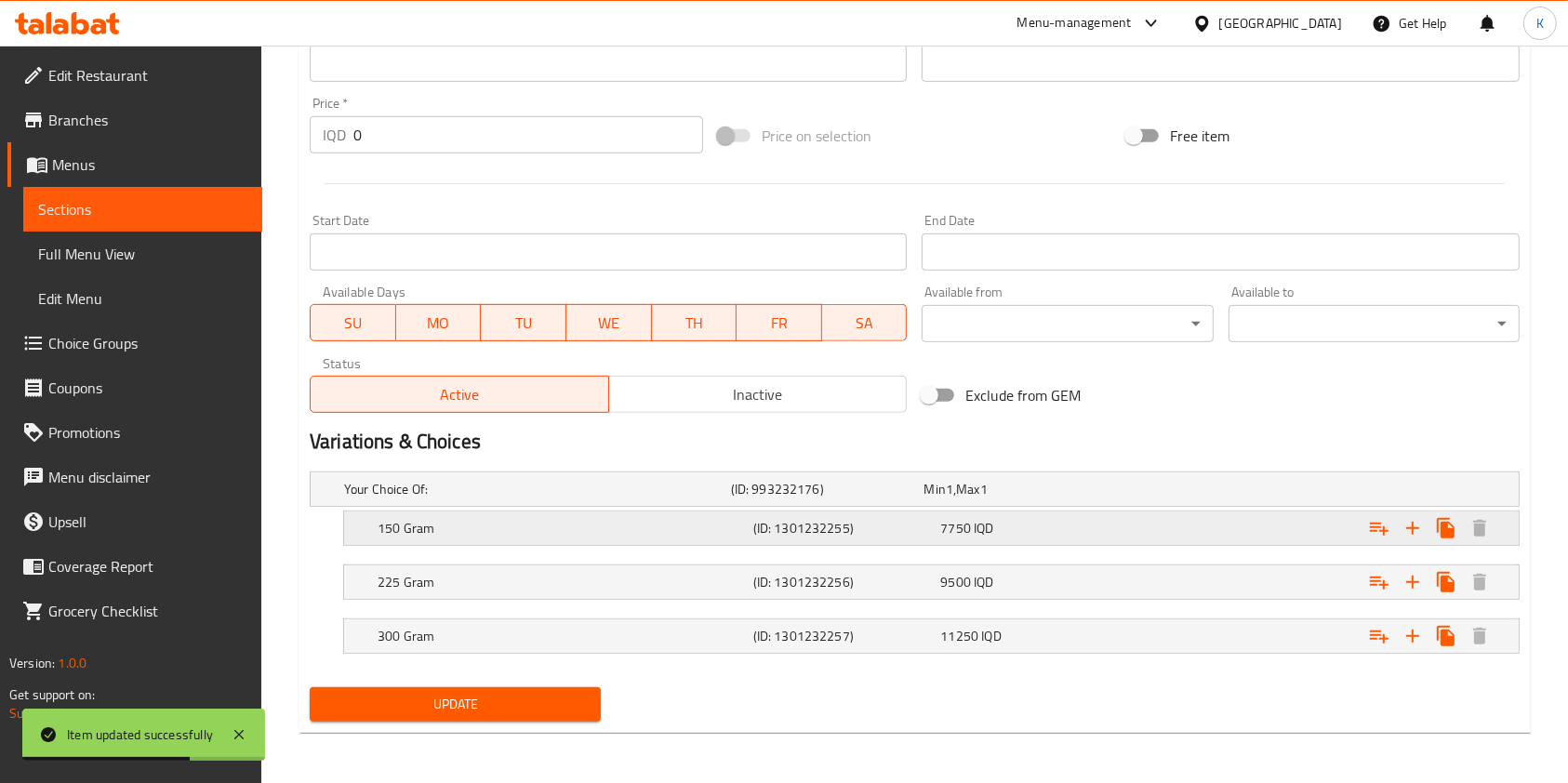
click at [486, 540] on div "150 Gram (ID: 1301232255) 7750 IQD" at bounding box center [937, 528] width 1126 height 41
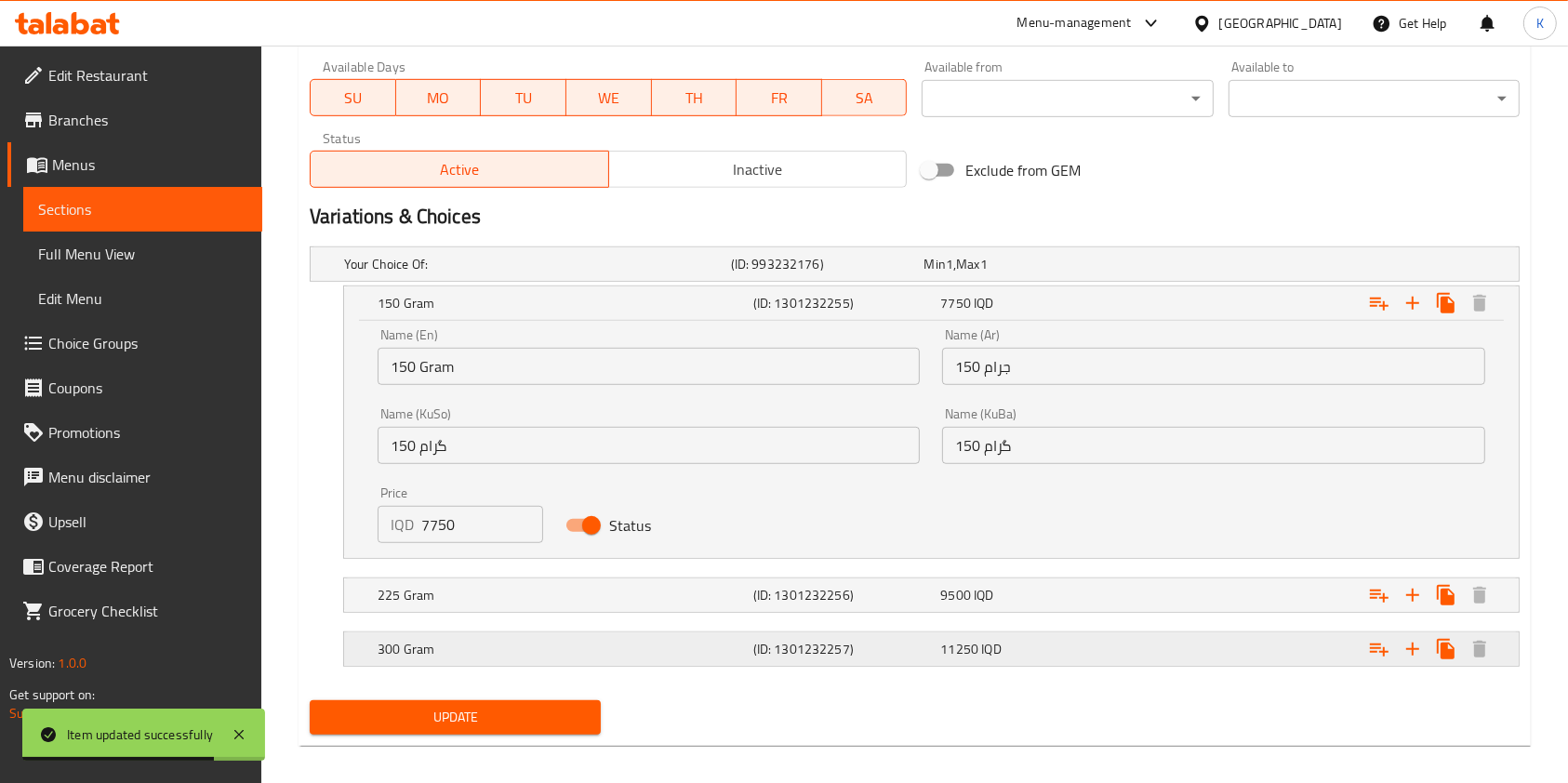
scroll to position [1093, 0]
click at [427, 523] on input "7750" at bounding box center [482, 523] width 122 height 37
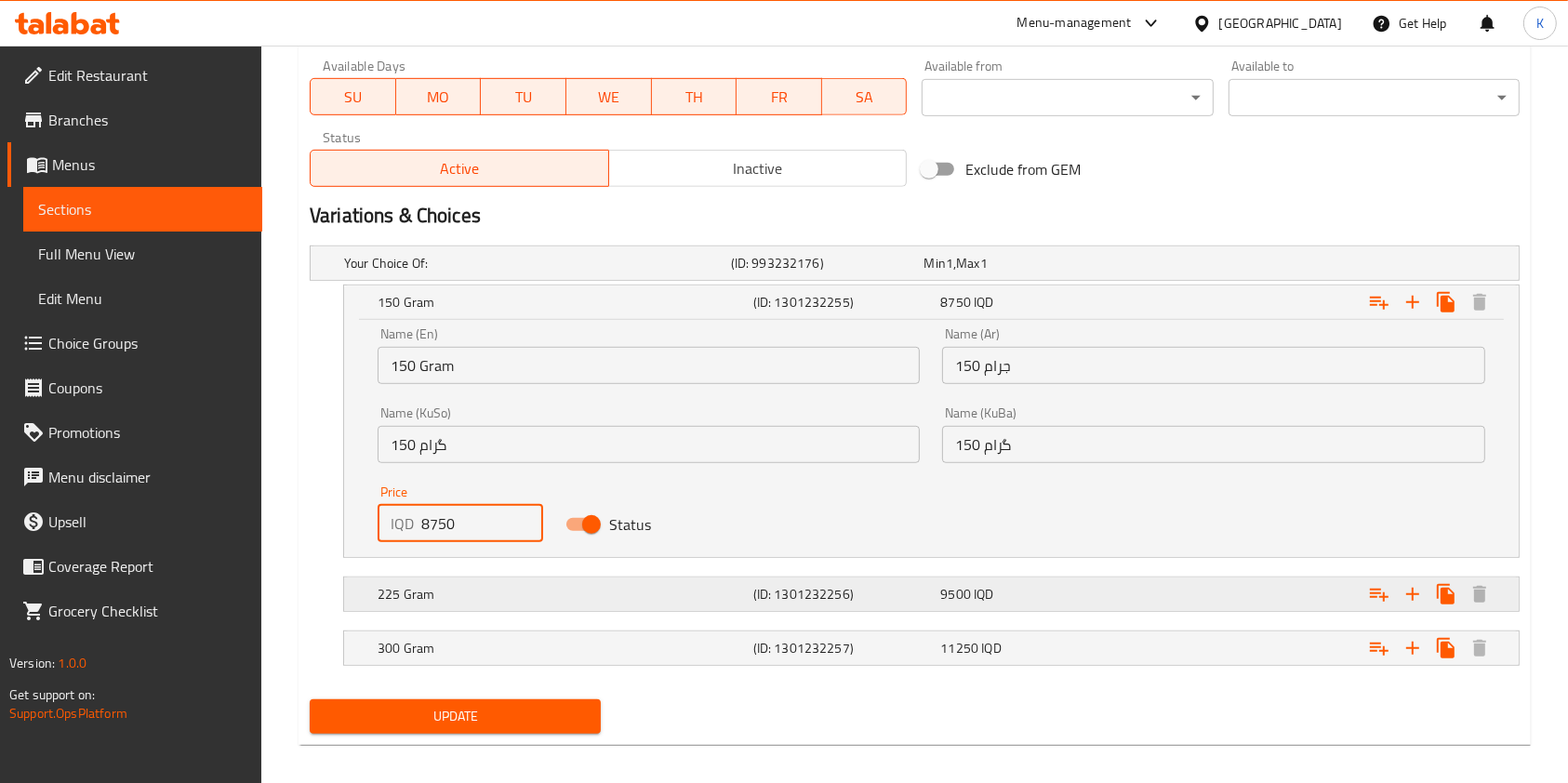
type input "8750"
click at [449, 577] on div "225 Gram (ID: 1301232256) 9500 IQD" at bounding box center [937, 594] width 1126 height 41
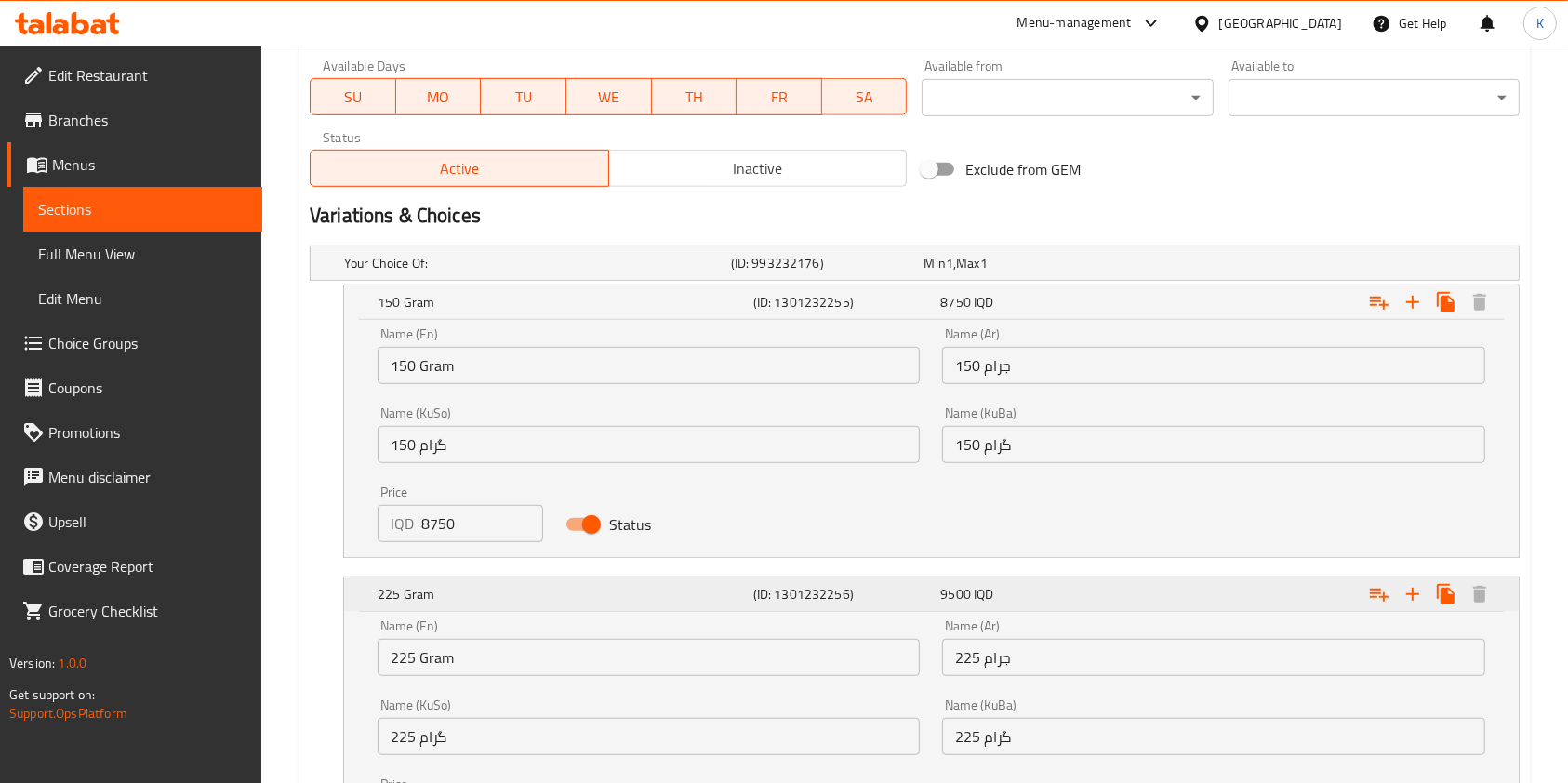
scroll to position [1342, 0]
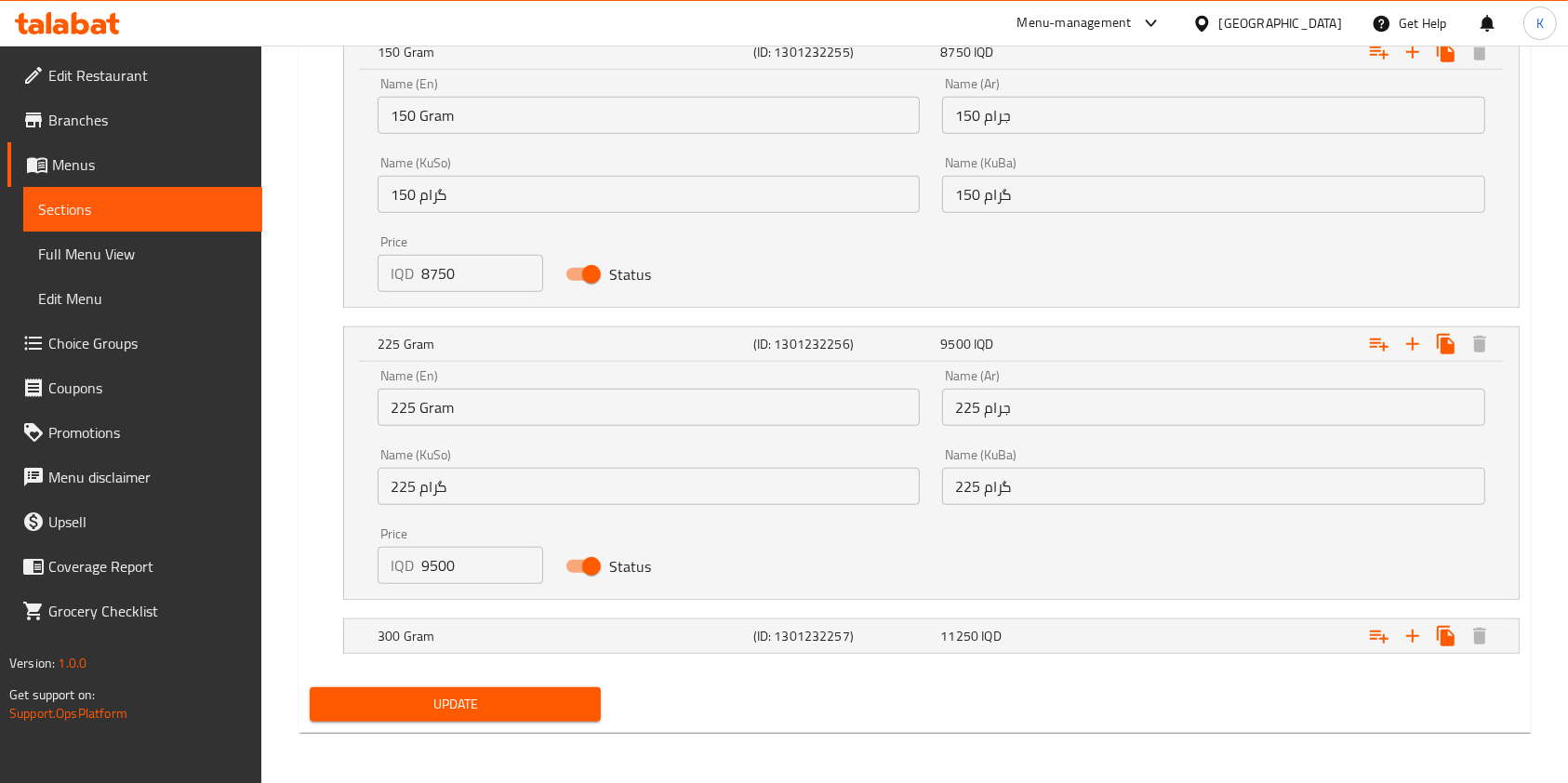
click at [427, 562] on input "9500" at bounding box center [482, 565] width 122 height 37
type input "10500"
click at [473, 605] on nav at bounding box center [914, 612] width 1210 height 15
click at [447, 640] on h5 "300 Gram" at bounding box center [562, 636] width 368 height 19
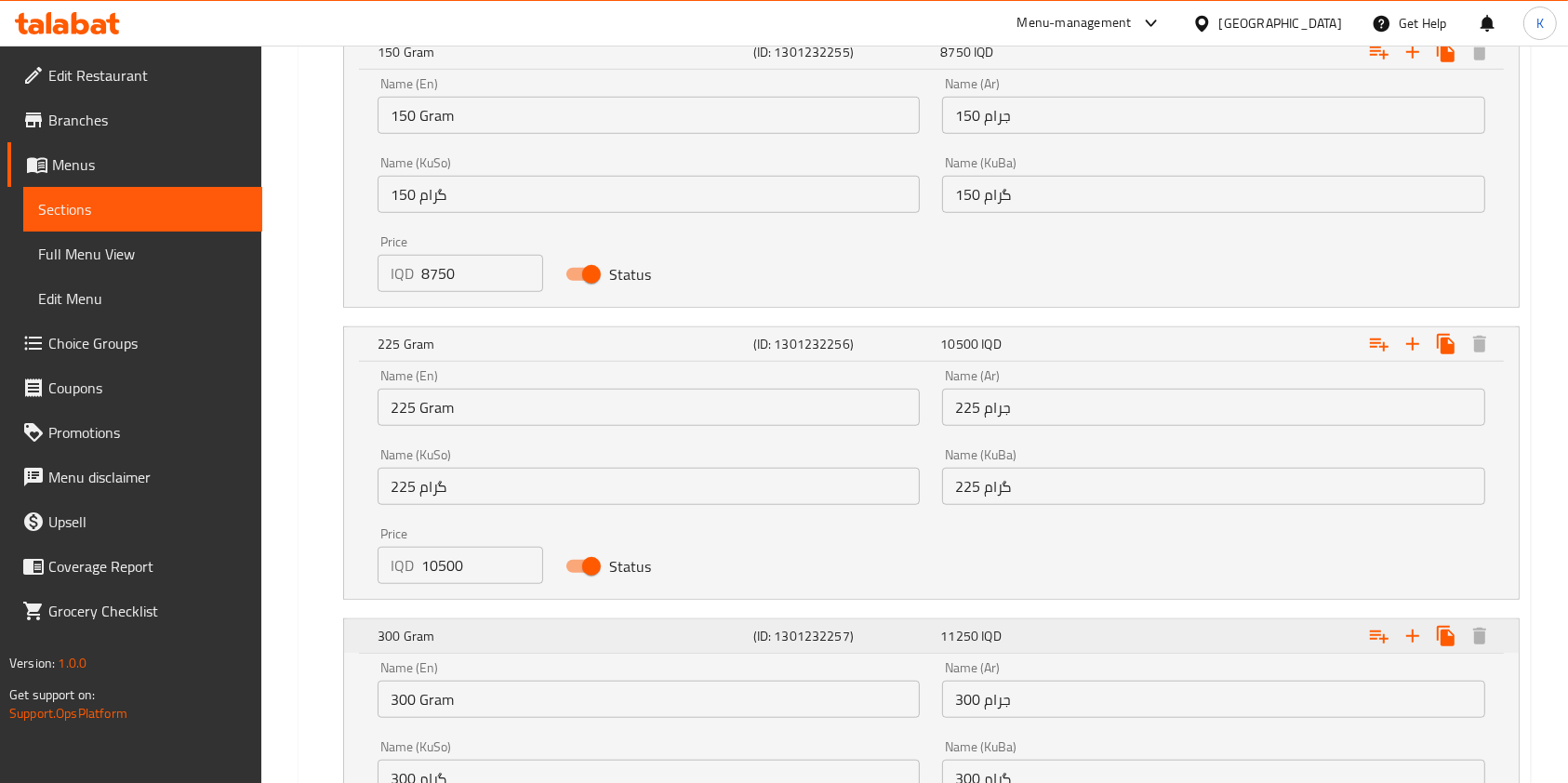
scroll to position [1581, 0]
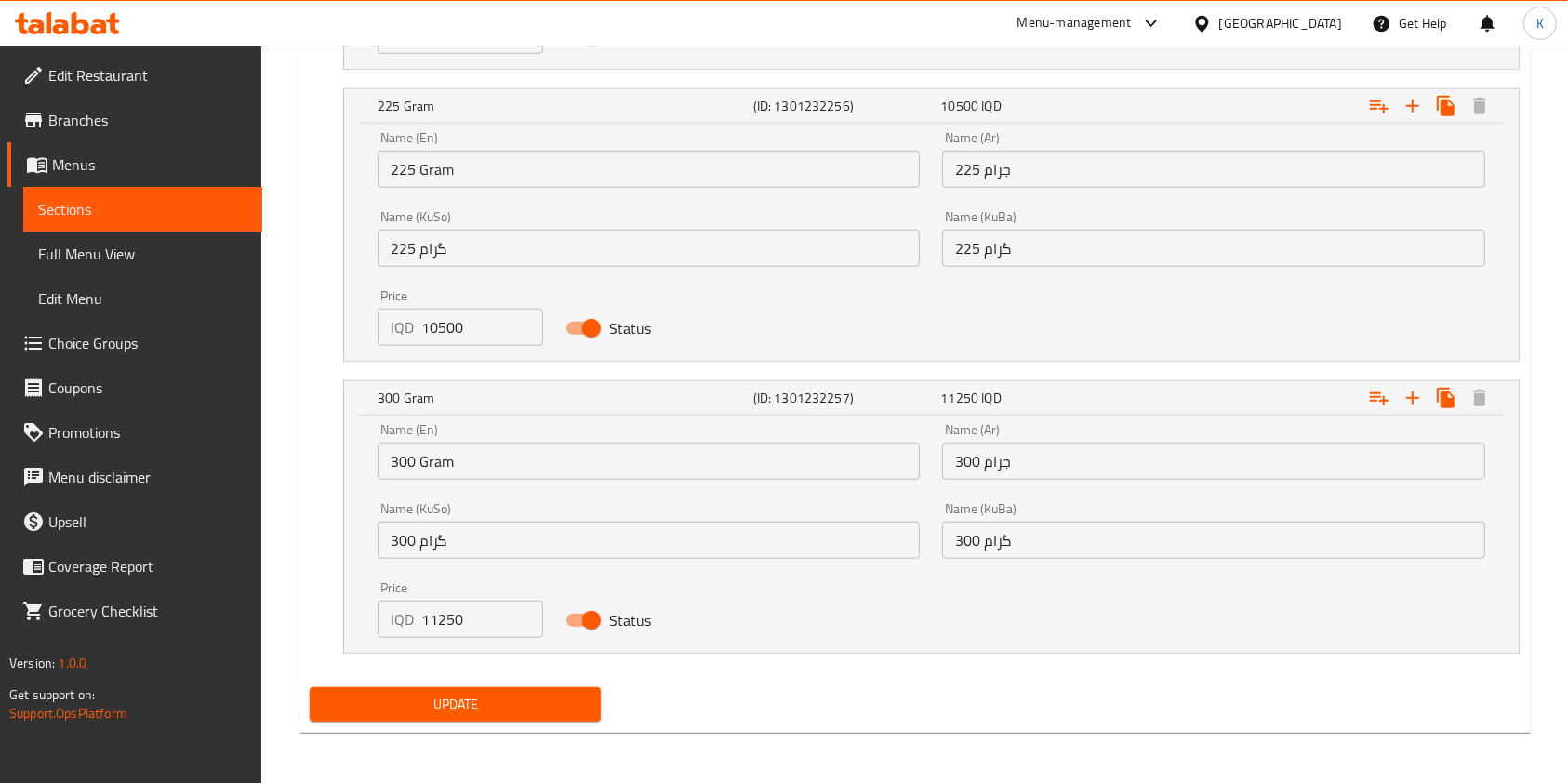
click at [438, 621] on input "11250" at bounding box center [482, 619] width 122 height 37
type input "12250"
click at [410, 724] on div "Update" at bounding box center [454, 705] width 306 height 50
click at [425, 704] on span "Update" at bounding box center [455, 705] width 261 height 23
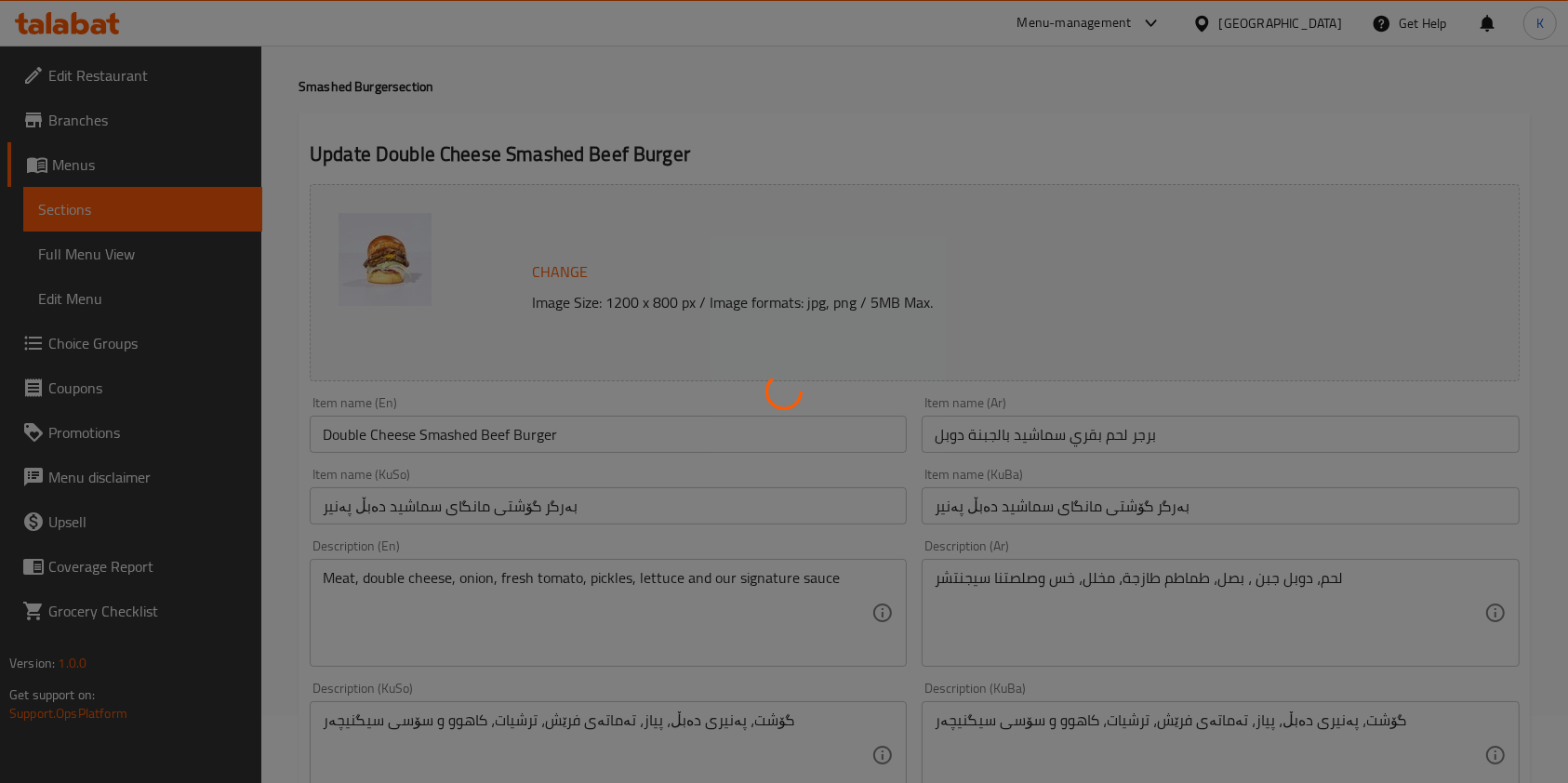
scroll to position [0, 0]
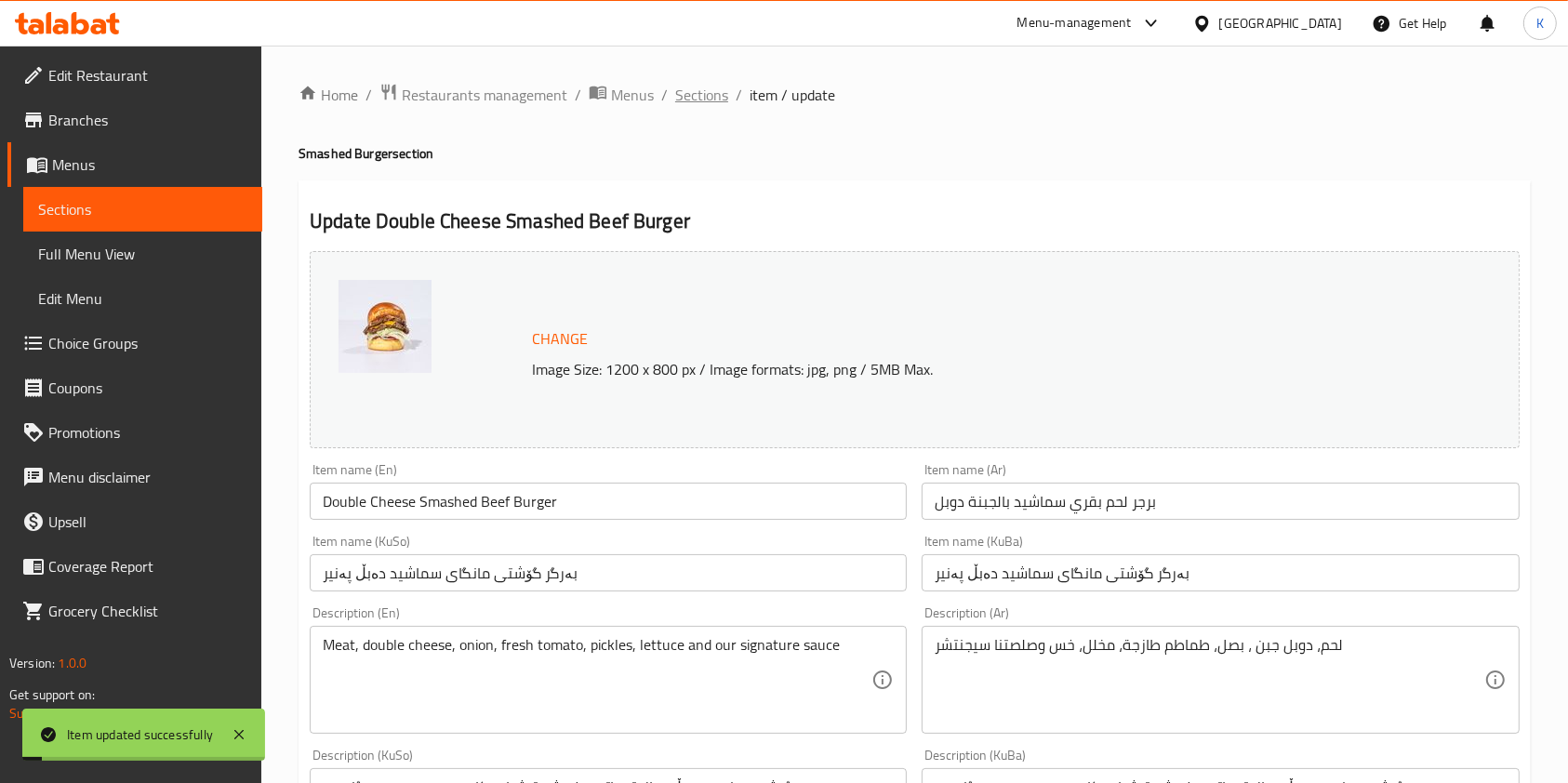
click at [704, 84] on span "Sections" at bounding box center [702, 94] width 53 height 22
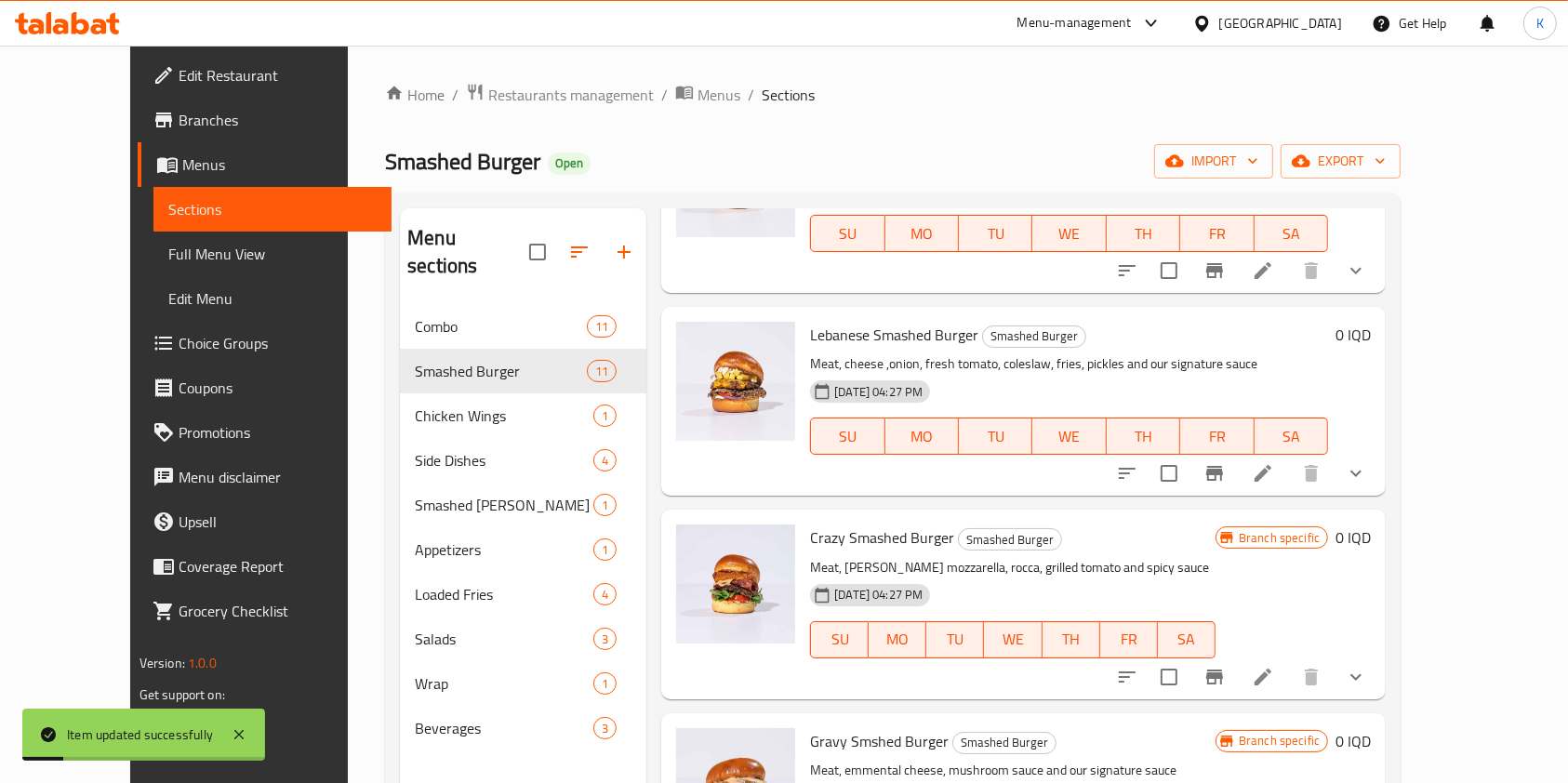
scroll to position [370, 0]
click at [1289, 458] on li at bounding box center [1262, 472] width 52 height 33
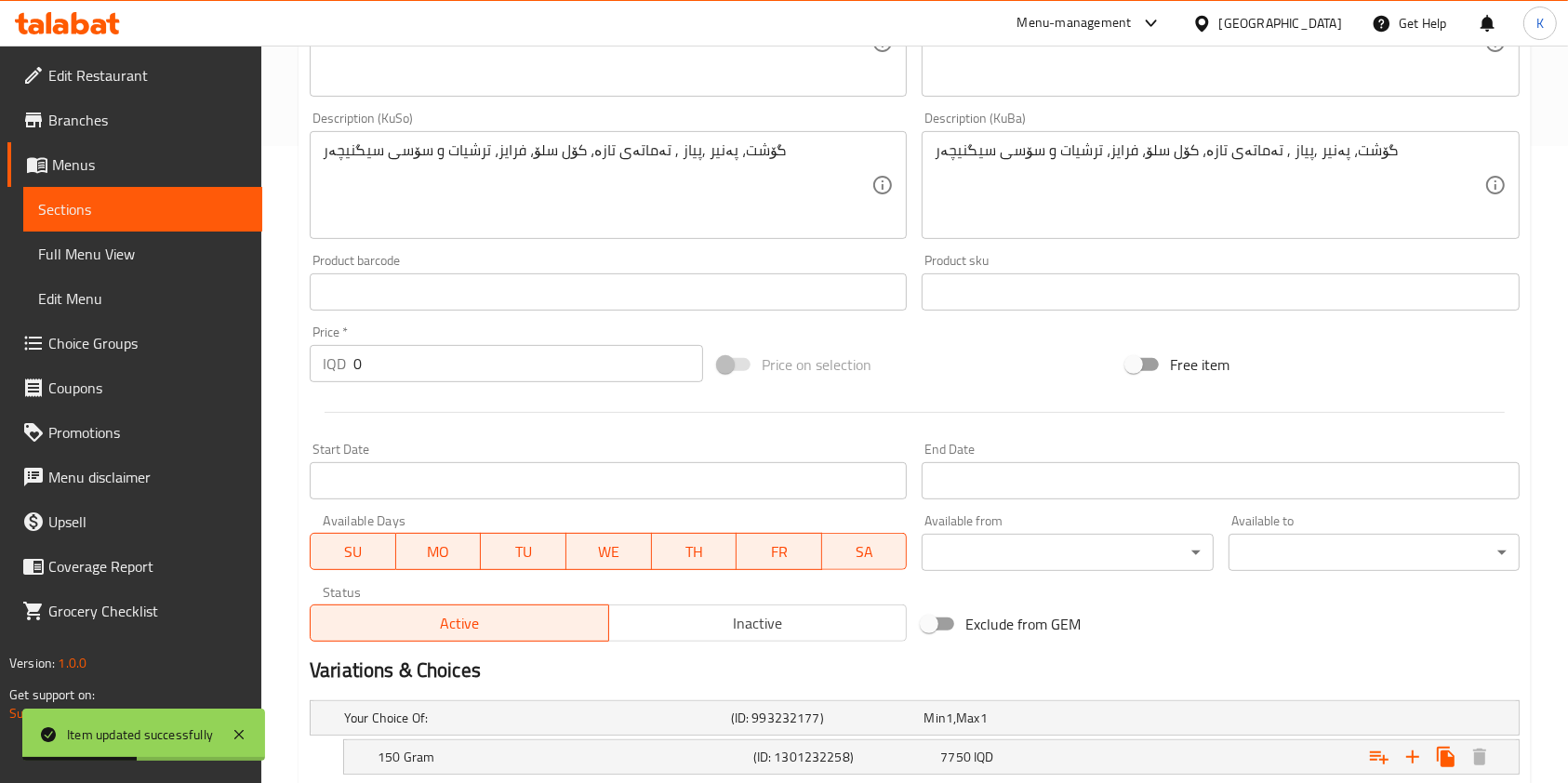
scroll to position [866, 0]
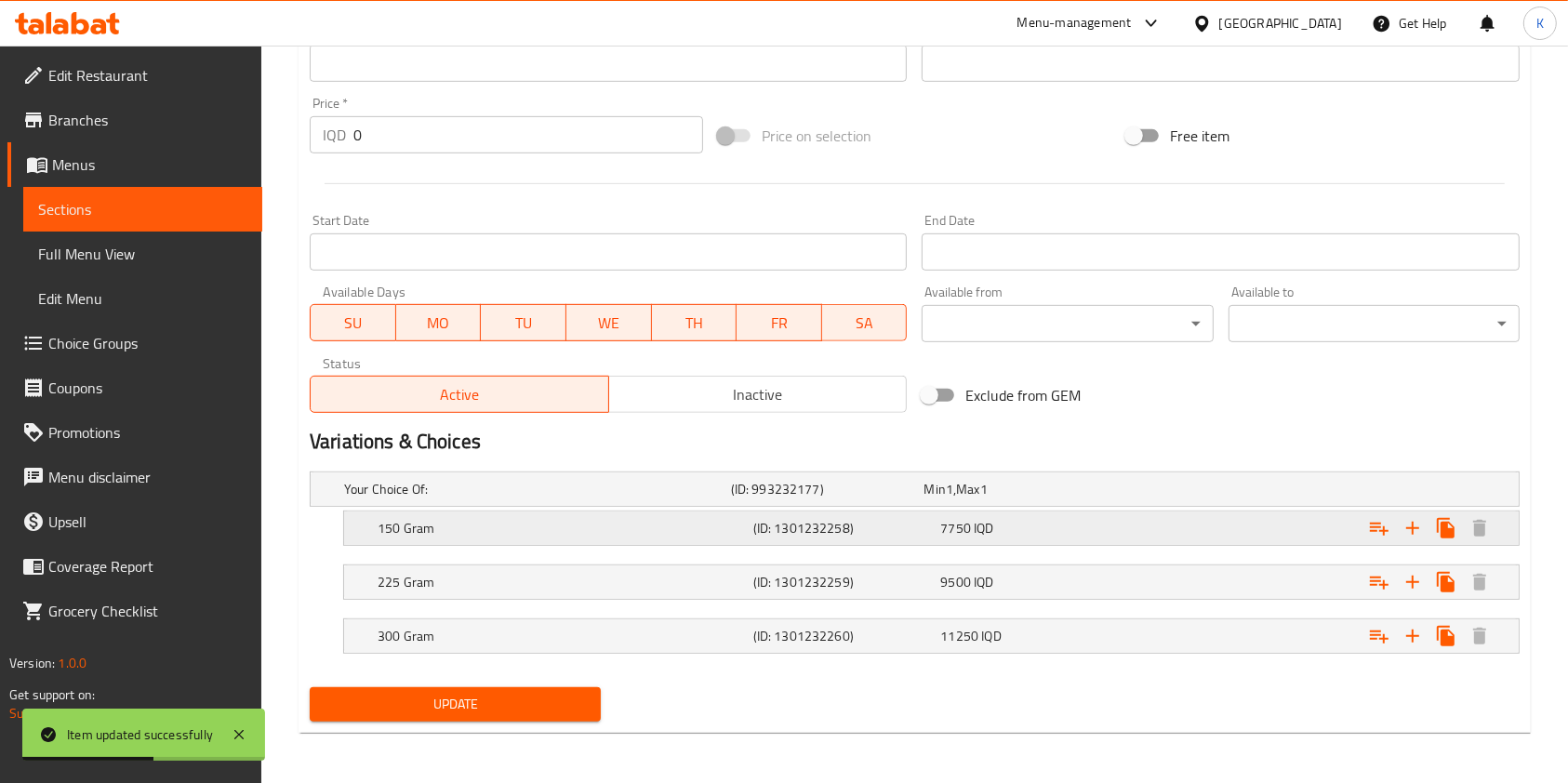
click at [528, 541] on div "150 Gram (ID: 1301232258) 7750 IQD" at bounding box center [937, 528] width 1126 height 41
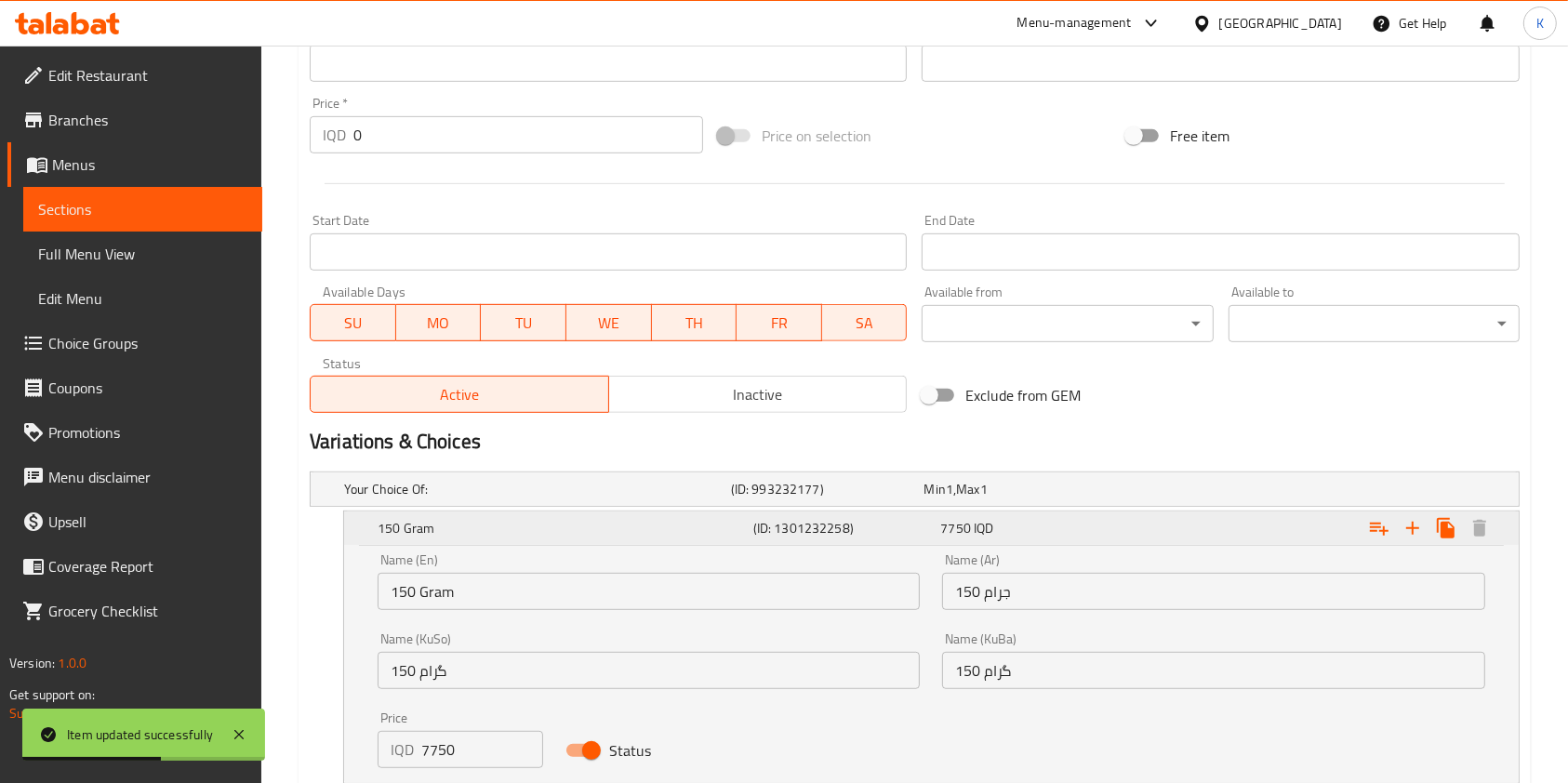
scroll to position [1104, 0]
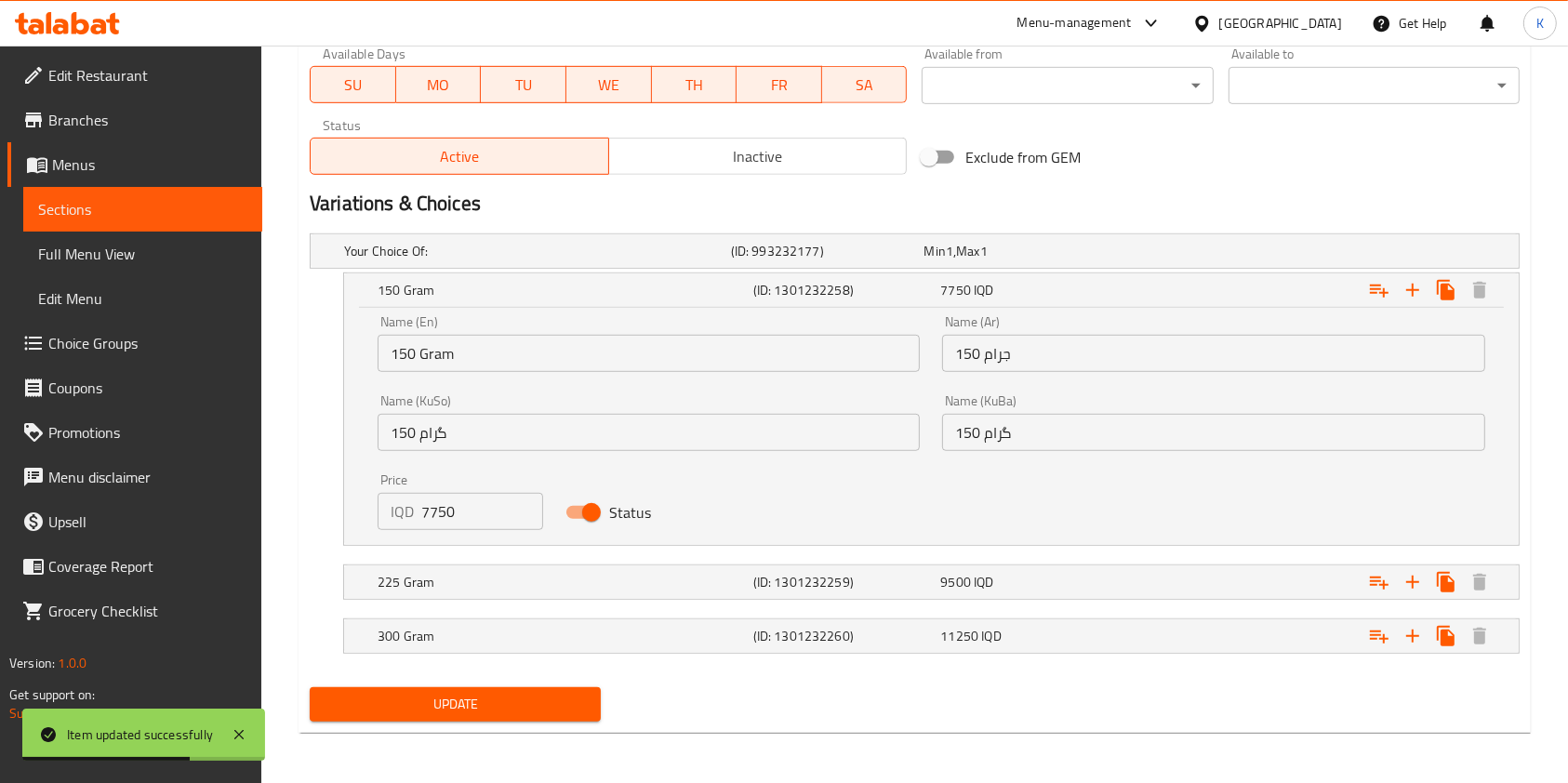
click at [427, 513] on input "7750" at bounding box center [482, 512] width 122 height 37
type input "8750"
click at [439, 607] on nav at bounding box center [914, 612] width 1210 height 15
click at [461, 554] on nav at bounding box center [914, 557] width 1210 height 15
click at [447, 570] on div "225 Gram" at bounding box center [562, 582] width 376 height 26
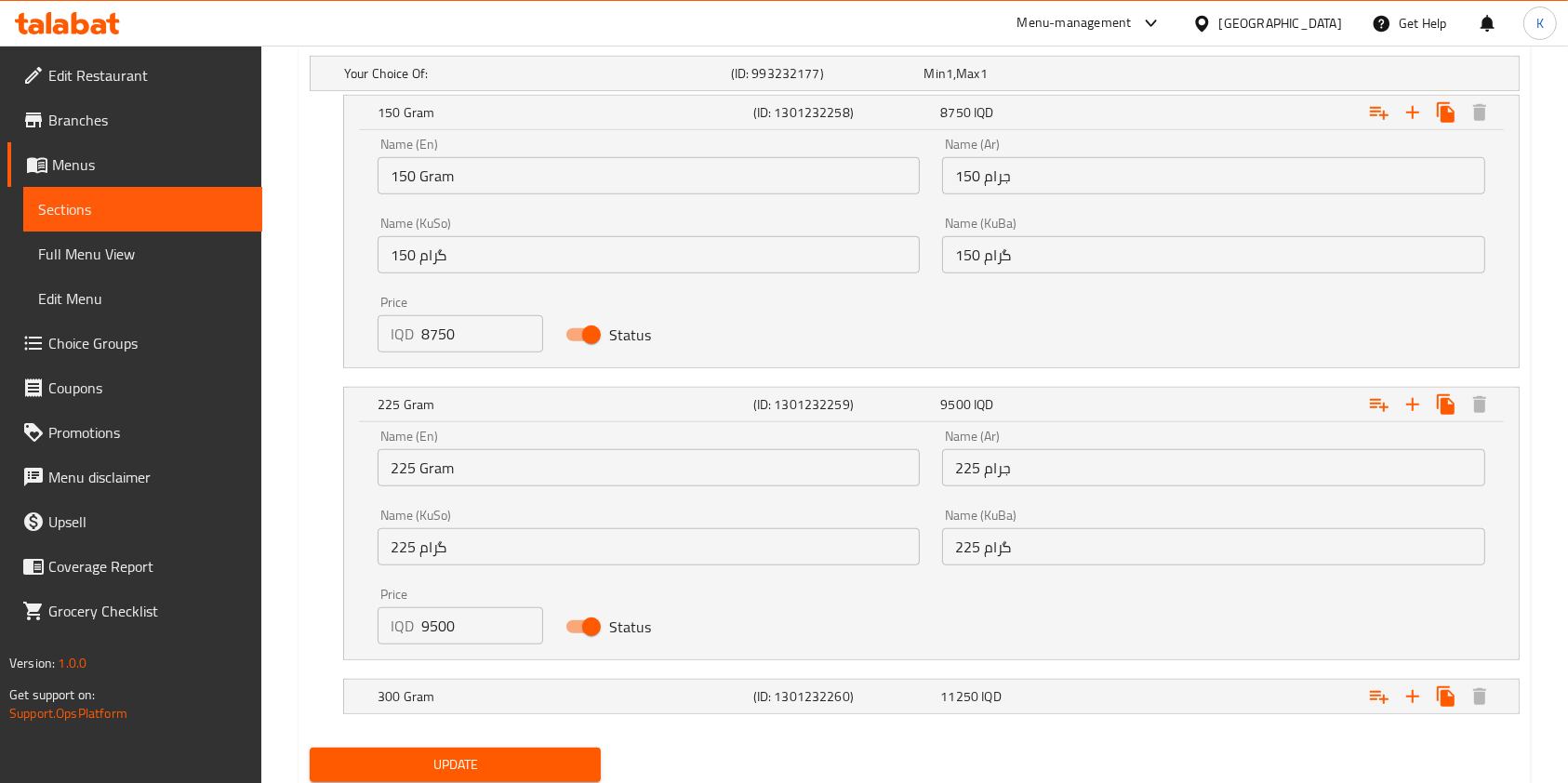
scroll to position [1286, 0]
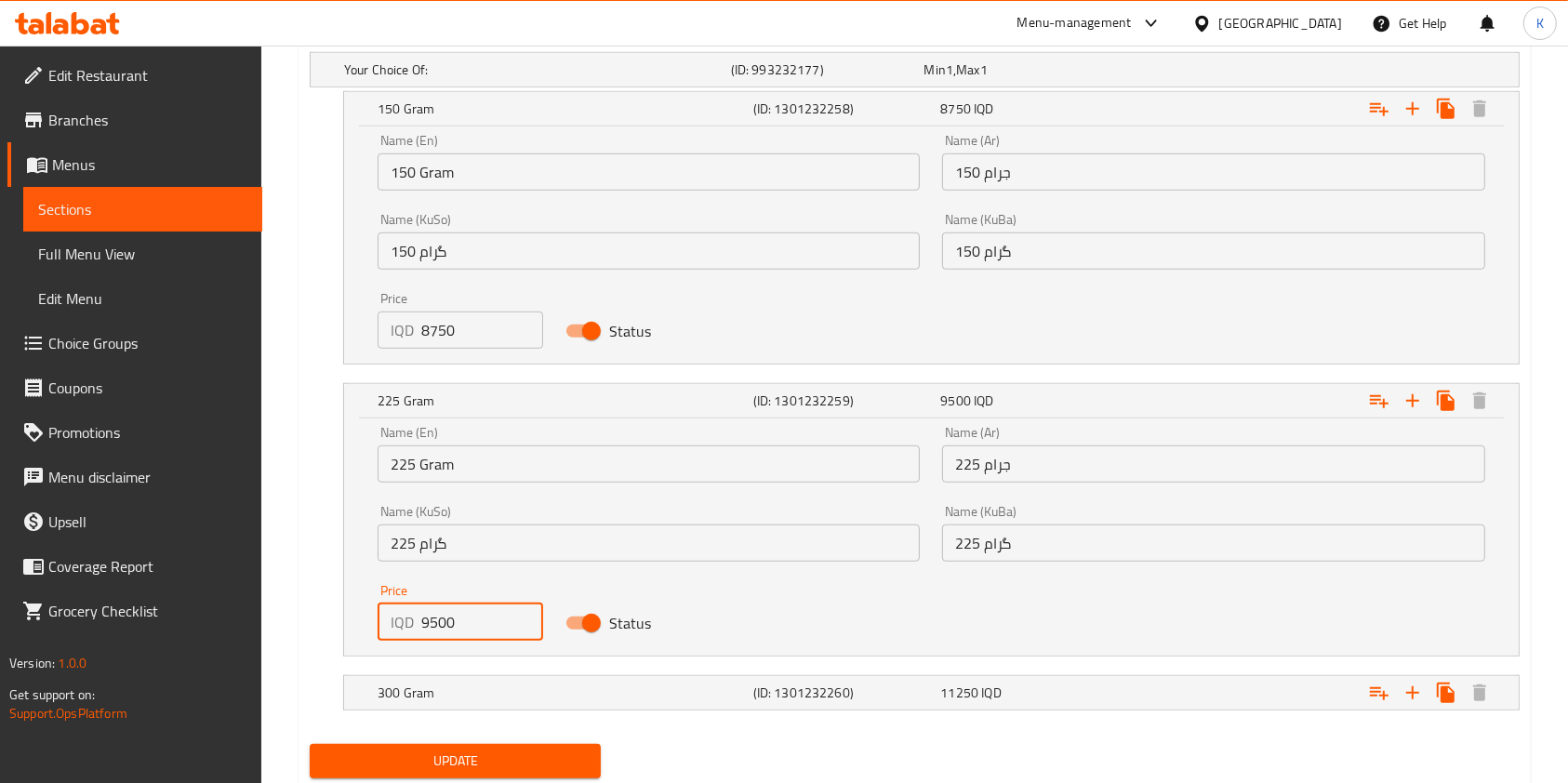
click at [431, 621] on input "9500" at bounding box center [482, 622] width 122 height 37
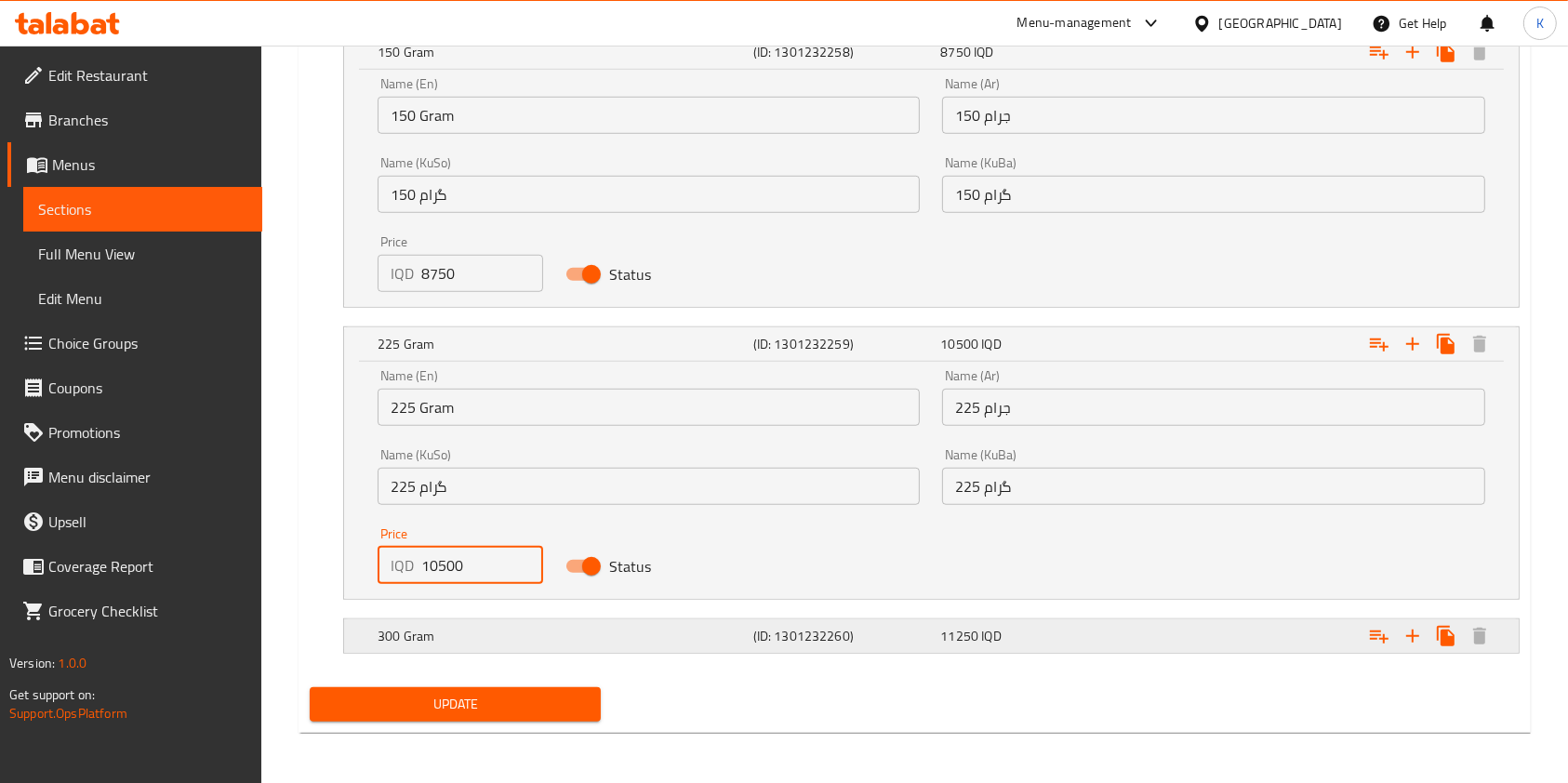
type input "10500"
click at [468, 627] on h5 "300 Gram" at bounding box center [562, 636] width 368 height 19
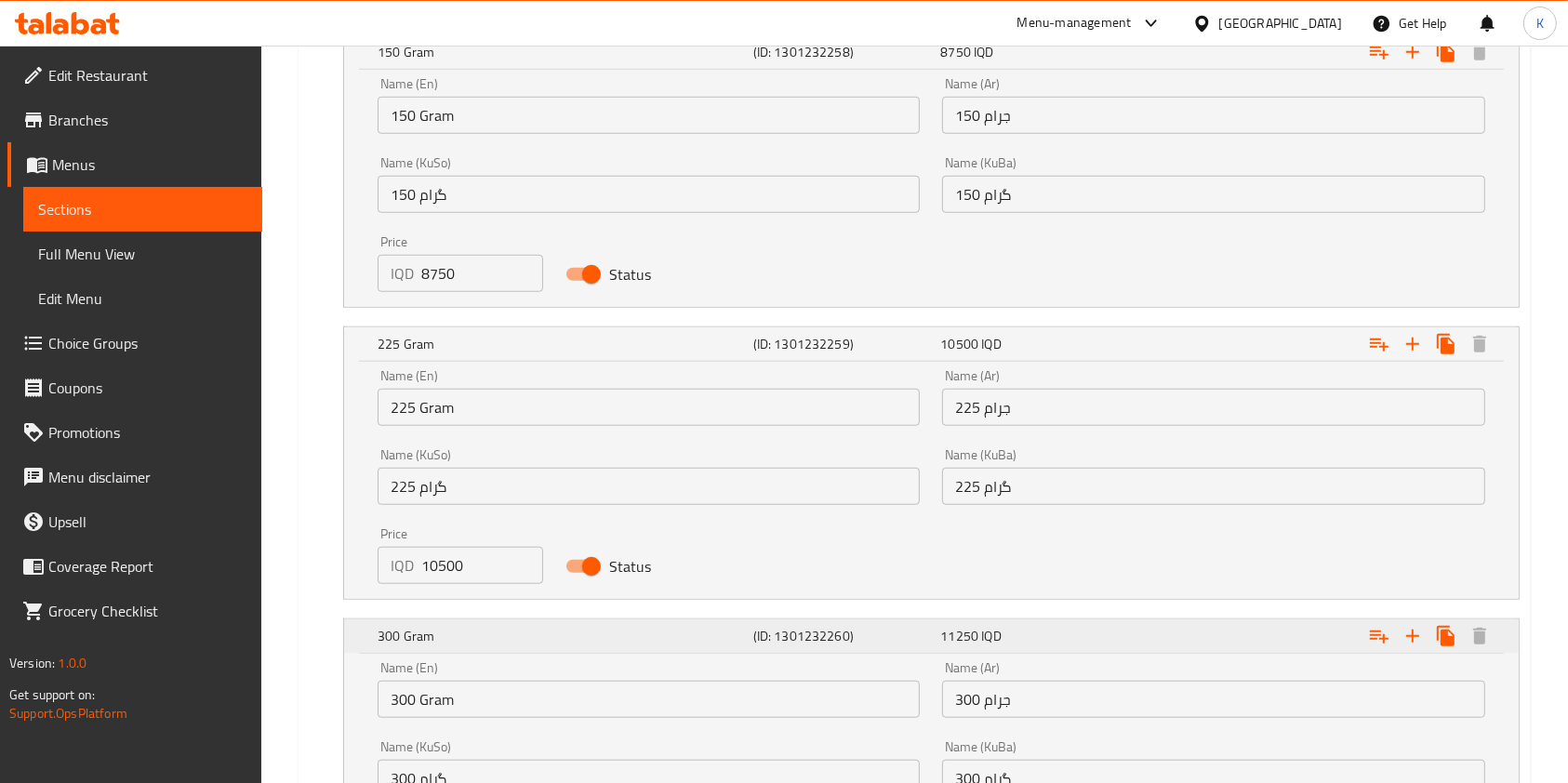
scroll to position [1581, 0]
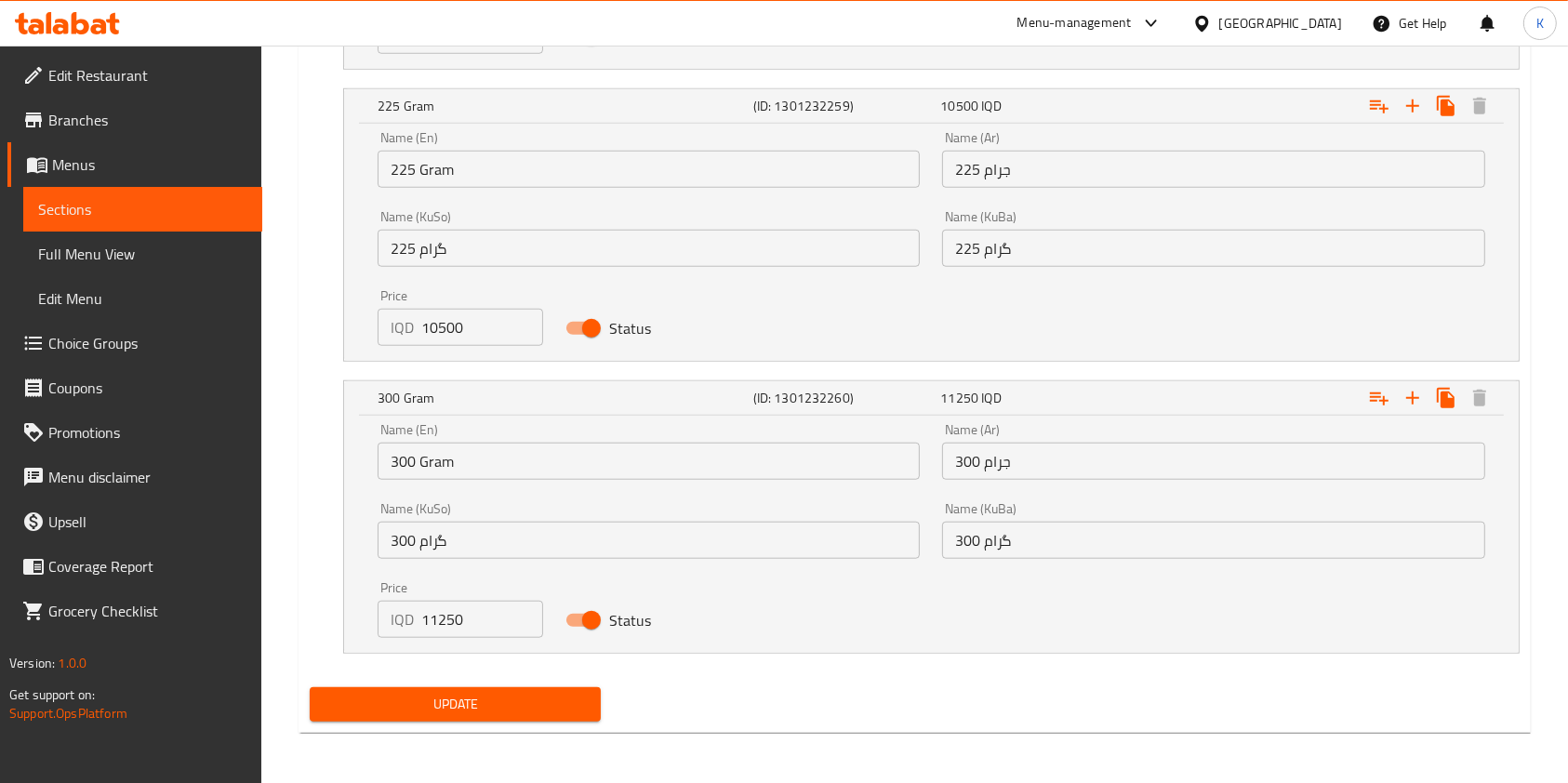
click at [439, 622] on input "11250" at bounding box center [482, 619] width 122 height 37
type input "12250"
click at [432, 694] on span "Update" at bounding box center [455, 705] width 261 height 23
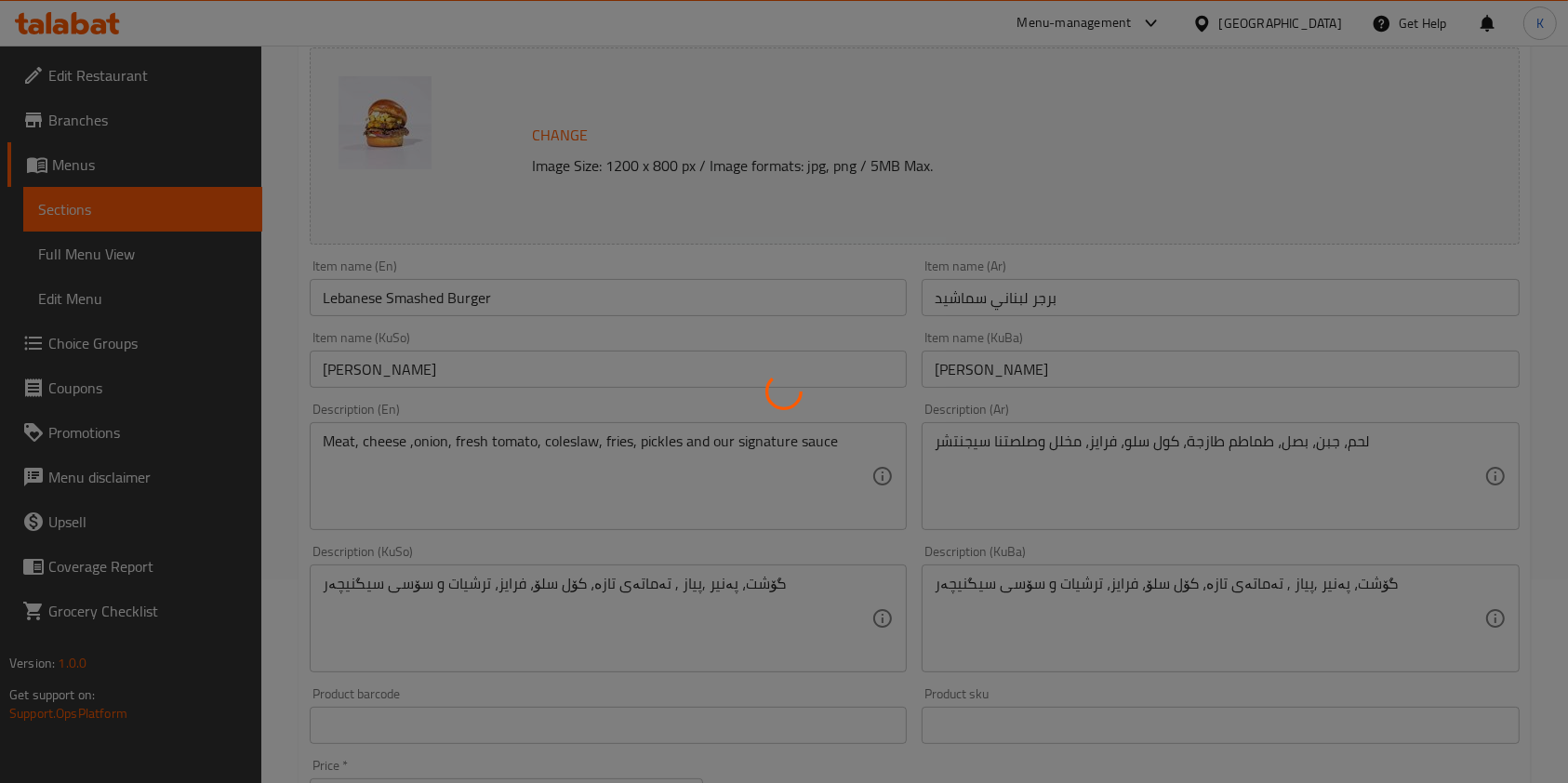
scroll to position [0, 0]
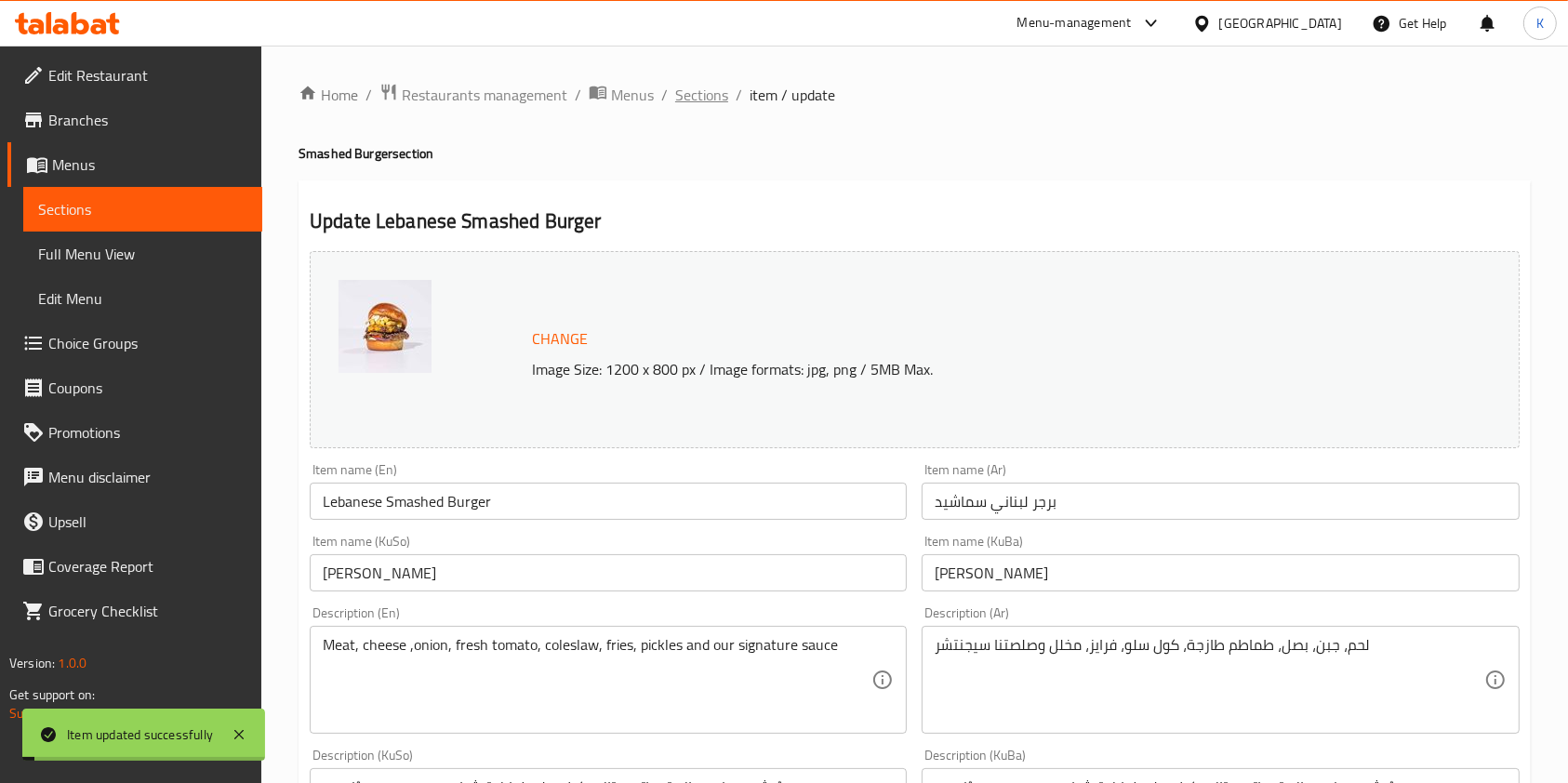
click at [700, 90] on span "Sections" at bounding box center [702, 94] width 53 height 22
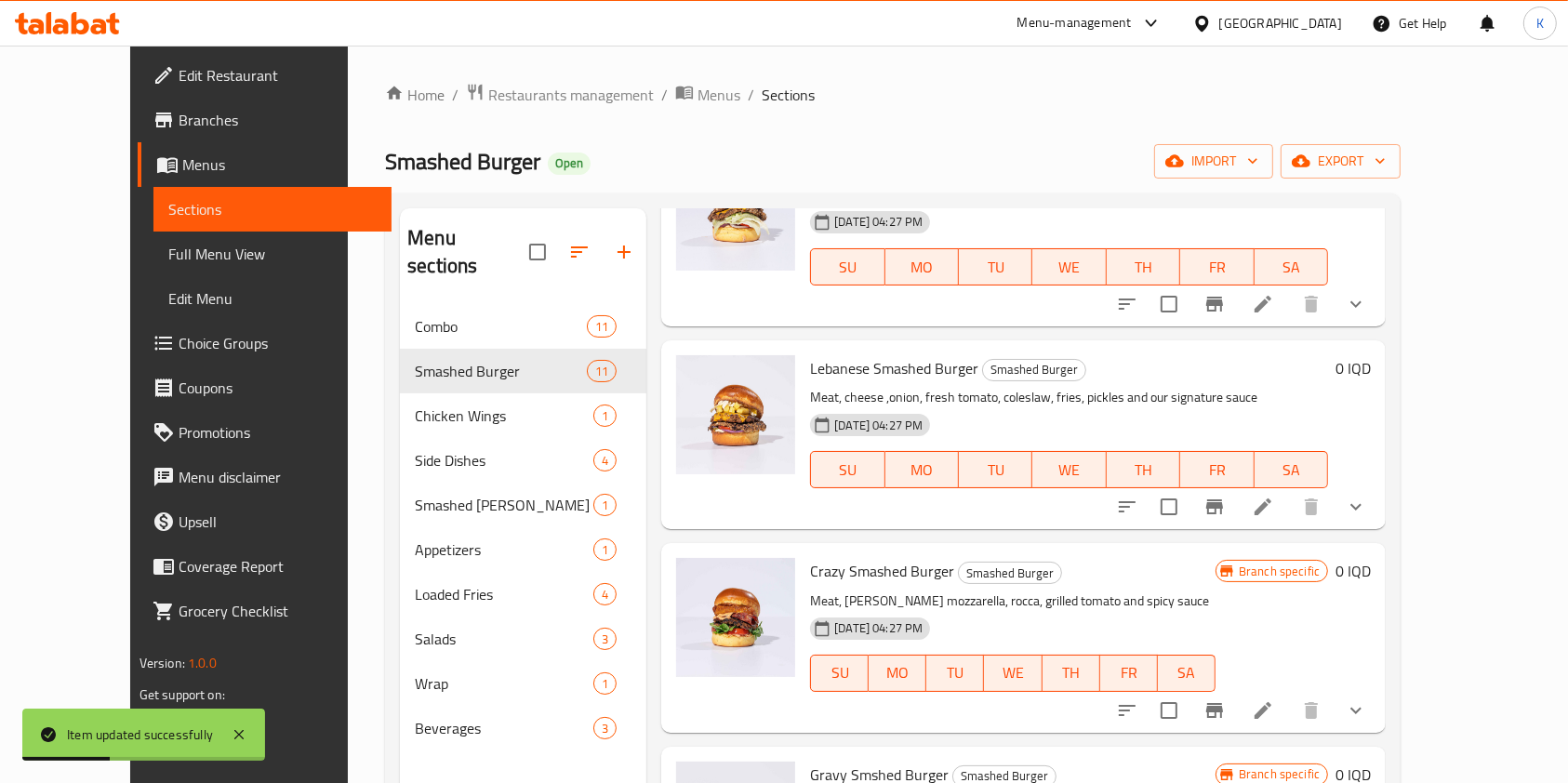
scroll to position [341, 0]
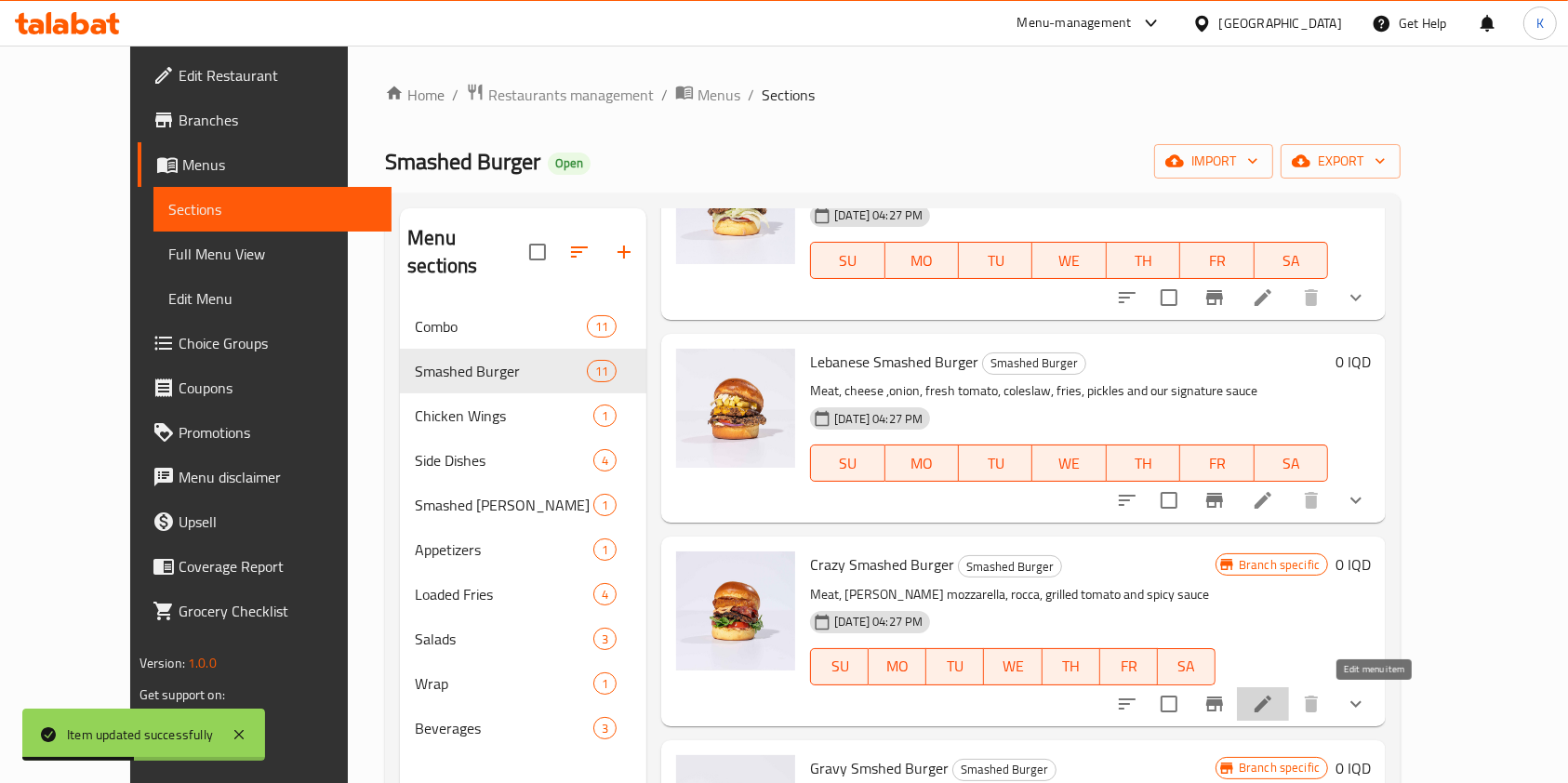
click at [1274, 711] on icon at bounding box center [1262, 704] width 22 height 22
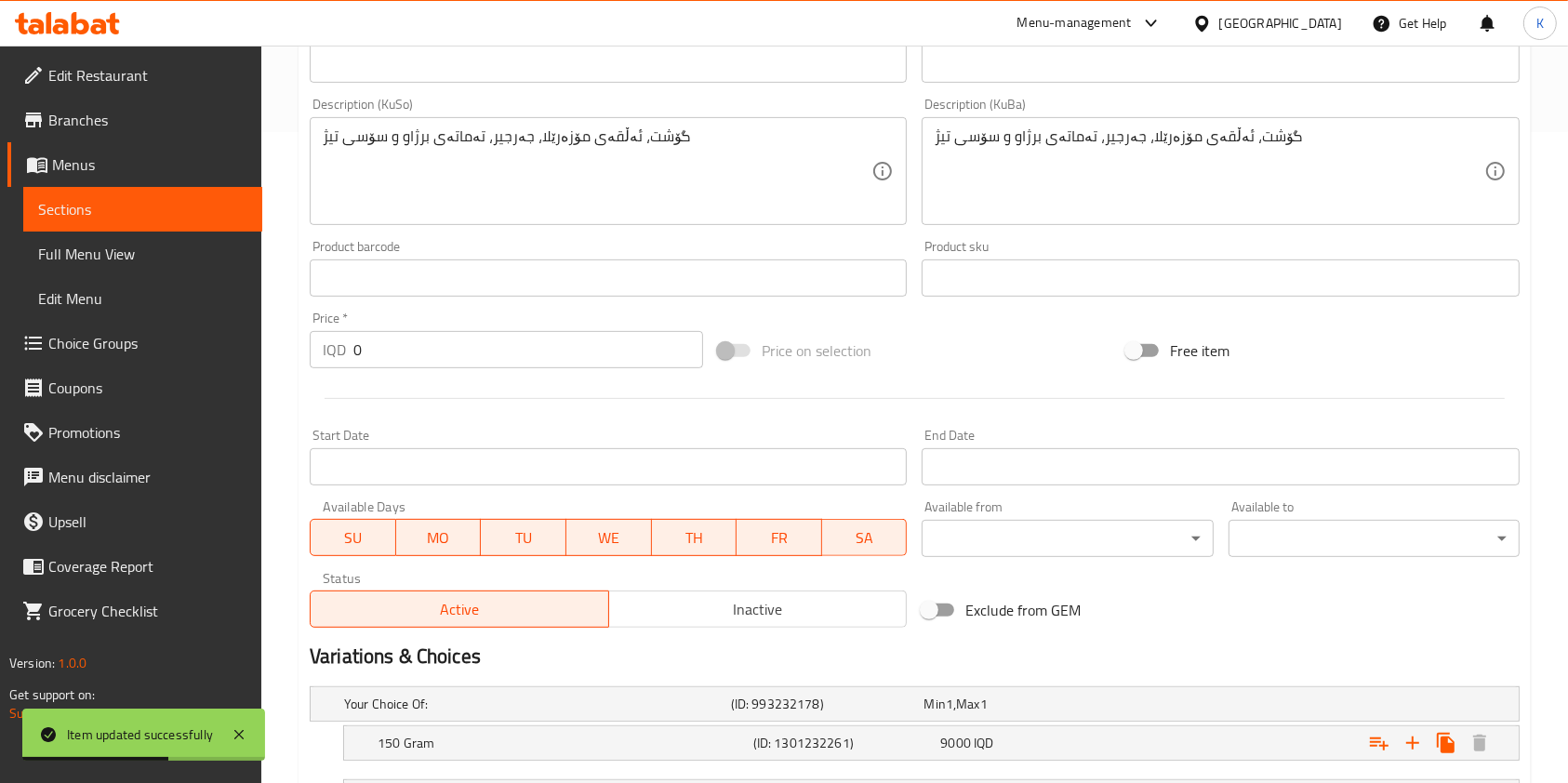
scroll to position [866, 0]
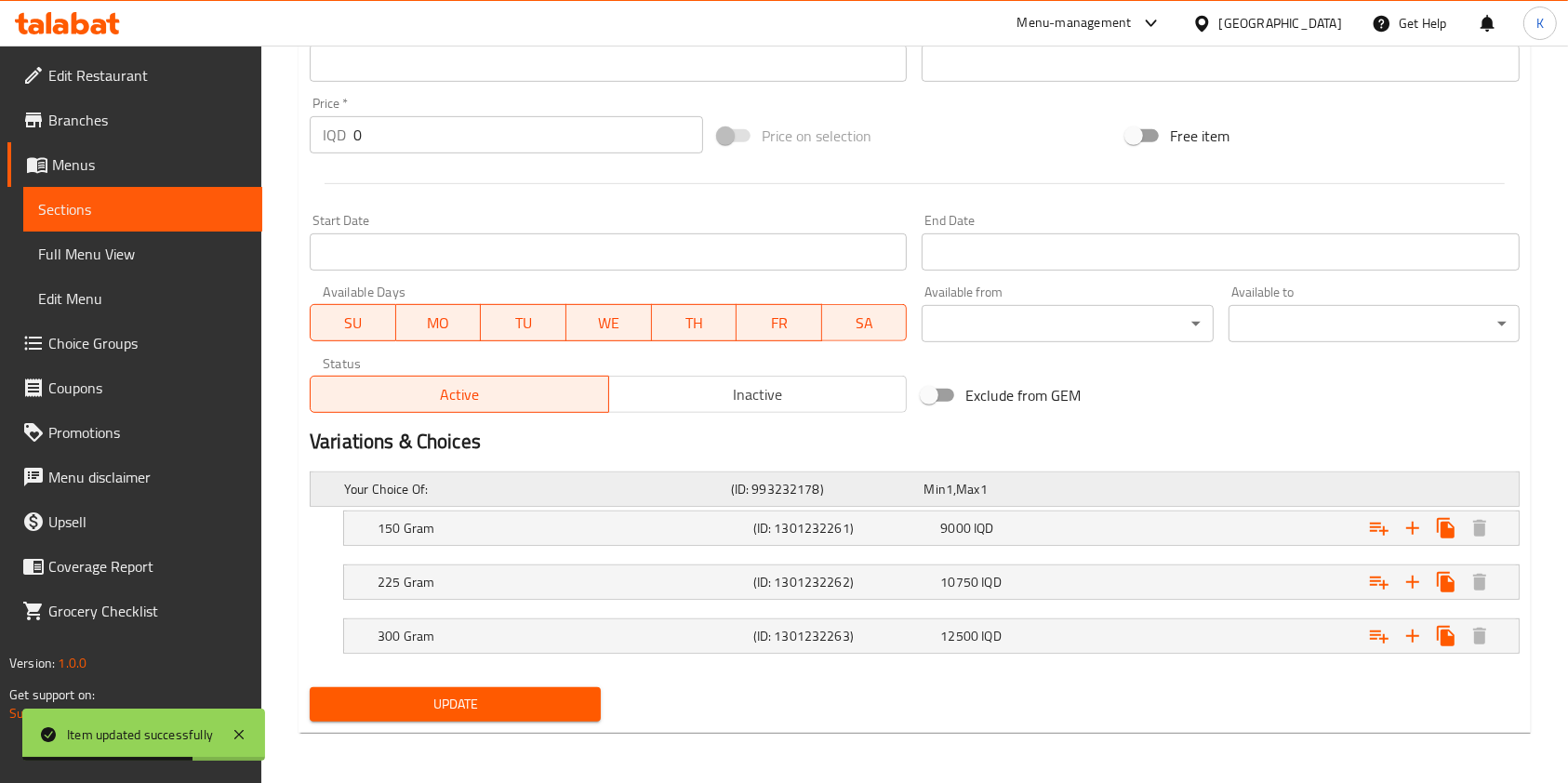
click at [506, 492] on h5 "Your Choice Of:" at bounding box center [533, 490] width 380 height 19
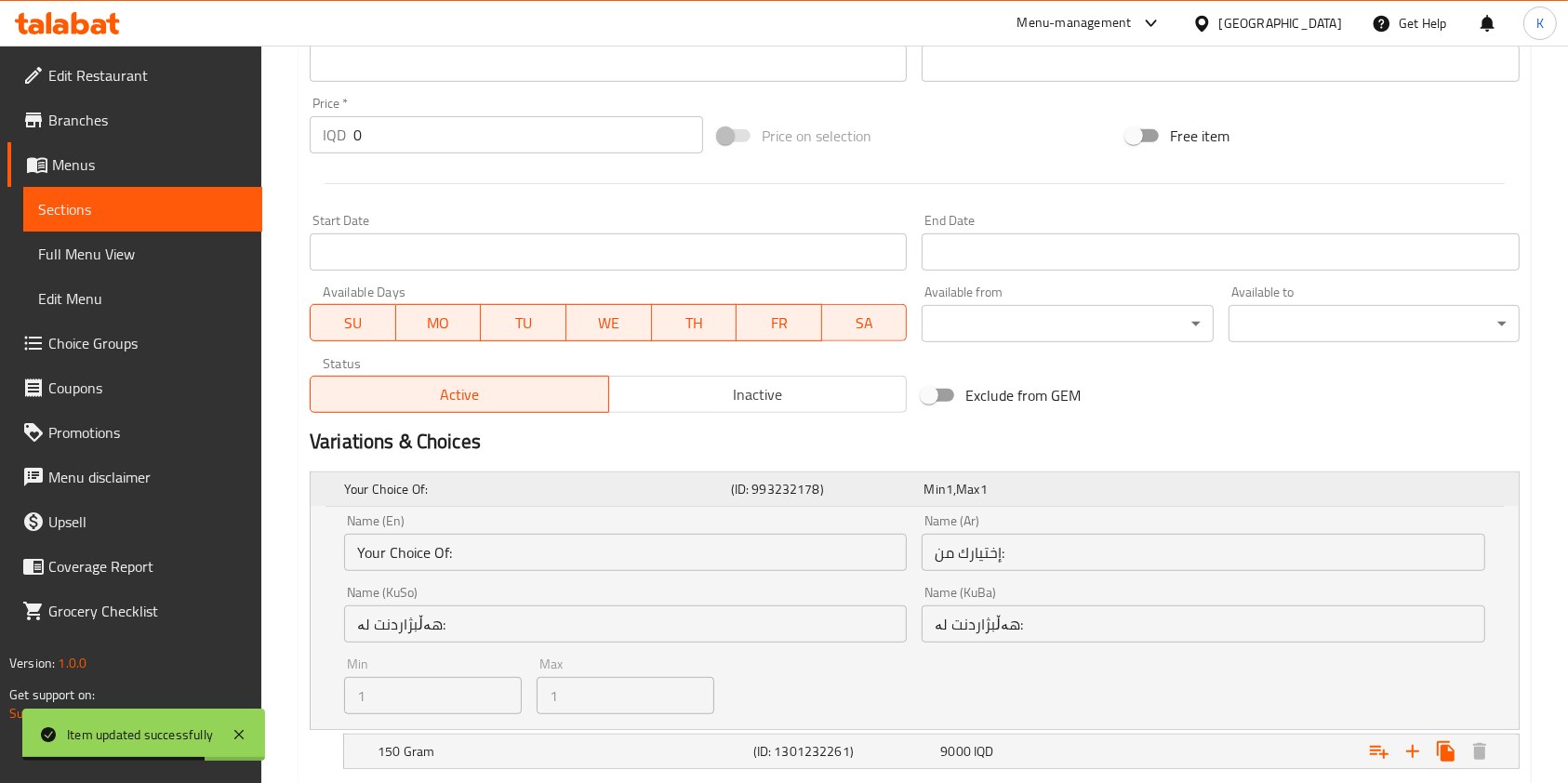
scroll to position [1090, 0]
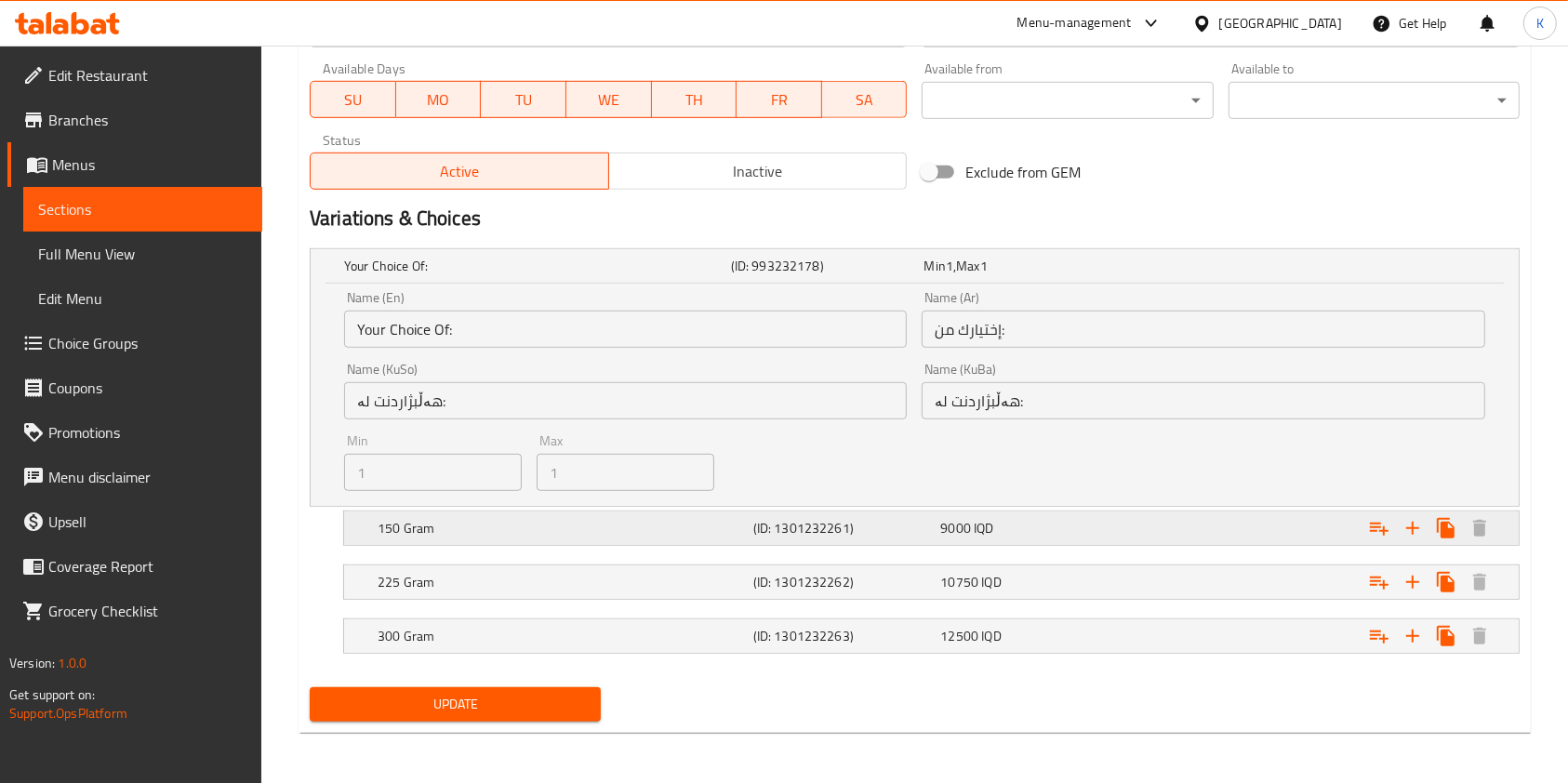
click at [388, 524] on h5 "150 Gram" at bounding box center [562, 529] width 368 height 19
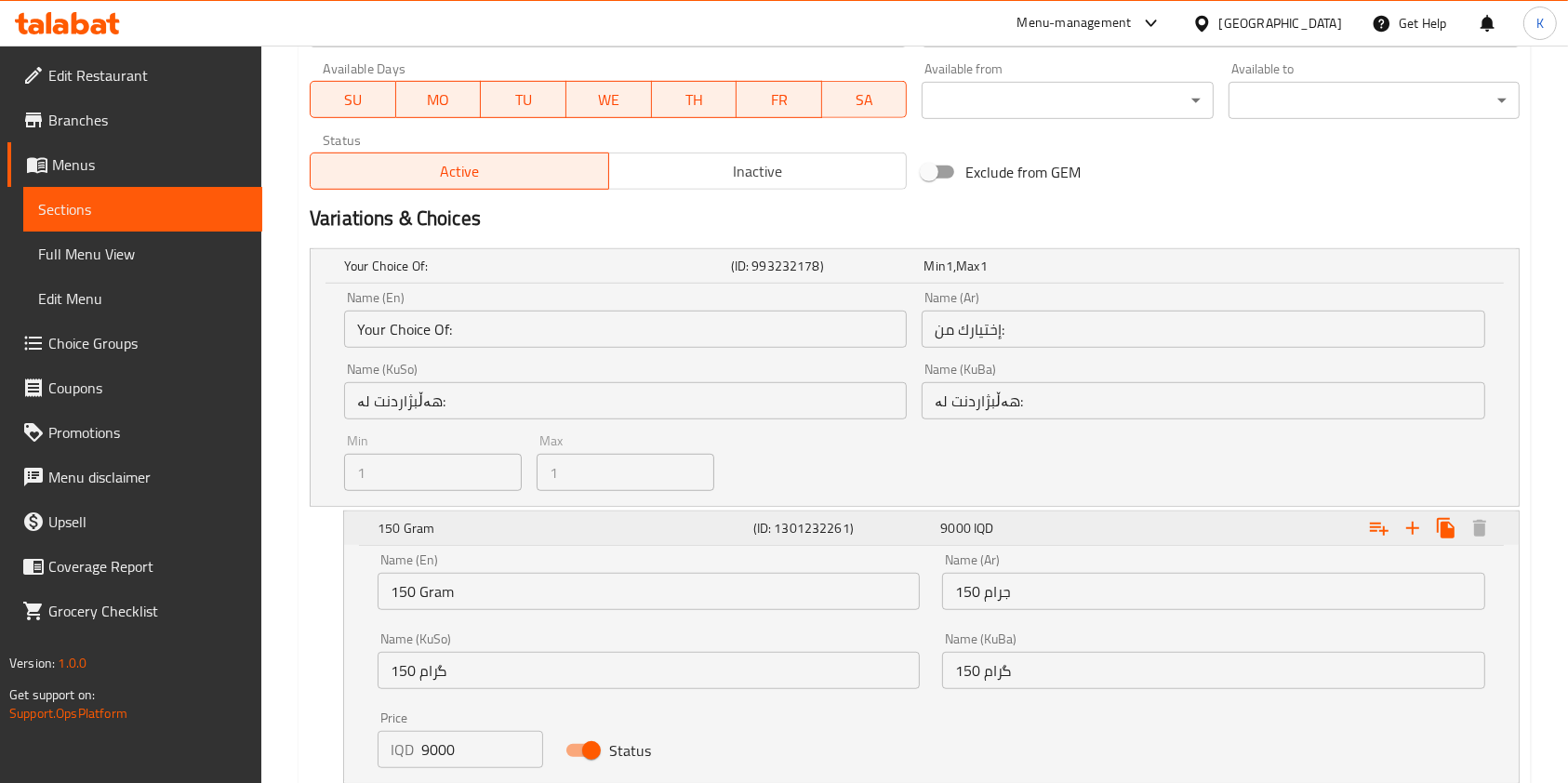
scroll to position [1328, 0]
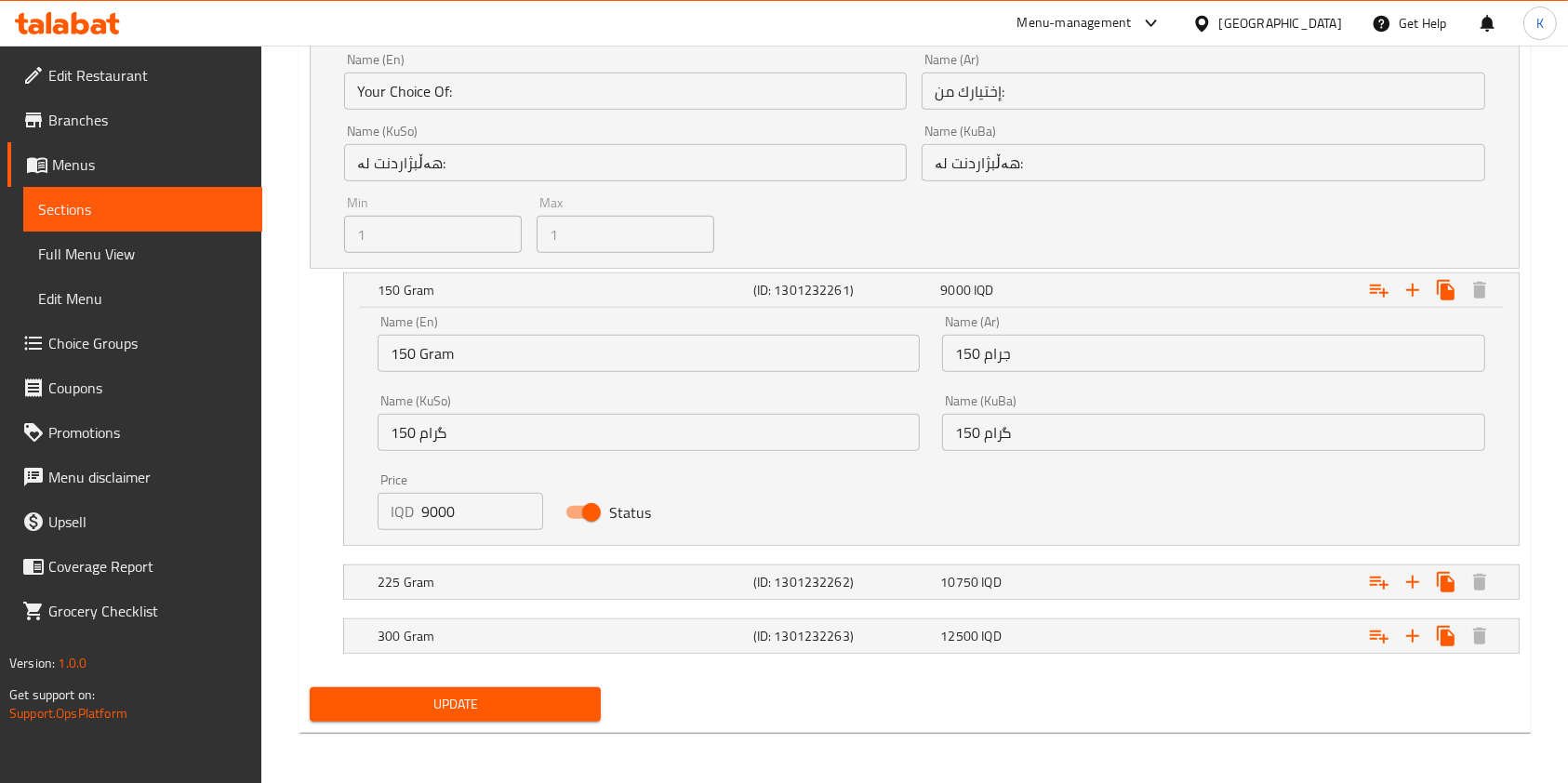
click at [427, 513] on input "9000" at bounding box center [482, 512] width 122 height 37
type input "10000"
click at [473, 562] on div "225 Gram (ID: 1301232262) 10750 IQD" at bounding box center [937, 582] width 1126 height 41
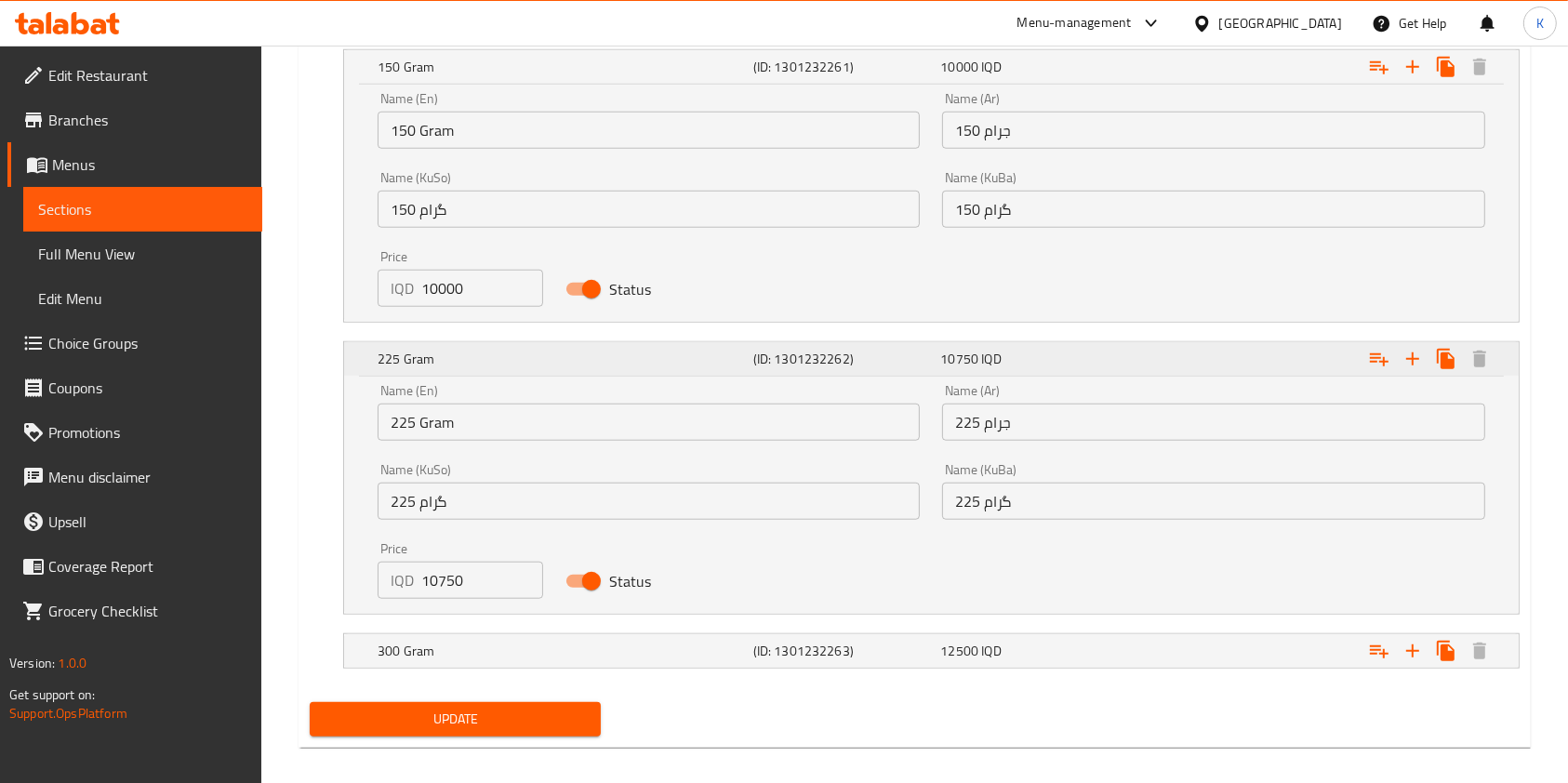
scroll to position [1556, 0]
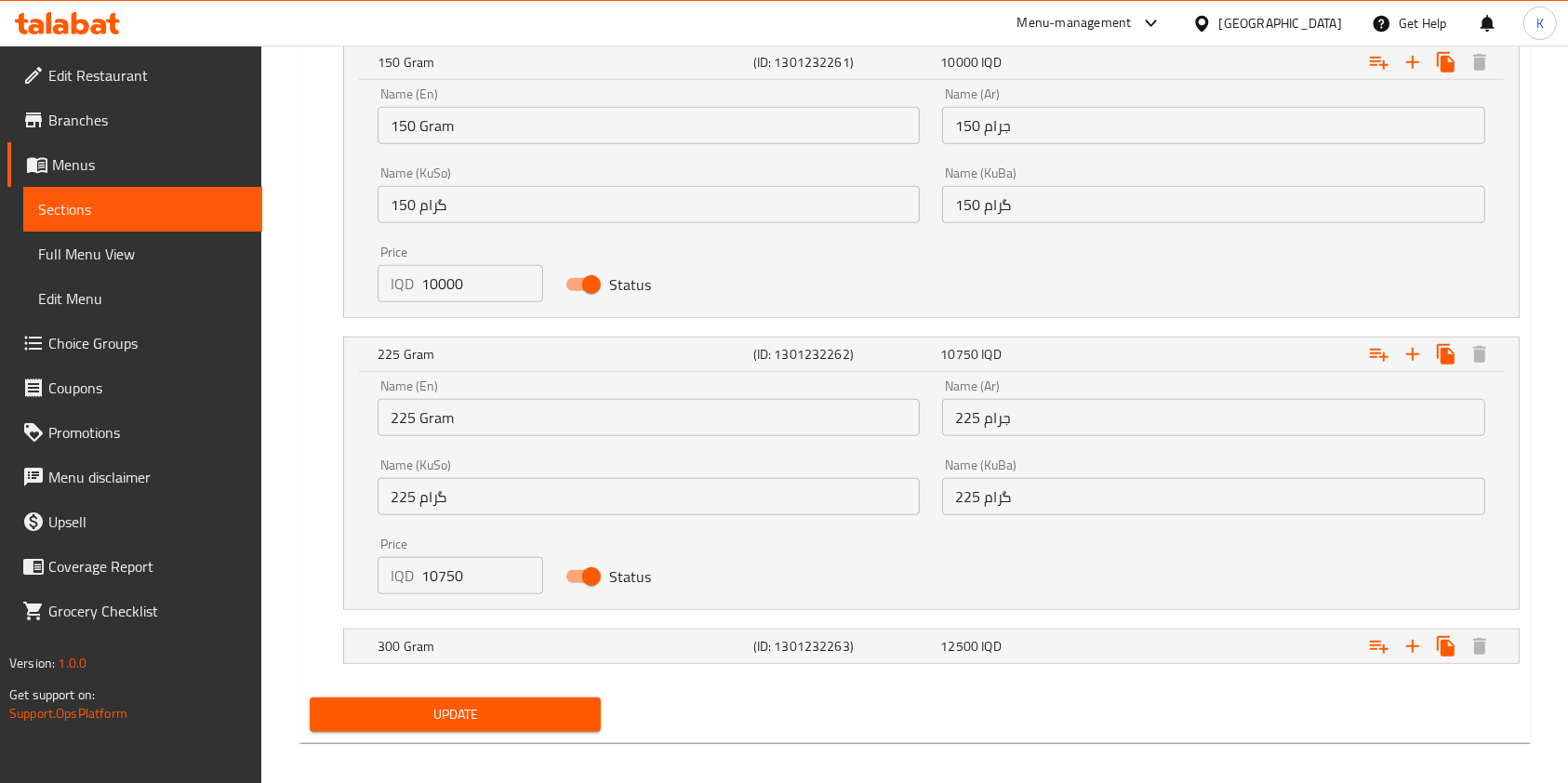
click at [439, 577] on input "10750" at bounding box center [482, 575] width 122 height 37
type input "11750"
click at [439, 614] on nav at bounding box center [914, 622] width 1210 height 15
click at [418, 641] on h5 "300 Gram" at bounding box center [562, 647] width 368 height 19
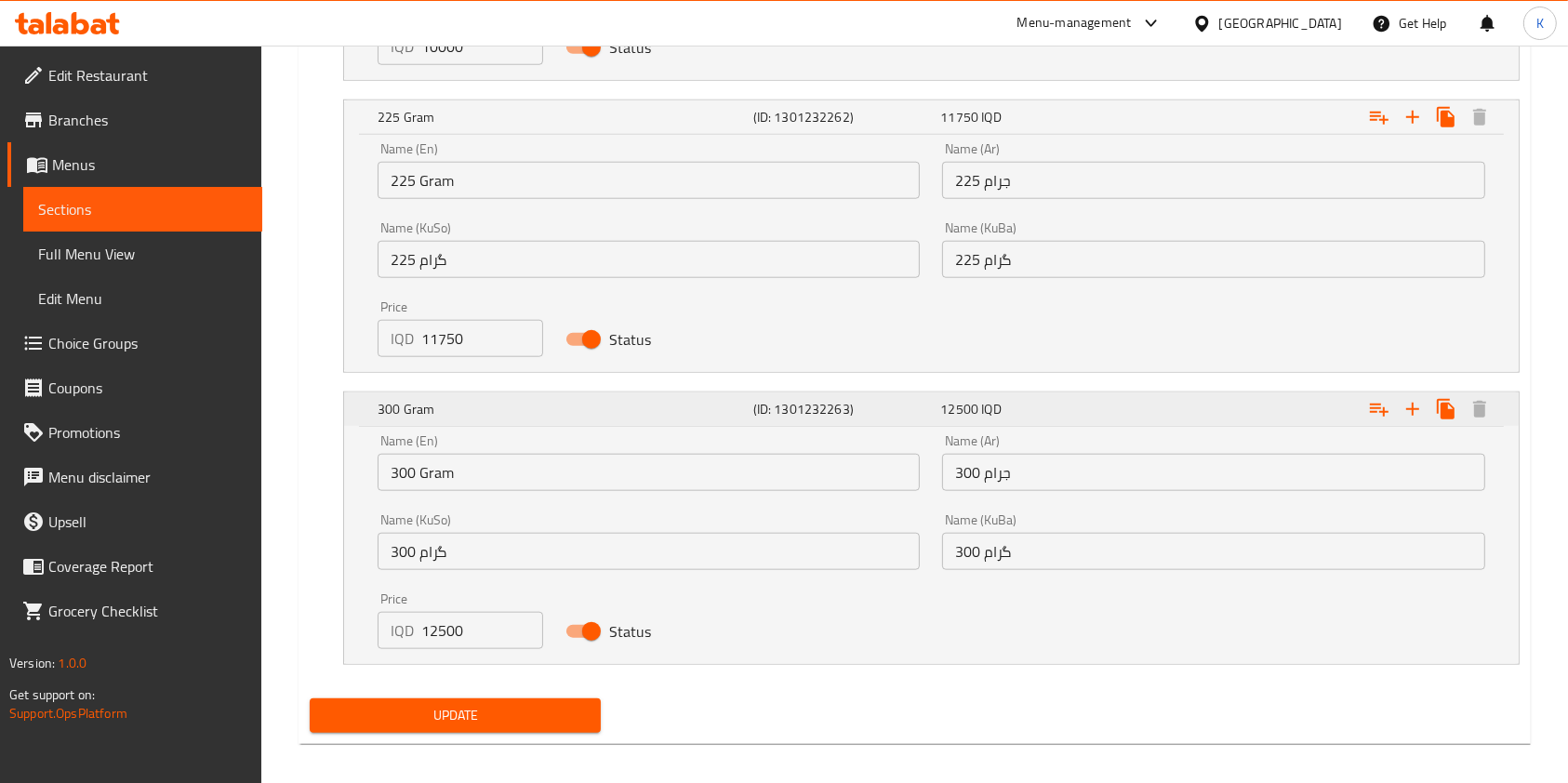
scroll to position [1804, 0]
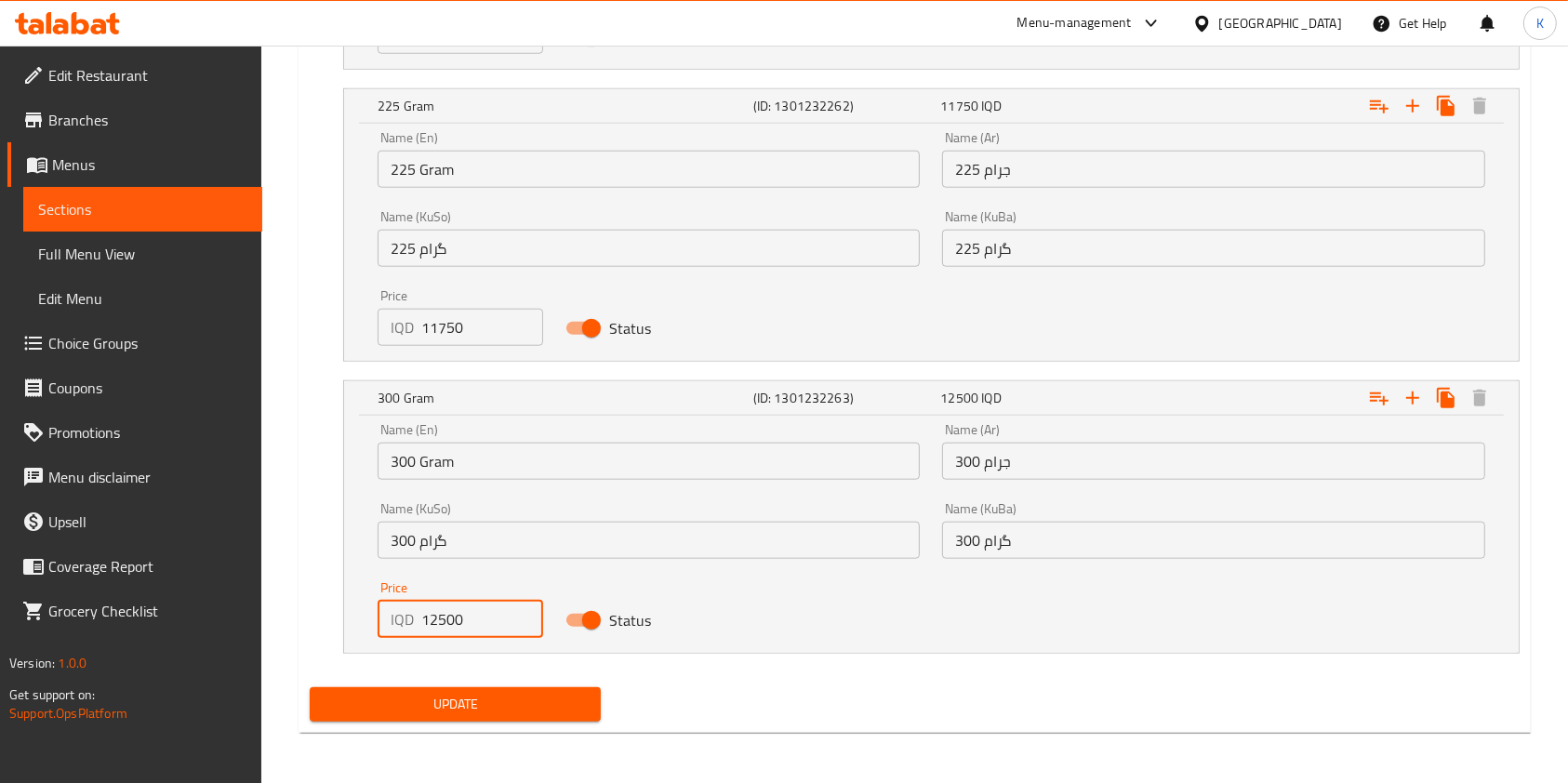
click at [436, 620] on input "12500" at bounding box center [482, 619] width 122 height 37
type input "13500"
click at [458, 711] on span "Update" at bounding box center [455, 705] width 261 height 23
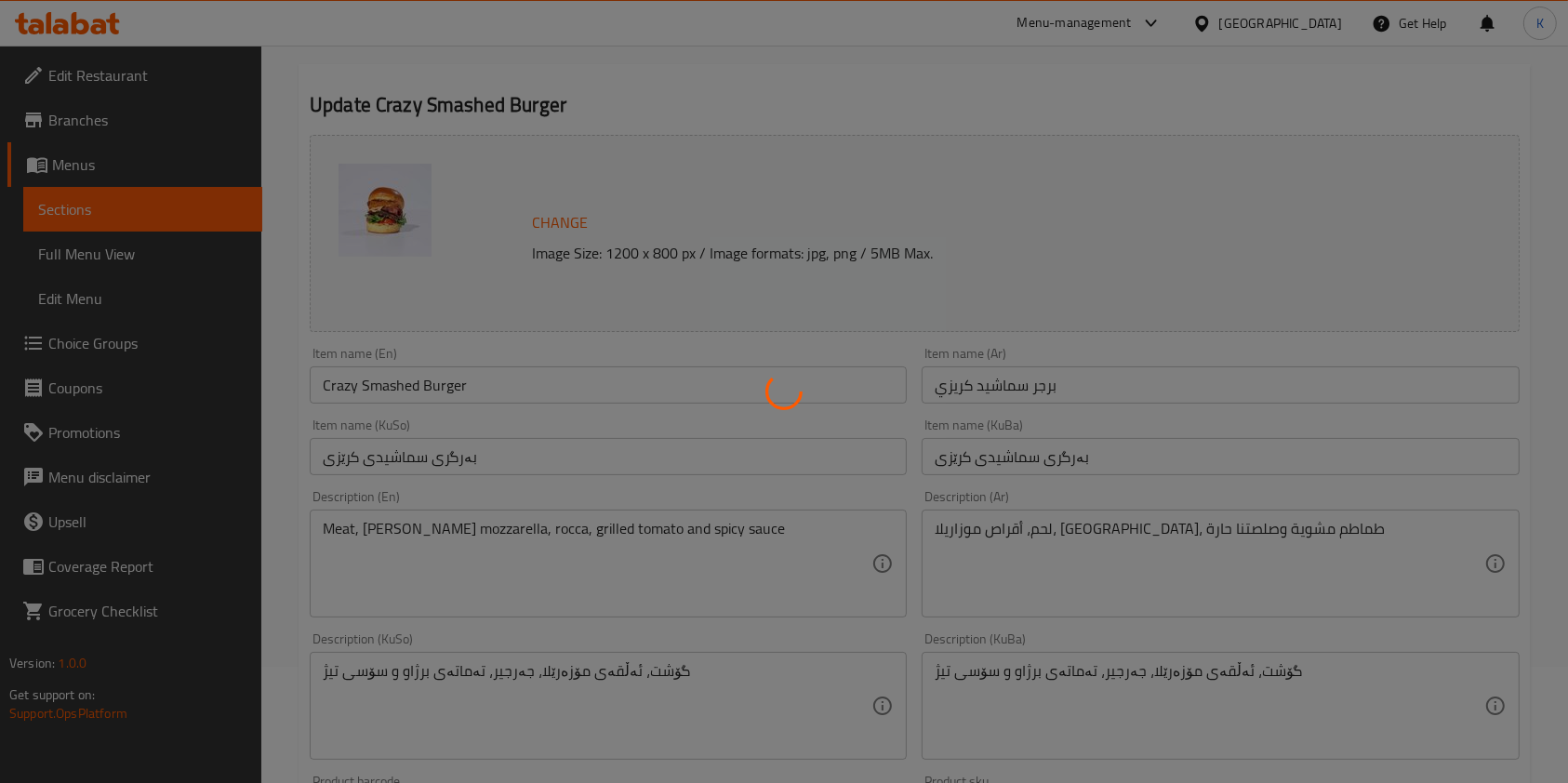
scroll to position [0, 0]
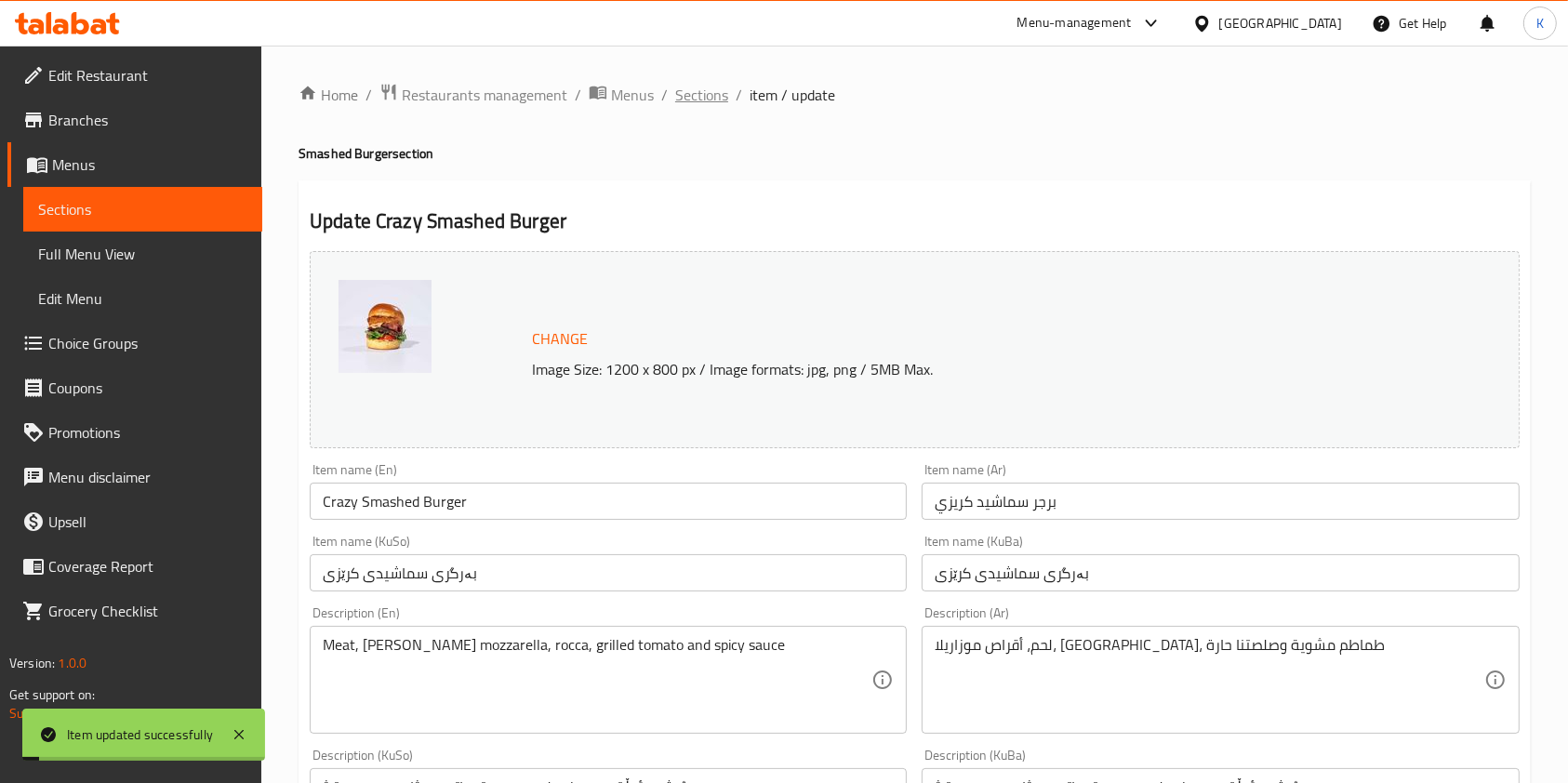
click at [701, 94] on span "Sections" at bounding box center [702, 94] width 53 height 22
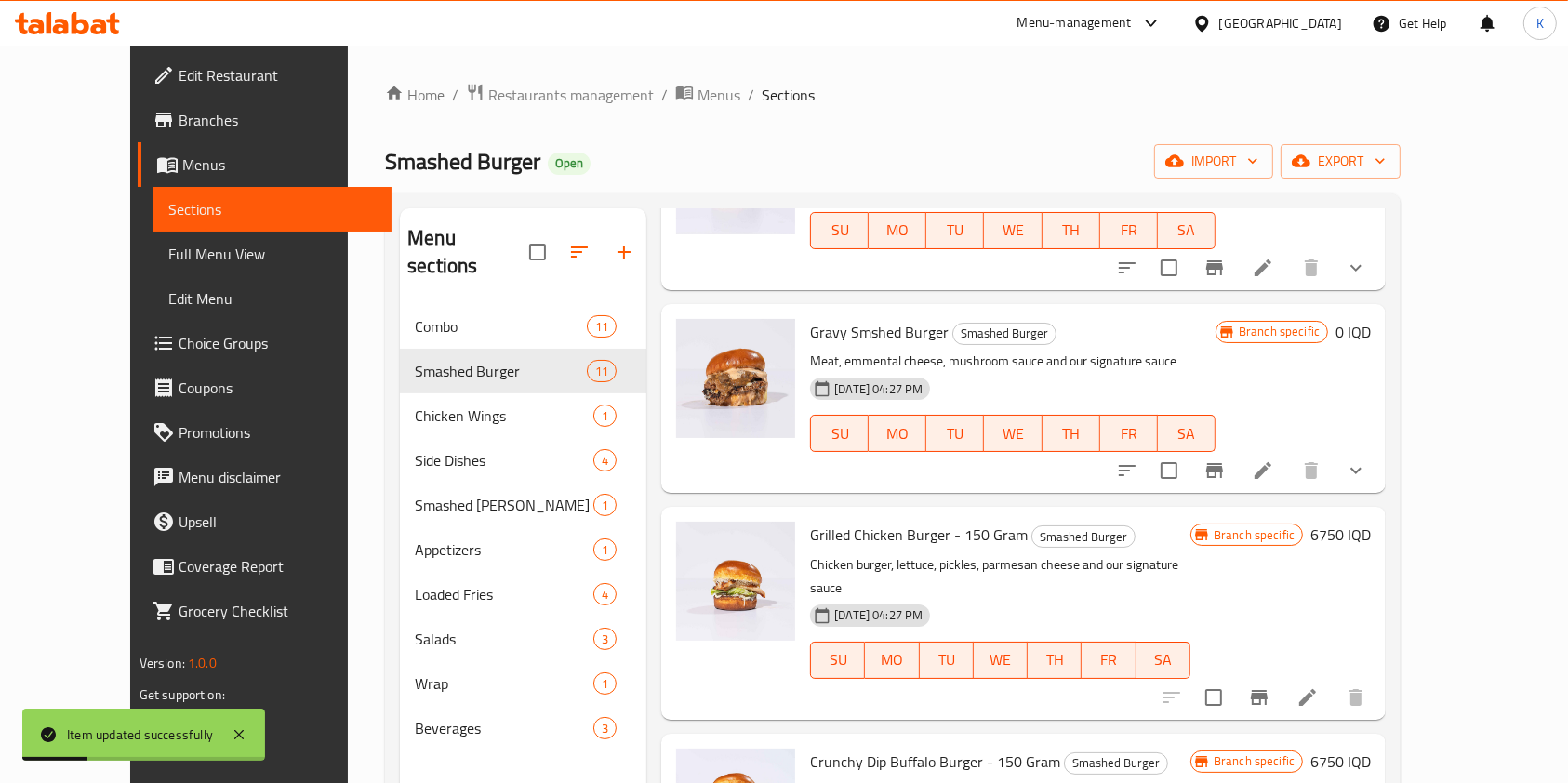
scroll to position [779, 0]
click at [1274, 465] on icon at bounding box center [1262, 470] width 22 height 22
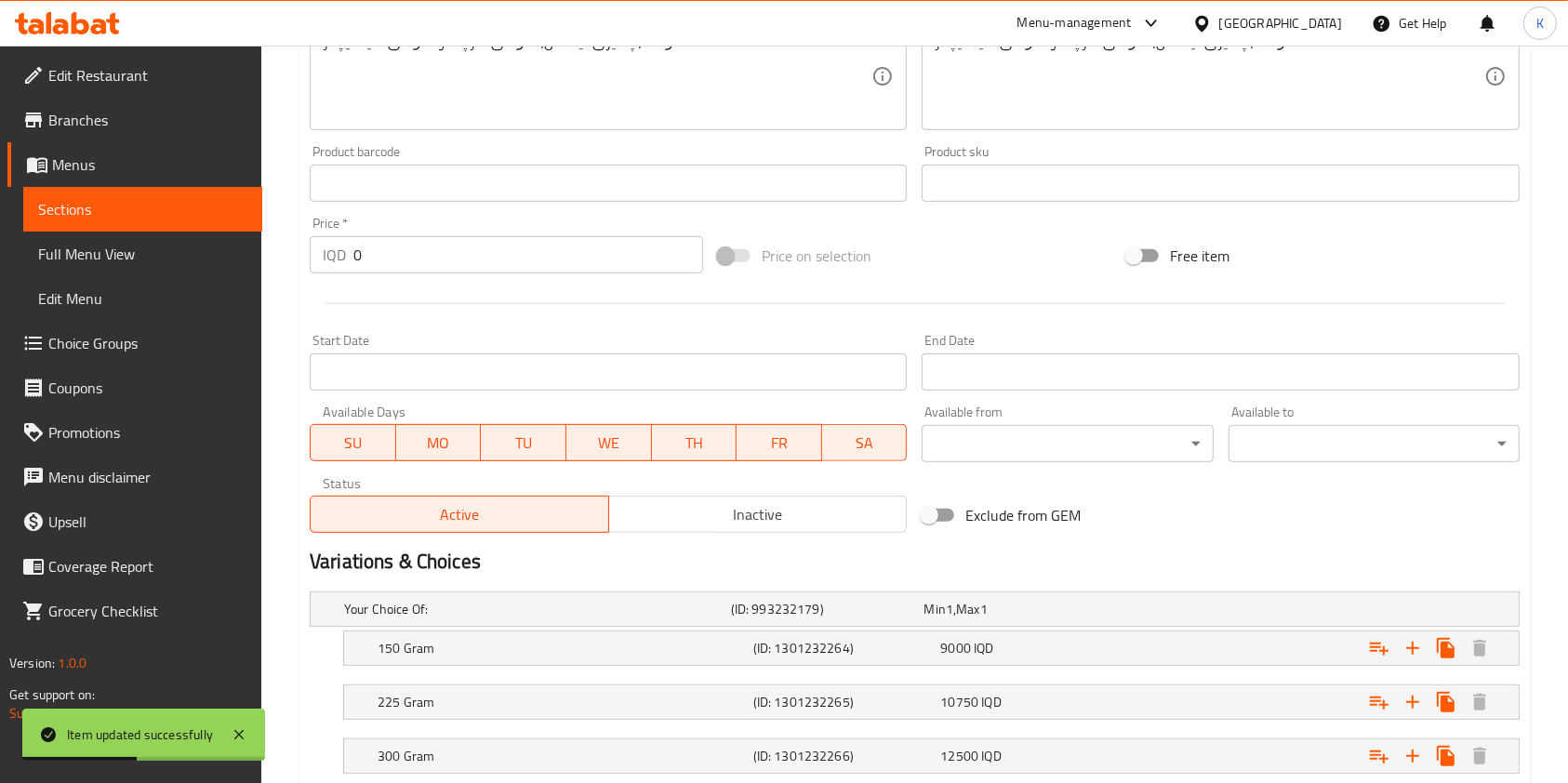
scroll to position [866, 0]
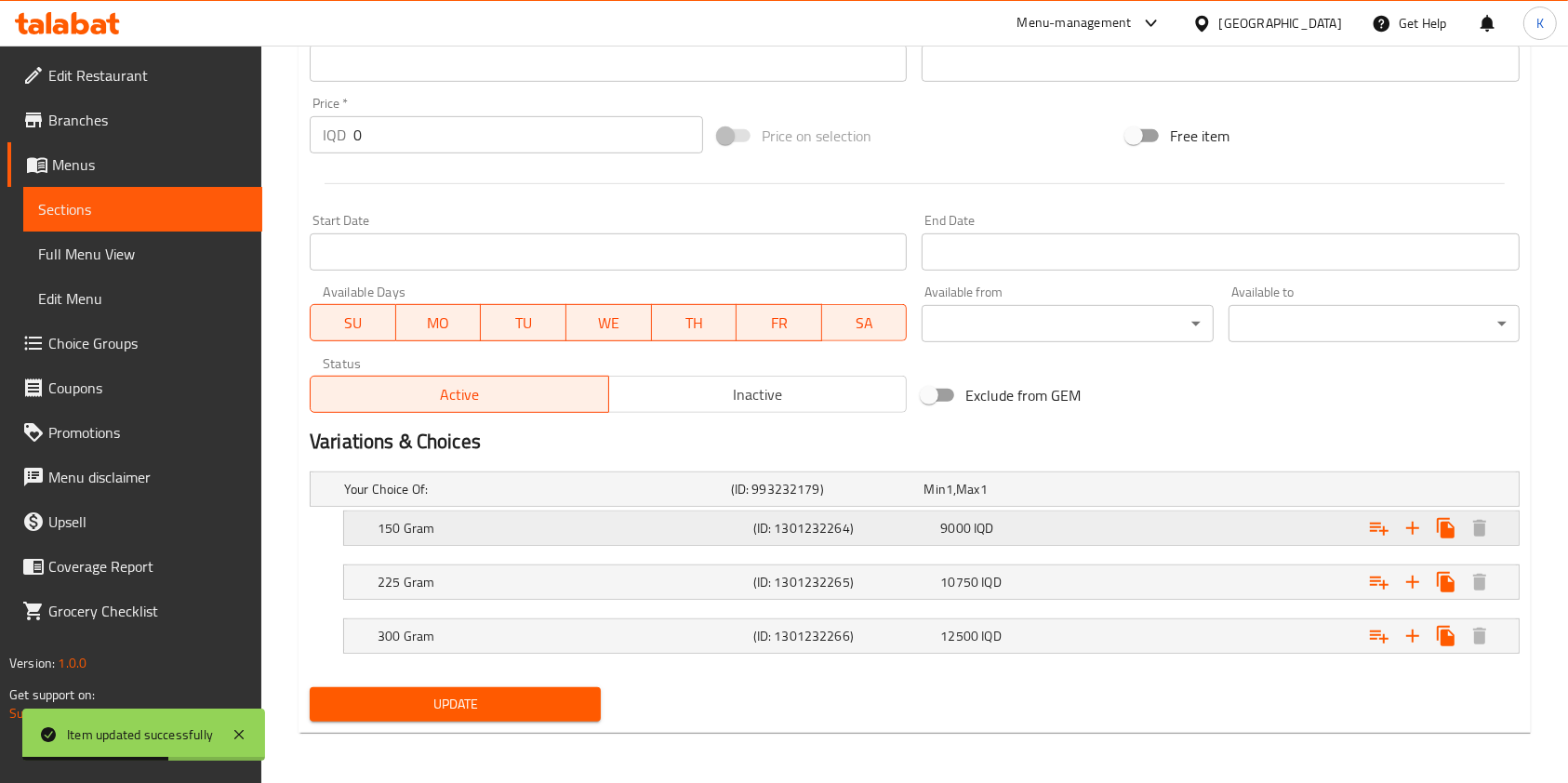
click at [513, 508] on div "150 Gram (ID: 1301232264) 9000 IQD" at bounding box center [937, 528] width 1126 height 41
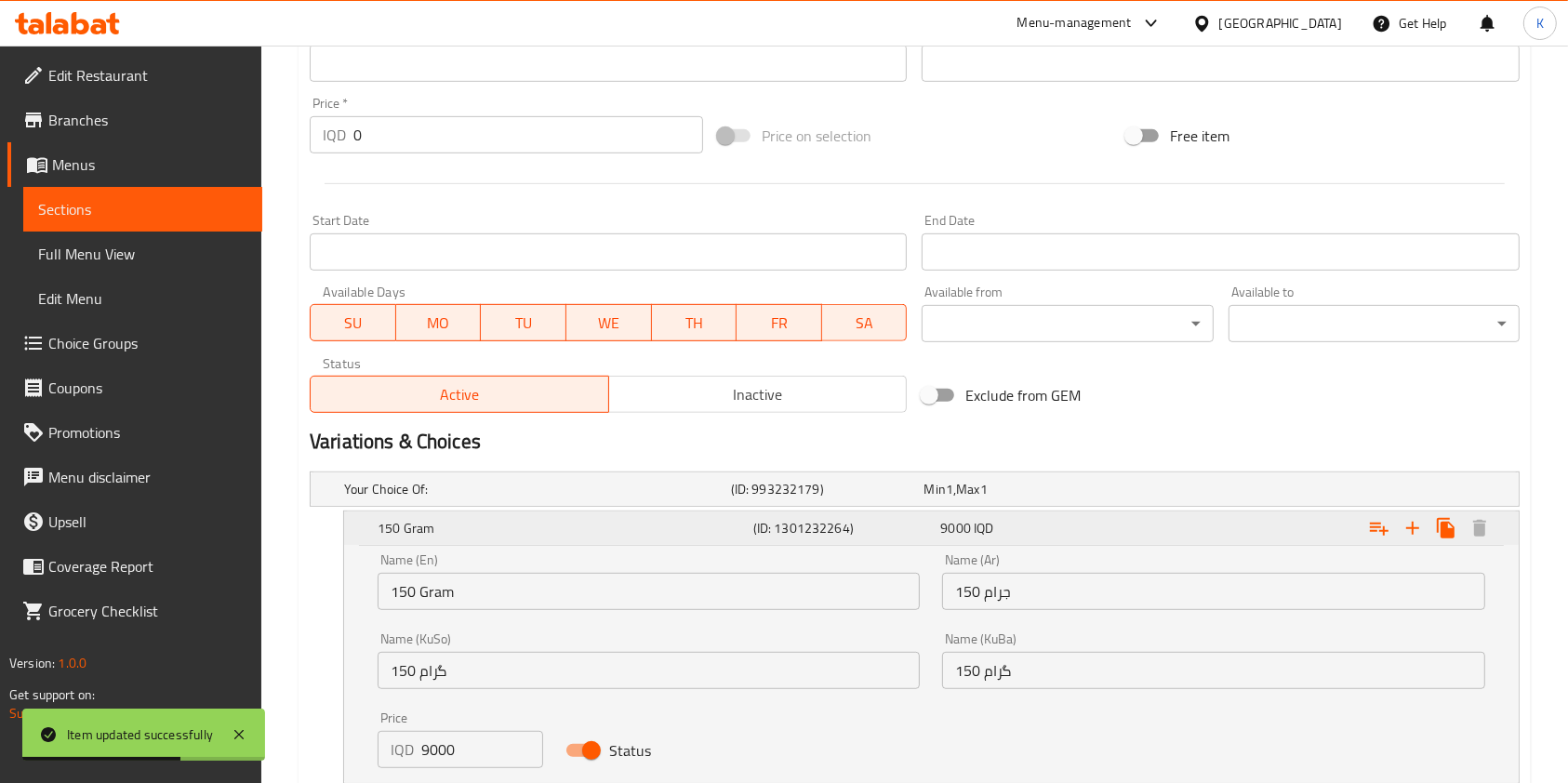
scroll to position [1104, 0]
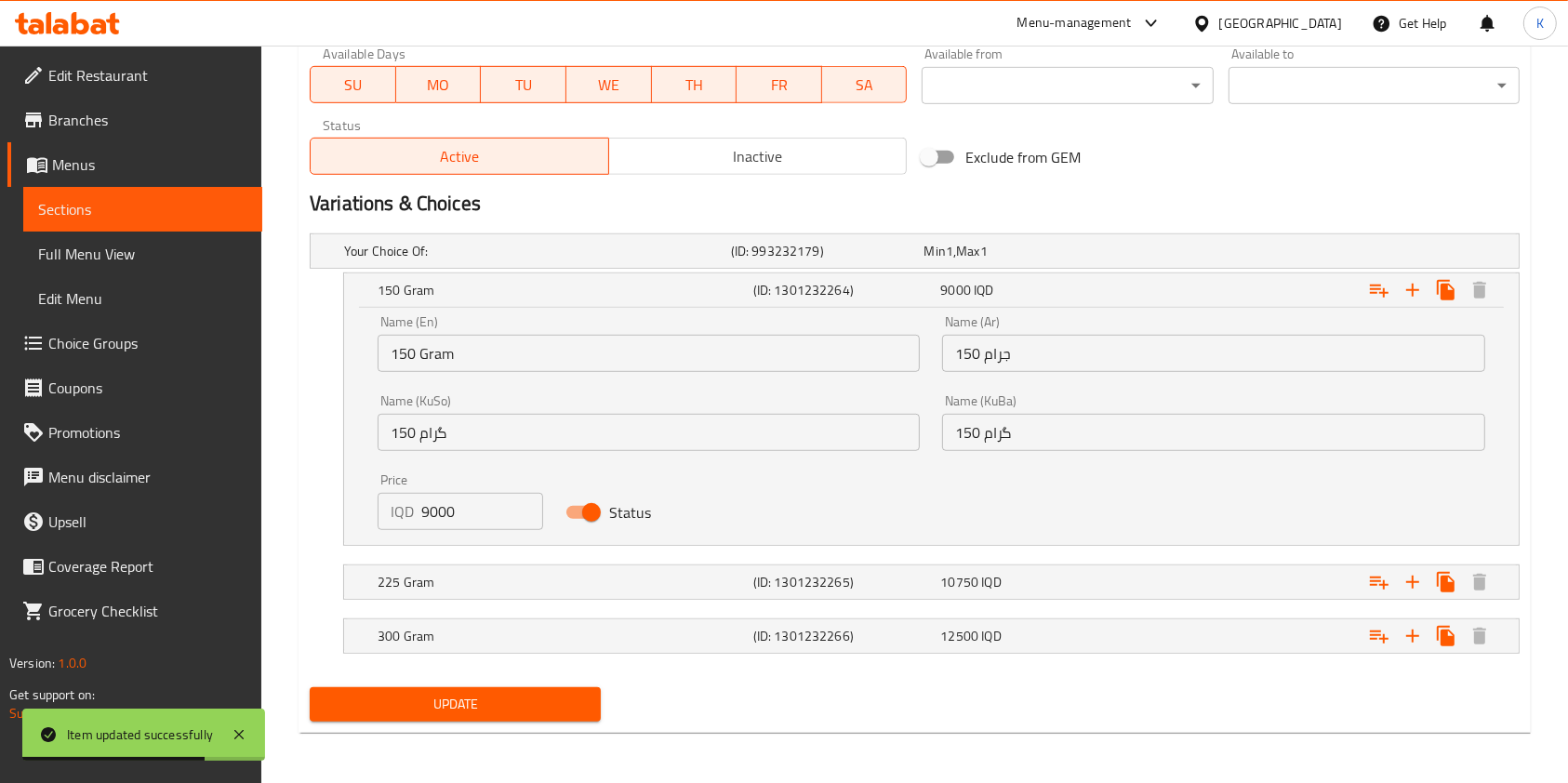
click at [431, 510] on input "9000" at bounding box center [482, 512] width 122 height 37
type input "10000"
click at [468, 585] on h5 "225 Gram" at bounding box center [562, 583] width 368 height 19
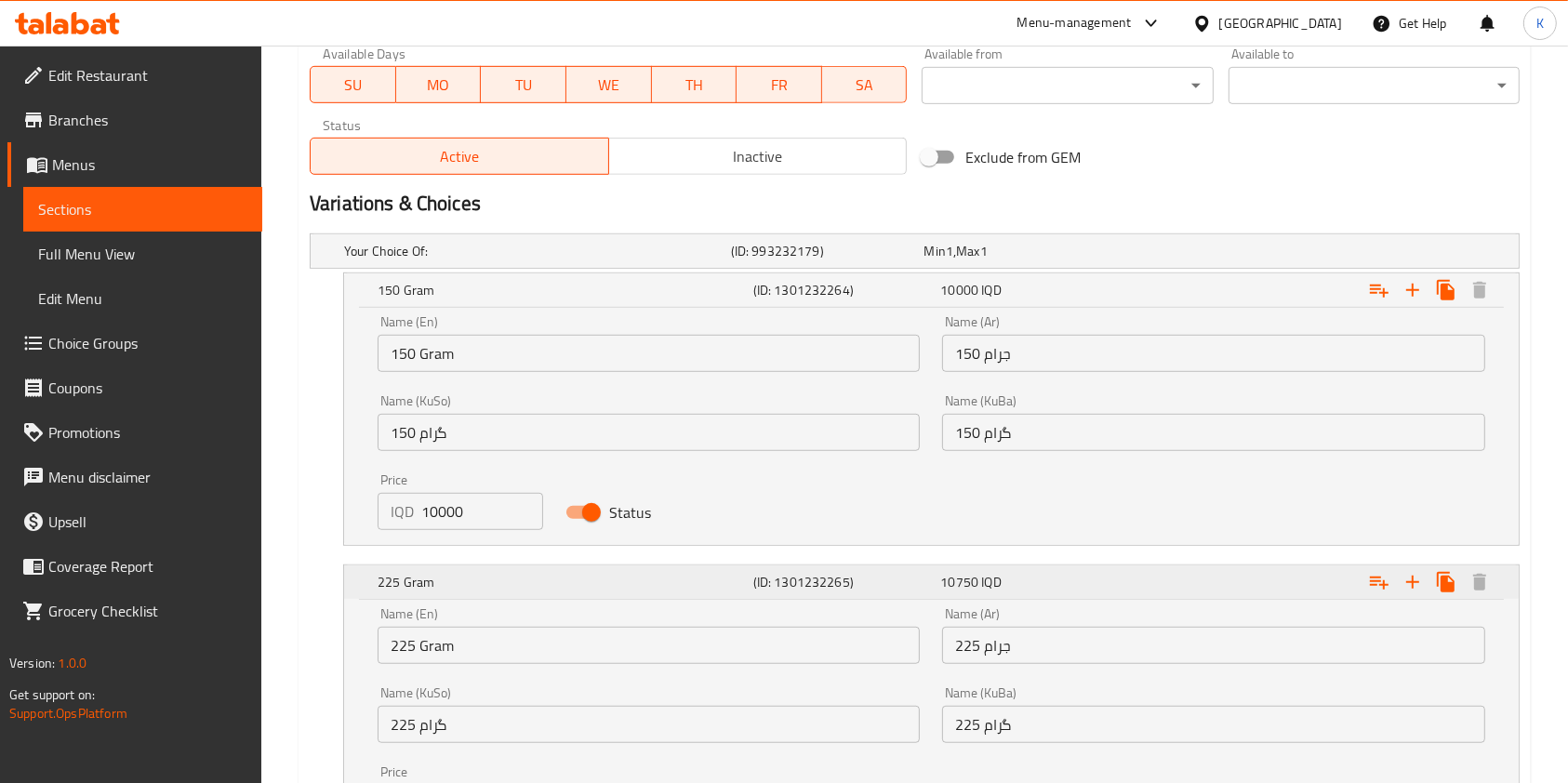
scroll to position [1342, 0]
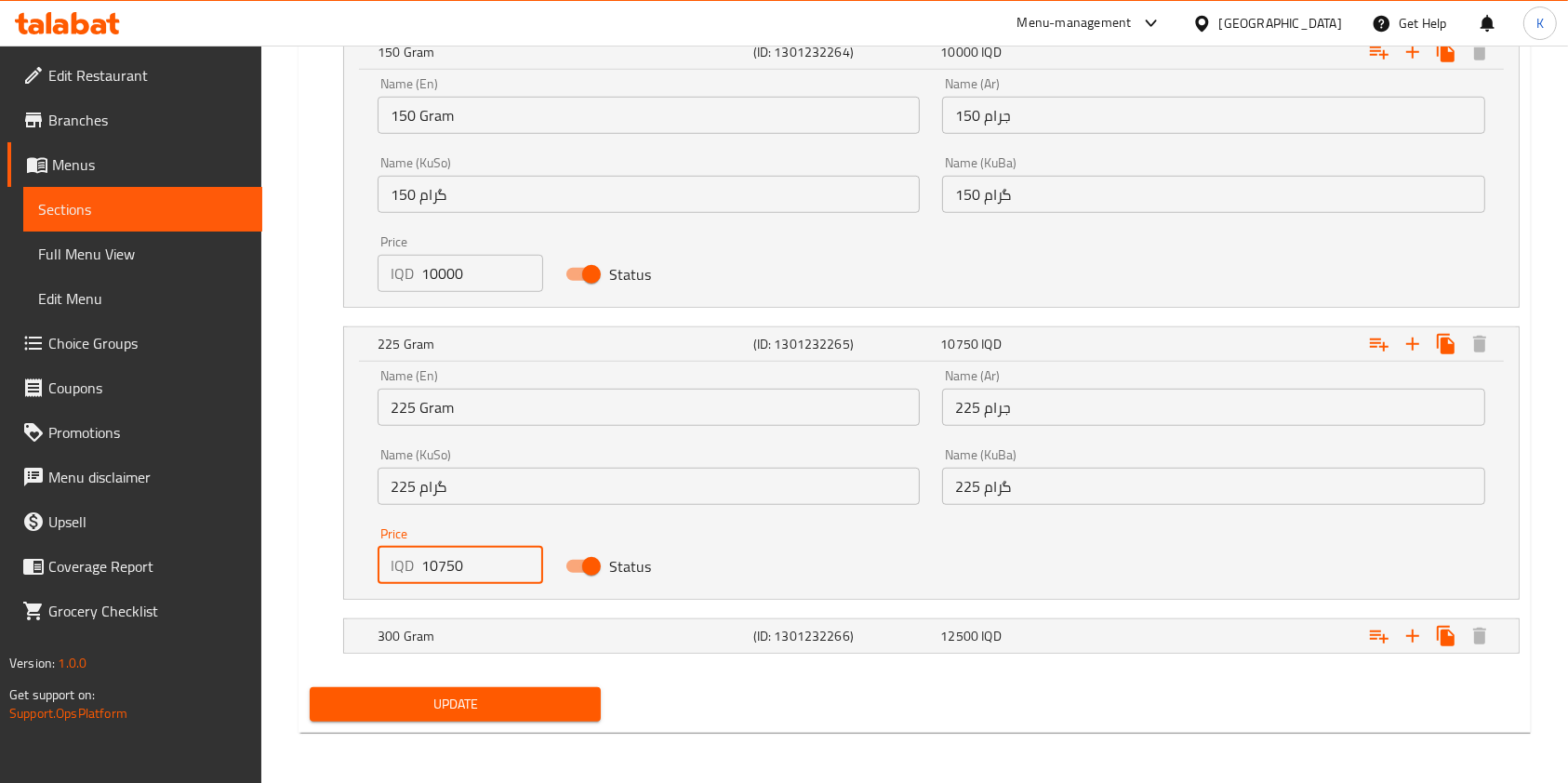
click at [440, 563] on input "10750" at bounding box center [482, 565] width 122 height 37
type input "11750"
click at [445, 623] on div "300 Gram" at bounding box center [562, 635] width 376 height 26
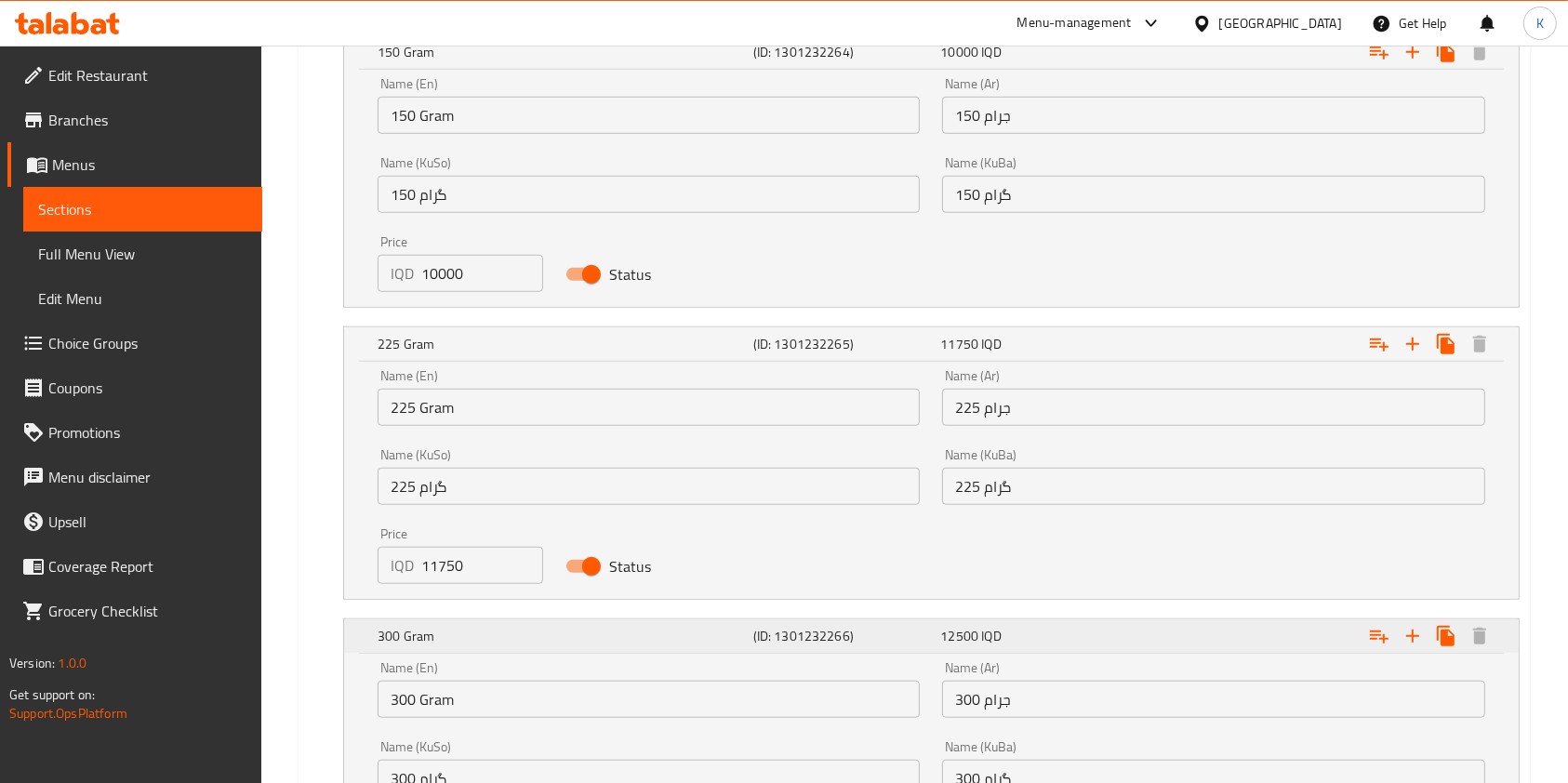
scroll to position [1581, 0]
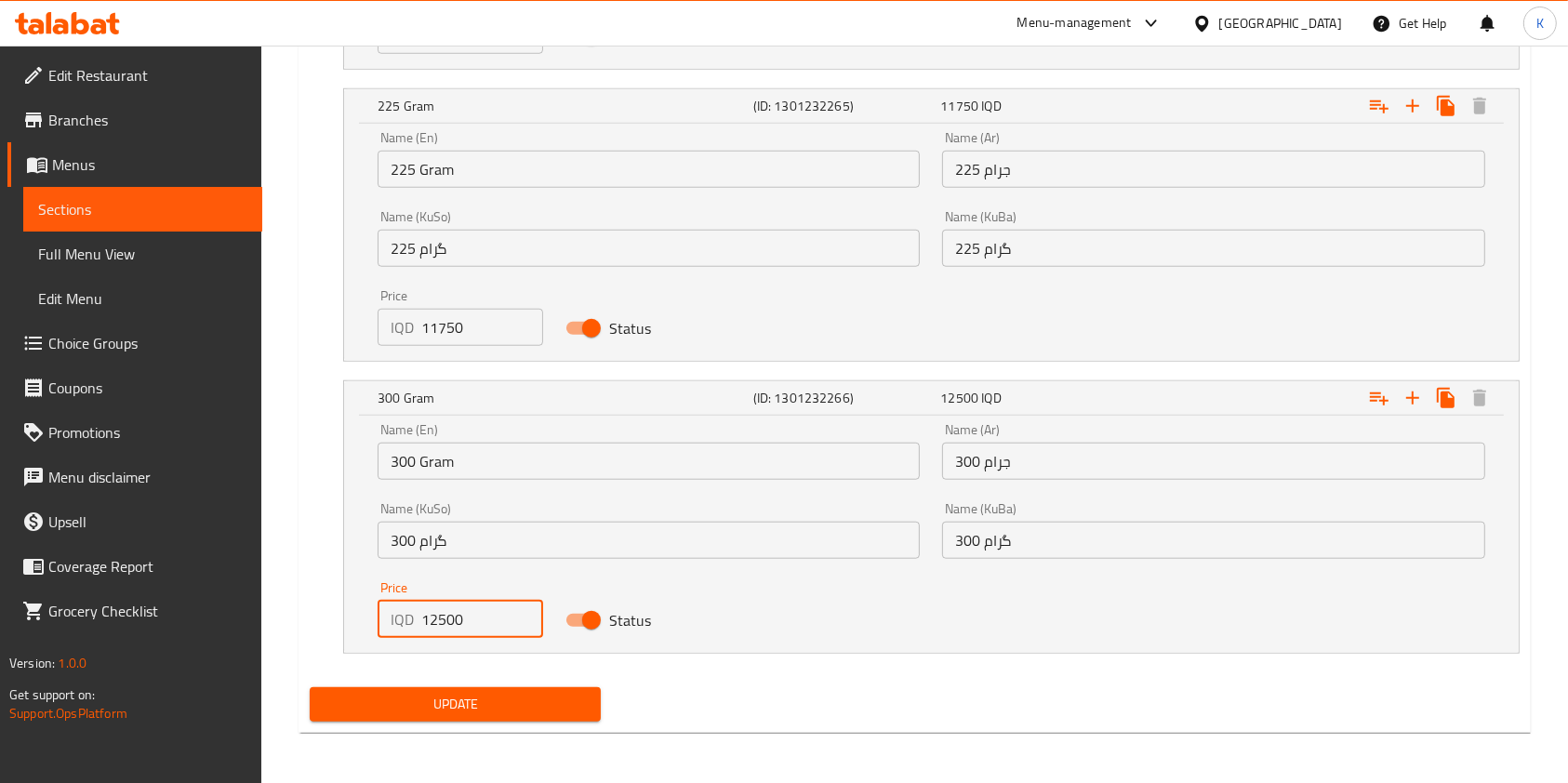
click at [436, 609] on input "12500" at bounding box center [482, 619] width 122 height 37
type input "13500"
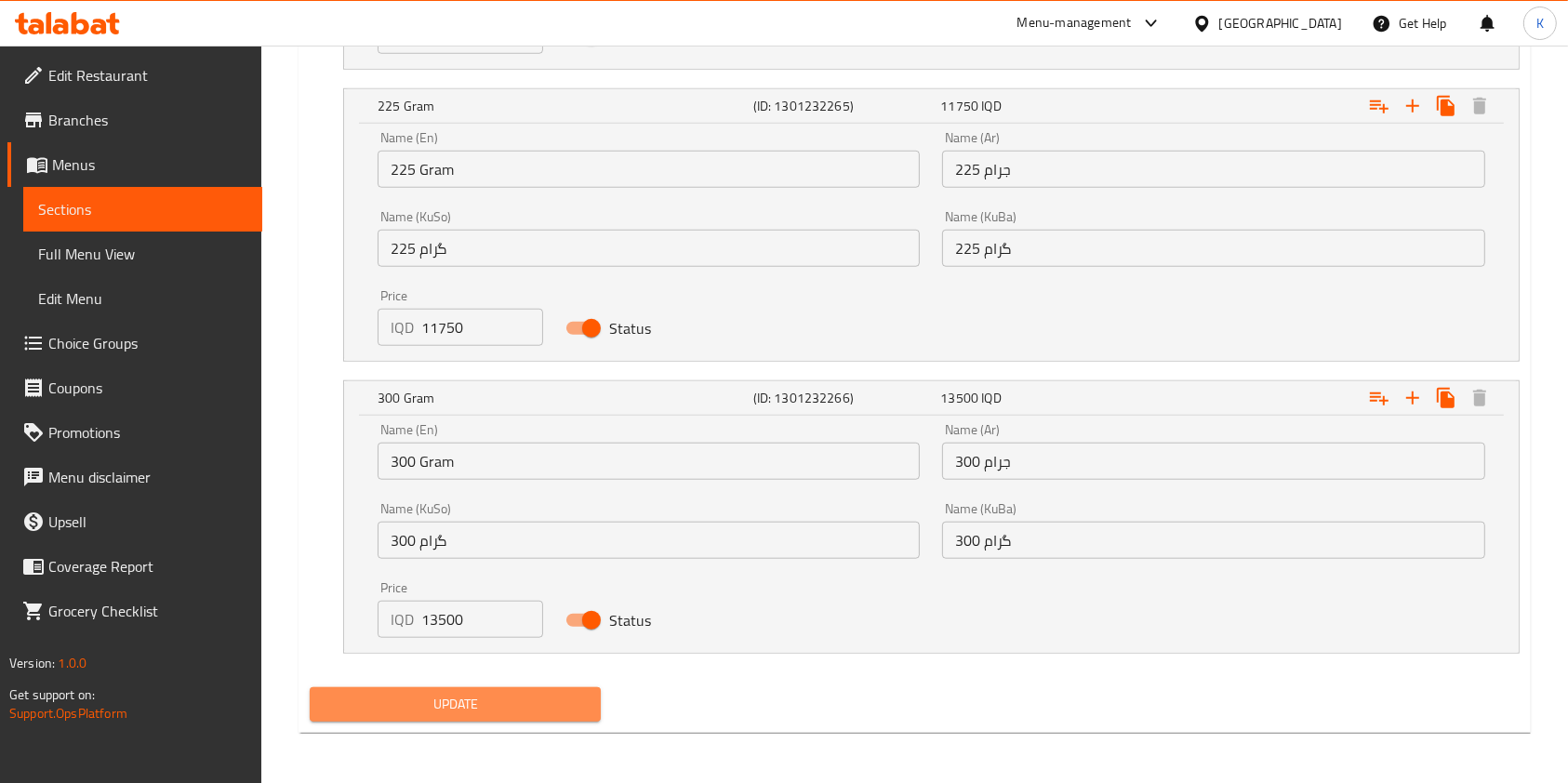
click at [442, 704] on span "Update" at bounding box center [455, 705] width 261 height 23
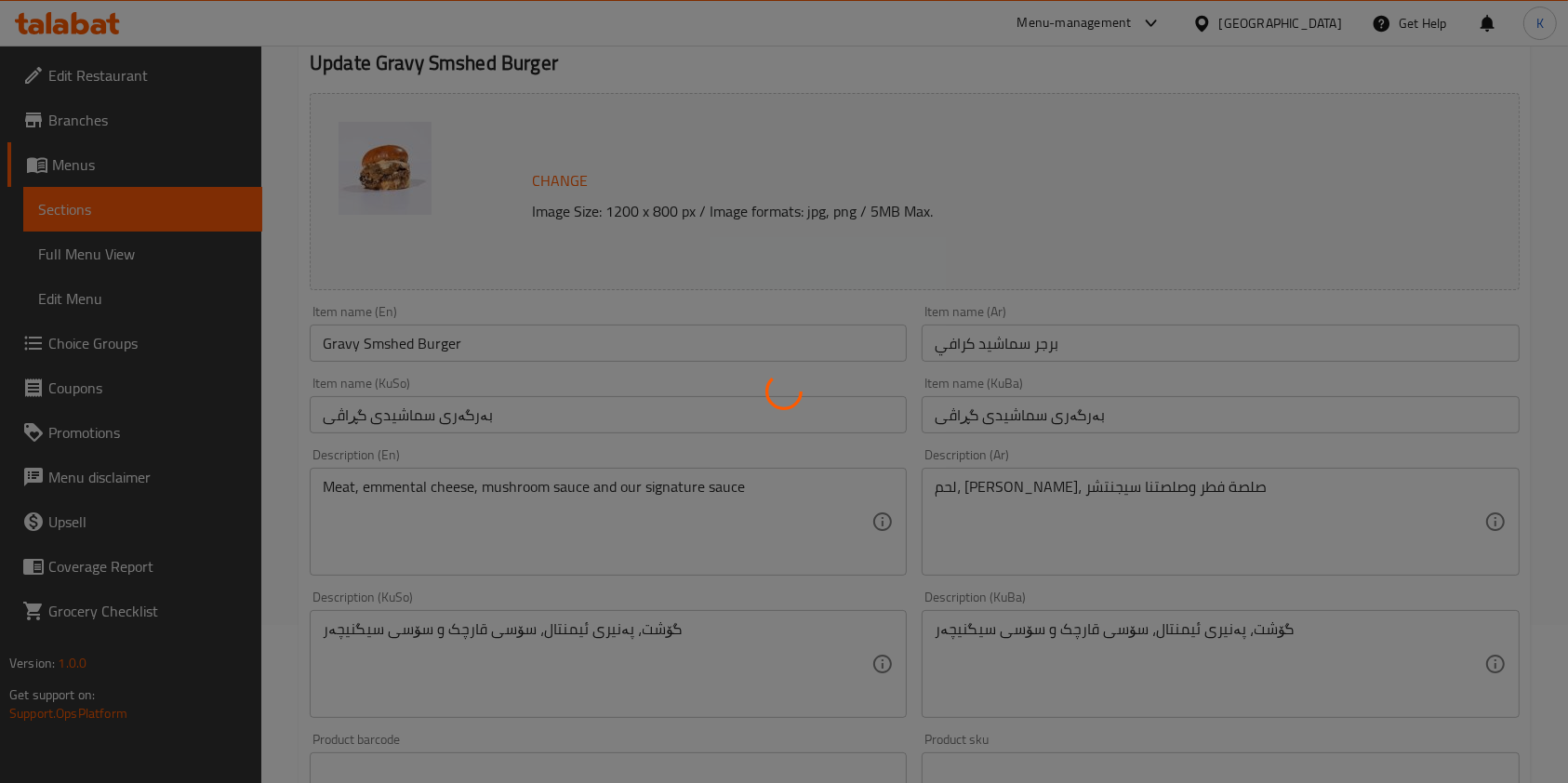
scroll to position [0, 0]
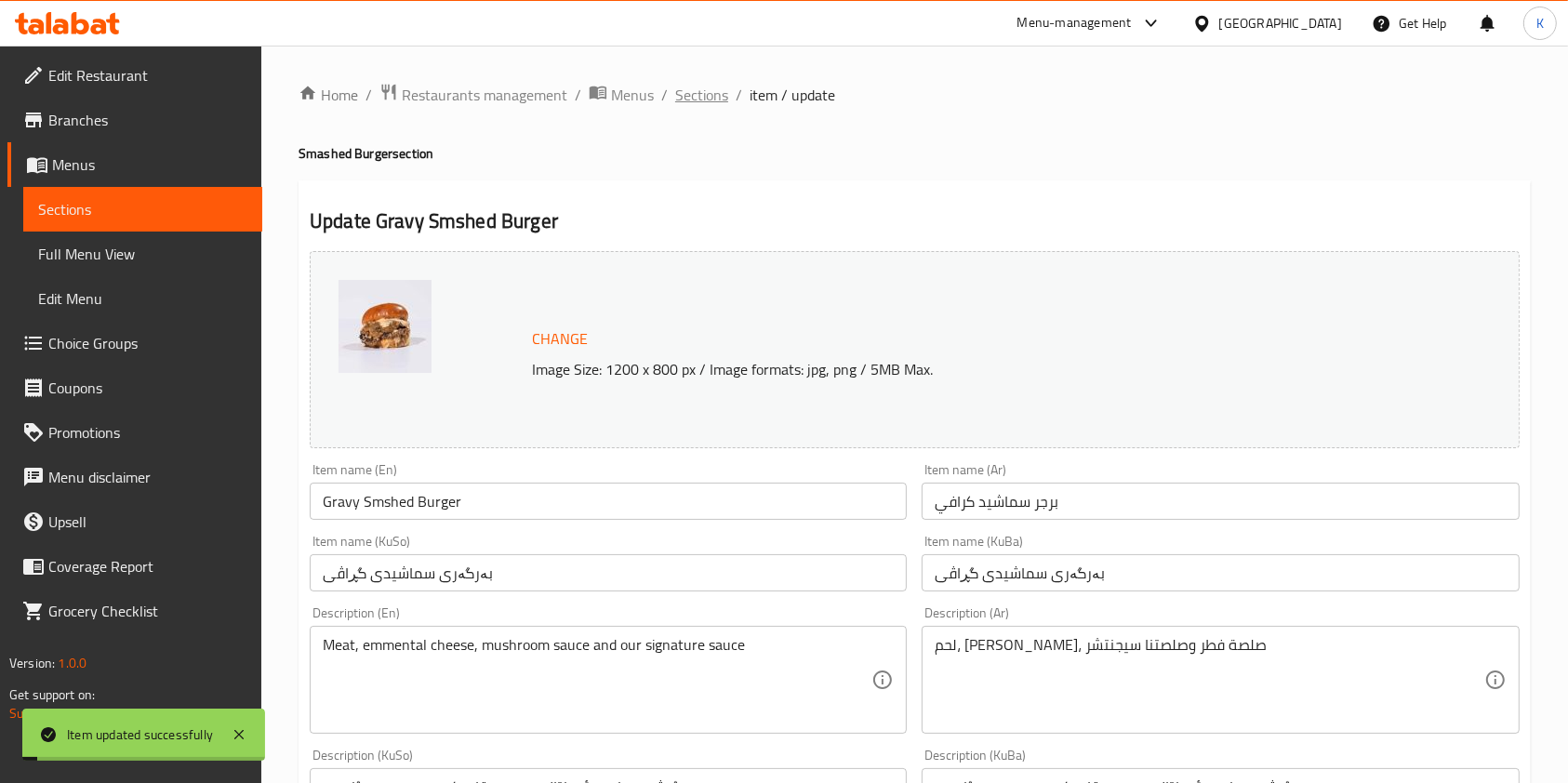
click at [683, 98] on span "Sections" at bounding box center [702, 94] width 53 height 22
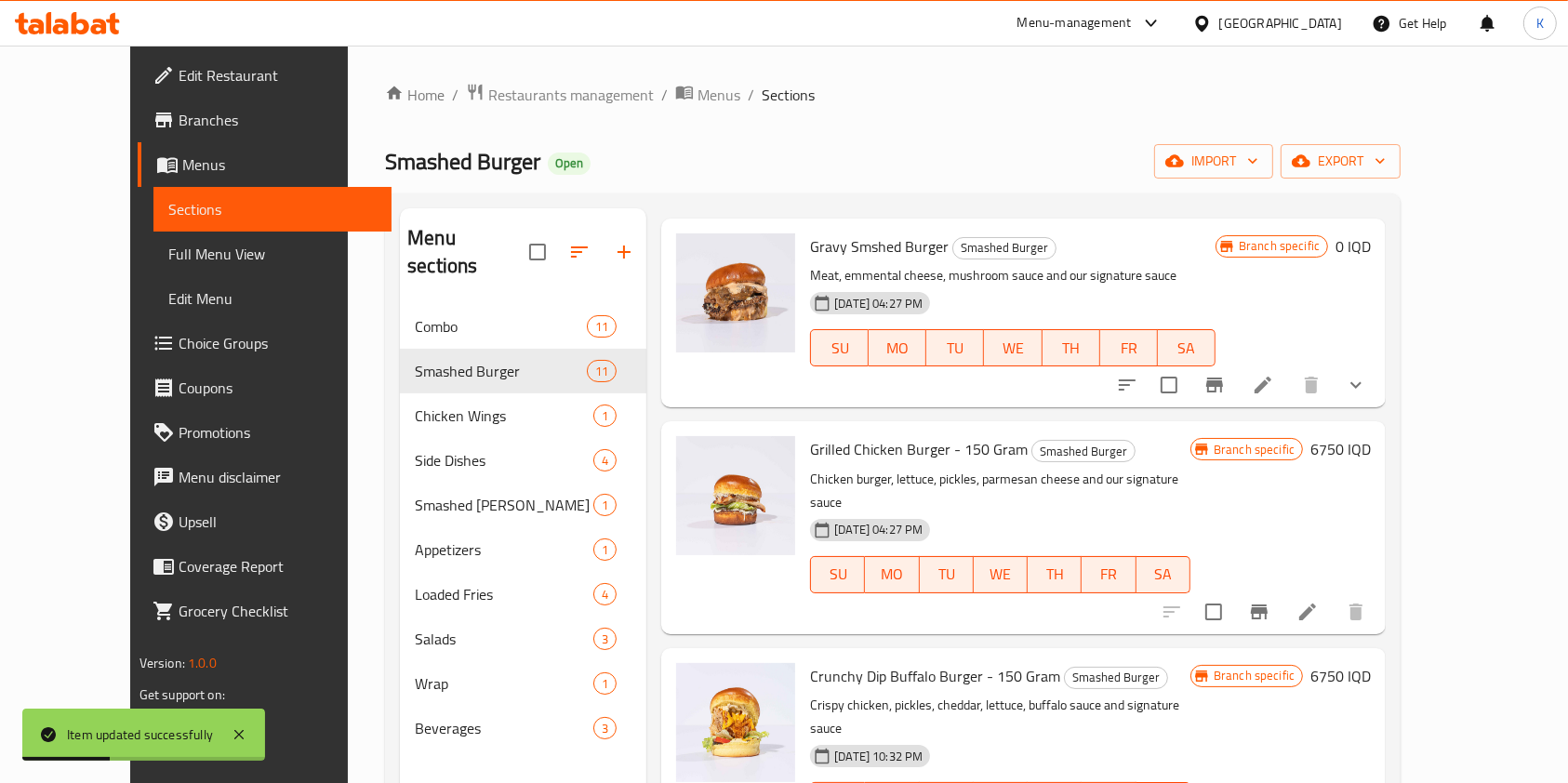
scroll to position [864, 0]
click at [1334, 598] on li at bounding box center [1307, 611] width 52 height 33
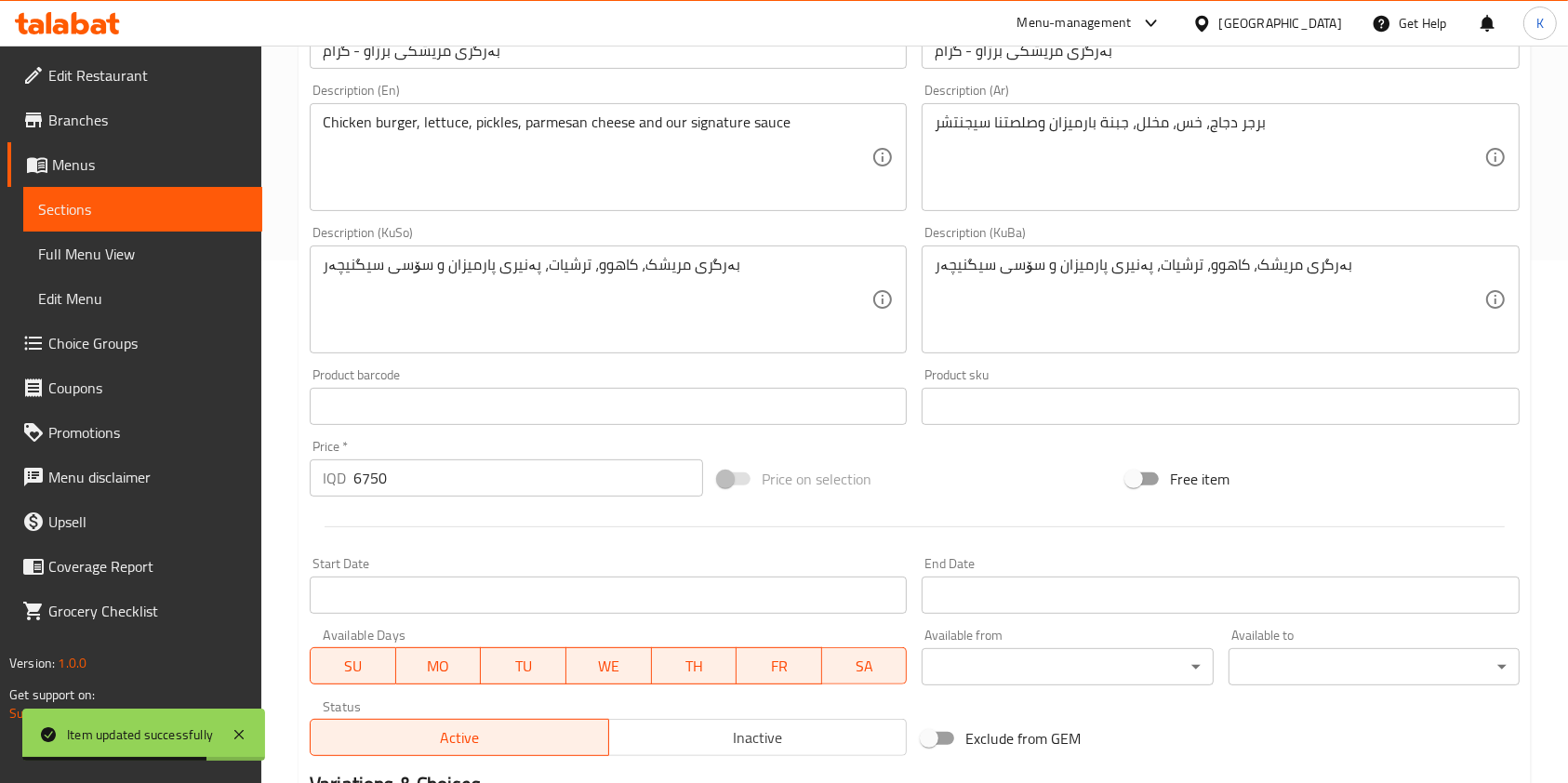
scroll to position [575, 0]
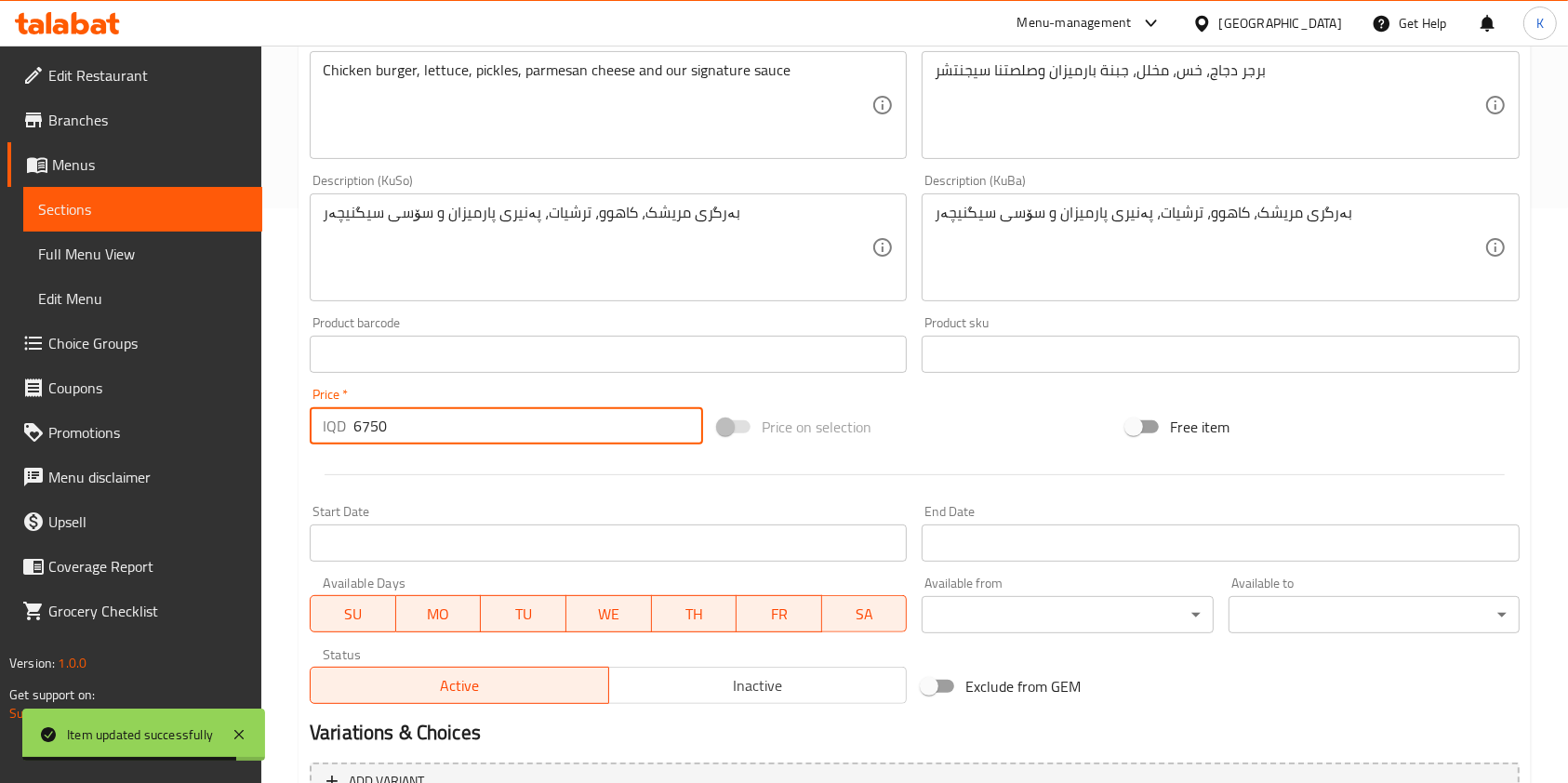
click at [365, 428] on input "6750" at bounding box center [527, 426] width 349 height 37
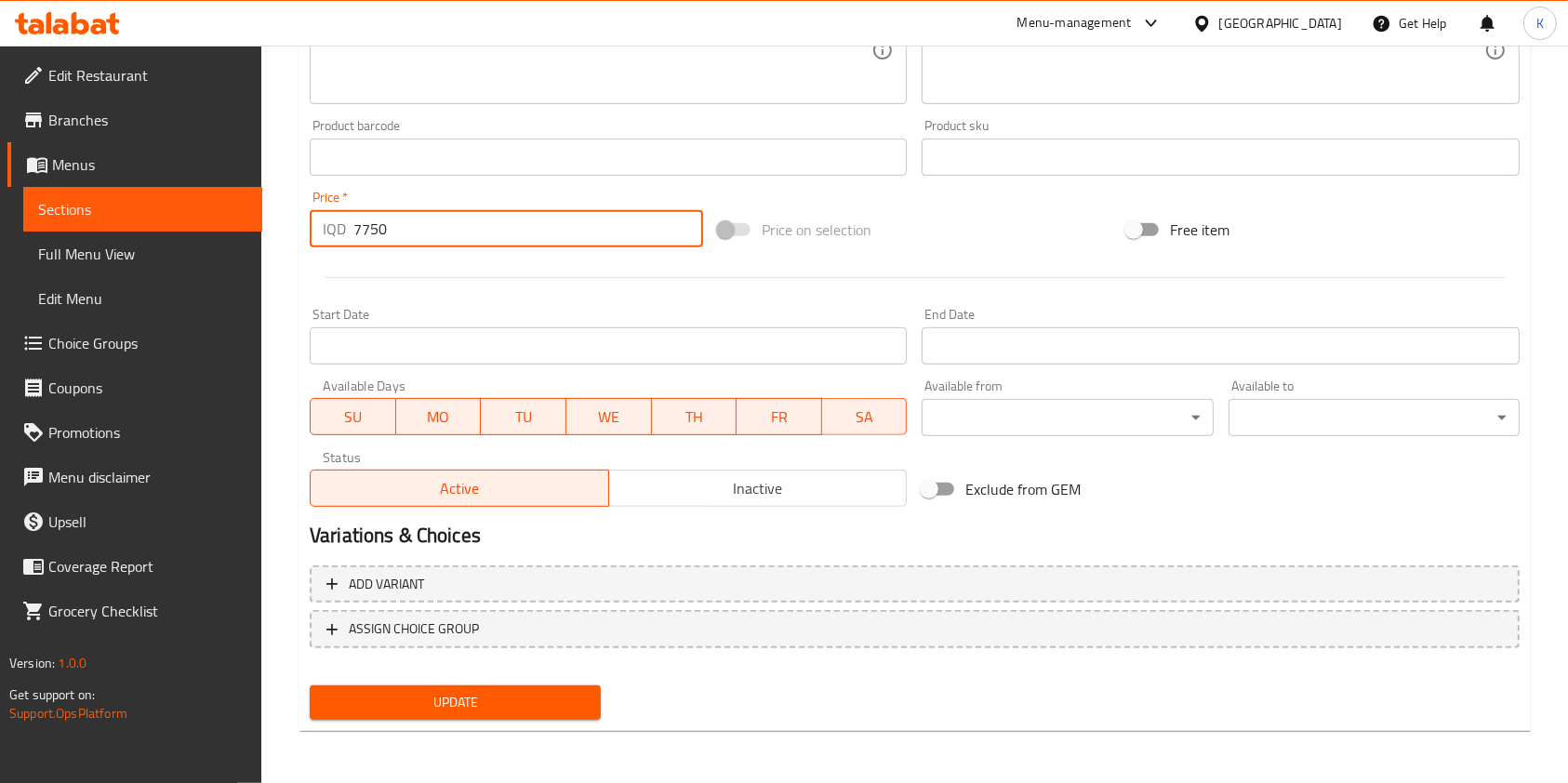
type input "7750"
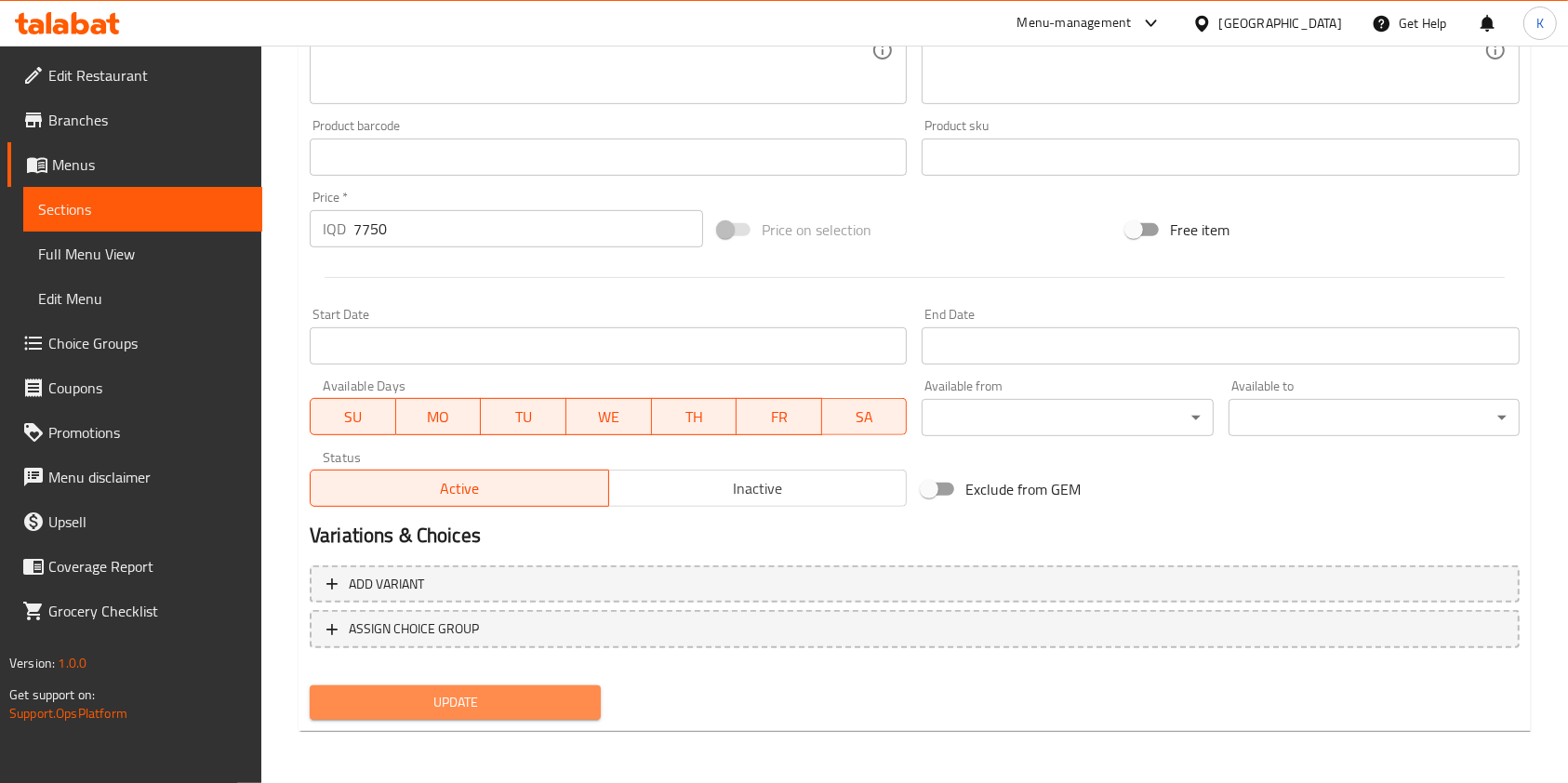
click at [442, 704] on span "Update" at bounding box center [455, 703] width 261 height 23
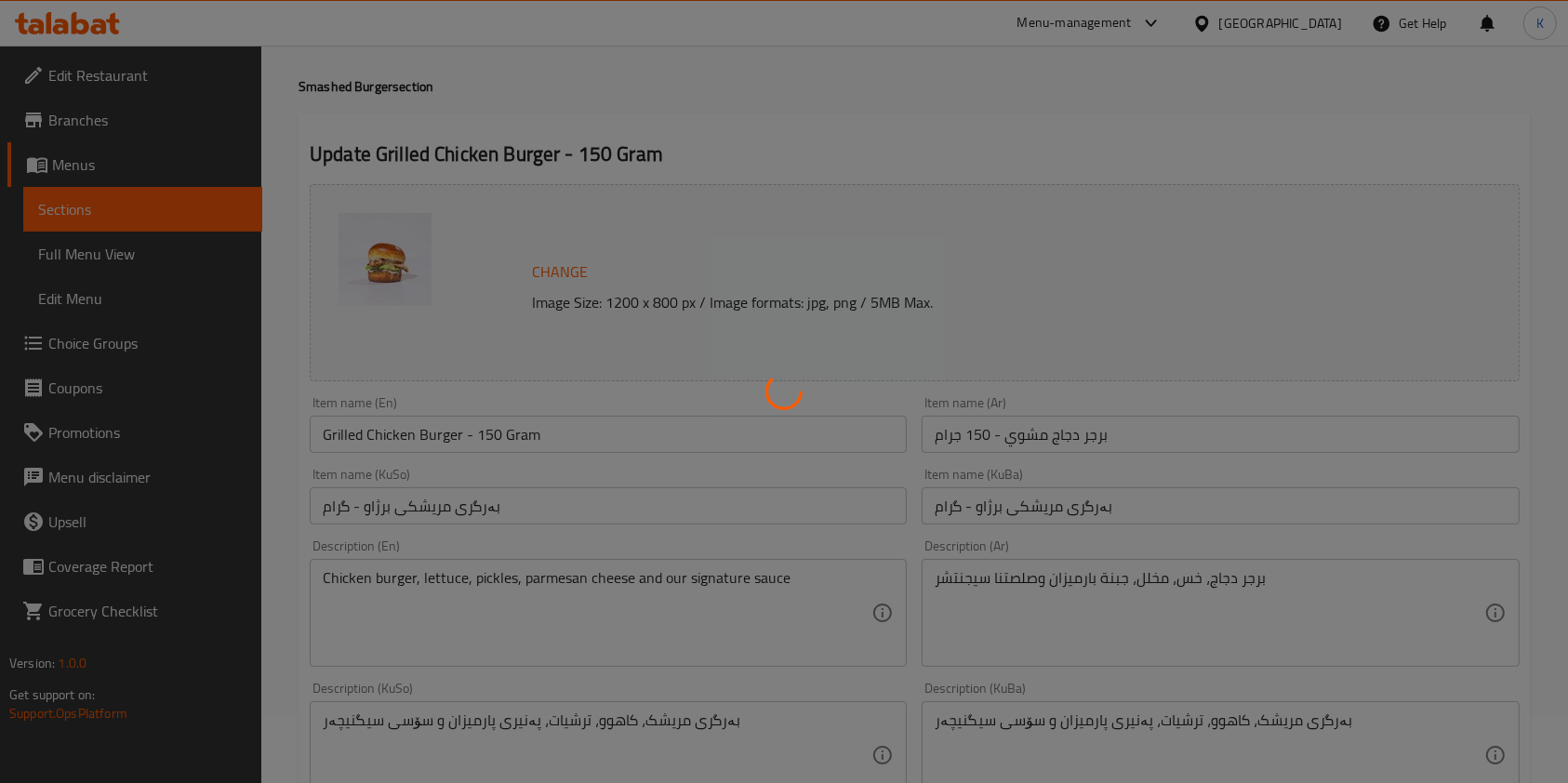
scroll to position [0, 0]
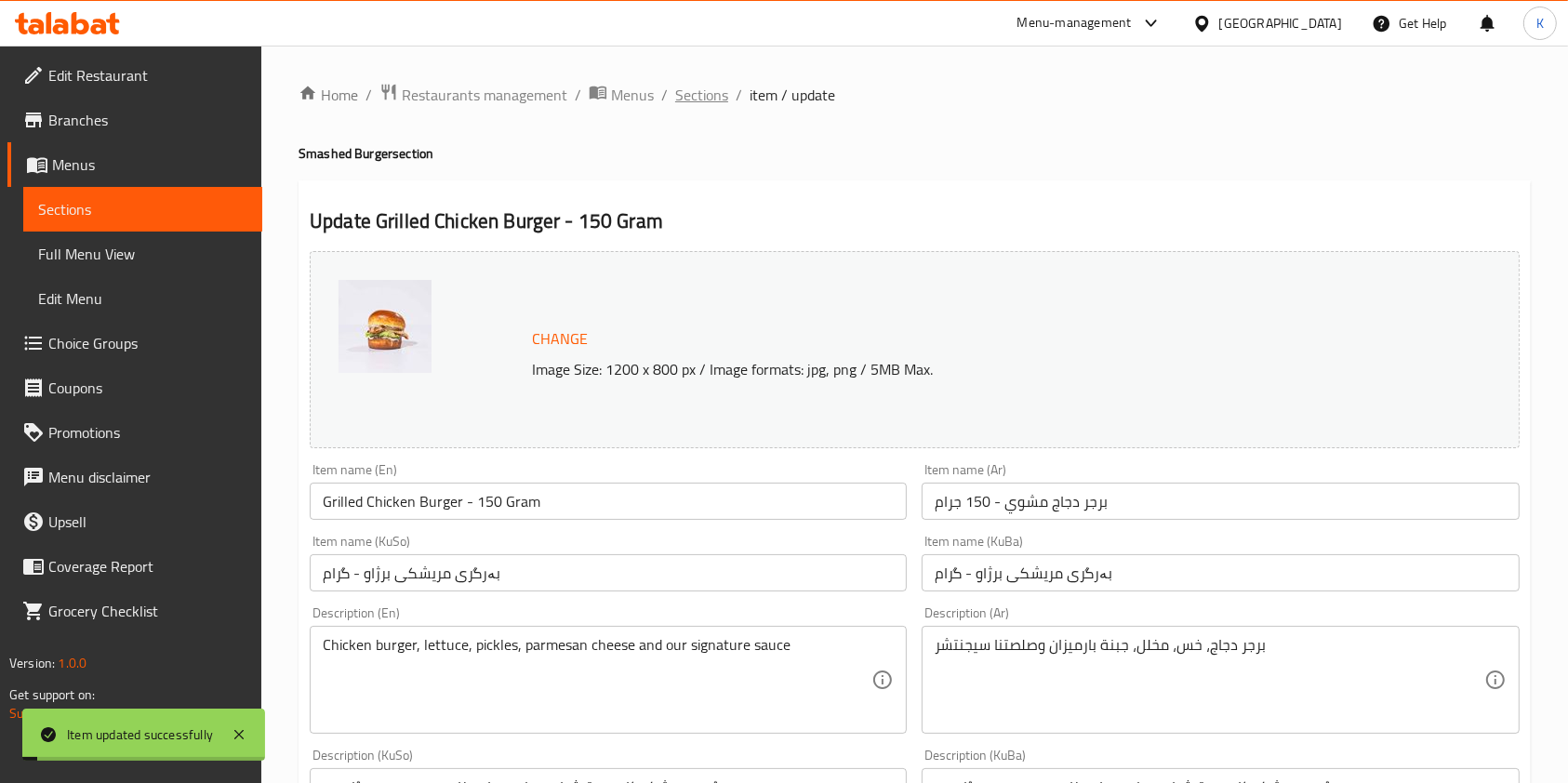
click at [697, 97] on span "Sections" at bounding box center [702, 94] width 53 height 22
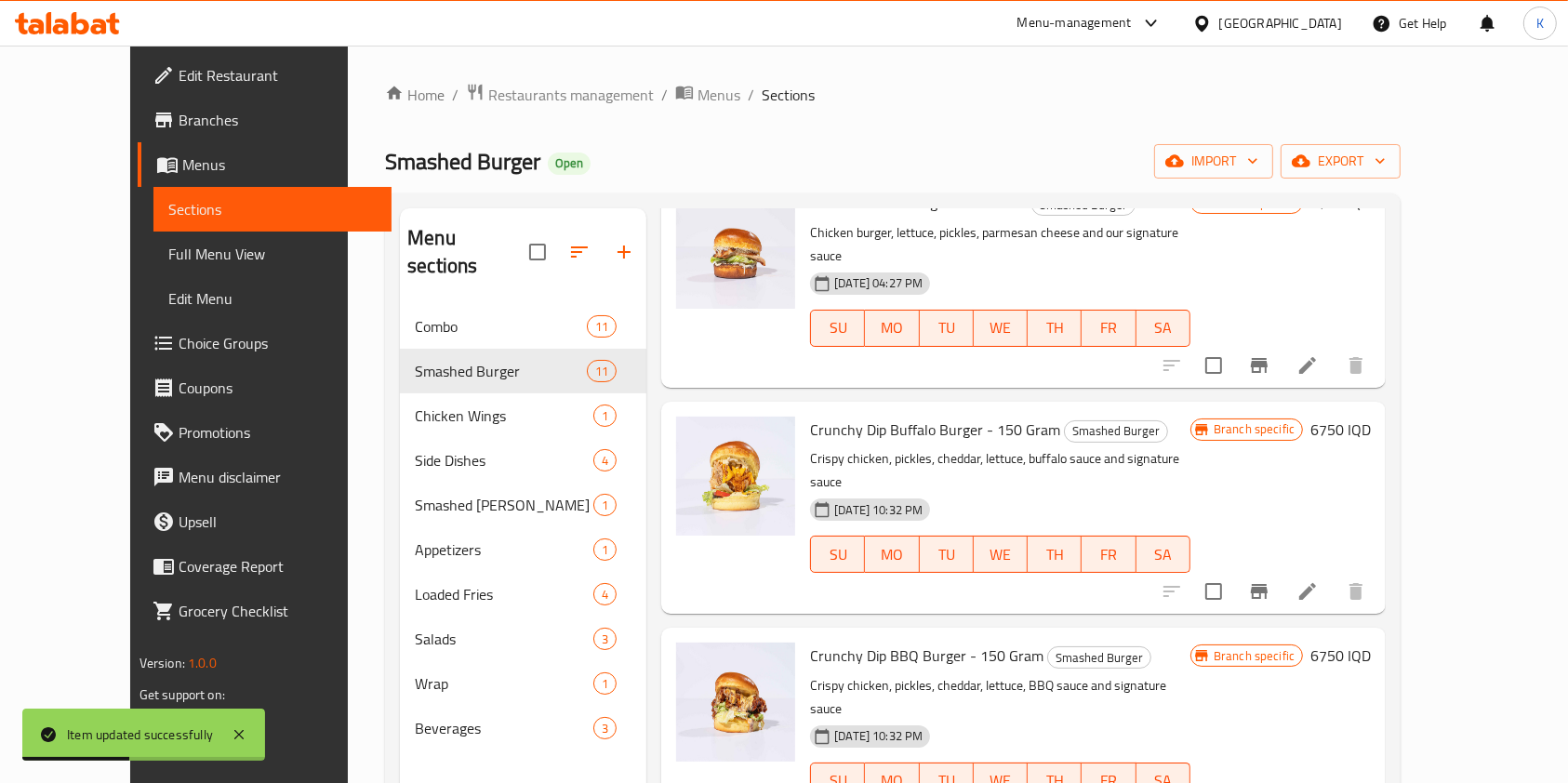
scroll to position [1109, 0]
click at [1319, 581] on icon at bounding box center [1307, 592] width 22 height 22
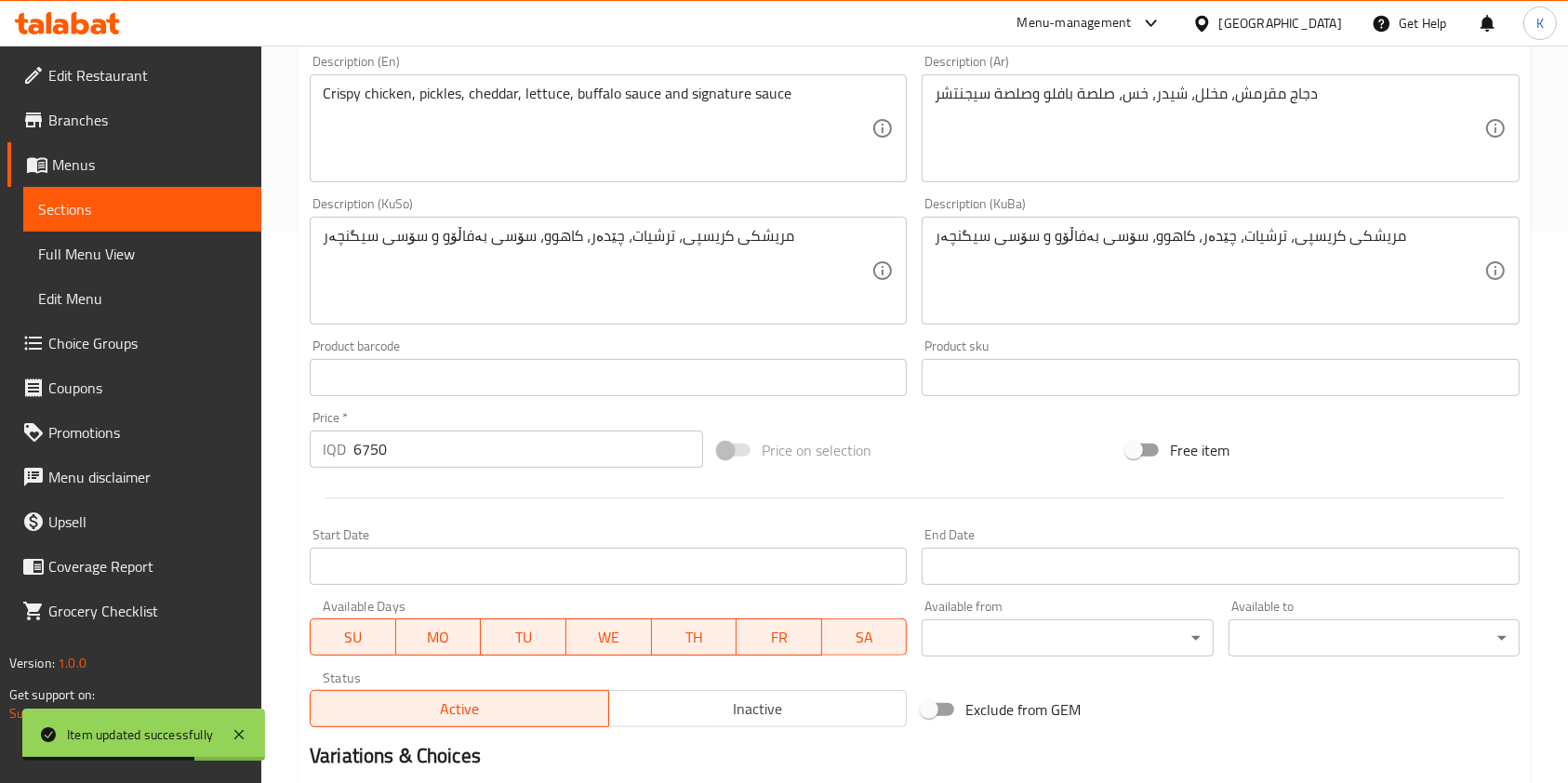
scroll to position [596, 0]
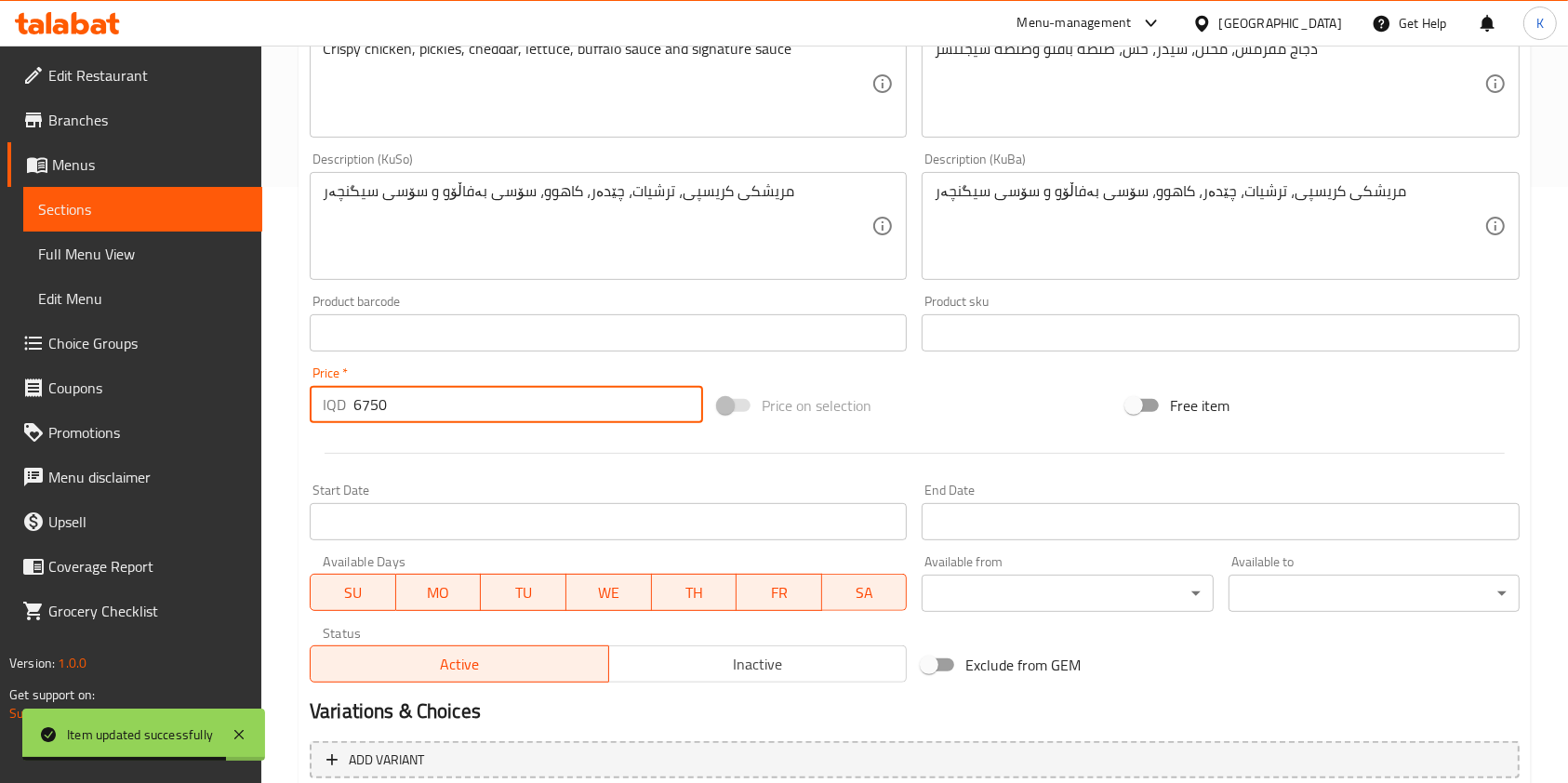
click at [365, 395] on input "6750" at bounding box center [527, 404] width 349 height 37
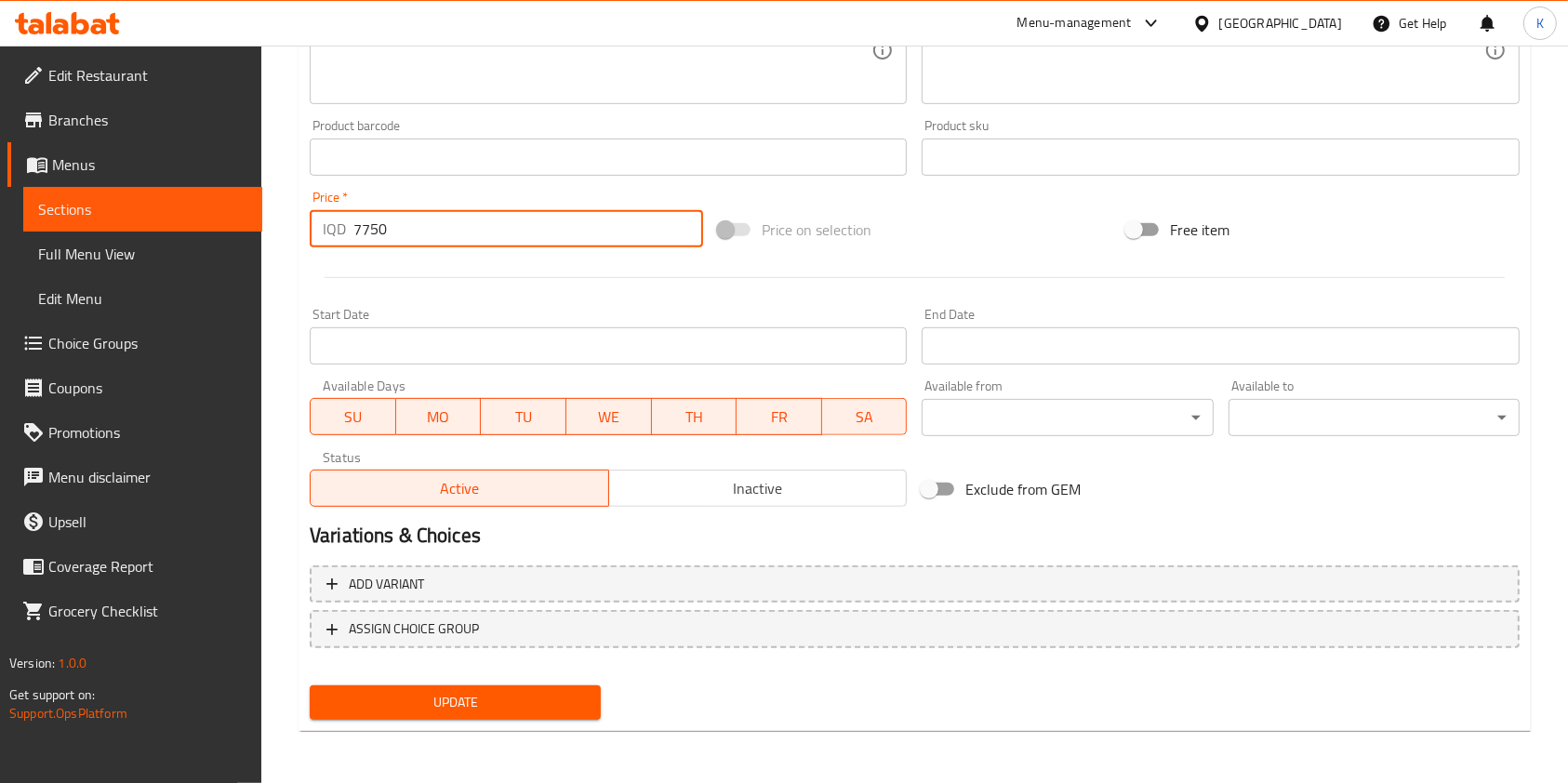
type input "7750"
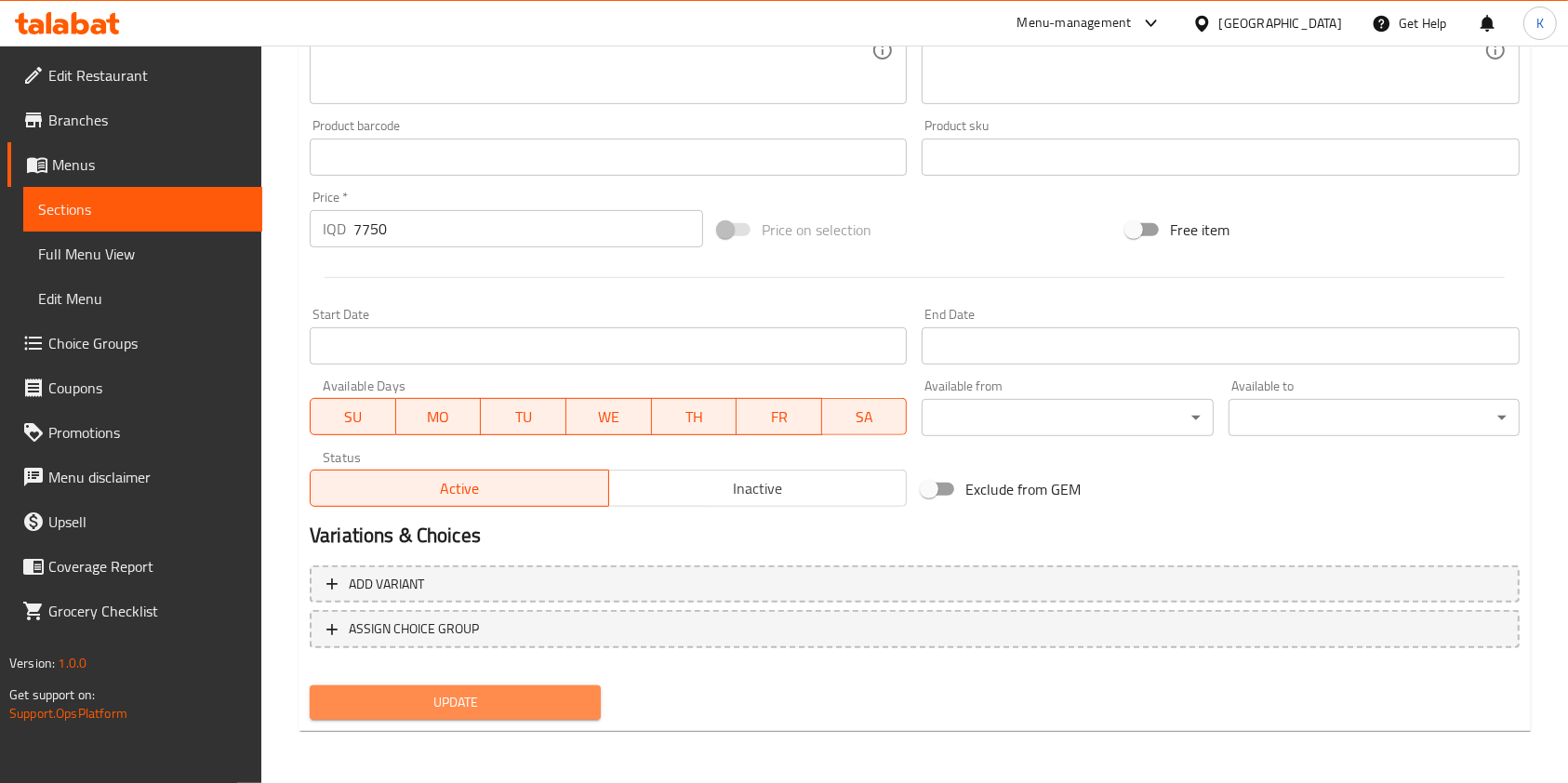
click at [498, 703] on span "Update" at bounding box center [455, 703] width 261 height 23
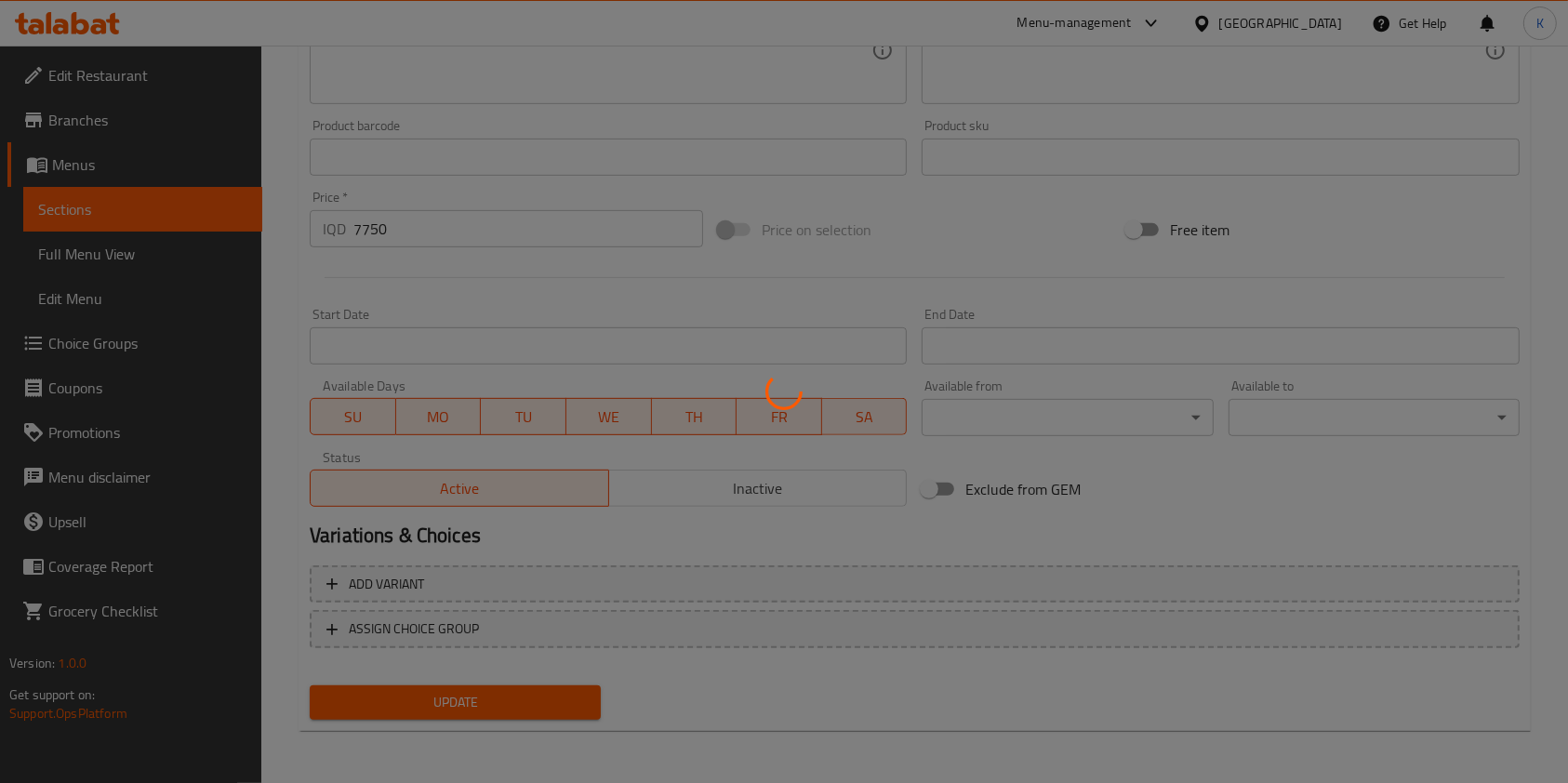
scroll to position [0, 0]
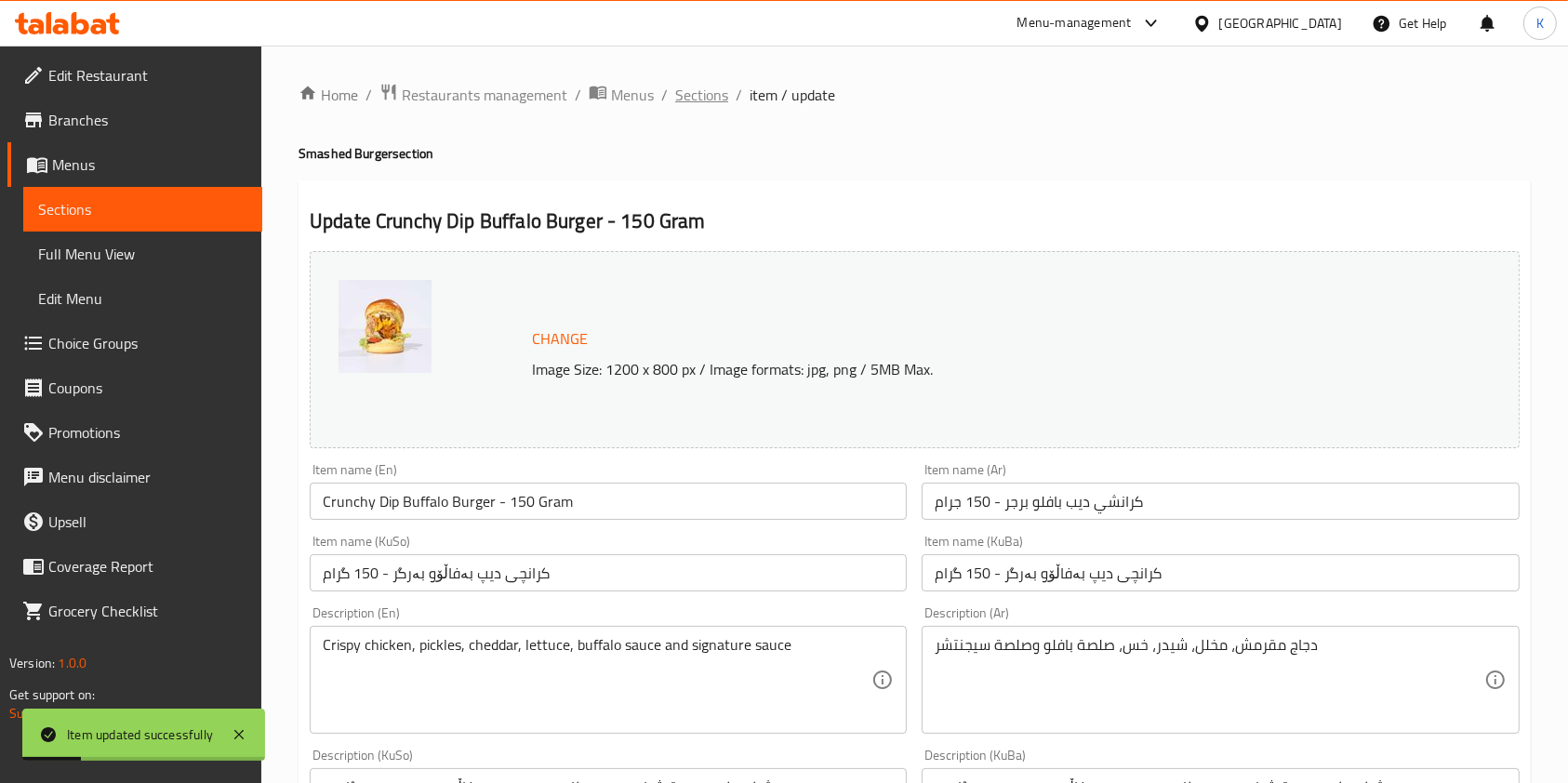
click at [684, 88] on span "Sections" at bounding box center [702, 94] width 53 height 22
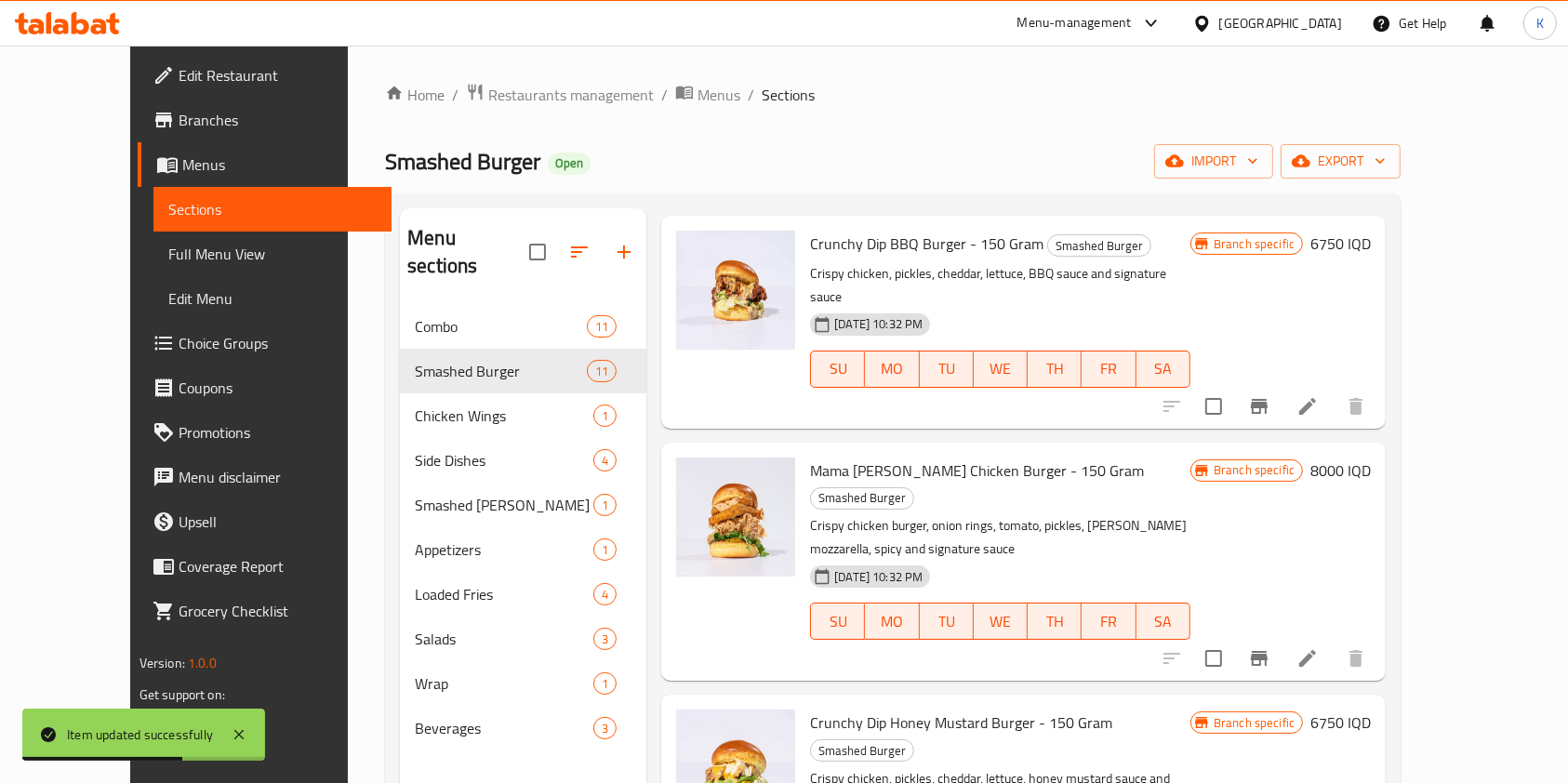
scroll to position [260, 0]
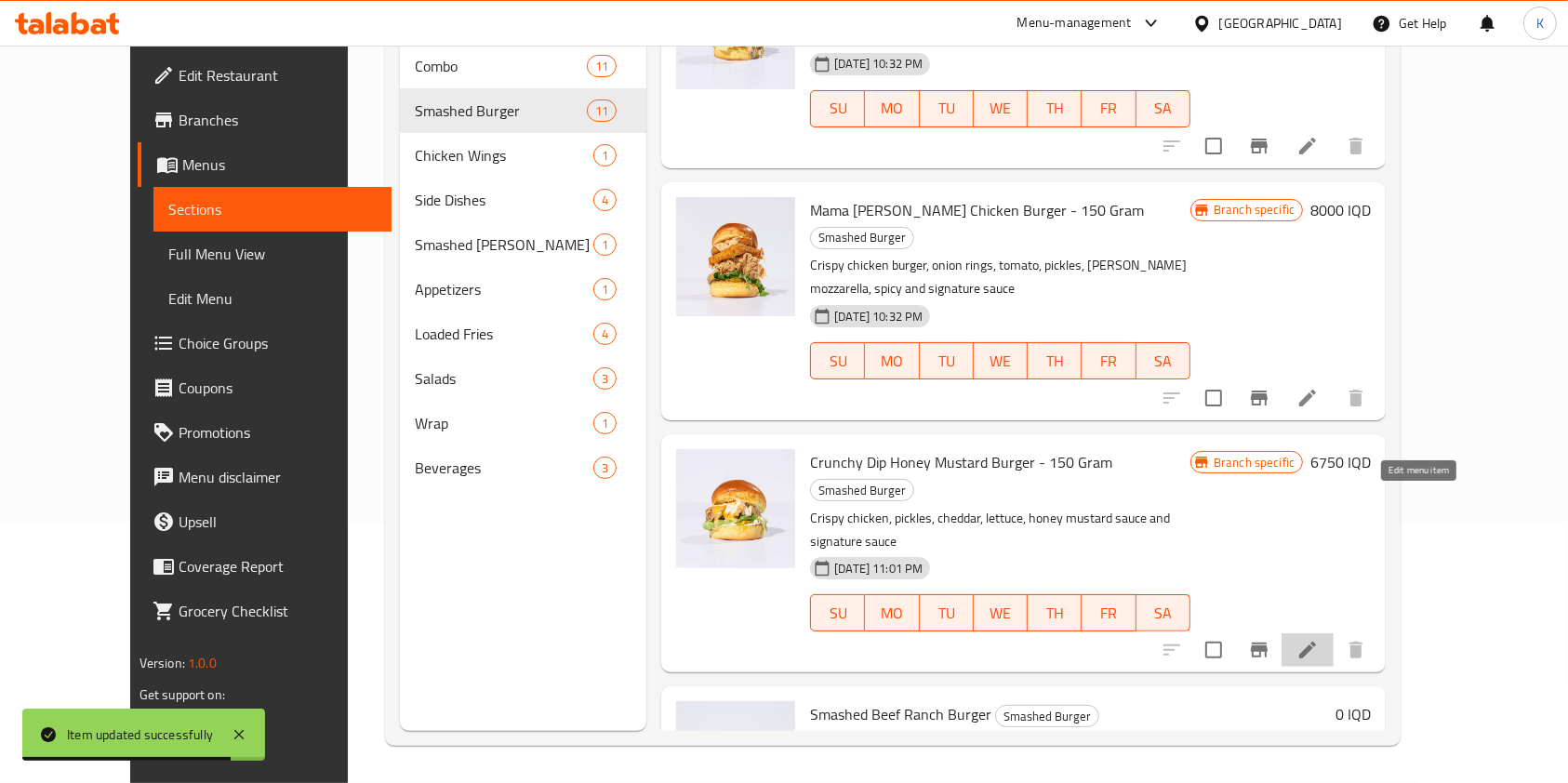
click at [1319, 639] on icon at bounding box center [1307, 650] width 22 height 22
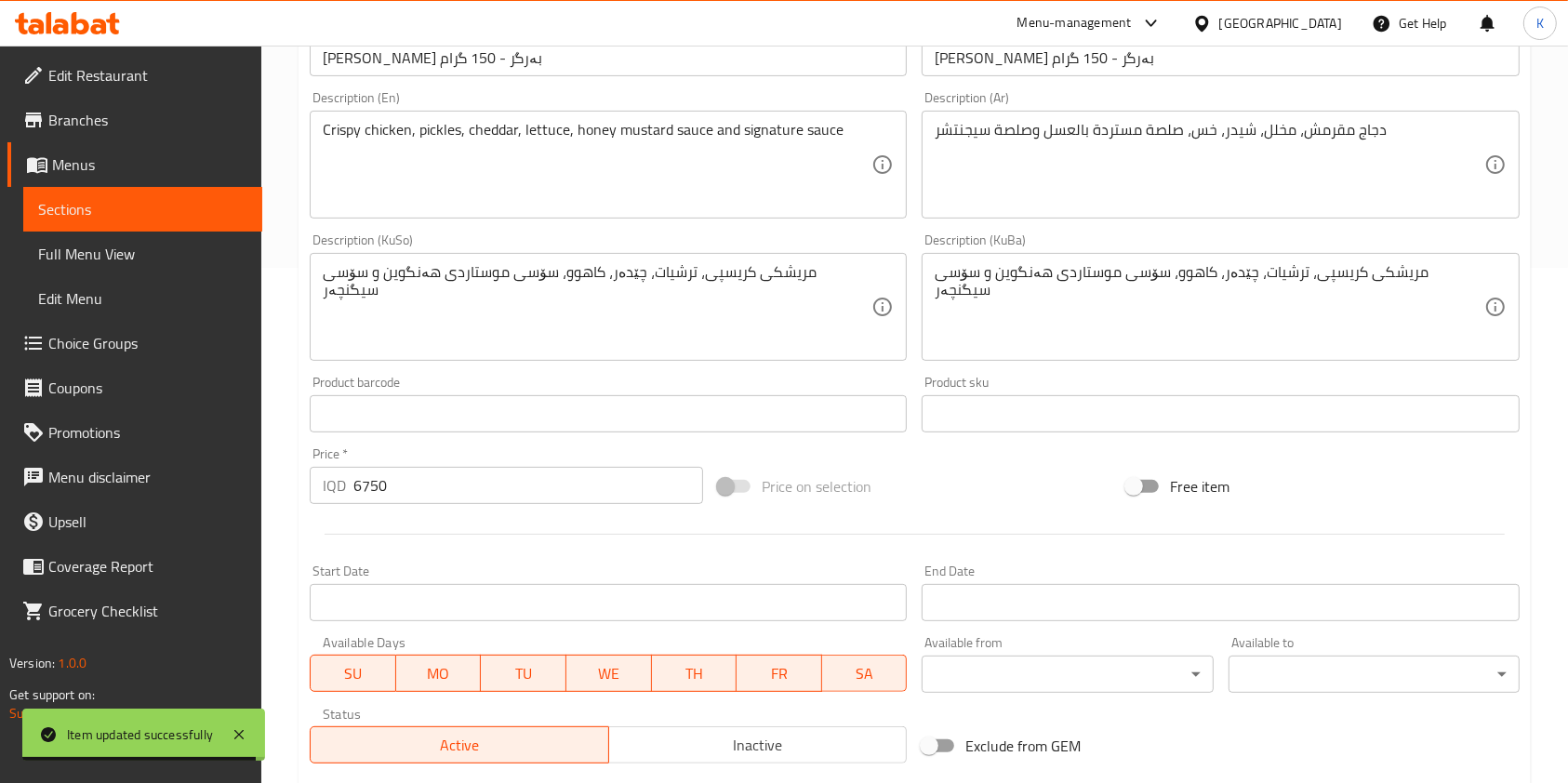
scroll to position [559, 0]
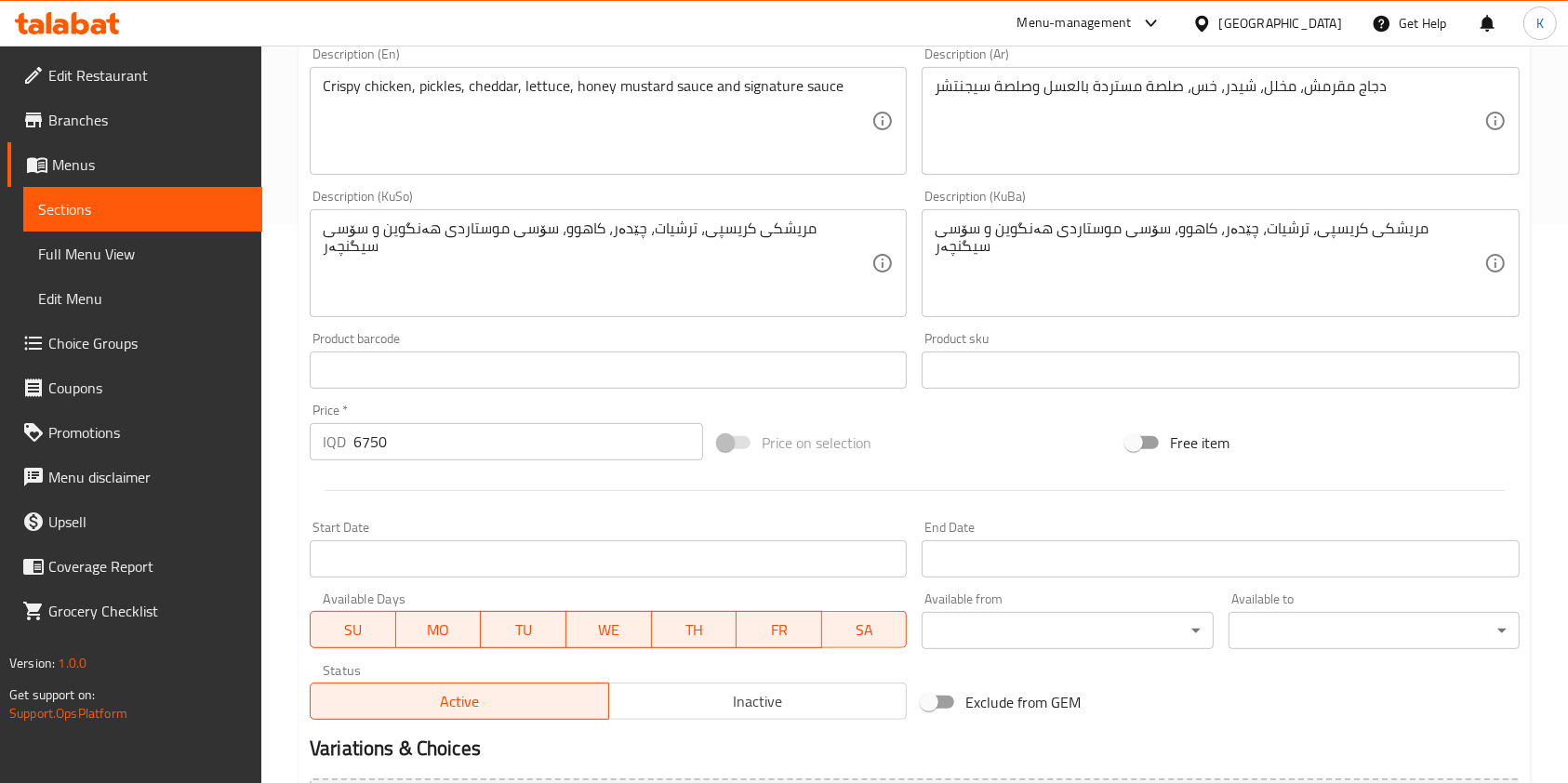
click at [373, 435] on input "6750" at bounding box center [527, 441] width 349 height 37
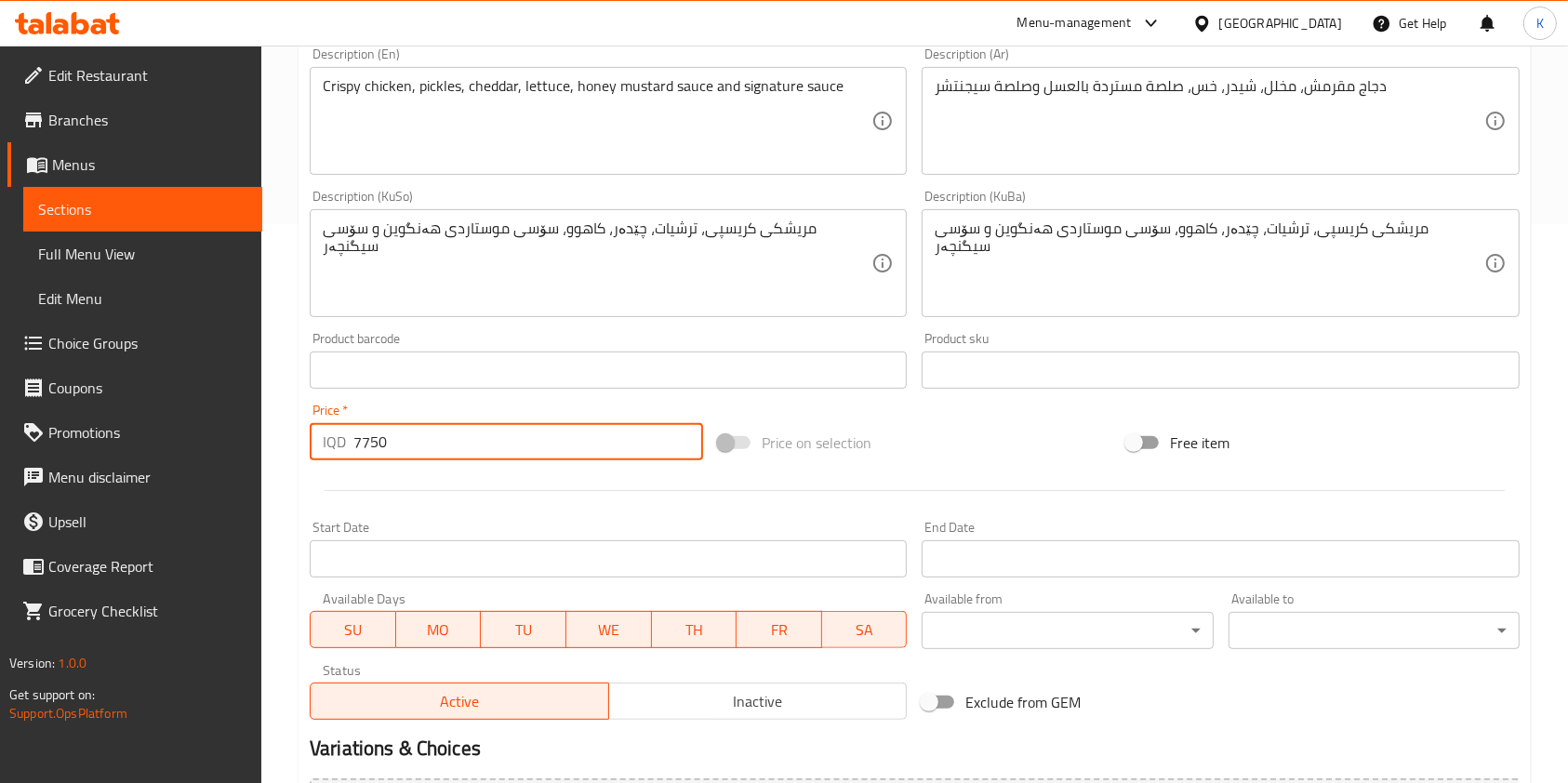
scroll to position [773, 0]
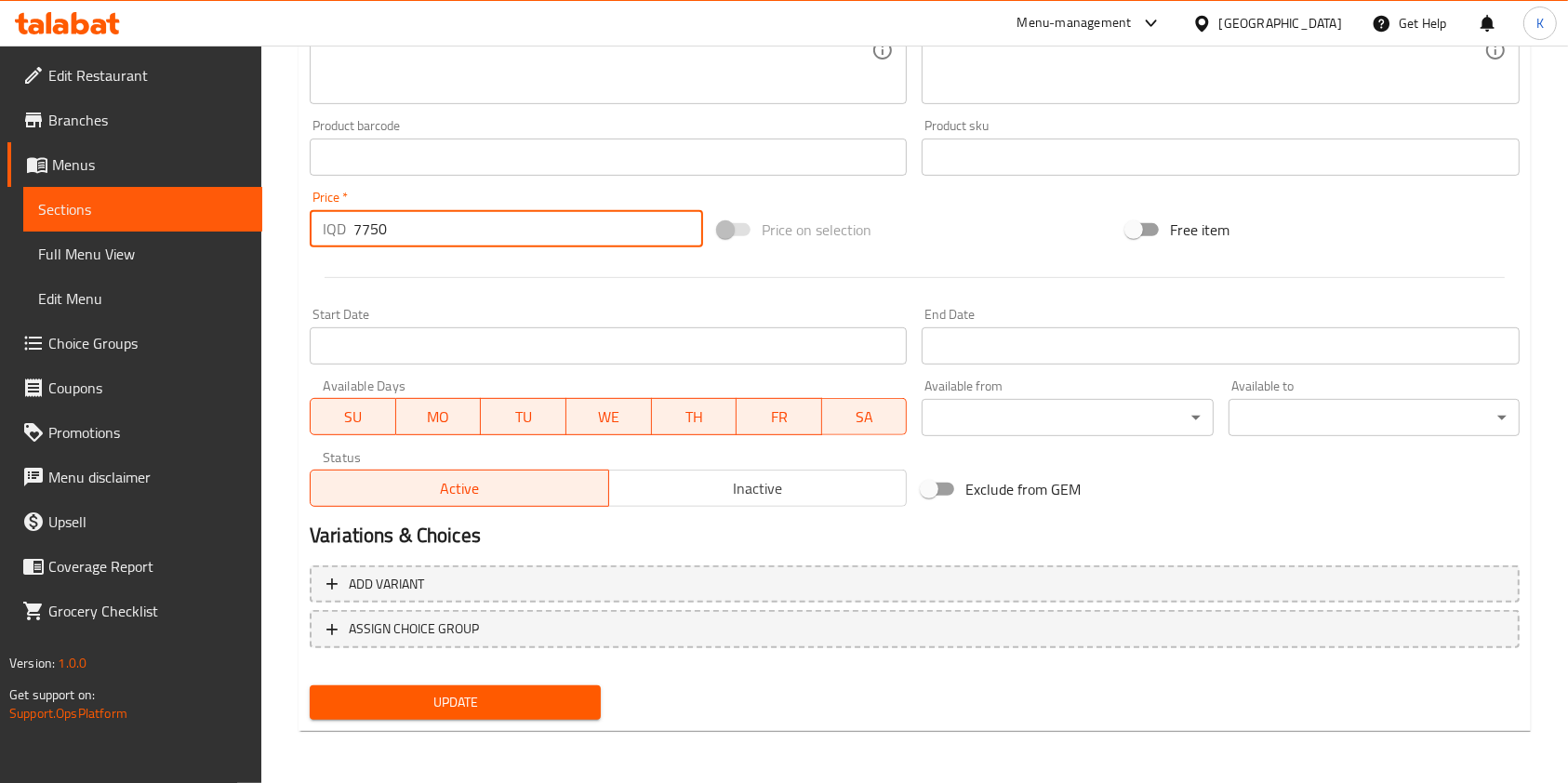
type input "7750"
click at [508, 721] on div "Update" at bounding box center [454, 703] width 306 height 50
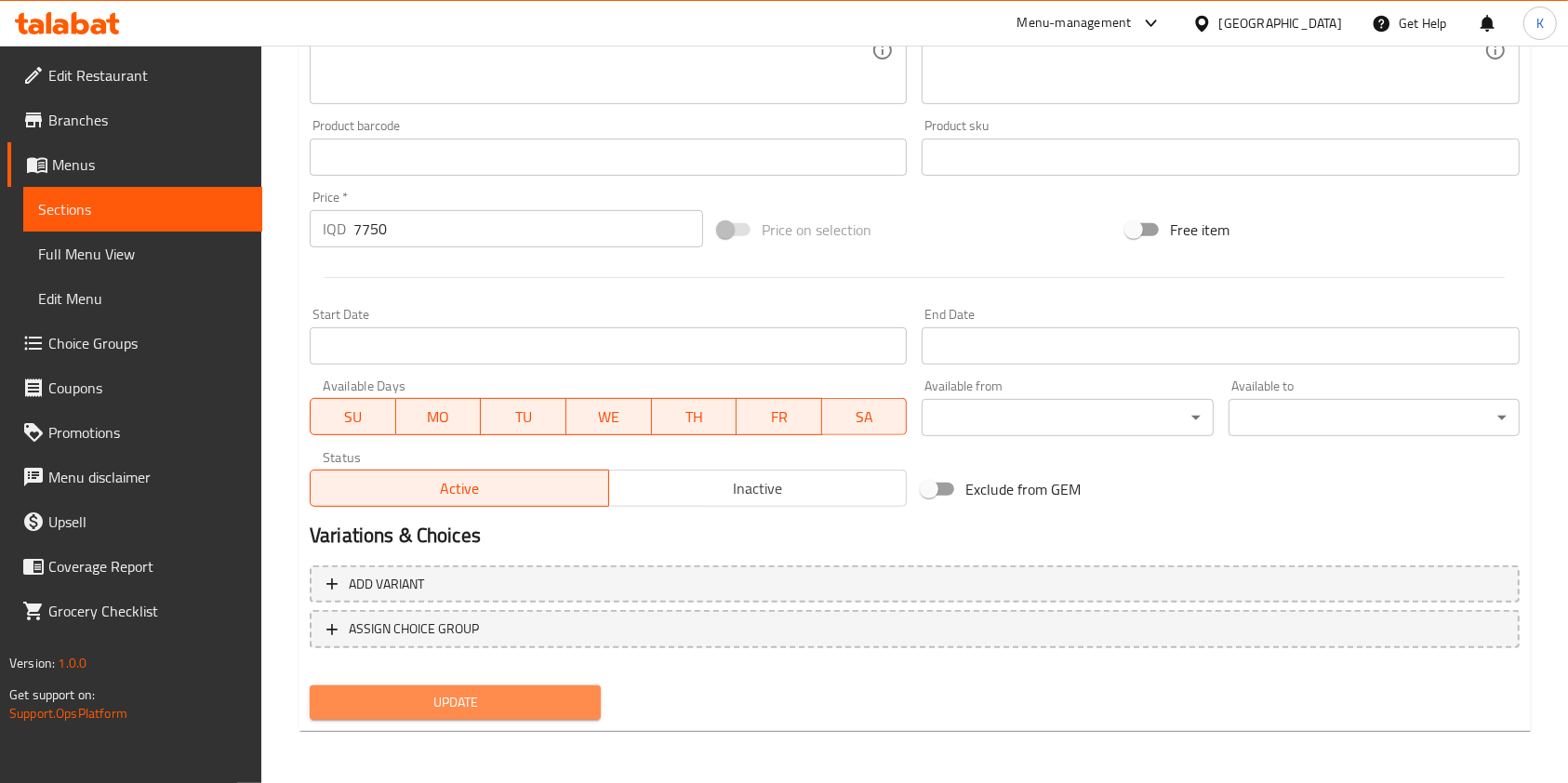
click at [510, 709] on span "Update" at bounding box center [455, 703] width 261 height 23
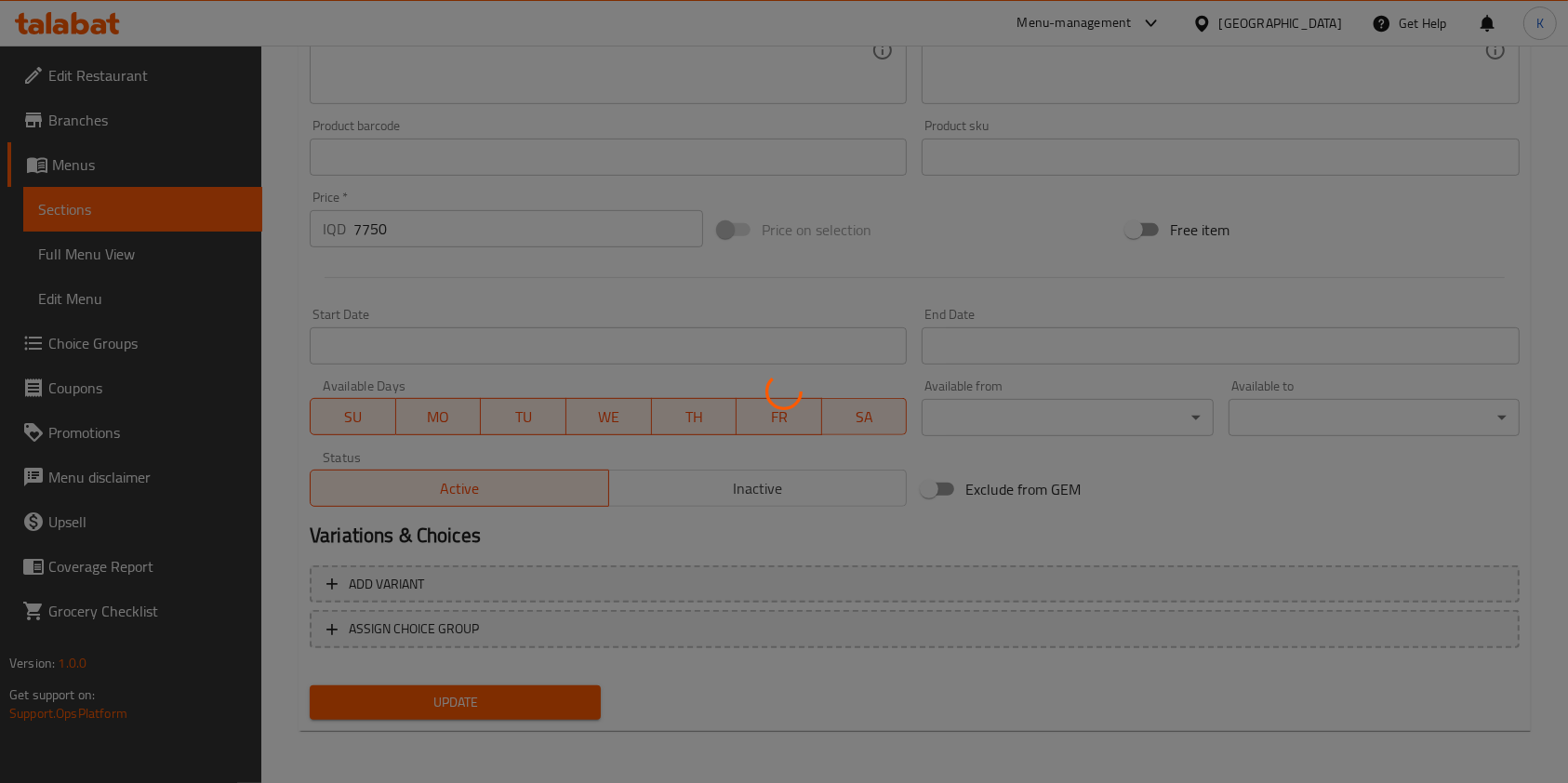
scroll to position [0, 0]
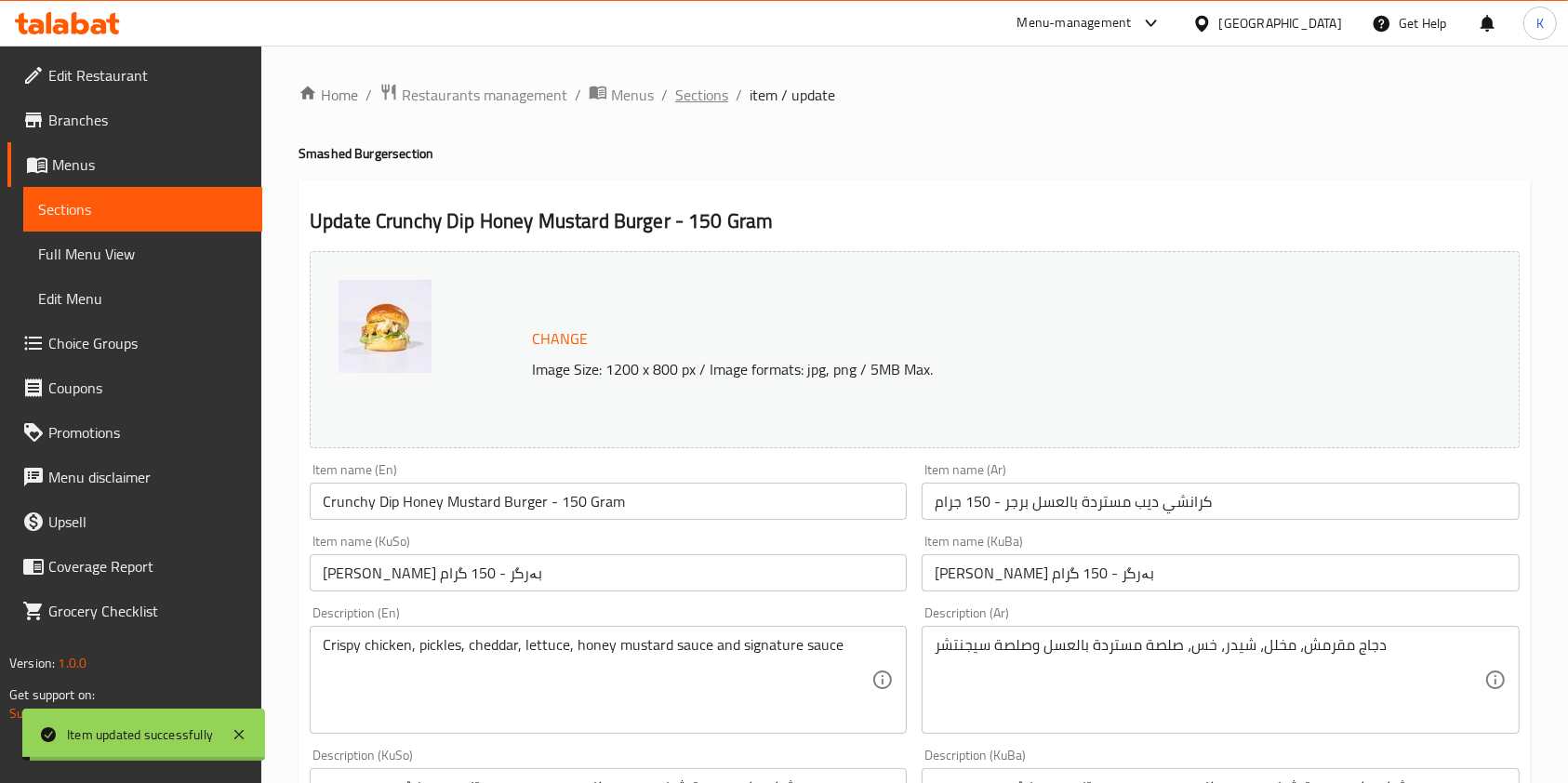
click at [693, 100] on span "Sections" at bounding box center [702, 94] width 53 height 22
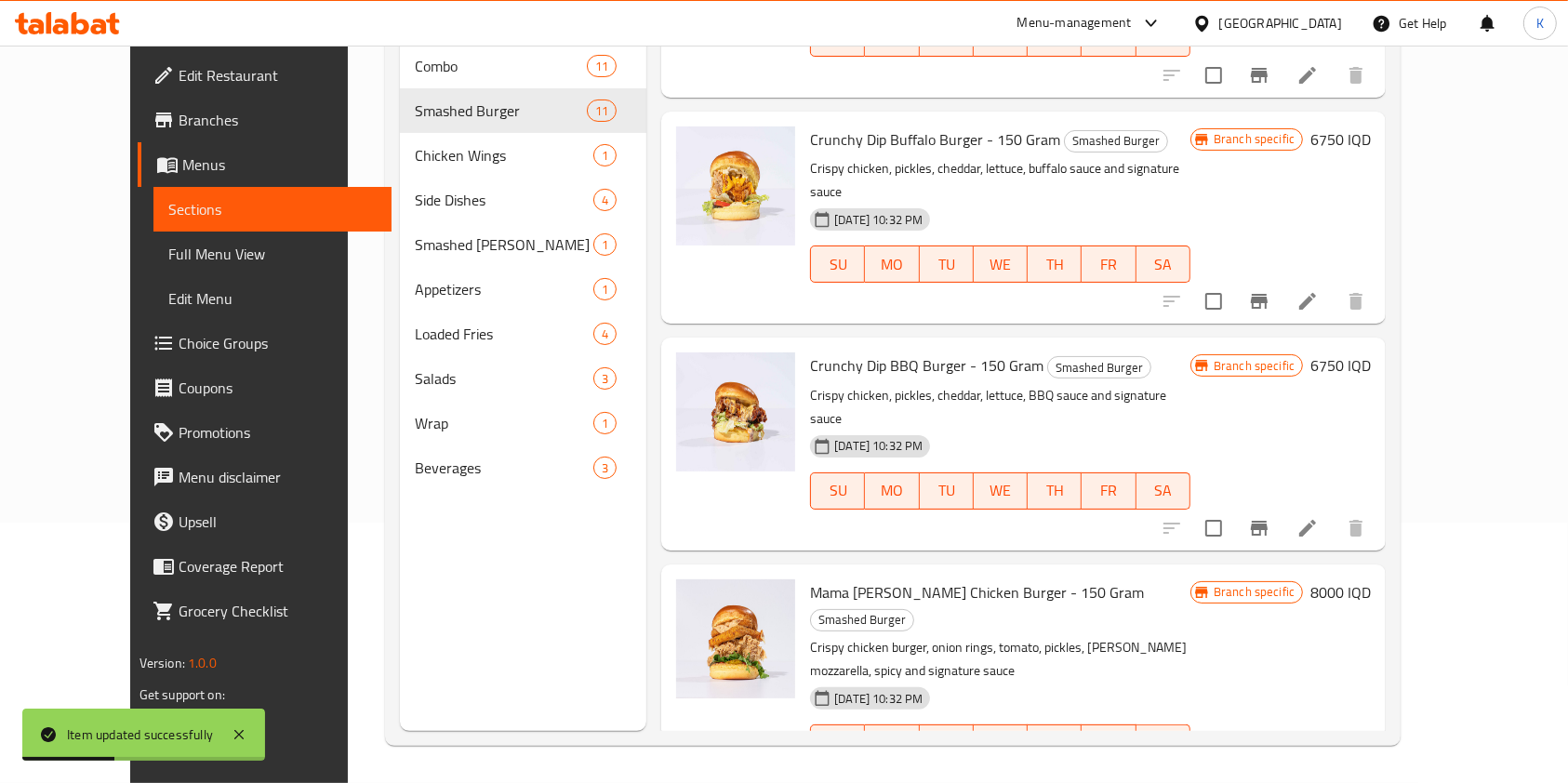
scroll to position [1138, 0]
click at [1319, 519] on icon at bounding box center [1307, 530] width 22 height 22
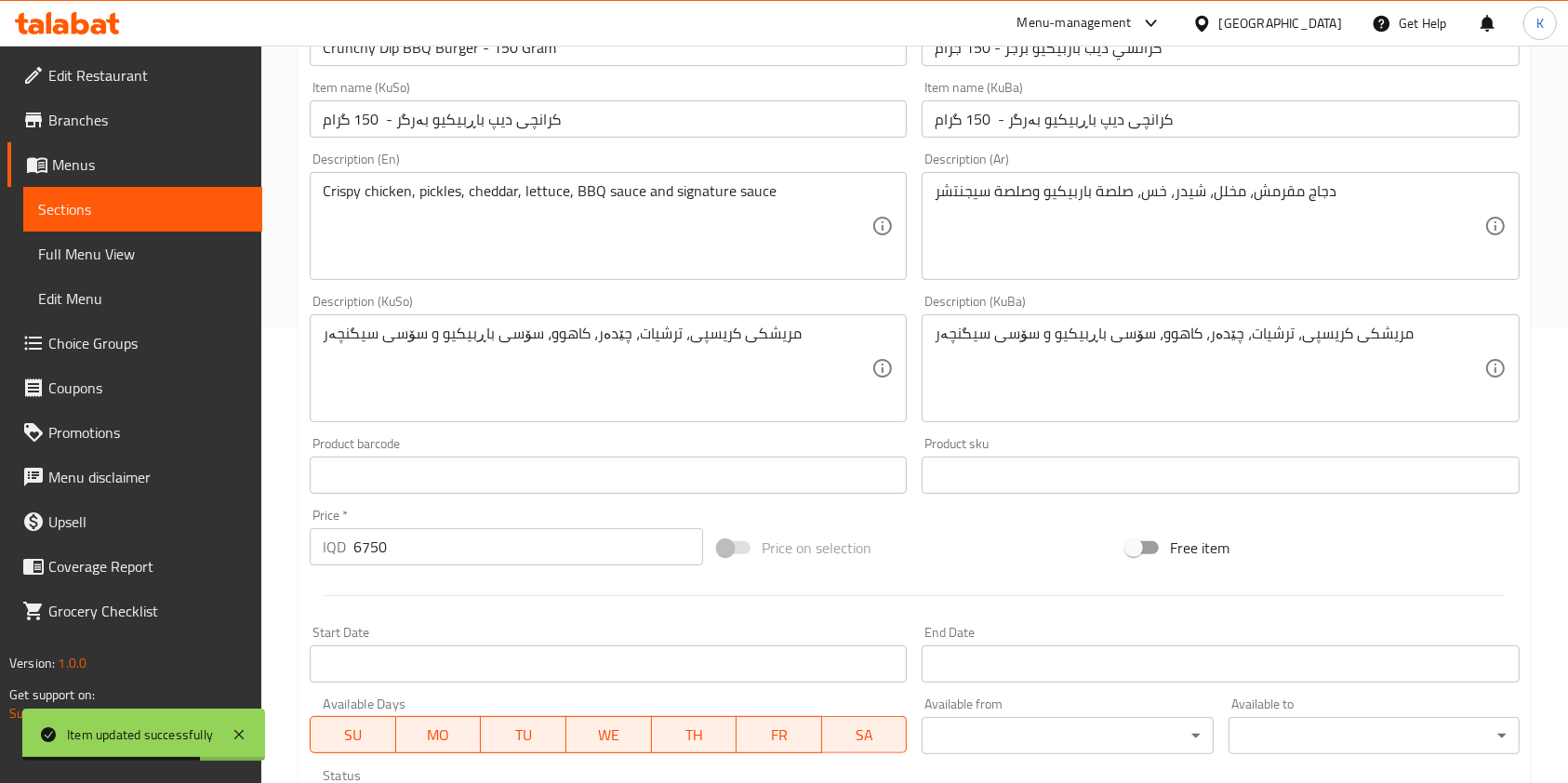
scroll to position [455, 0]
click at [363, 560] on input "6750" at bounding box center [527, 546] width 349 height 37
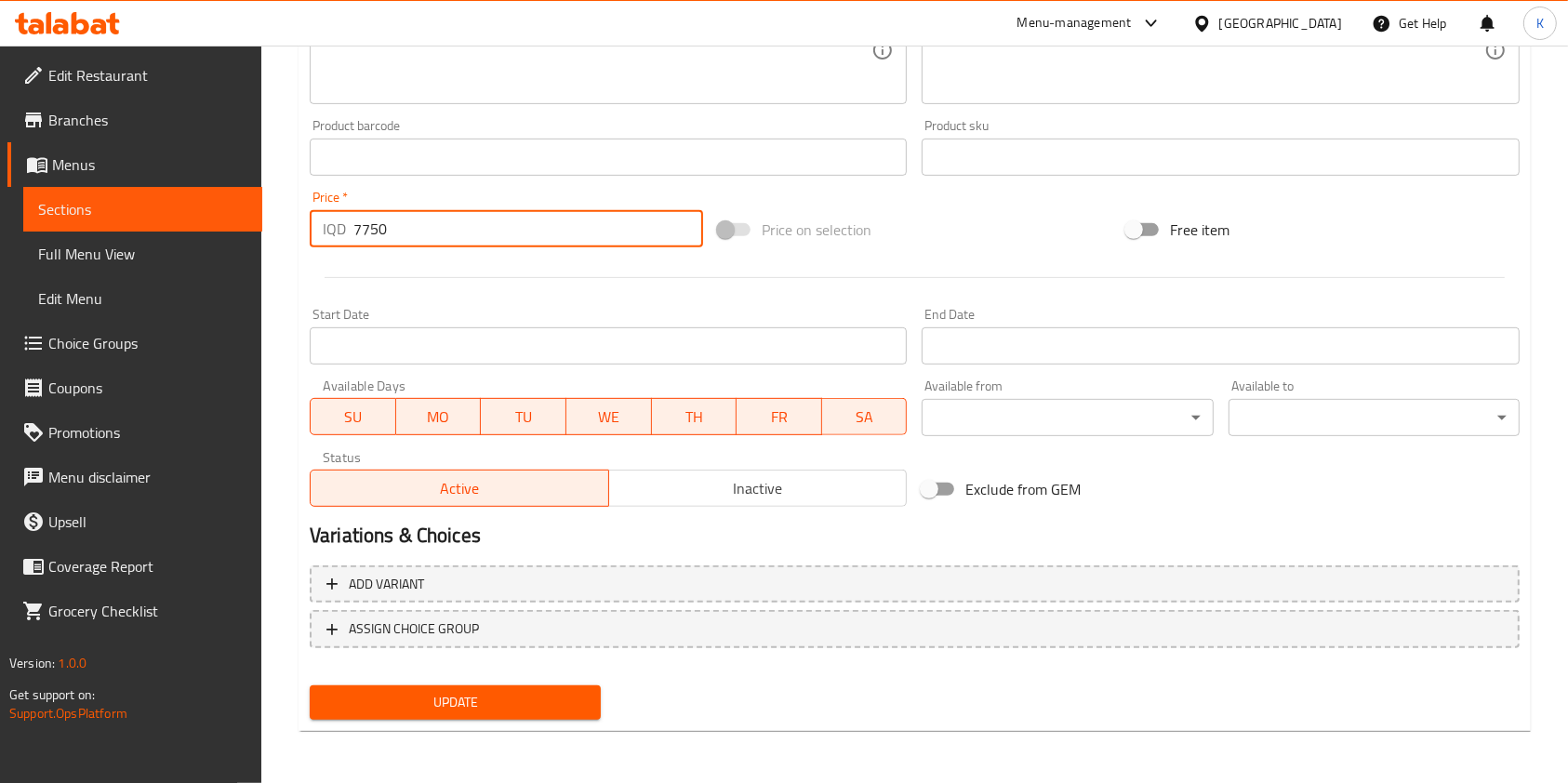
type input "7750"
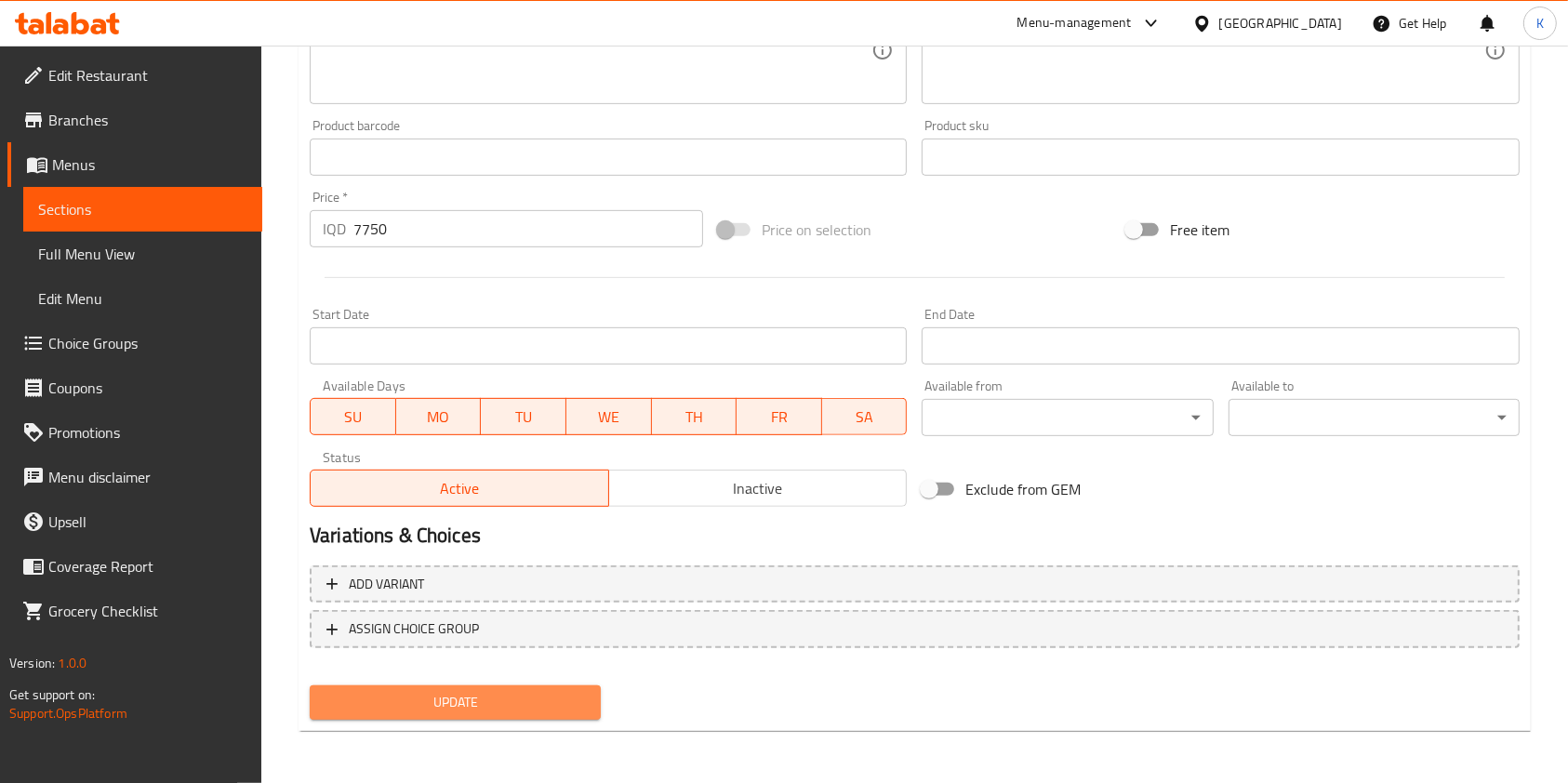
click at [440, 707] on span "Update" at bounding box center [455, 703] width 261 height 23
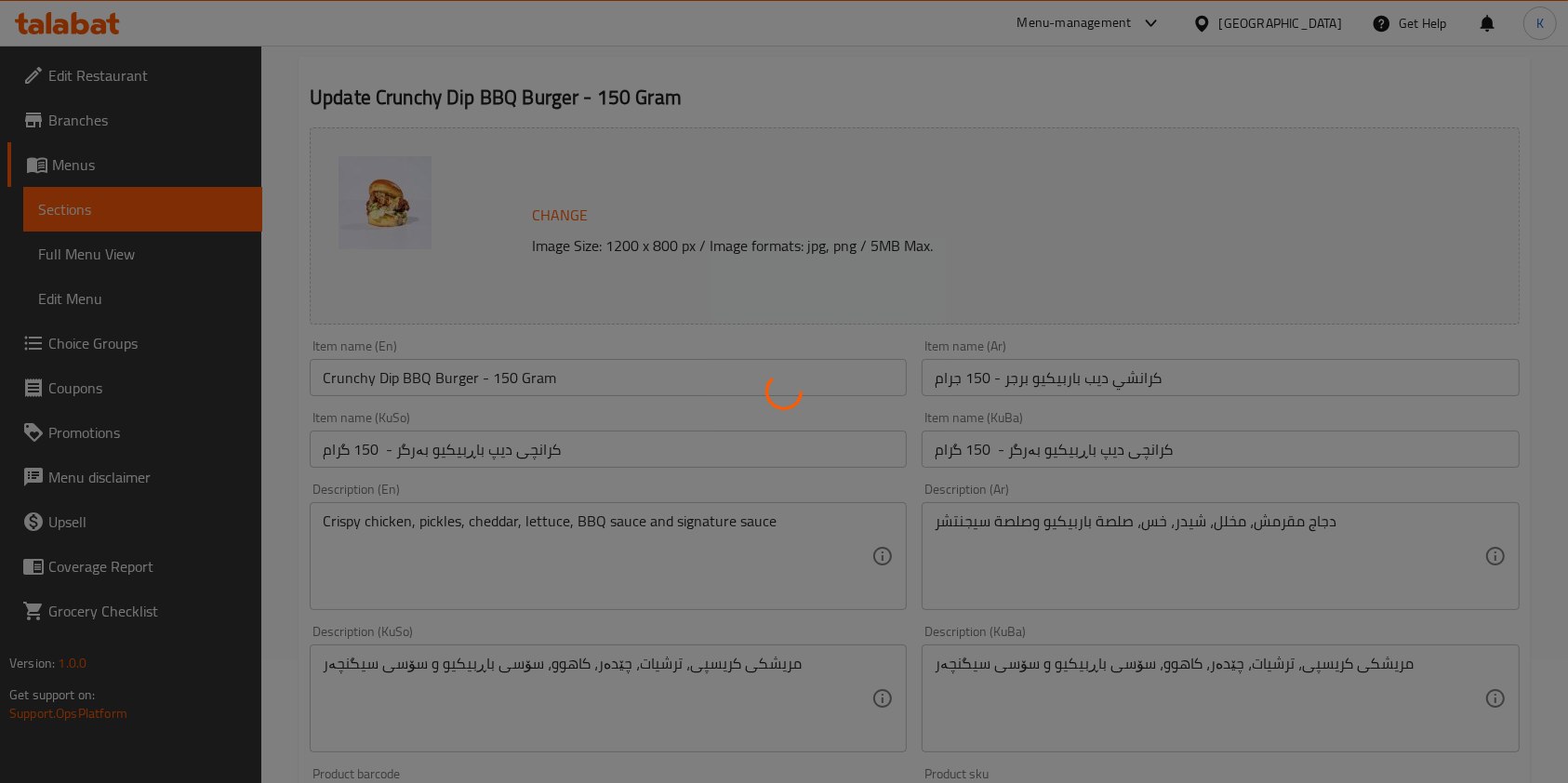
scroll to position [0, 0]
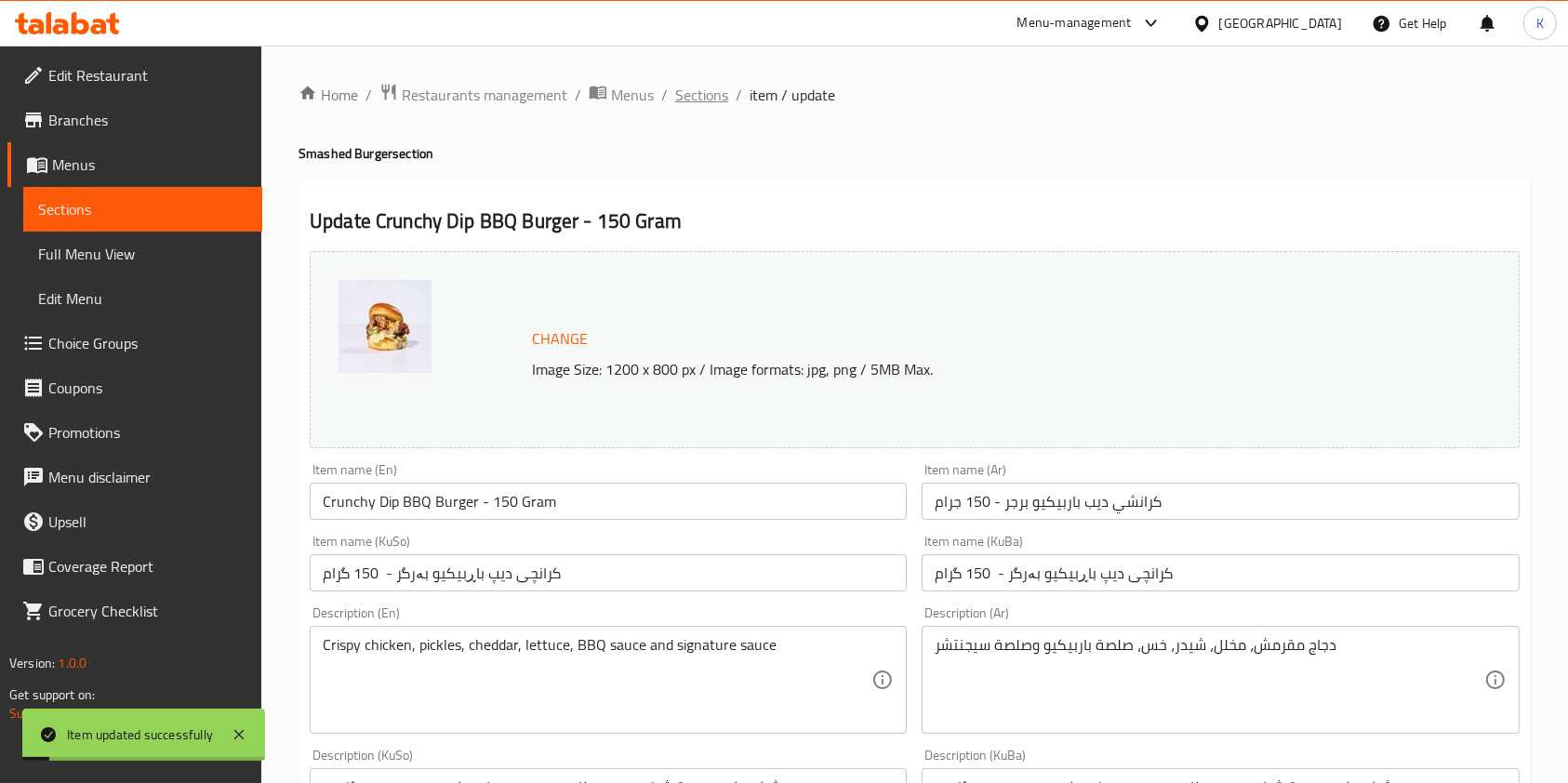
click at [700, 100] on span "Sections" at bounding box center [702, 94] width 53 height 22
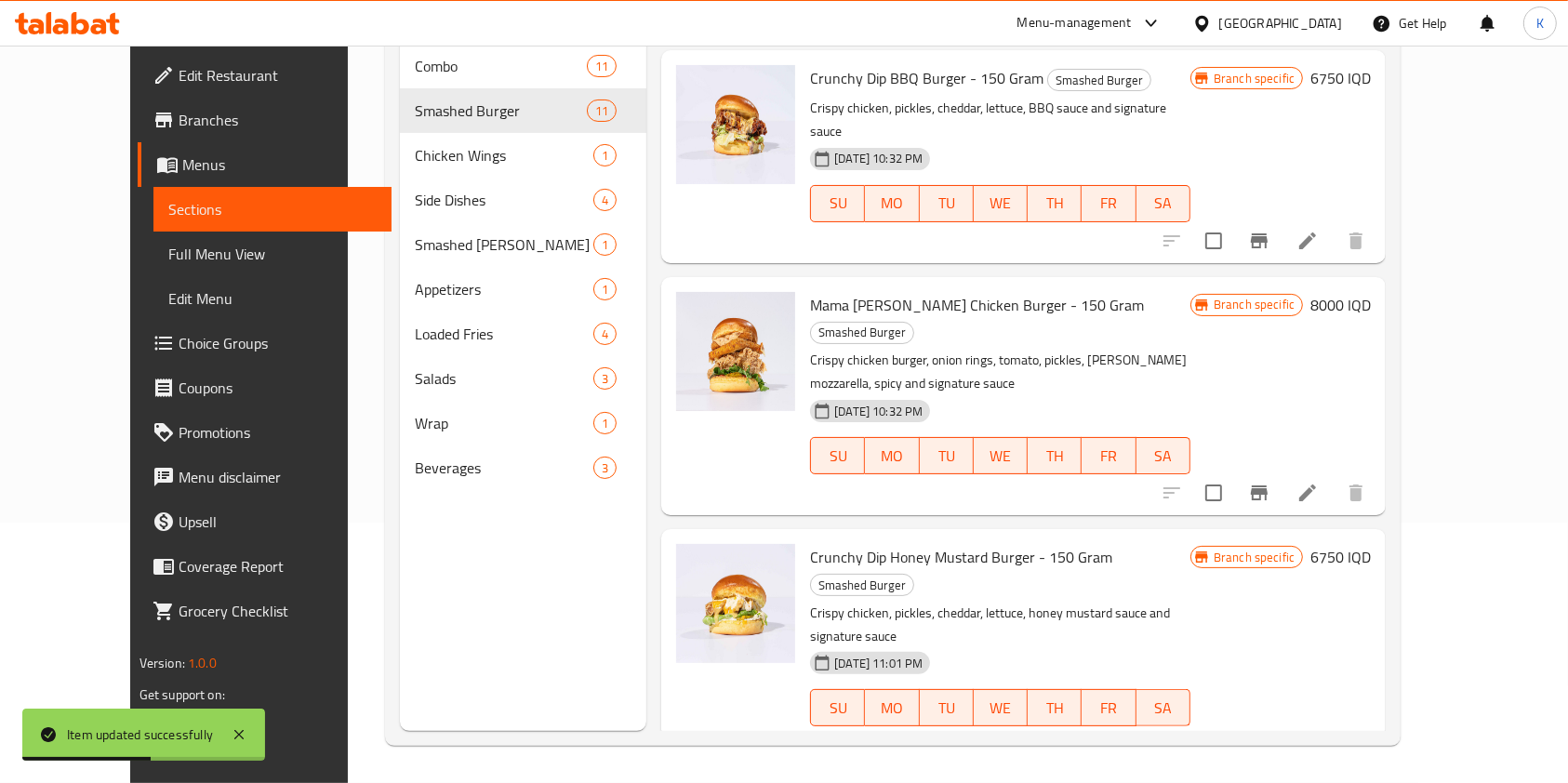
scroll to position [1196, 0]
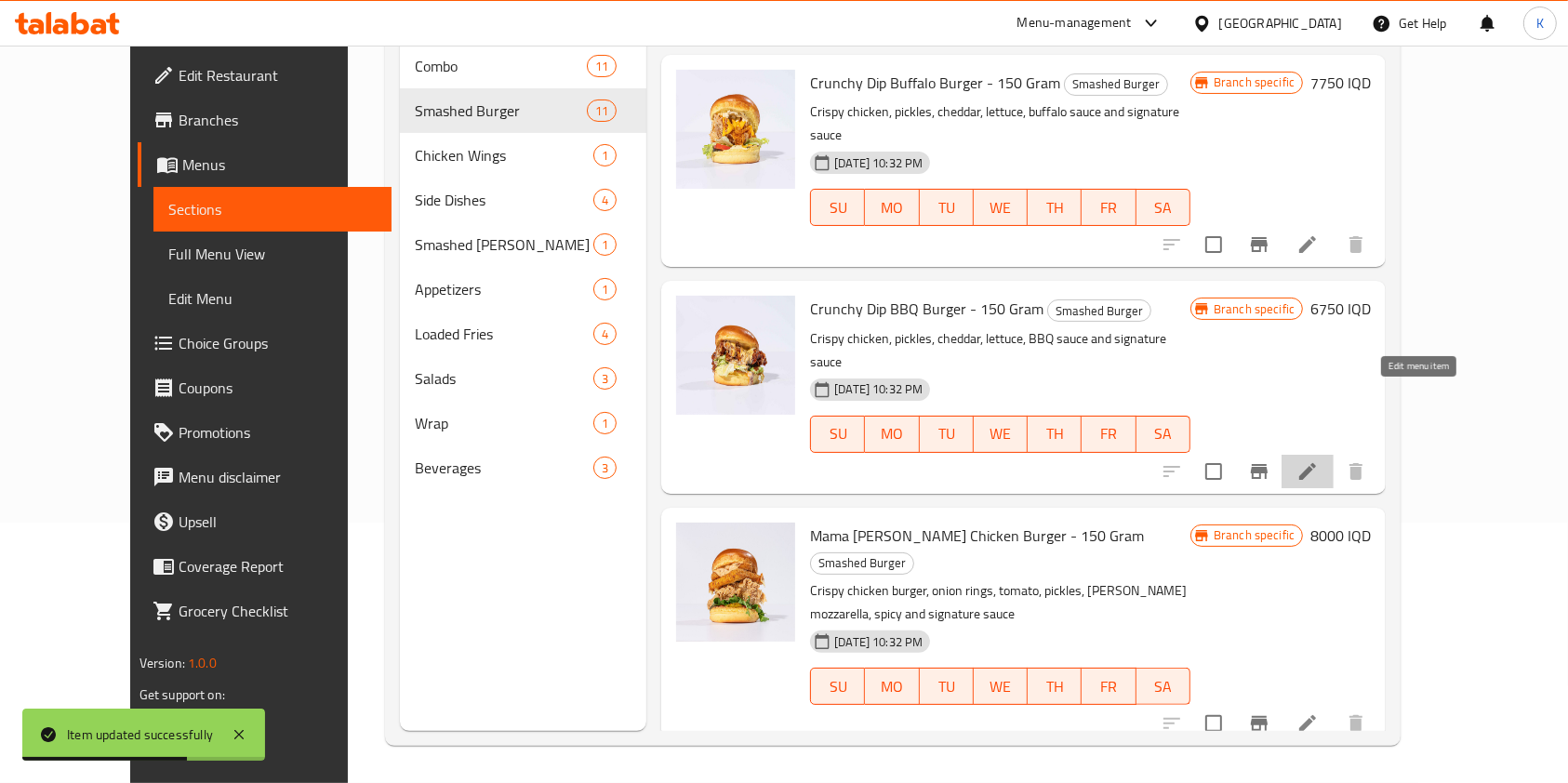
click at [1319, 461] on icon at bounding box center [1307, 472] width 22 height 22
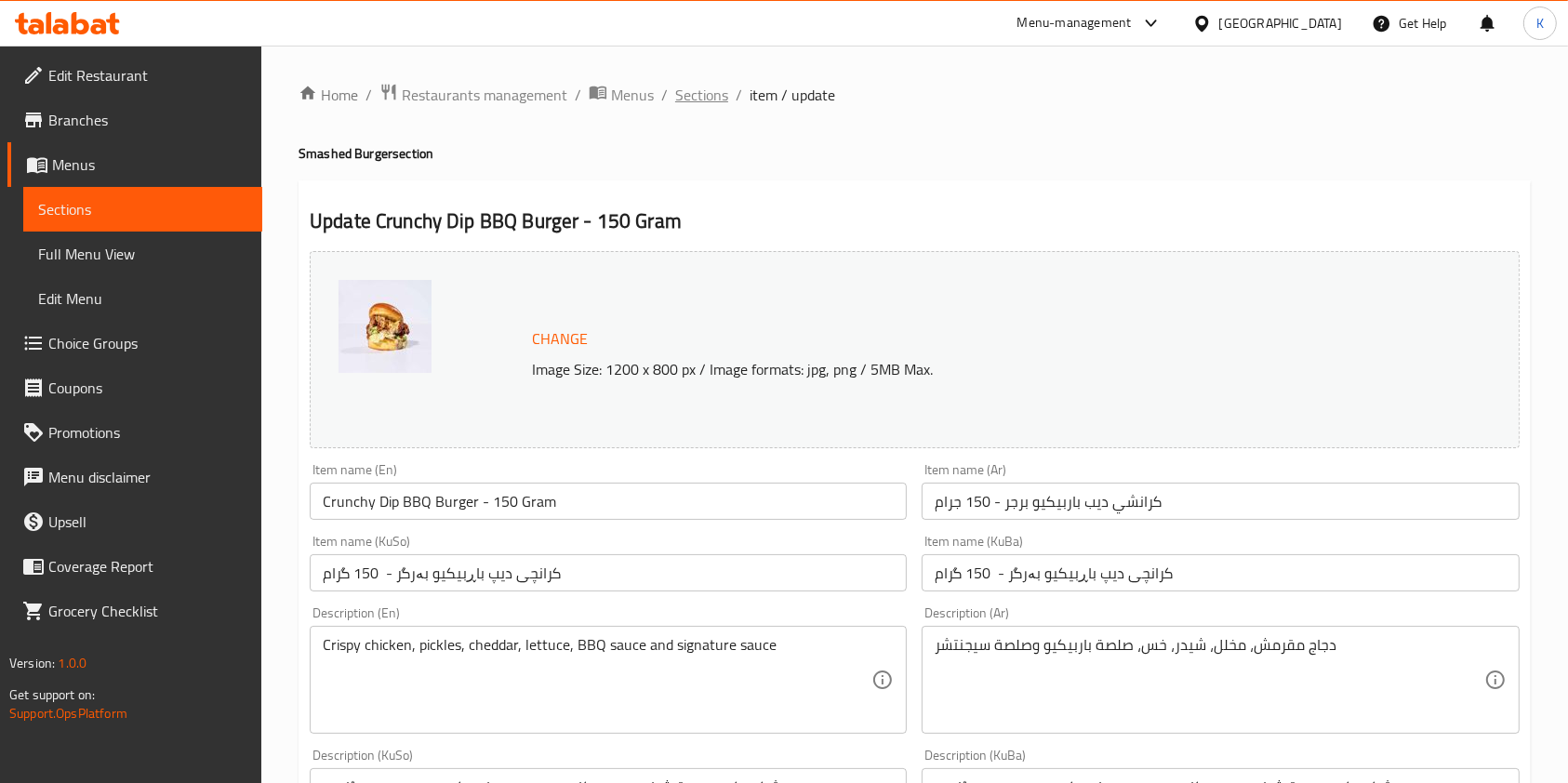
drag, startPoint x: 728, startPoint y: 100, endPoint x: 707, endPoint y: 101, distance: 21.0
click at [707, 101] on ol "Home / Restaurants management / Menus / Sections / item / update" at bounding box center [915, 94] width 1232 height 24
click at [707, 101] on span "Sections" at bounding box center [702, 94] width 53 height 22
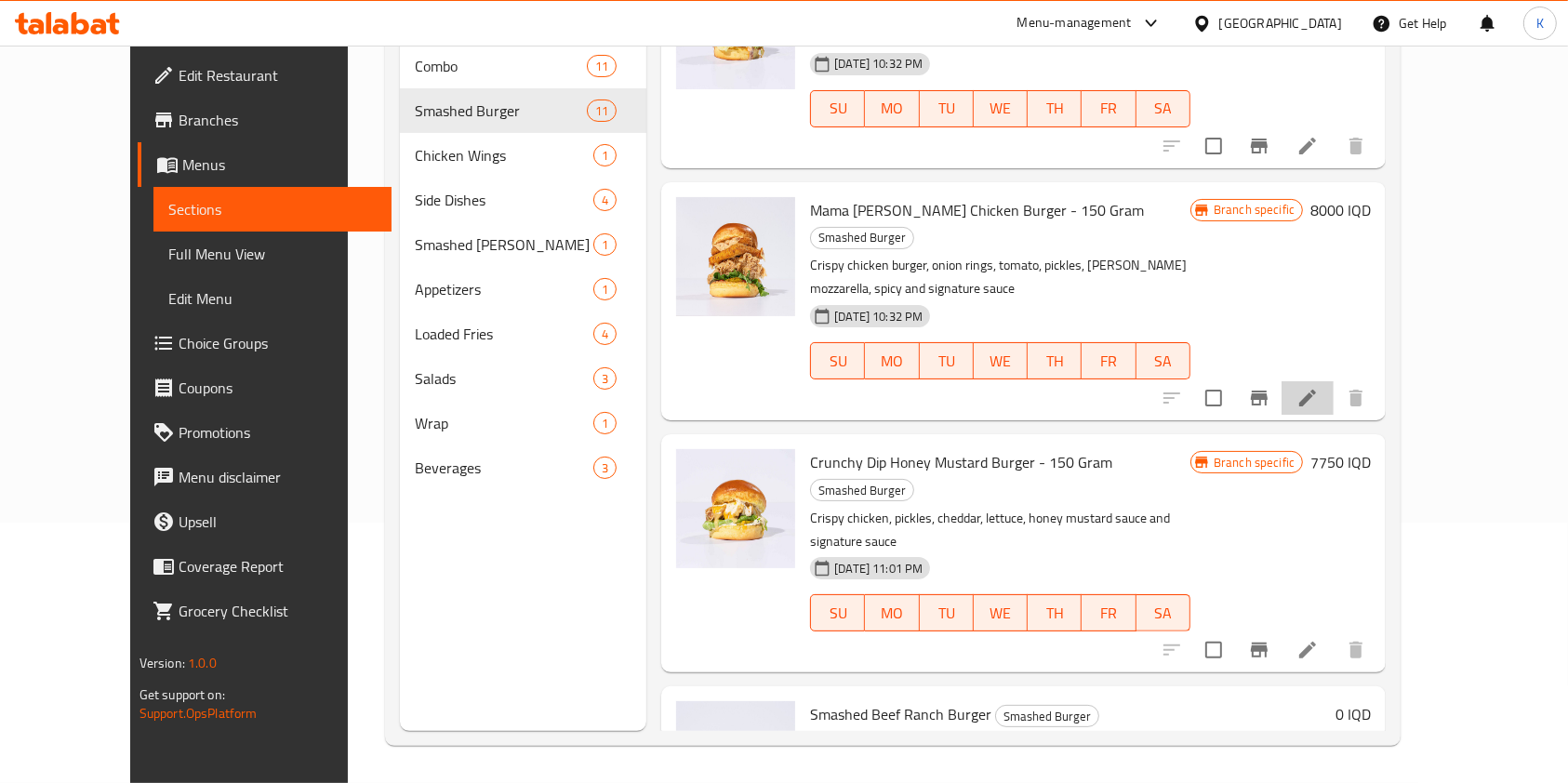
click at [1334, 381] on li at bounding box center [1307, 397] width 52 height 33
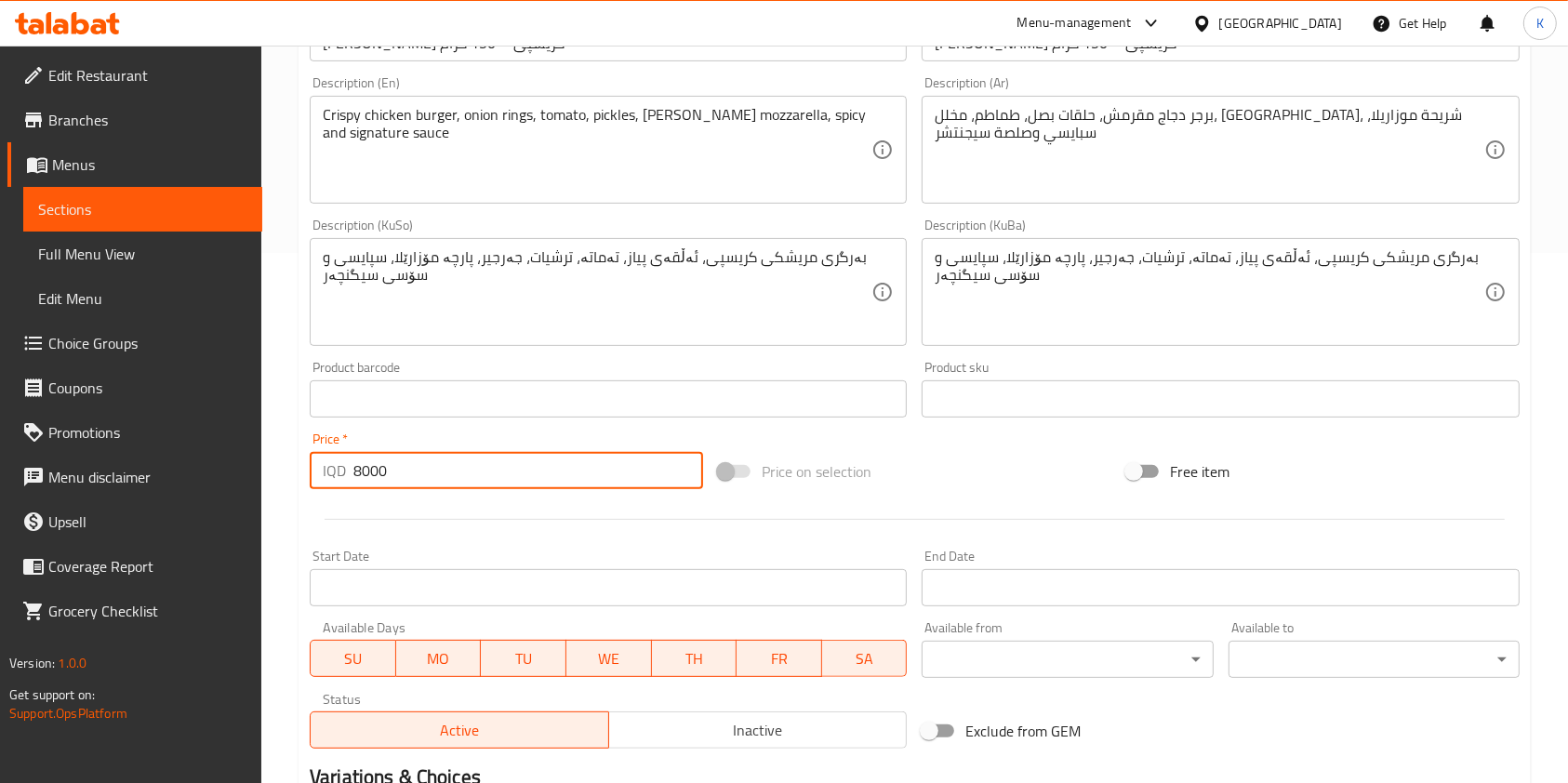
click at [356, 478] on input "8000" at bounding box center [527, 471] width 349 height 37
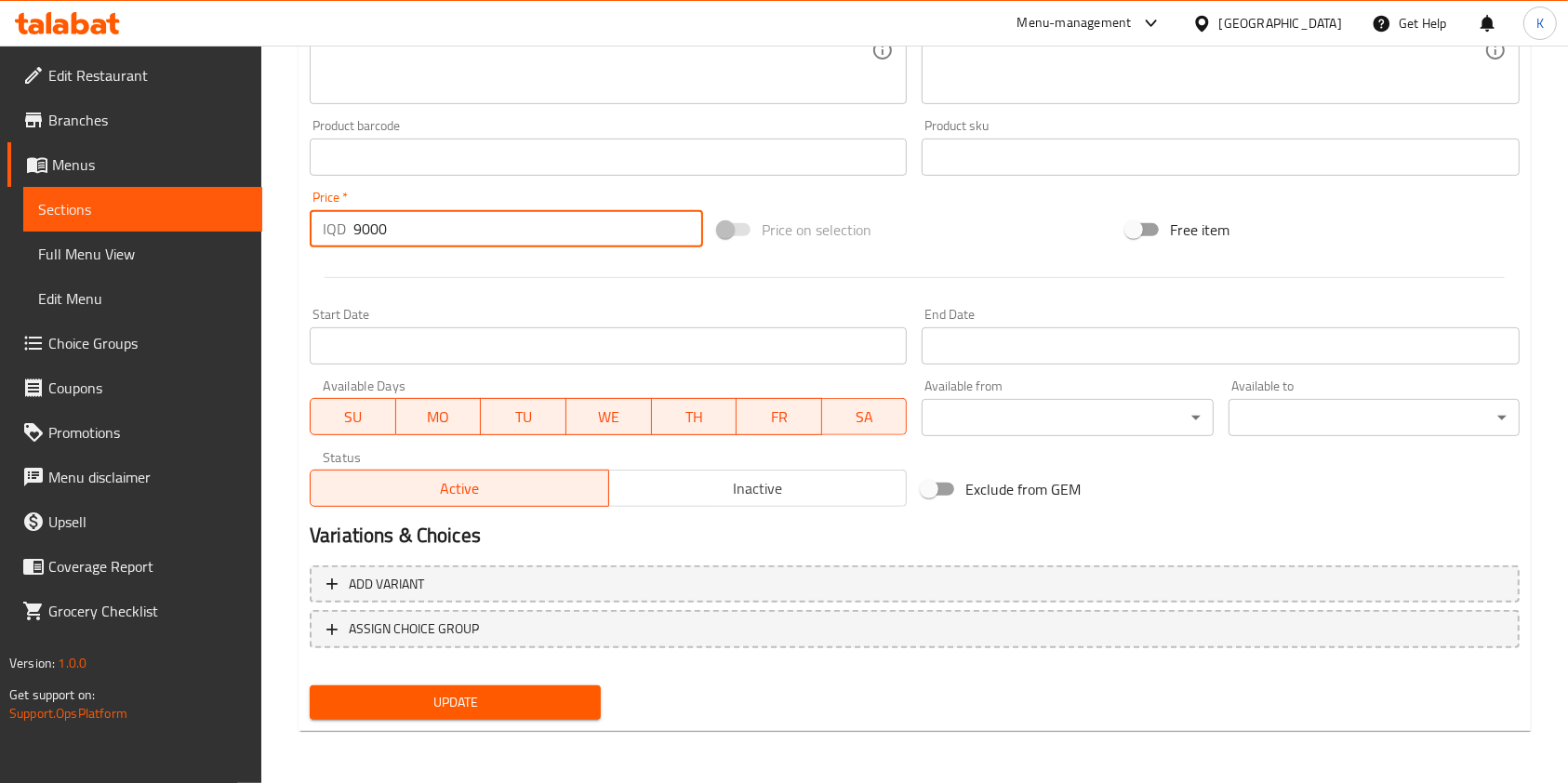
type input "9000"
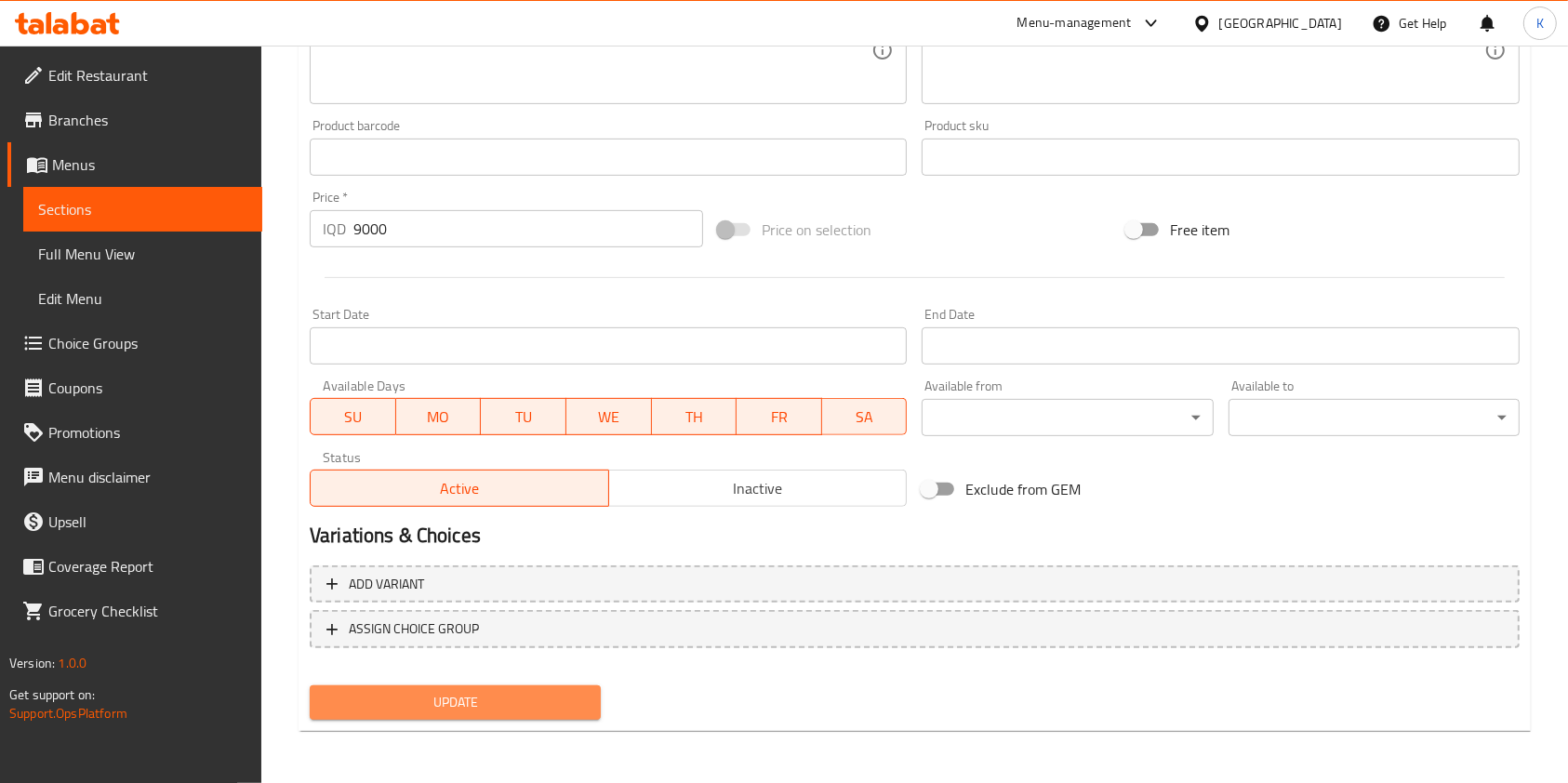
click at [492, 714] on button "Update" at bounding box center [455, 703] width 291 height 34
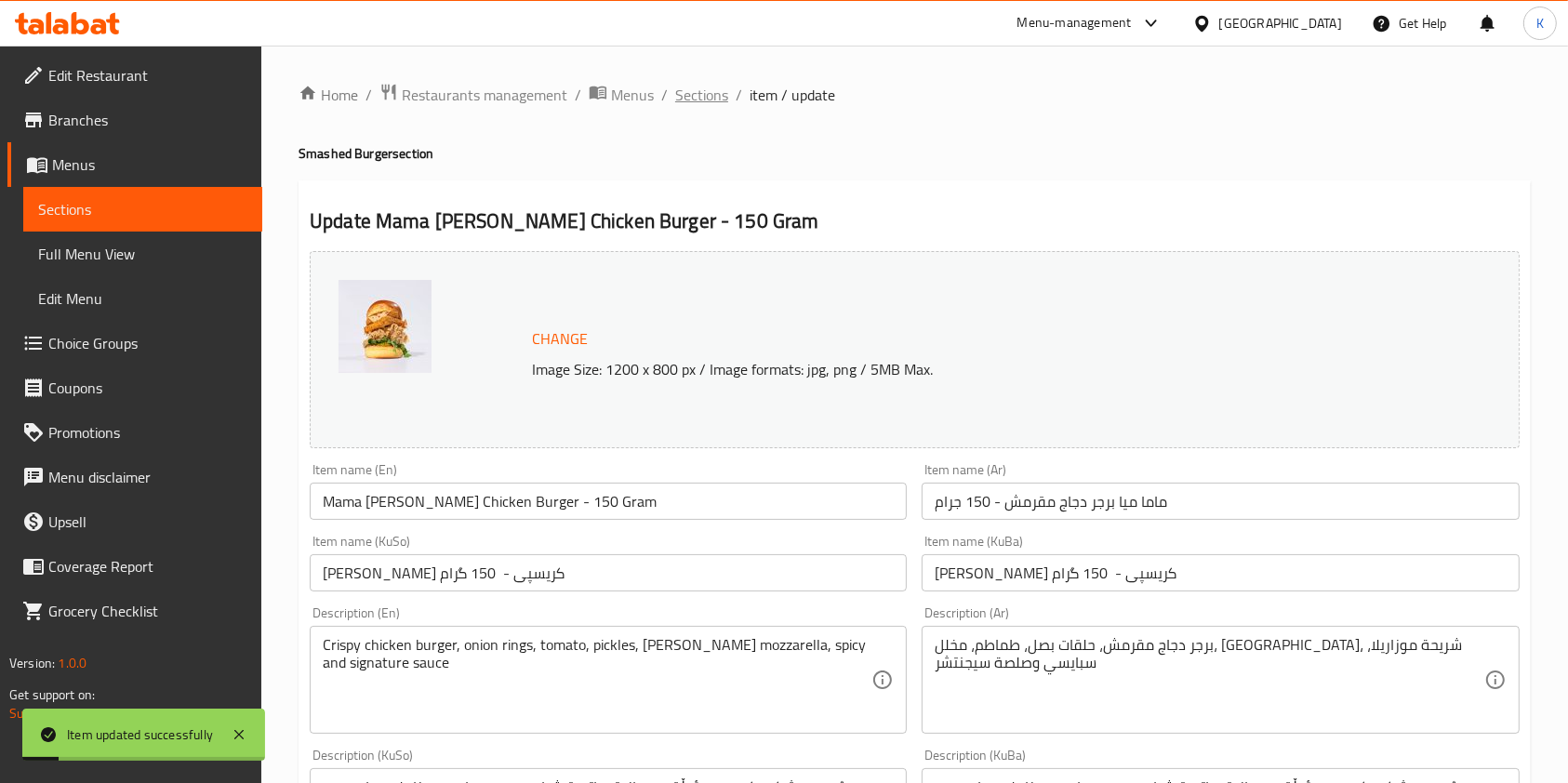
click at [701, 90] on span "Sections" at bounding box center [702, 94] width 53 height 22
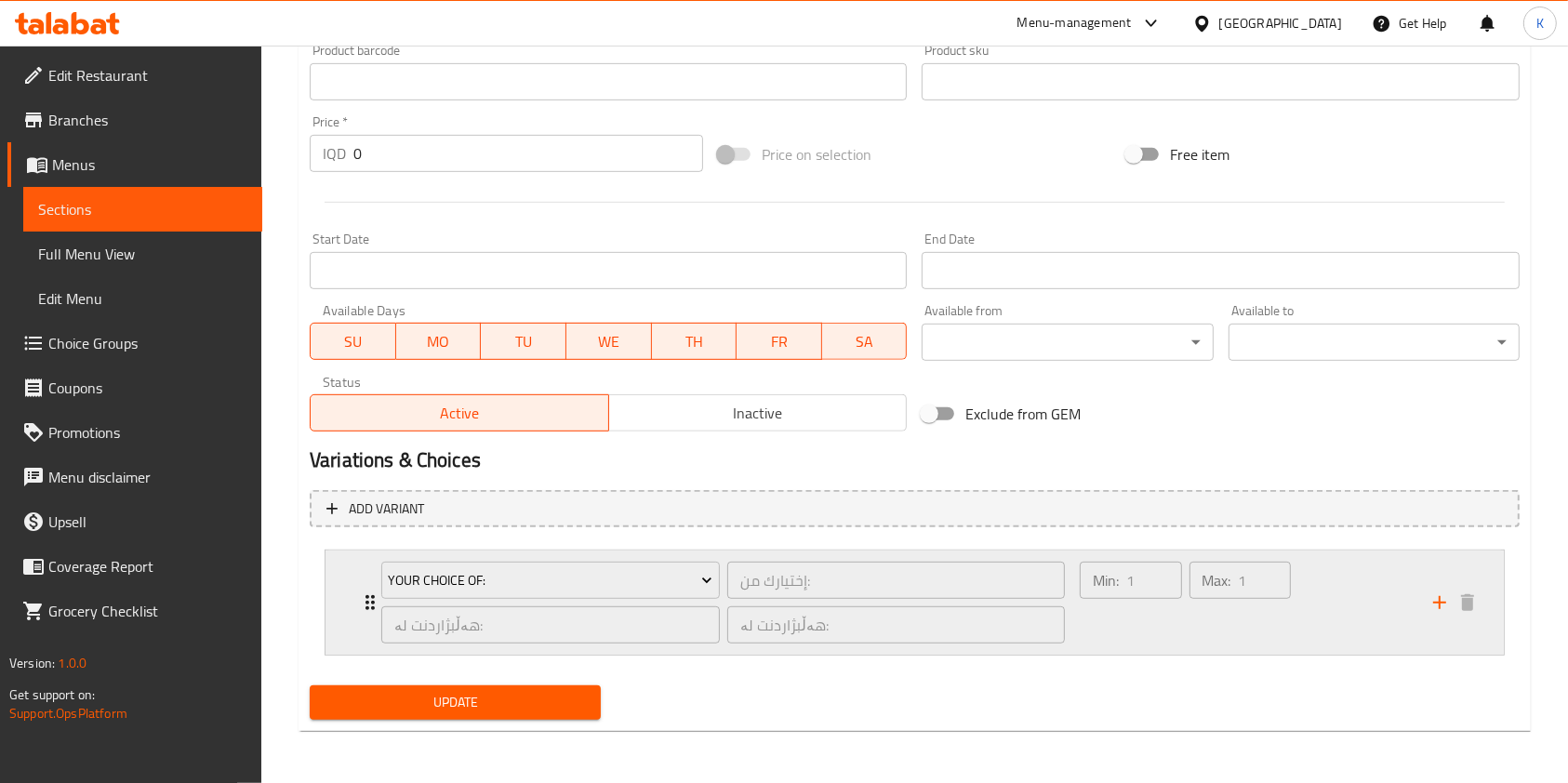
click at [349, 571] on div "Your Choice Of: إختيارك من: ​ هەڵبژاردنت لە: ​ هەڵبژاردنت لە: ​ Min: 1 ​ Max: 1…" at bounding box center [915, 602] width 1179 height 104
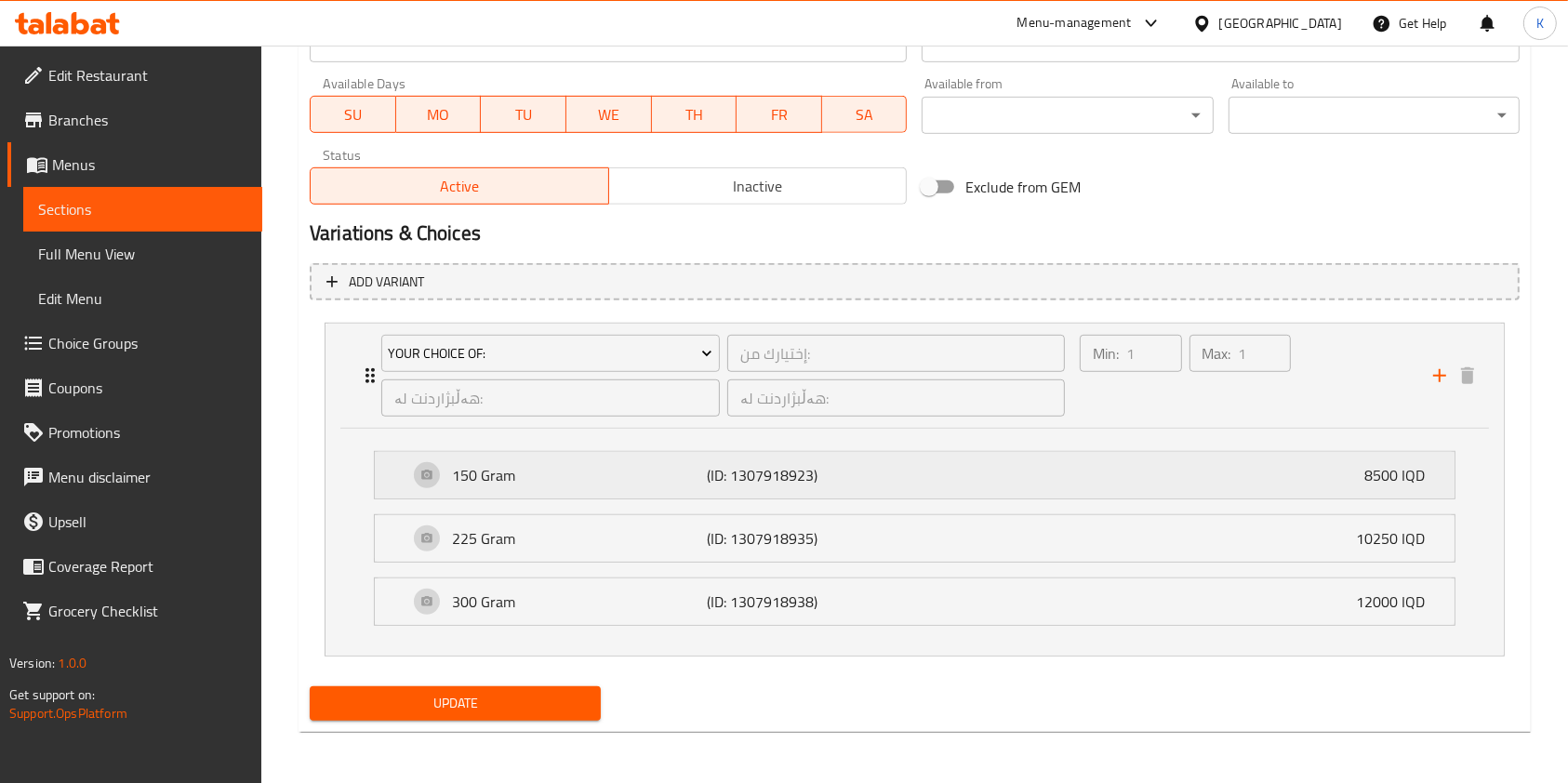
click at [530, 464] on p "150 Gram" at bounding box center [580, 474] width 255 height 22
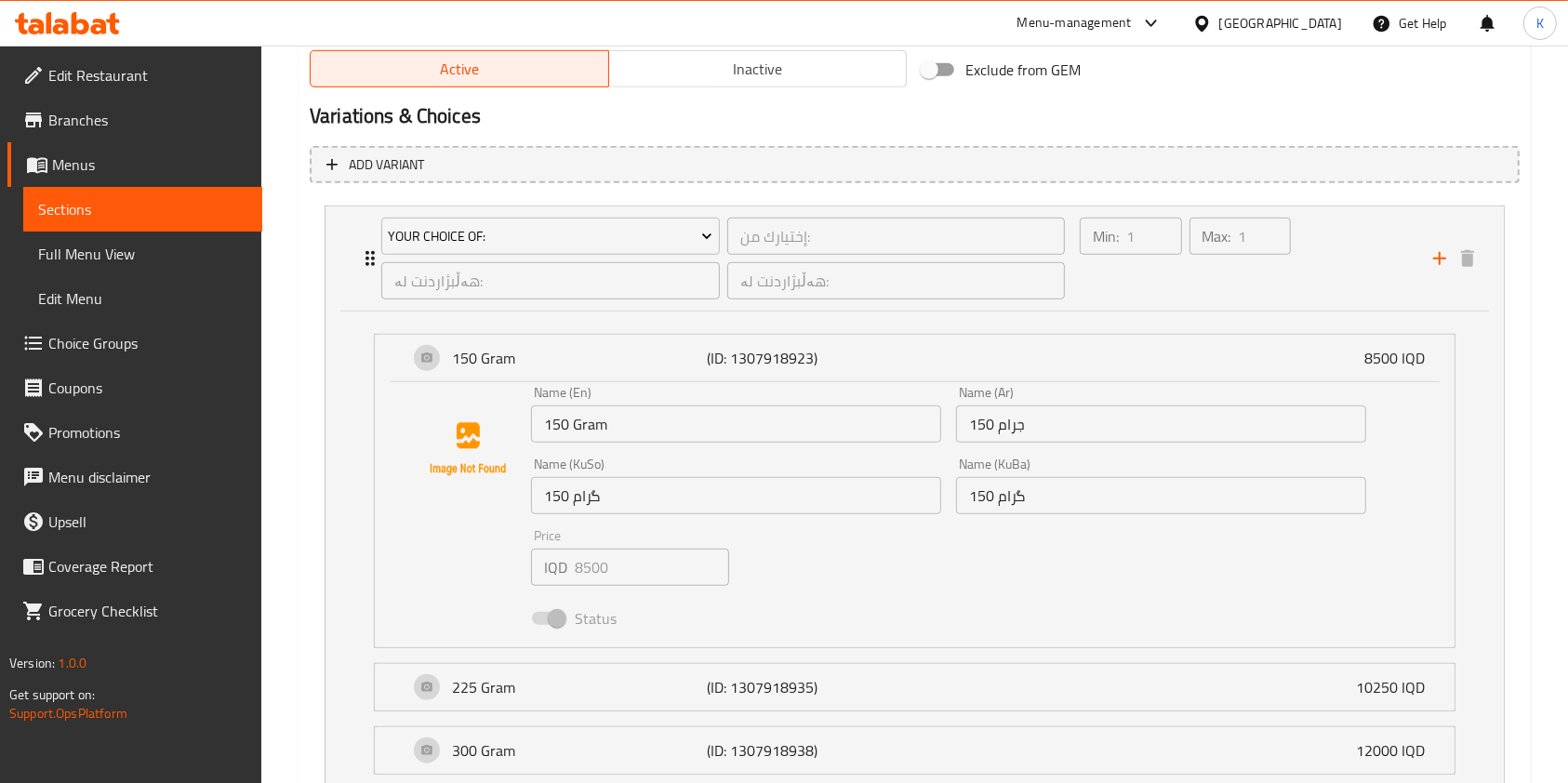
click at [574, 594] on div "Status" at bounding box center [948, 618] width 850 height 50
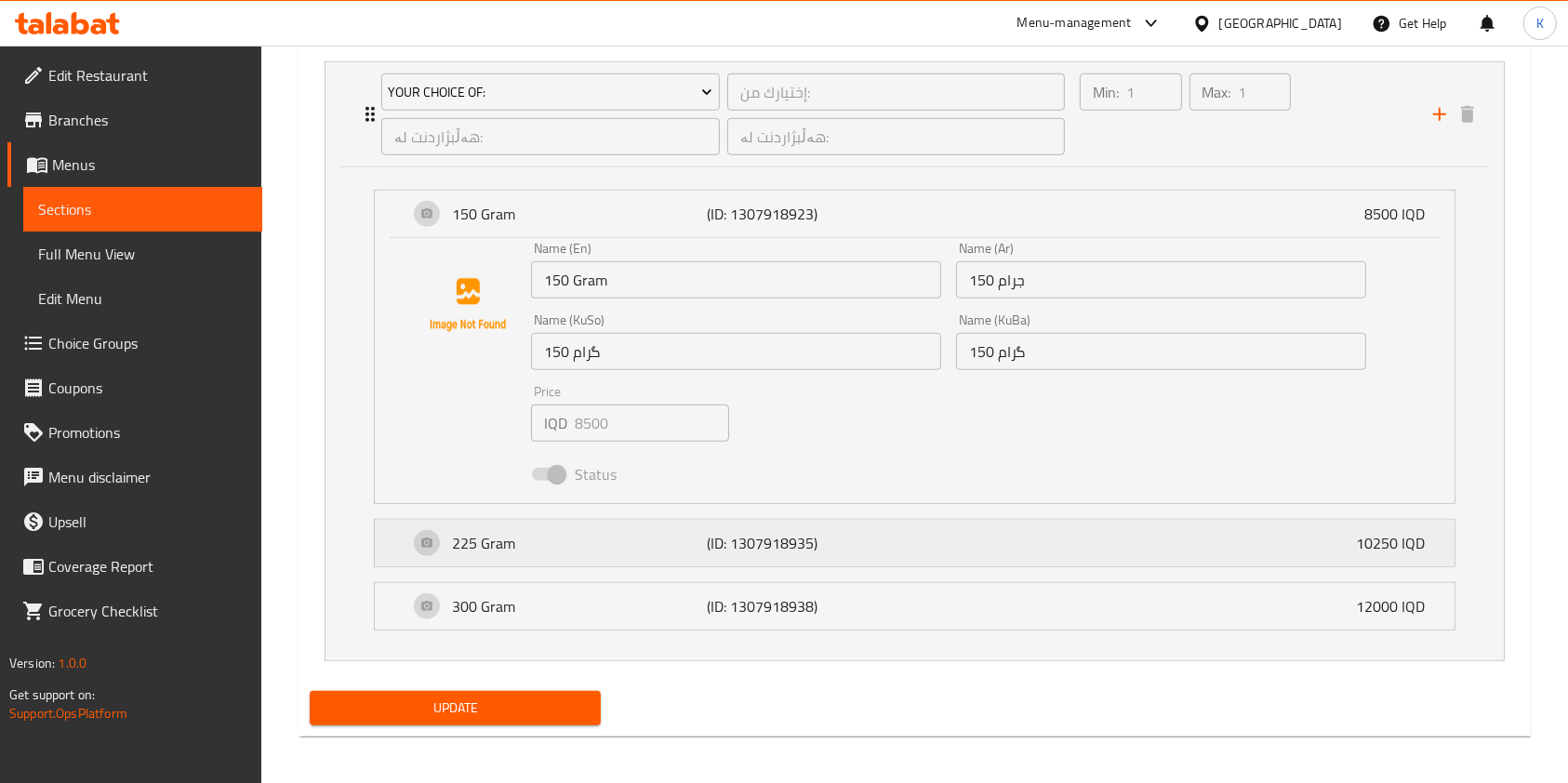
click at [510, 540] on p "225 Gram" at bounding box center [580, 543] width 255 height 22
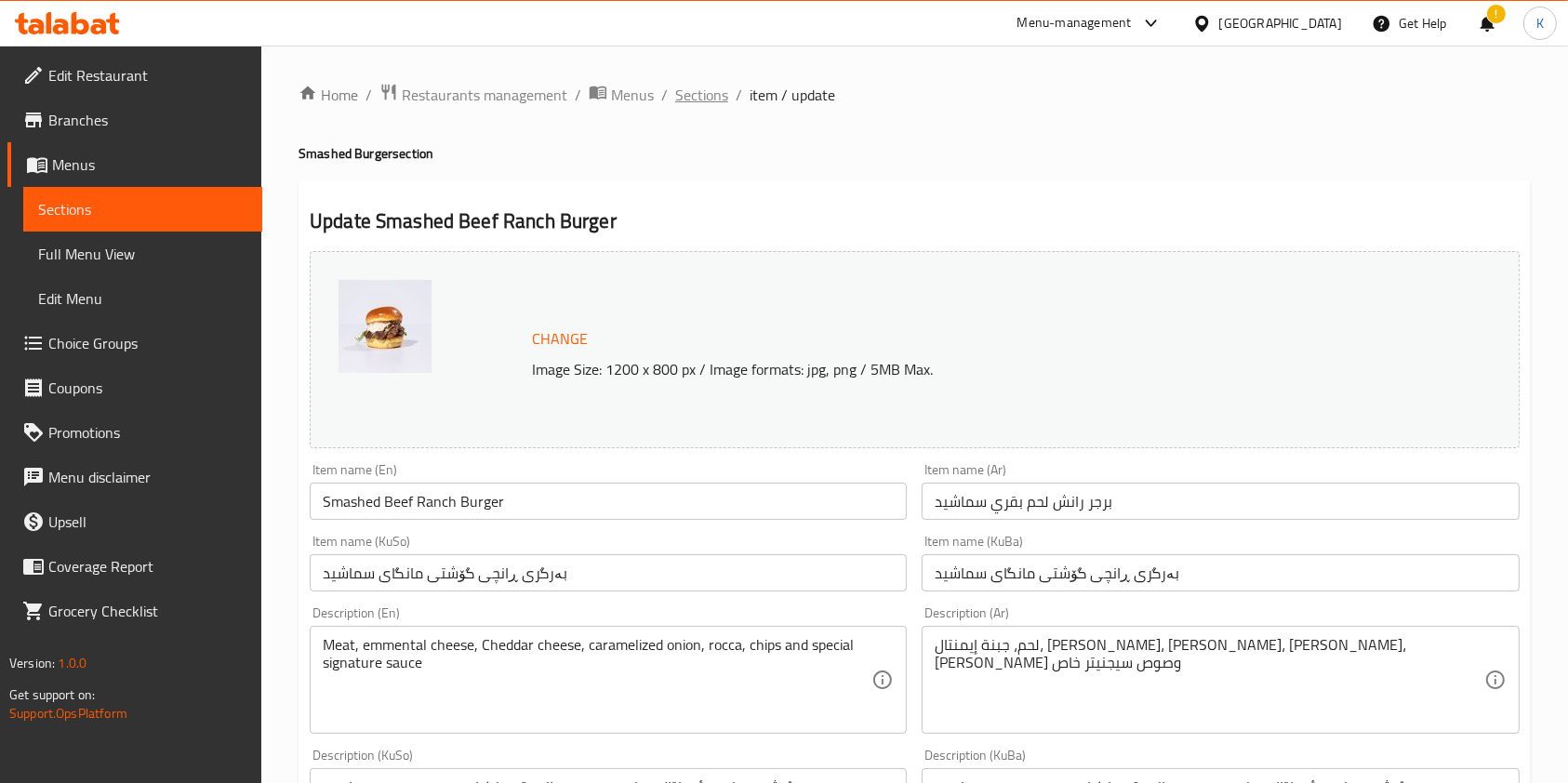
click at [692, 106] on span "Sections" at bounding box center [702, 94] width 53 height 22
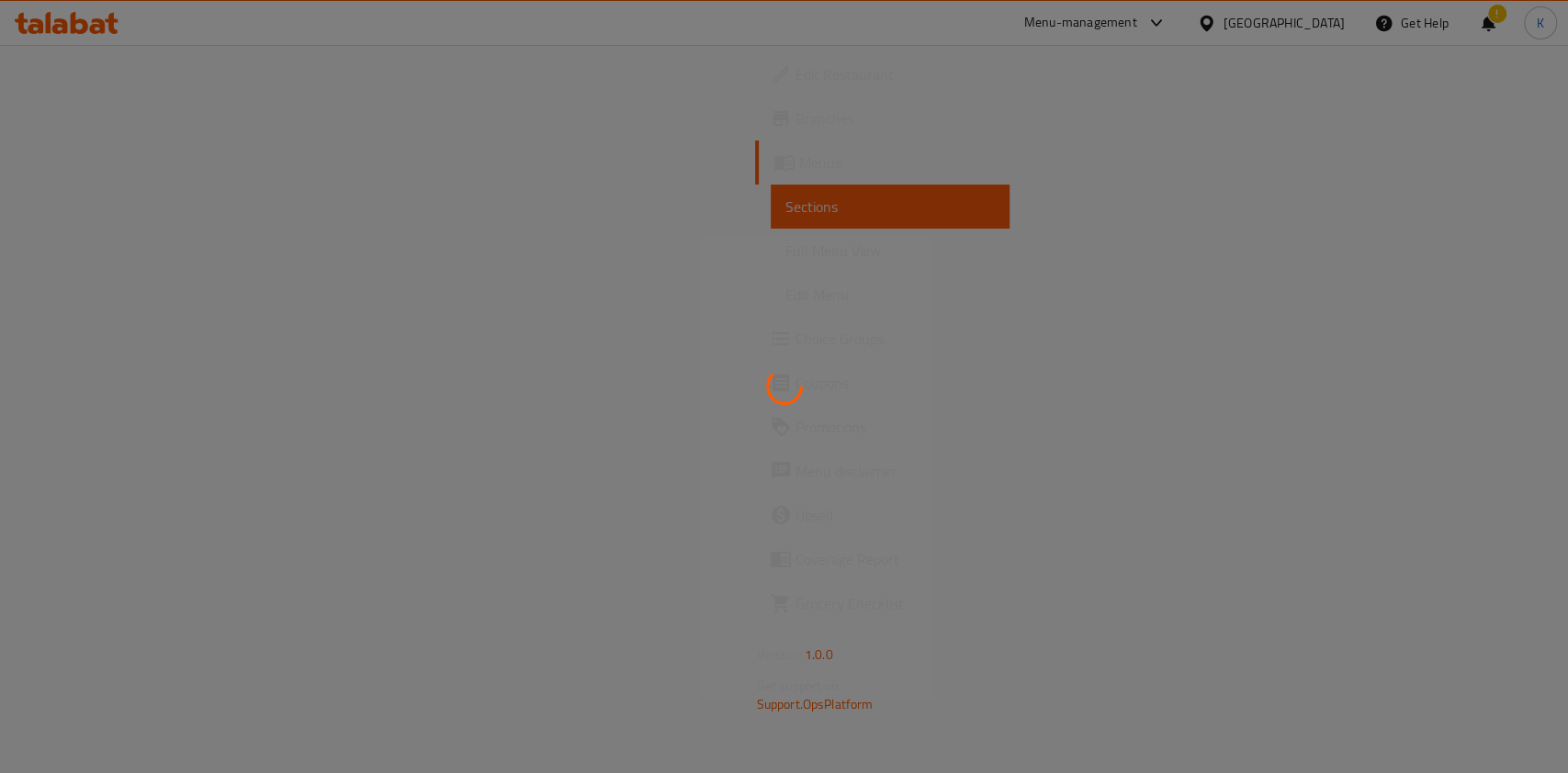
click at [684, 105] on div at bounding box center [784, 386] width 1568 height 773
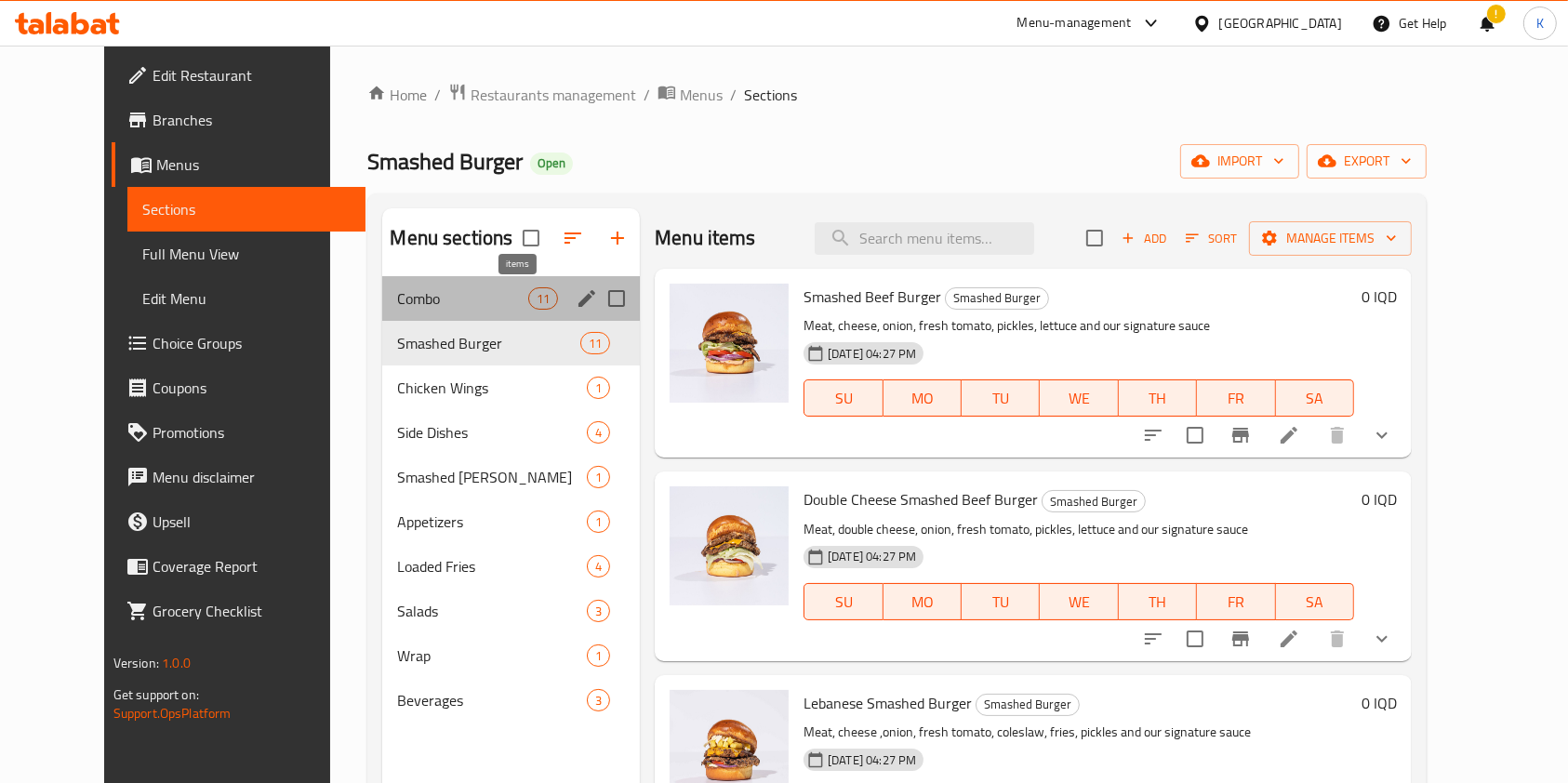
click at [529, 291] on span "11" at bounding box center [543, 299] width 28 height 18
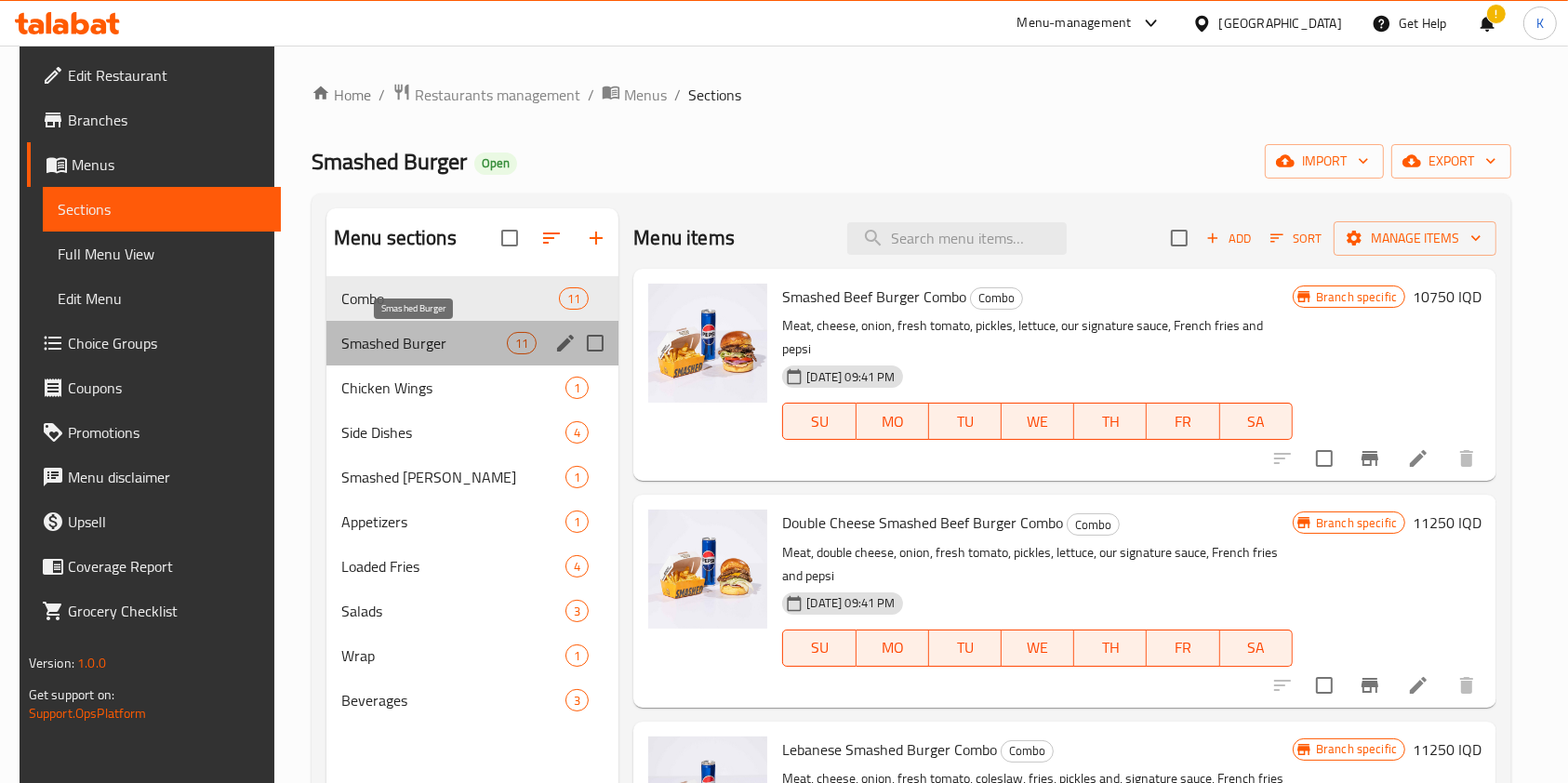
click at [443, 351] on span "Smashed Burger" at bounding box center [424, 343] width 166 height 22
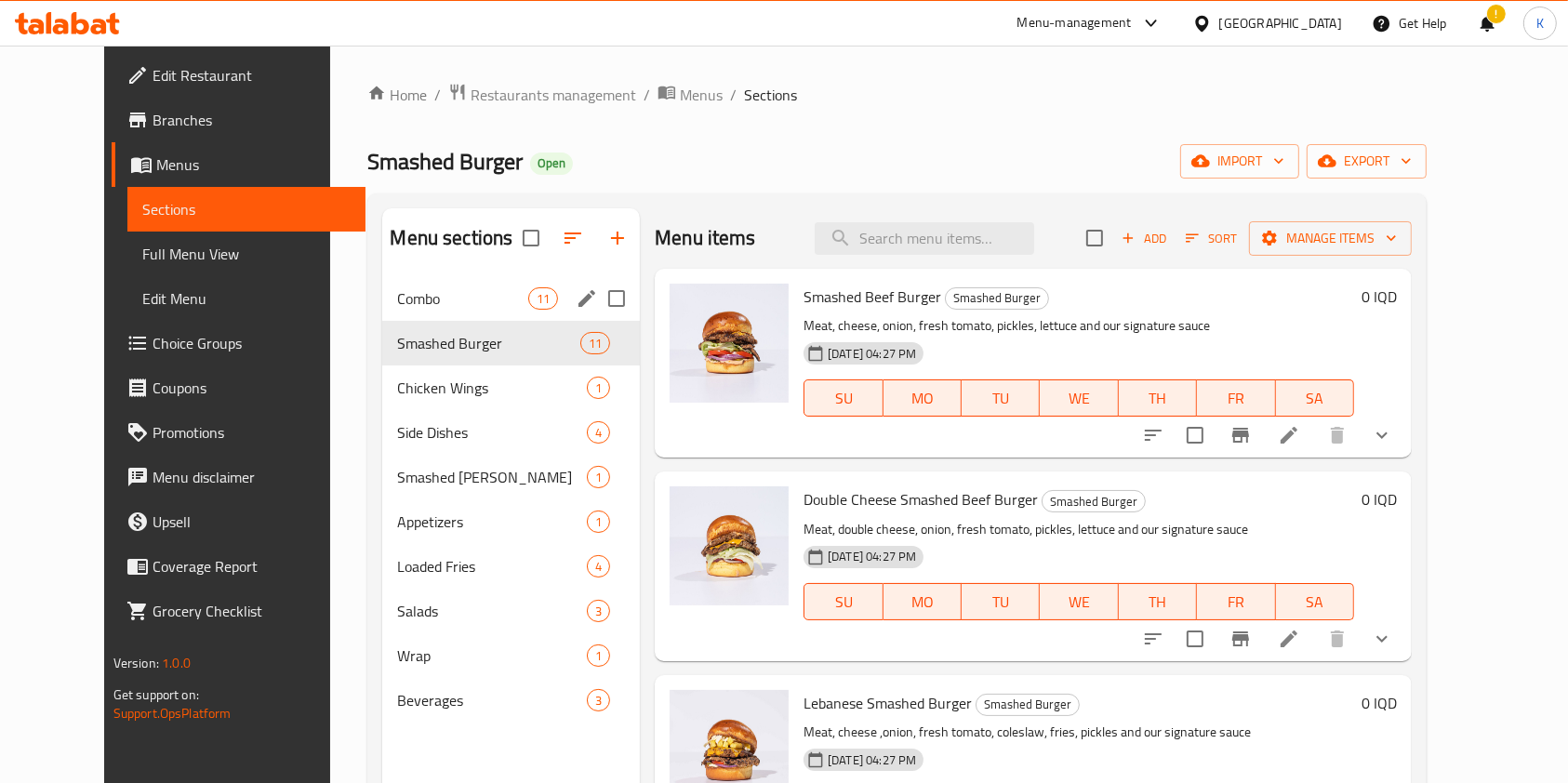
click at [444, 276] on div "Combo 11" at bounding box center [510, 298] width 258 height 45
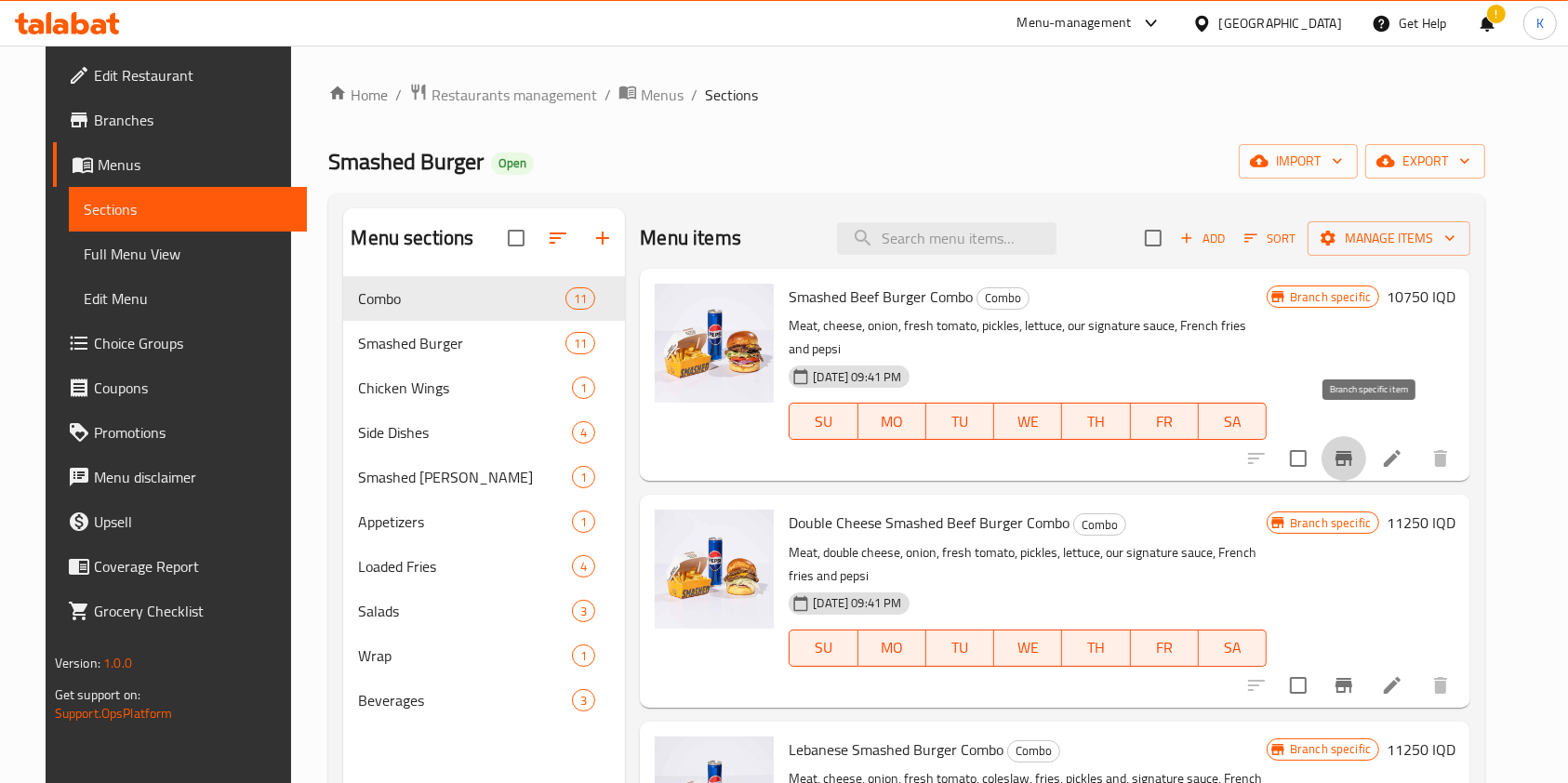
click at [1355, 448] on icon "Branch-specific-item" at bounding box center [1343, 458] width 22 height 22
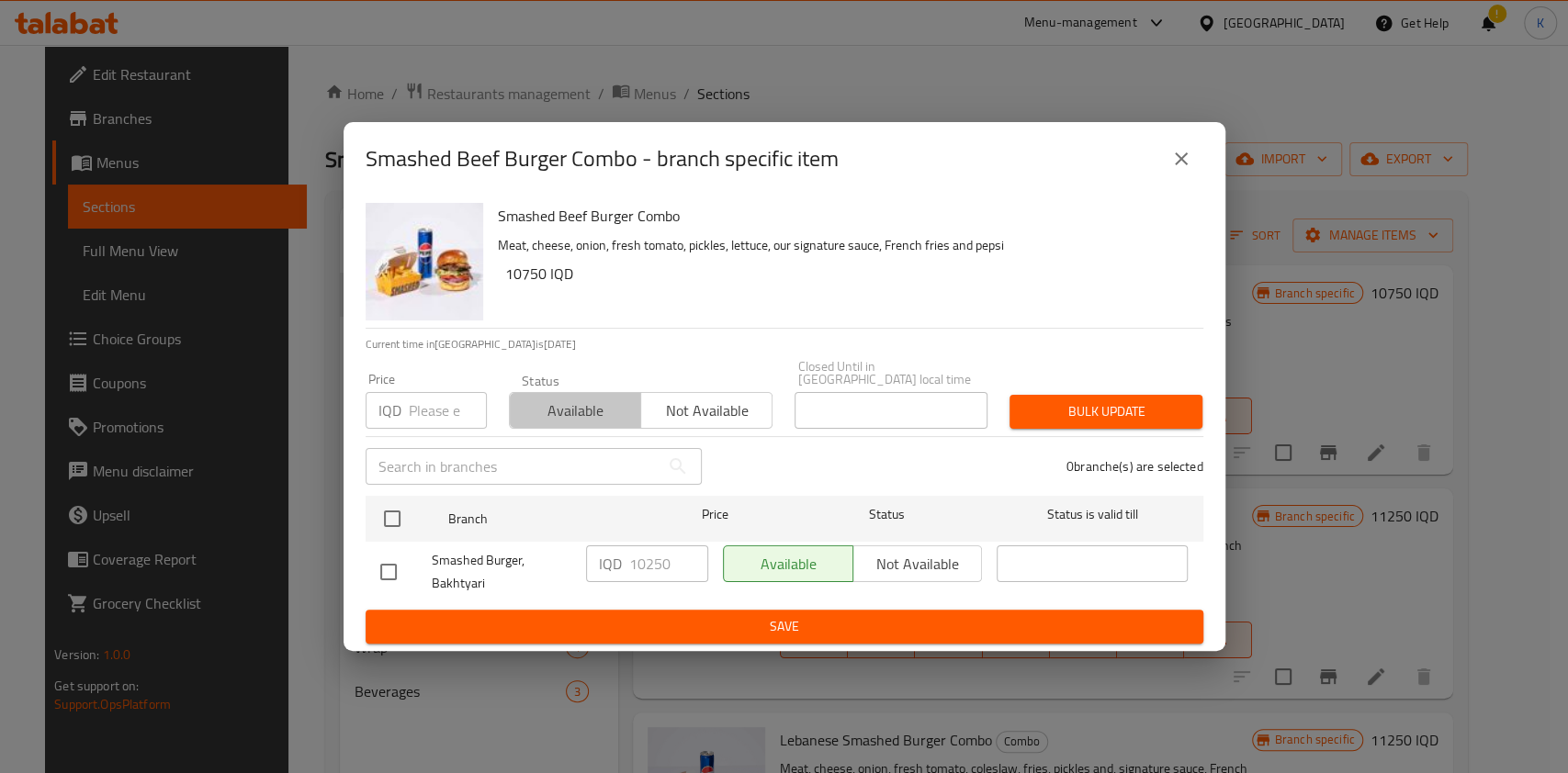
click at [572, 406] on span "Available" at bounding box center [576, 411] width 117 height 26
drag, startPoint x: 1112, startPoint y: 423, endPoint x: 1112, endPoint y: 413, distance: 10.0
click at [1112, 413] on div "Bulk update" at bounding box center [1106, 412] width 215 height 56
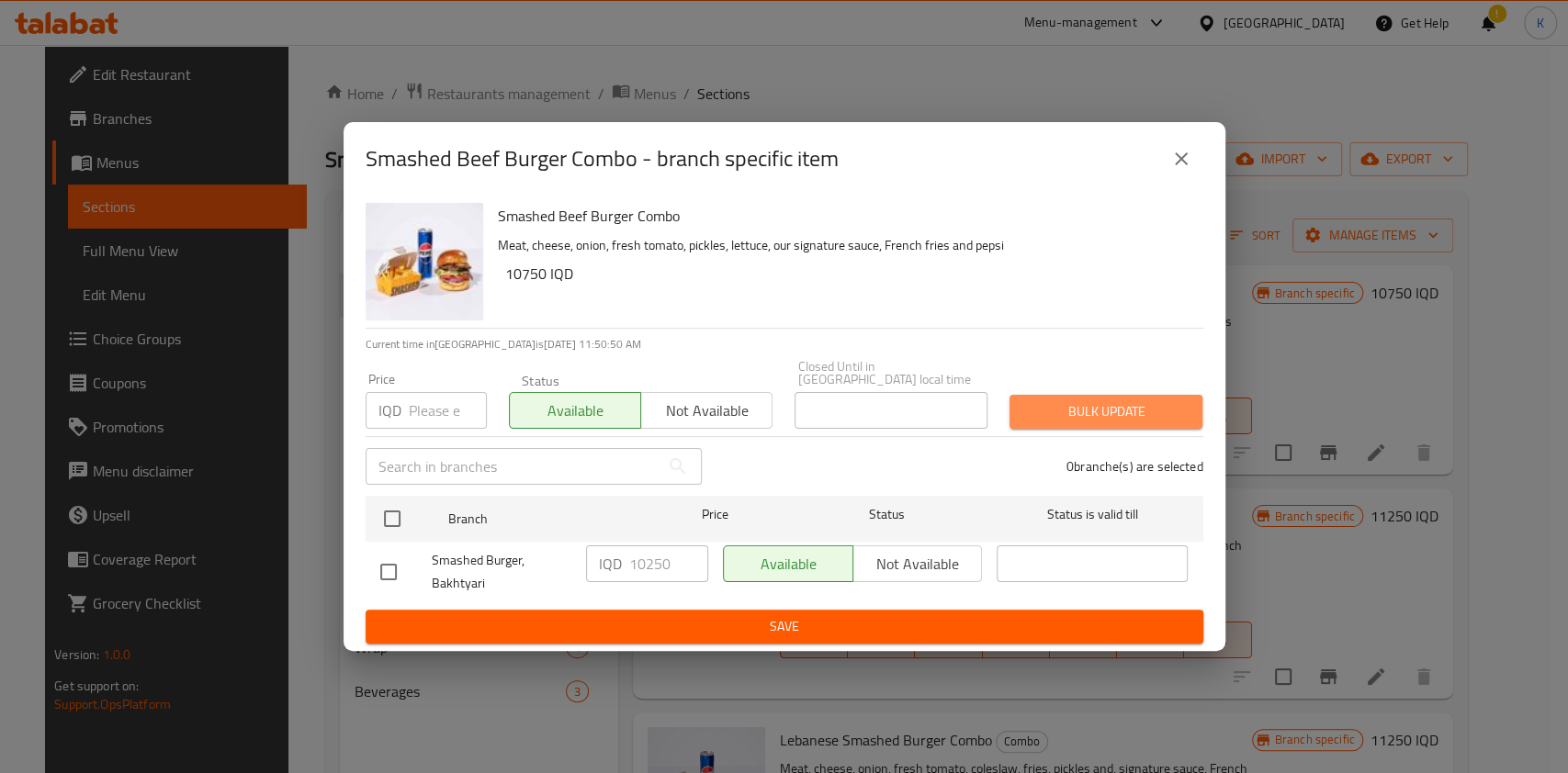
click at [1112, 413] on span "Bulk update" at bounding box center [1106, 412] width 164 height 23
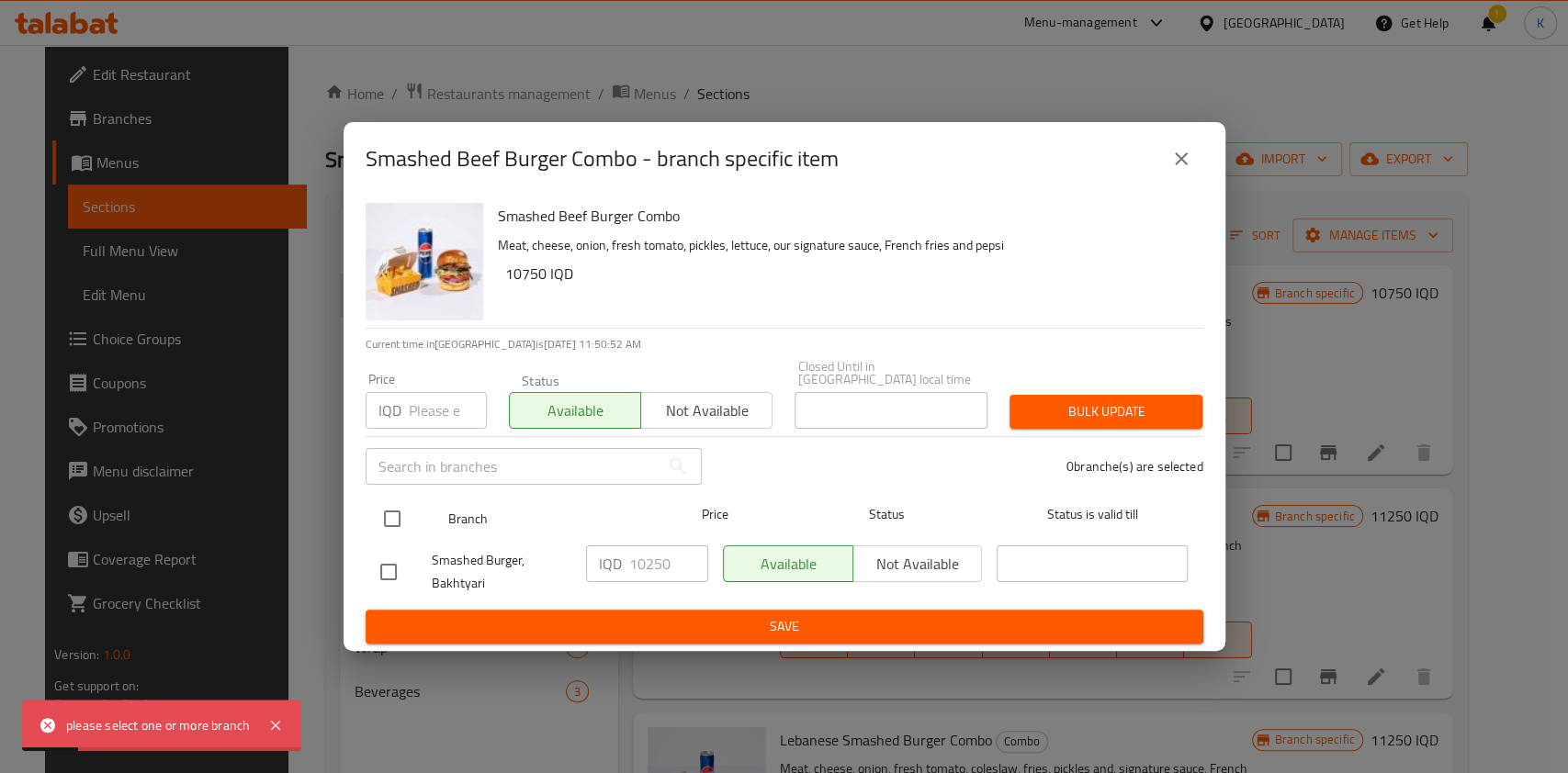
drag, startPoint x: 353, startPoint y: 519, endPoint x: 398, endPoint y: 511, distance: 45.7
click at [398, 511] on div "Smashed Beef Burger Combo Meat, cheese, onion, fresh tomato, pickles, lettuce, …" at bounding box center [784, 423] width 882 height 455
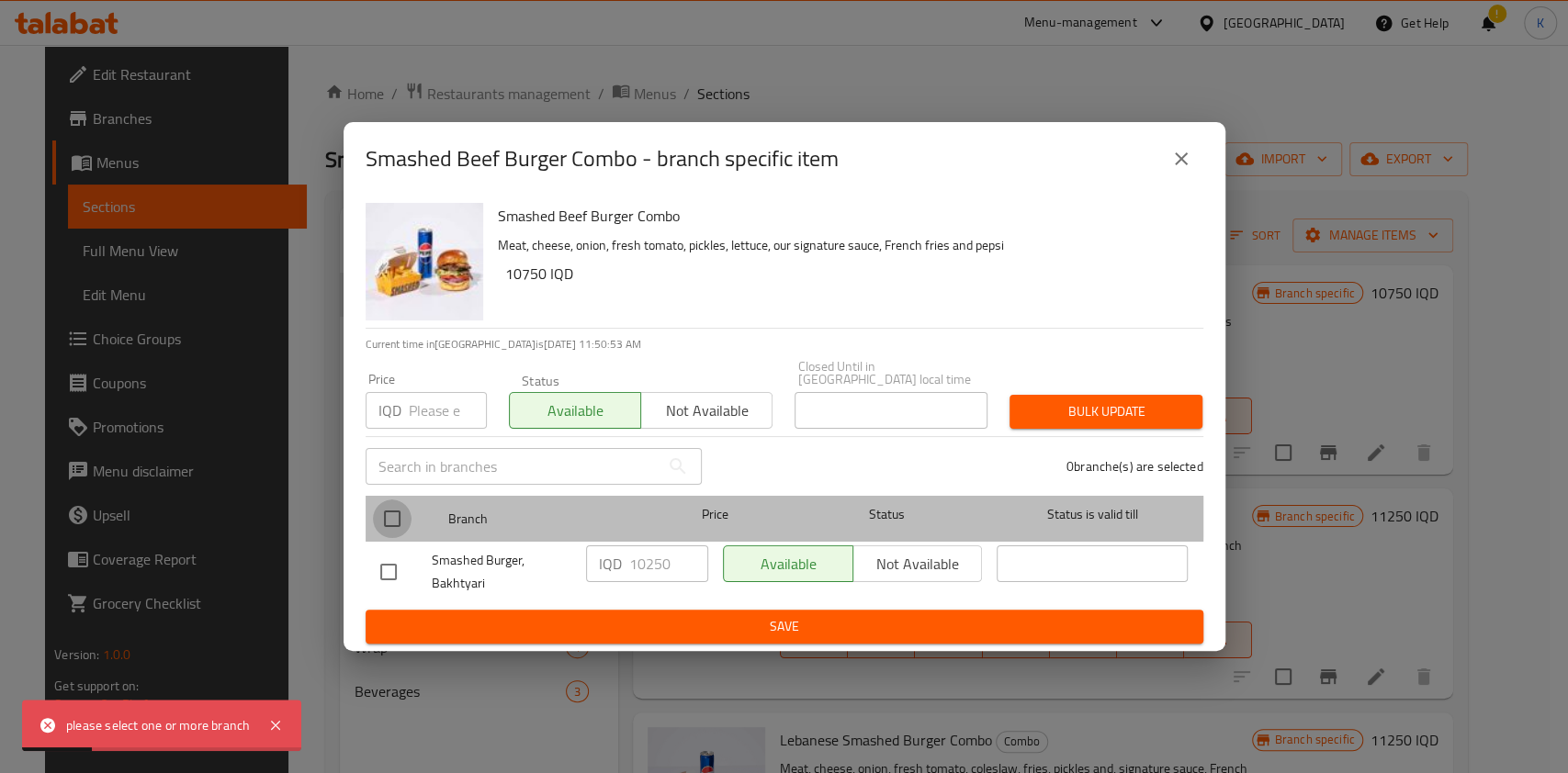
click at [398, 511] on input "checkbox" at bounding box center [392, 518] width 39 height 39
checkbox input "true"
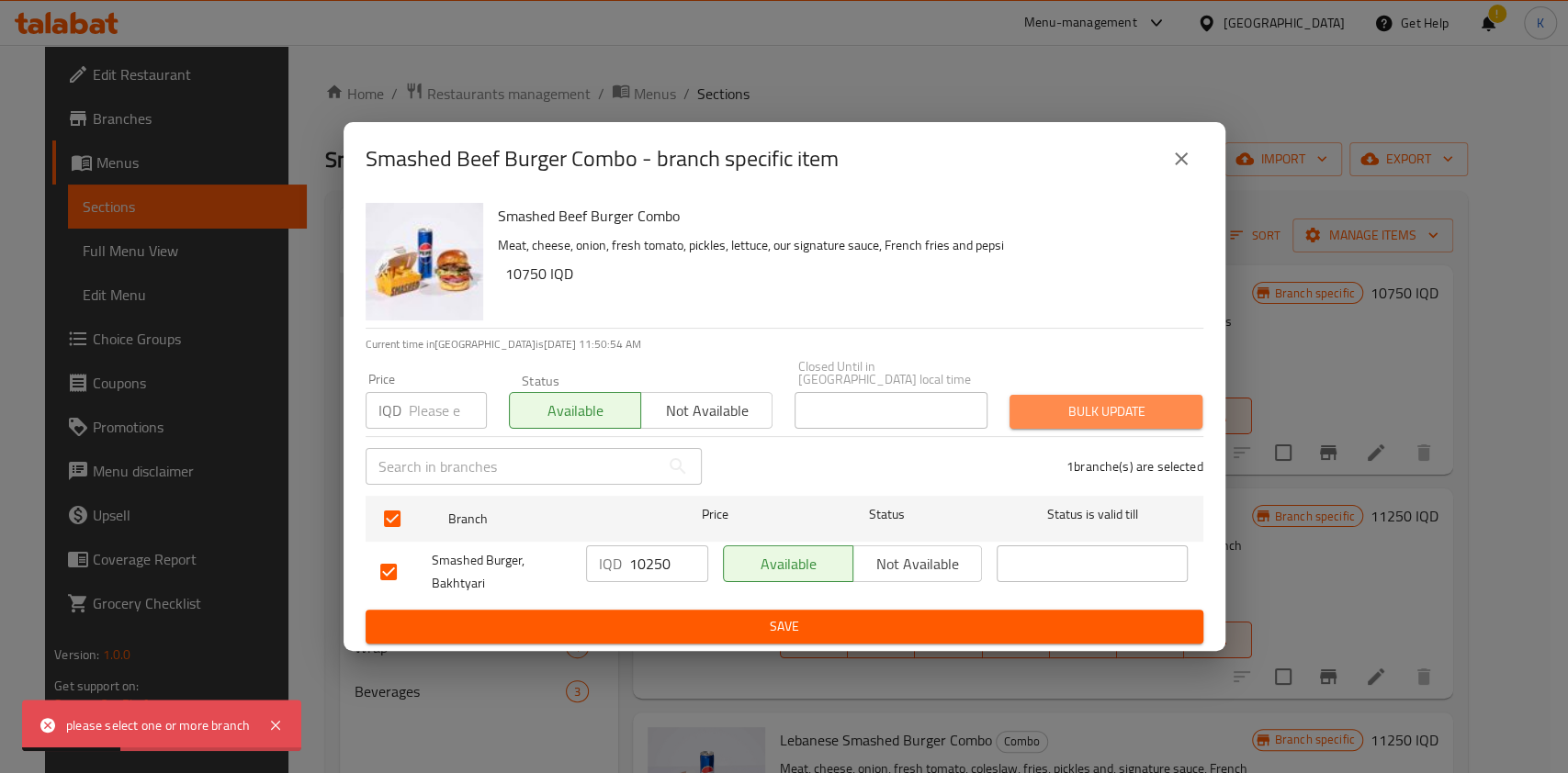
click at [1118, 401] on span "Bulk update" at bounding box center [1106, 412] width 164 height 23
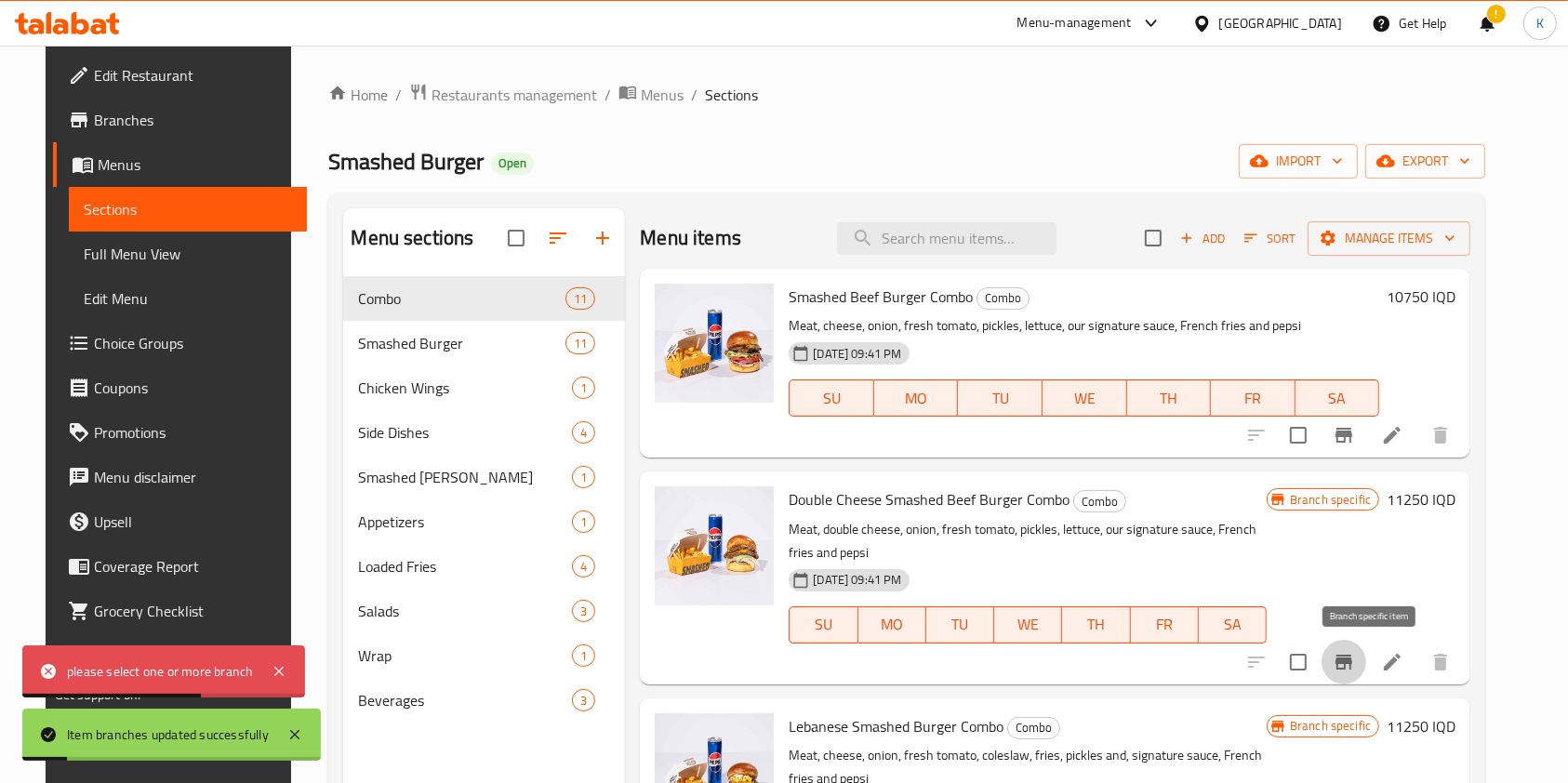
click at [1352, 656] on icon "Branch-specific-item" at bounding box center [1344, 663] width 17 height 15
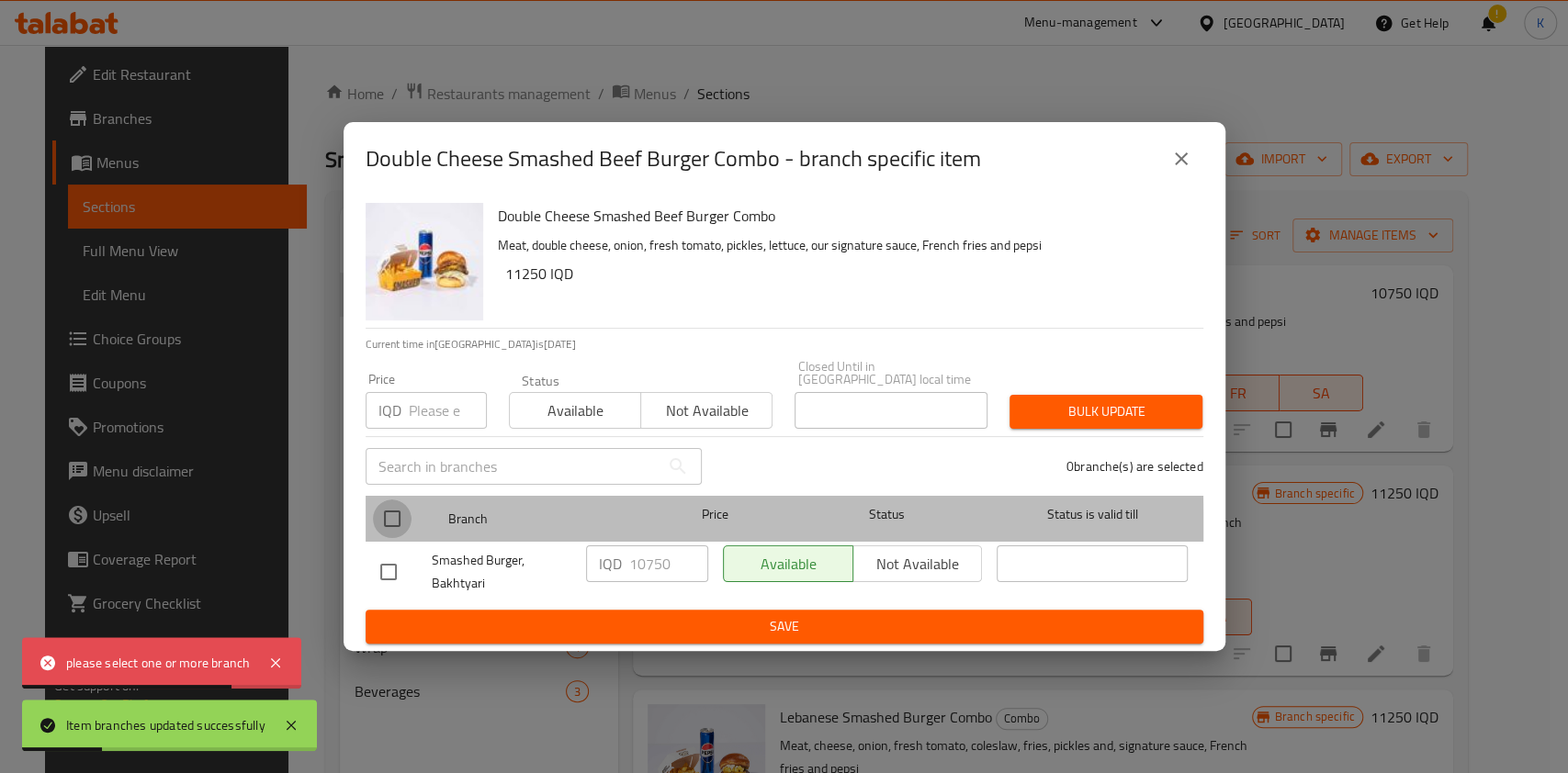
click at [393, 527] on input "checkbox" at bounding box center [392, 518] width 39 height 39
checkbox input "true"
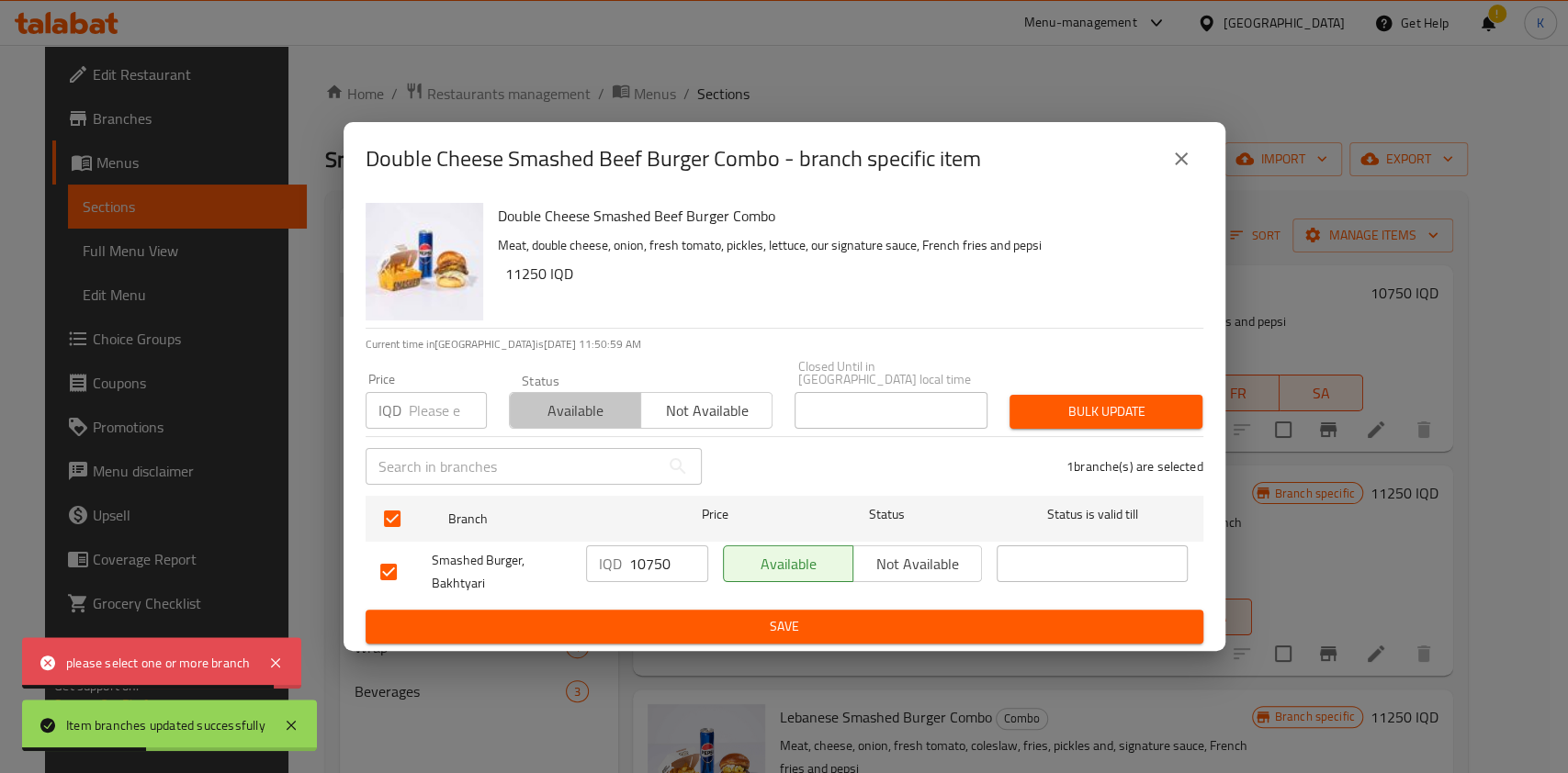
click at [581, 416] on span "Available" at bounding box center [576, 411] width 117 height 26
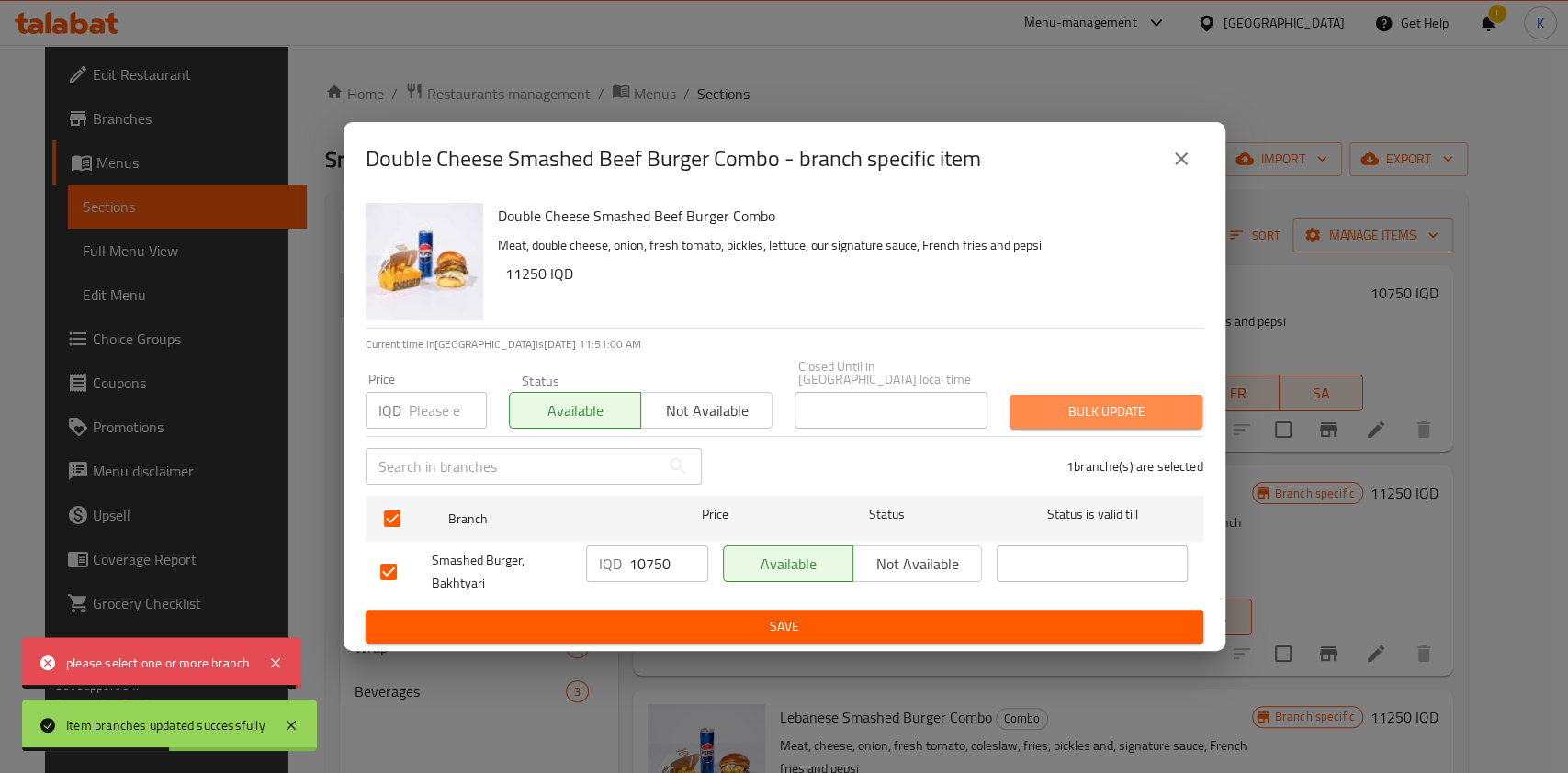
click at [1162, 413] on span "Bulk update" at bounding box center [1106, 412] width 164 height 23
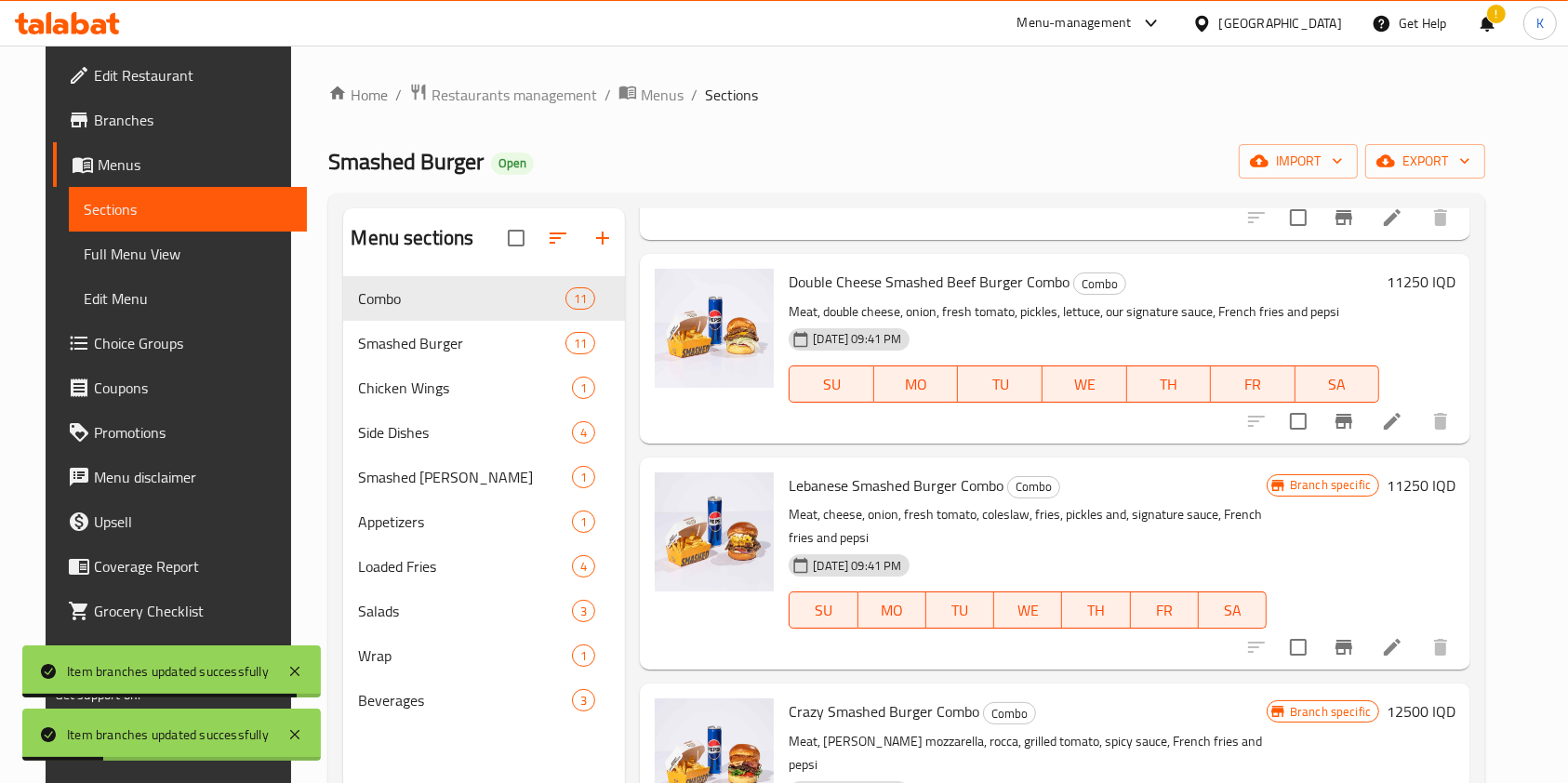
scroll to position [225, 0]
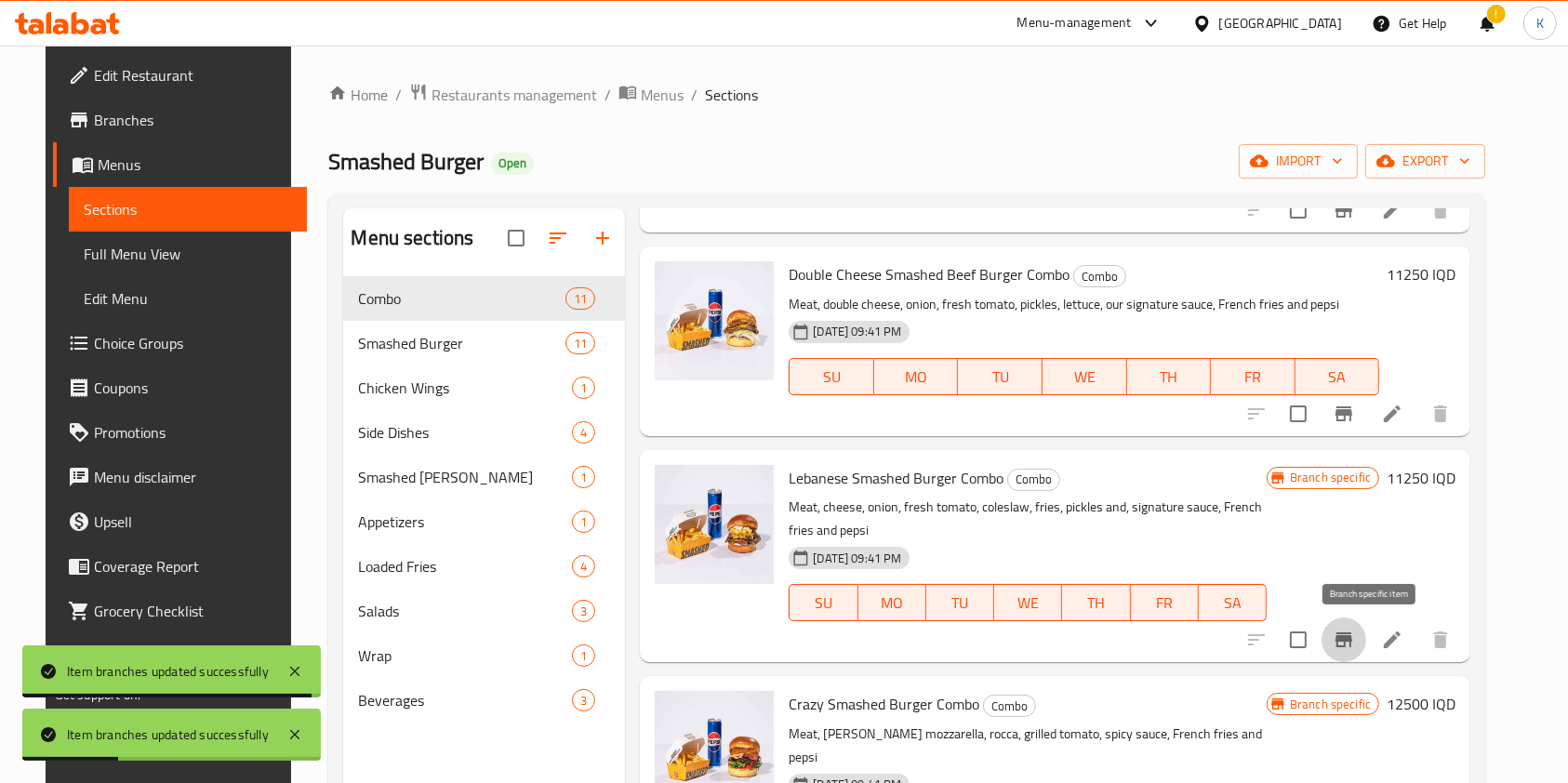
click at [1352, 632] on icon "Branch-specific-item" at bounding box center [1344, 640] width 17 height 15
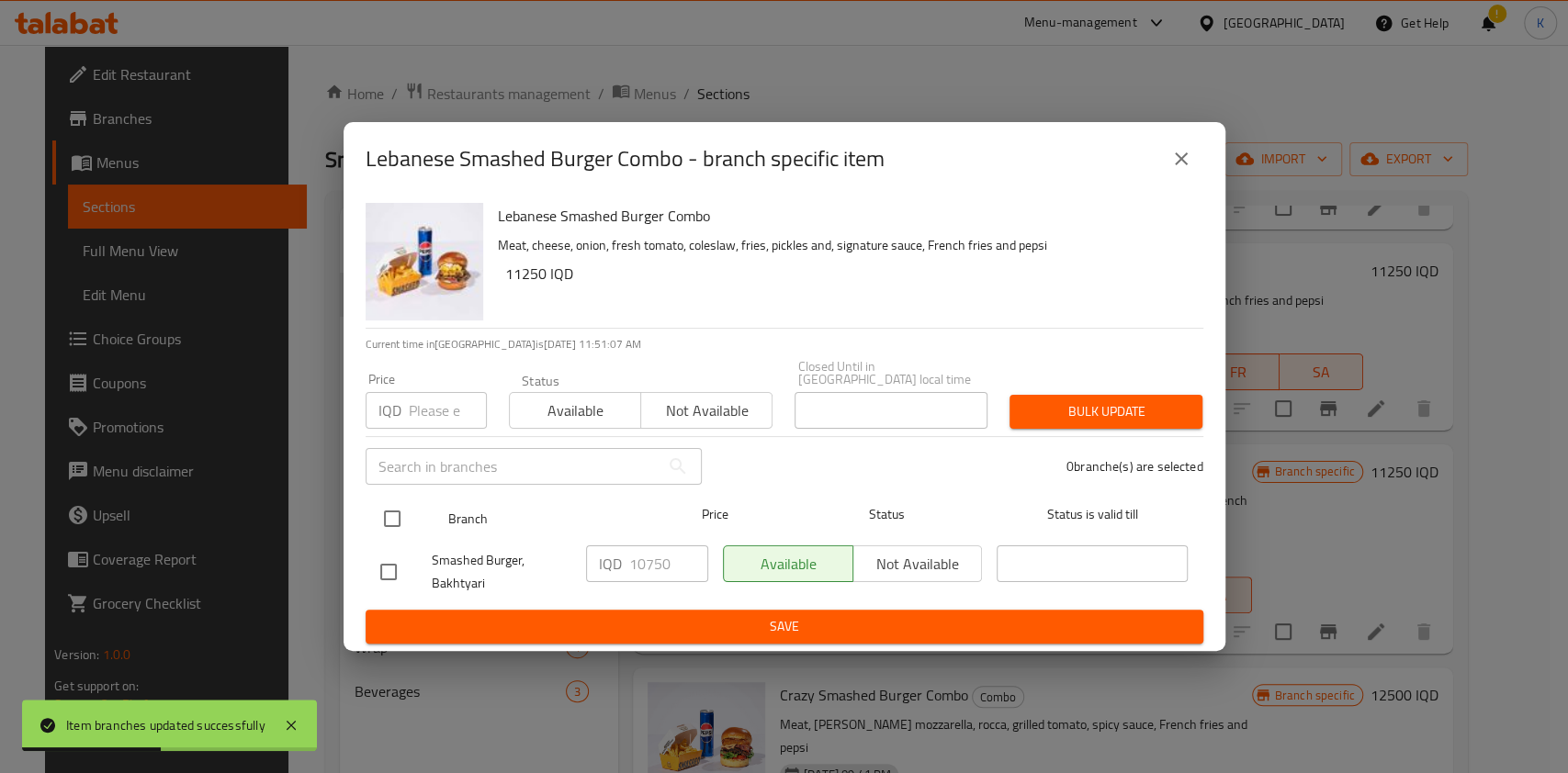
click at [379, 502] on input "checkbox" at bounding box center [392, 518] width 39 height 39
checkbox input "true"
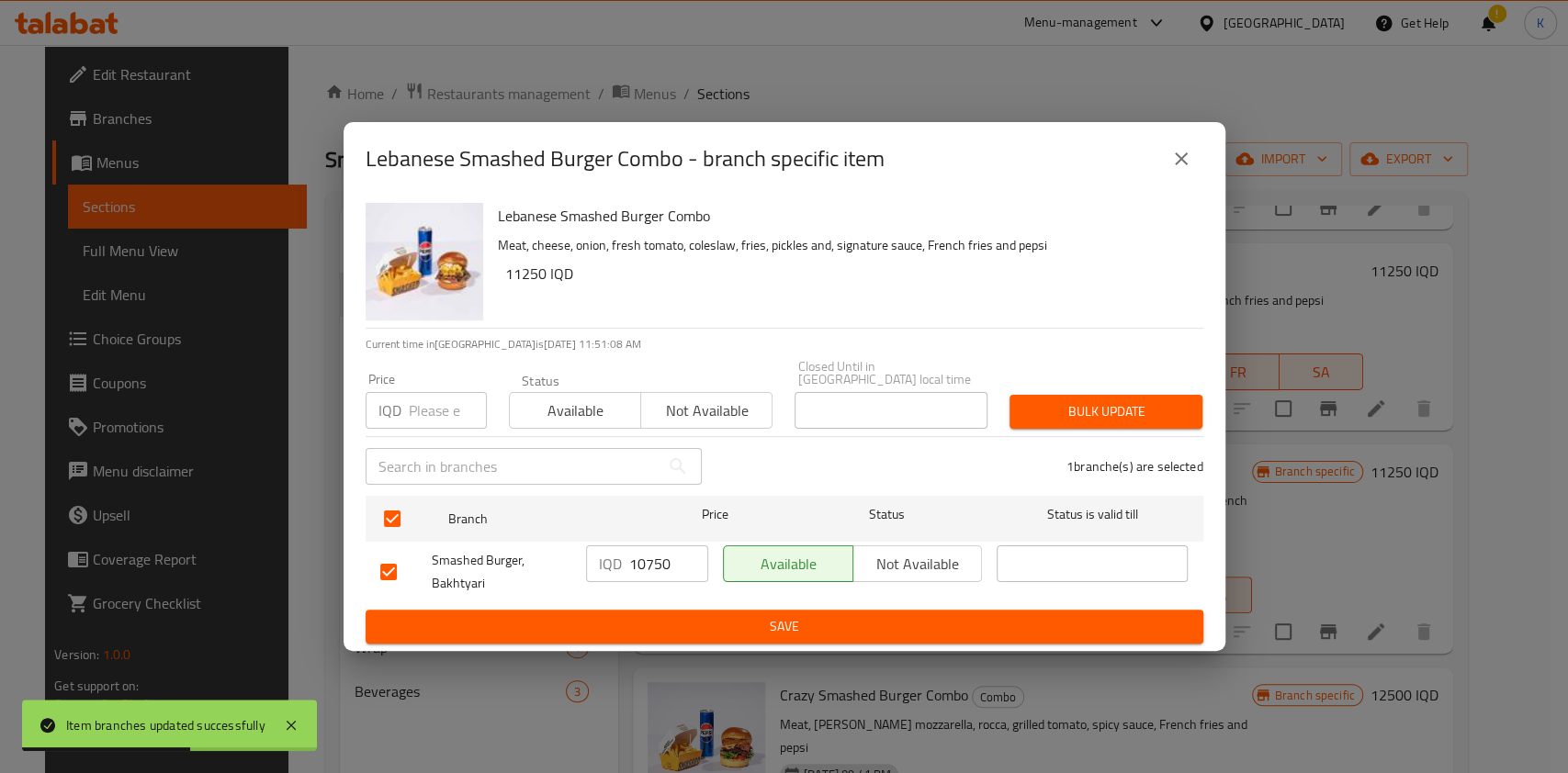
click at [578, 379] on div "Available Not available" at bounding box center [641, 402] width 264 height 55
click at [573, 403] on span "Available" at bounding box center [576, 411] width 117 height 26
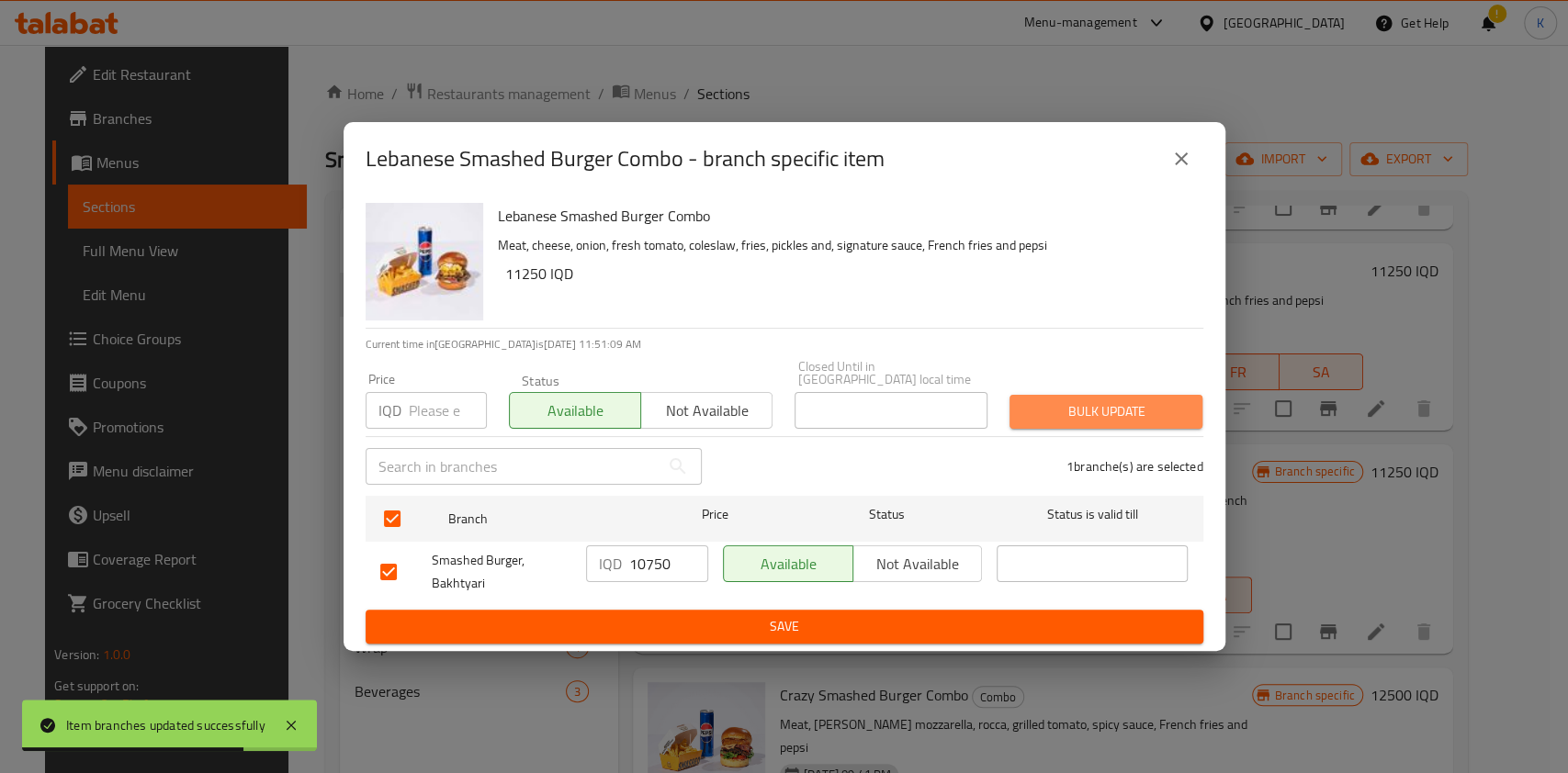
click at [1139, 407] on span "Bulk update" at bounding box center [1106, 412] width 164 height 23
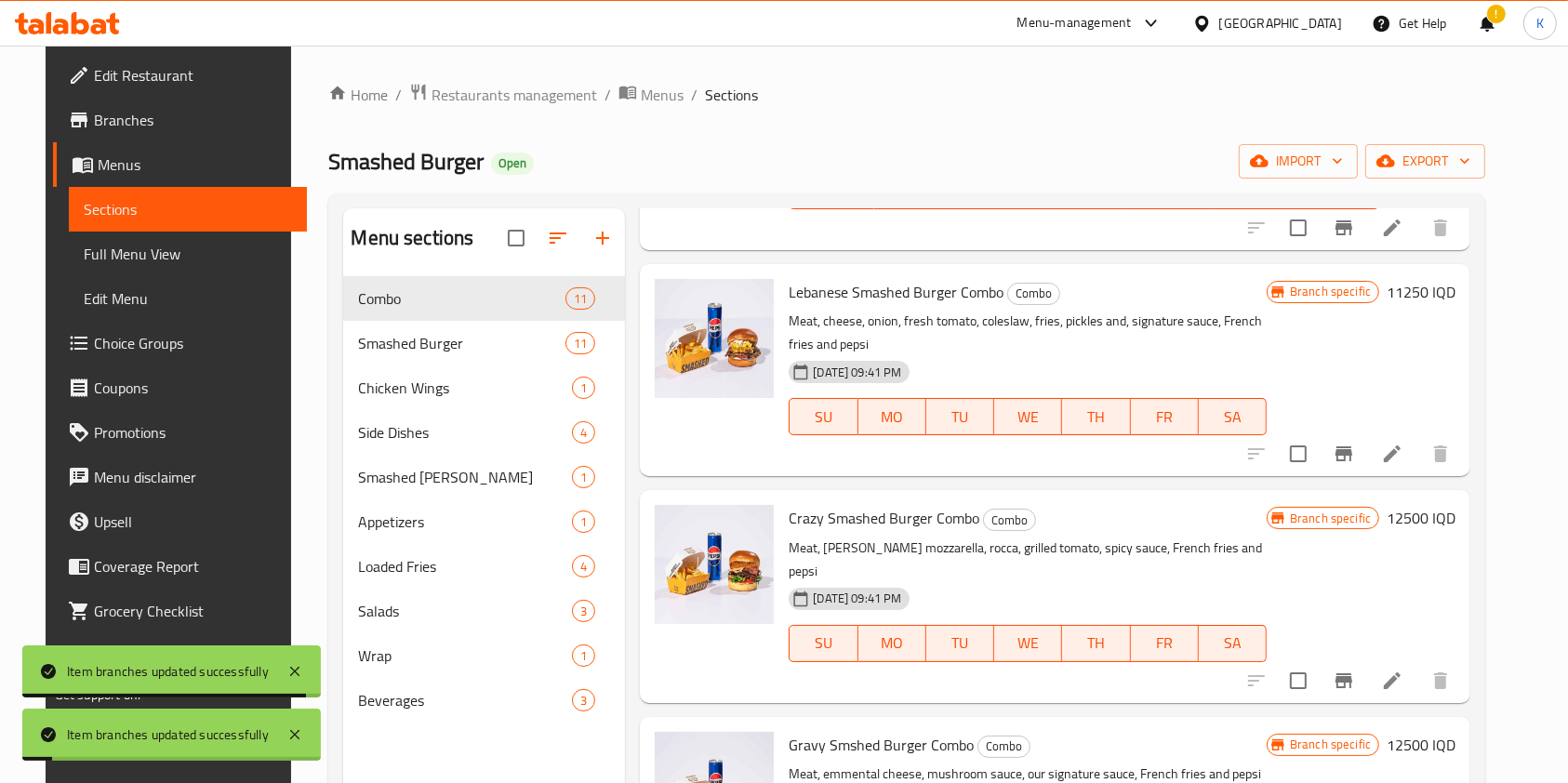
scroll to position [424, 0]
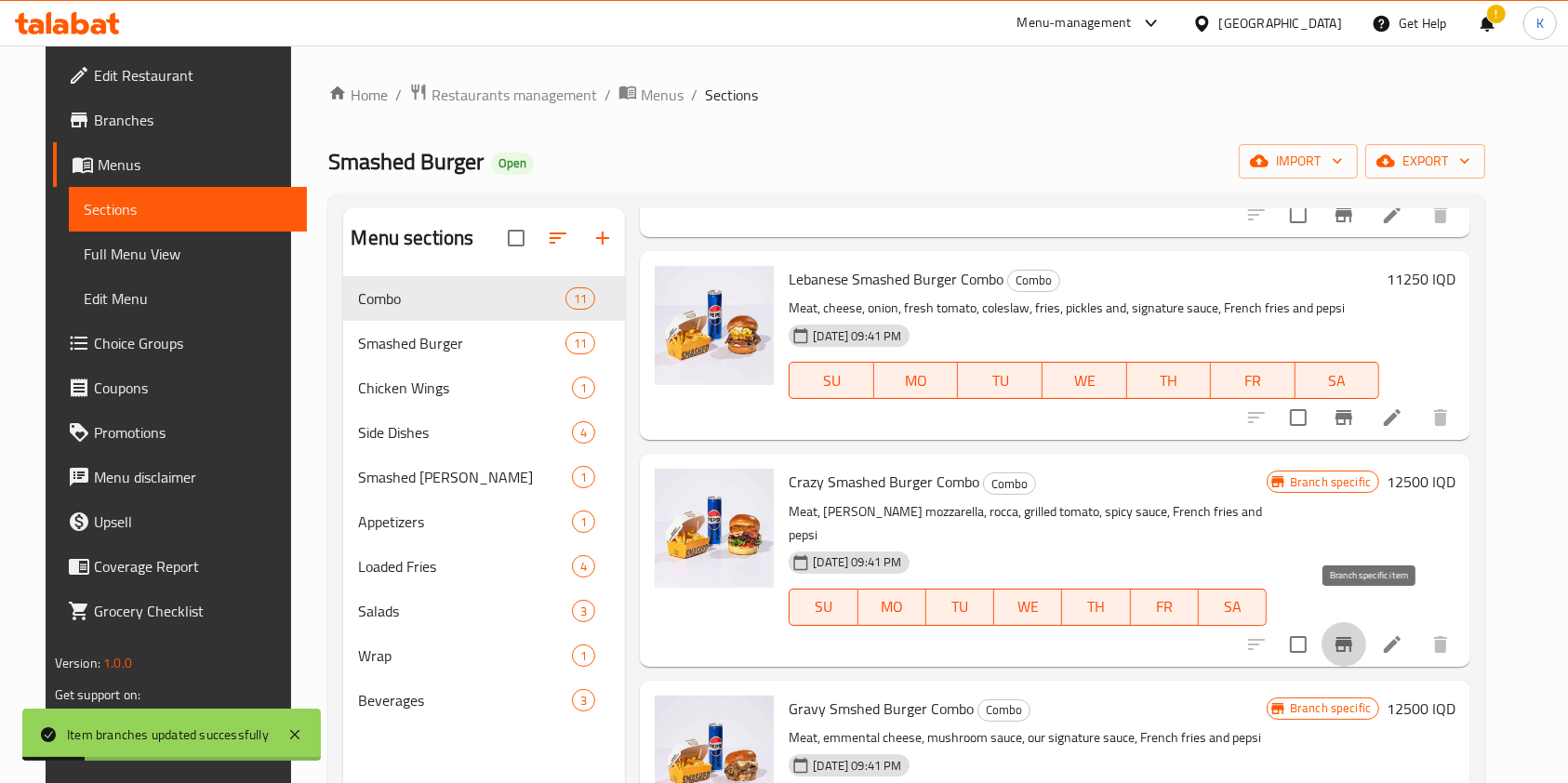
click at [1352, 637] on icon "Branch-specific-item" at bounding box center [1344, 645] width 17 height 15
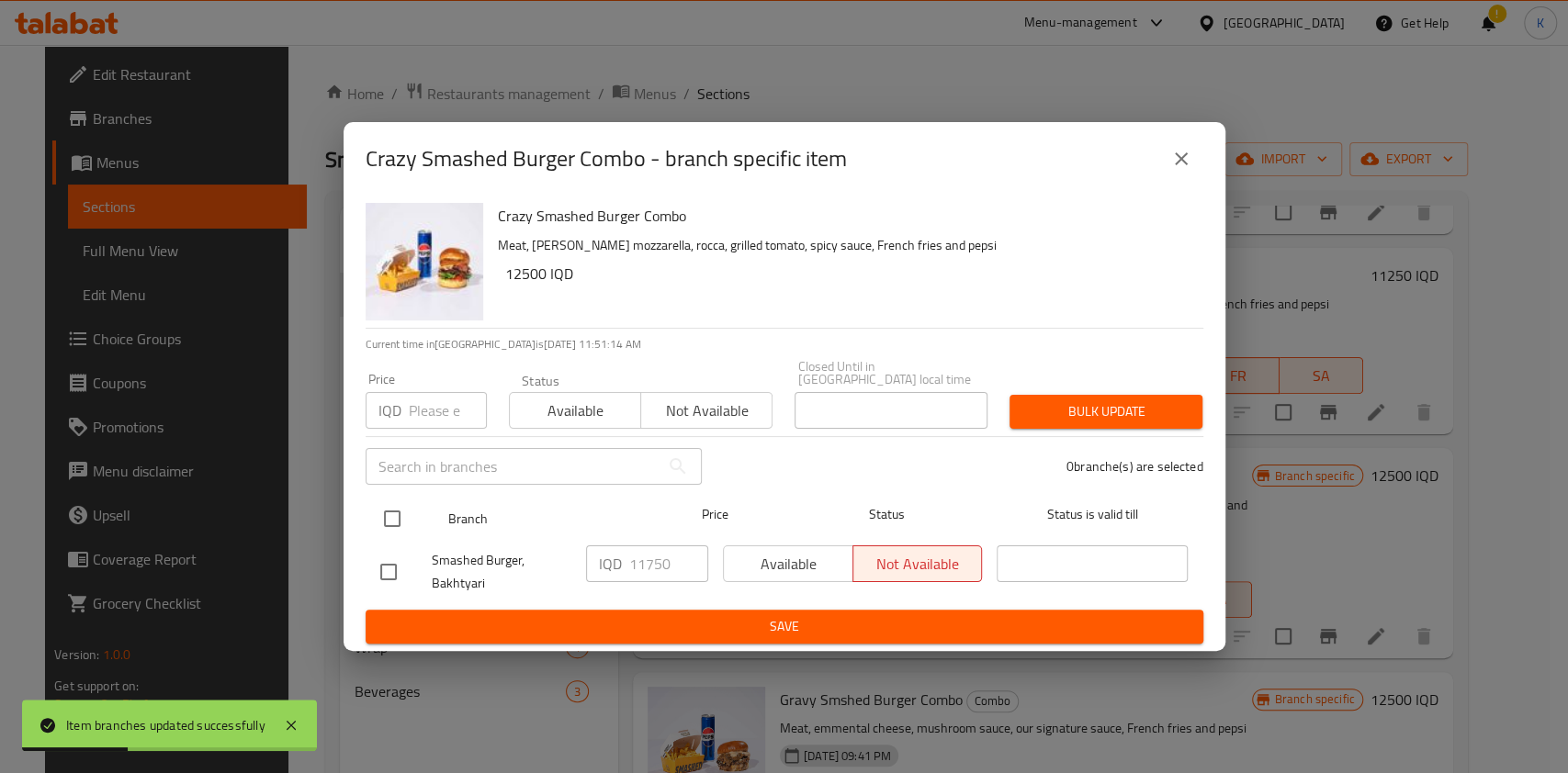
click at [377, 511] on input "checkbox" at bounding box center [392, 518] width 39 height 39
checkbox input "true"
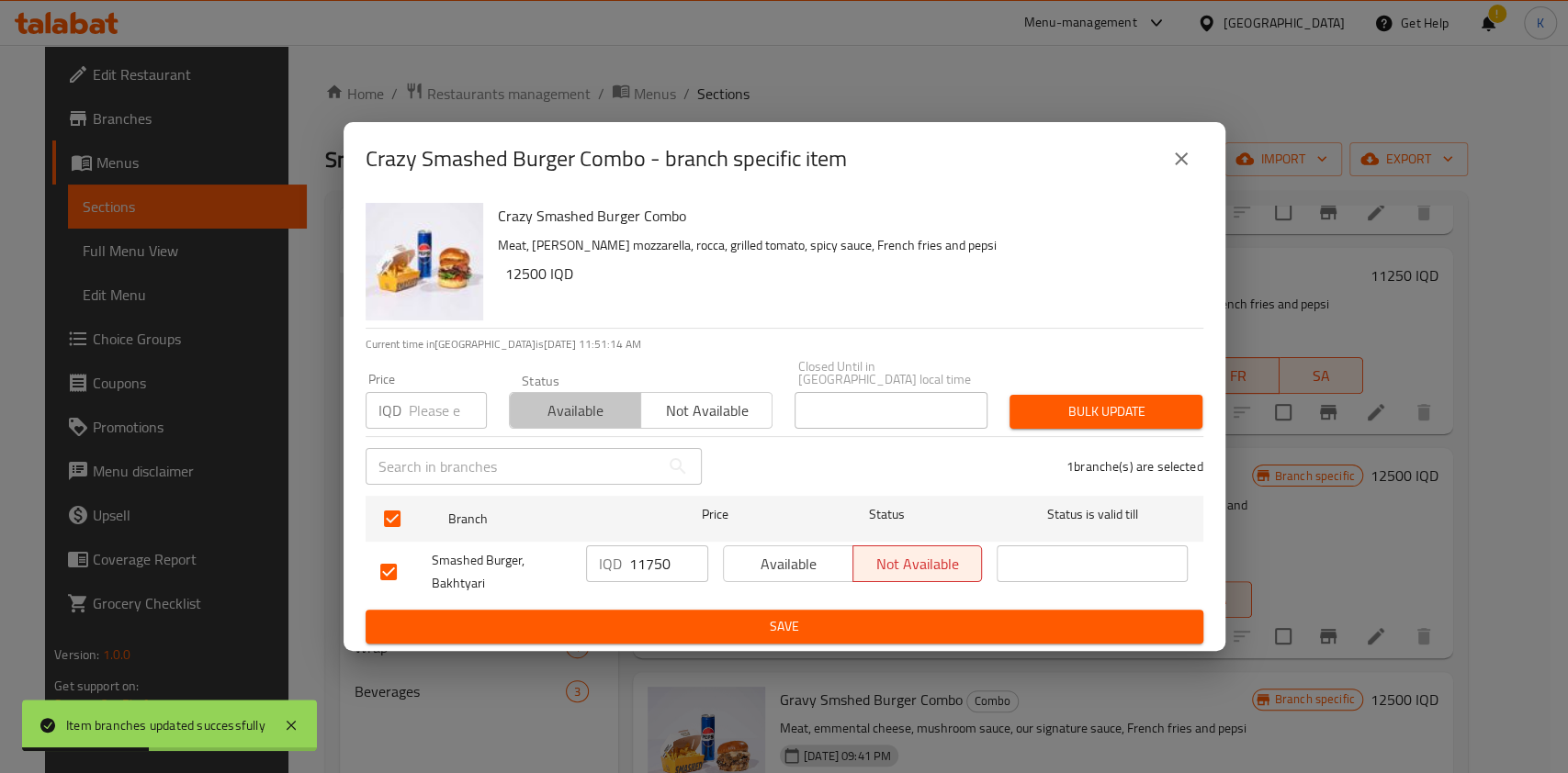
click at [608, 398] on span "Available" at bounding box center [576, 411] width 117 height 26
click at [1166, 409] on span "Bulk update" at bounding box center [1106, 412] width 164 height 23
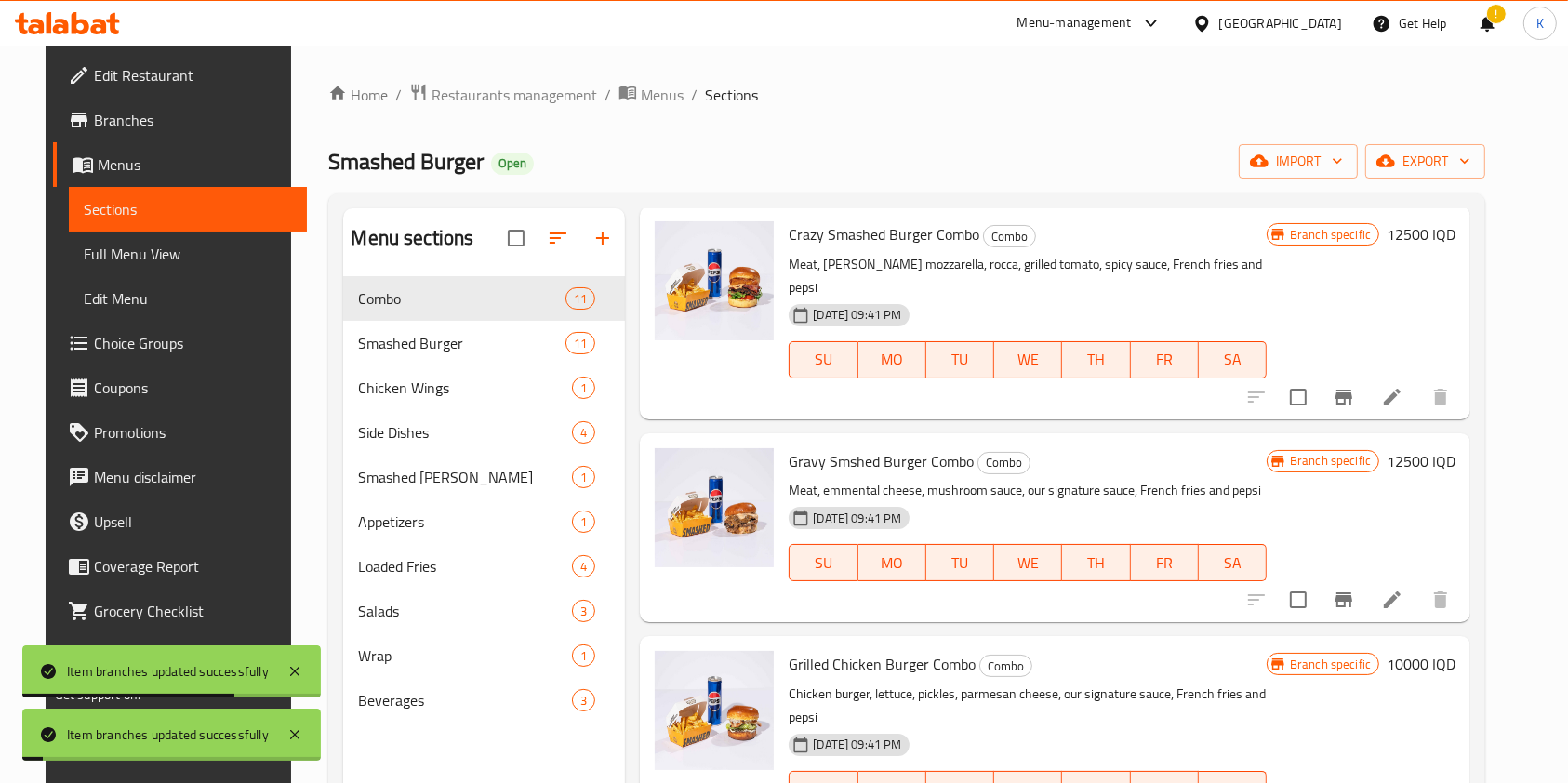
scroll to position [674, 0]
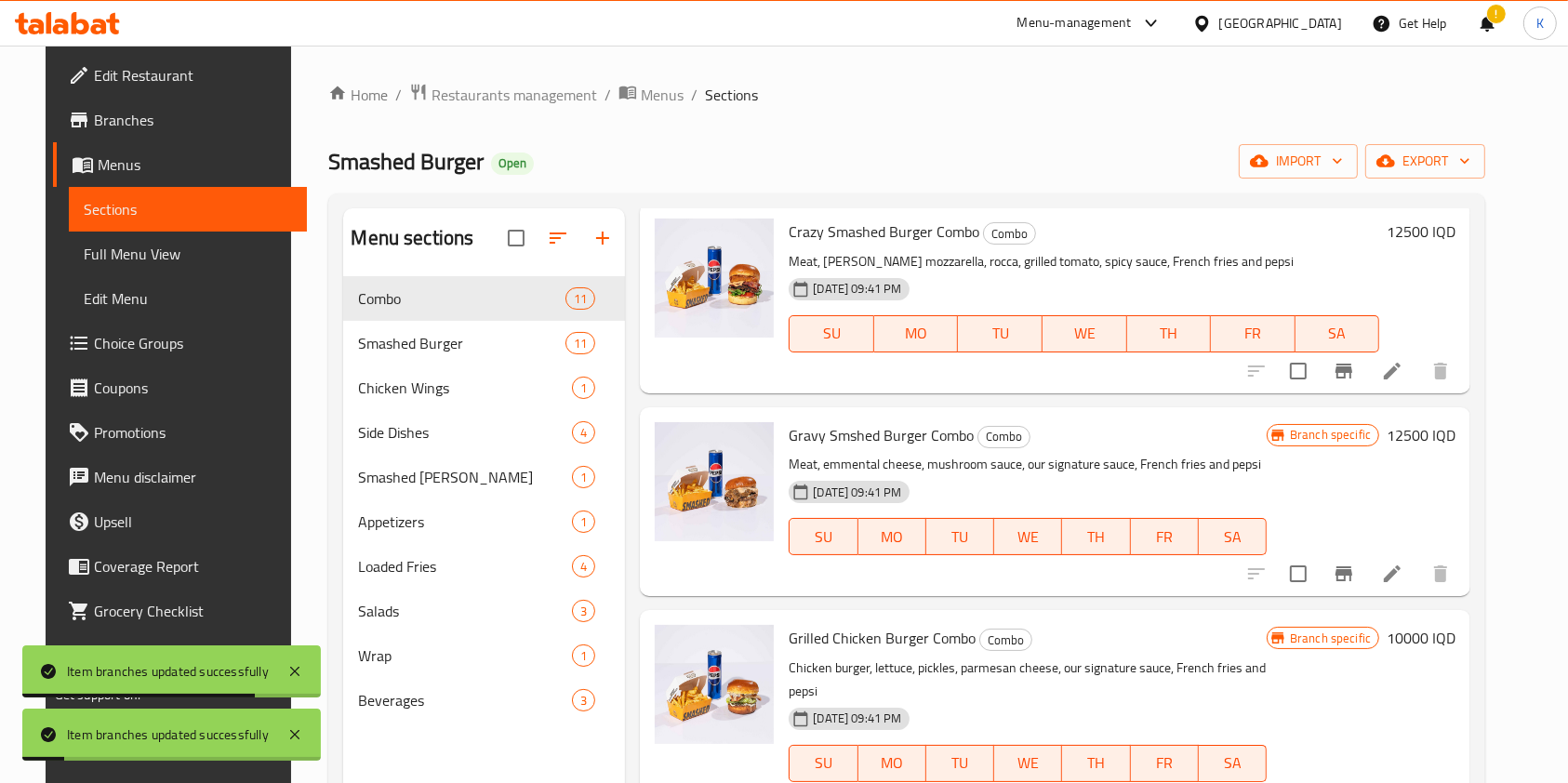
click at [1355, 564] on icon "Branch-specific-item" at bounding box center [1343, 573] width 22 height 22
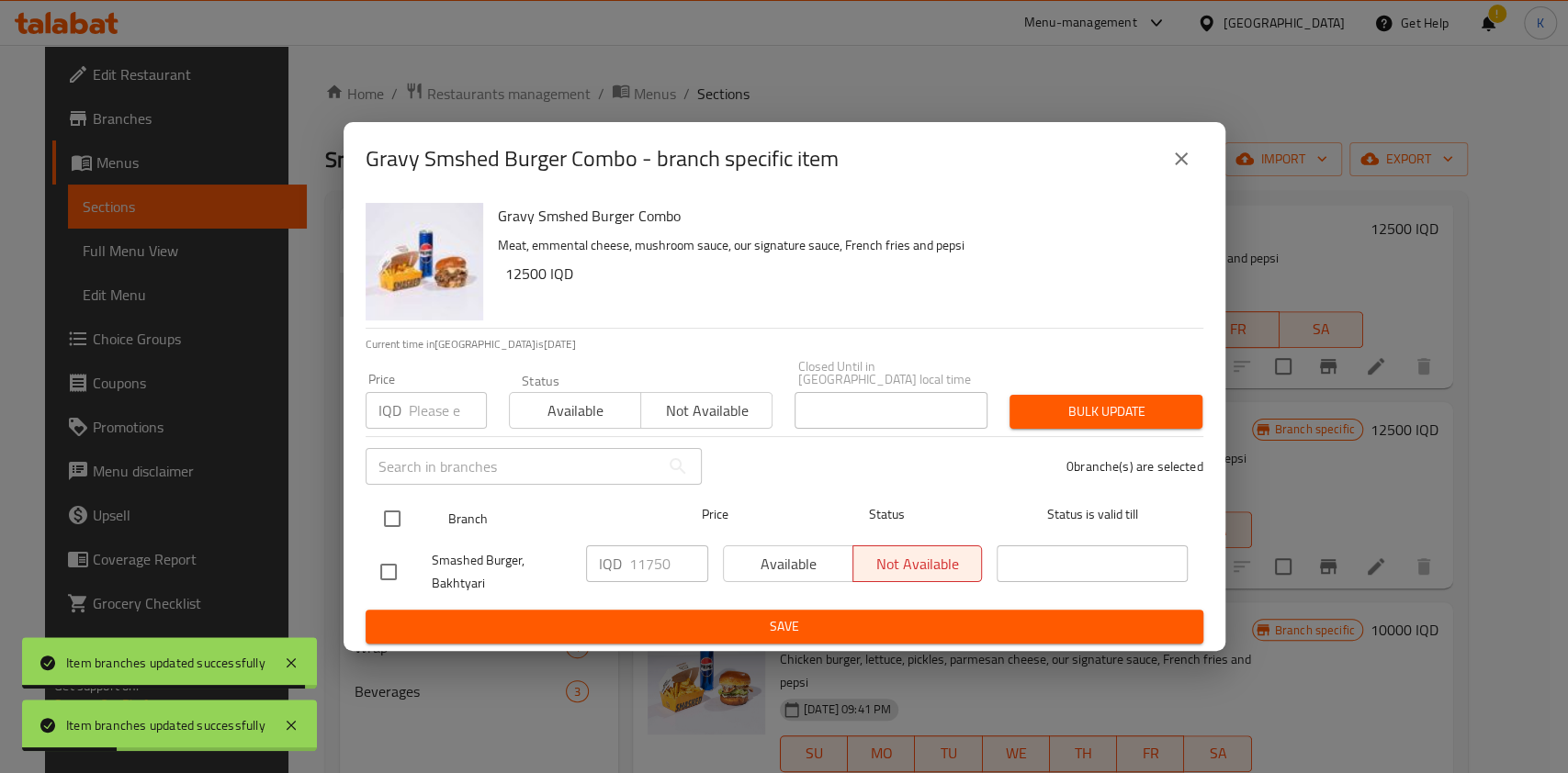
click at [376, 524] on input "checkbox" at bounding box center [392, 518] width 39 height 39
checkbox input "true"
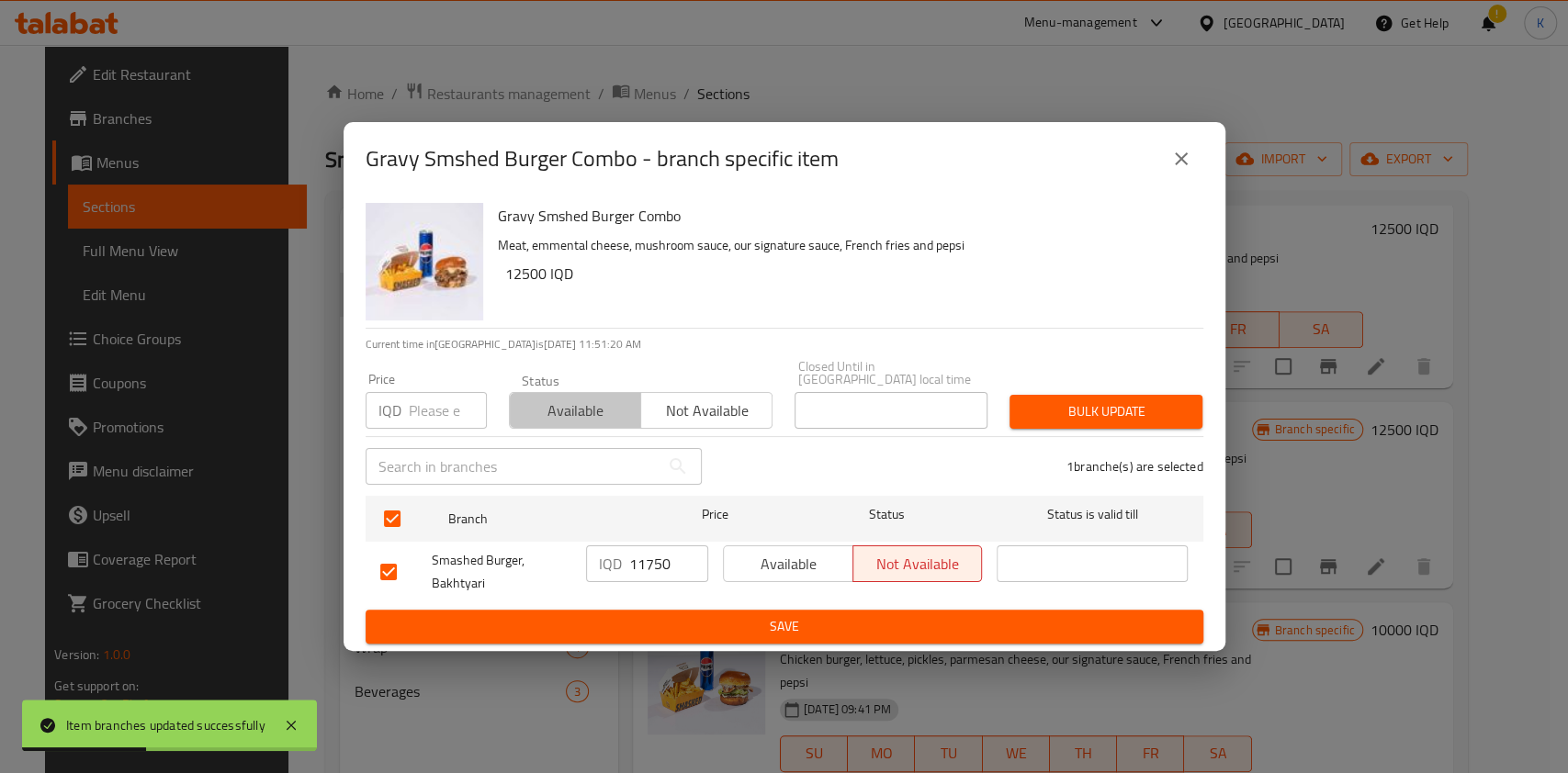
click at [579, 420] on button "Available" at bounding box center [575, 410] width 133 height 37
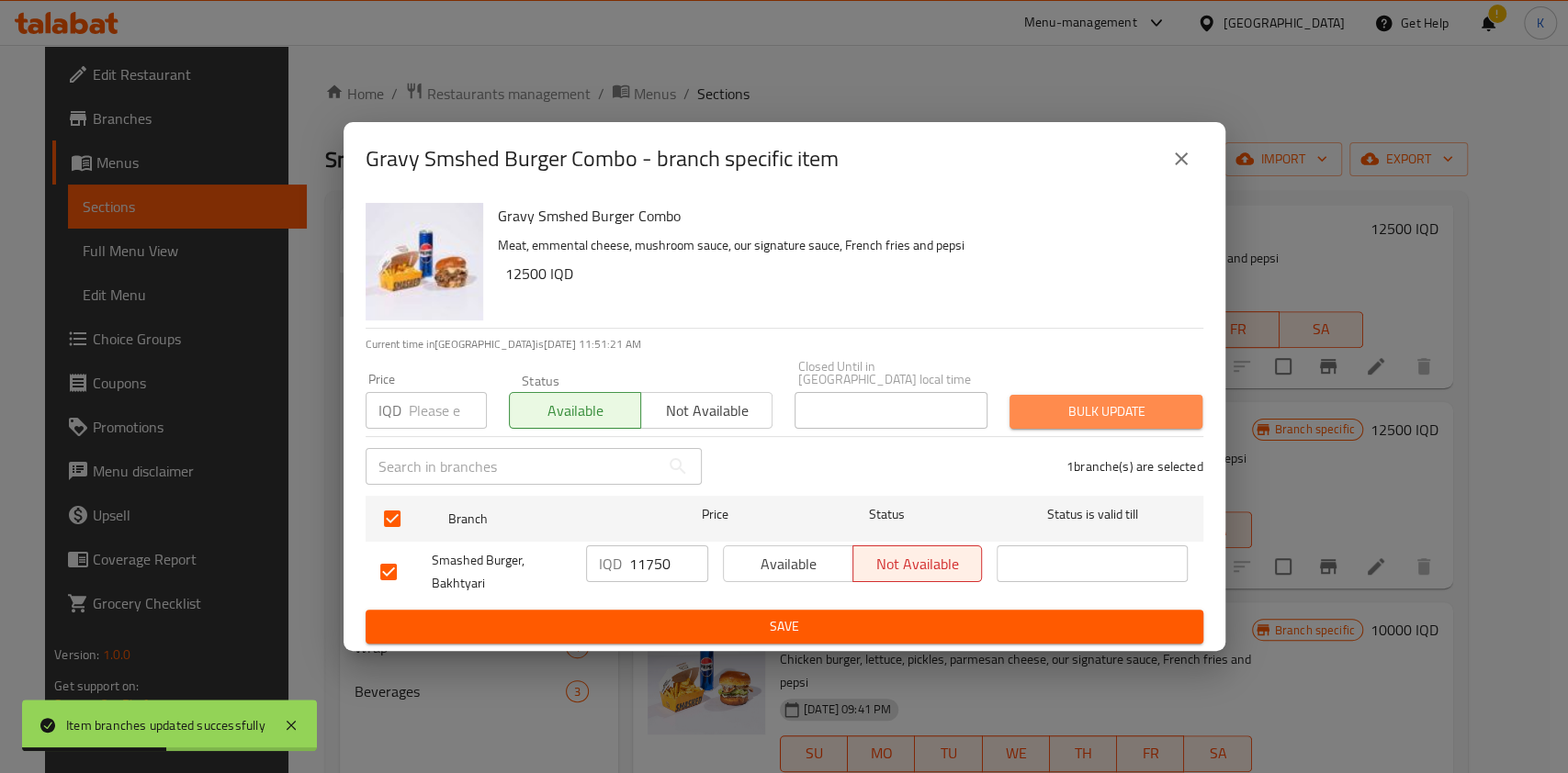
click at [1125, 401] on span "Bulk update" at bounding box center [1106, 412] width 164 height 23
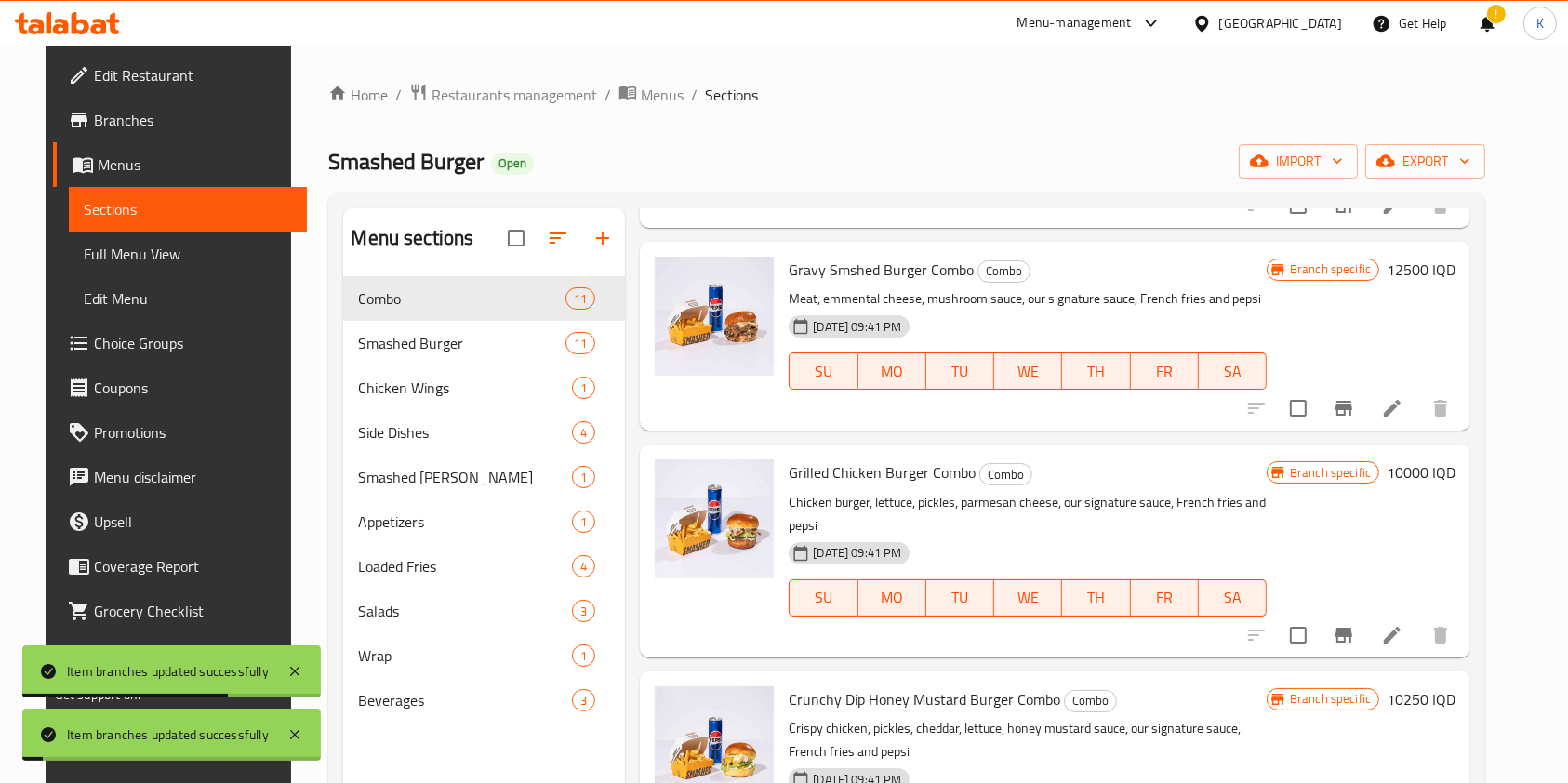
scroll to position [841, 0]
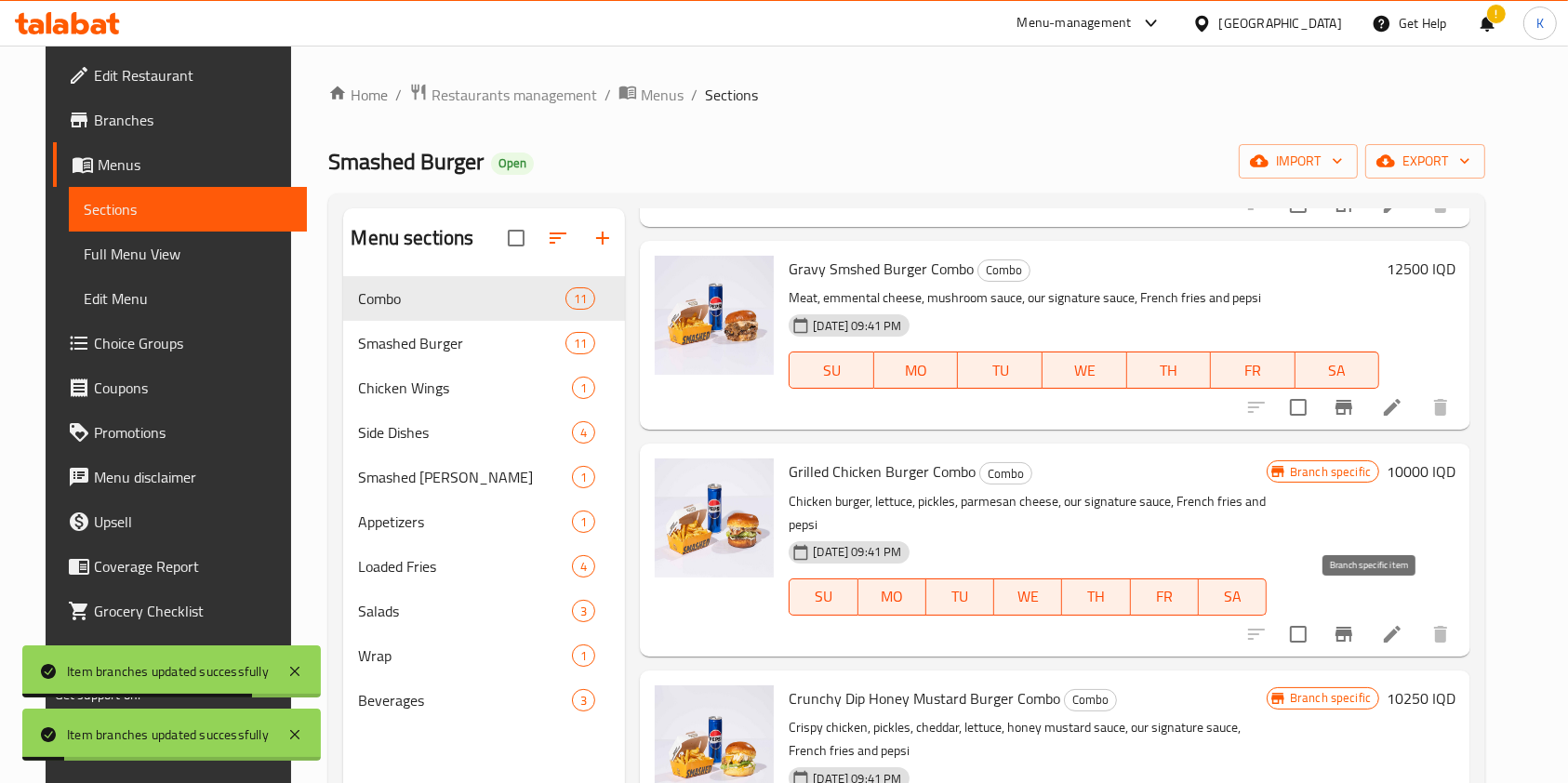
click at [1358, 628] on button "Branch-specific-item" at bounding box center [1343, 634] width 45 height 45
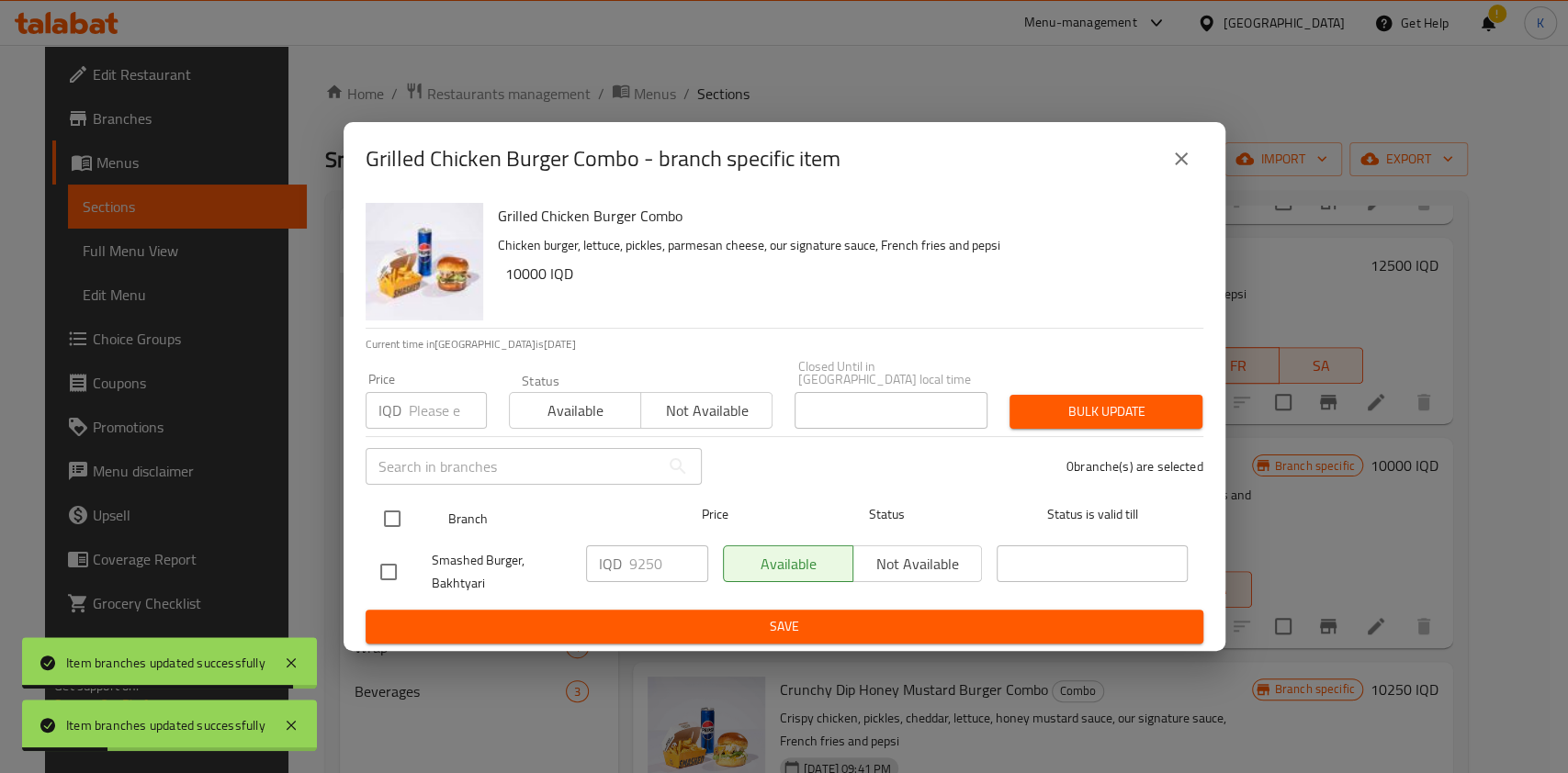
click at [381, 503] on input "checkbox" at bounding box center [392, 518] width 39 height 39
checkbox input "true"
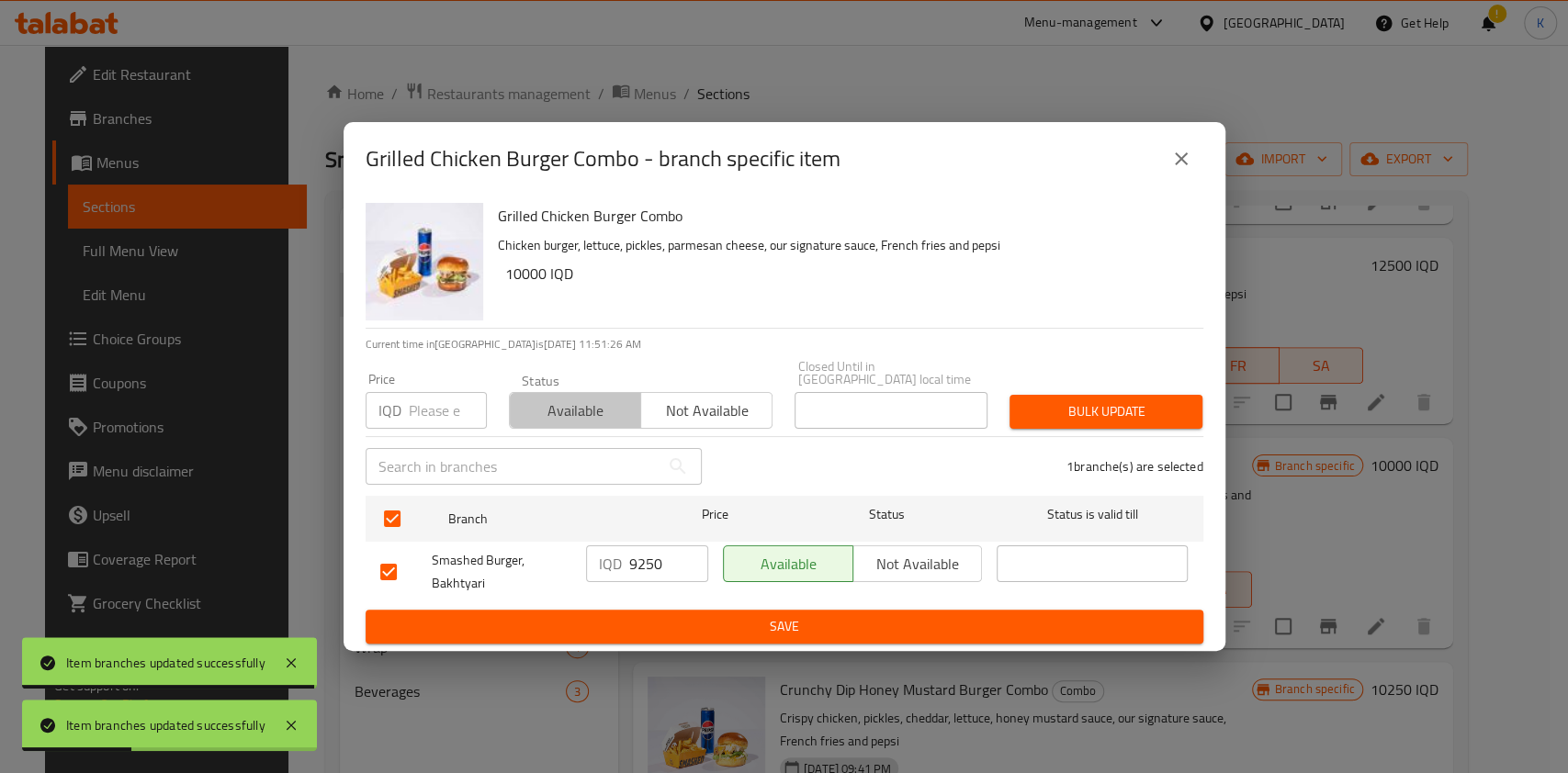
click at [593, 415] on span "Available" at bounding box center [576, 411] width 117 height 26
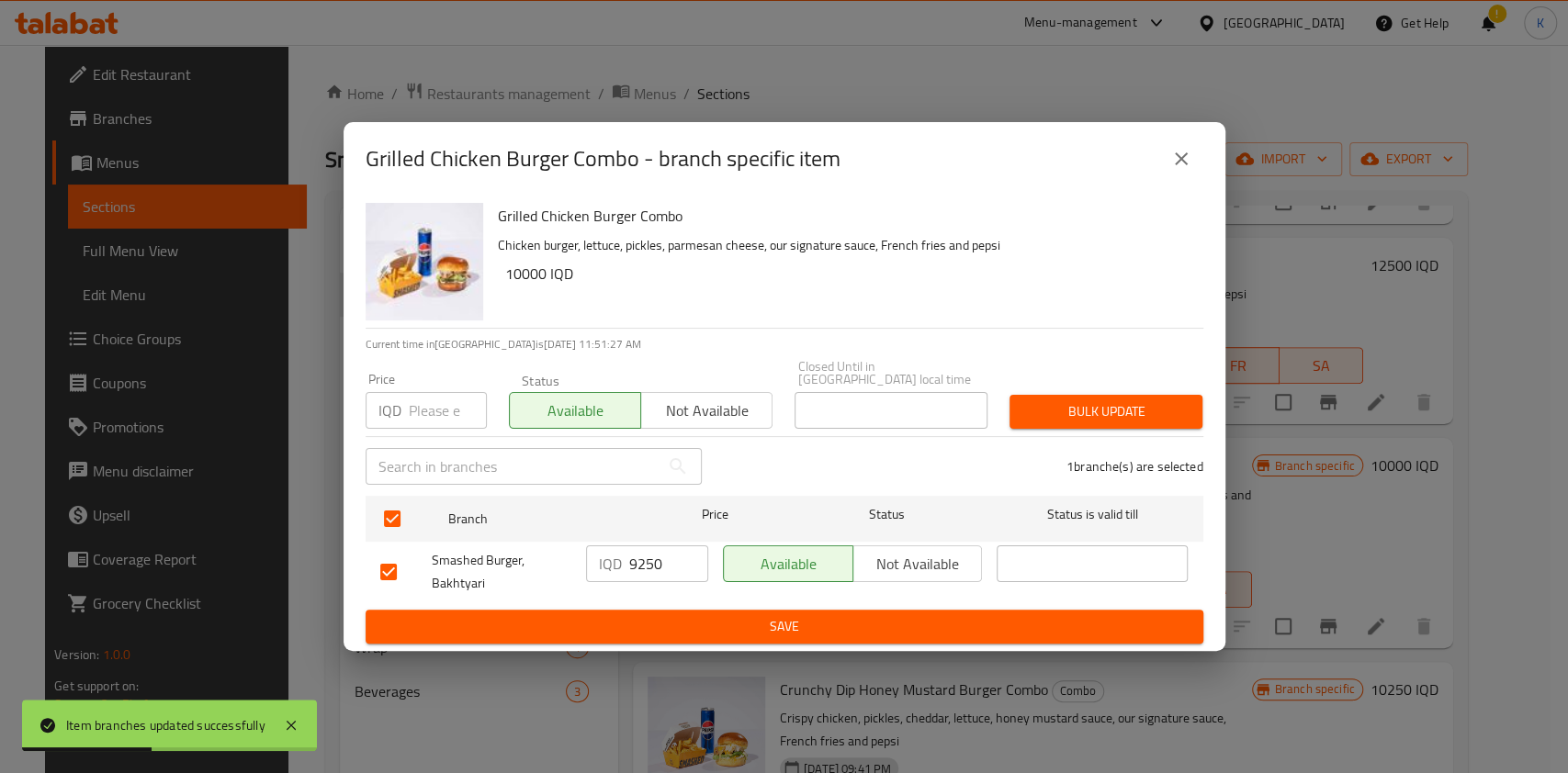
click at [1130, 417] on span "Bulk update" at bounding box center [1106, 412] width 164 height 23
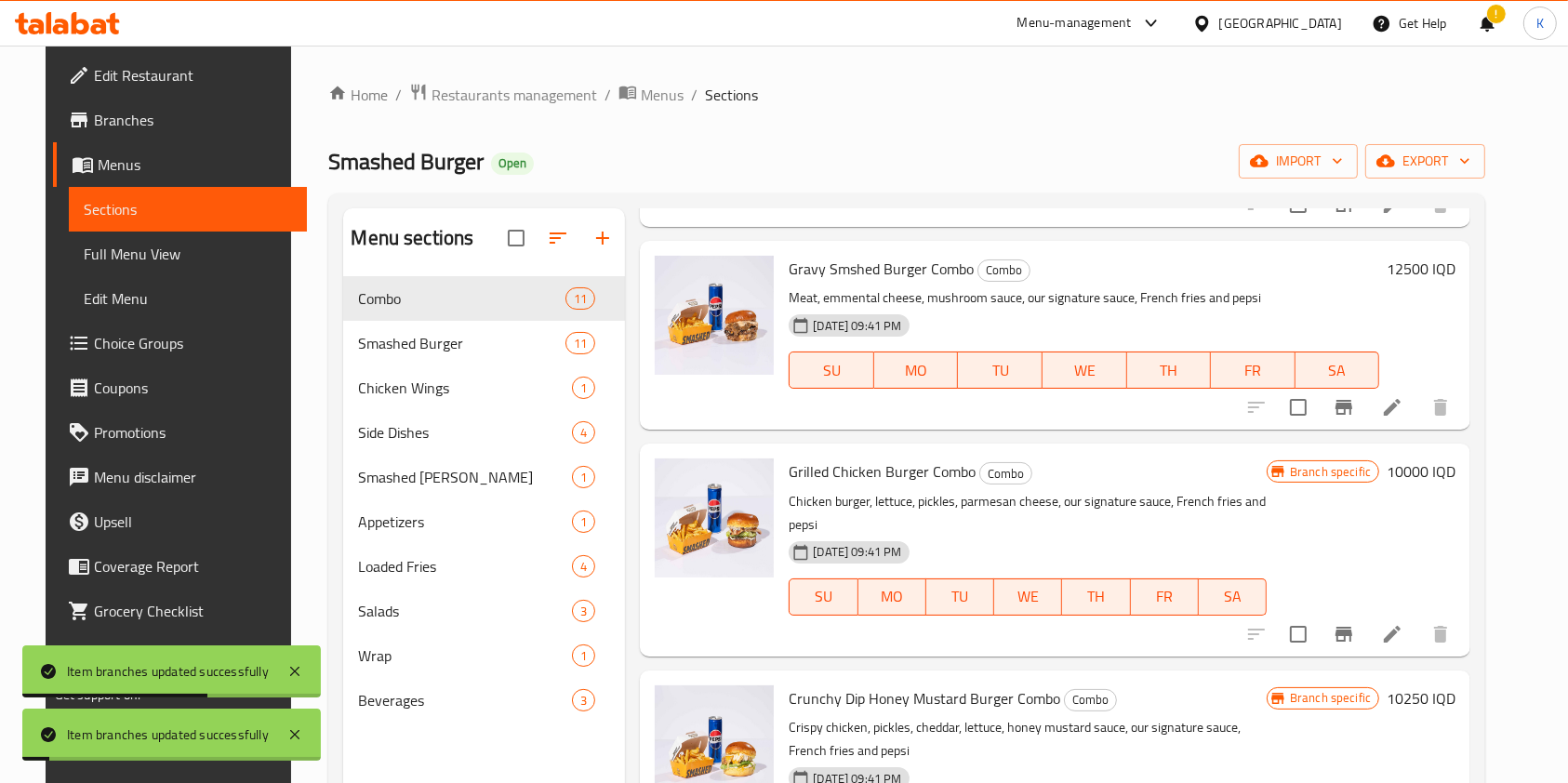
scroll to position [983, 0]
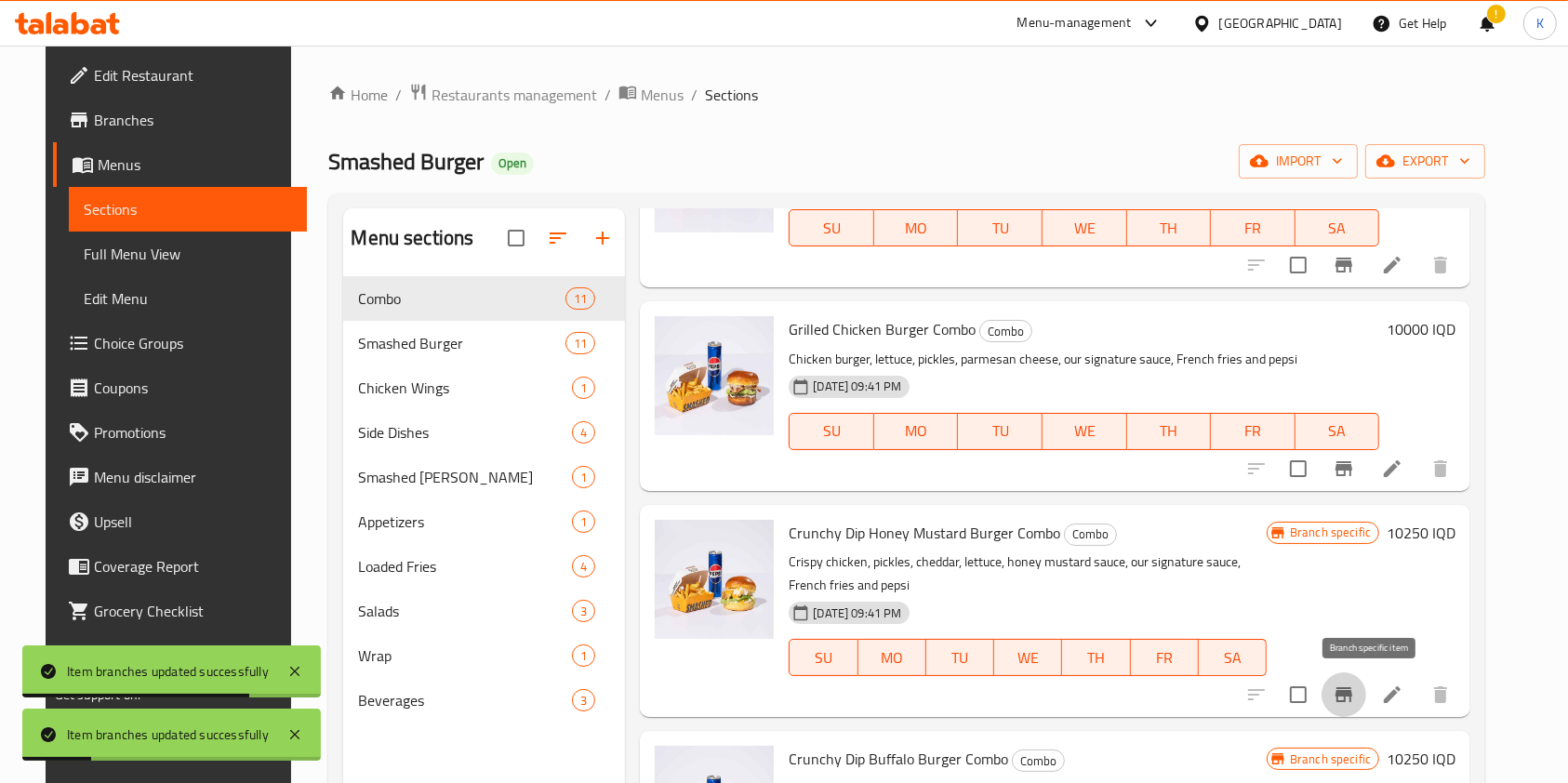
click at [1366, 705] on button "Branch-specific-item" at bounding box center [1343, 694] width 45 height 45
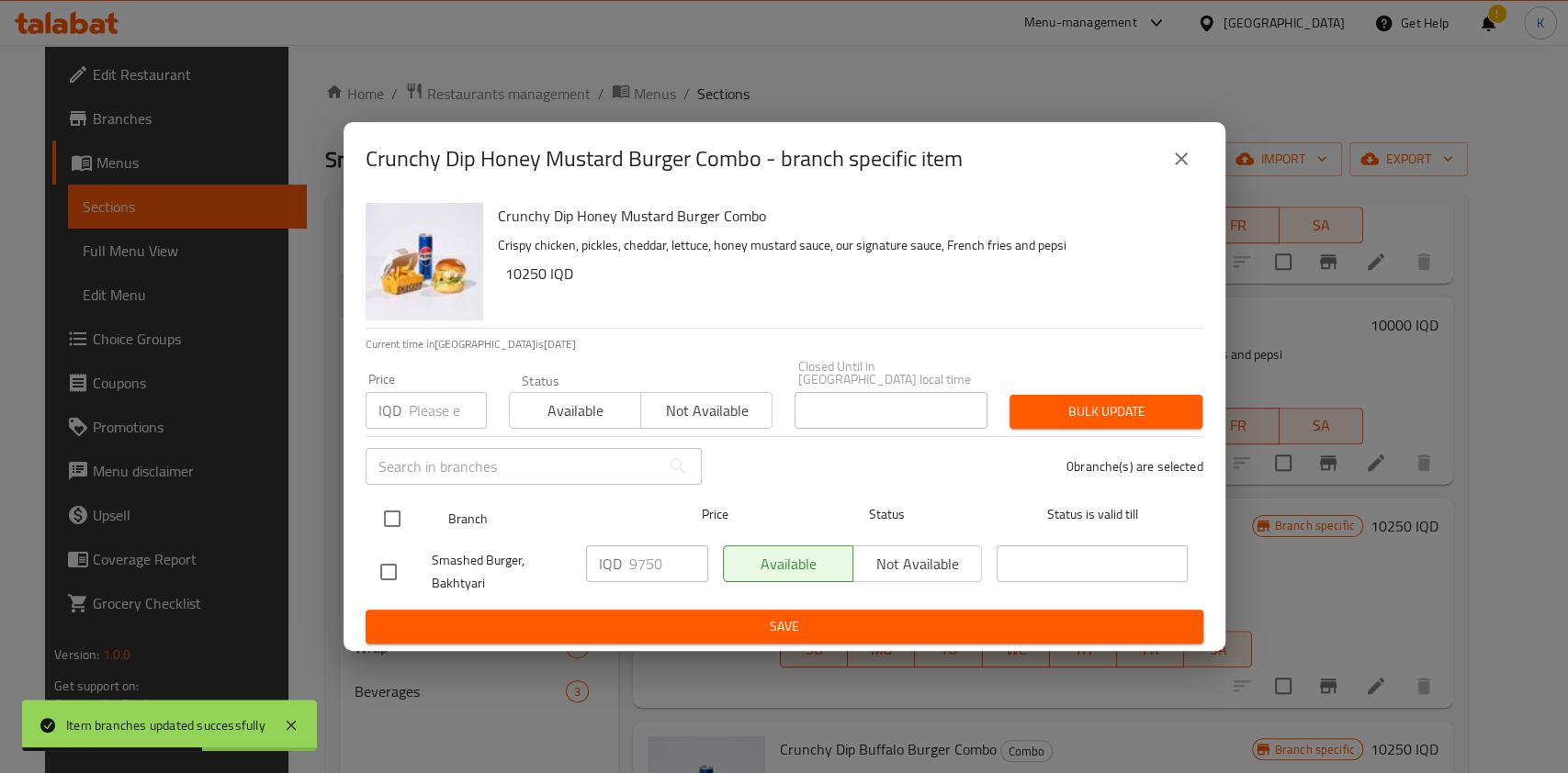
click at [388, 521] on input "checkbox" at bounding box center [392, 518] width 39 height 39
checkbox input "true"
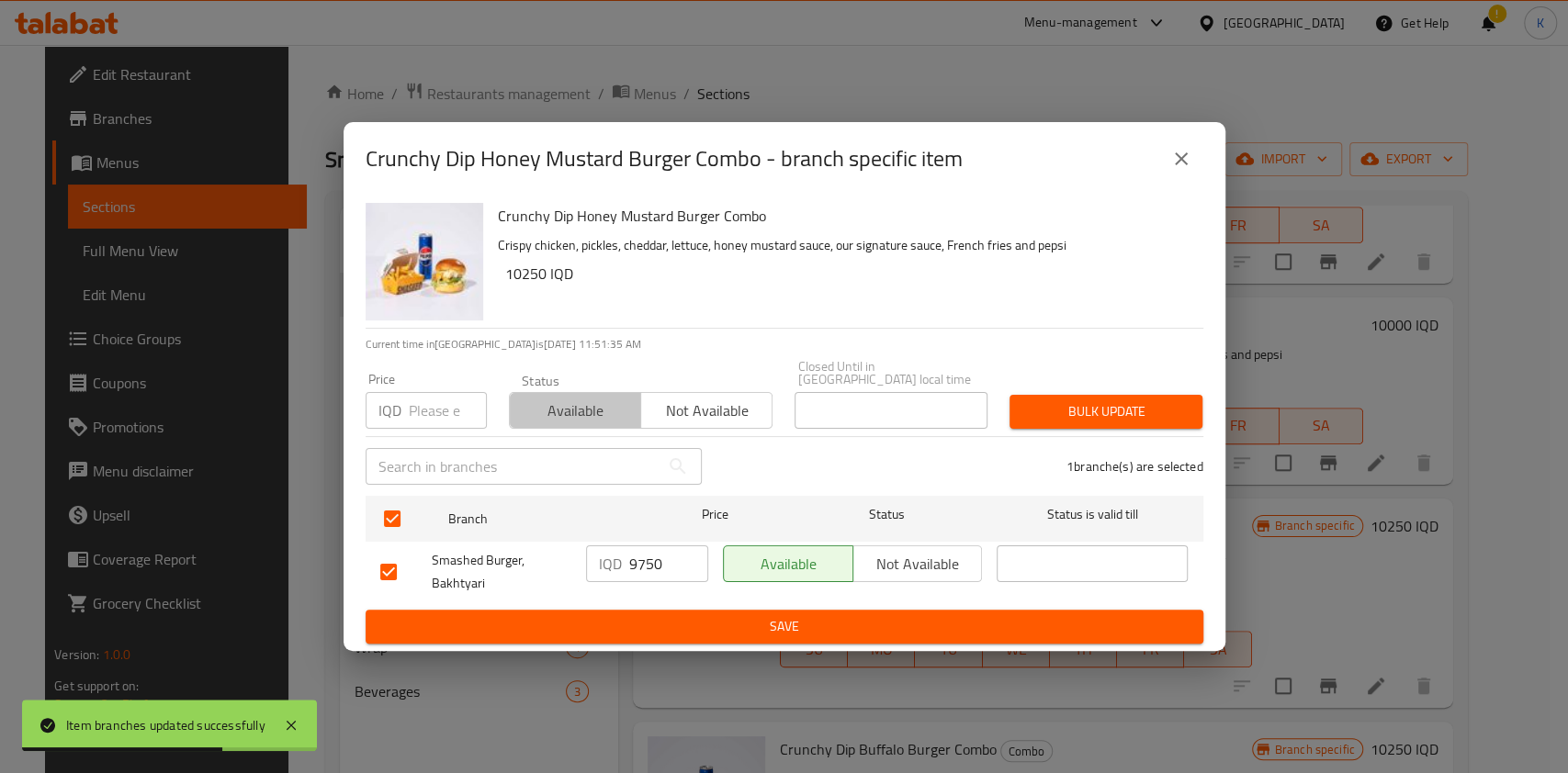
click at [595, 398] on span "Available" at bounding box center [576, 411] width 117 height 26
click at [1135, 409] on span "Bulk update" at bounding box center [1106, 412] width 164 height 23
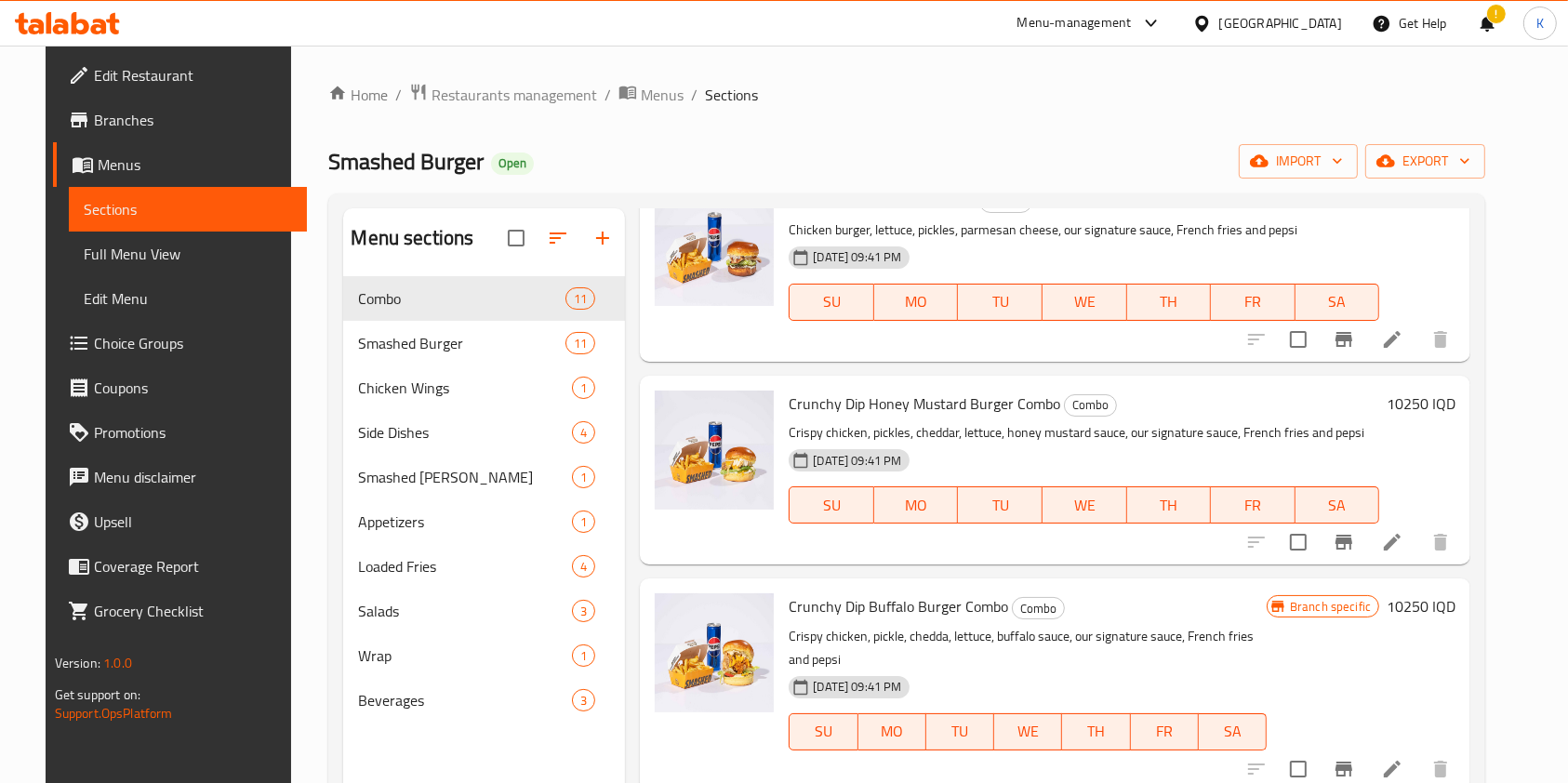
scroll to position [1480, 0]
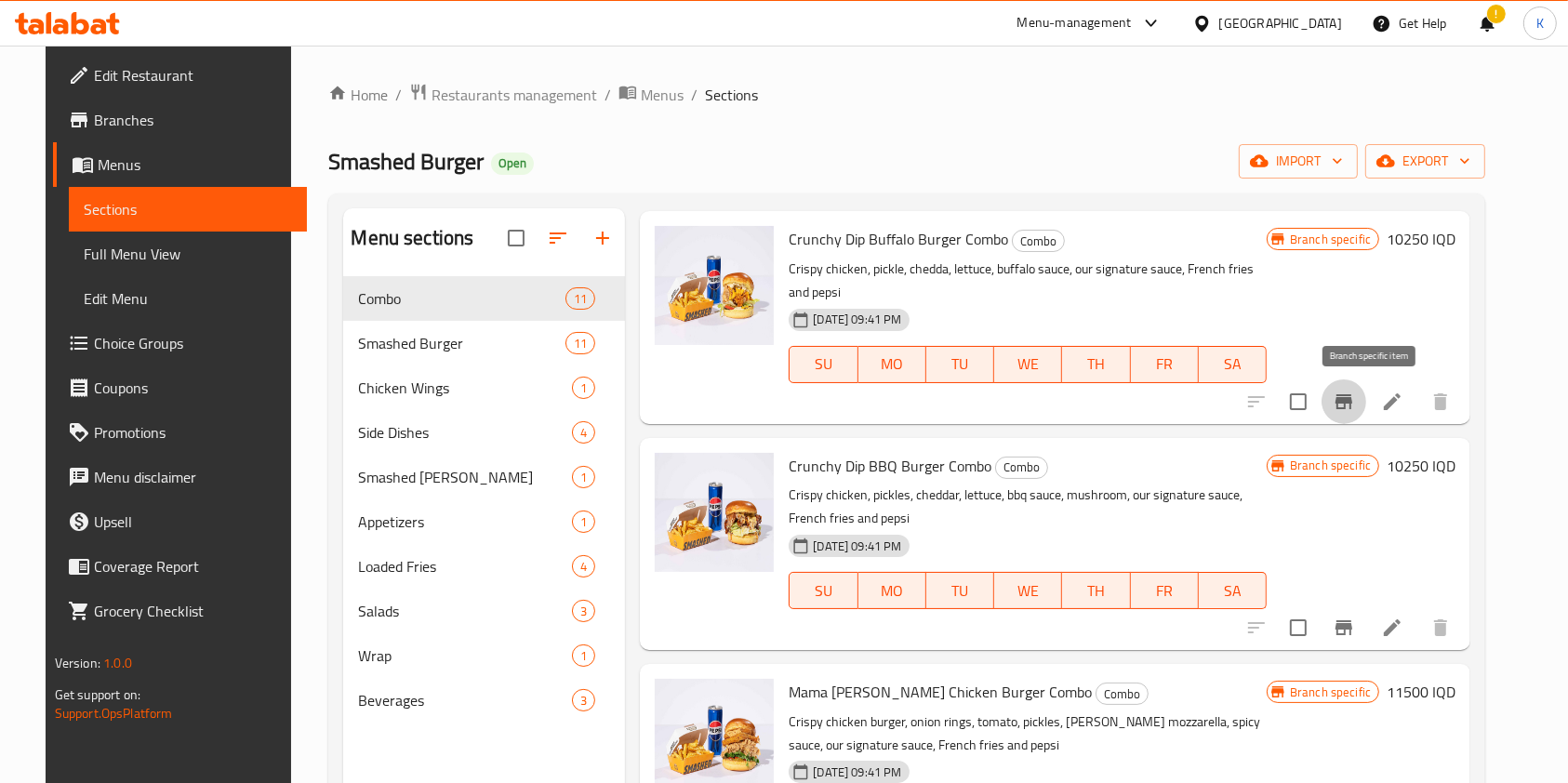
click at [1365, 381] on button "Branch-specific-item" at bounding box center [1343, 402] width 45 height 45
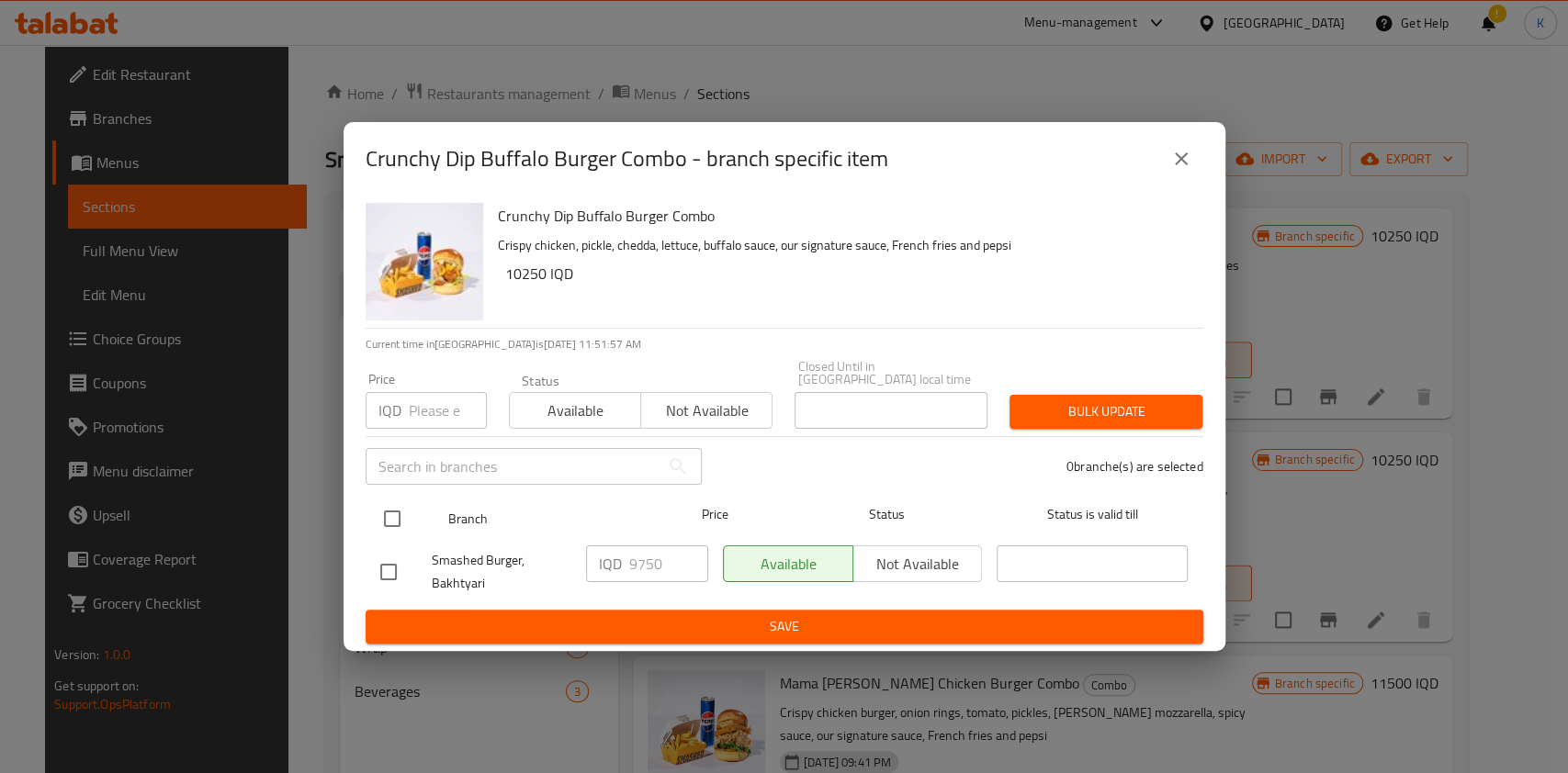
click at [377, 509] on input "checkbox" at bounding box center [392, 518] width 39 height 39
checkbox input "true"
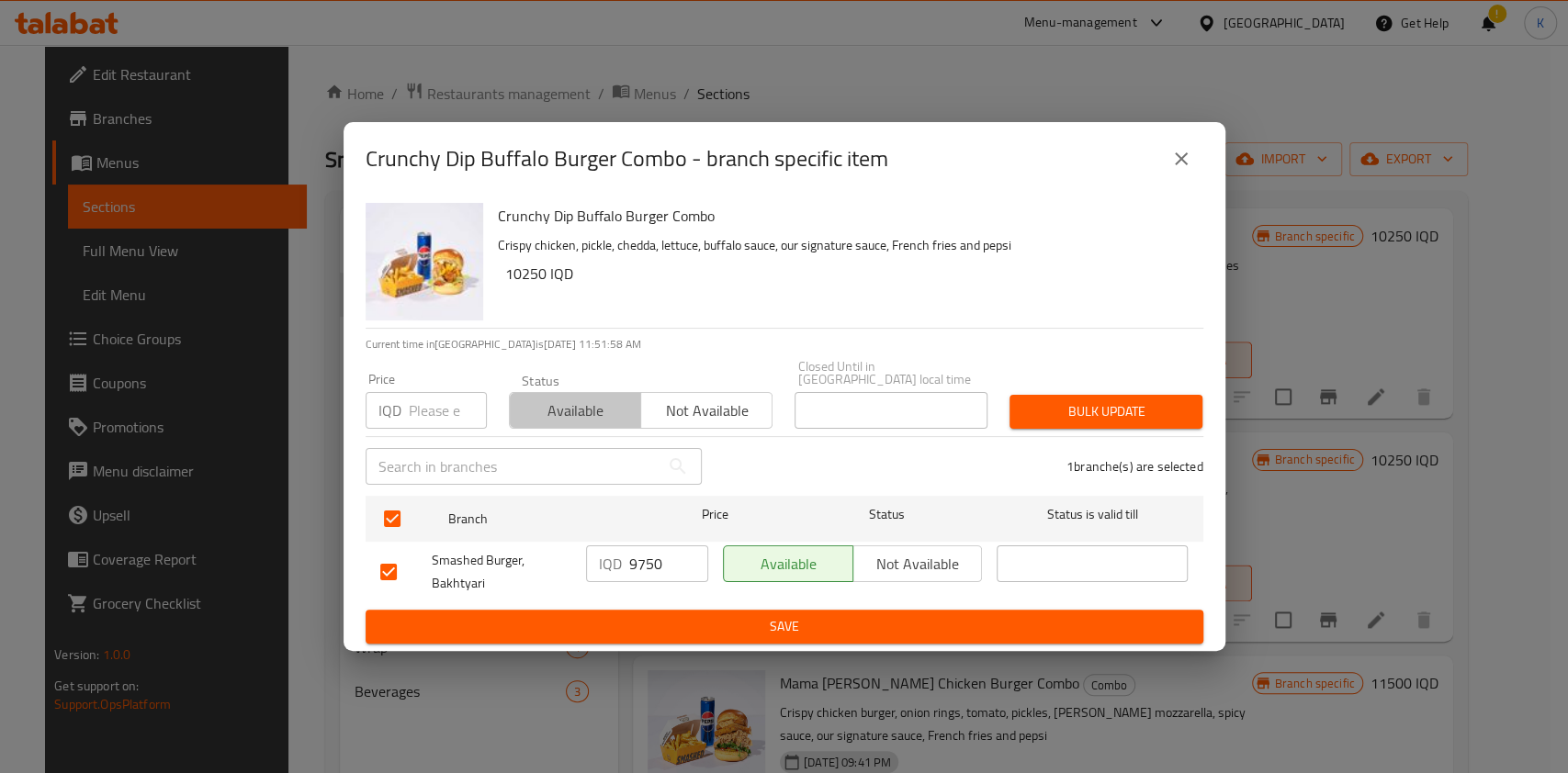
click at [567, 419] on button "Available" at bounding box center [575, 410] width 133 height 37
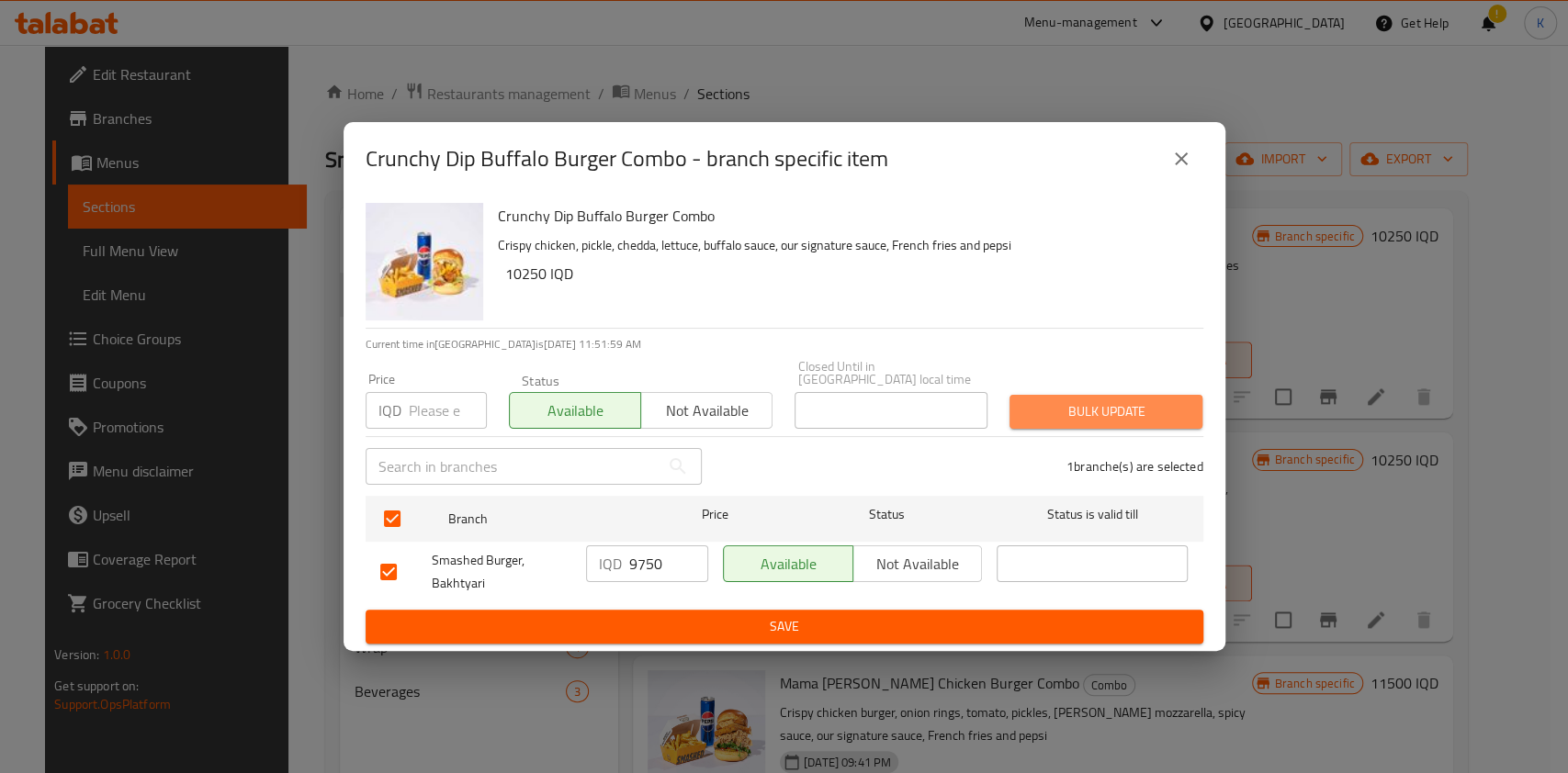
click at [1117, 405] on span "Bulk update" at bounding box center [1106, 412] width 164 height 23
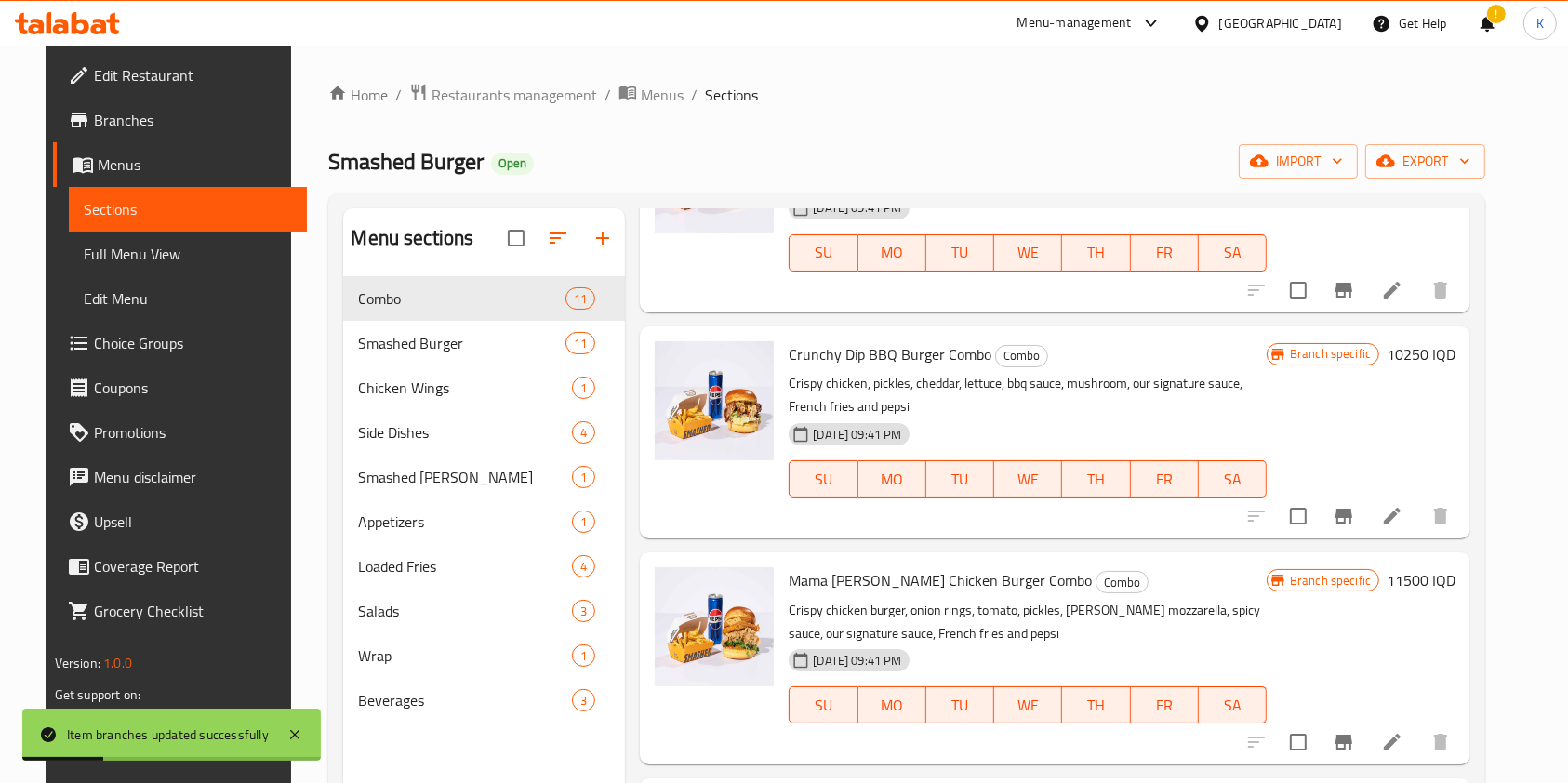
scroll to position [1569, 0]
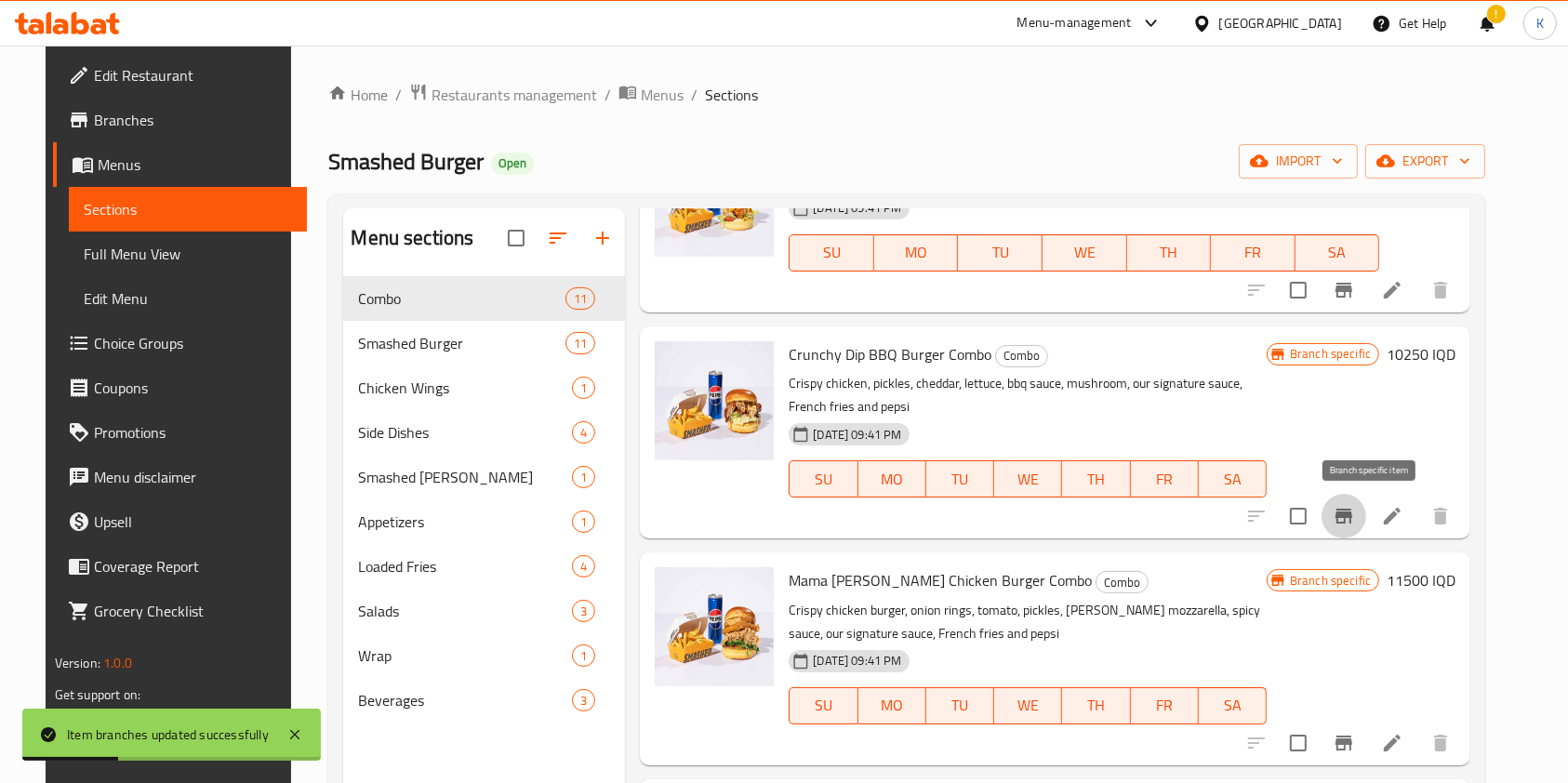
click at [1352, 502] on button "Branch-specific-item" at bounding box center [1343, 516] width 45 height 45
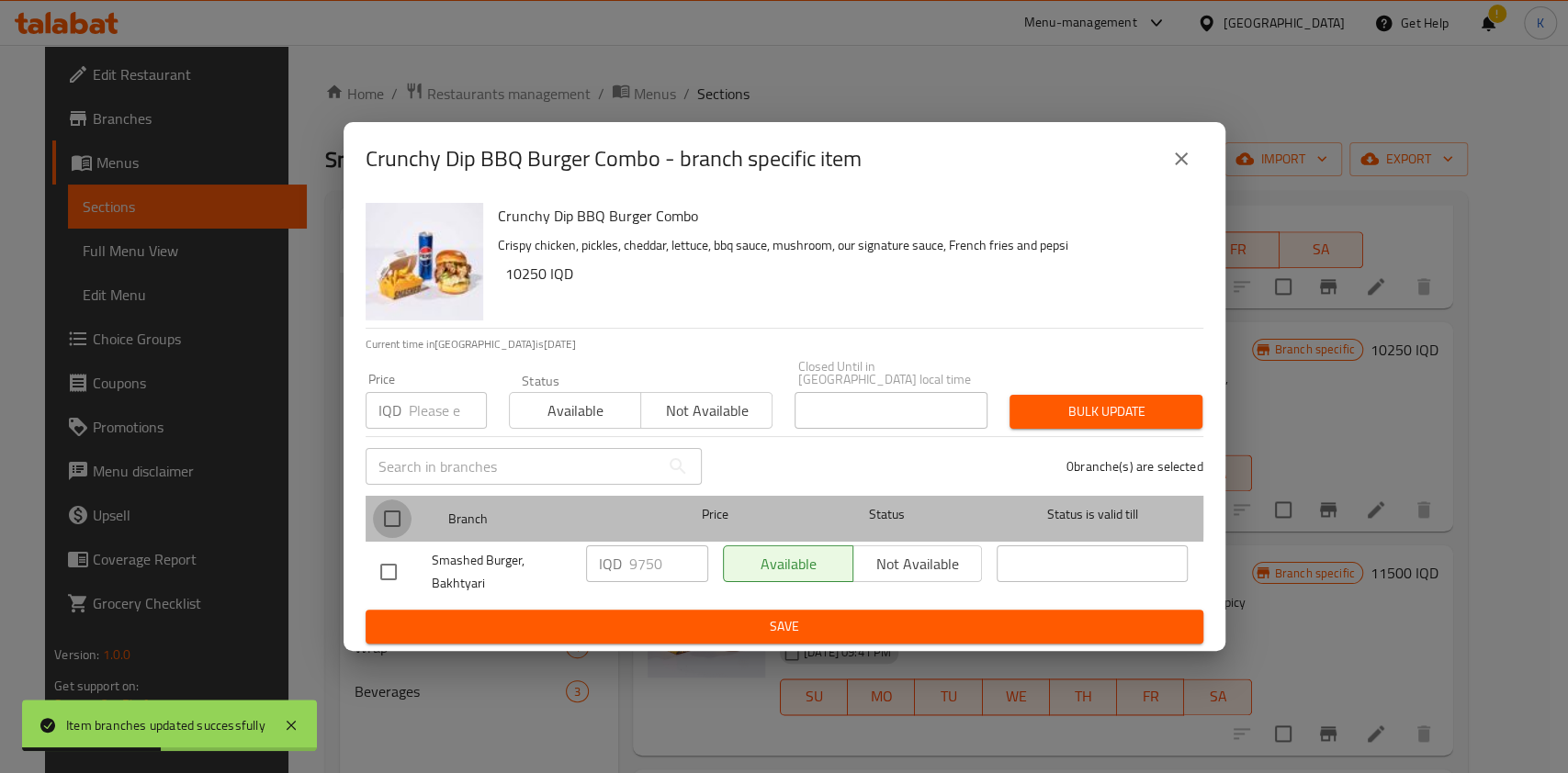
click at [393, 502] on input "checkbox" at bounding box center [392, 518] width 39 height 39
checkbox input "true"
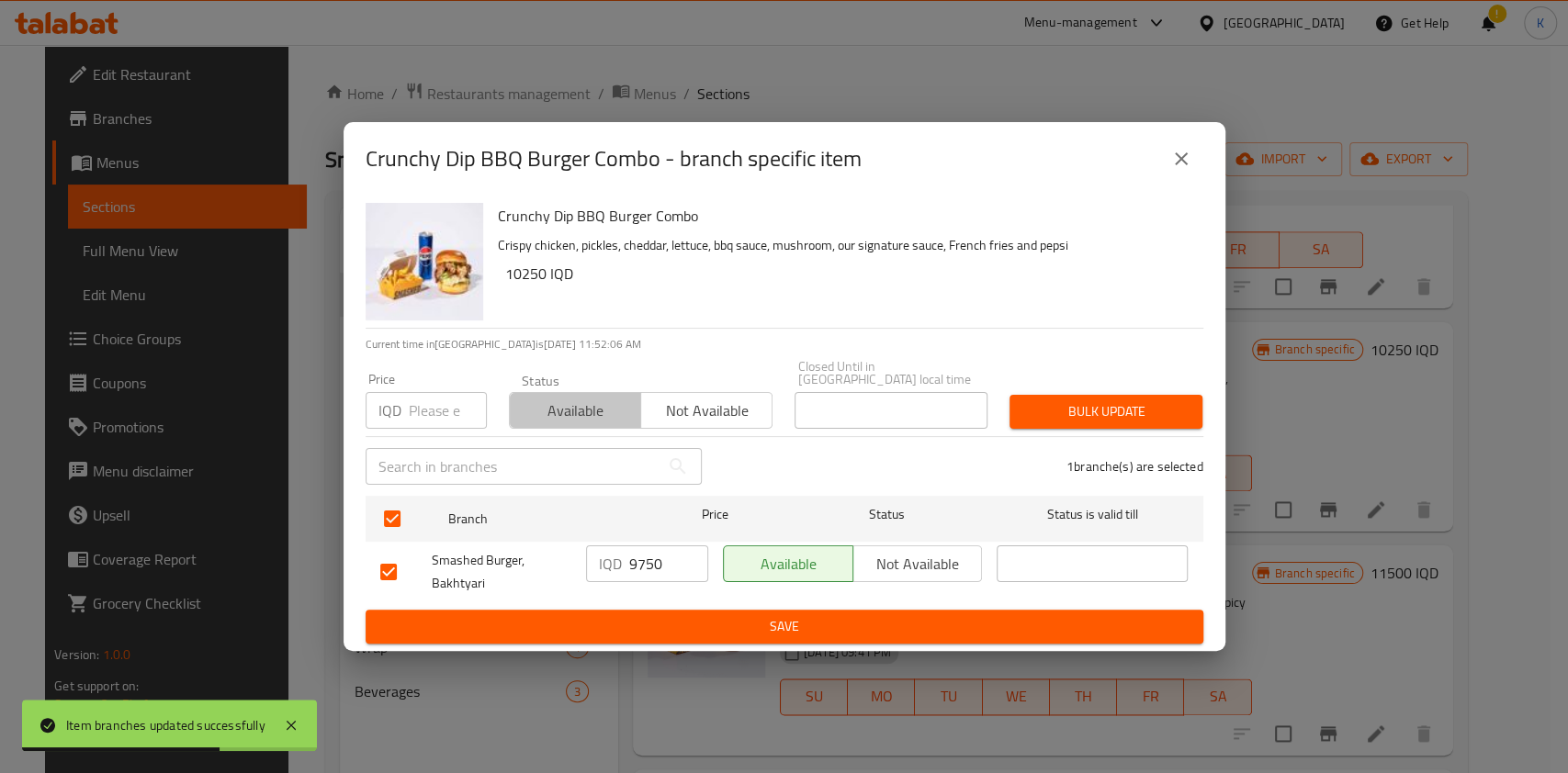
click at [600, 398] on span "Available" at bounding box center [576, 411] width 117 height 26
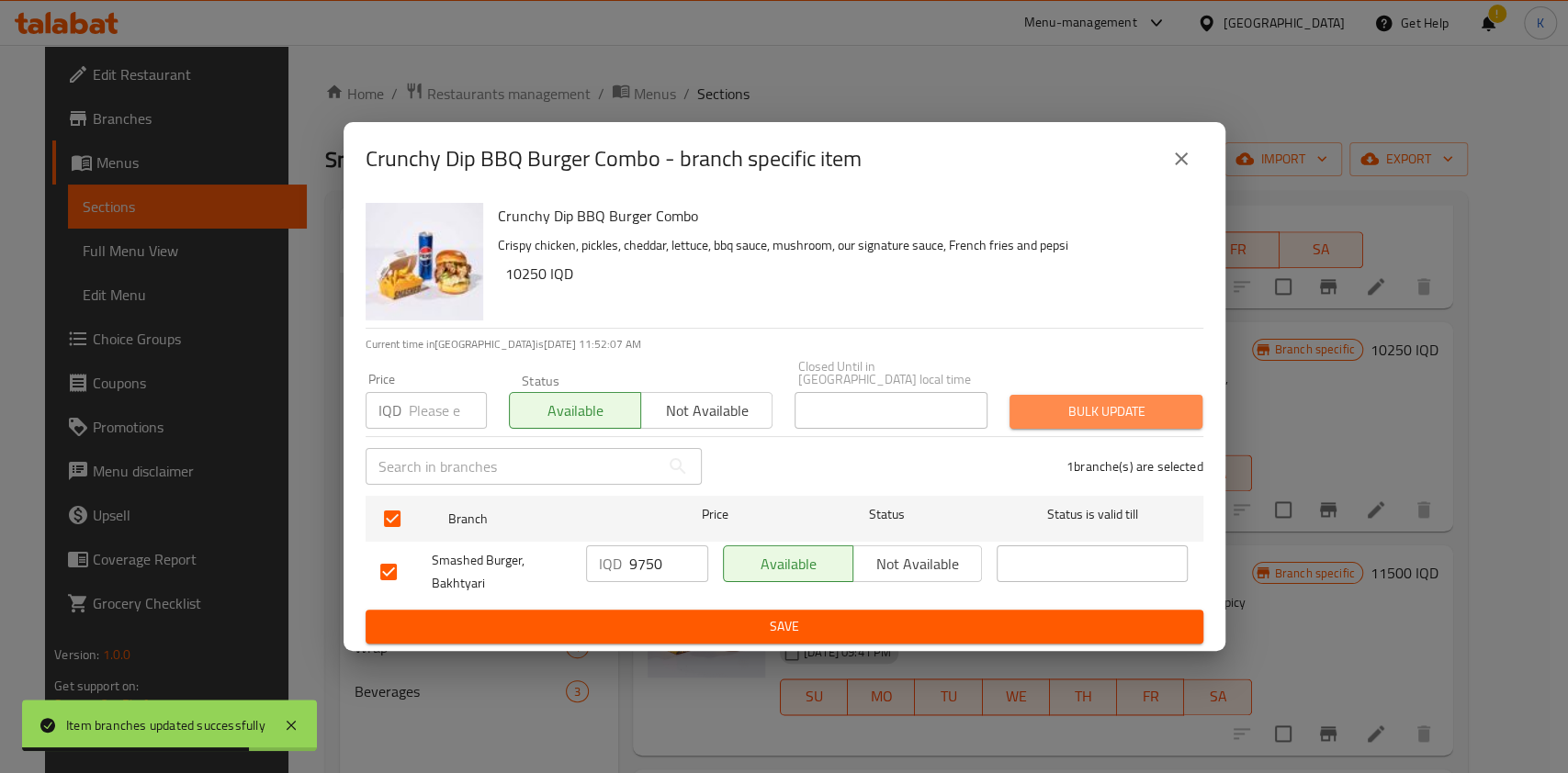
click at [1113, 395] on button "Bulk update" at bounding box center [1105, 412] width 193 height 34
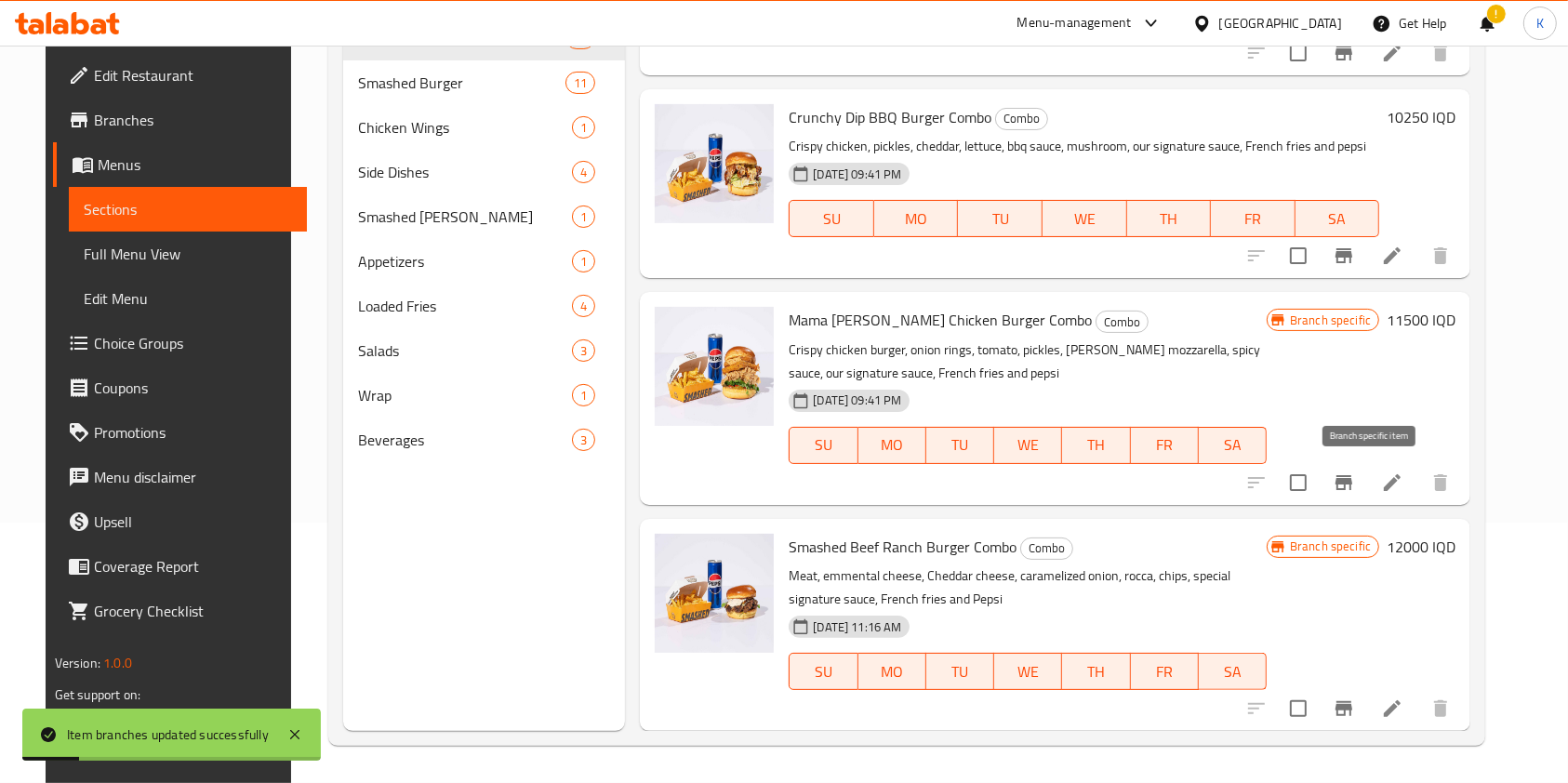
scroll to position [1545, 0]
click at [1365, 462] on button "Branch-specific-item" at bounding box center [1343, 483] width 45 height 45
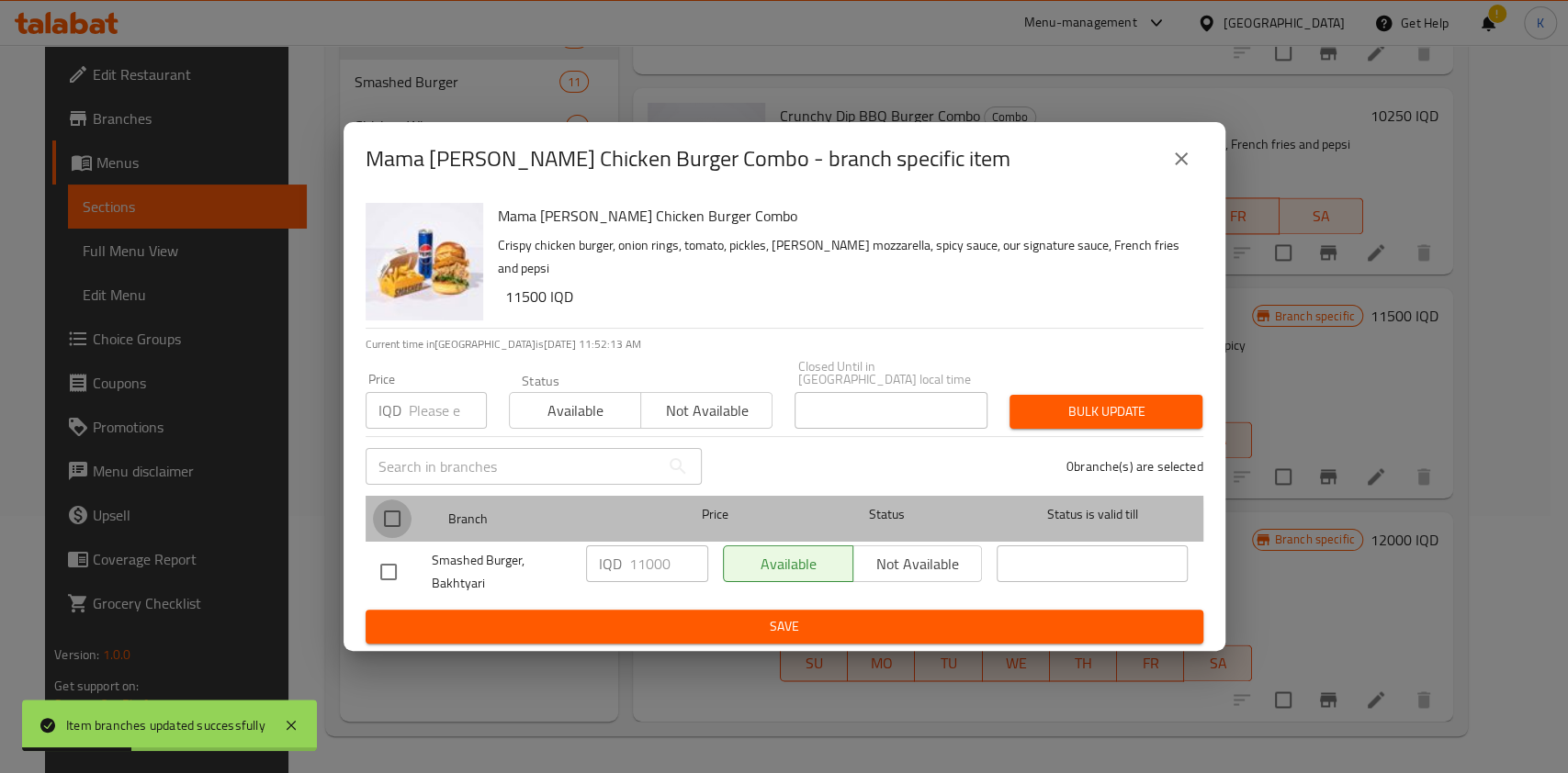
click at [376, 522] on input "checkbox" at bounding box center [392, 518] width 39 height 39
checkbox input "true"
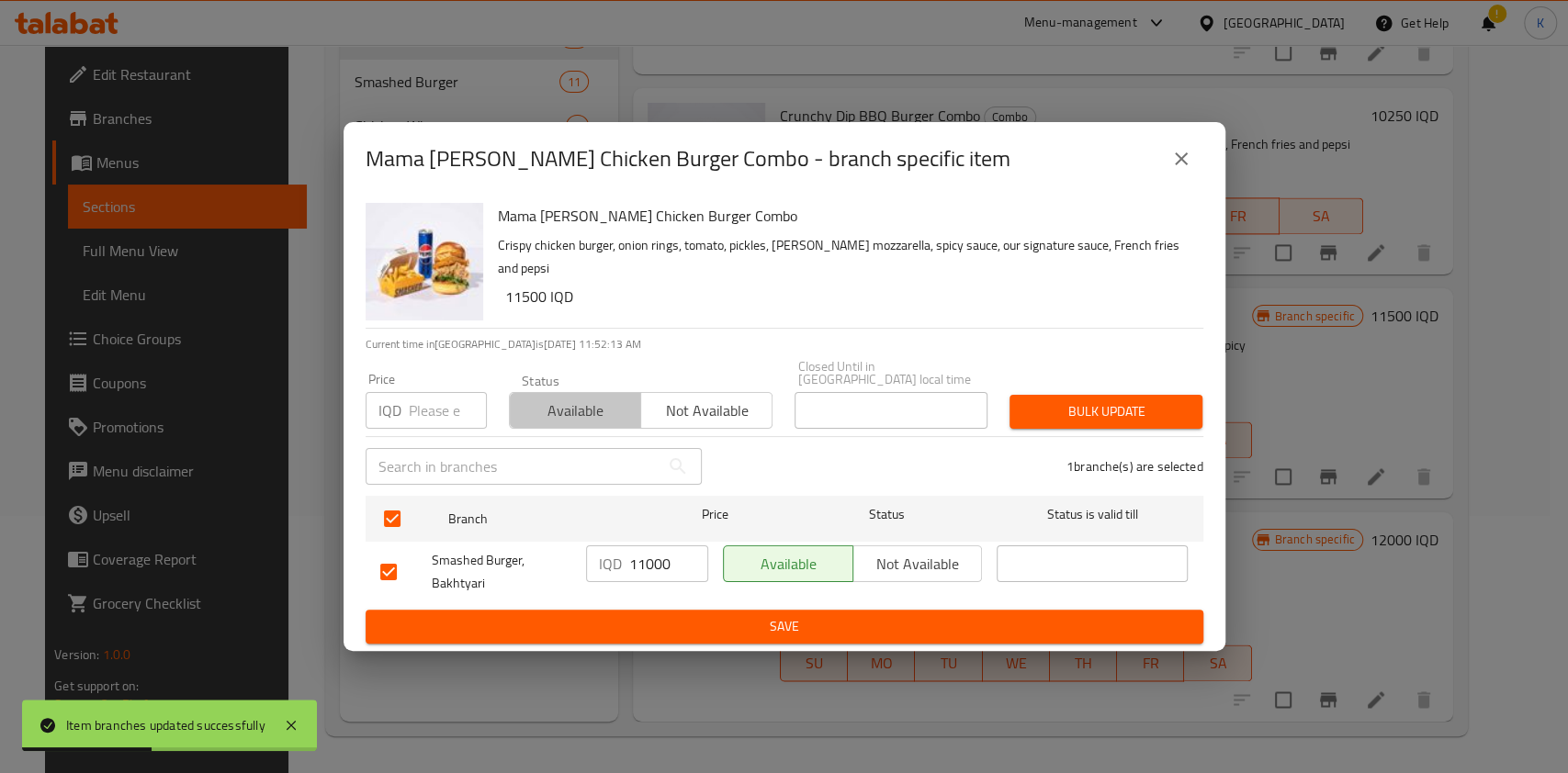
click at [578, 404] on span "Available" at bounding box center [576, 411] width 117 height 26
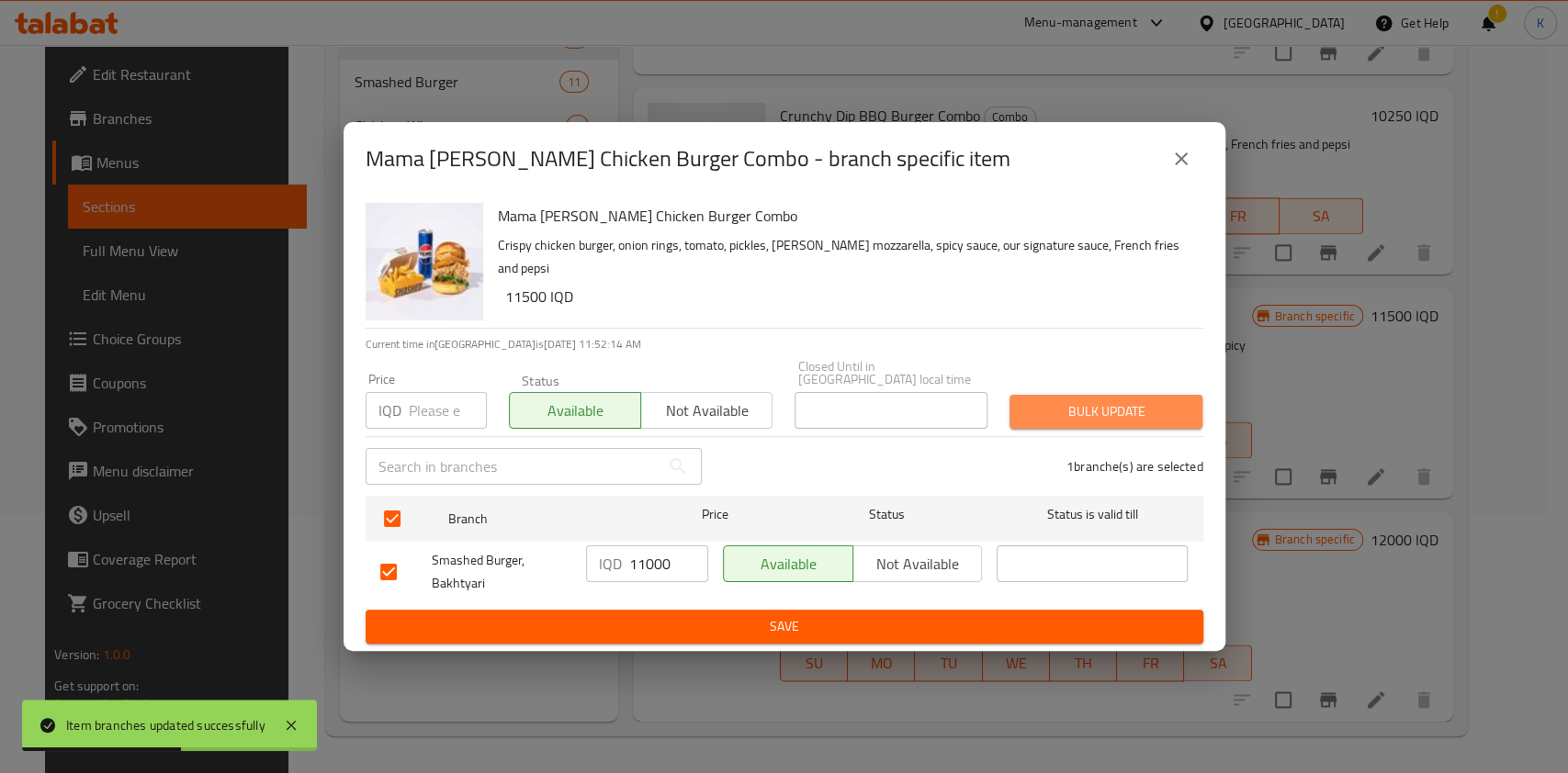
click at [1133, 417] on span "Bulk update" at bounding box center [1106, 412] width 164 height 23
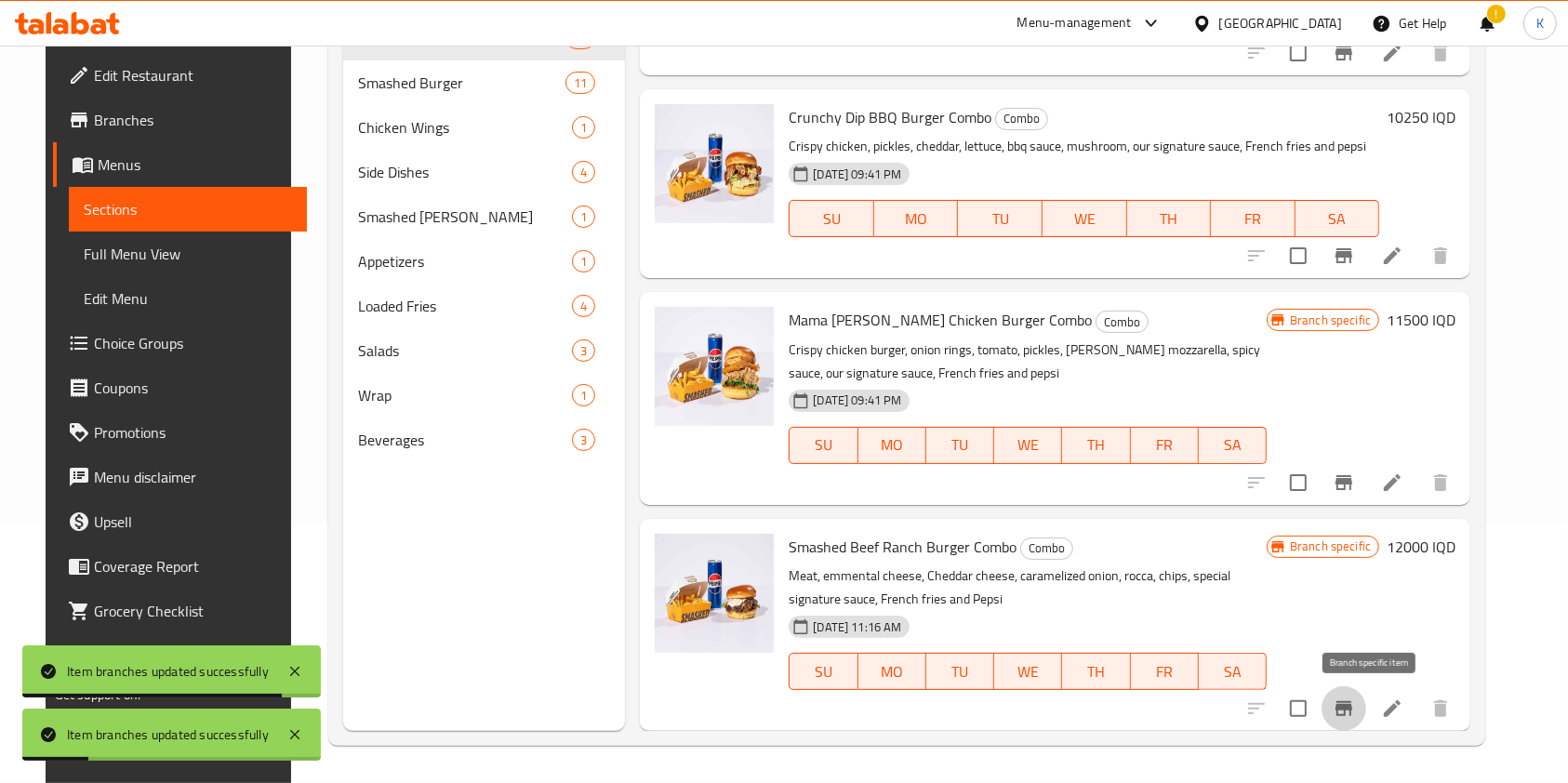
click at [1355, 704] on icon "Branch-specific-item" at bounding box center [1343, 709] width 22 height 22
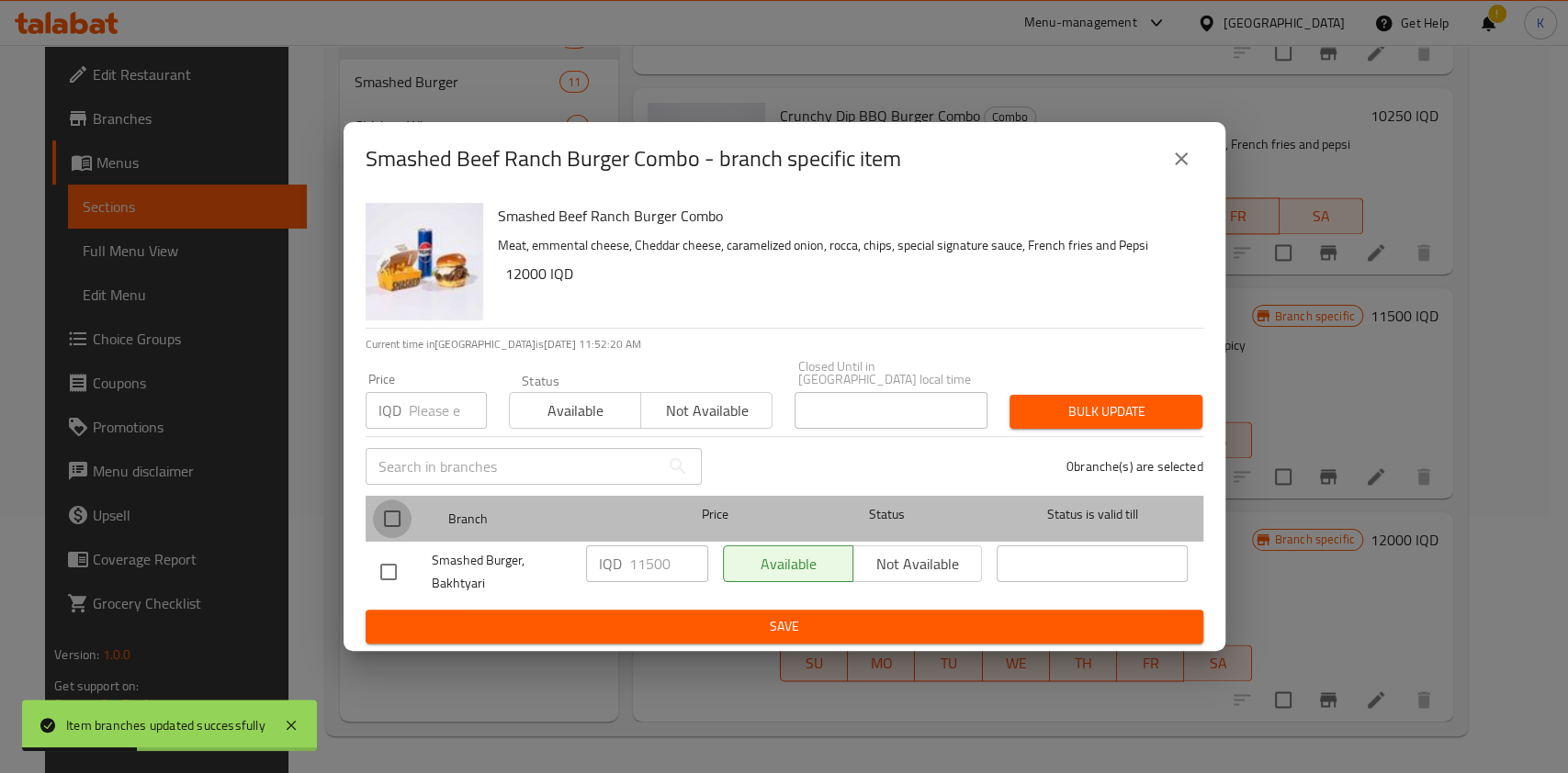
click at [391, 499] on input "checkbox" at bounding box center [392, 518] width 39 height 39
checkbox input "true"
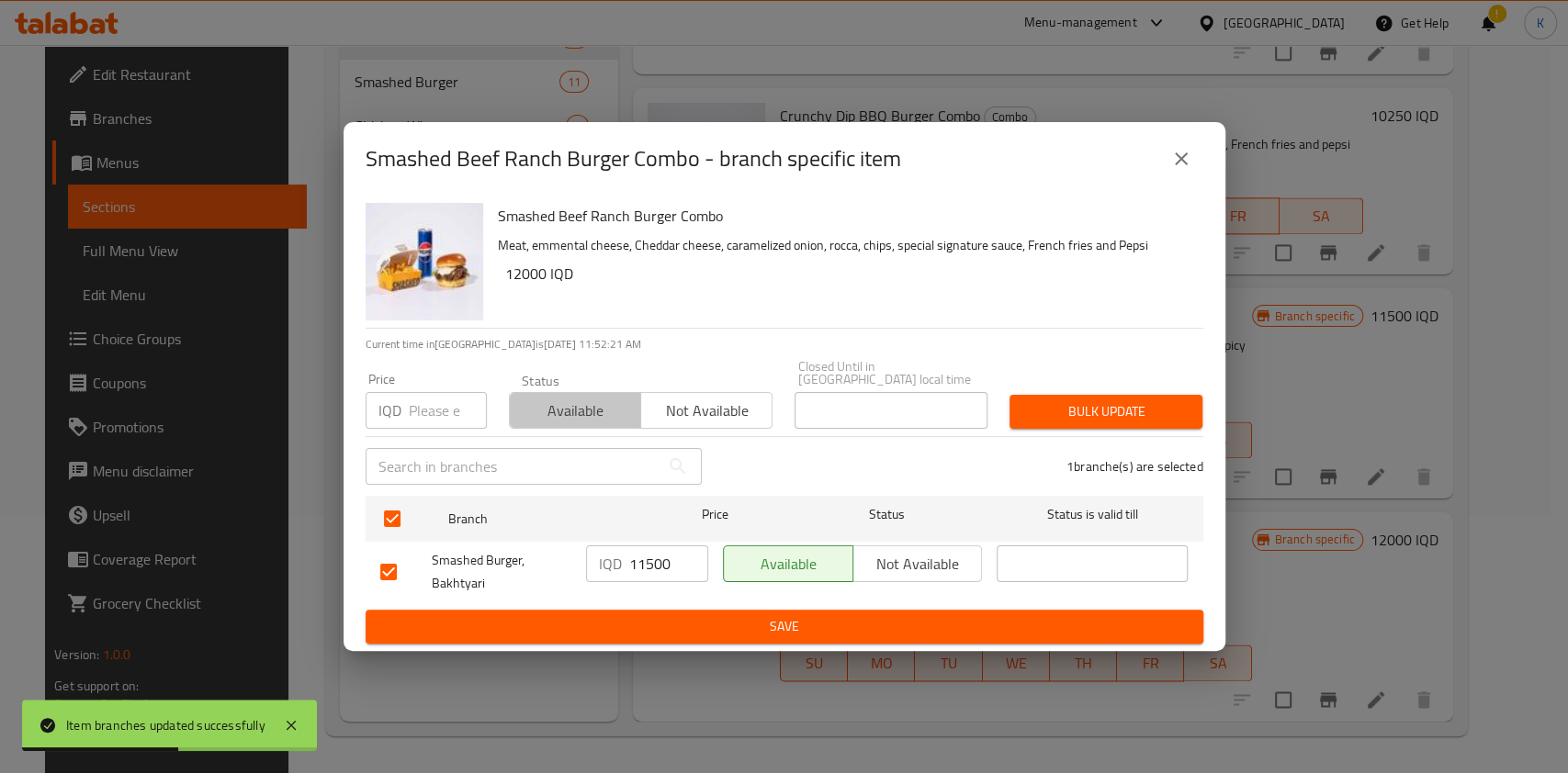
click at [556, 408] on span "Available" at bounding box center [576, 411] width 117 height 26
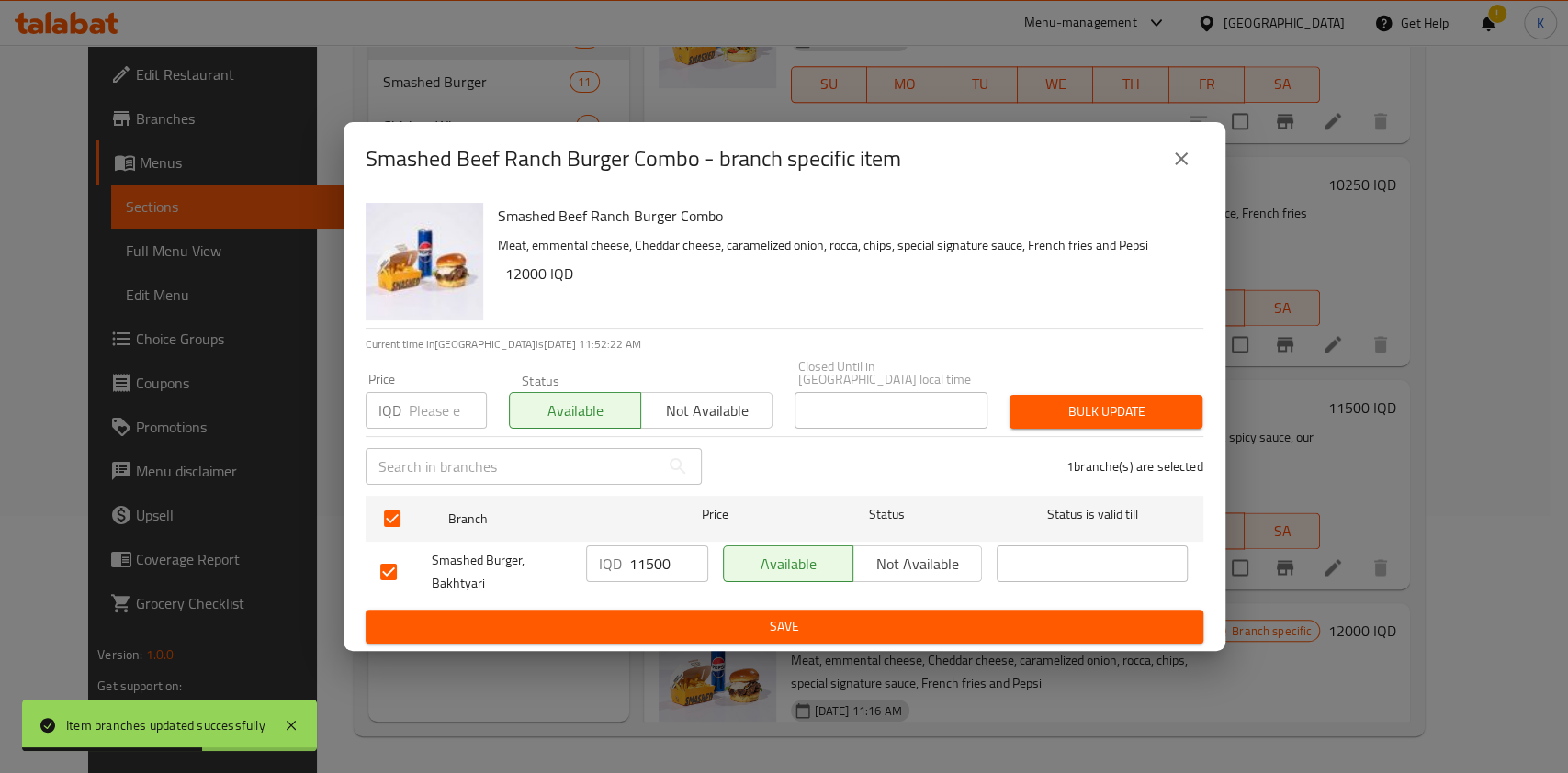
click at [1145, 401] on span "Bulk update" at bounding box center [1106, 412] width 164 height 23
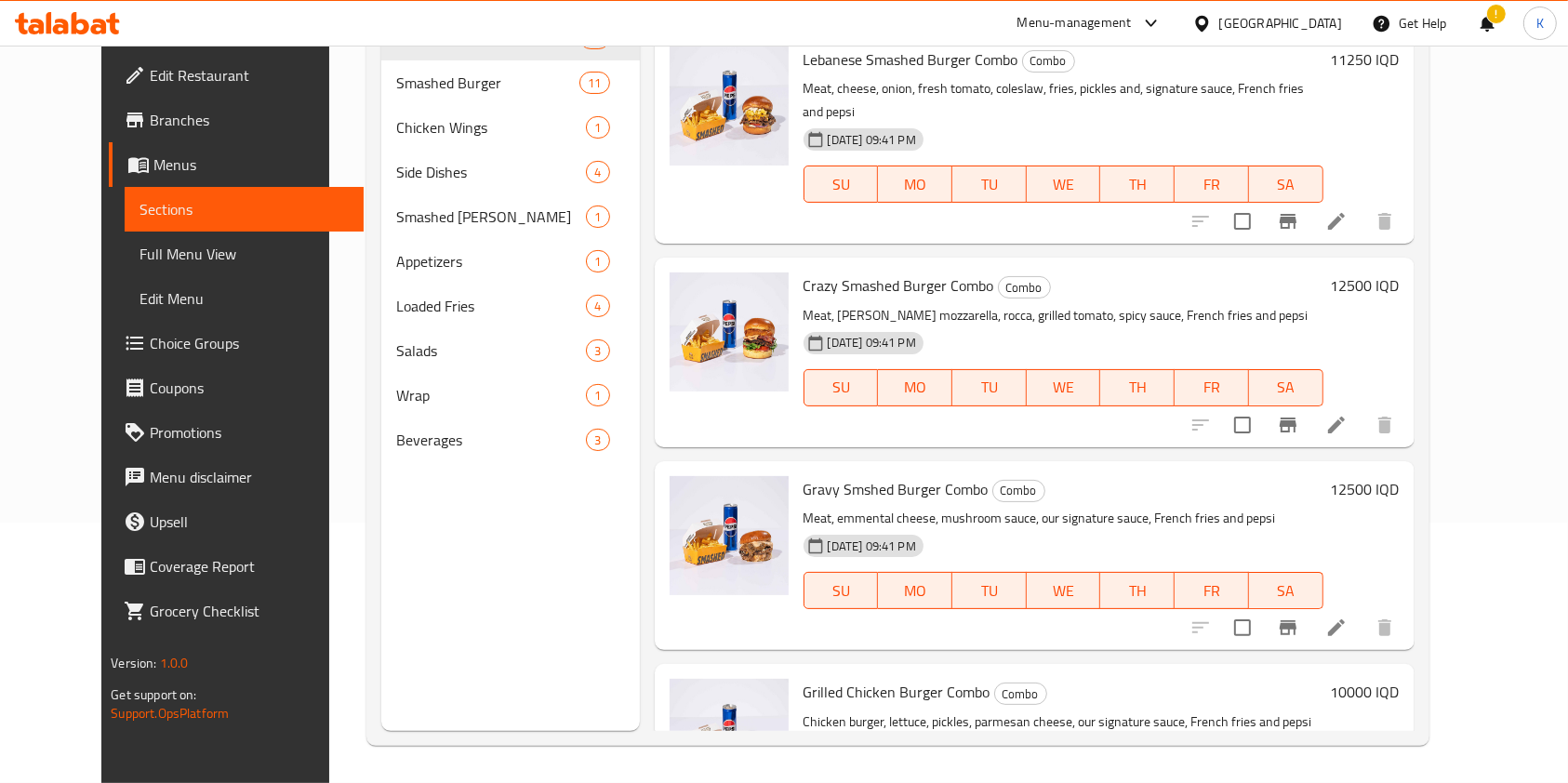
scroll to position [113, 0]
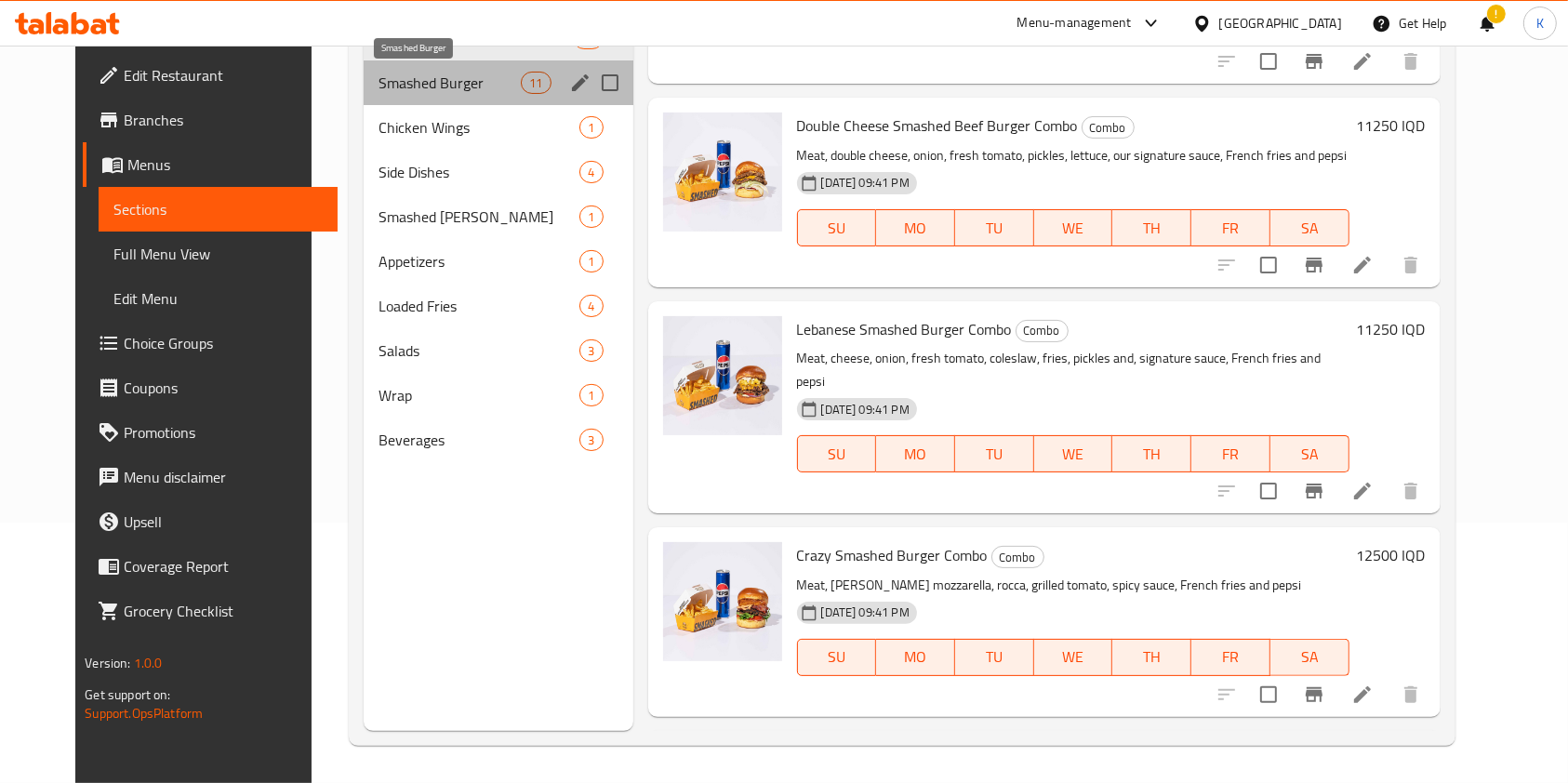
click at [382, 81] on span "Smashed Burger" at bounding box center [449, 82] width 142 height 22
